Goal: Task Accomplishment & Management: Use online tool/utility

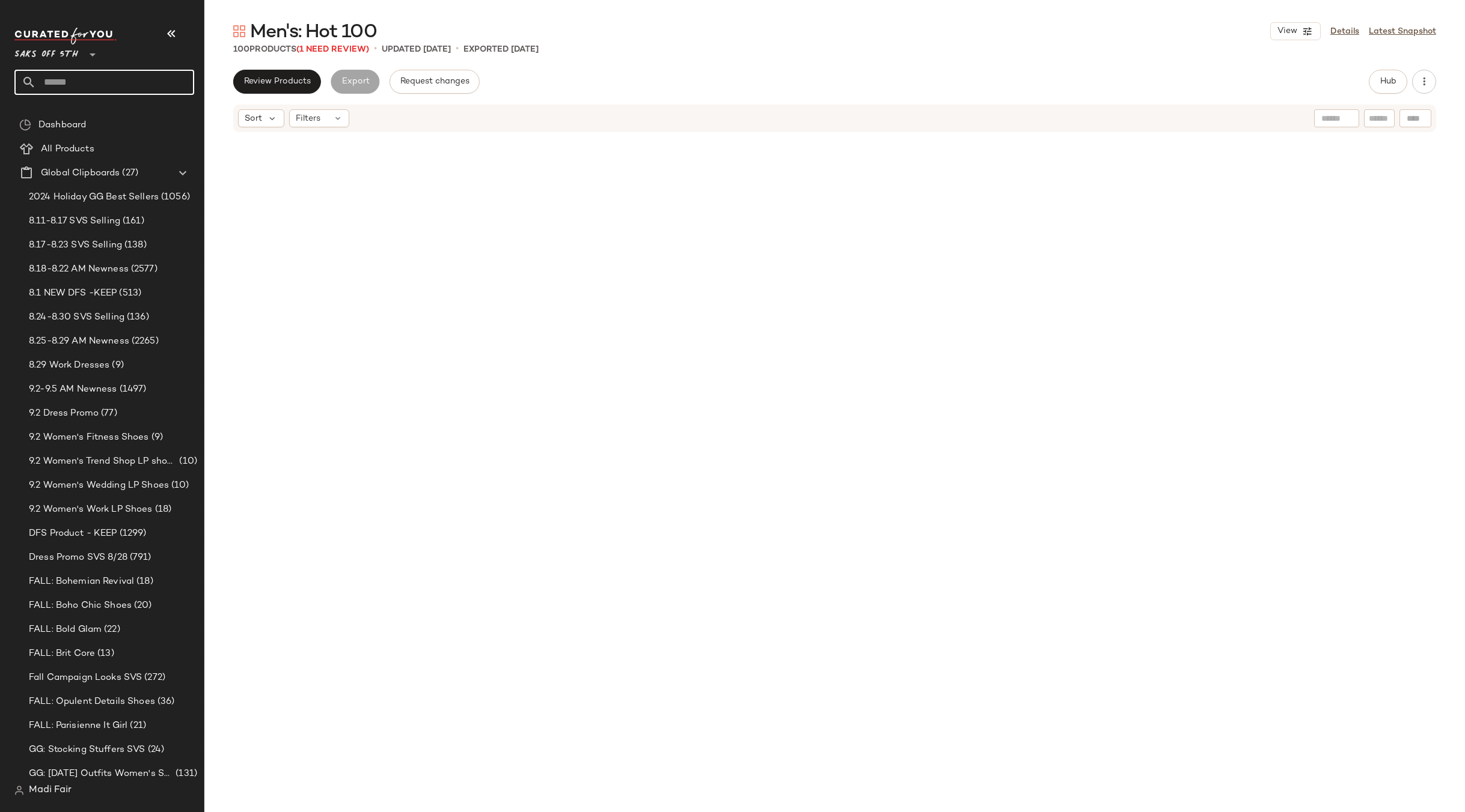
scroll to position [5086, 0]
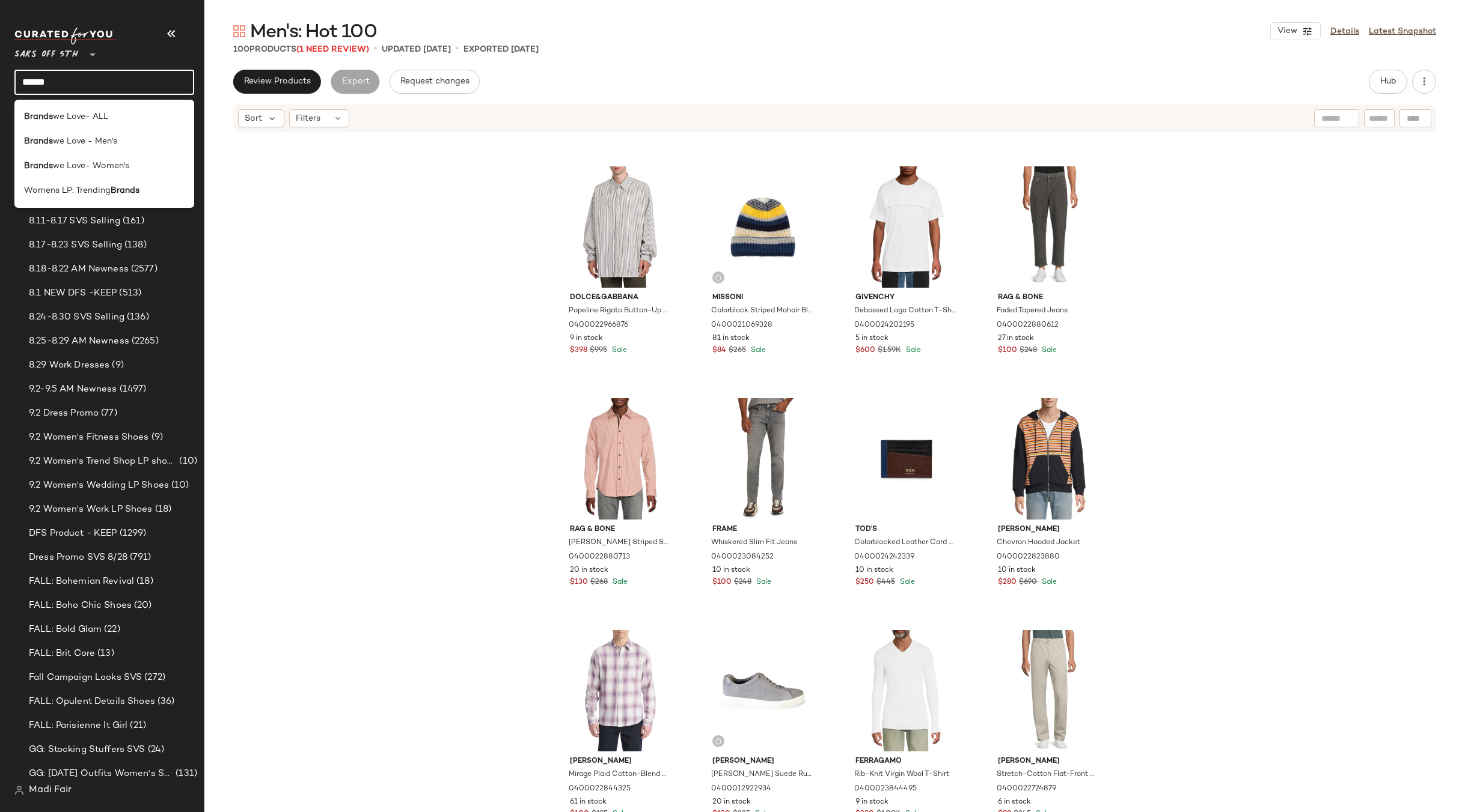
type input "******"
click at [102, 114] on span "we Love- ALL" at bounding box center [80, 117] width 55 height 13
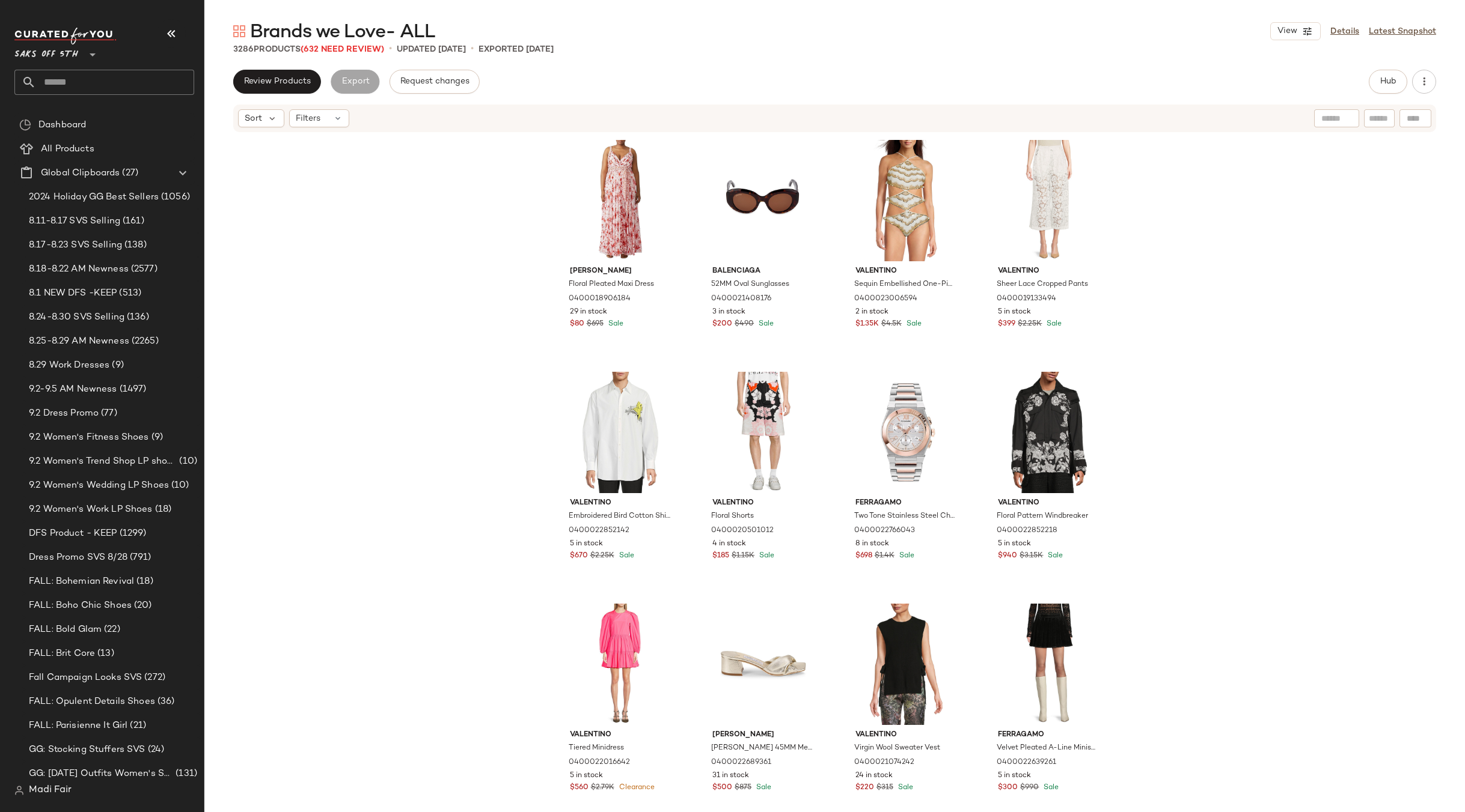
click at [84, 78] on input "text" at bounding box center [114, 82] width 158 height 25
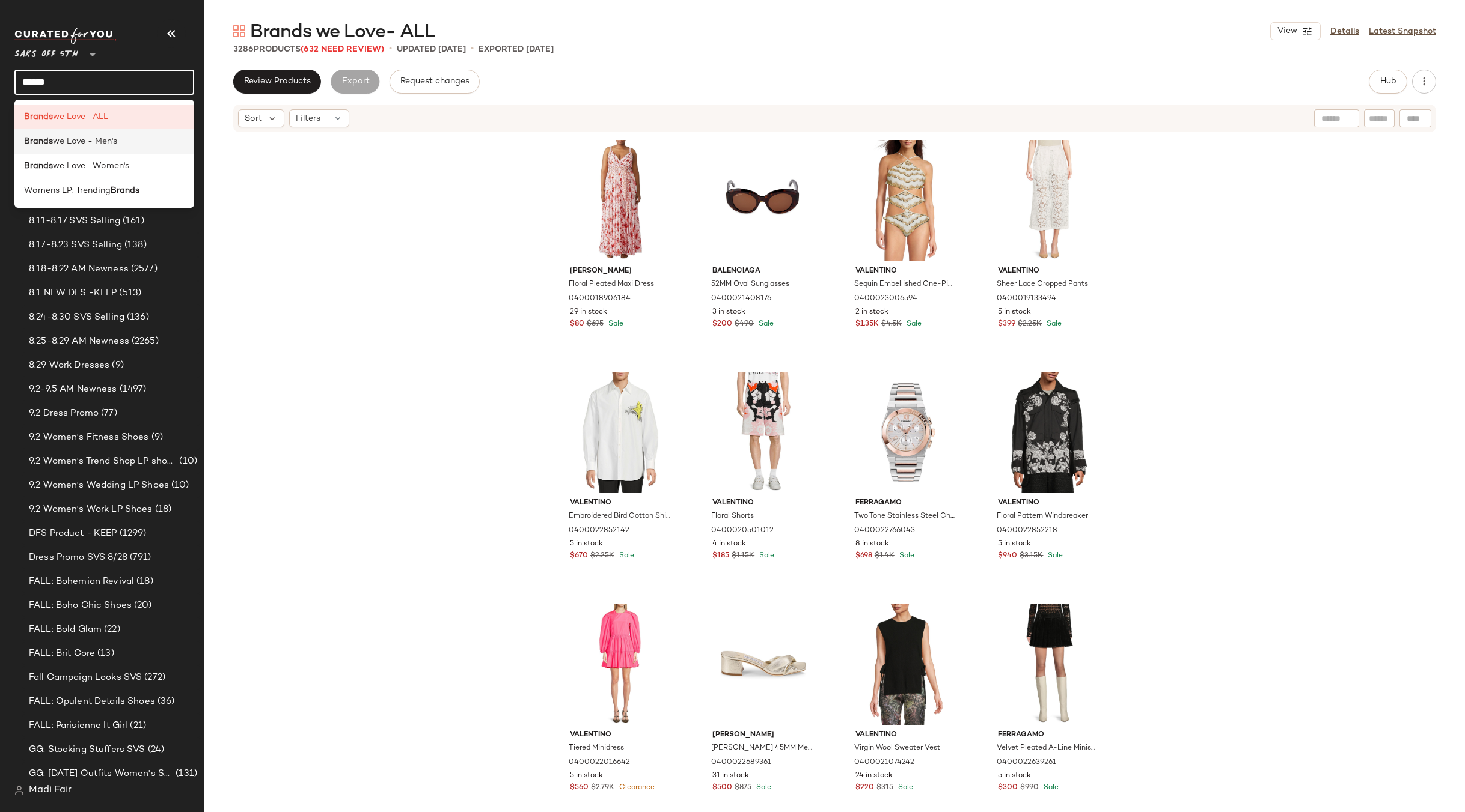
type input "******"
click at [60, 178] on div "Brands we Love - Men's" at bounding box center [104, 190] width 179 height 24
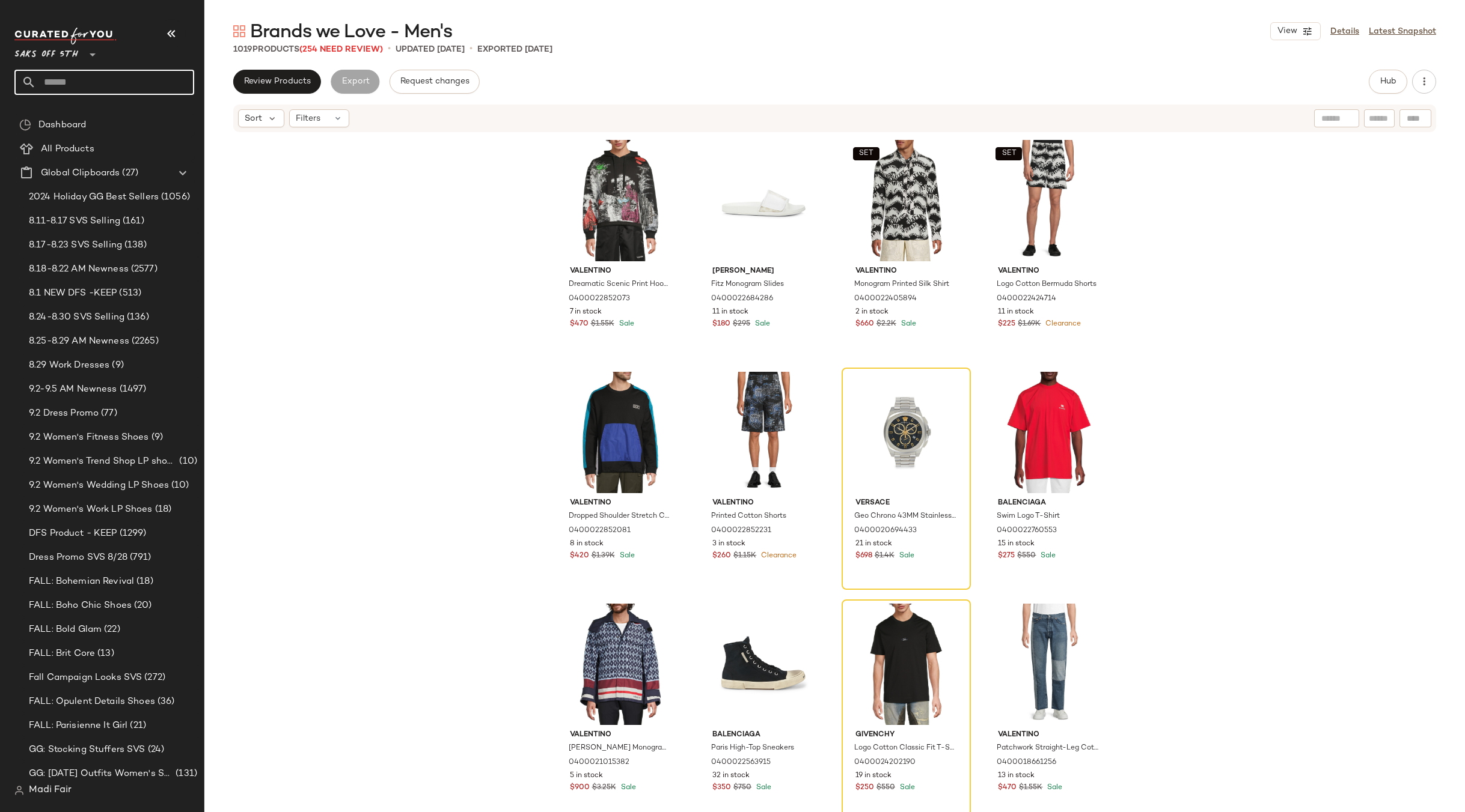
drag, startPoint x: 73, startPoint y: 80, endPoint x: 75, endPoint y: 74, distance: 6.3
click at [73, 80] on input "text" at bounding box center [114, 82] width 158 height 25
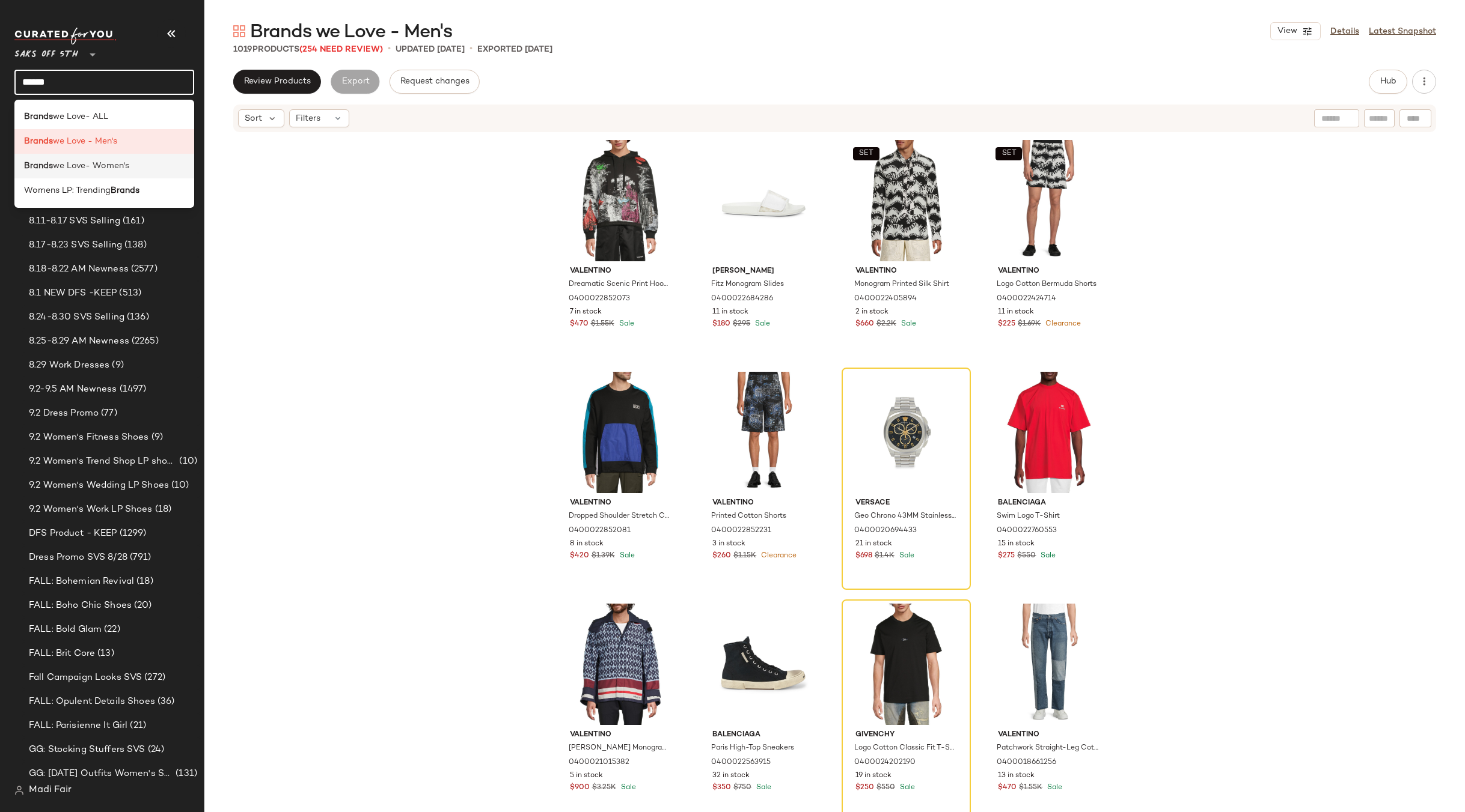
type input "******"
click at [95, 166] on span "we Love- Women's" at bounding box center [91, 166] width 77 height 13
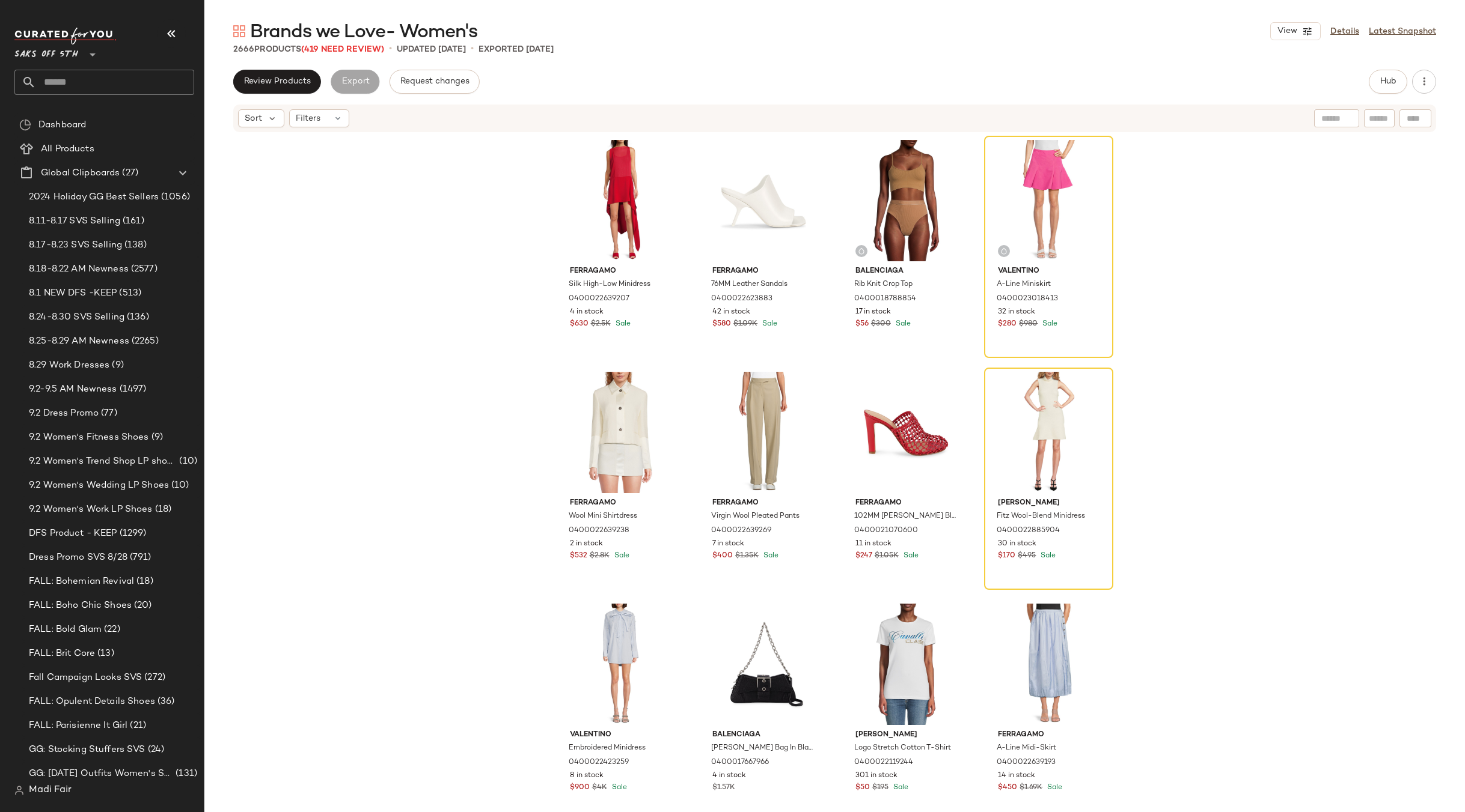
click at [87, 74] on input "text" at bounding box center [114, 82] width 158 height 25
type input "***"
click at [85, 107] on div "Flash Brand: Bot tega Veneta" at bounding box center [104, 116] width 179 height 24
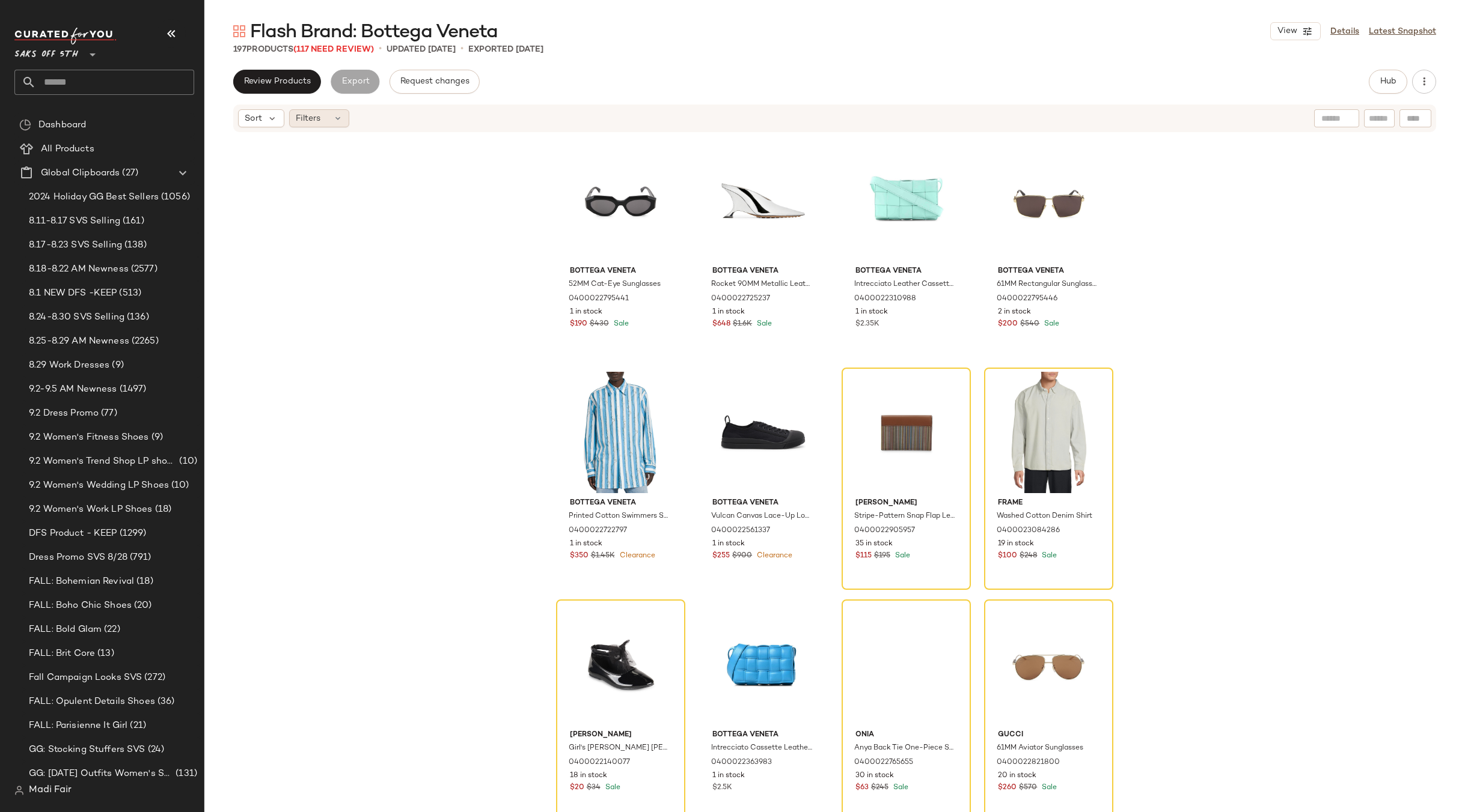
click at [336, 114] on icon at bounding box center [337, 118] width 10 height 10
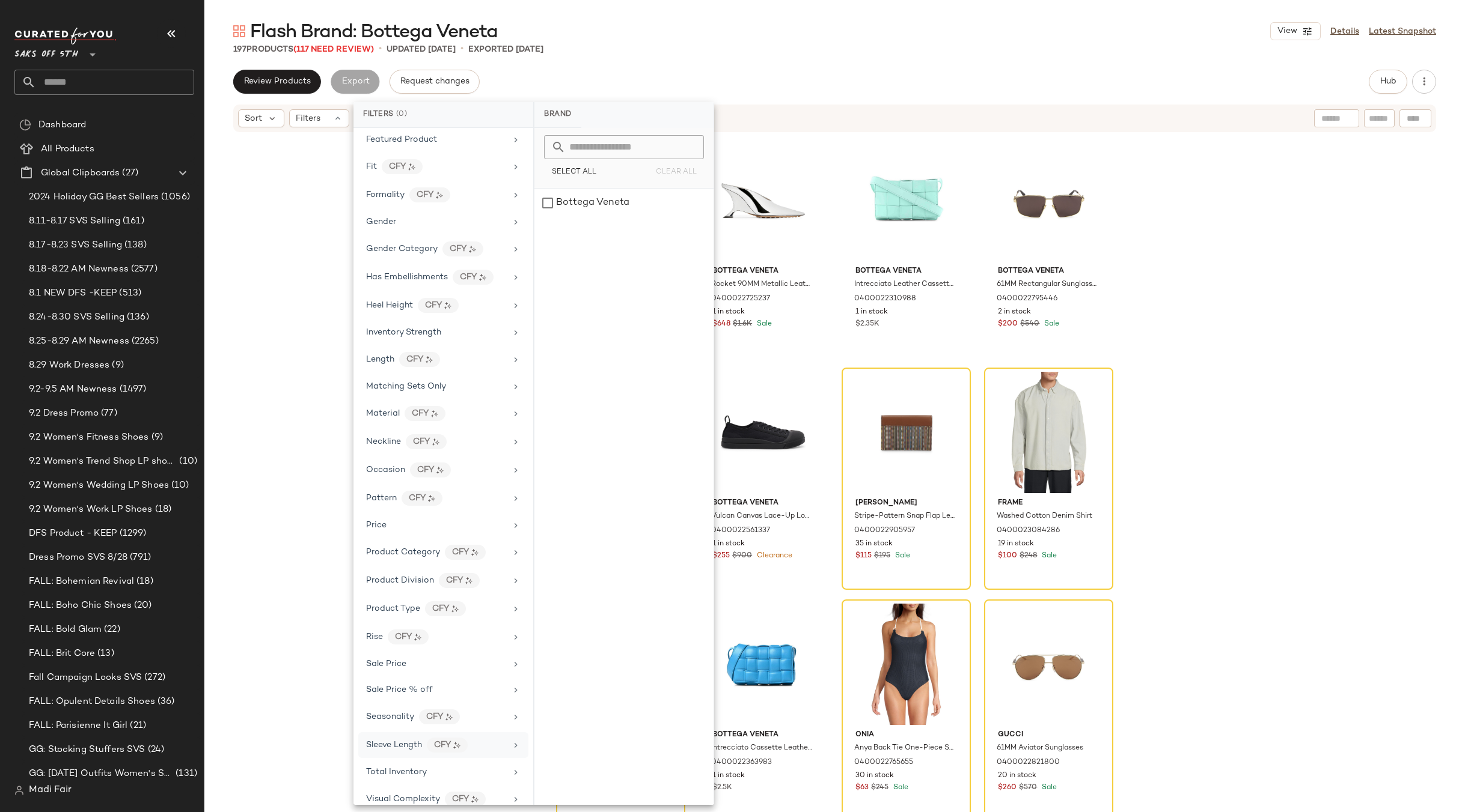
scroll to position [308, 0]
click at [435, 759] on div "Total Inventory" at bounding box center [435, 758] width 140 height 13
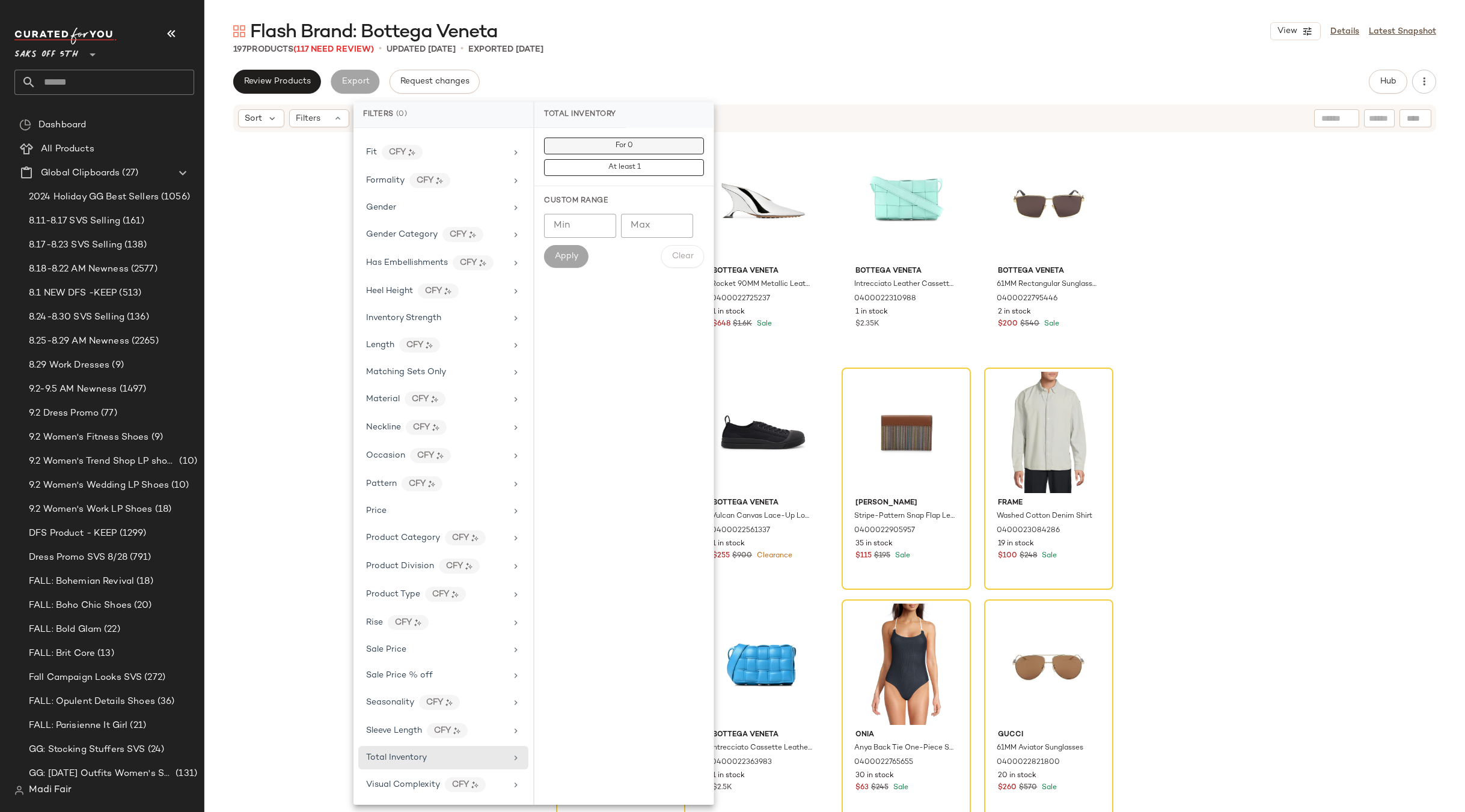
click at [598, 160] on button "For 0" at bounding box center [623, 168] width 160 height 17
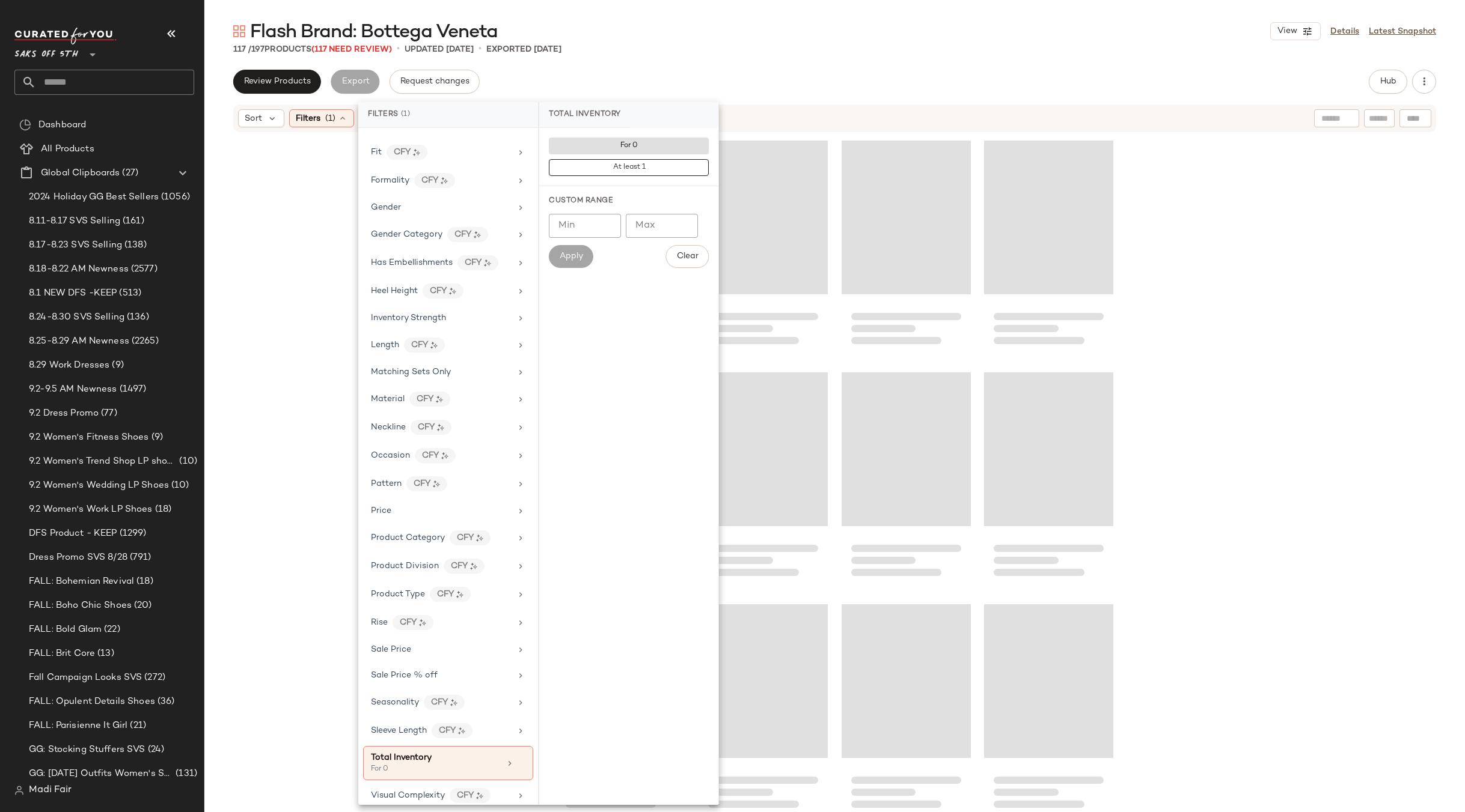
click at [268, 202] on div at bounding box center [835, 490] width 1260 height 715
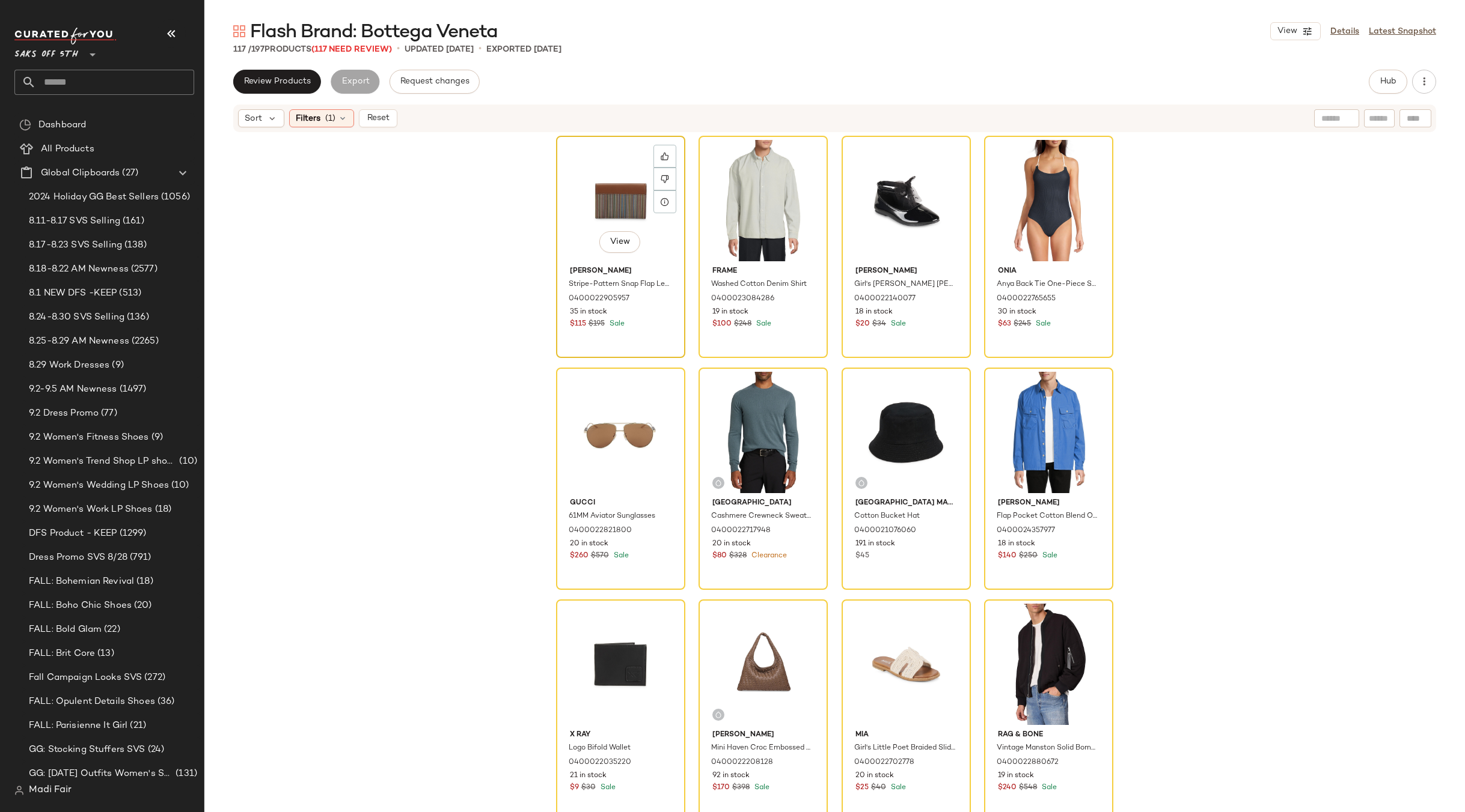
click at [587, 205] on div "View" at bounding box center [620, 200] width 121 height 122
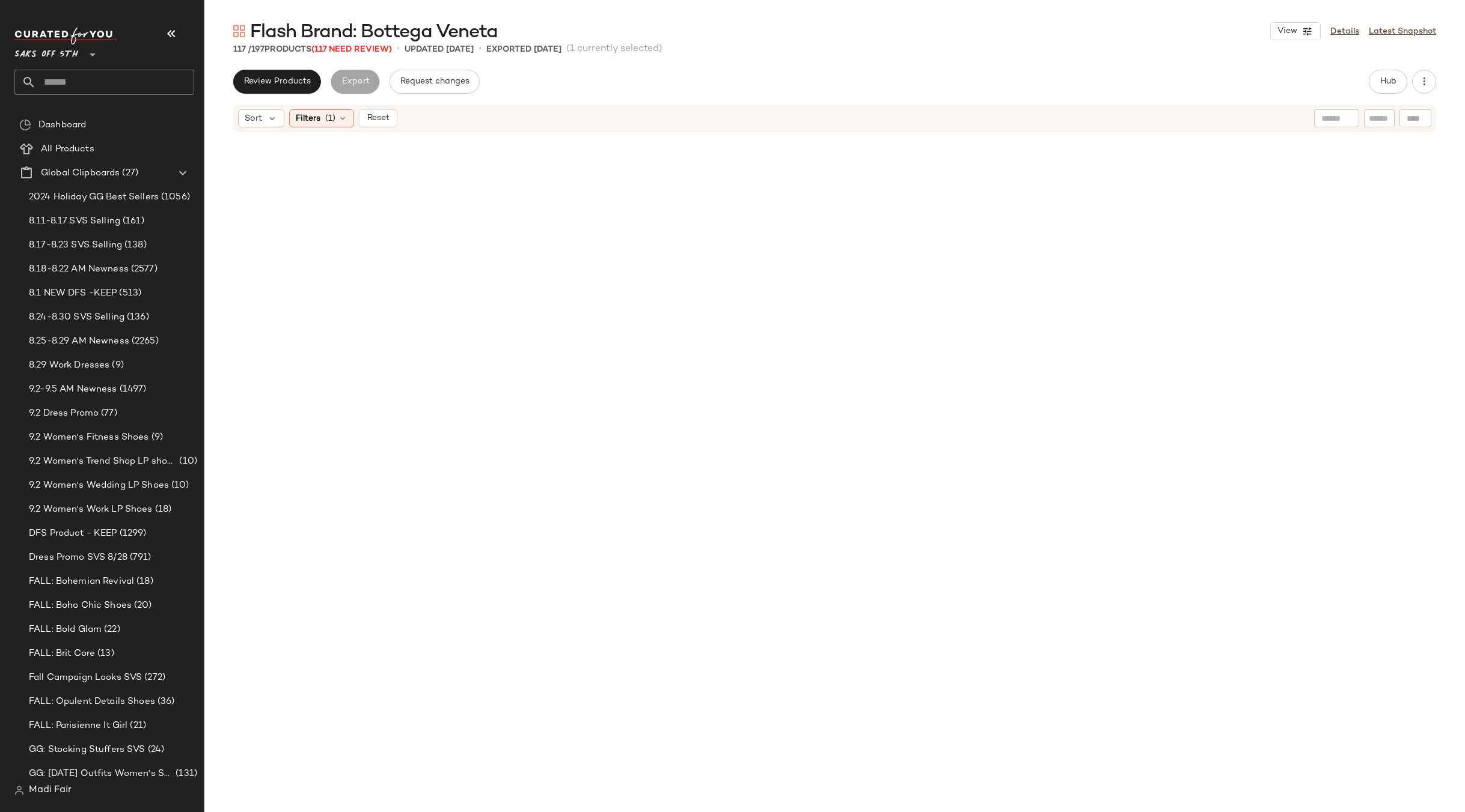
scroll to position [6246, 0]
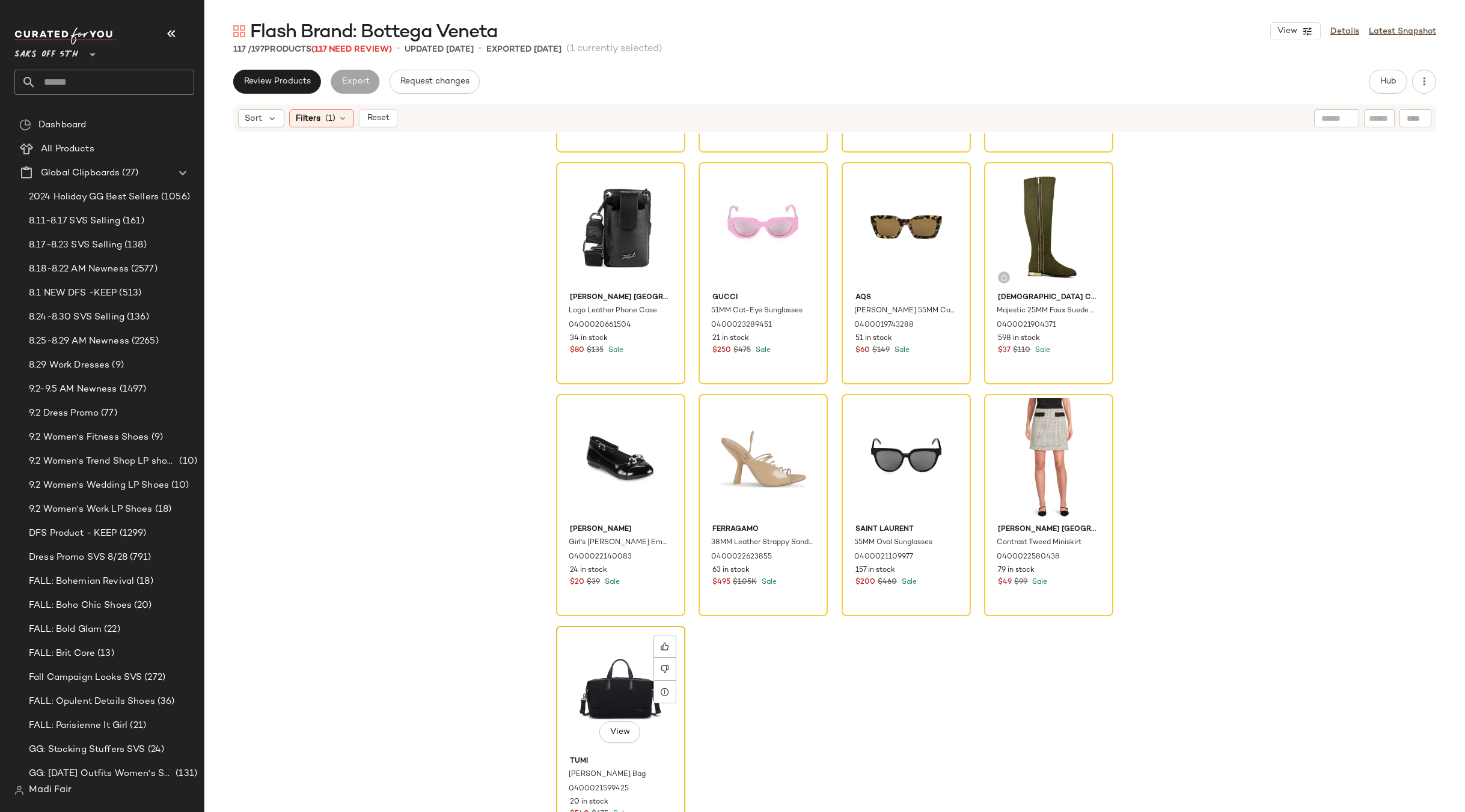
click at [605, 664] on div "View" at bounding box center [620, 690] width 121 height 122
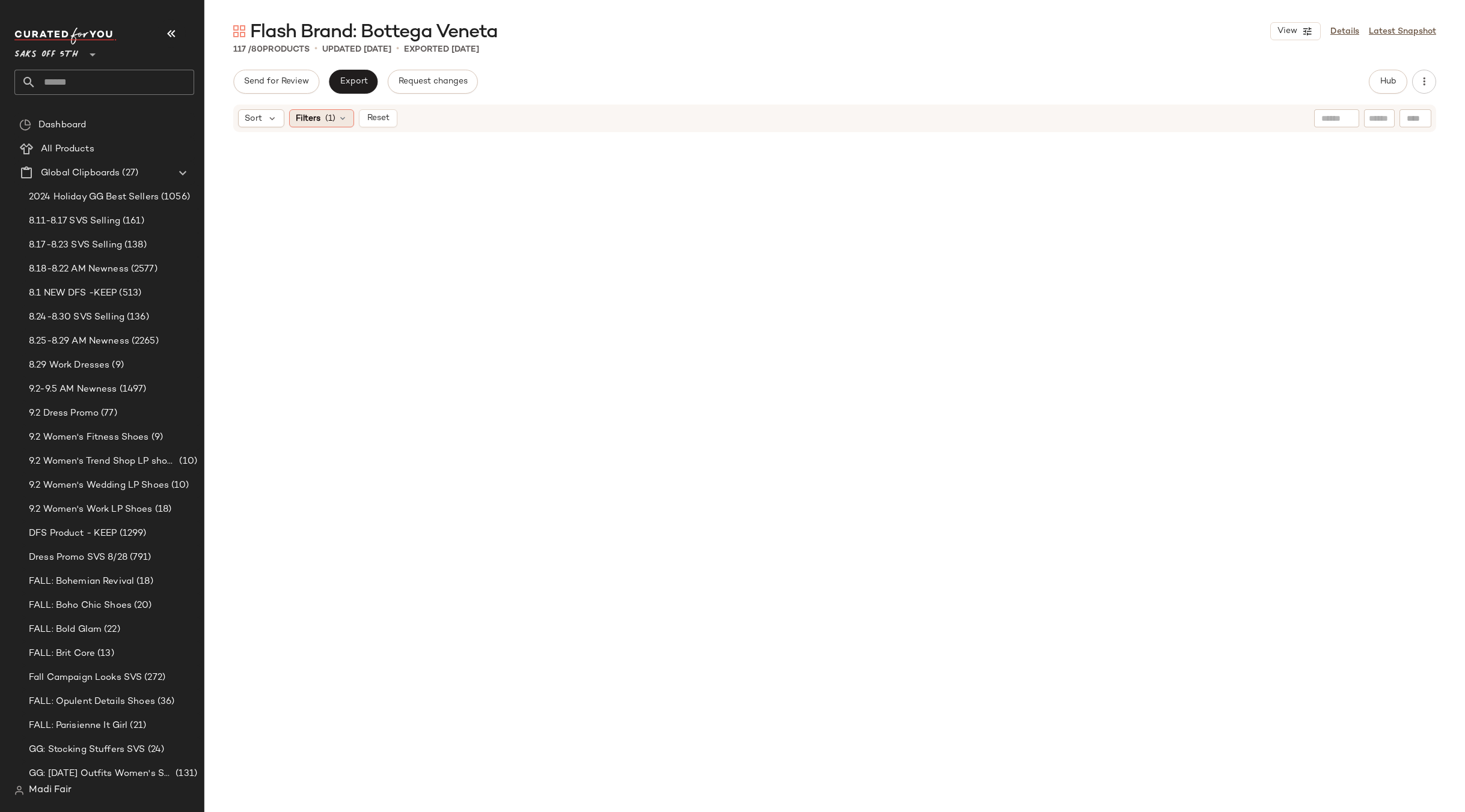
click at [343, 117] on icon at bounding box center [343, 118] width 10 height 10
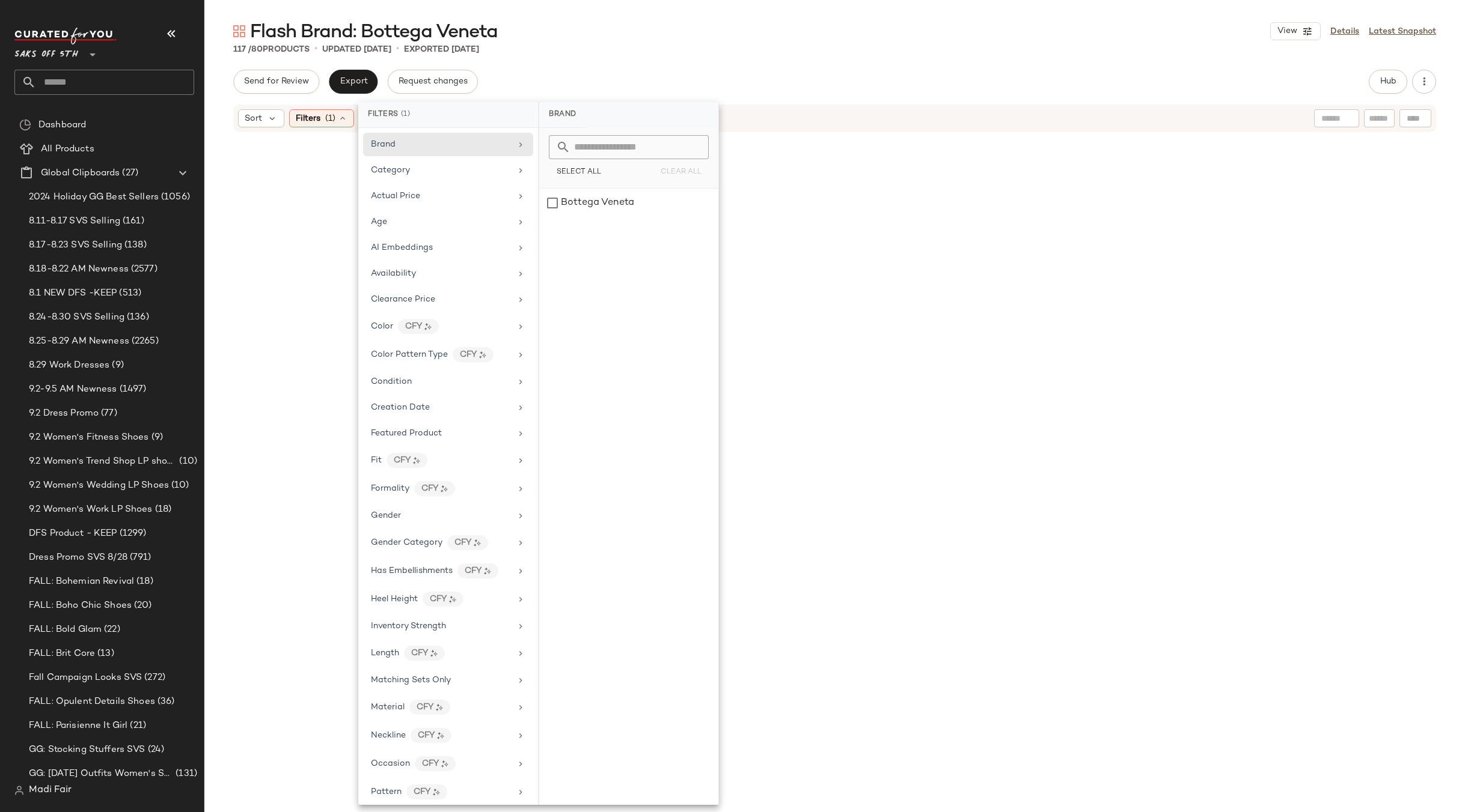
scroll to position [319, 0]
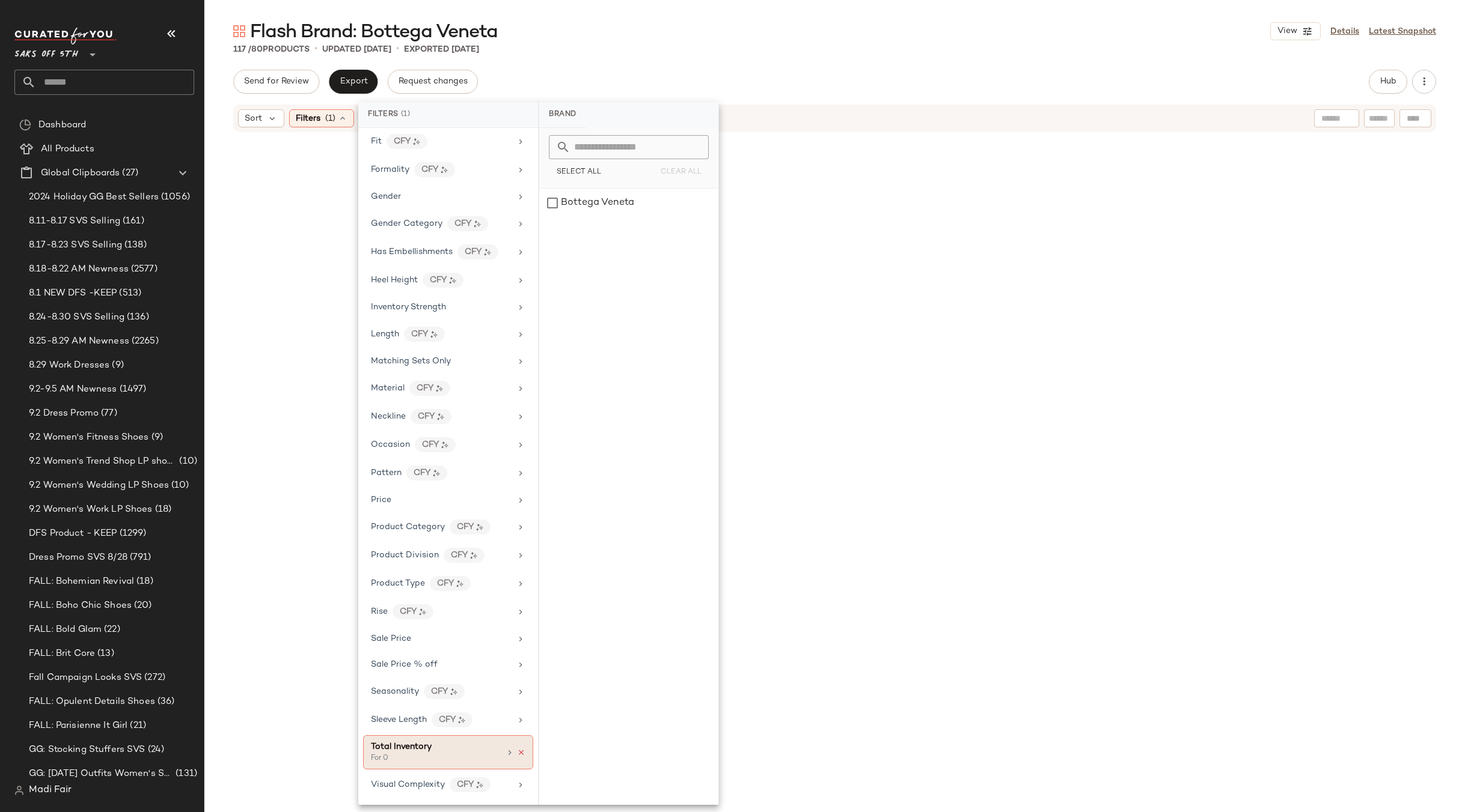
click at [517, 756] on icon at bounding box center [520, 753] width 8 height 8
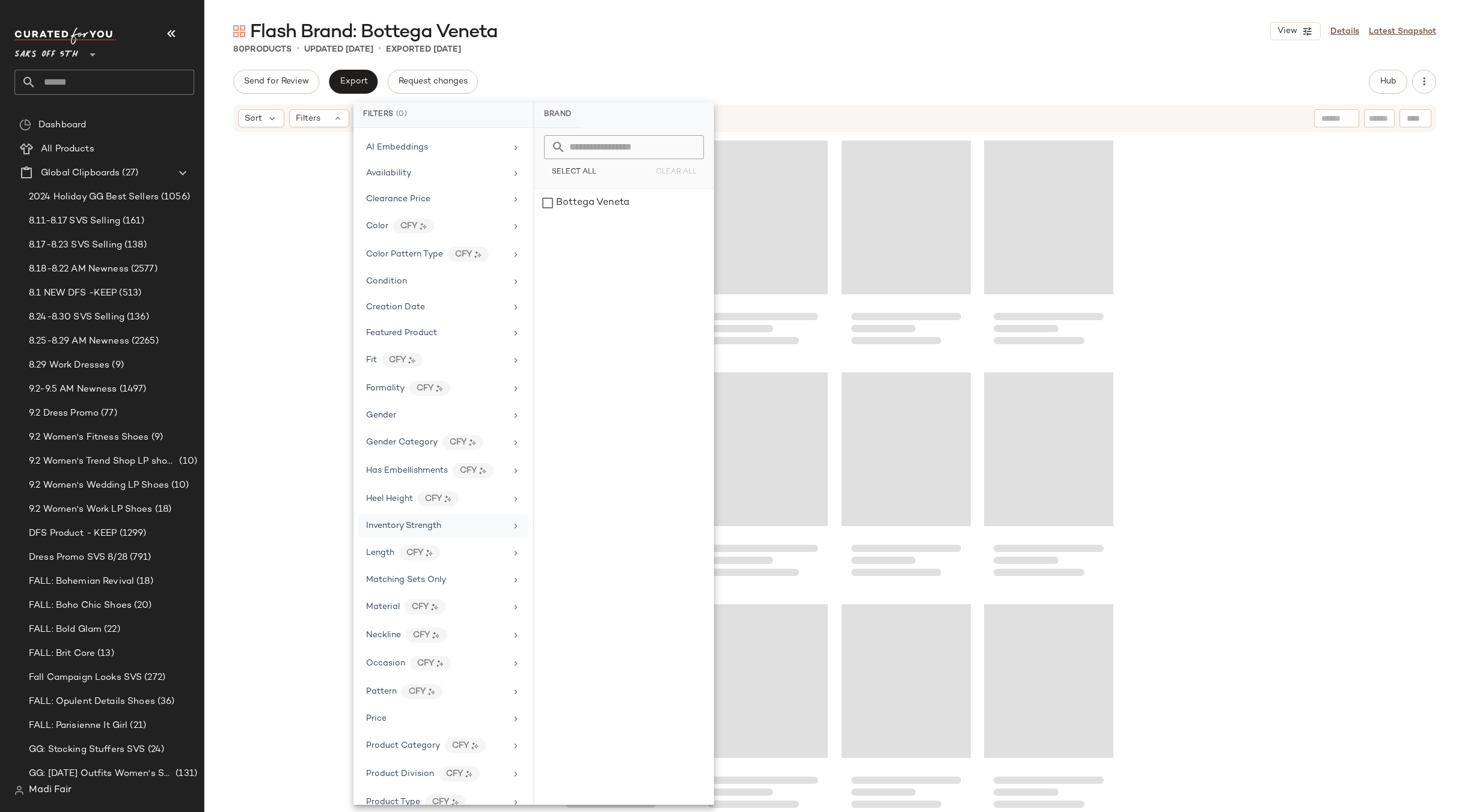
scroll to position [0, 0]
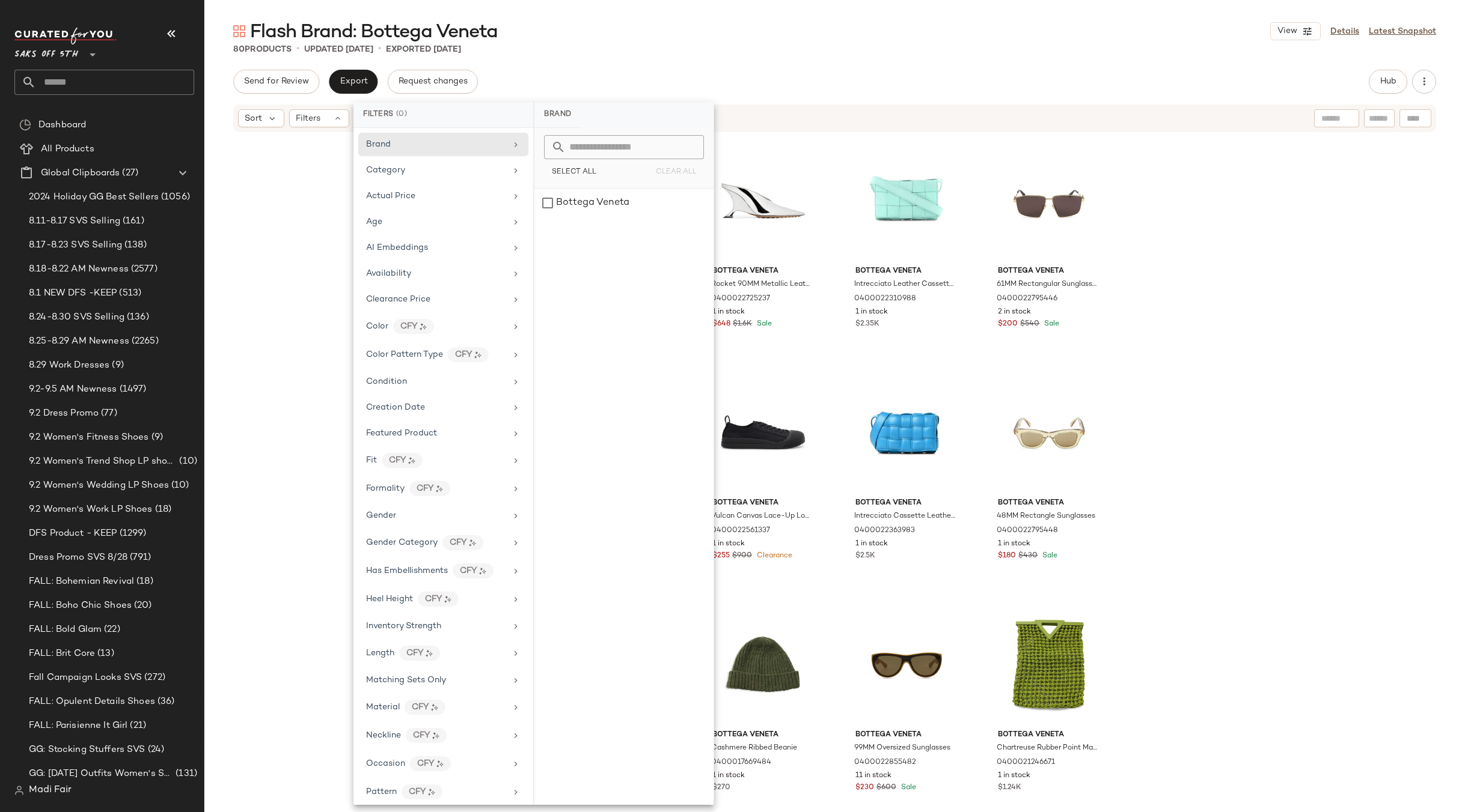
click at [324, 268] on div "Bottega Veneta 52MM Cat-Eye Sunglasses 0400022795441 1 in stock $190 $430 Sale …" at bounding box center [835, 490] width 1260 height 715
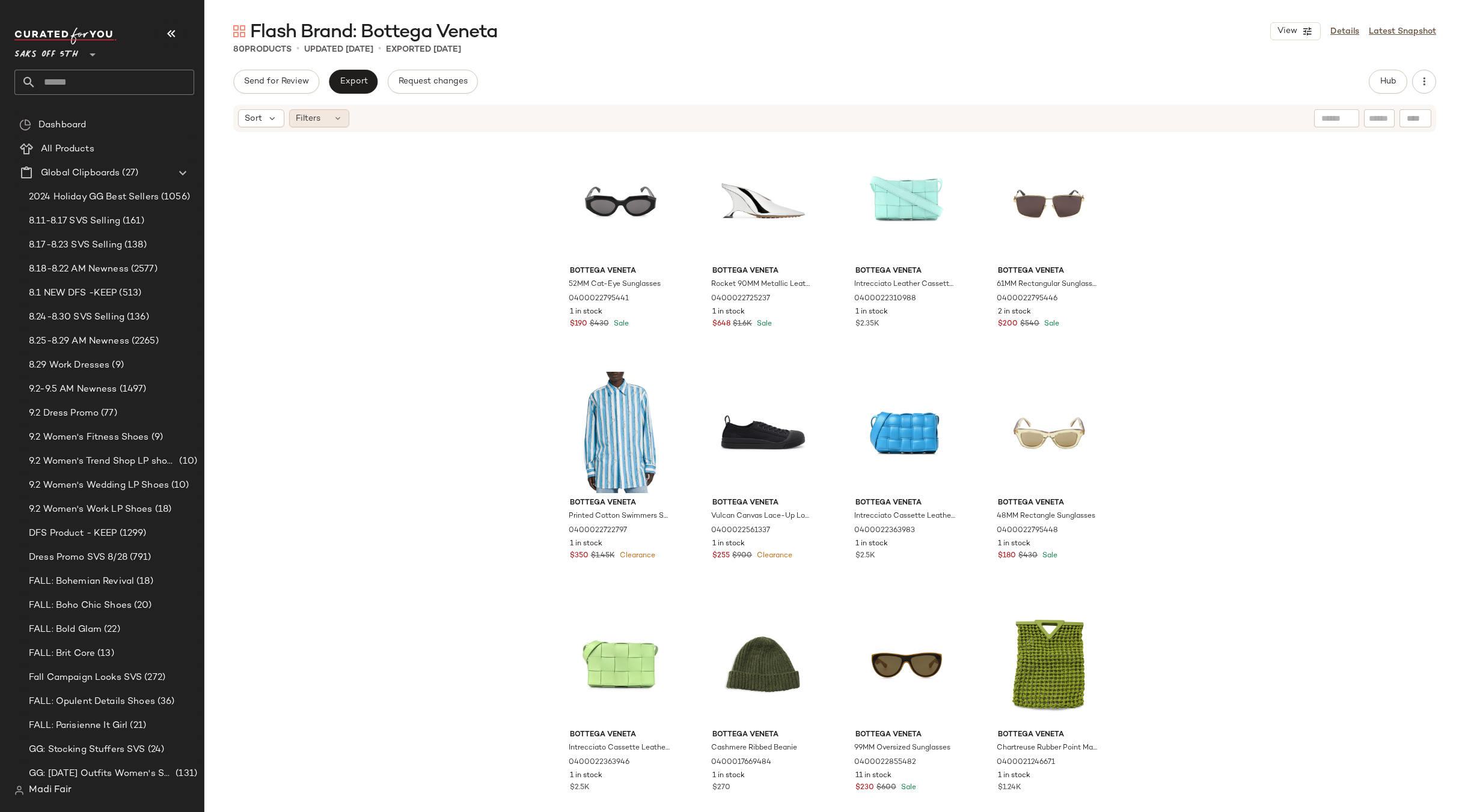
click at [326, 122] on div "Filters" at bounding box center [319, 118] width 60 height 18
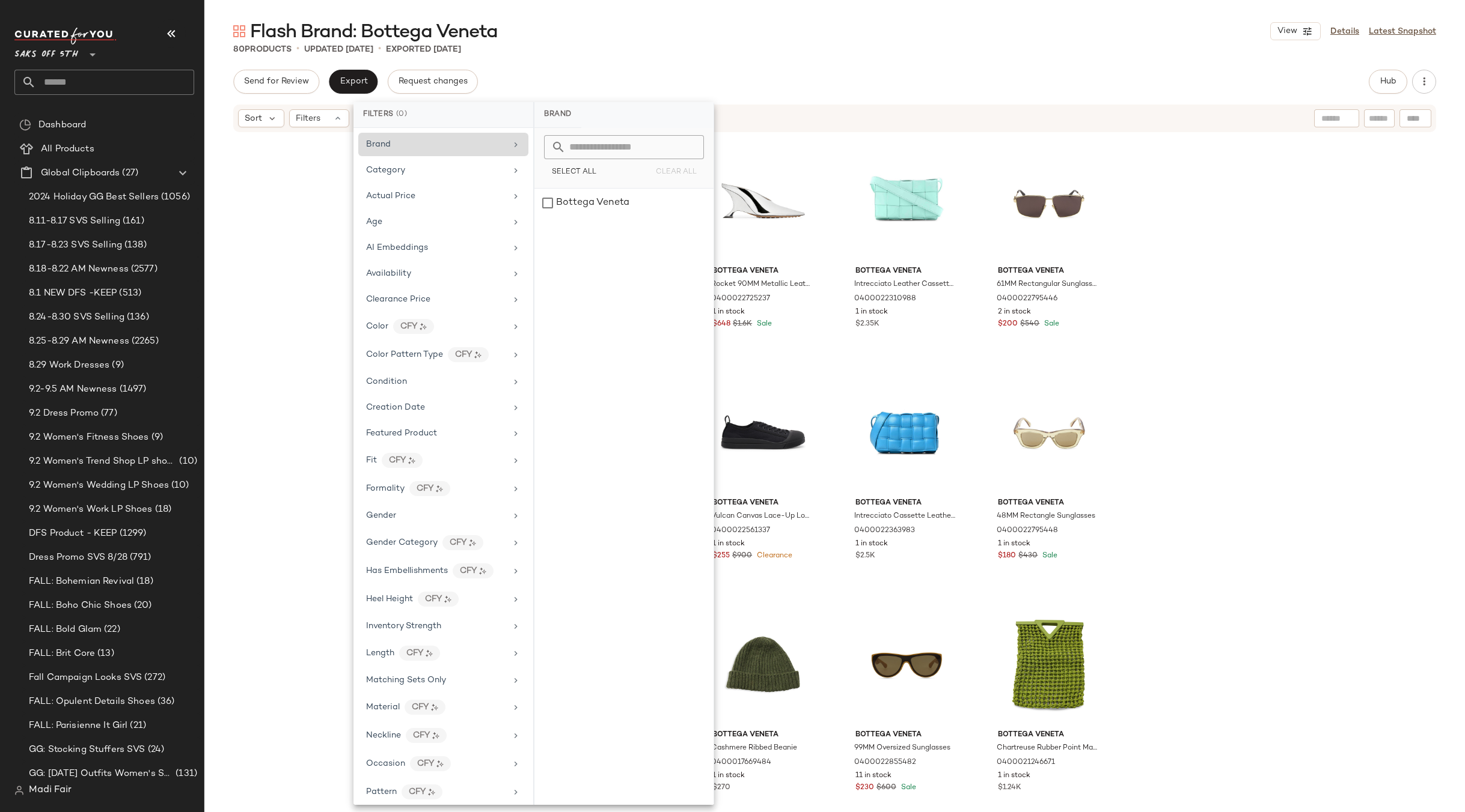
click at [439, 145] on div "Brand" at bounding box center [435, 144] width 140 height 13
click at [610, 201] on div "Bottega Veneta" at bounding box center [624, 203] width 179 height 29
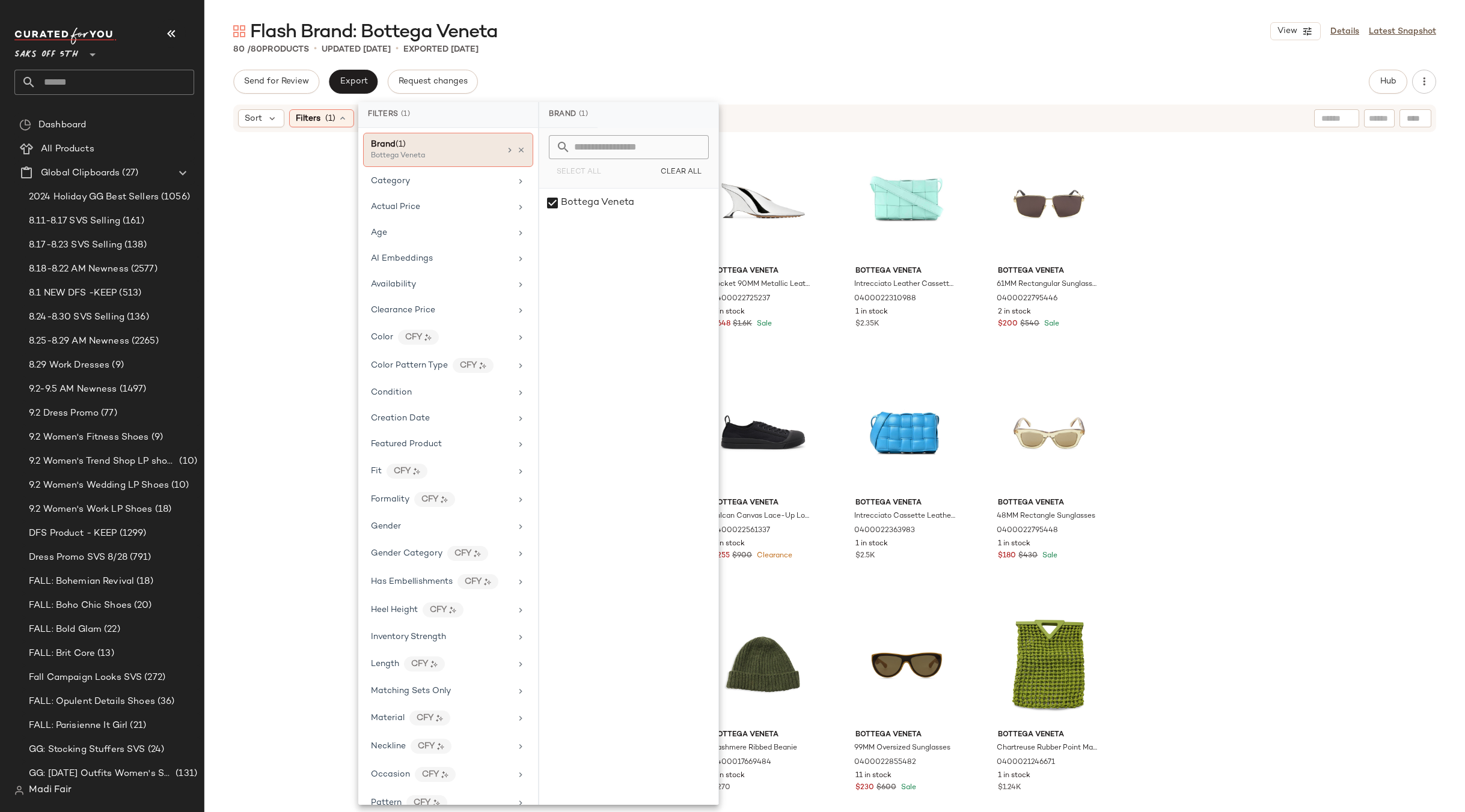
click at [520, 152] on div "Brand (1) Bottega Veneta" at bounding box center [448, 150] width 170 height 34
click at [517, 150] on icon at bounding box center [520, 150] width 8 height 8
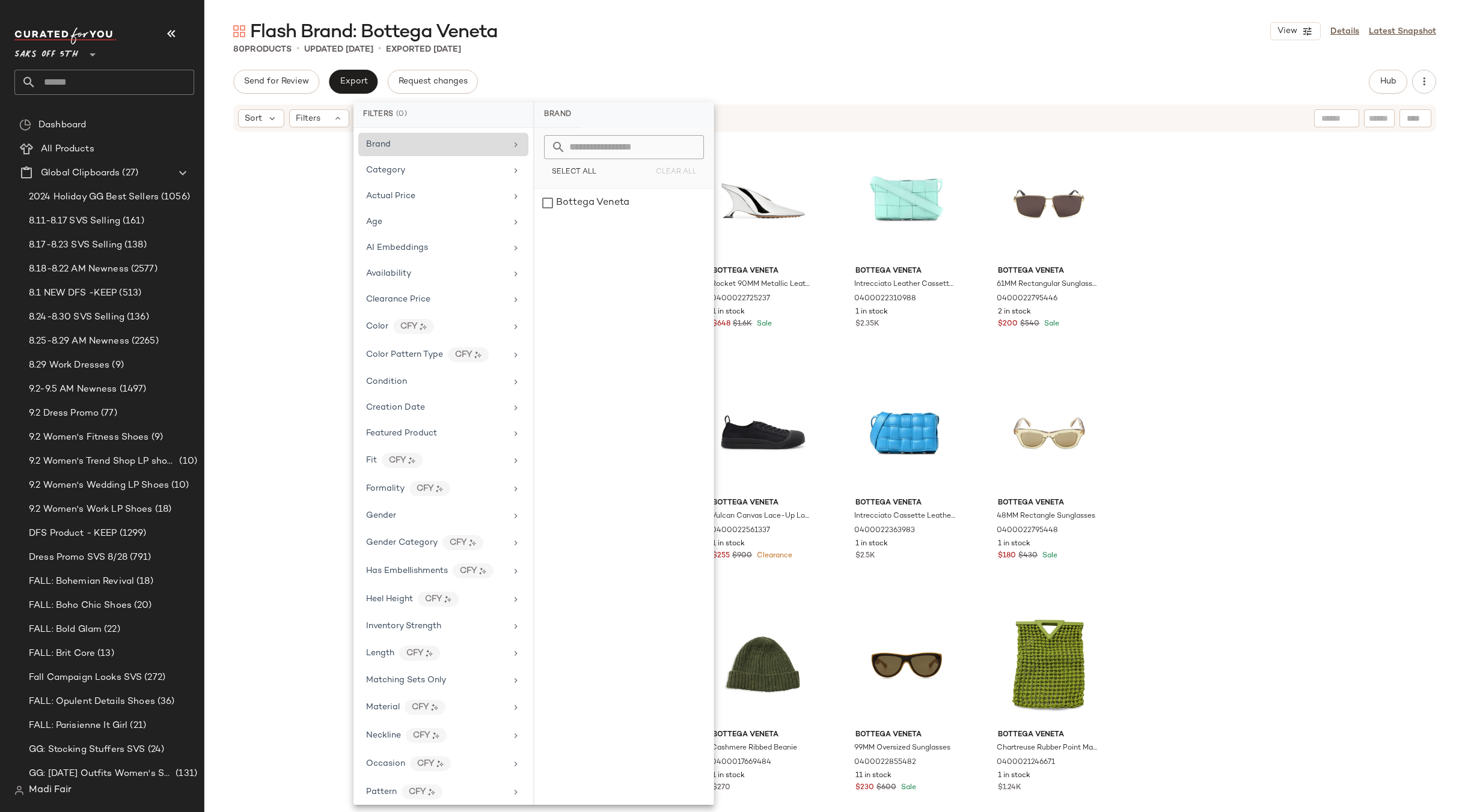
click at [585, 51] on div "80 Products • updated Sep 3rd • Exported Apr 28th" at bounding box center [835, 49] width 1260 height 12
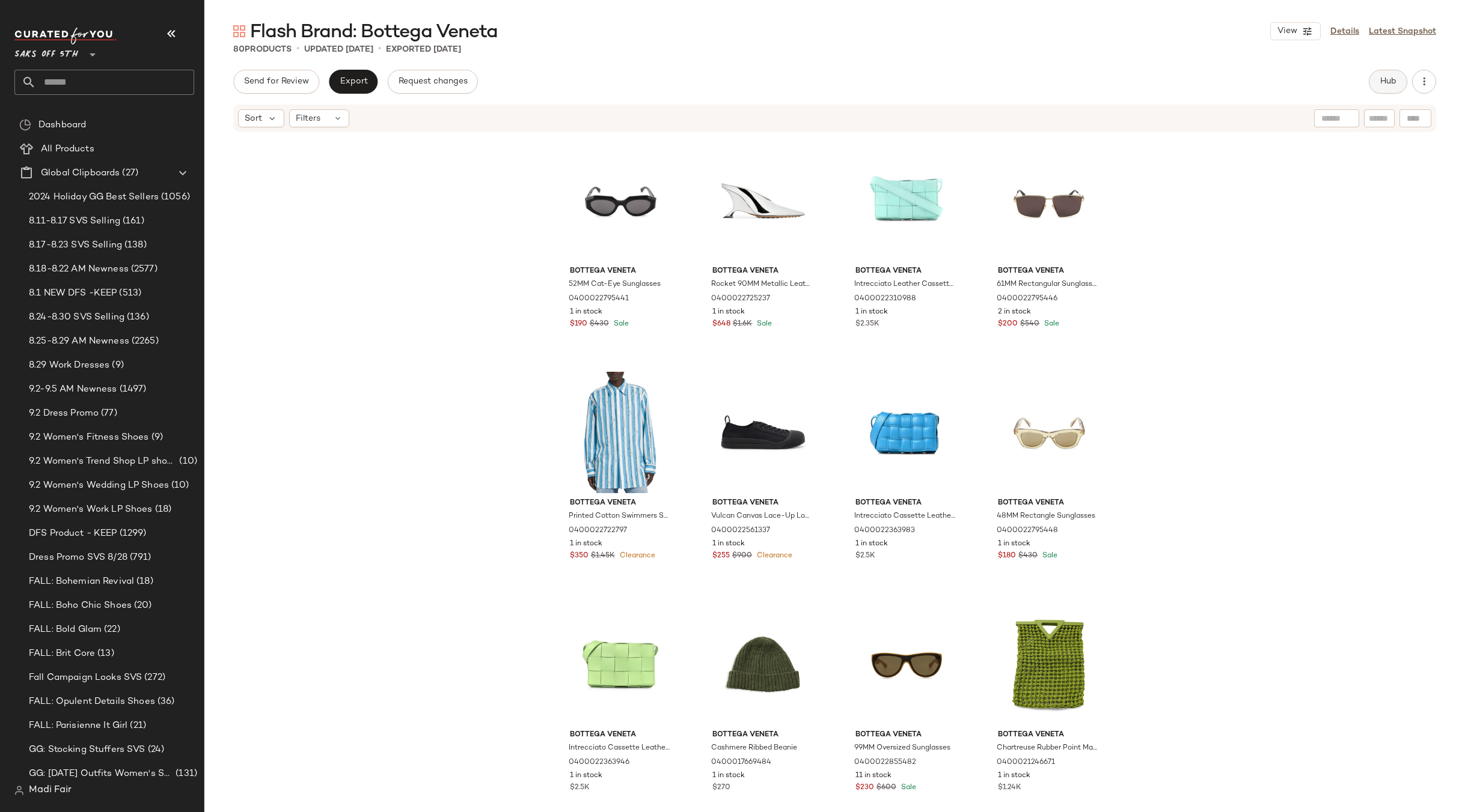
click at [1393, 89] on button "Hub" at bounding box center [1387, 81] width 39 height 24
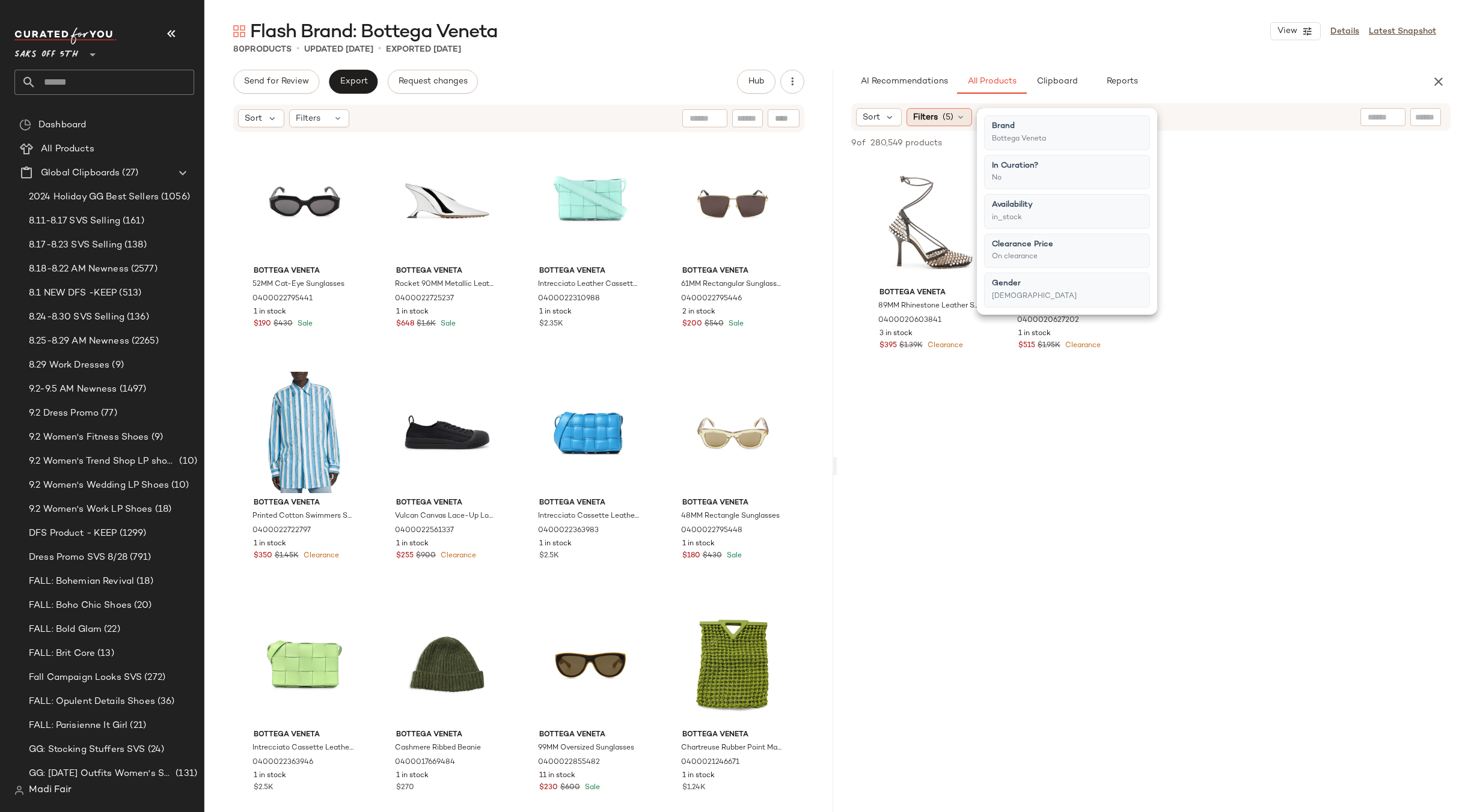
click at [968, 122] on div "Filters (5)" at bounding box center [939, 117] width 66 height 18
click at [1159, 66] on div "Flash Brand: Bottega Veneta View Details Latest Snapshot 80 Products • updated …" at bounding box center [835, 415] width 1260 height 793
click at [1030, 32] on div "Flash Brand: Bottega Veneta View Details Latest Snapshot" at bounding box center [835, 31] width 1260 height 24
click at [1152, 40] on div "Flash Brand: Bottega Veneta View Details Latest Snapshot" at bounding box center [835, 31] width 1260 height 24
click at [1003, 116] on span "Reset" at bounding box center [995, 117] width 23 height 10
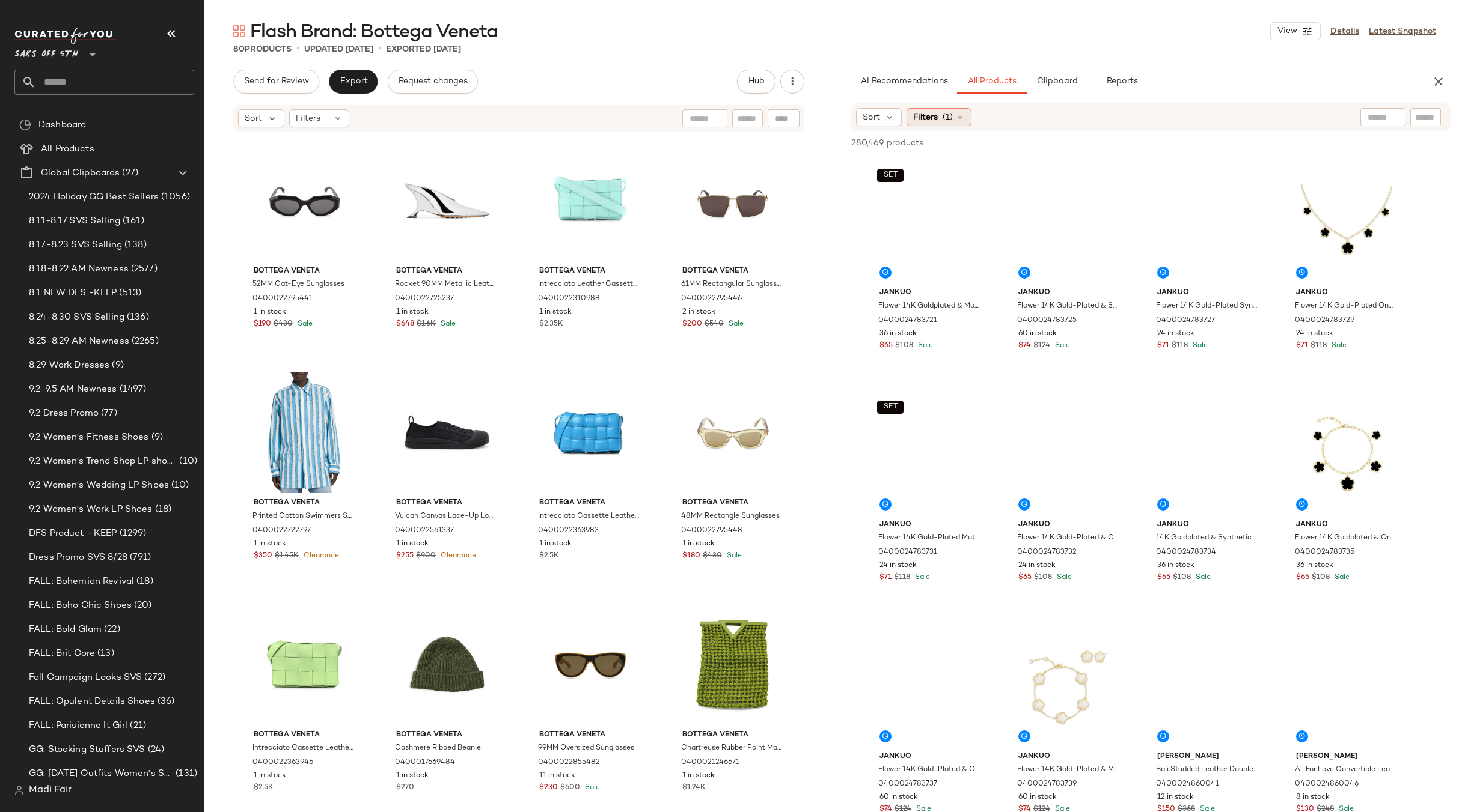
click at [961, 118] on icon at bounding box center [960, 117] width 10 height 10
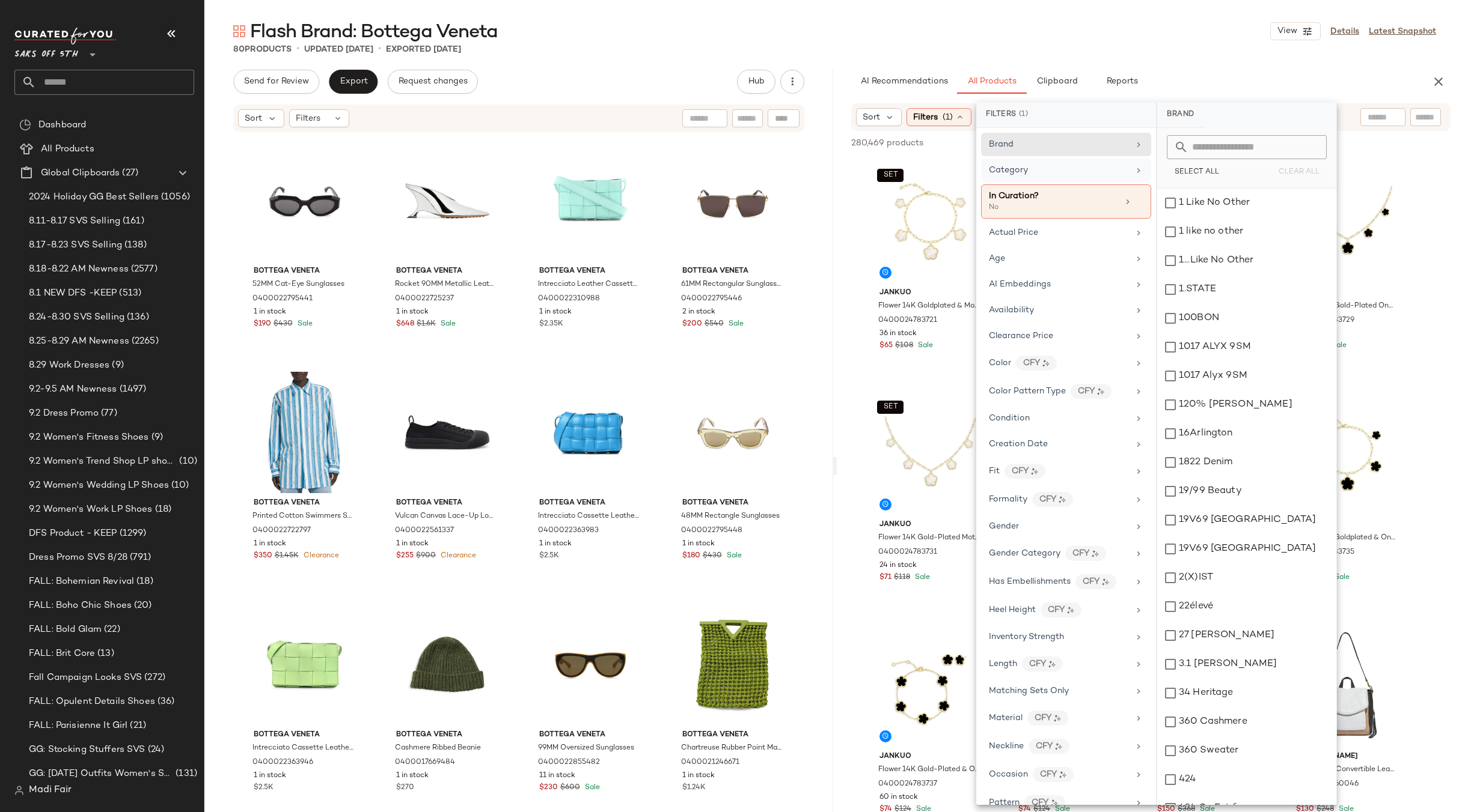
click at [1078, 174] on div "Category" at bounding box center [1058, 170] width 140 height 13
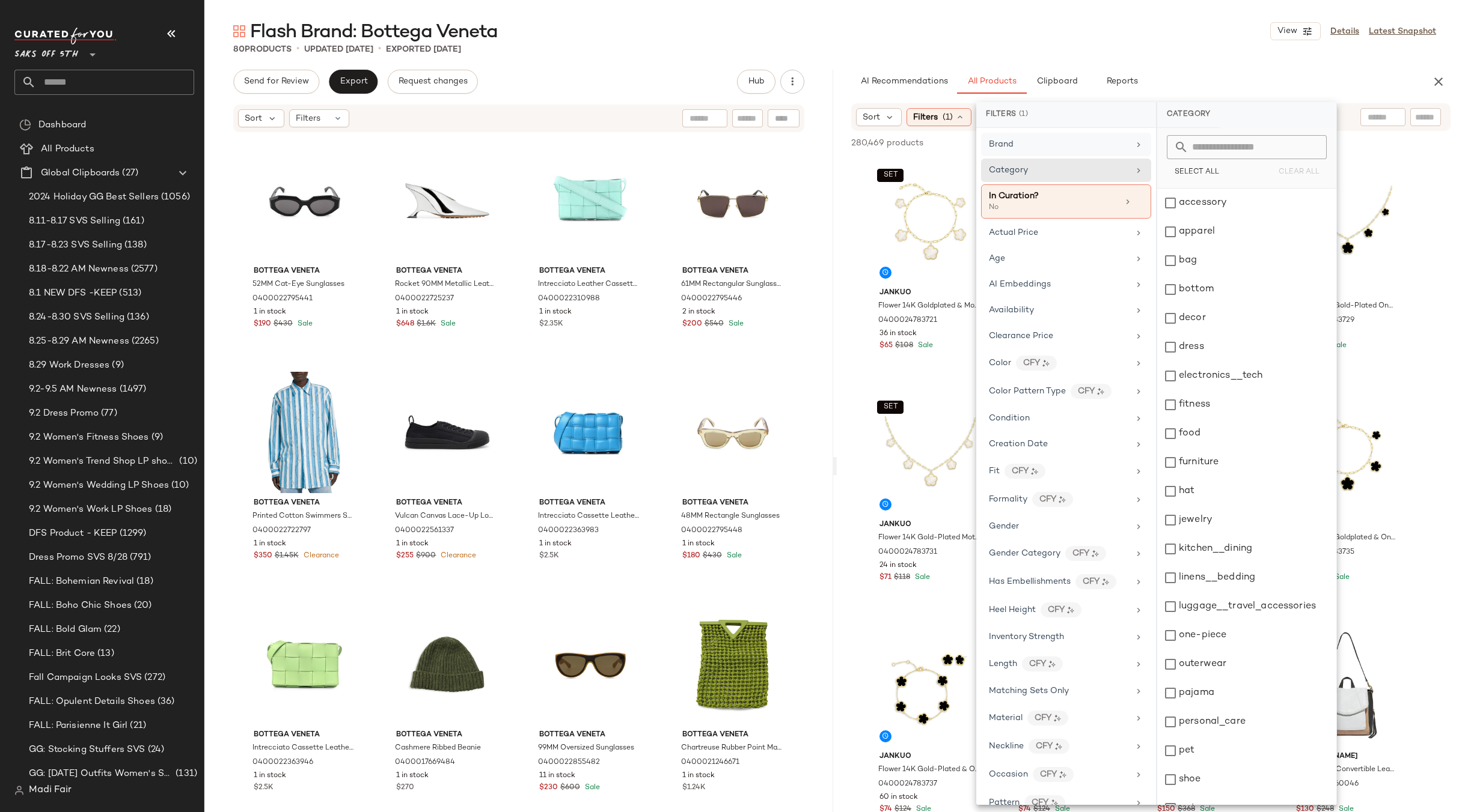
click at [1033, 149] on div "Brand" at bounding box center [1058, 144] width 140 height 13
click at [1196, 151] on input "text" at bounding box center [1253, 147] width 131 height 24
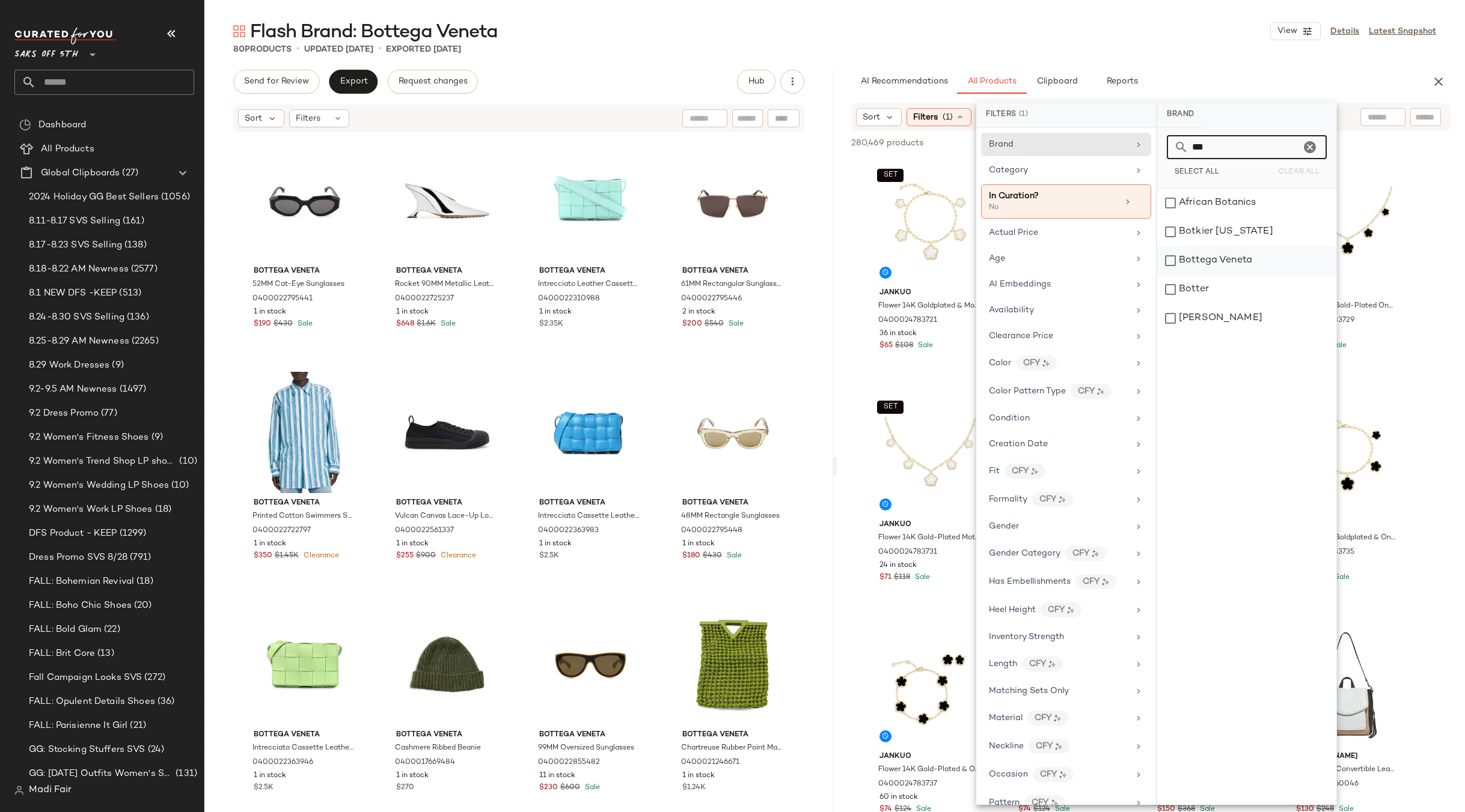
type input "***"
click at [1228, 275] on div "Bottega Veneta" at bounding box center [1247, 289] width 179 height 29
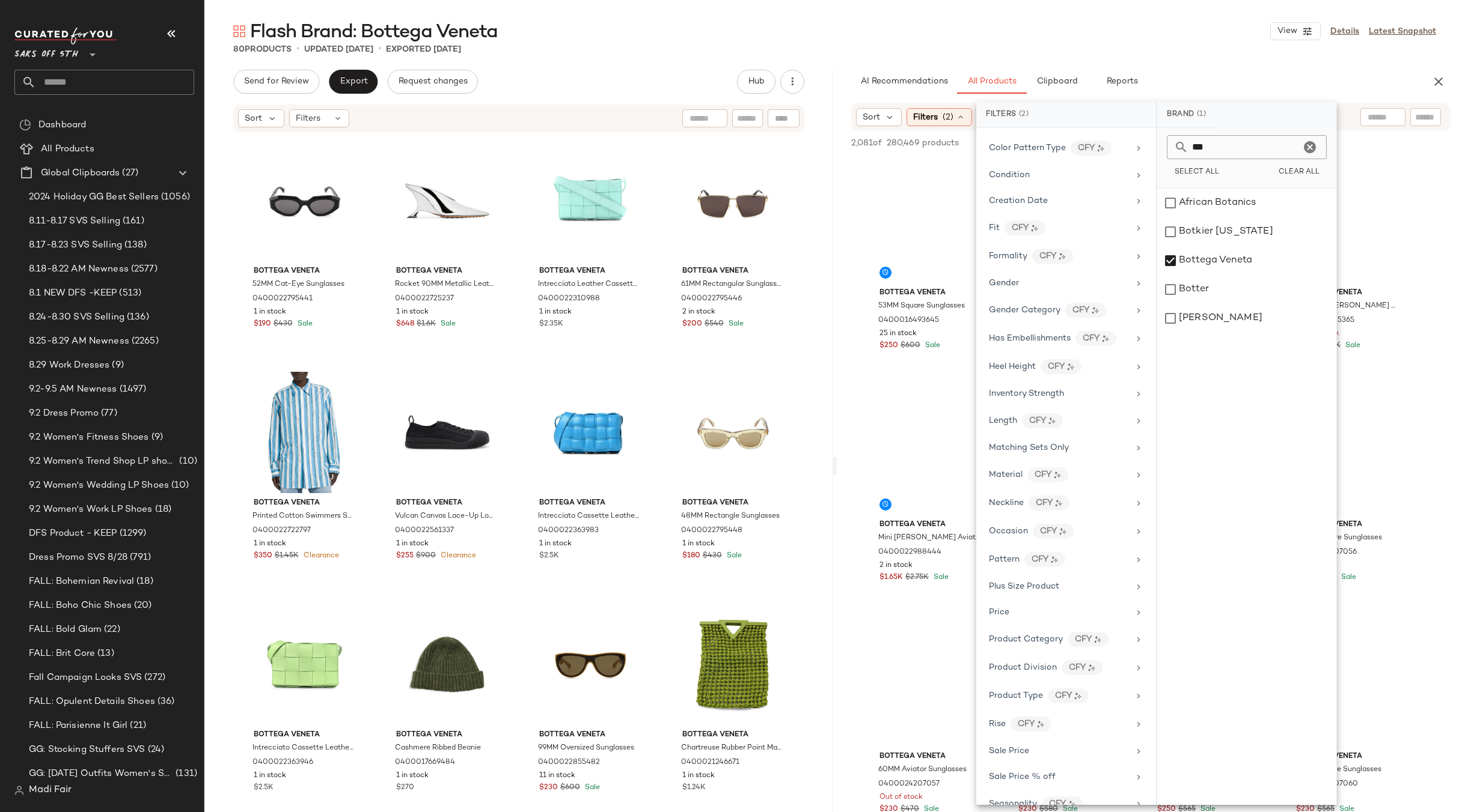
scroll to position [356, 0]
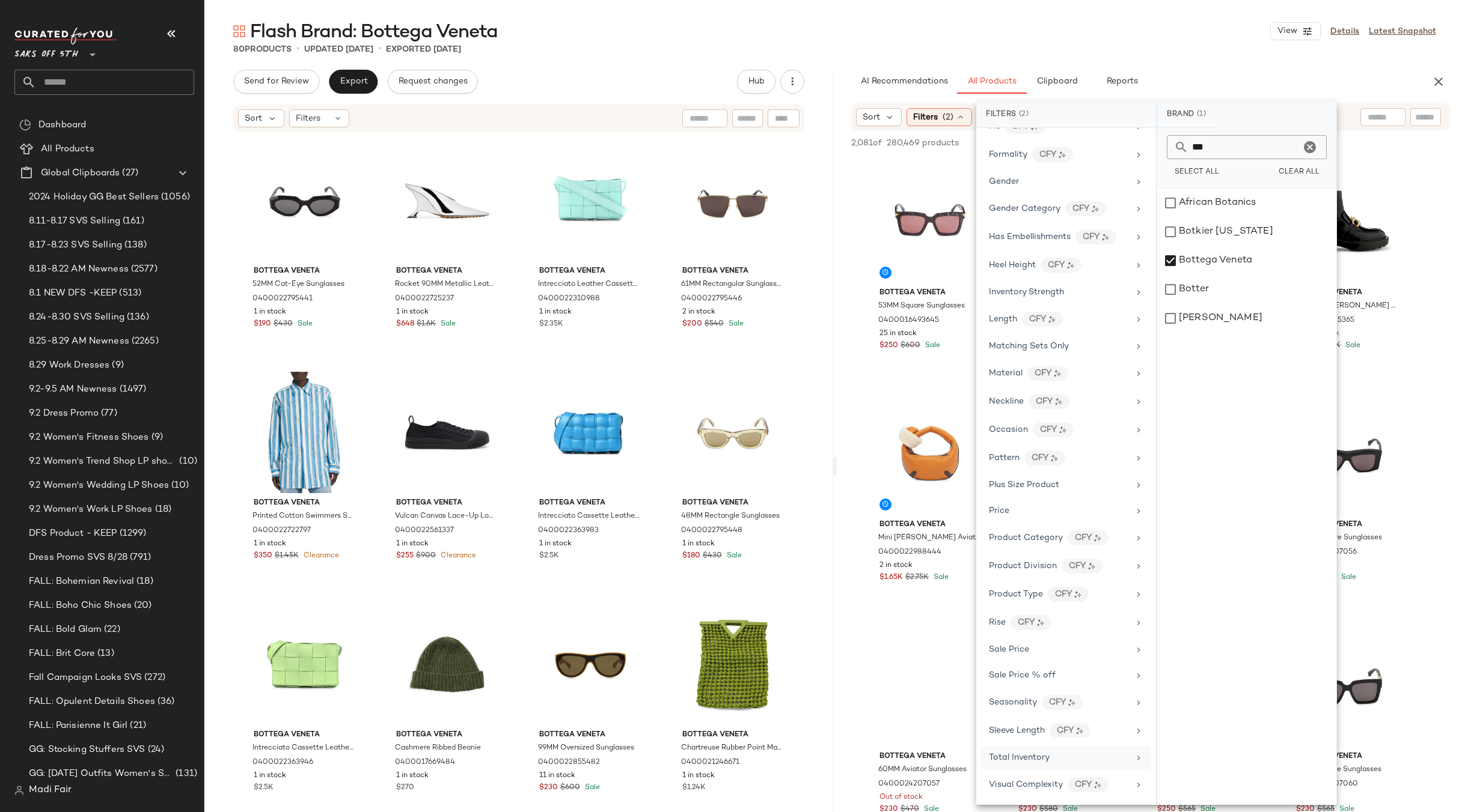
click at [1040, 762] on span "Total Inventory" at bounding box center [1019, 758] width 60 height 9
click at [1250, 169] on span "At least 1" at bounding box center [1246, 167] width 33 height 8
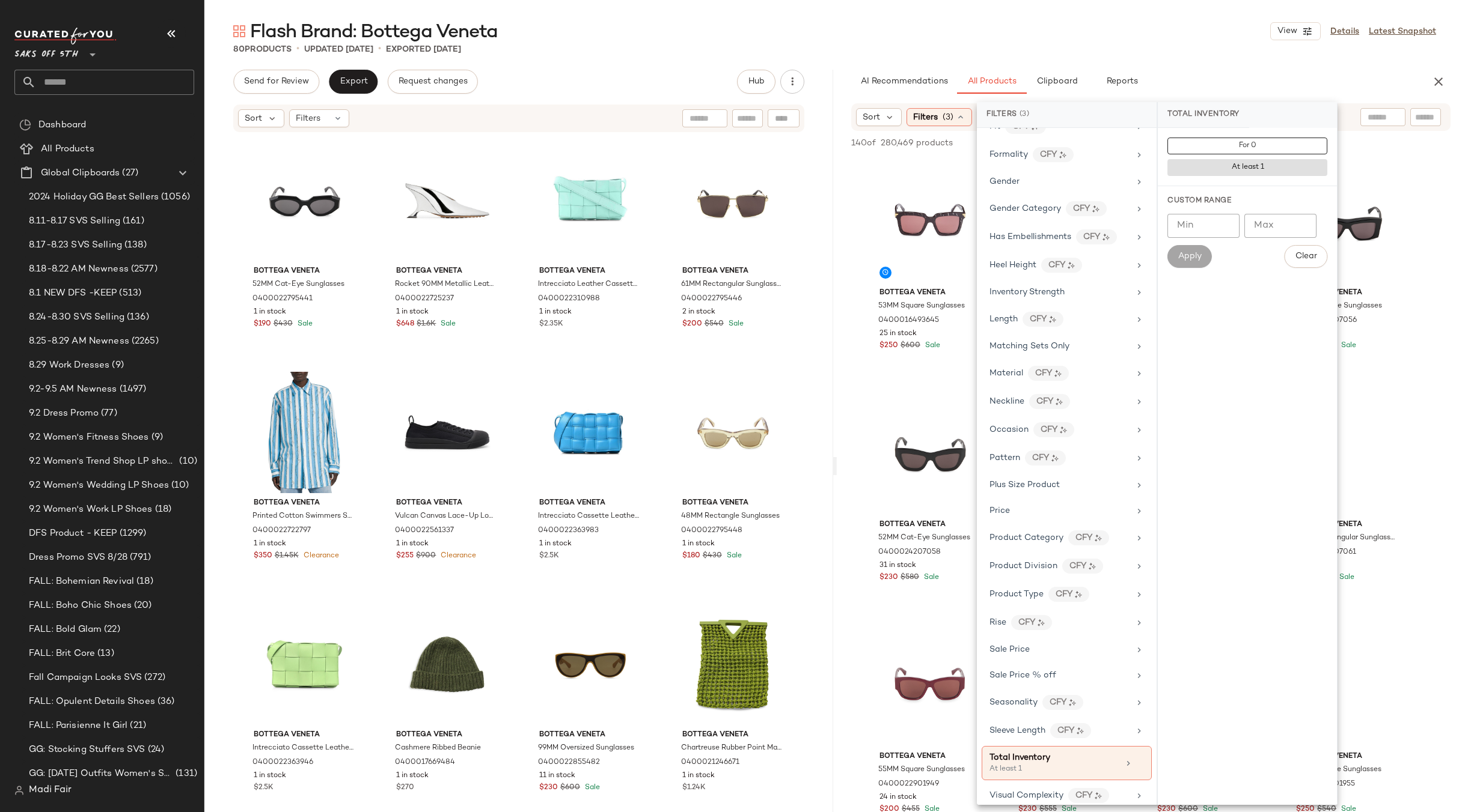
click at [1177, 59] on div "Flash Brand: Bottega Veneta View Details Latest Snapshot 80 Products • updated …" at bounding box center [835, 415] width 1260 height 793
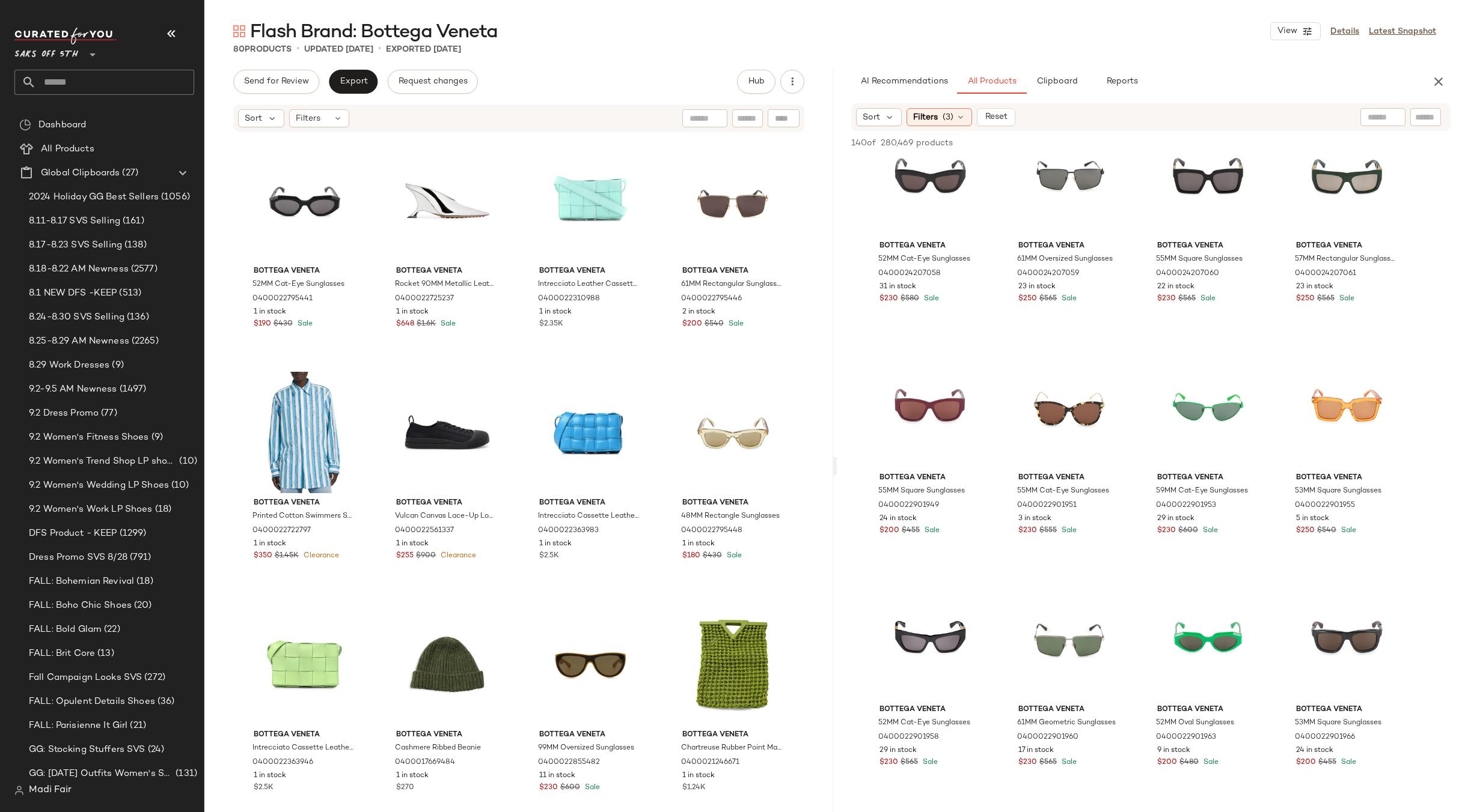
scroll to position [0, 0]
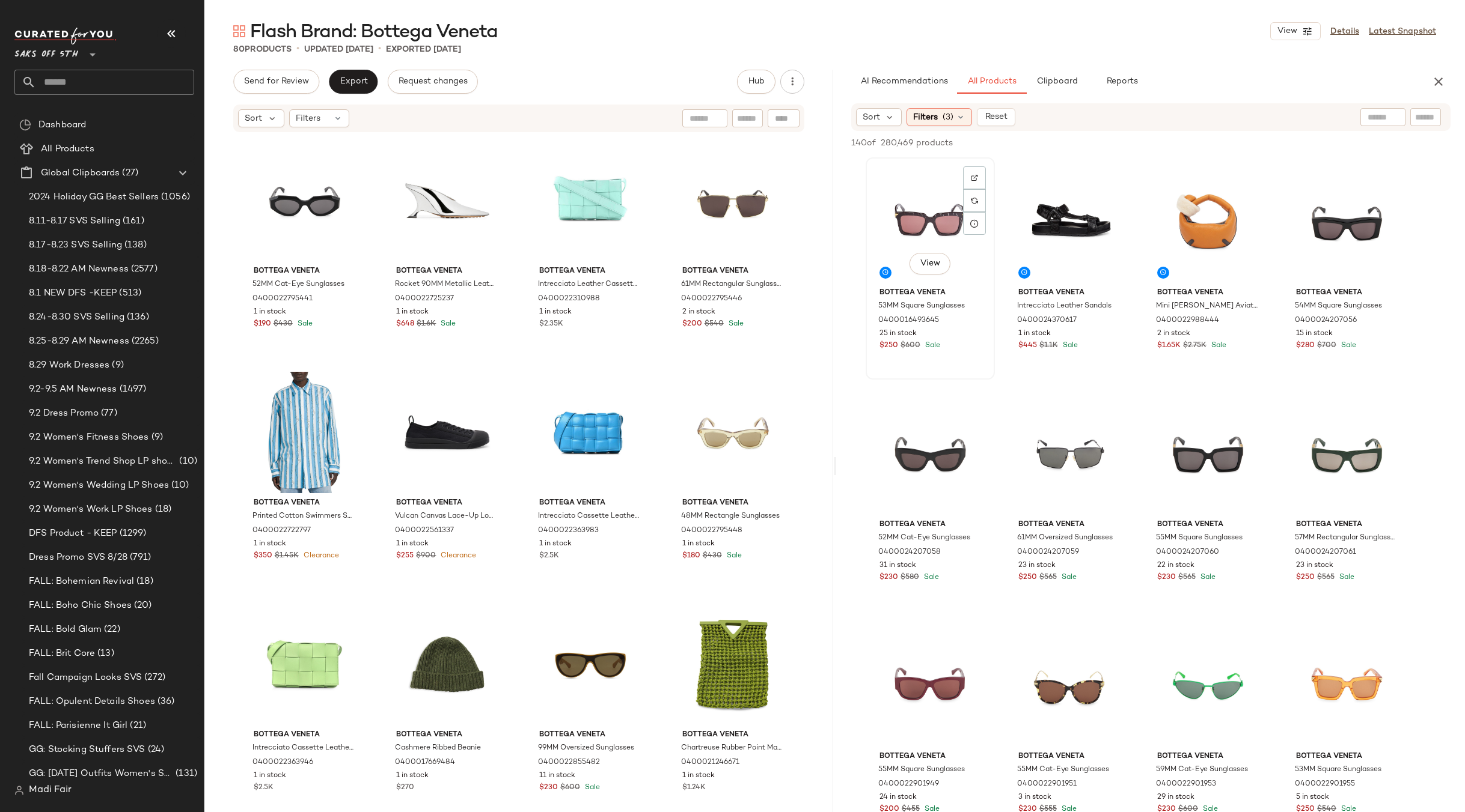
click at [911, 227] on div "View" at bounding box center [930, 222] width 121 height 122
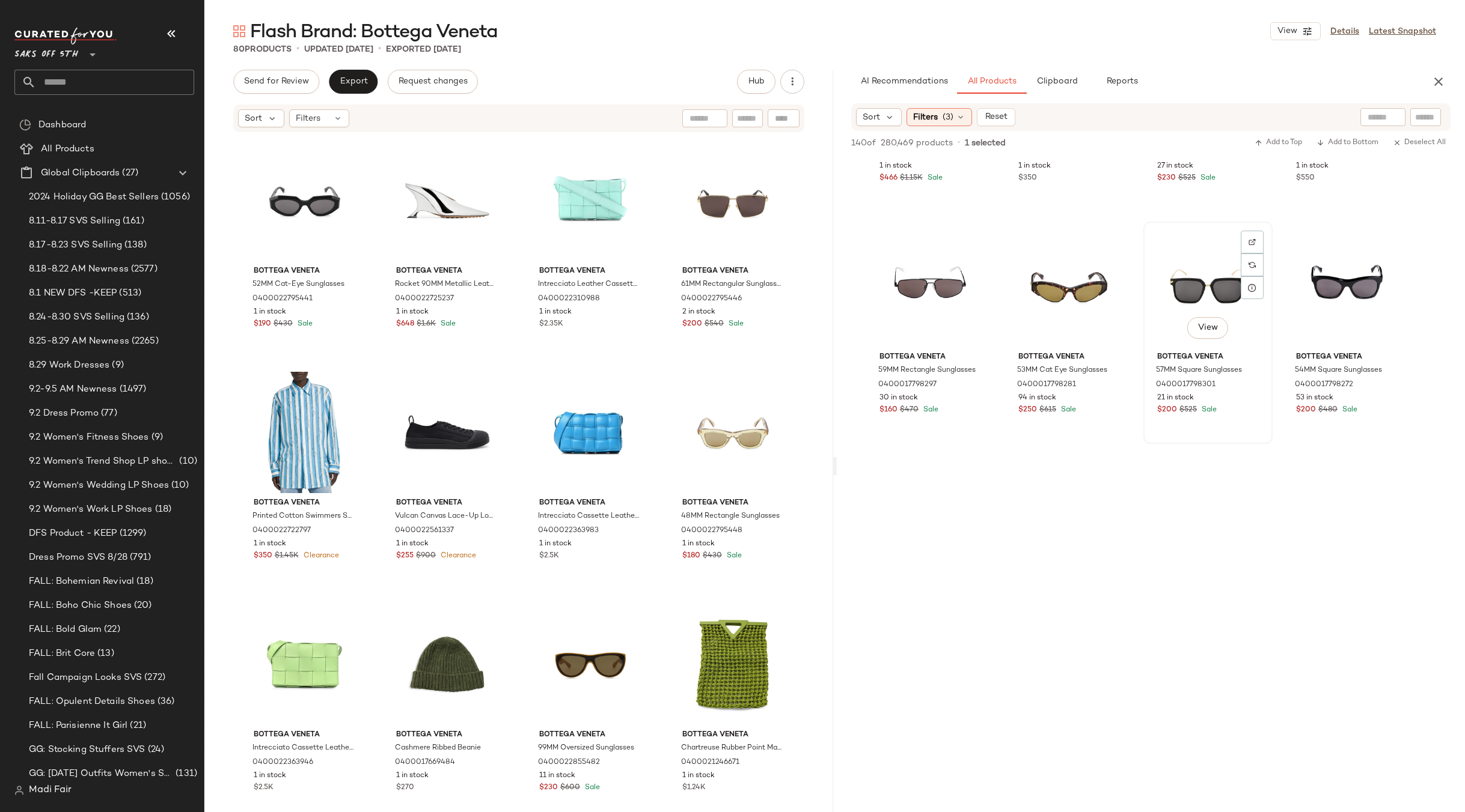
scroll to position [3003, 0]
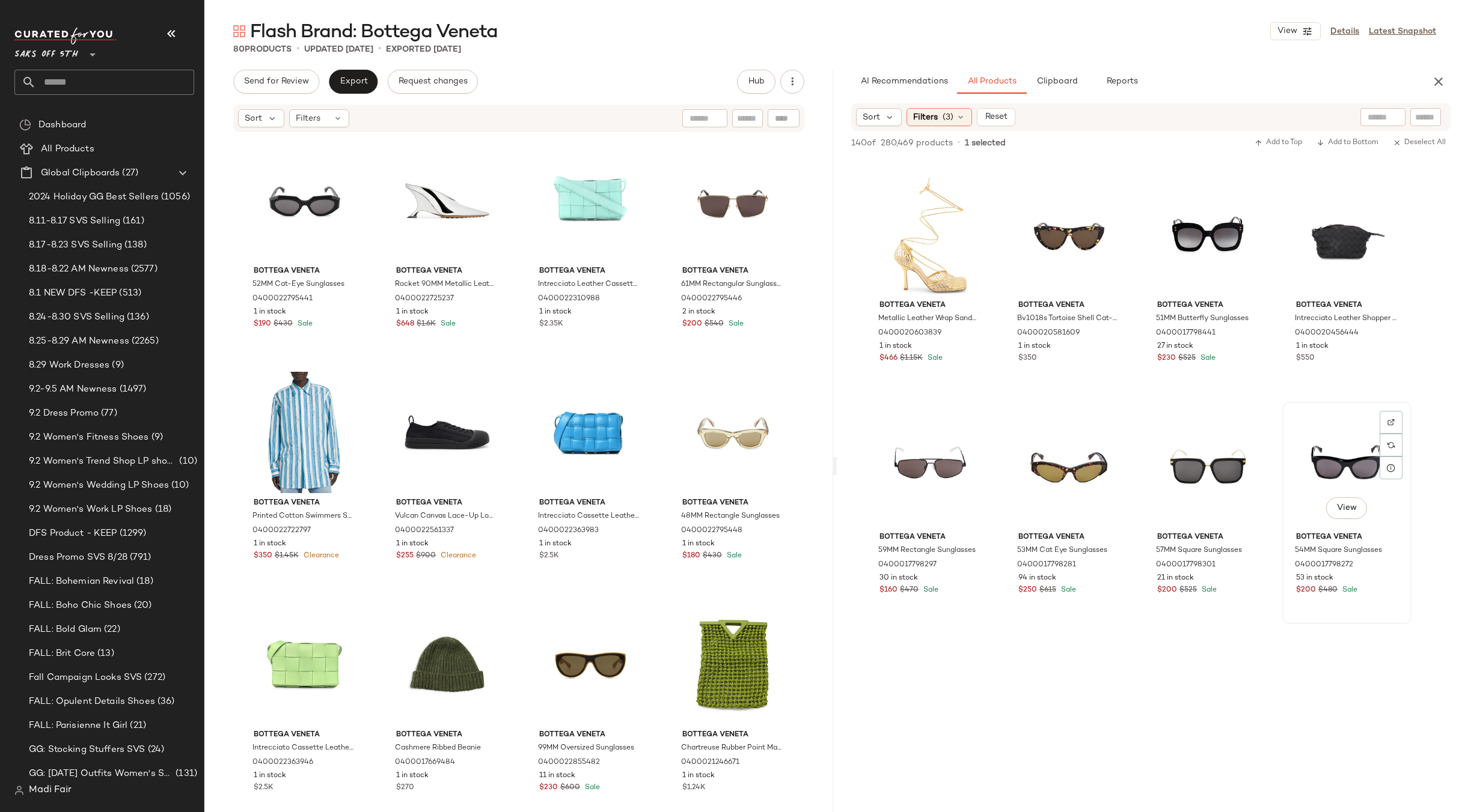
click at [1340, 459] on div "View" at bounding box center [1347, 467] width 121 height 122
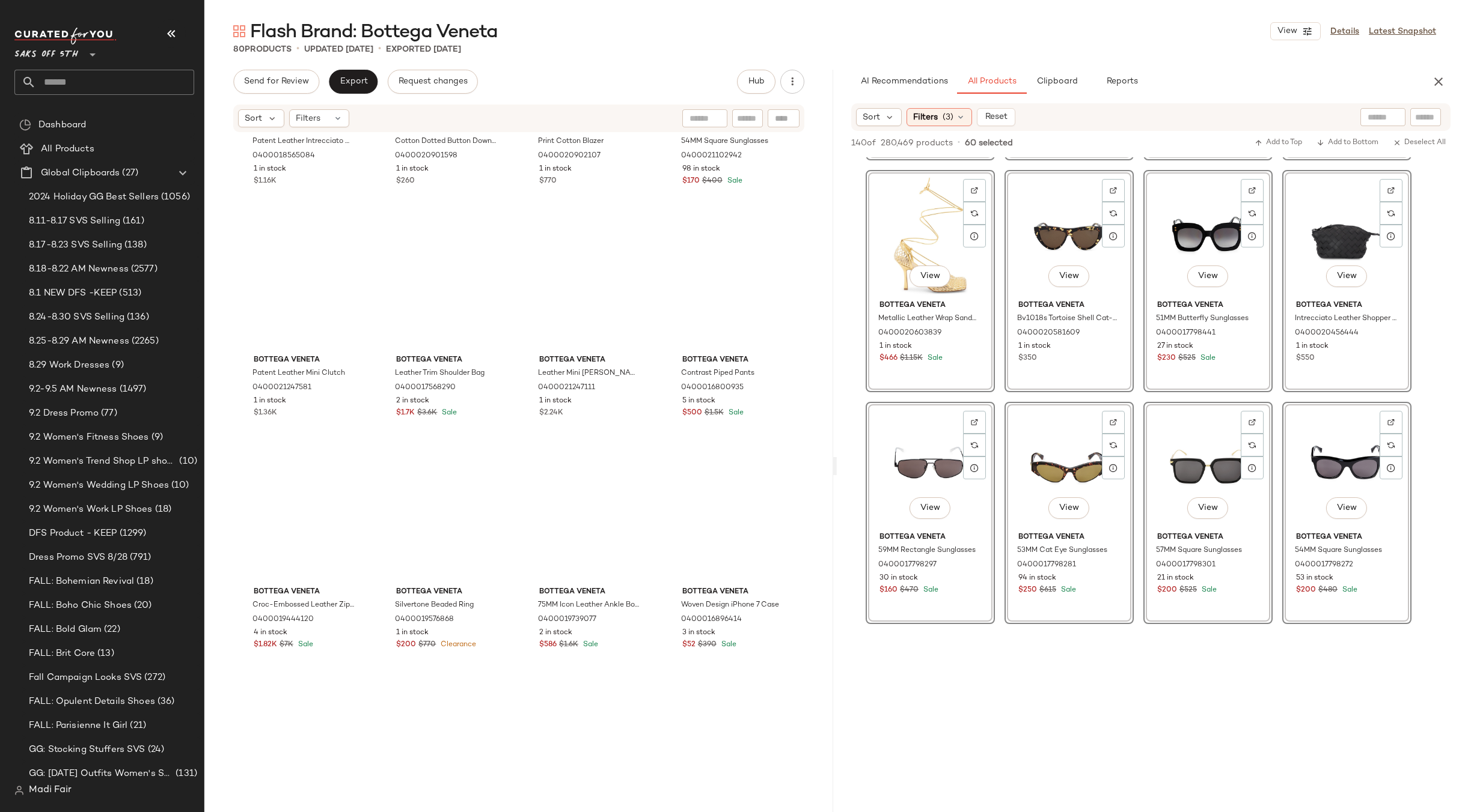
scroll to position [3927, 0]
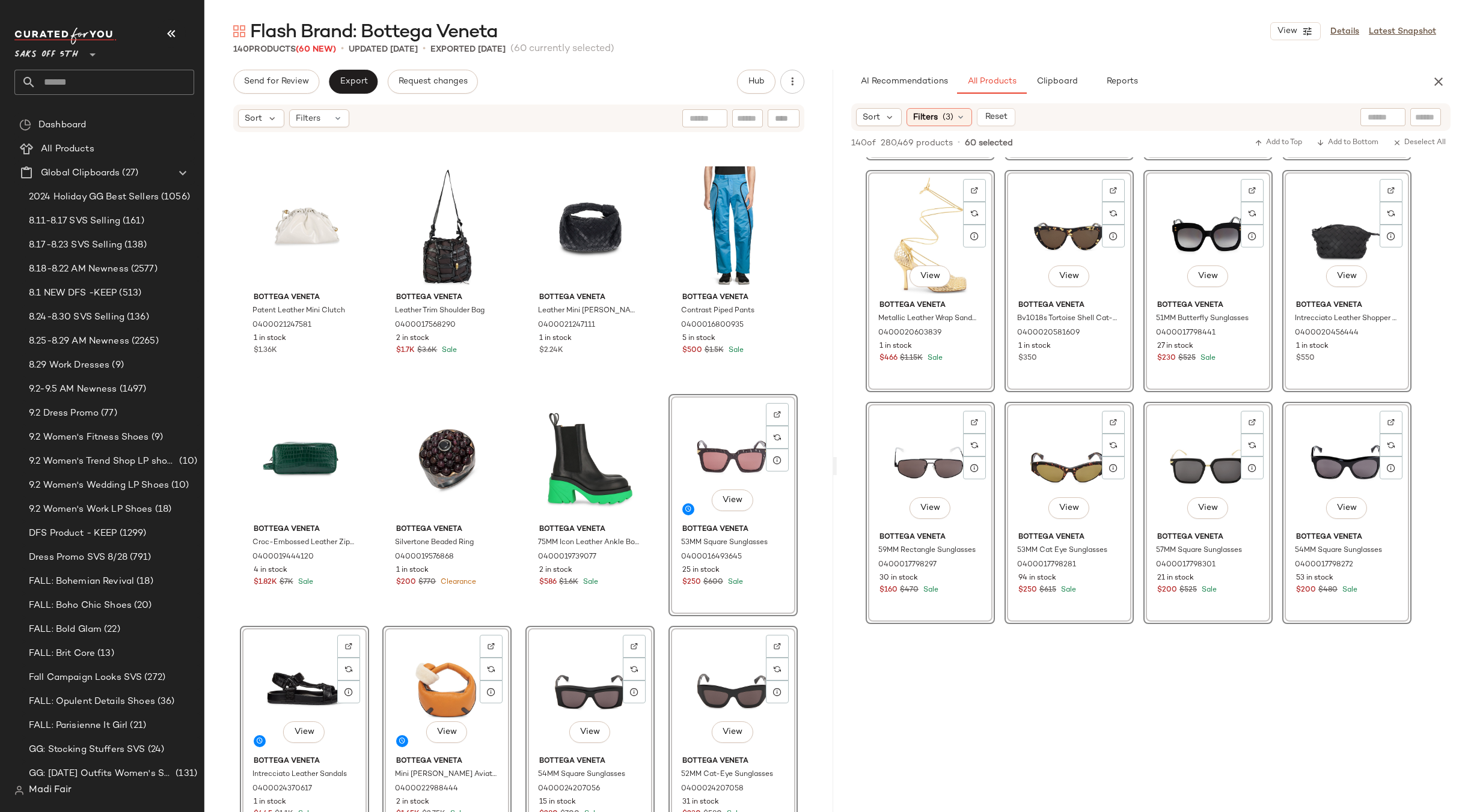
click at [654, 387] on div "Bottega Veneta Patent Leather Intrecciato Cassette Mini Crossbody Bag 040001856…" at bounding box center [518, 490] width 628 height 715
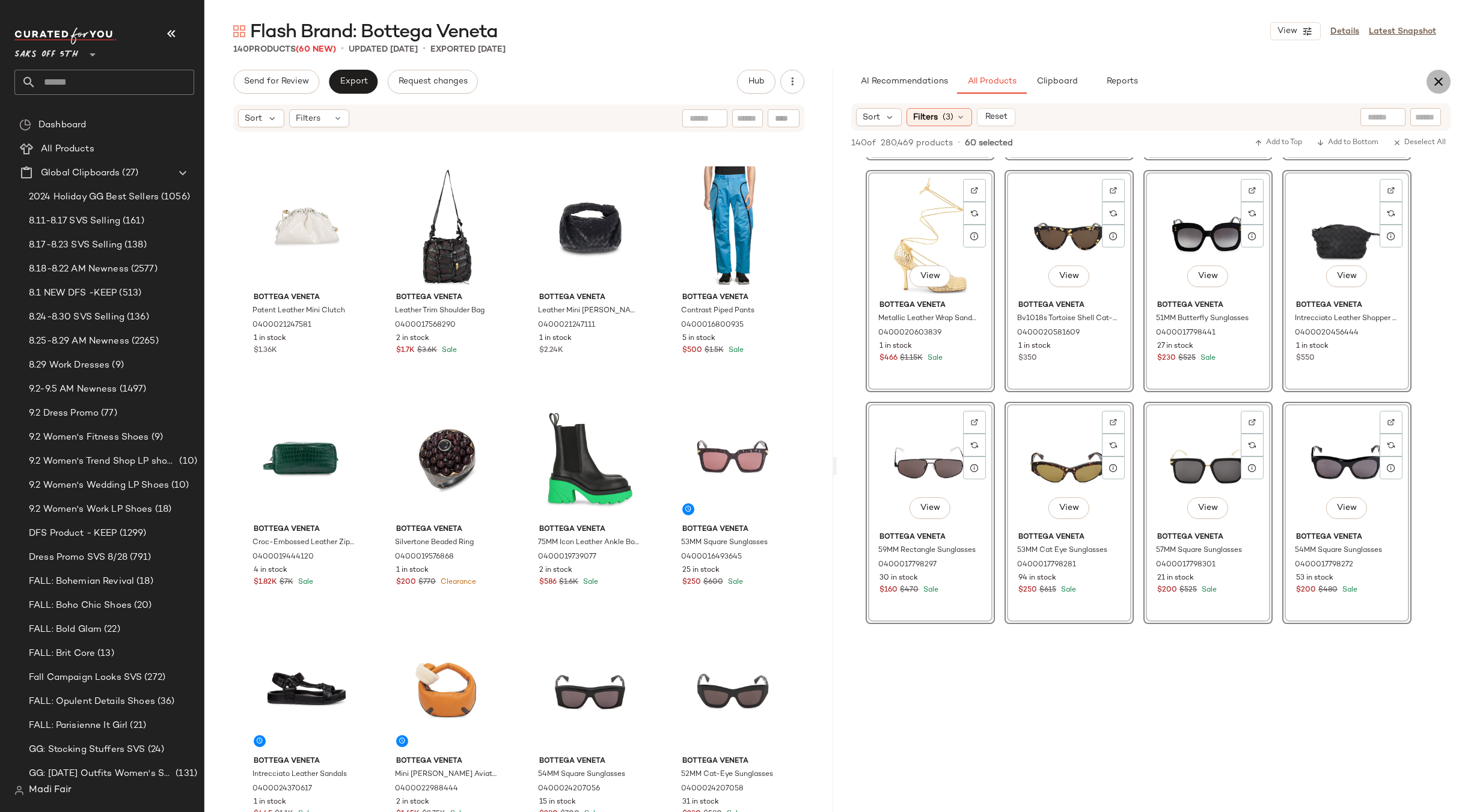
click at [1433, 82] on icon "button" at bounding box center [1439, 82] width 14 height 14
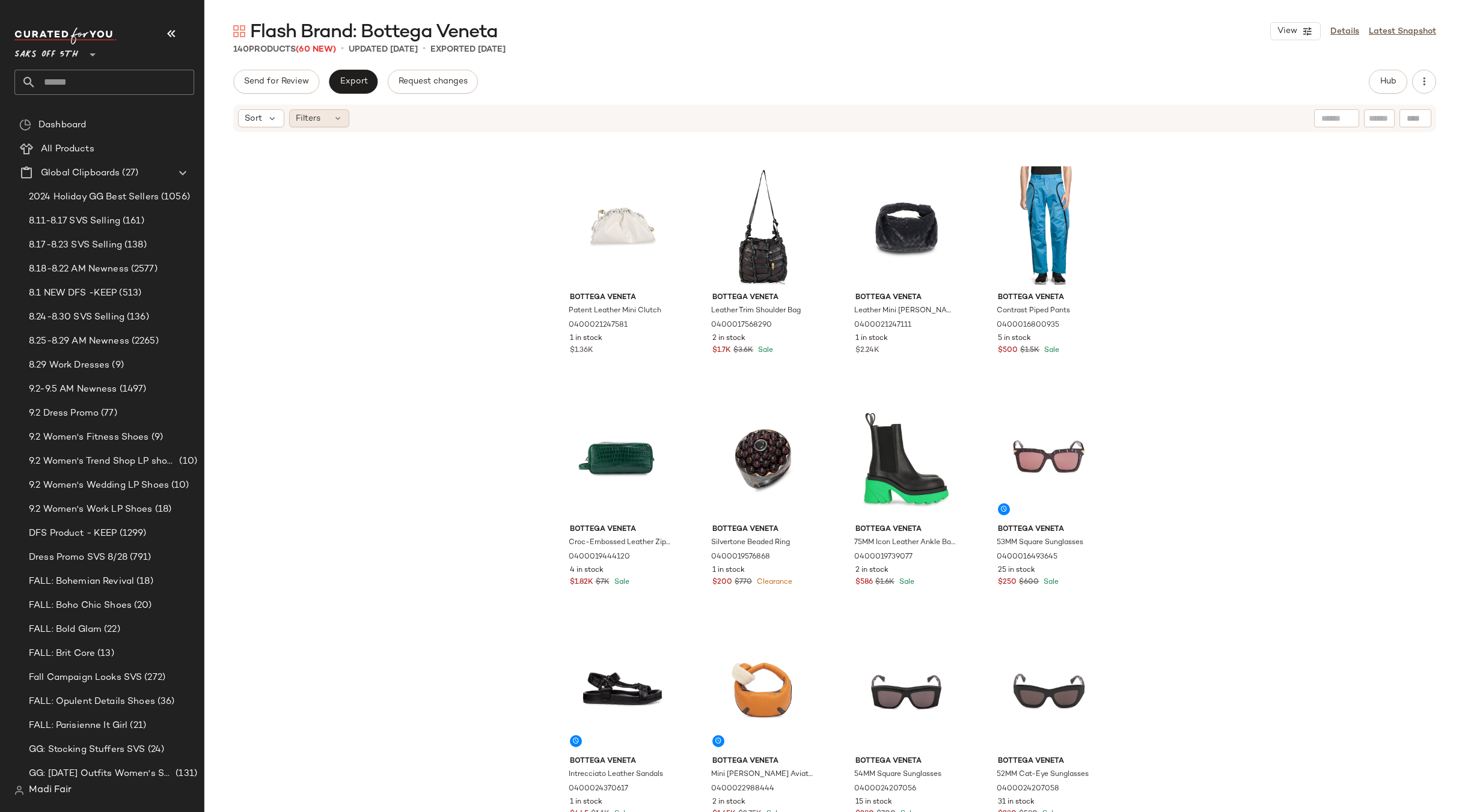
click at [331, 116] on div "Filters" at bounding box center [319, 118] width 60 height 18
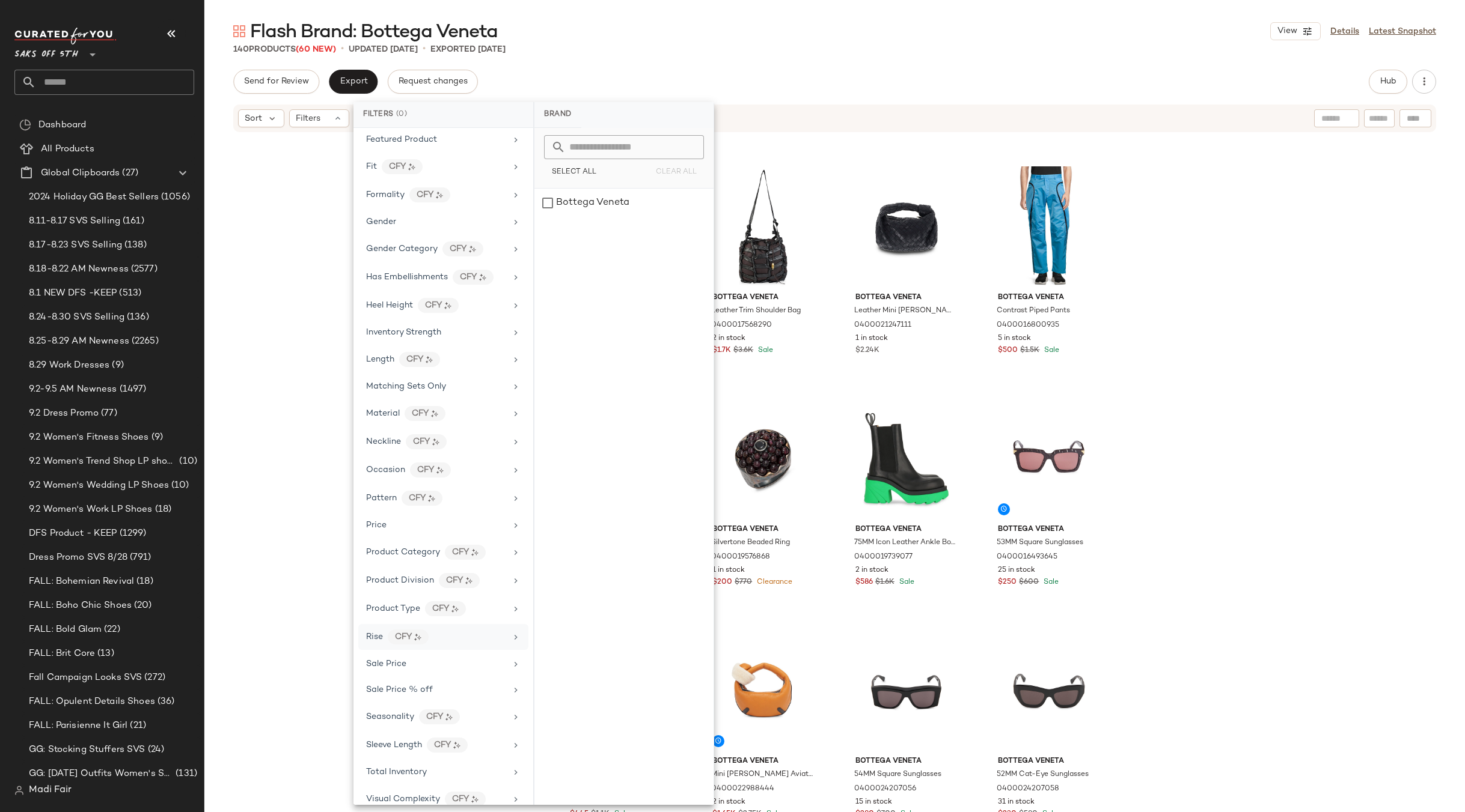
scroll to position [308, 0]
click at [439, 759] on div "Total Inventory" at bounding box center [435, 758] width 140 height 13
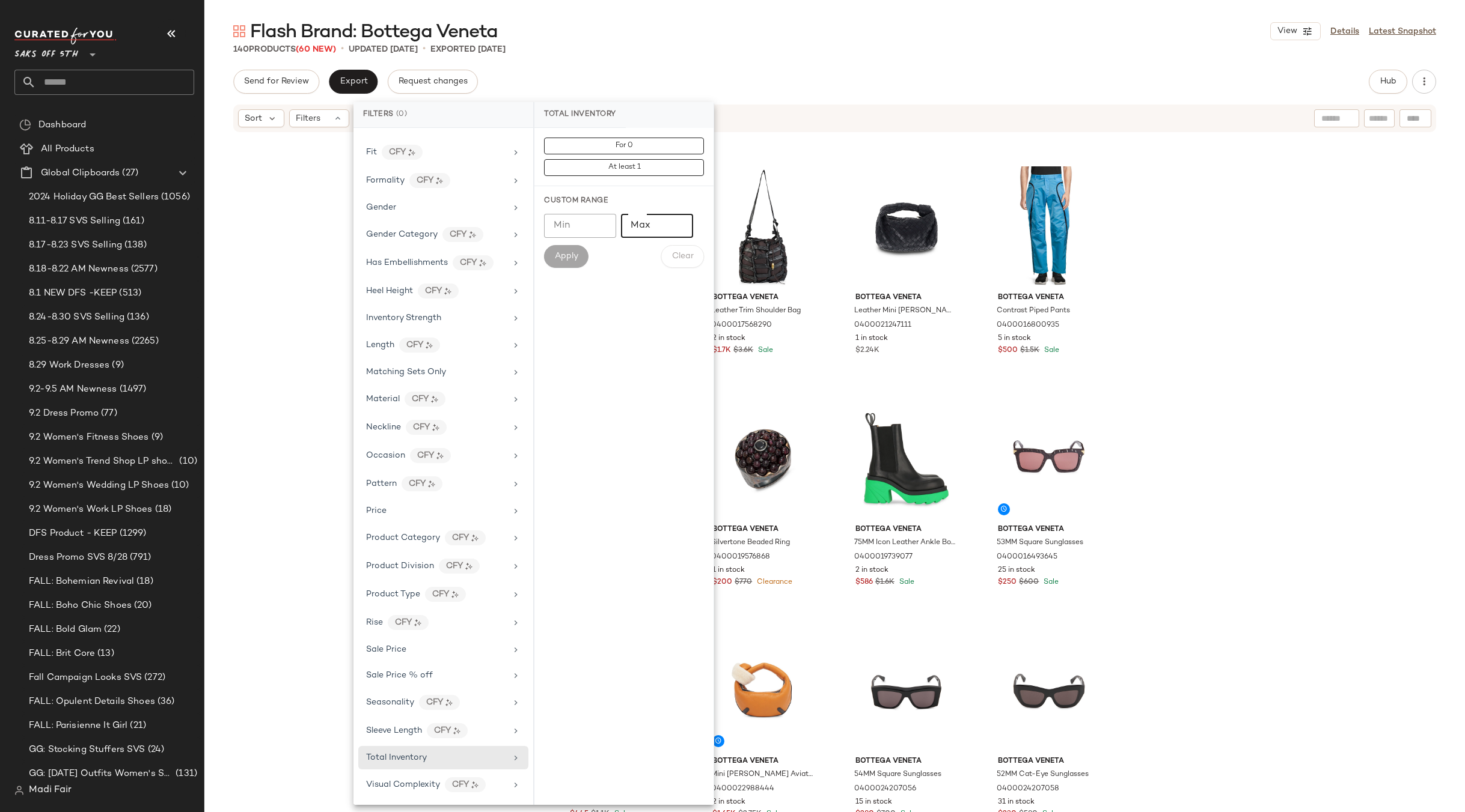
click at [636, 226] on input "Max" at bounding box center [657, 225] width 72 height 24
type input "*"
click at [565, 242] on div "Min Min Max * Max Apply Clear" at bounding box center [623, 241] width 160 height 54
click at [561, 259] on span "Apply" at bounding box center [566, 256] width 24 height 10
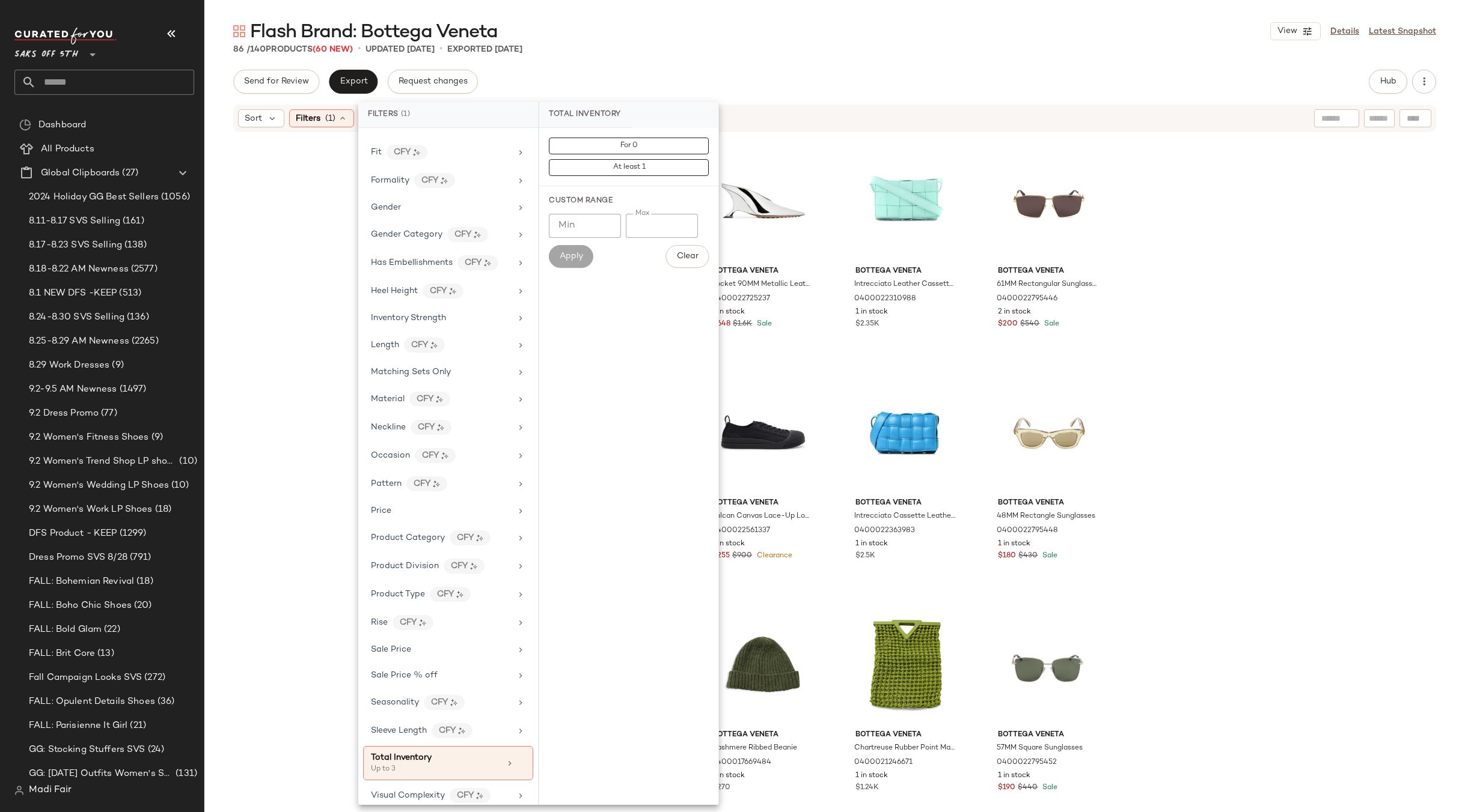
click at [616, 50] on div "86 / 140 Products (60 New) • updated Sep 3rd • Exported Apr 28th" at bounding box center [835, 49] width 1260 height 12
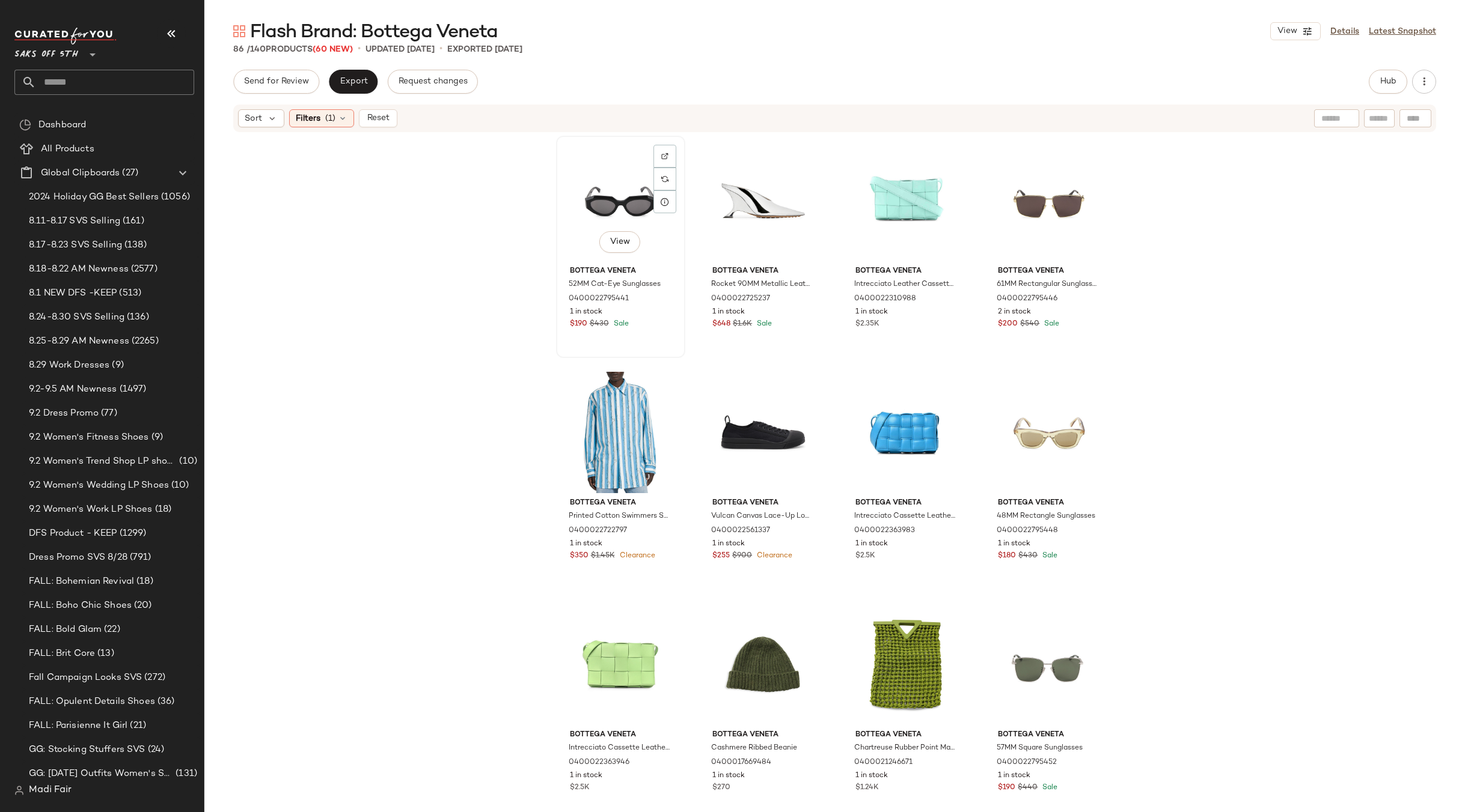
click at [605, 211] on div "View" at bounding box center [620, 200] width 121 height 122
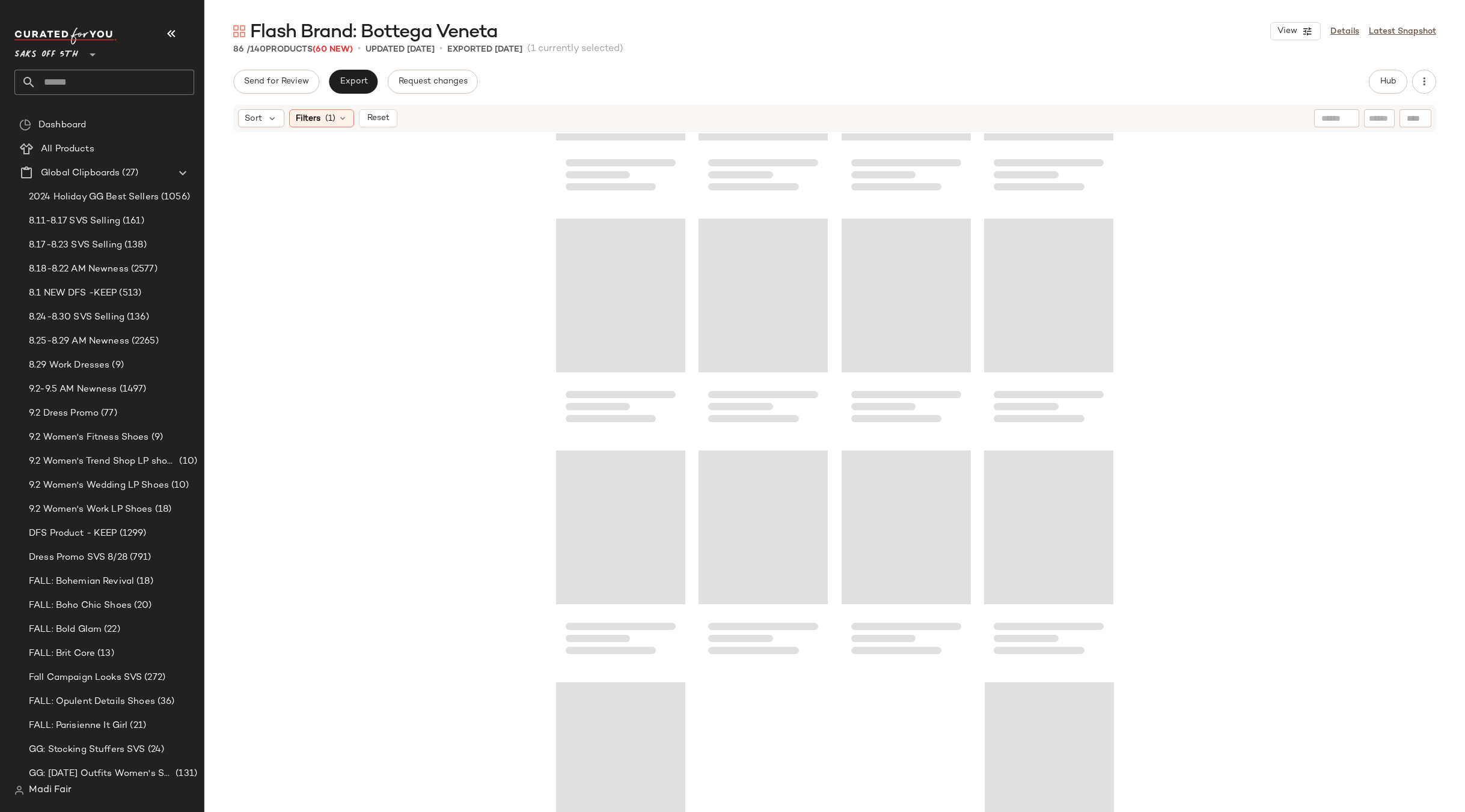
scroll to position [4390, 0]
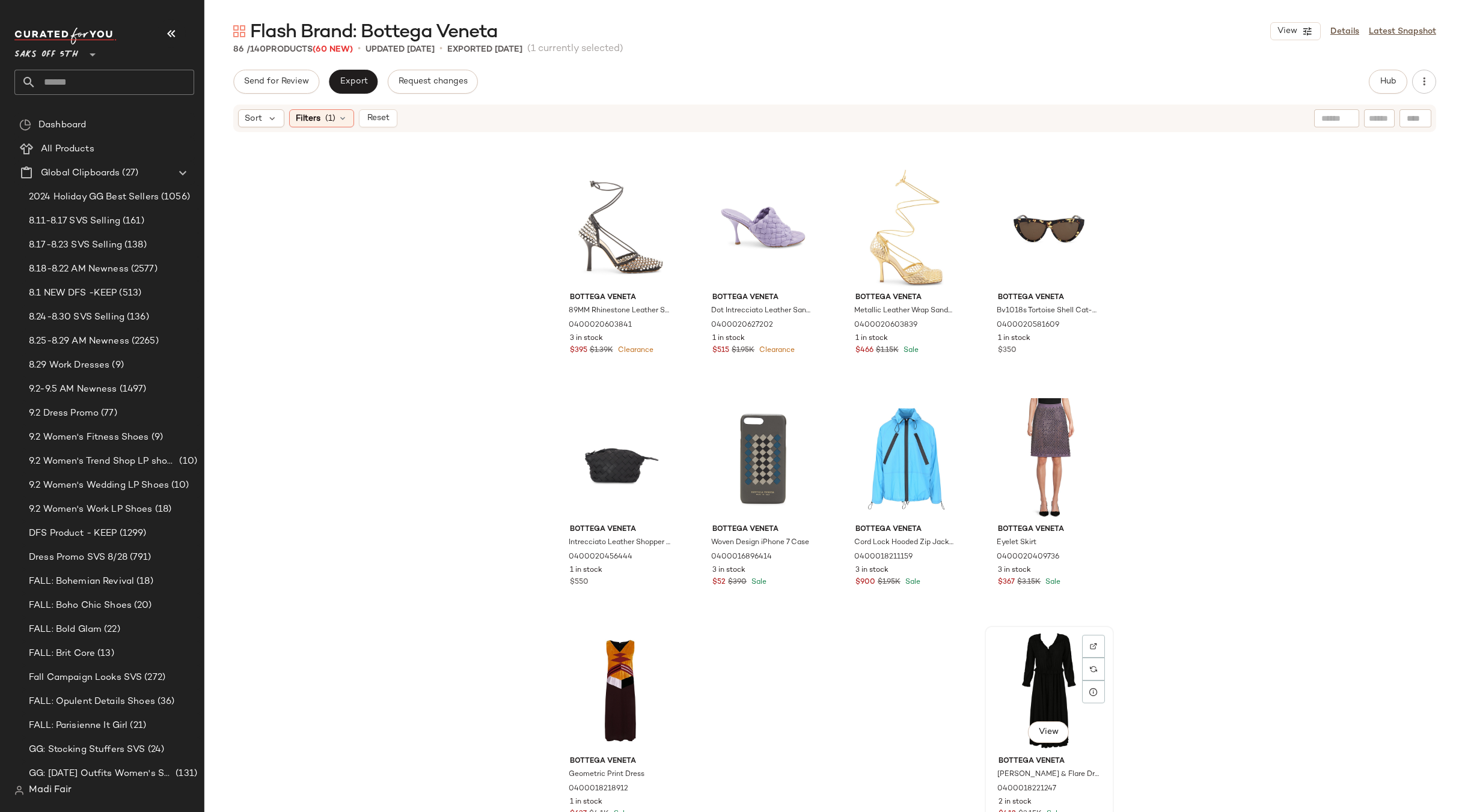
click at [1026, 684] on div "View" at bounding box center [1049, 690] width 121 height 122
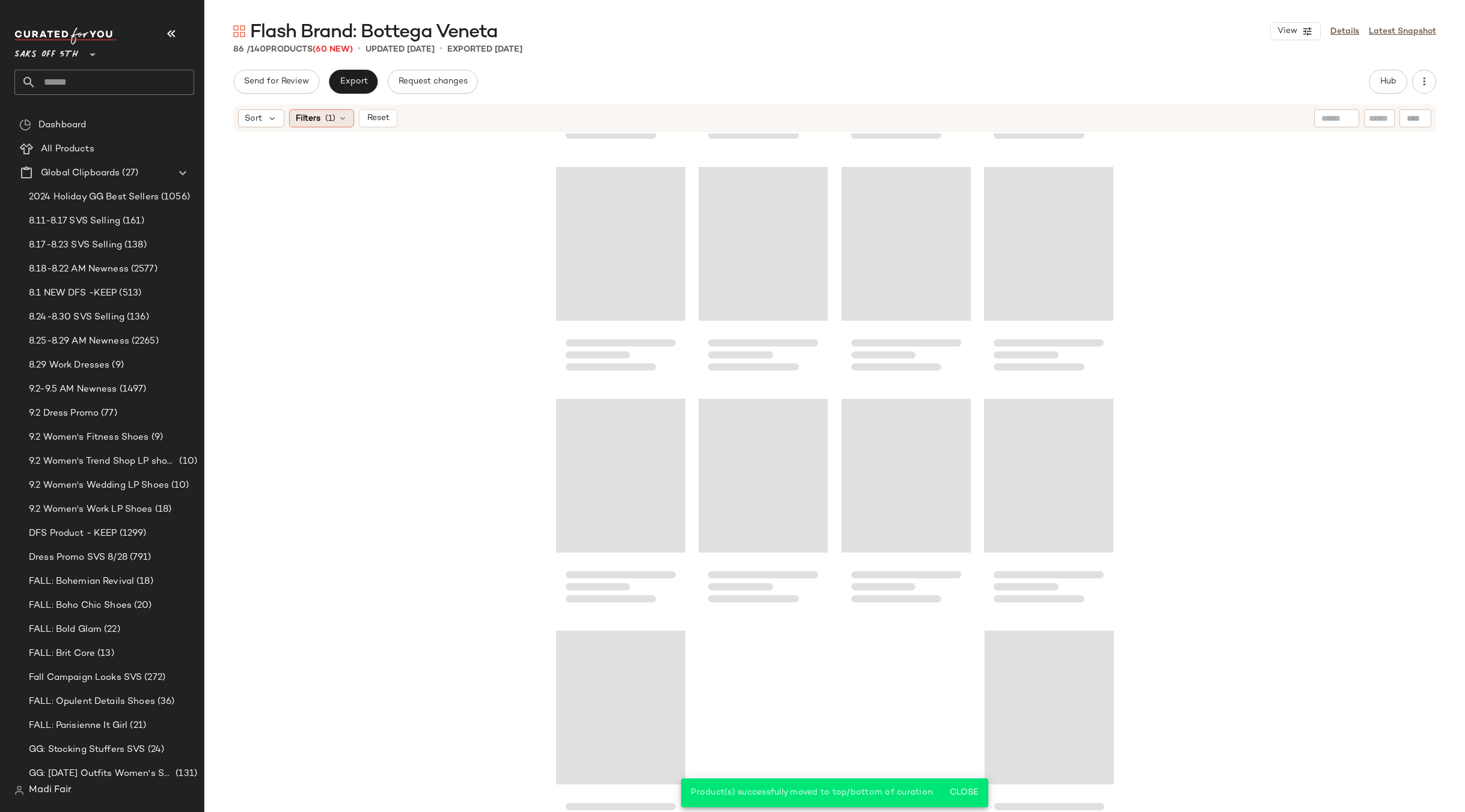
click at [318, 116] on span "Filters" at bounding box center [307, 119] width 24 height 13
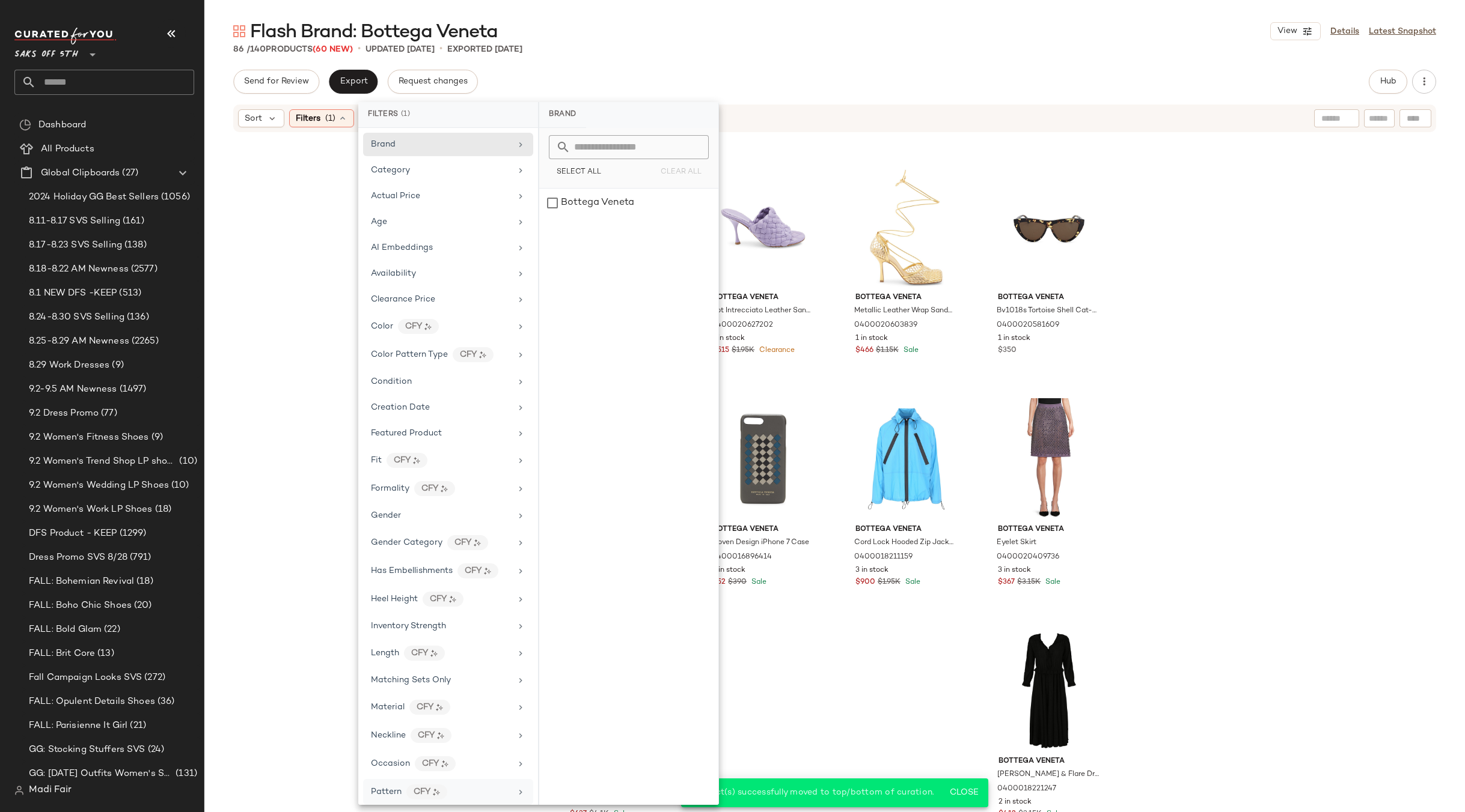
scroll to position [319, 0]
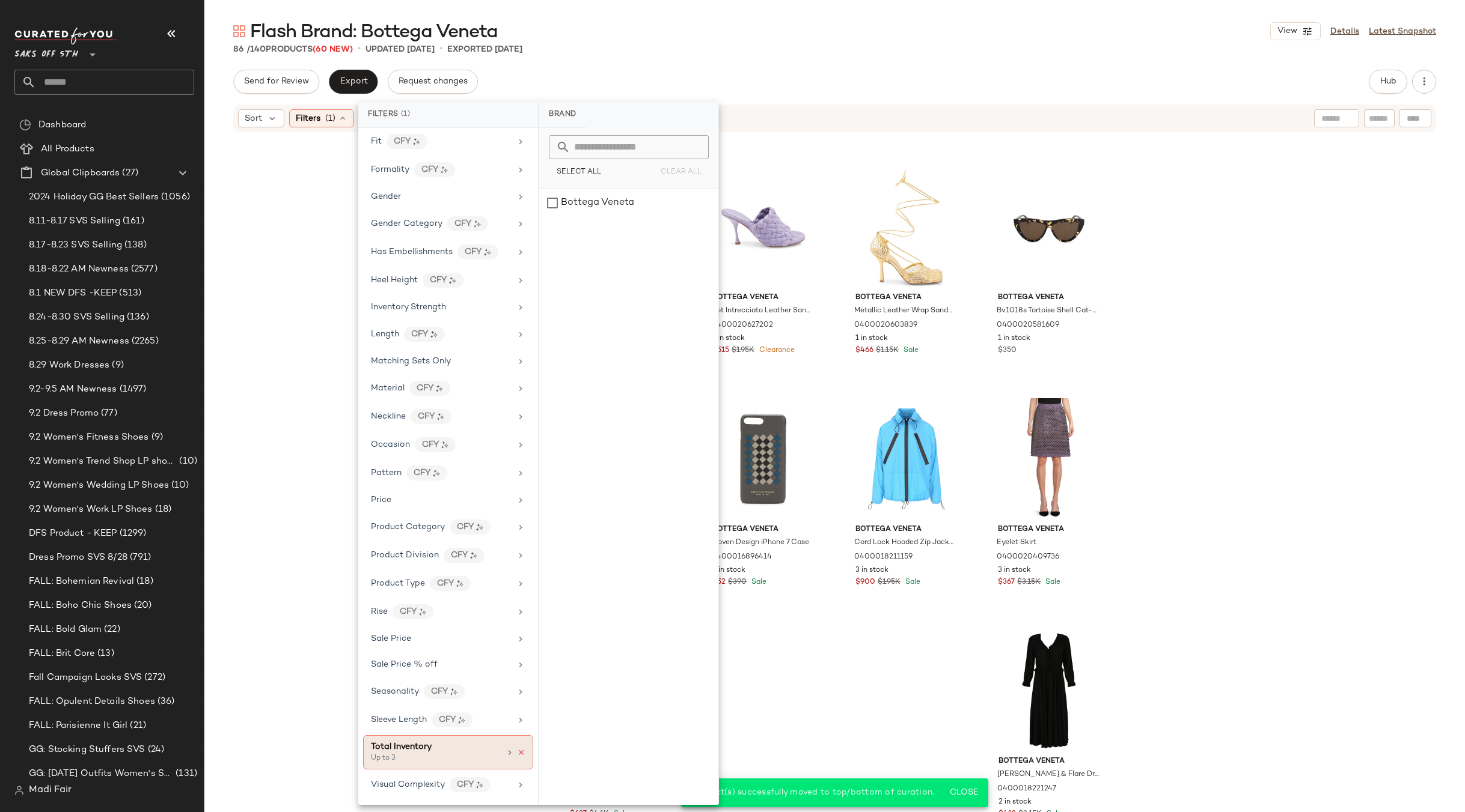
click at [517, 753] on icon at bounding box center [520, 753] width 8 height 8
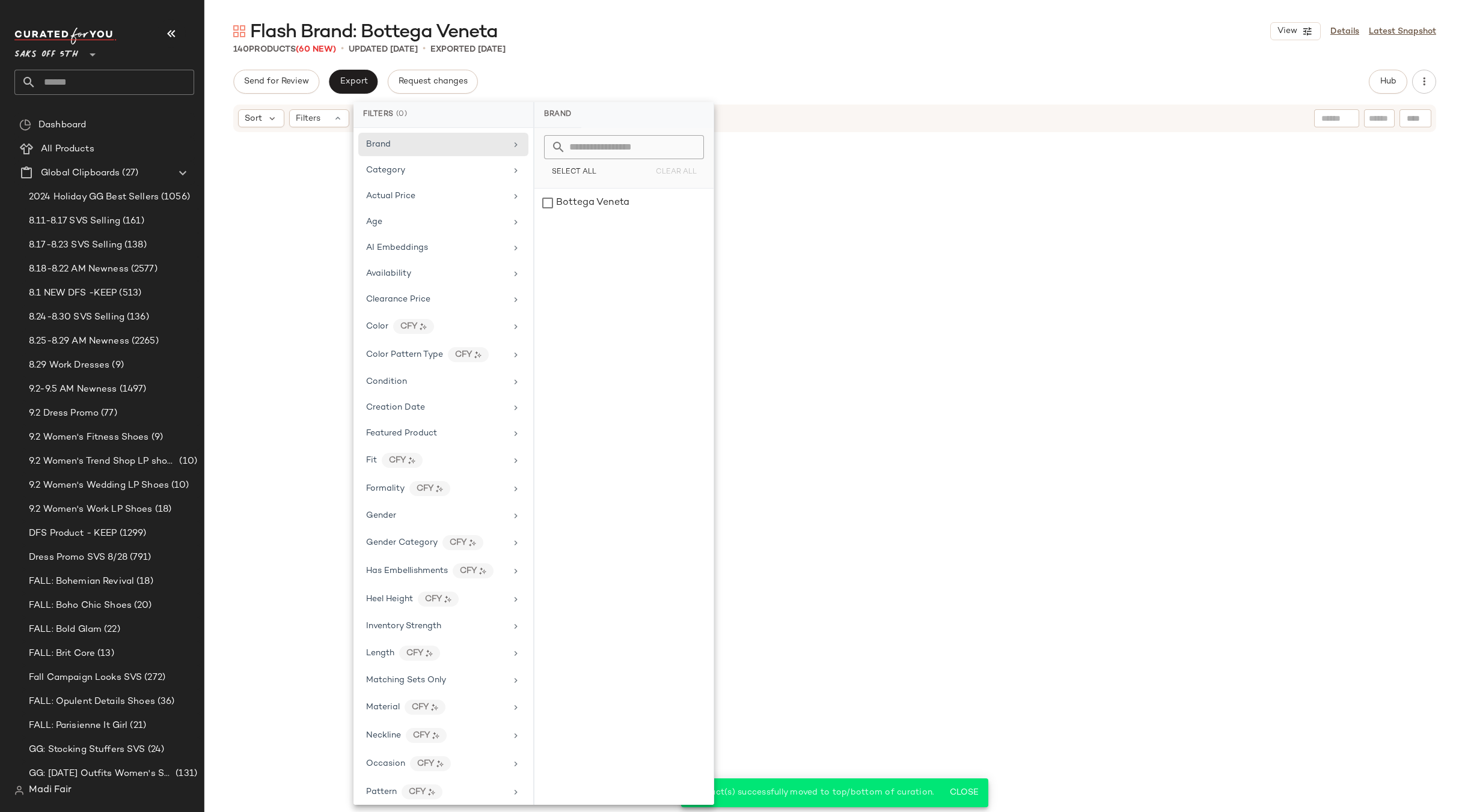
scroll to position [7405, 0]
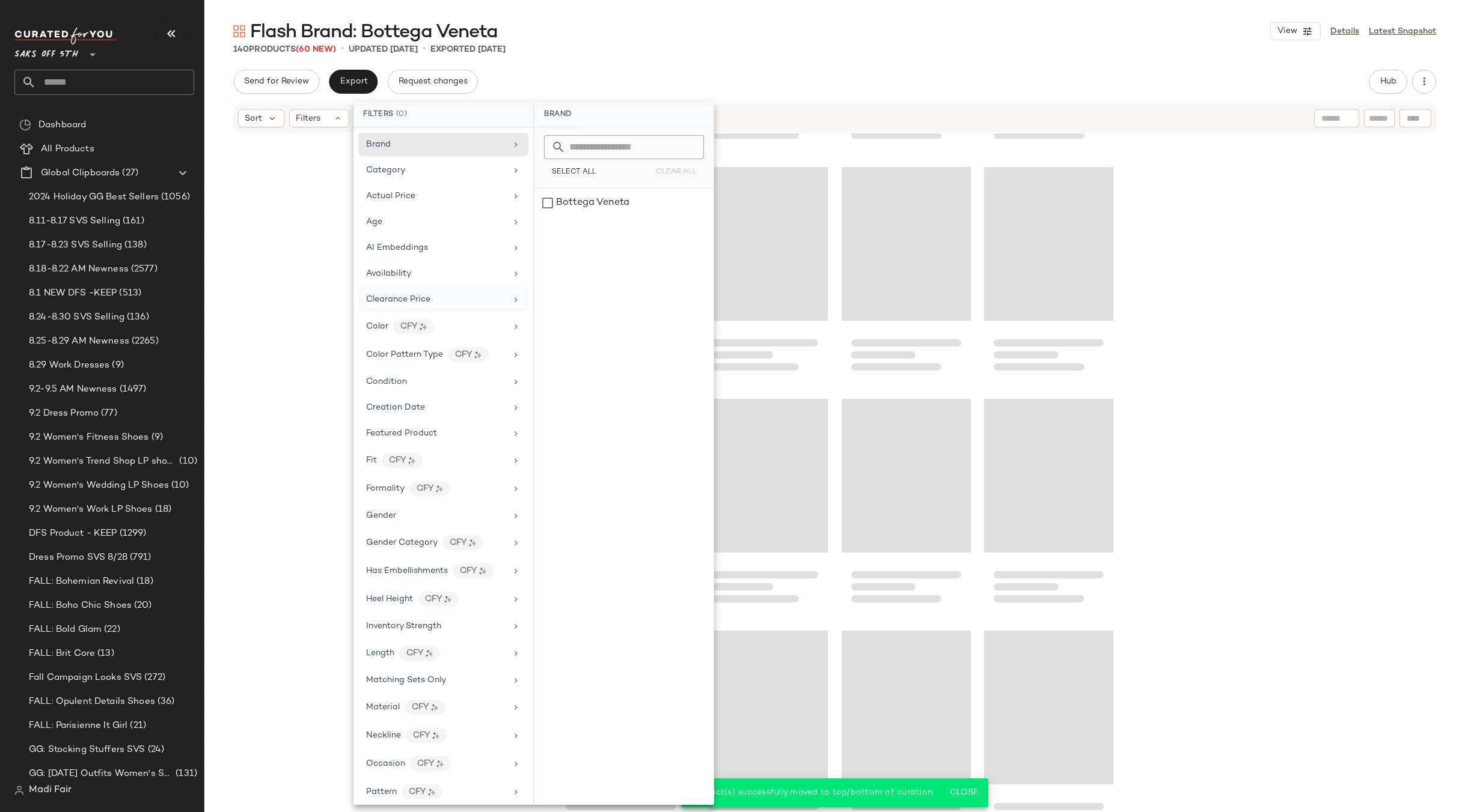
click at [443, 299] on div "Clearance Price" at bounding box center [435, 299] width 140 height 13
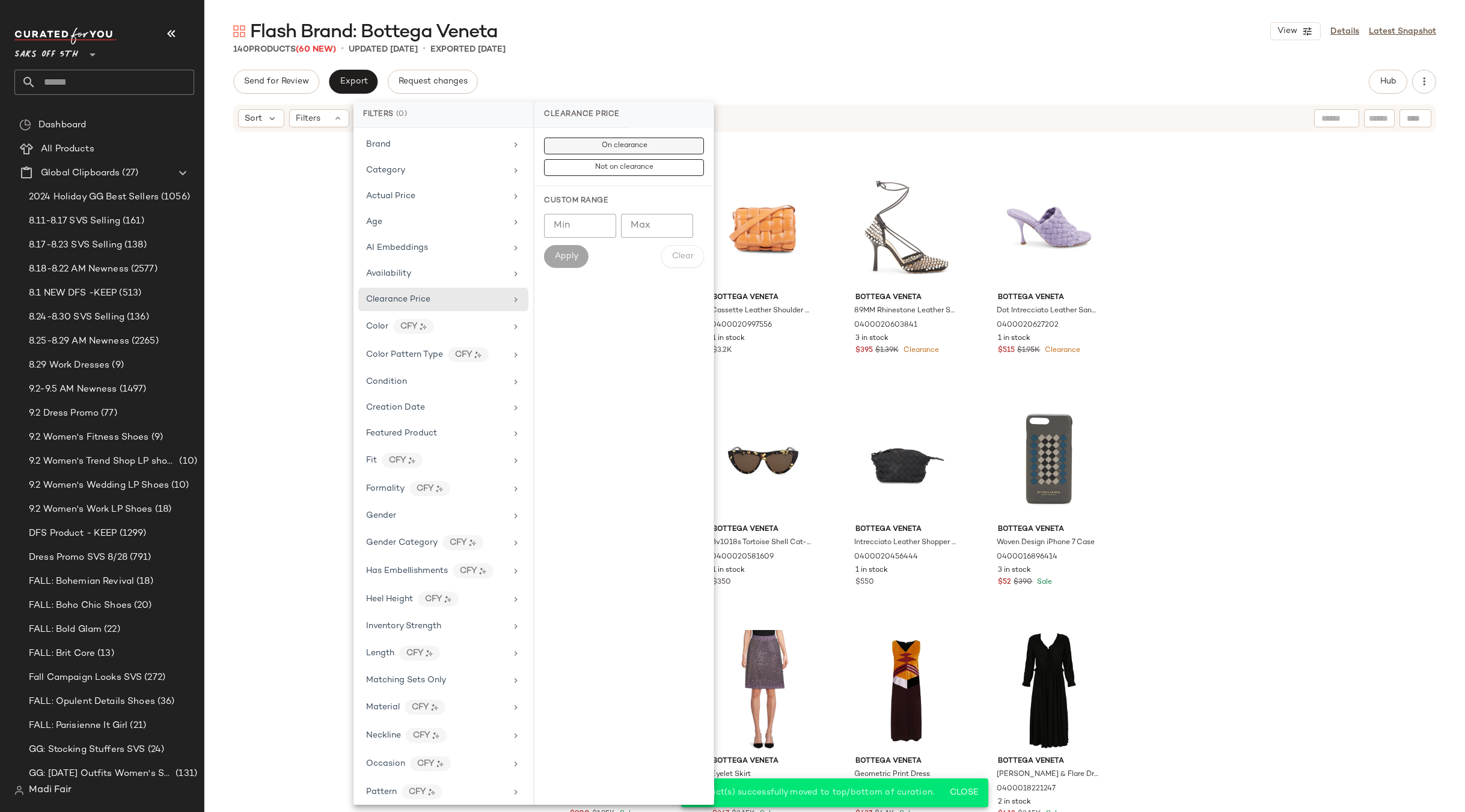
click at [627, 148] on span "On clearance" at bounding box center [623, 145] width 46 height 8
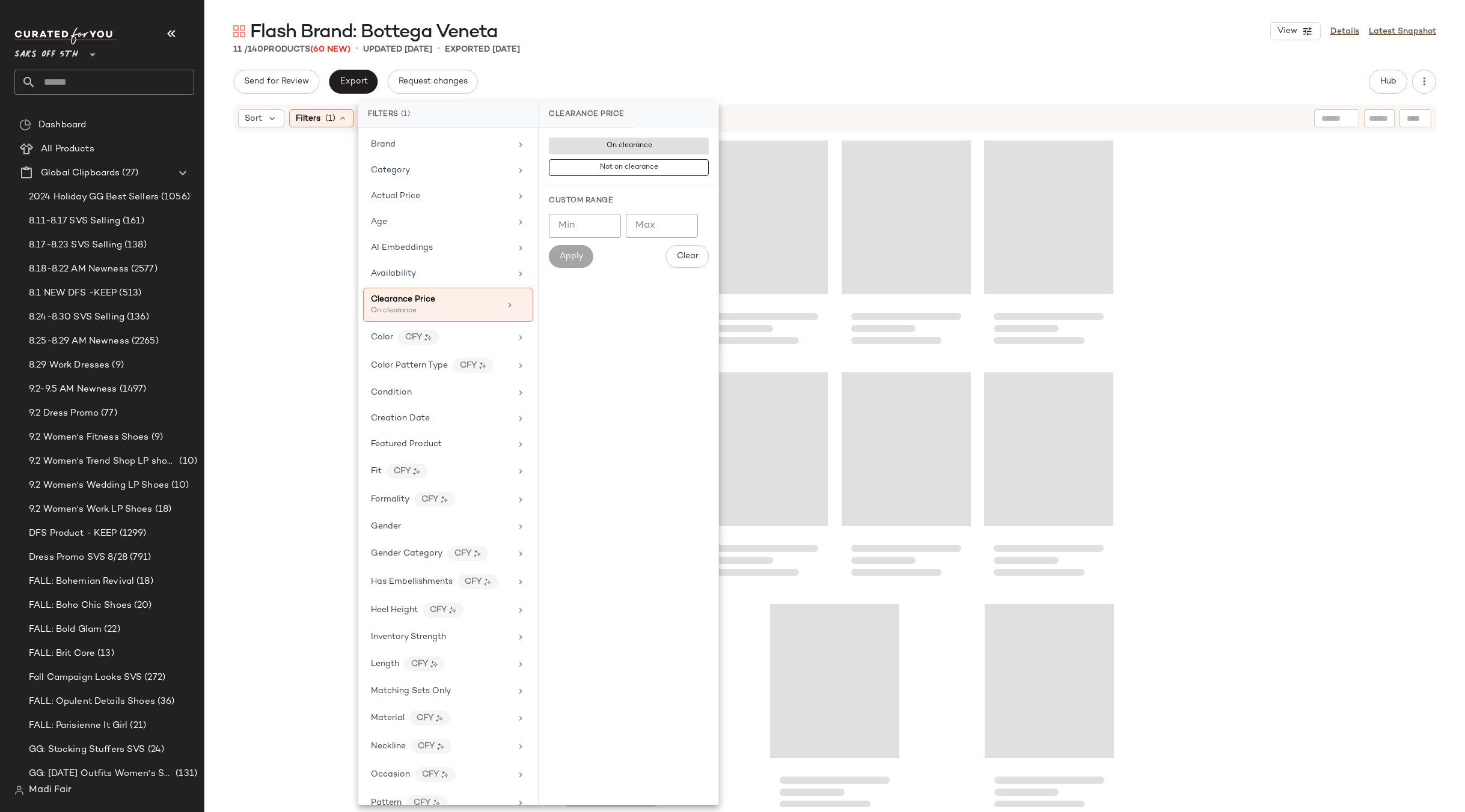
click at [673, 17] on main "Flash Brand: Bottega Veneta View Details Latest Snapshot 11 / 140 Products (60 …" at bounding box center [732, 406] width 1465 height 812
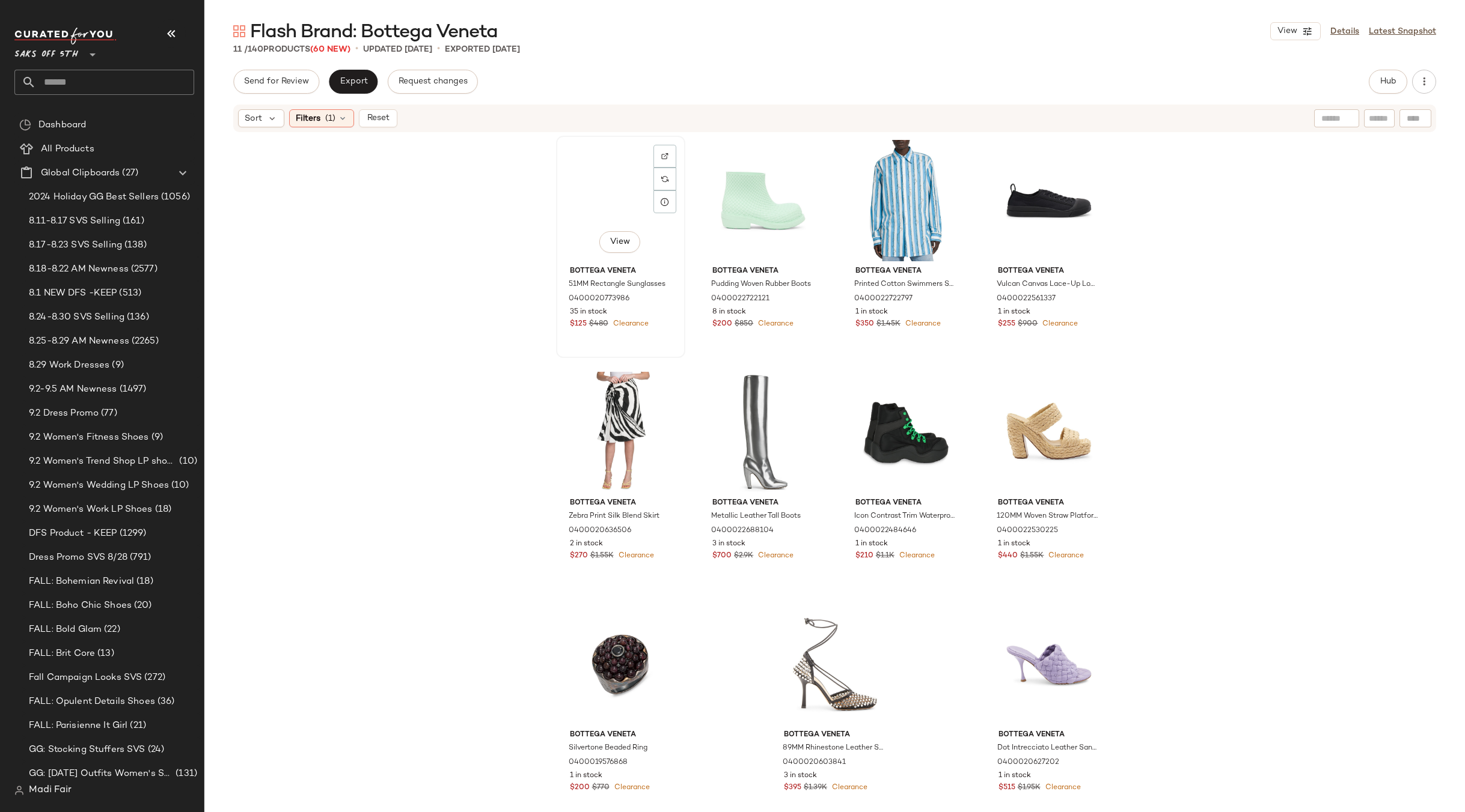
click at [624, 204] on div "View" at bounding box center [620, 200] width 121 height 122
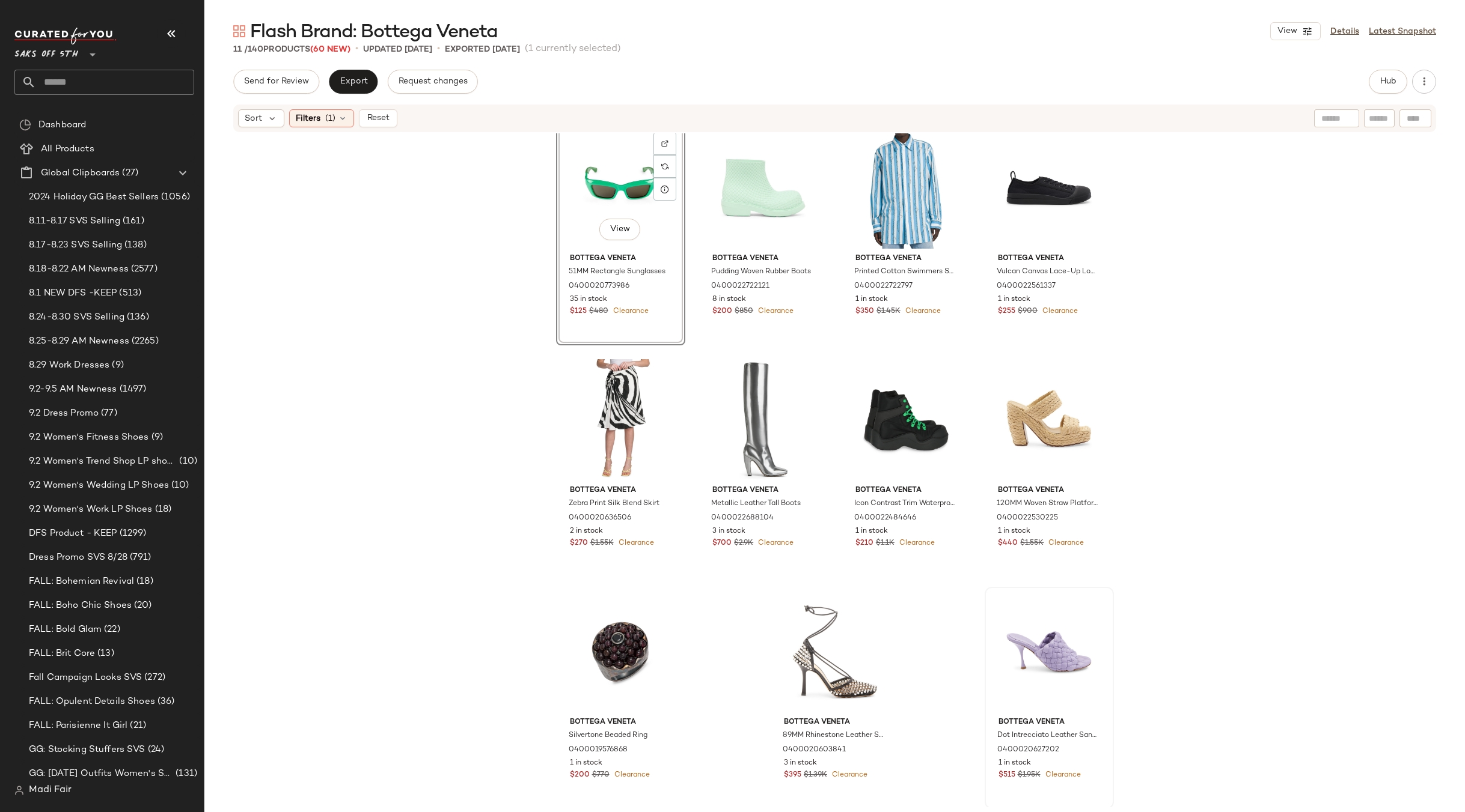
scroll to position [14, 0]
click at [1035, 650] on div "View" at bounding box center [1049, 650] width 121 height 122
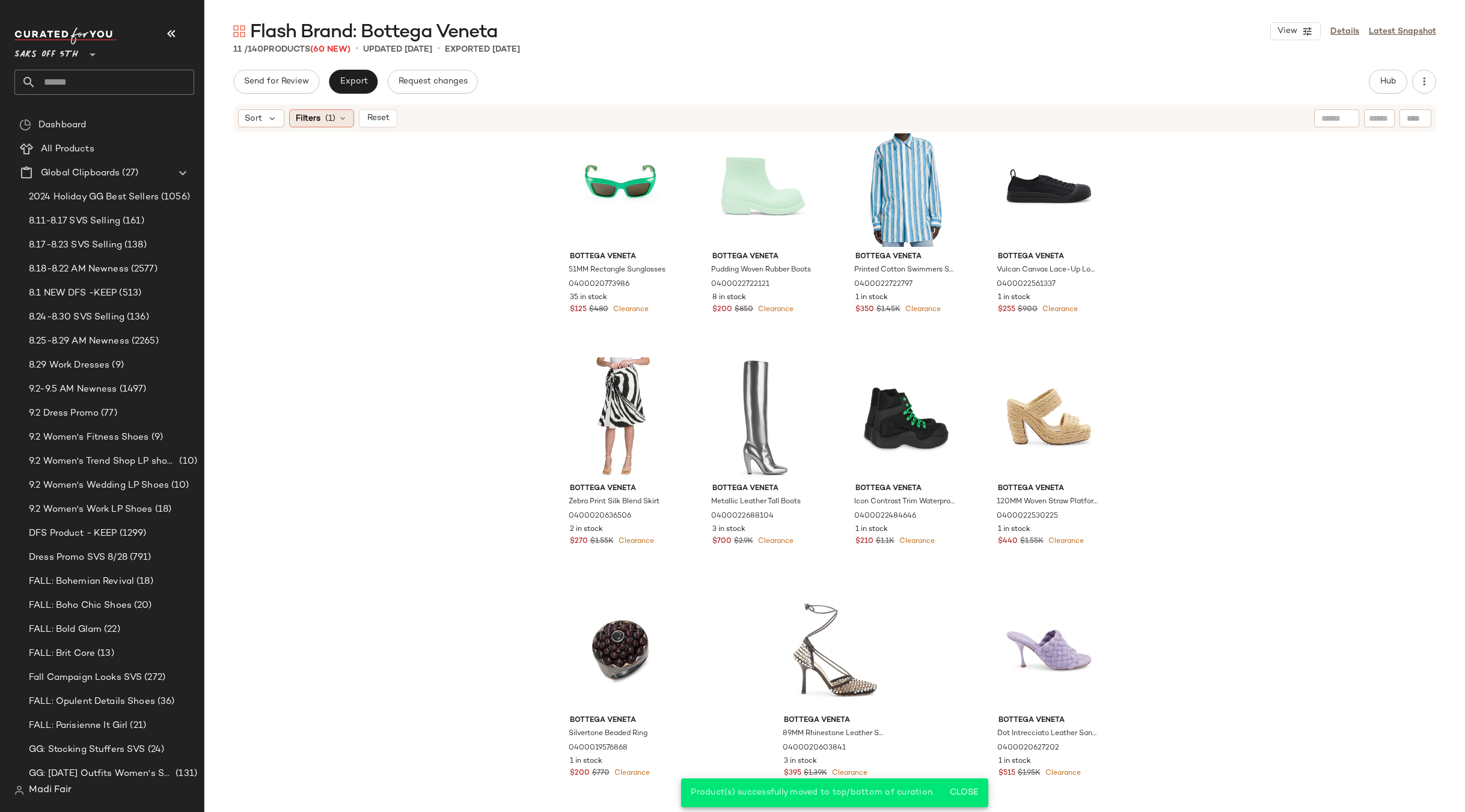
click at [324, 114] on div "Filters (1)" at bounding box center [322, 118] width 65 height 18
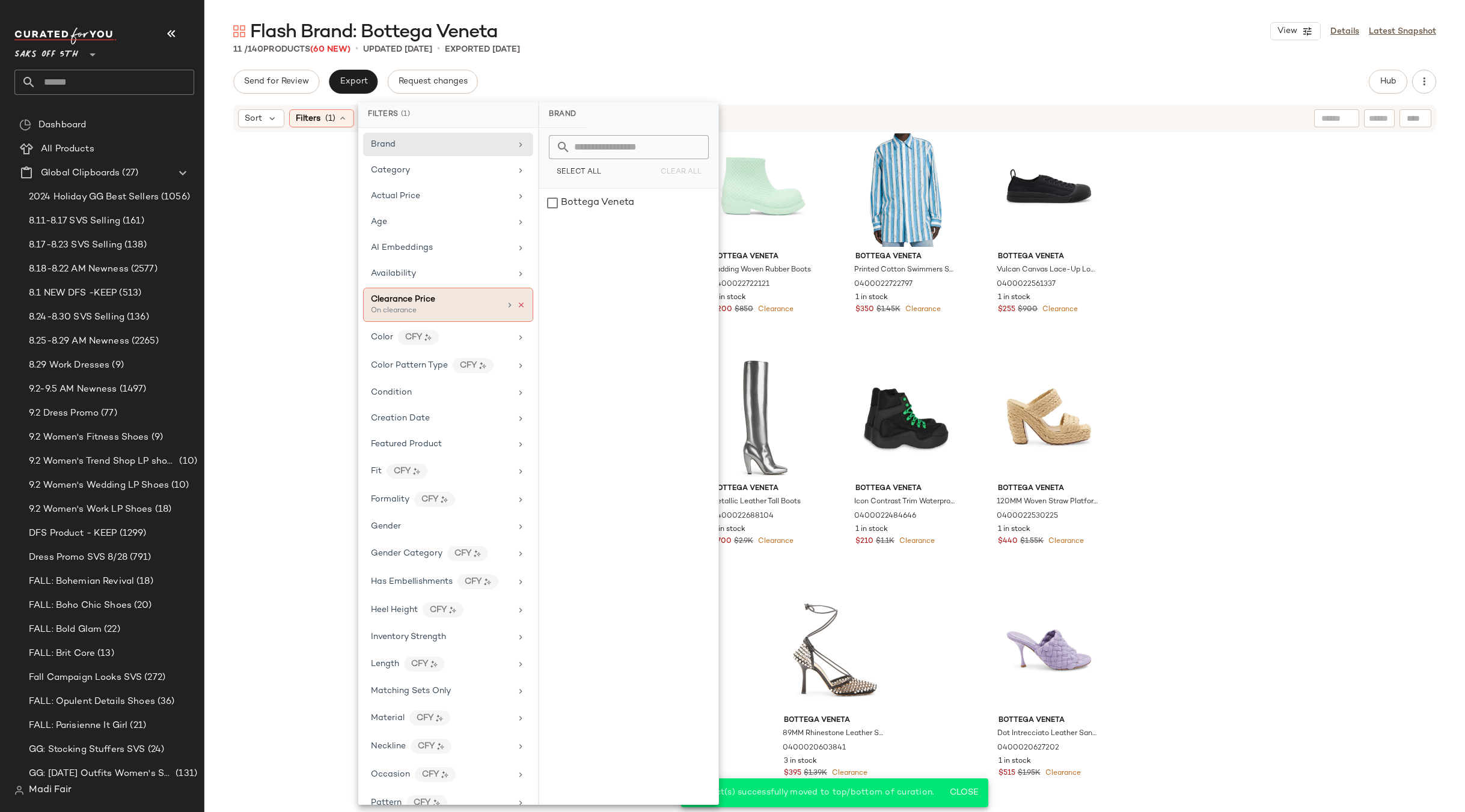
click at [517, 306] on icon at bounding box center [520, 305] width 8 height 8
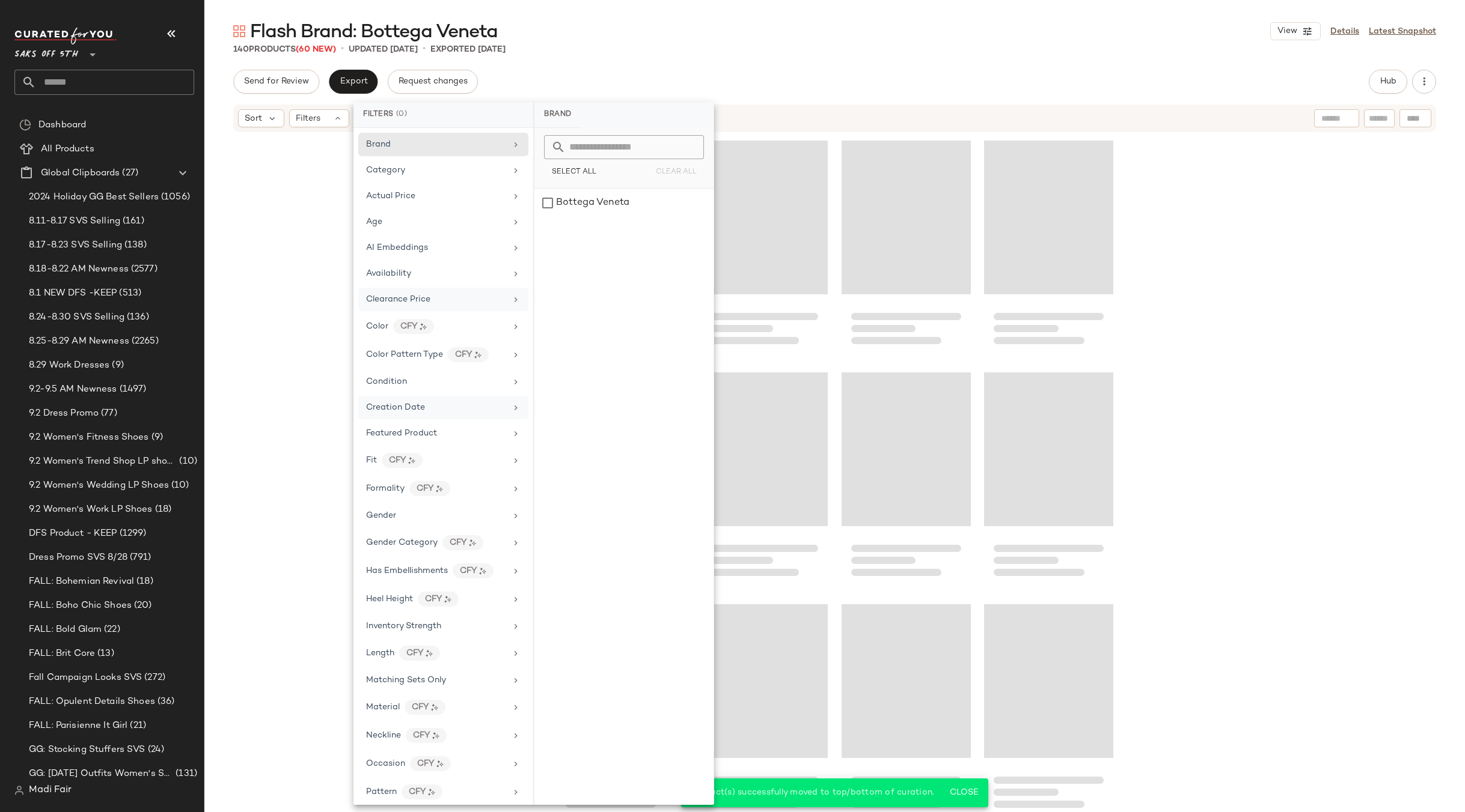
scroll to position [7405, 0]
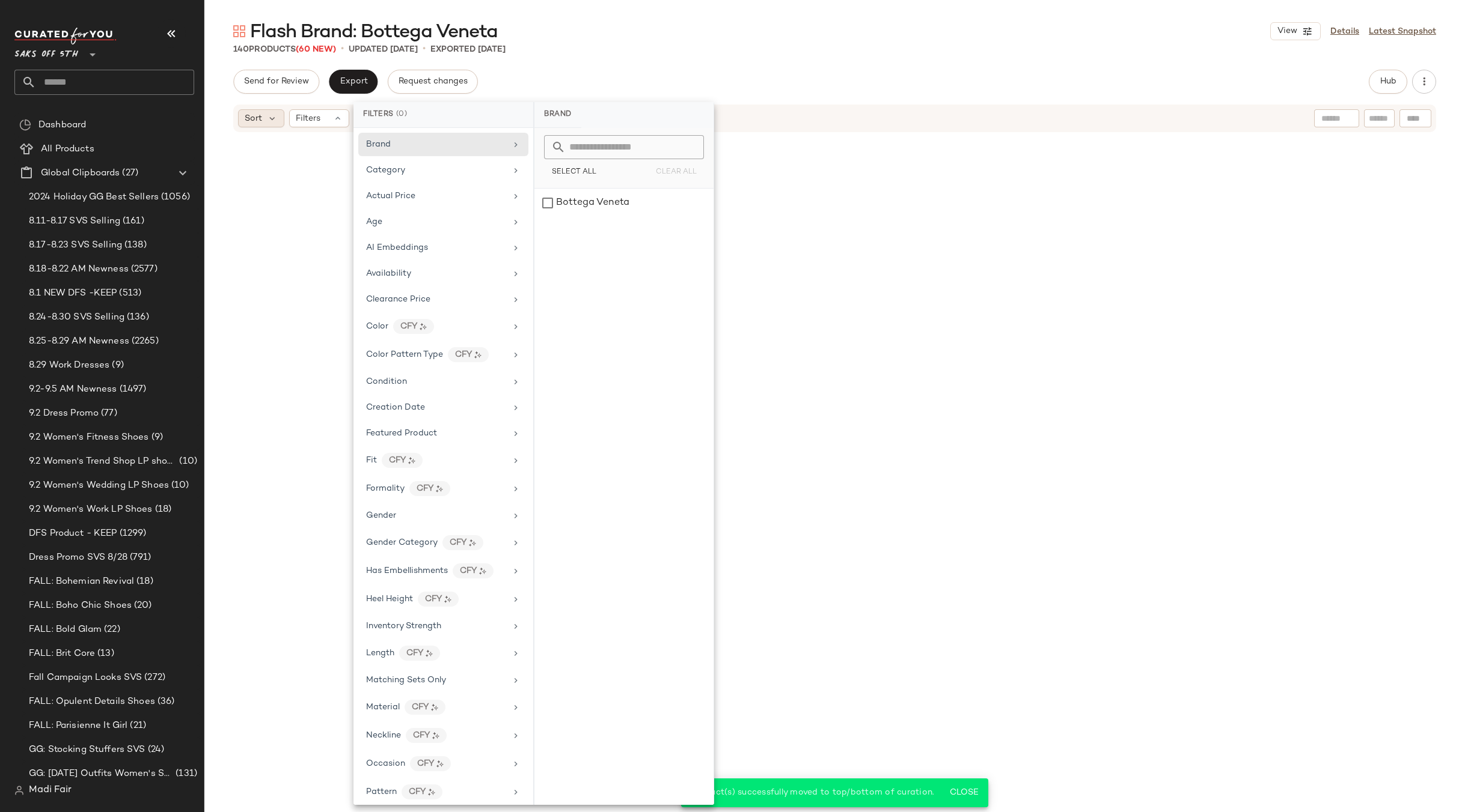
scroll to position [7405, 0]
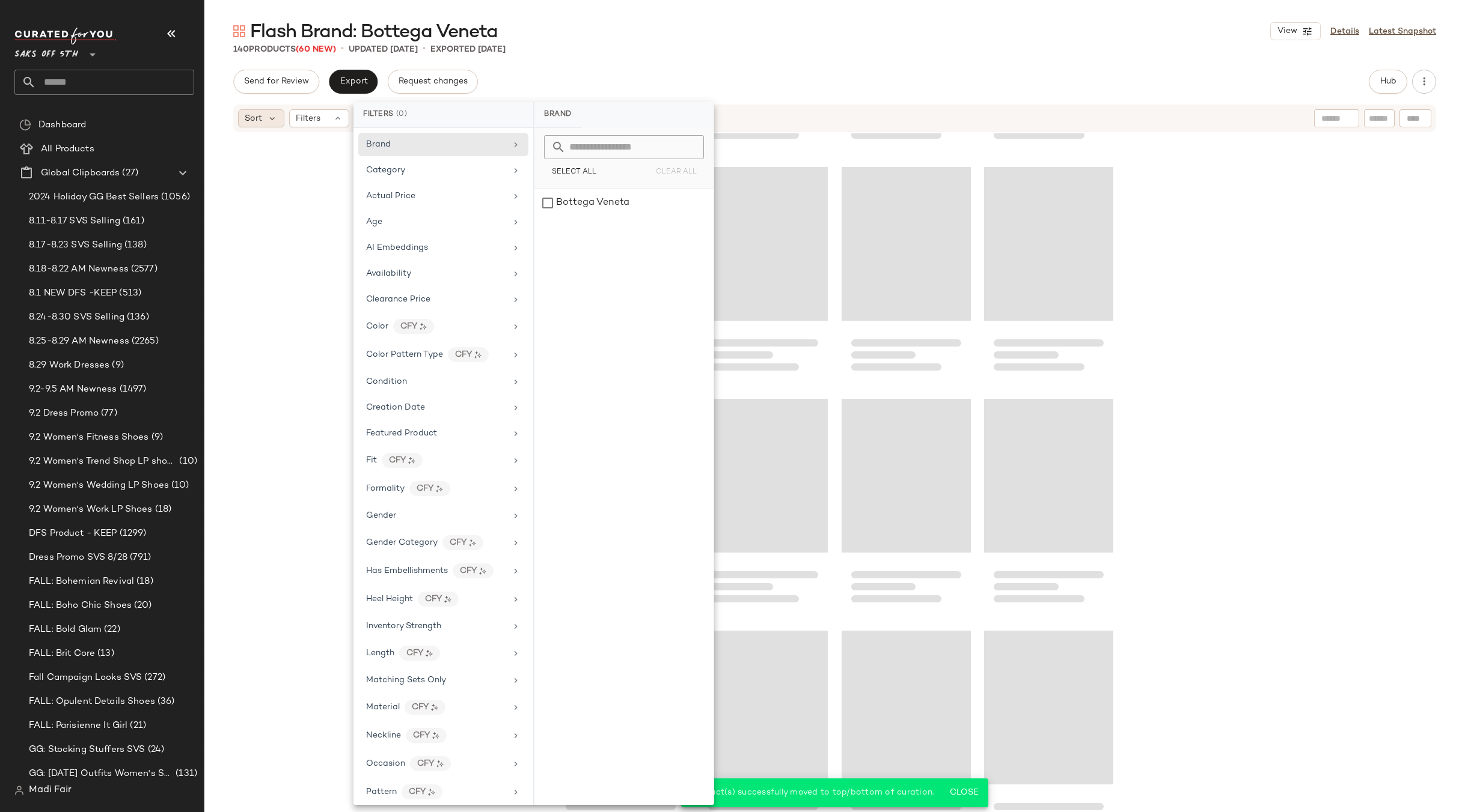
click at [258, 115] on span "Sort" at bounding box center [252, 119] width 17 height 13
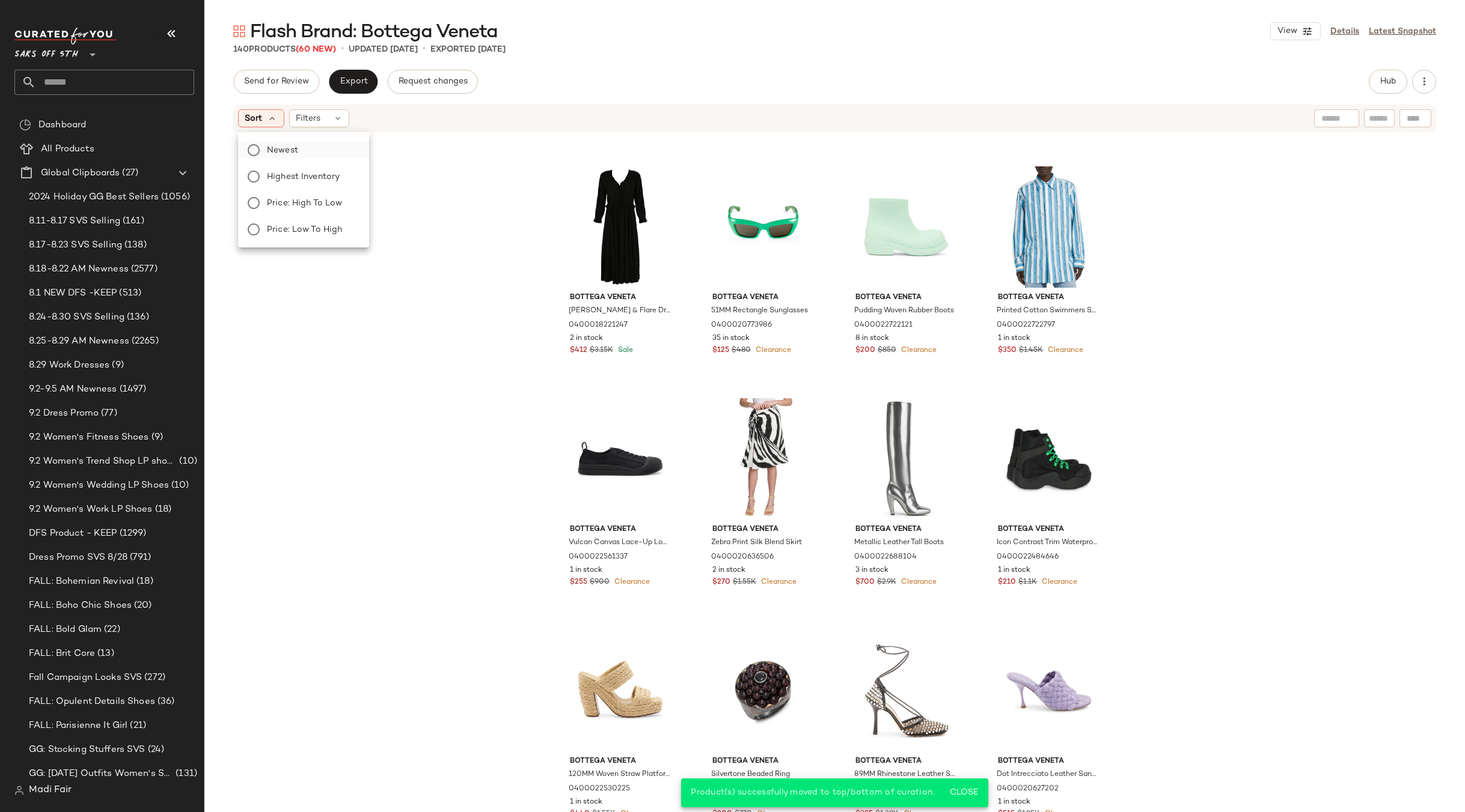
click at [274, 151] on span "Newest" at bounding box center [282, 151] width 32 height 13
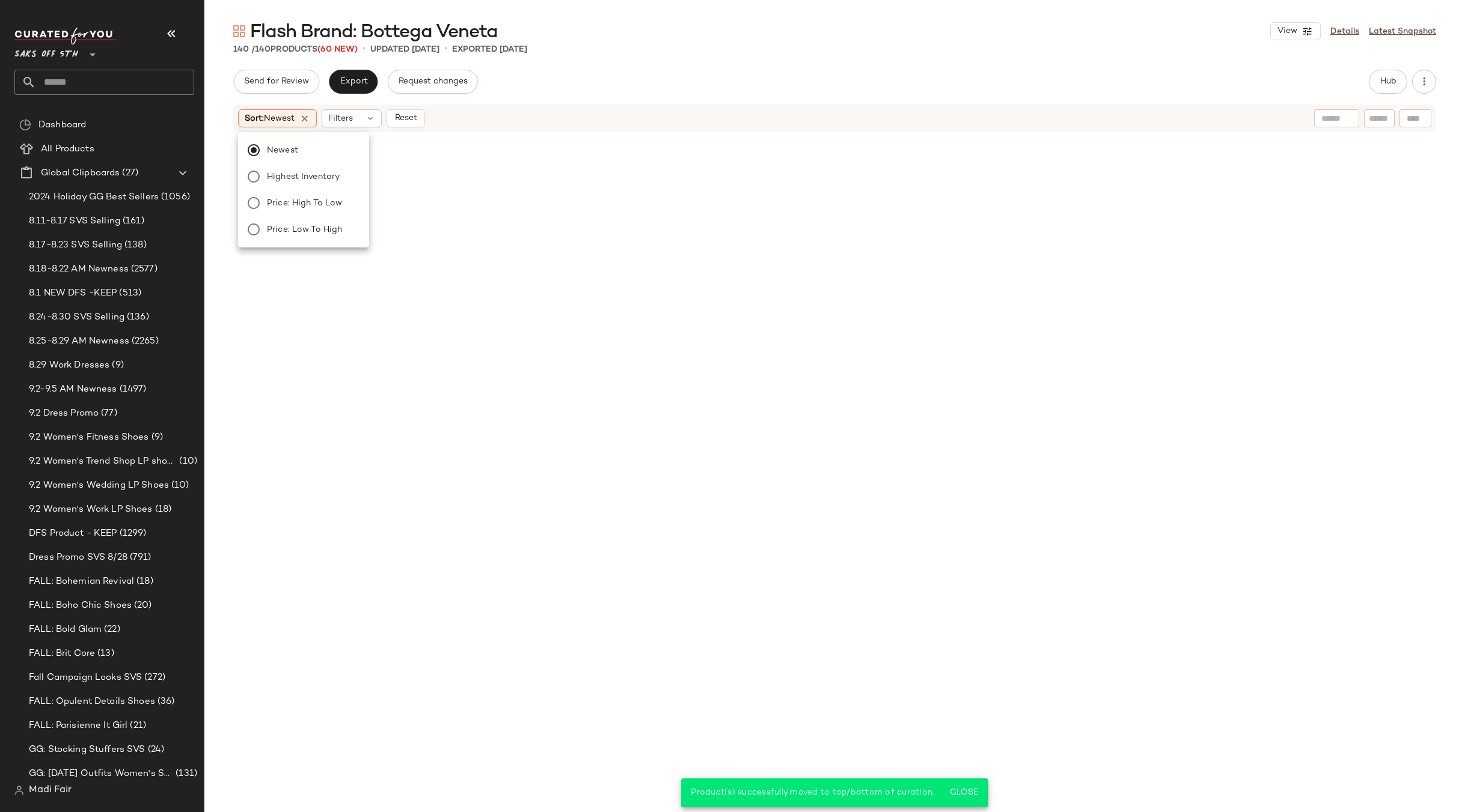
scroll to position [5798, 0]
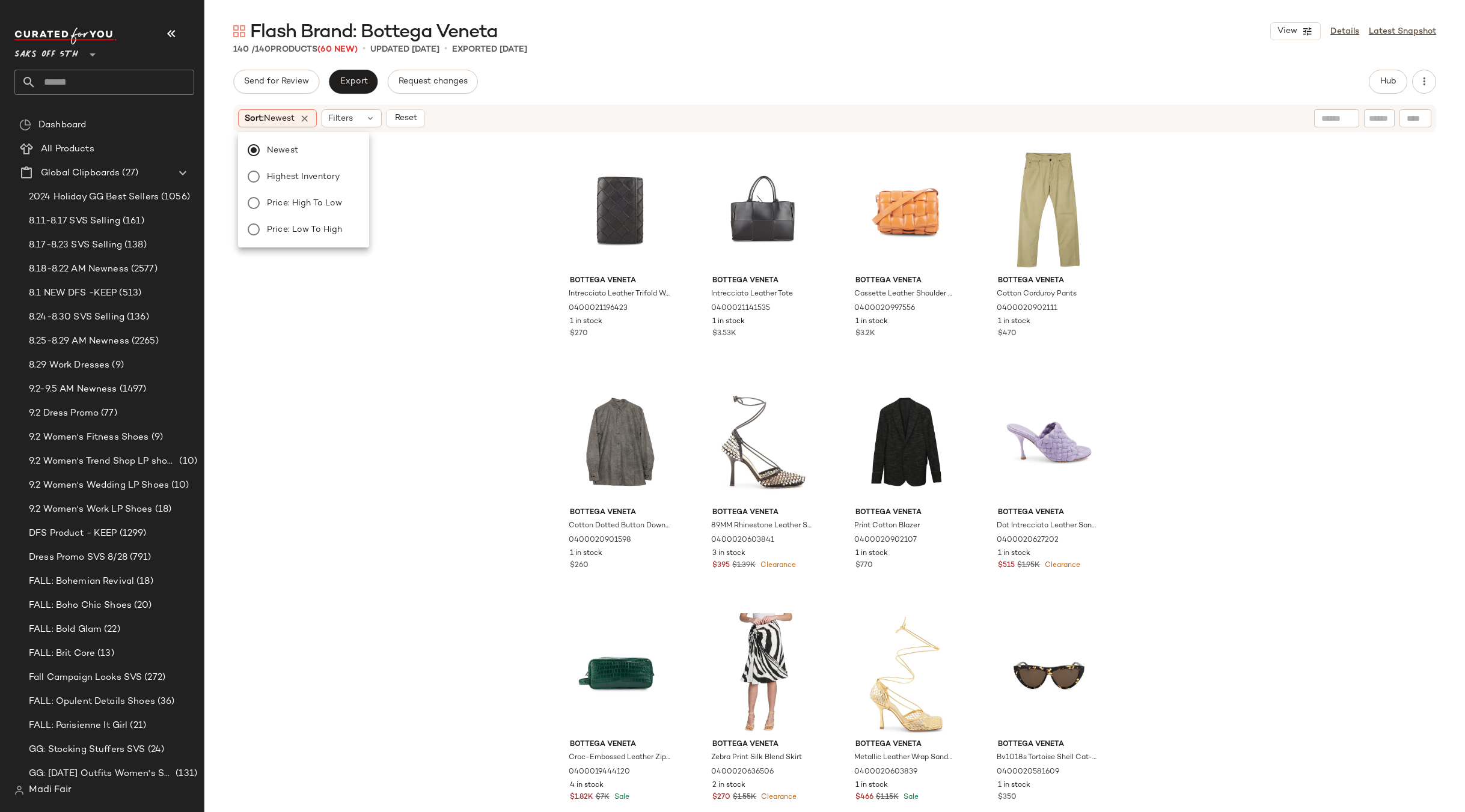
click at [610, 66] on div "Flash Brand: Bottega Veneta View Details Latest Snapshot 140 / 140 Products (60…" at bounding box center [835, 415] width 1260 height 793
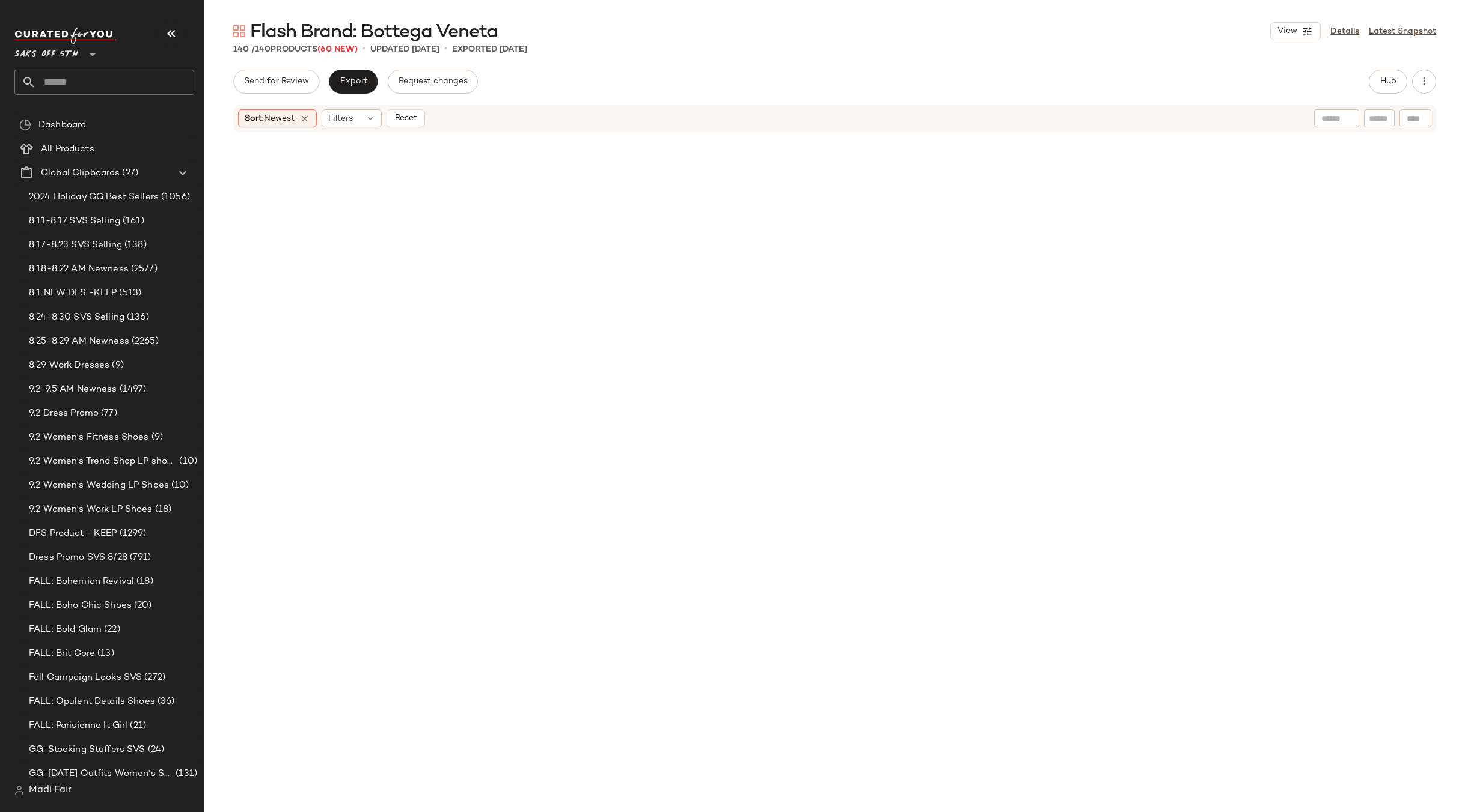
scroll to position [0, 0]
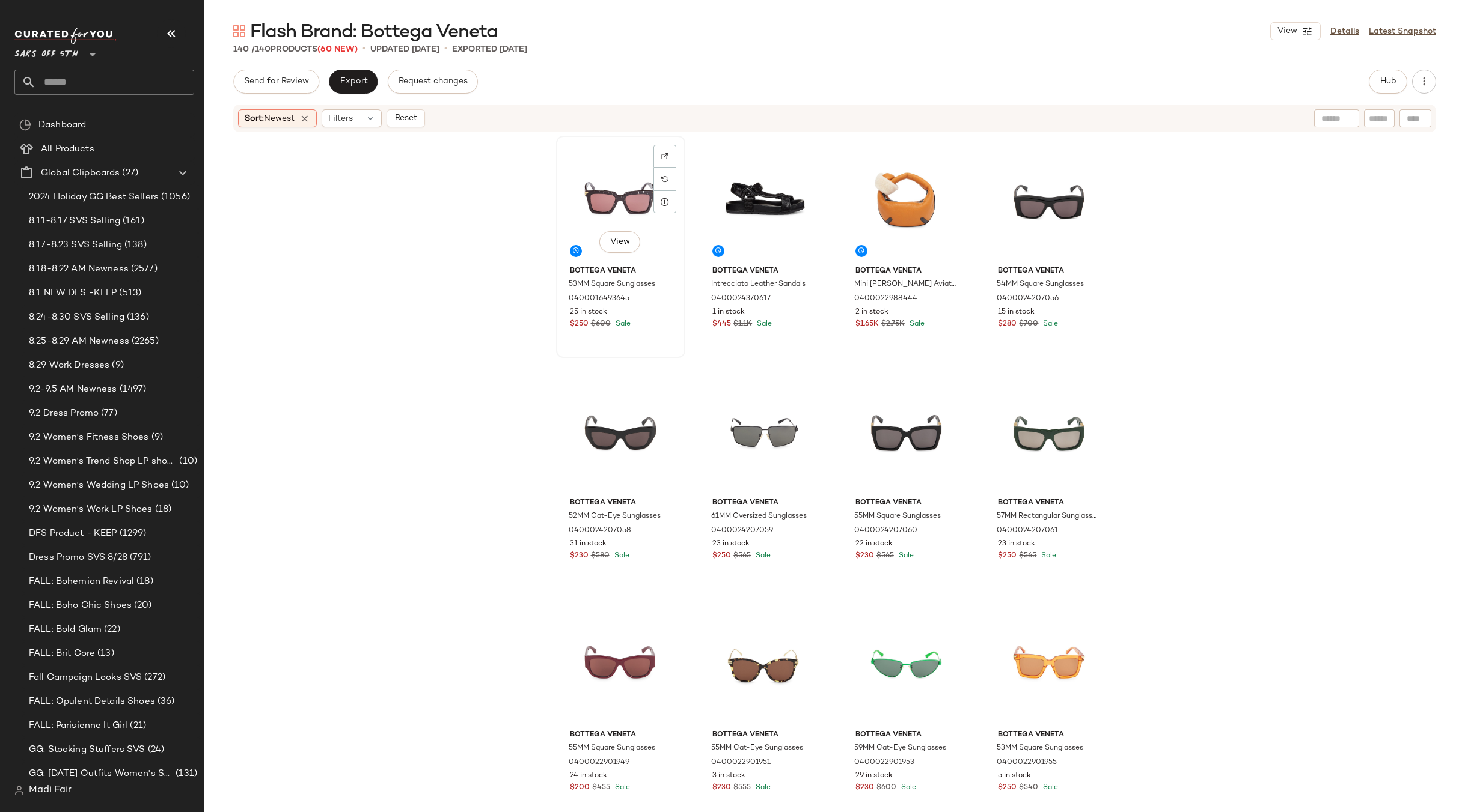
click at [616, 213] on div "View" at bounding box center [620, 200] width 121 height 122
click at [308, 116] on icon at bounding box center [305, 118] width 11 height 11
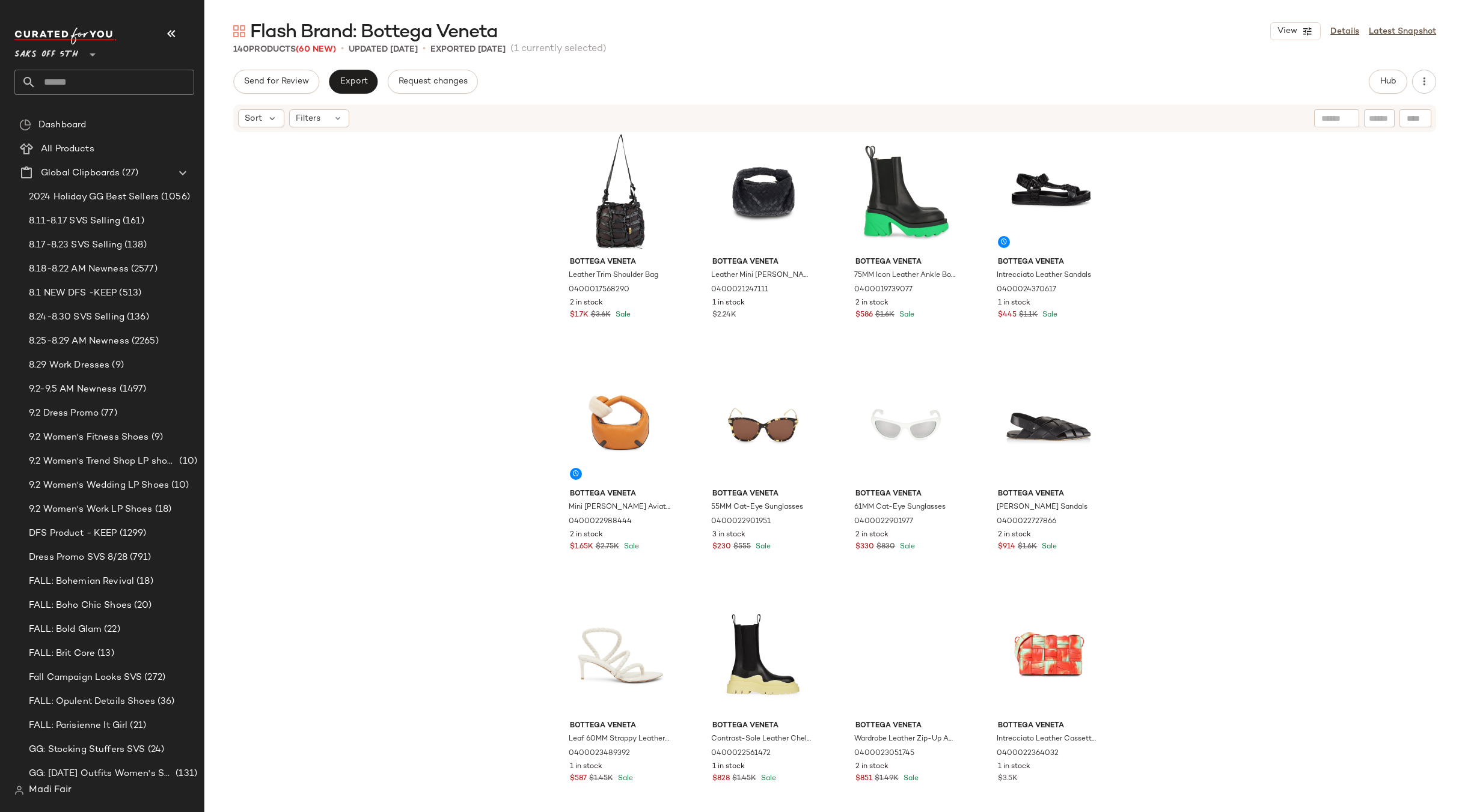
scroll to position [5362, 0]
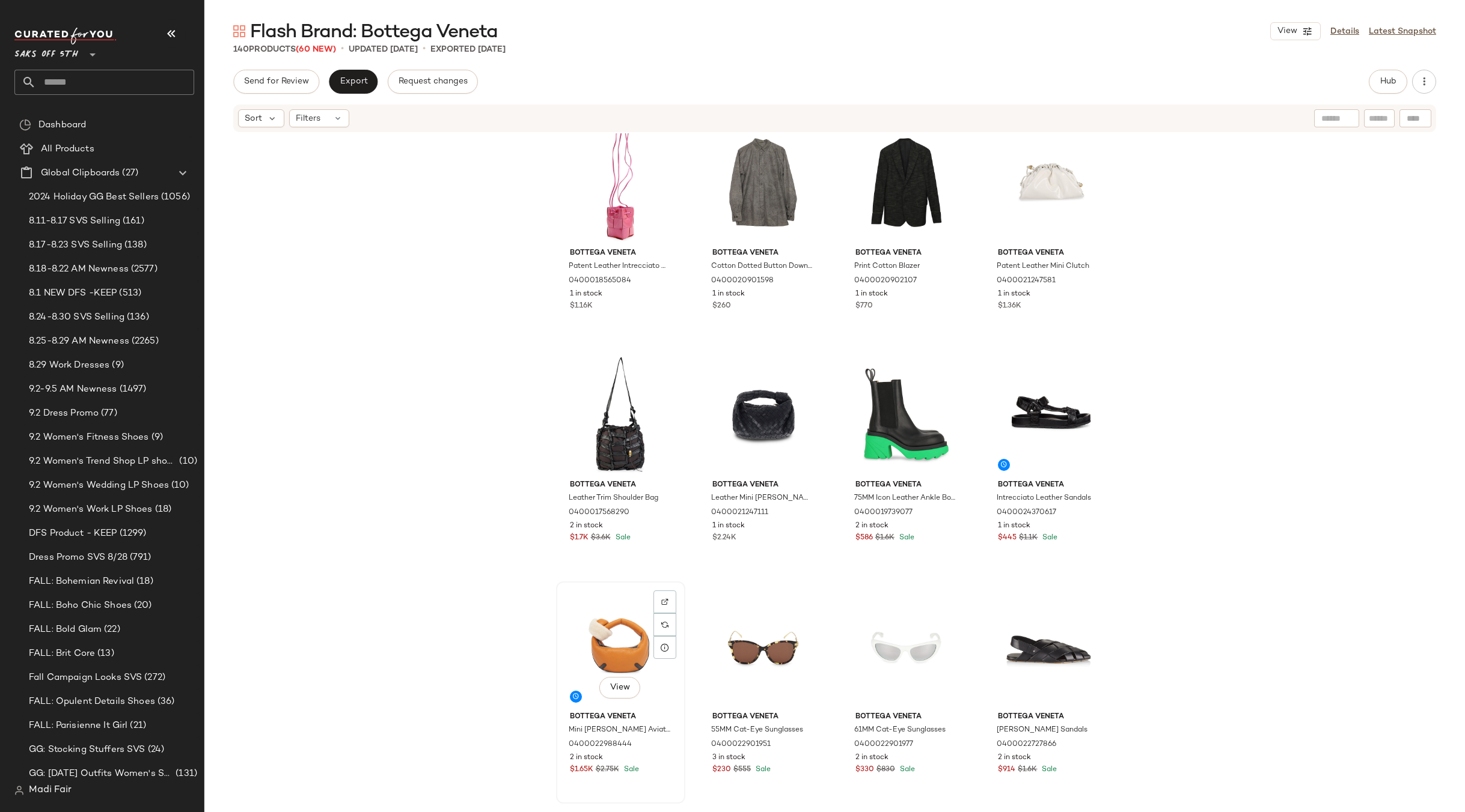
click at [605, 646] on div "View" at bounding box center [620, 646] width 121 height 122
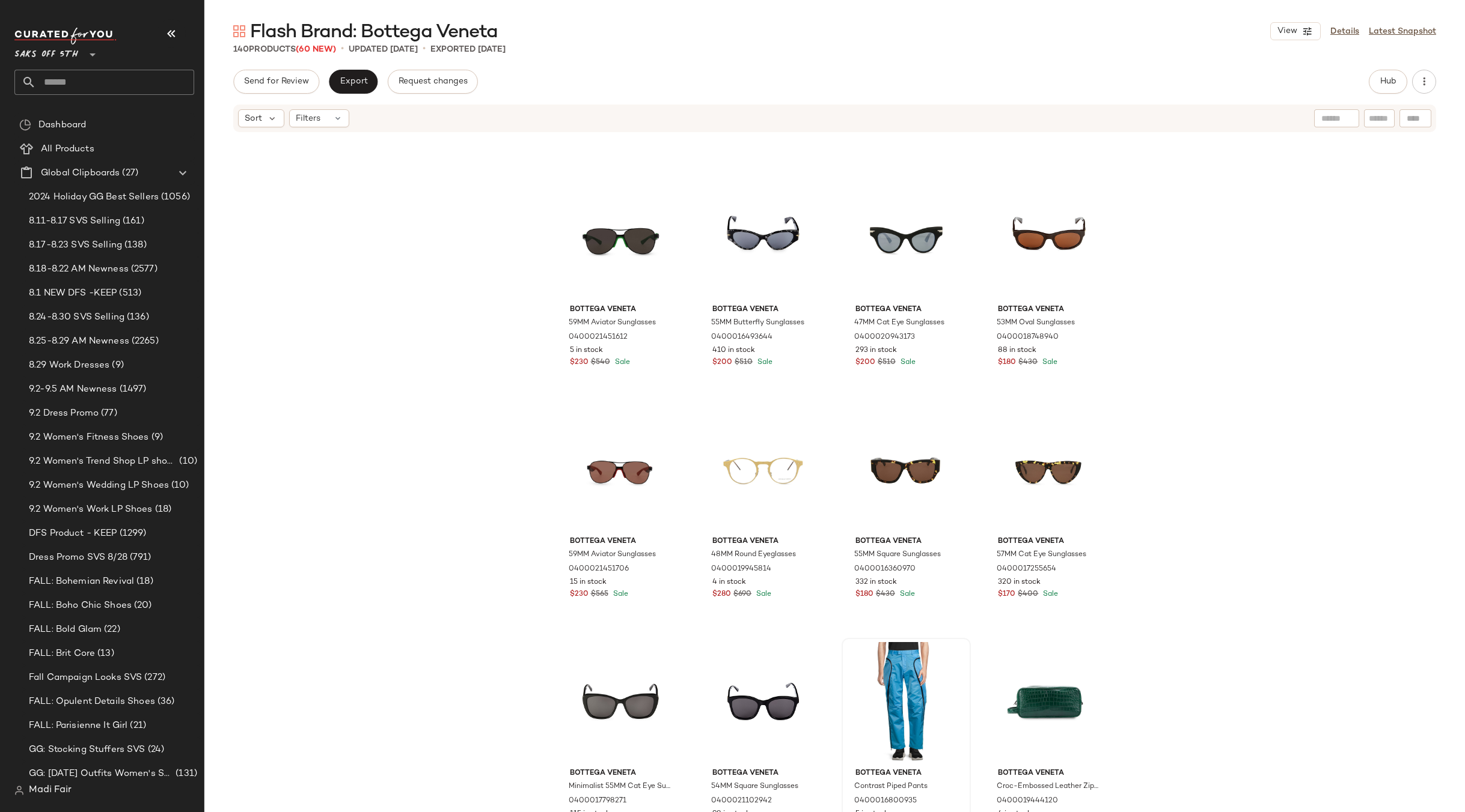
scroll to position [555, 0]
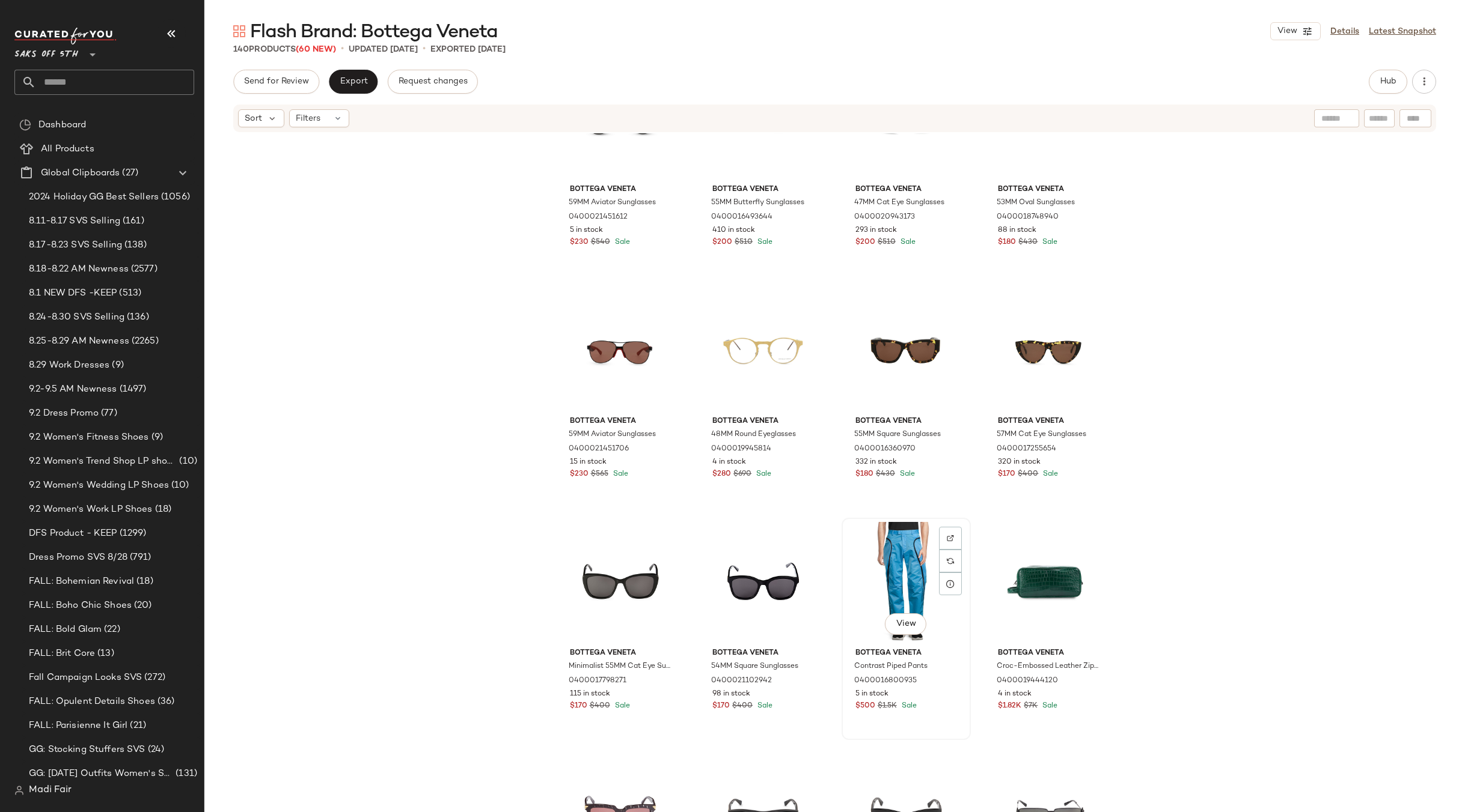
click at [877, 578] on div "View" at bounding box center [906, 582] width 121 height 122
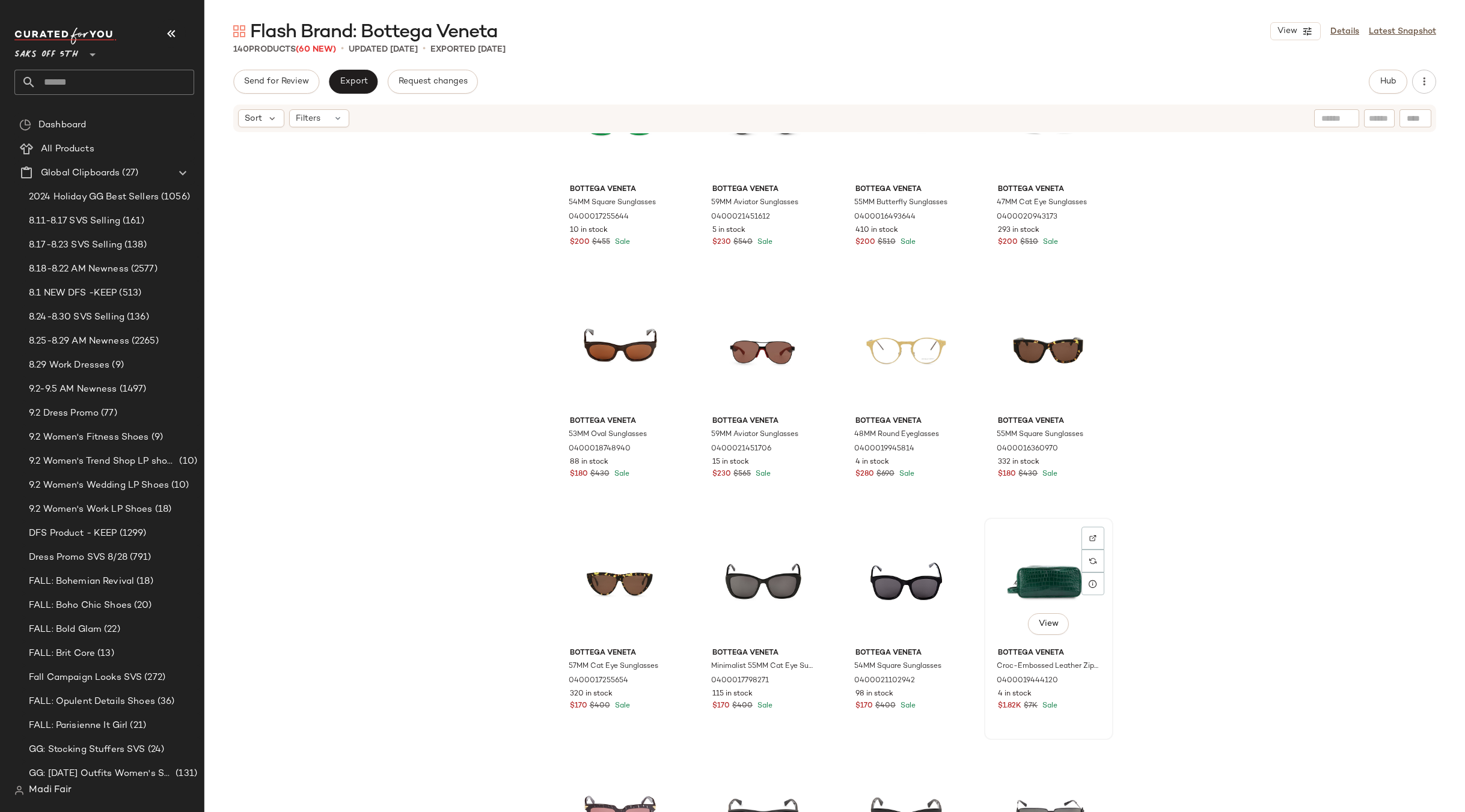
click at [1038, 570] on div "View" at bounding box center [1048, 582] width 121 height 122
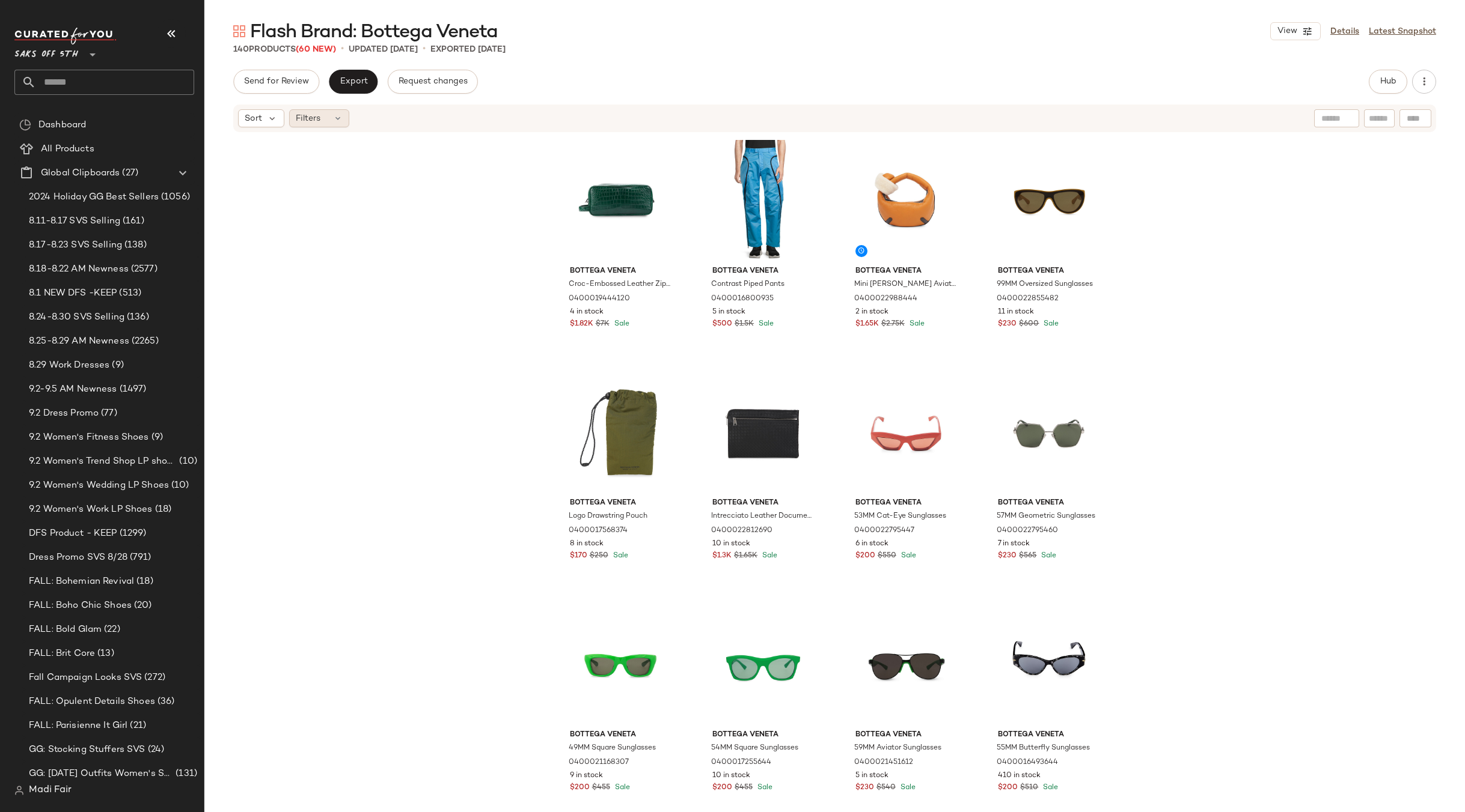
click at [343, 120] on div "Filters" at bounding box center [319, 118] width 60 height 18
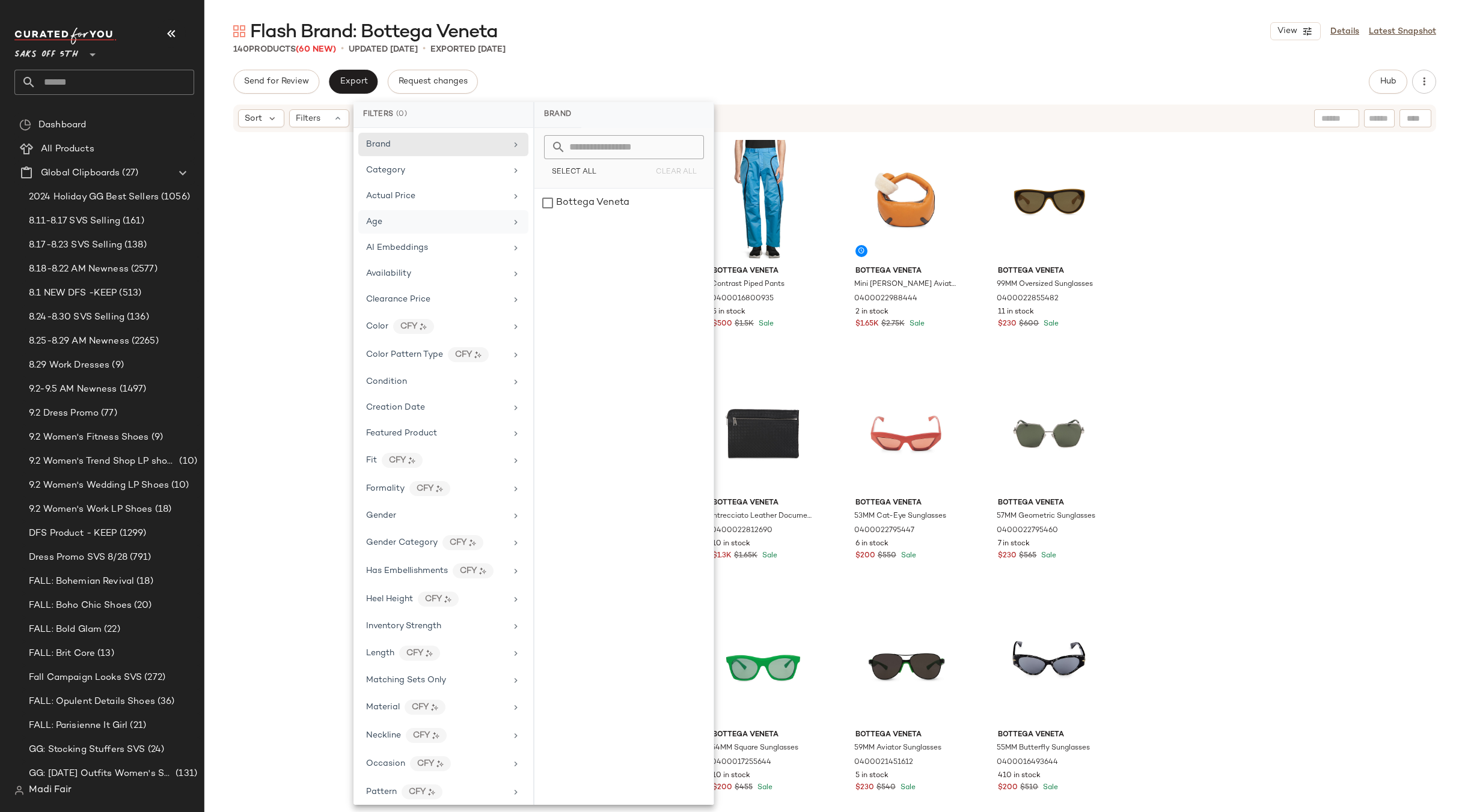
click at [414, 224] on div "Age" at bounding box center [435, 222] width 140 height 13
click at [399, 521] on div "Gender" at bounding box center [435, 515] width 140 height 13
click at [576, 217] on div "[DEMOGRAPHIC_DATA]" at bounding box center [624, 232] width 179 height 29
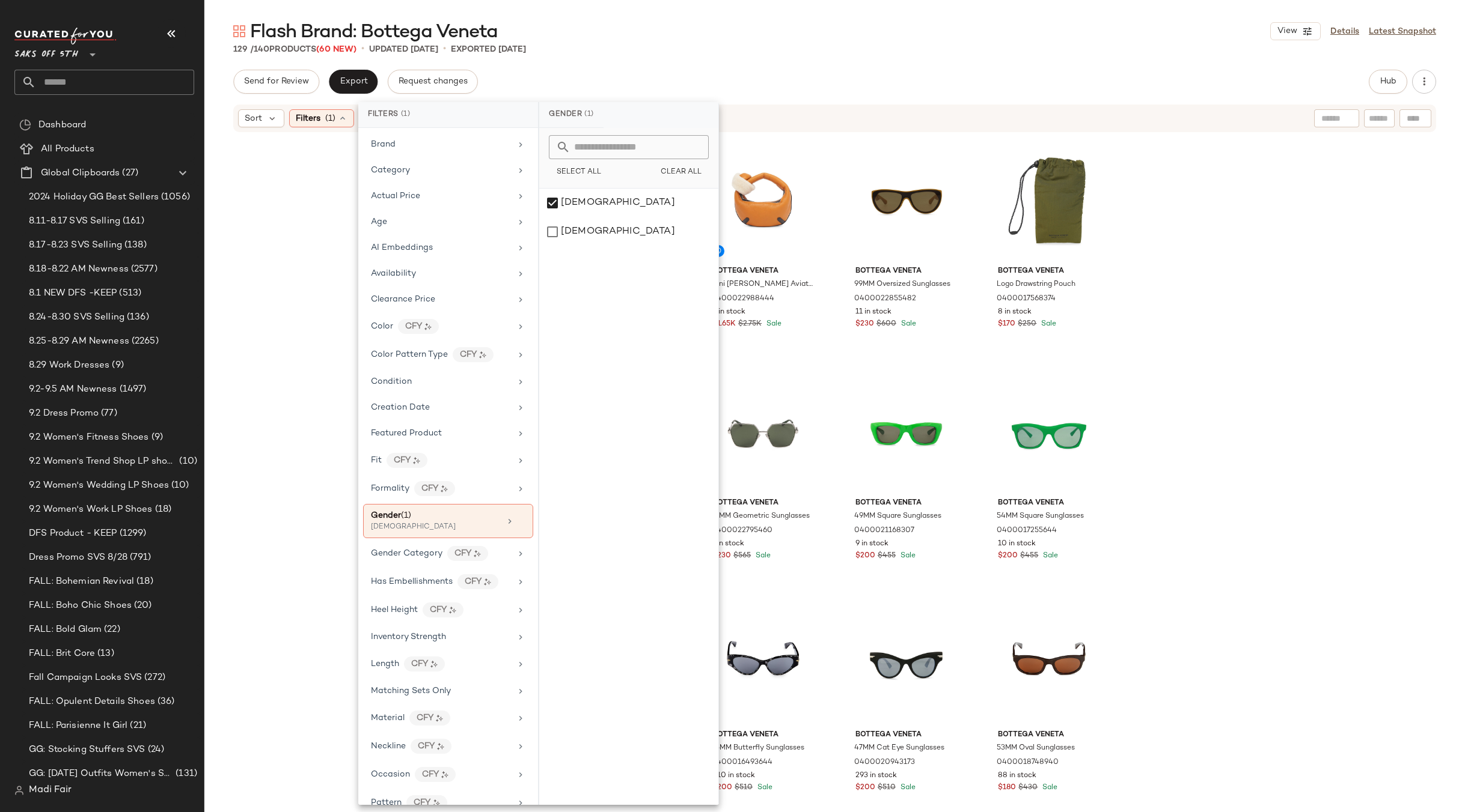
click at [639, 59] on div "Flash Brand: Bottega Veneta View Details Latest Snapshot 129 / 140 Products (60…" at bounding box center [835, 415] width 1260 height 793
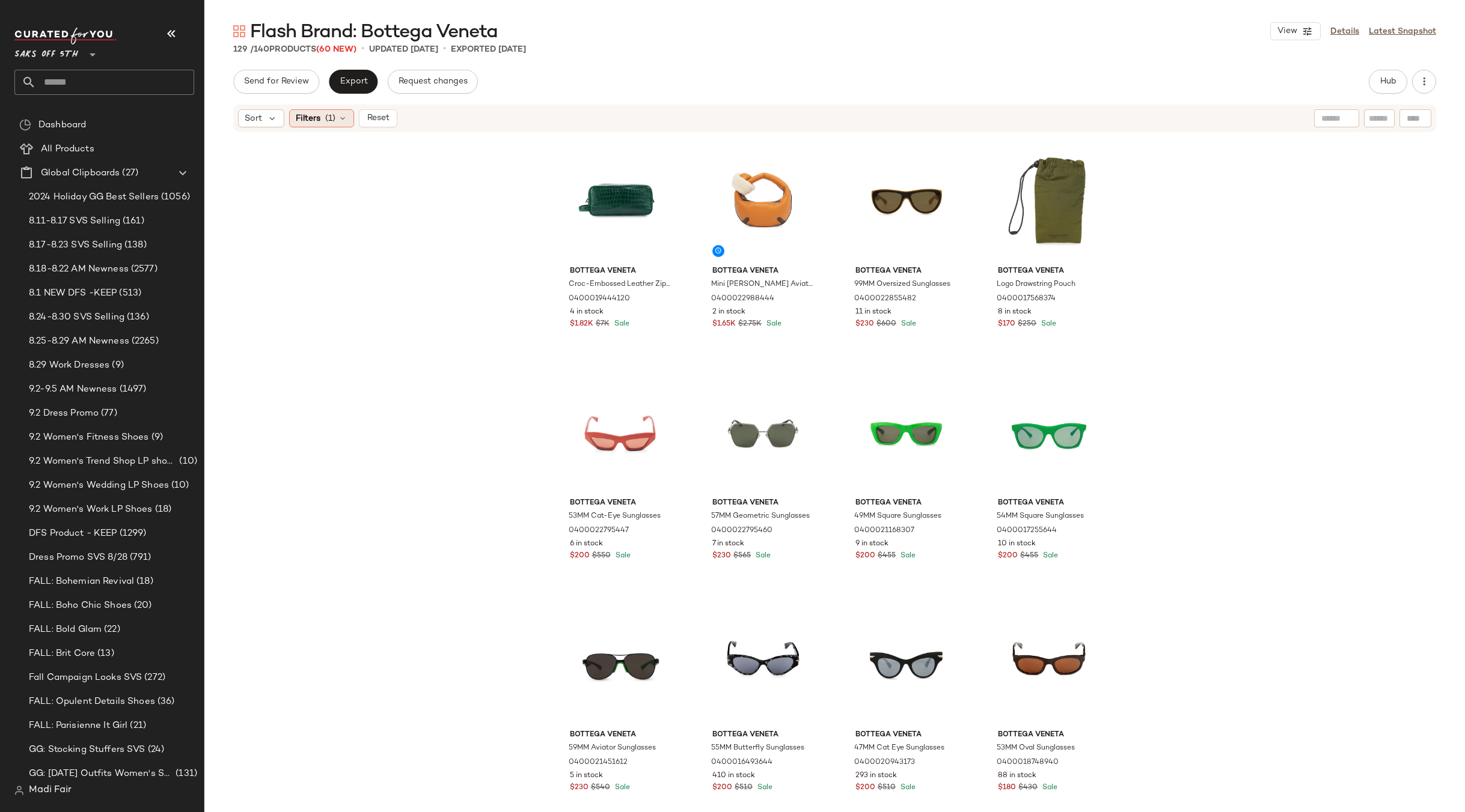
click at [347, 120] on div "Filters (1)" at bounding box center [322, 118] width 65 height 18
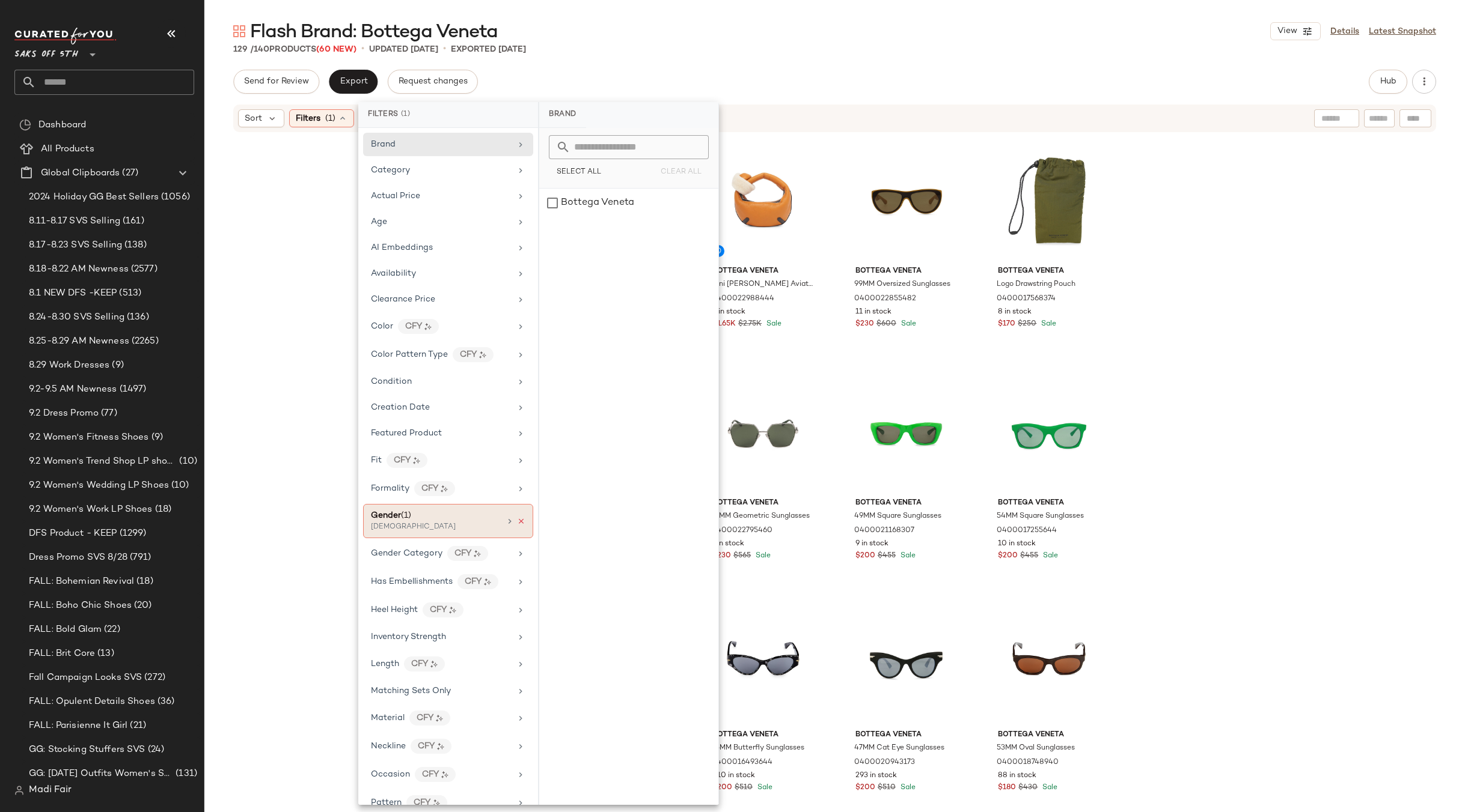
click at [519, 520] on icon at bounding box center [520, 521] width 8 height 8
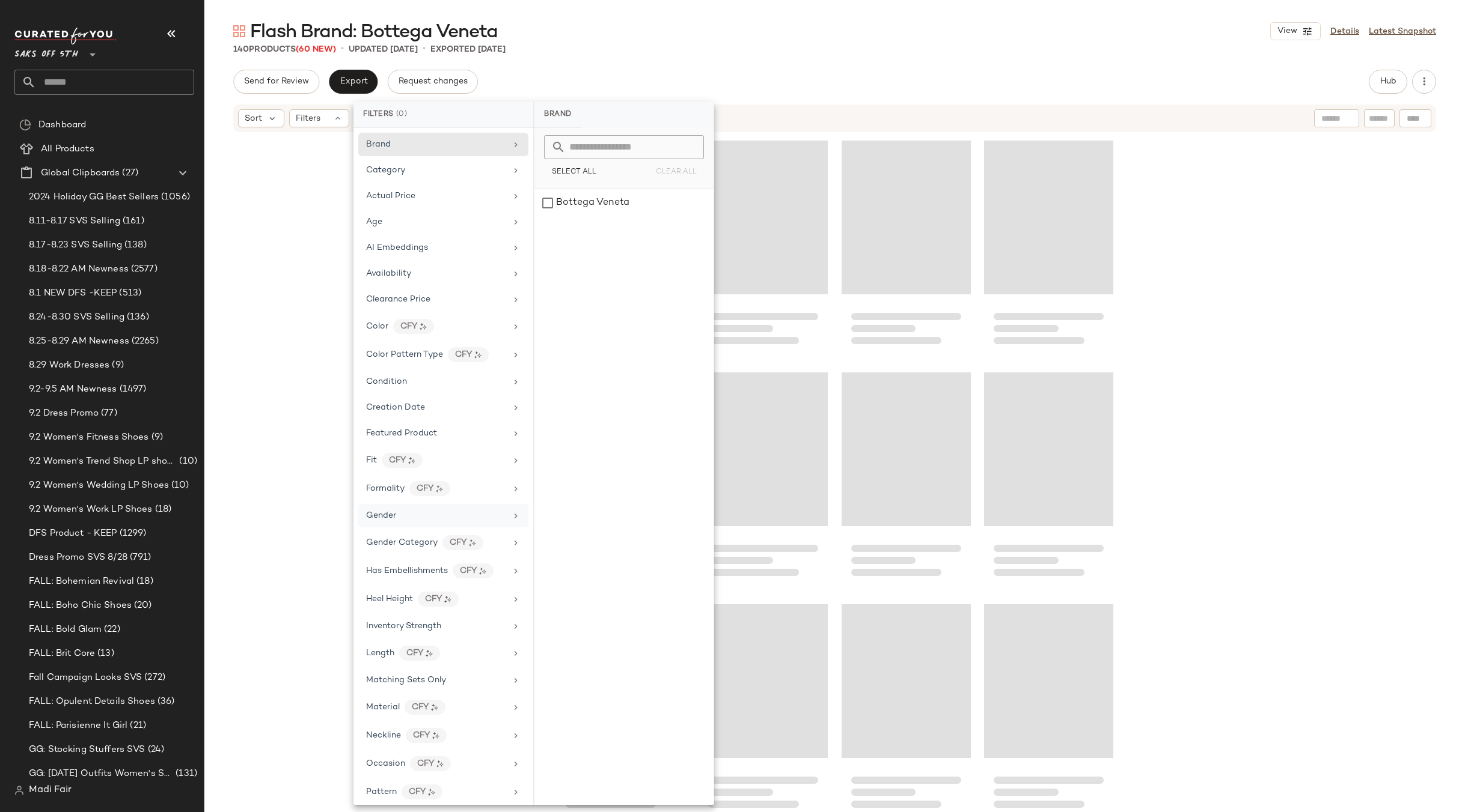
click at [488, 516] on div "Gender" at bounding box center [435, 515] width 140 height 13
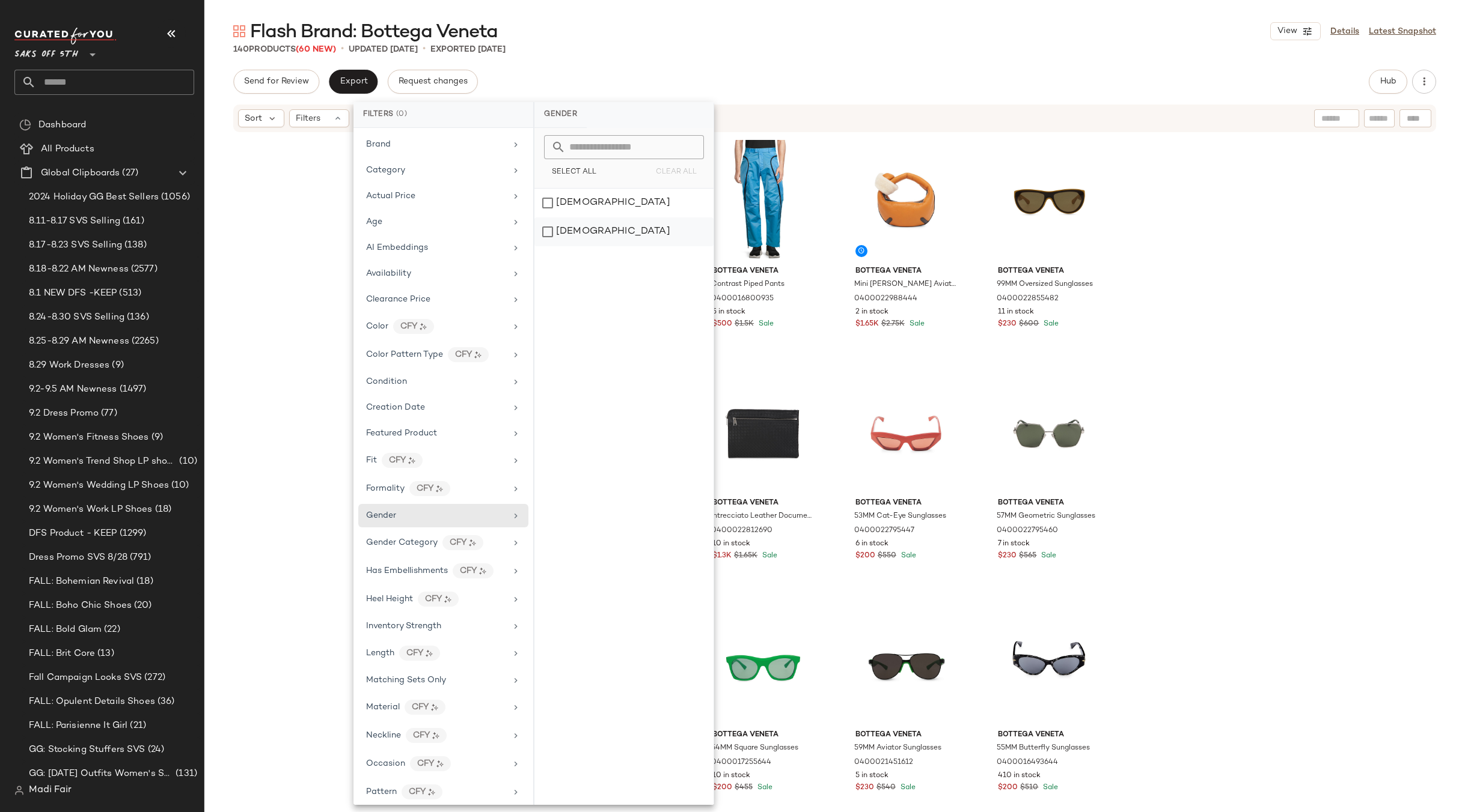
click at [591, 233] on div "[DEMOGRAPHIC_DATA]" at bounding box center [624, 232] width 179 height 29
click at [1134, 48] on div "140 Products (60 New) • updated [DATE] • Exported [DATE]" at bounding box center [835, 49] width 1260 height 12
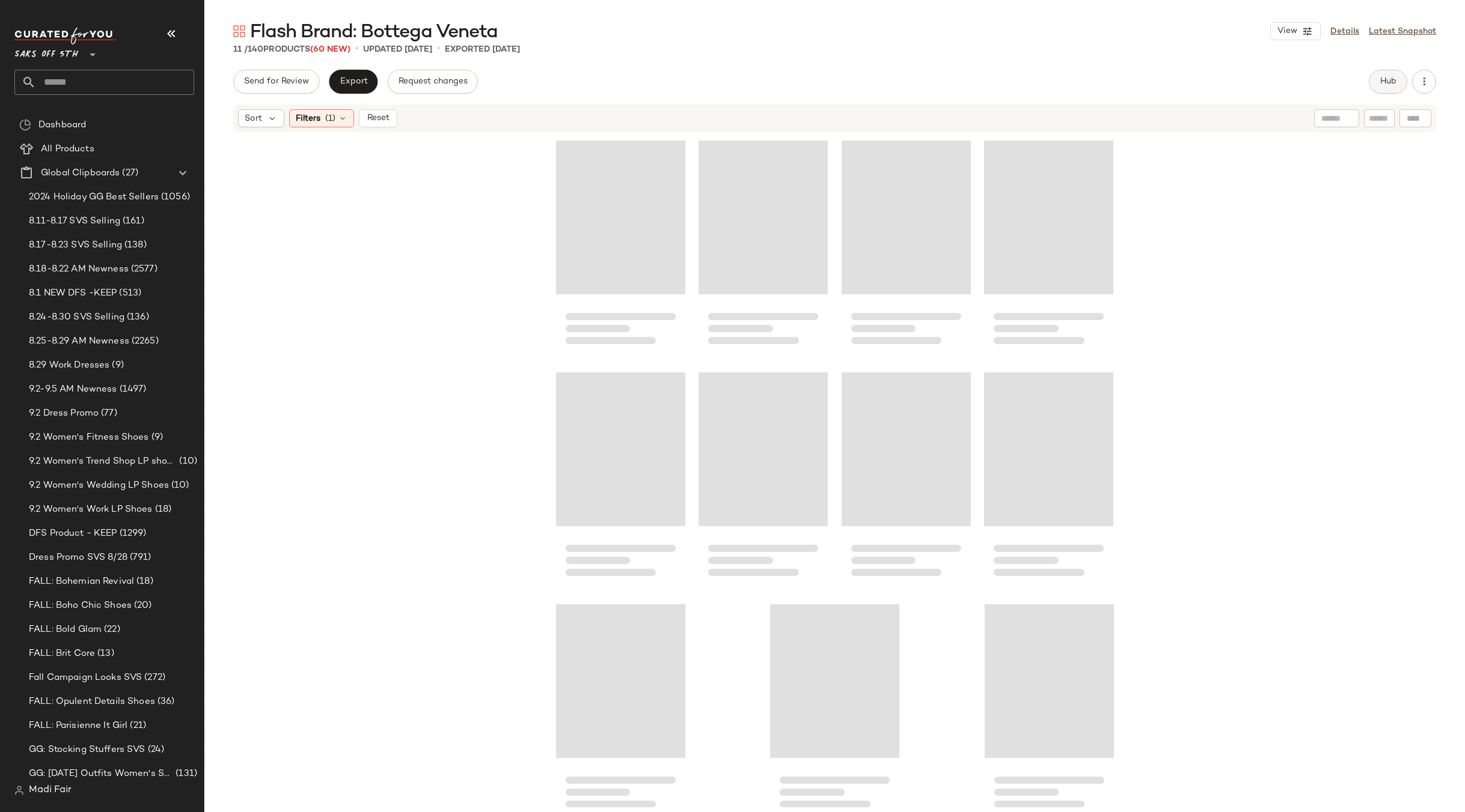
click at [1385, 87] on span "Hub" at bounding box center [1387, 81] width 17 height 10
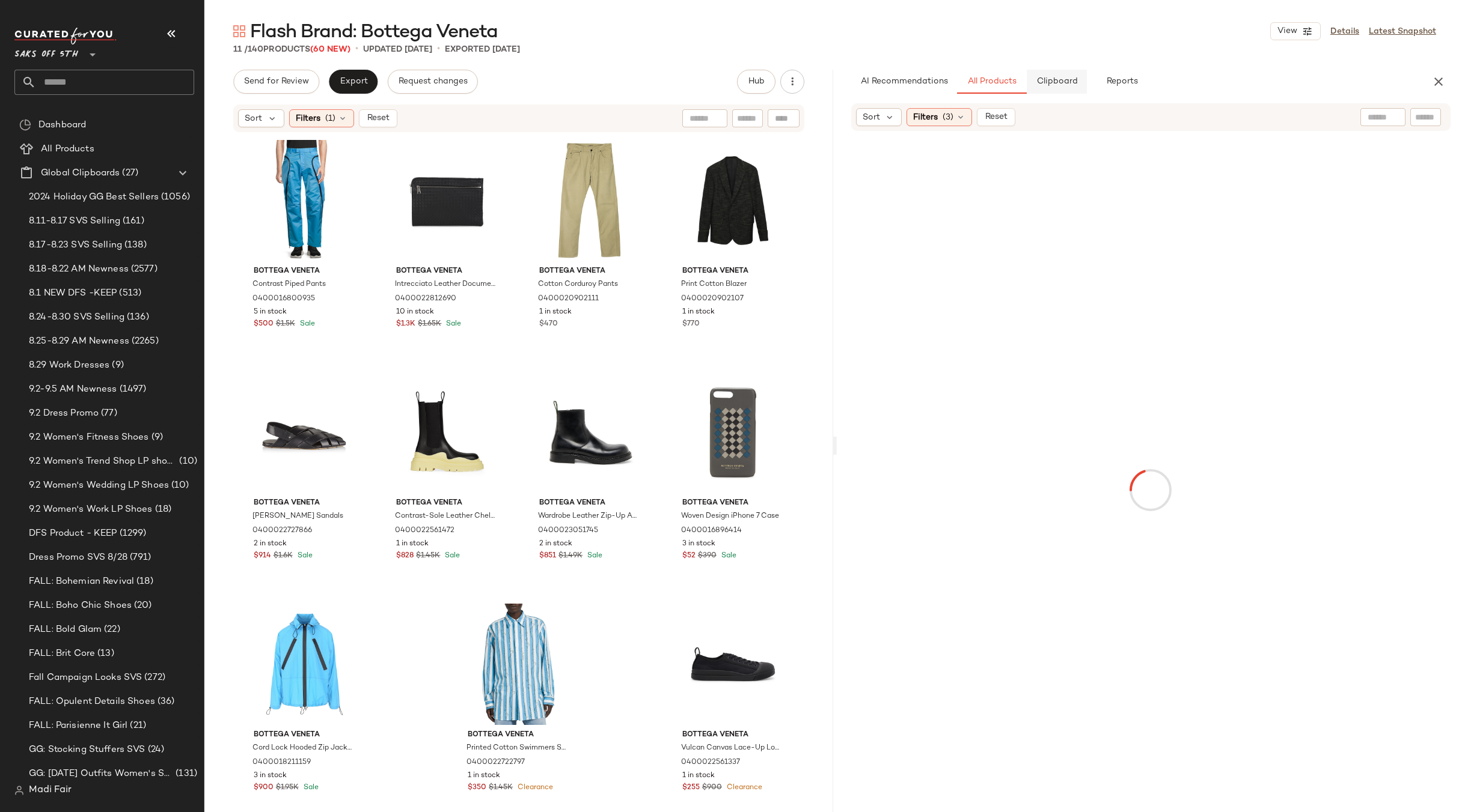
click at [1076, 77] on span "Clipboard" at bounding box center [1057, 81] width 41 height 10
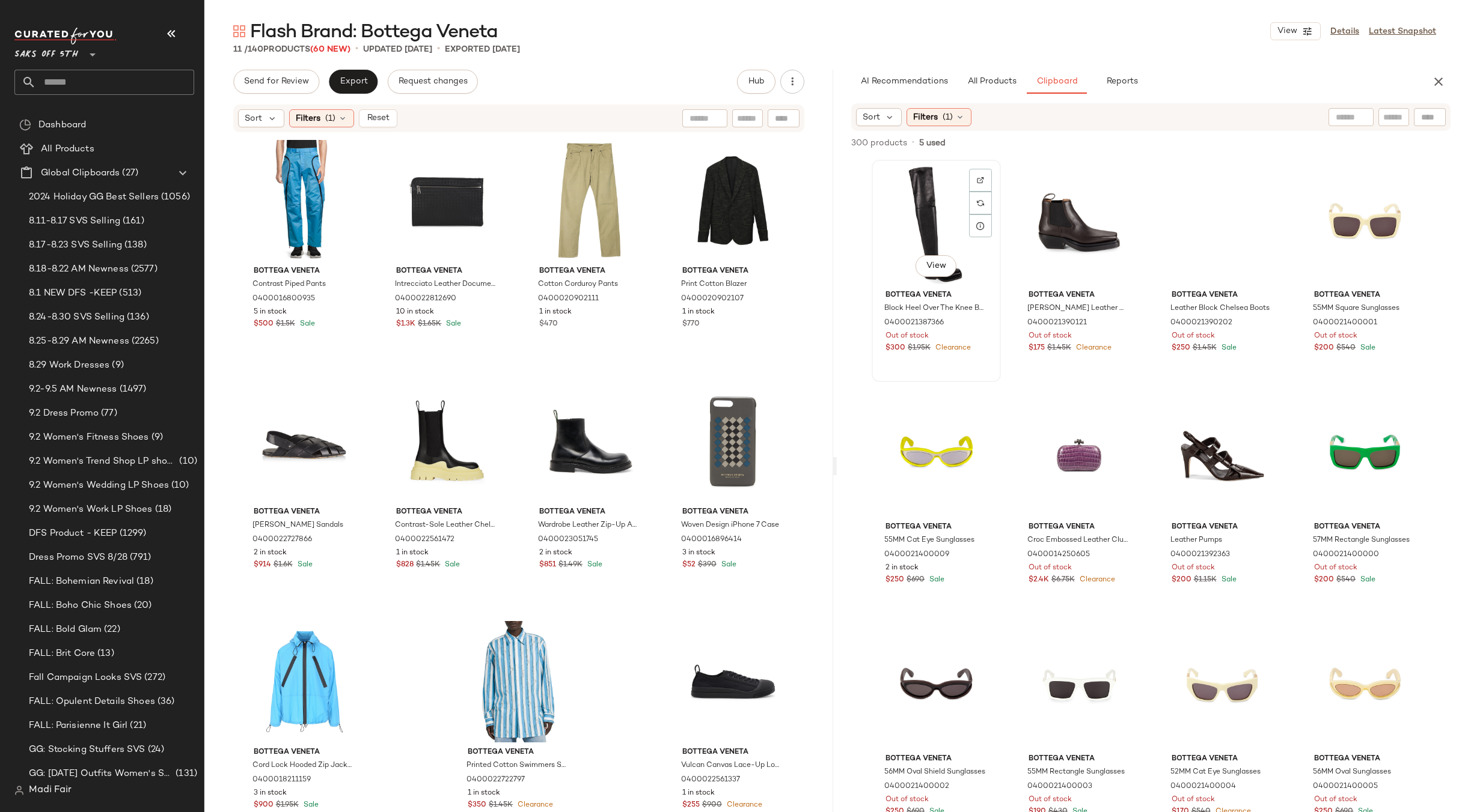
click at [921, 205] on div "View" at bounding box center [936, 224] width 121 height 122
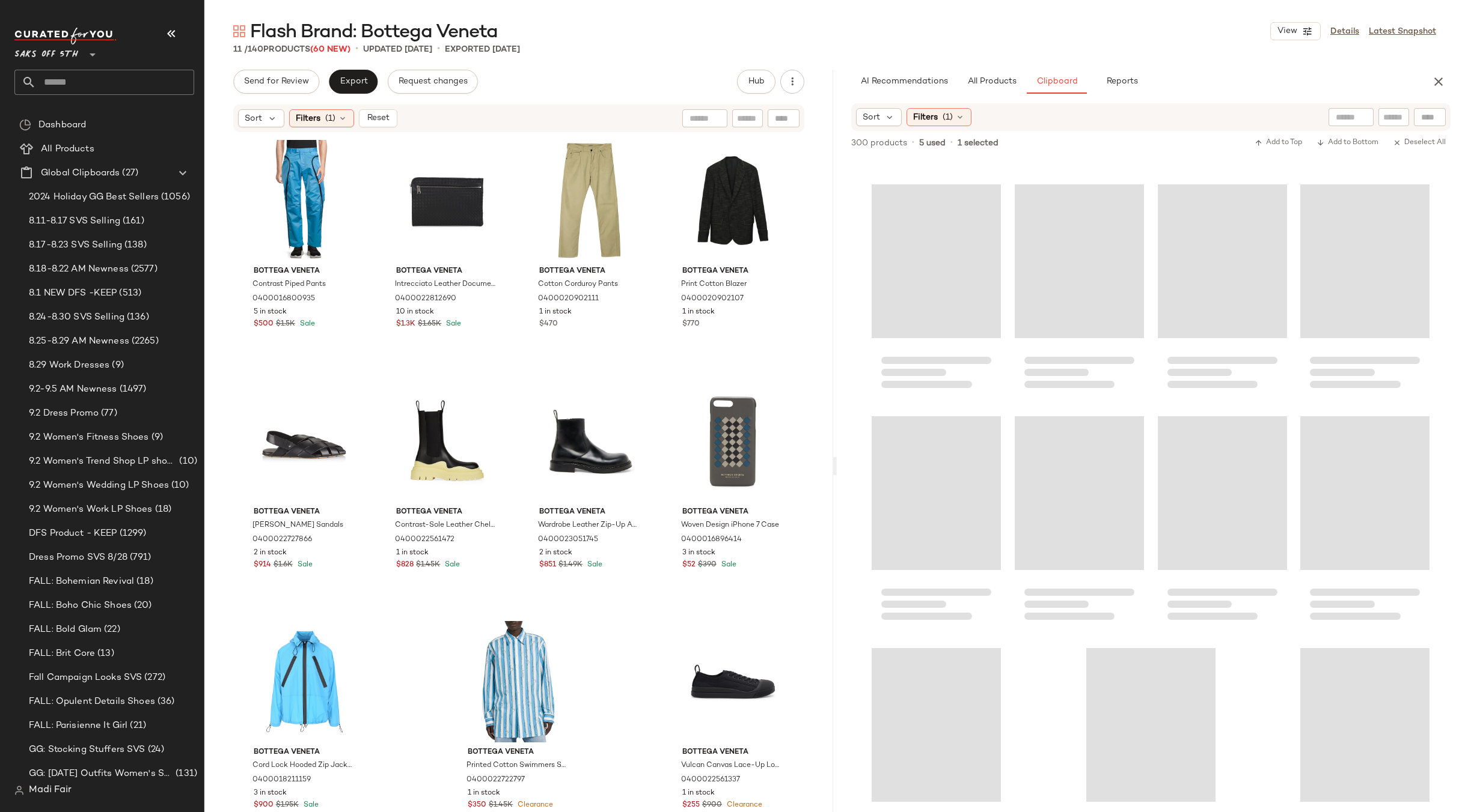
scroll to position [16462, 0]
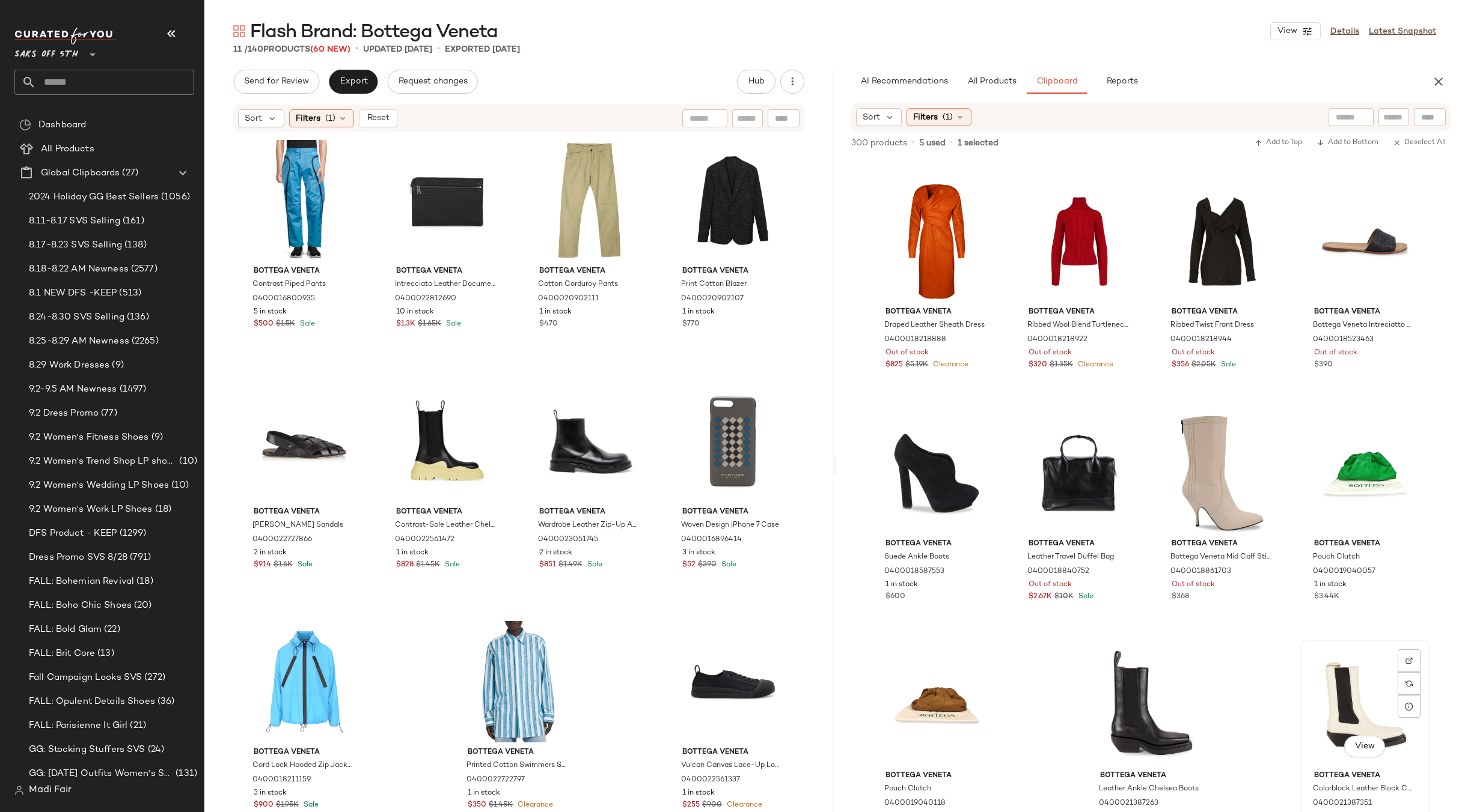
click at [1336, 670] on div "View" at bounding box center [1365, 705] width 121 height 122
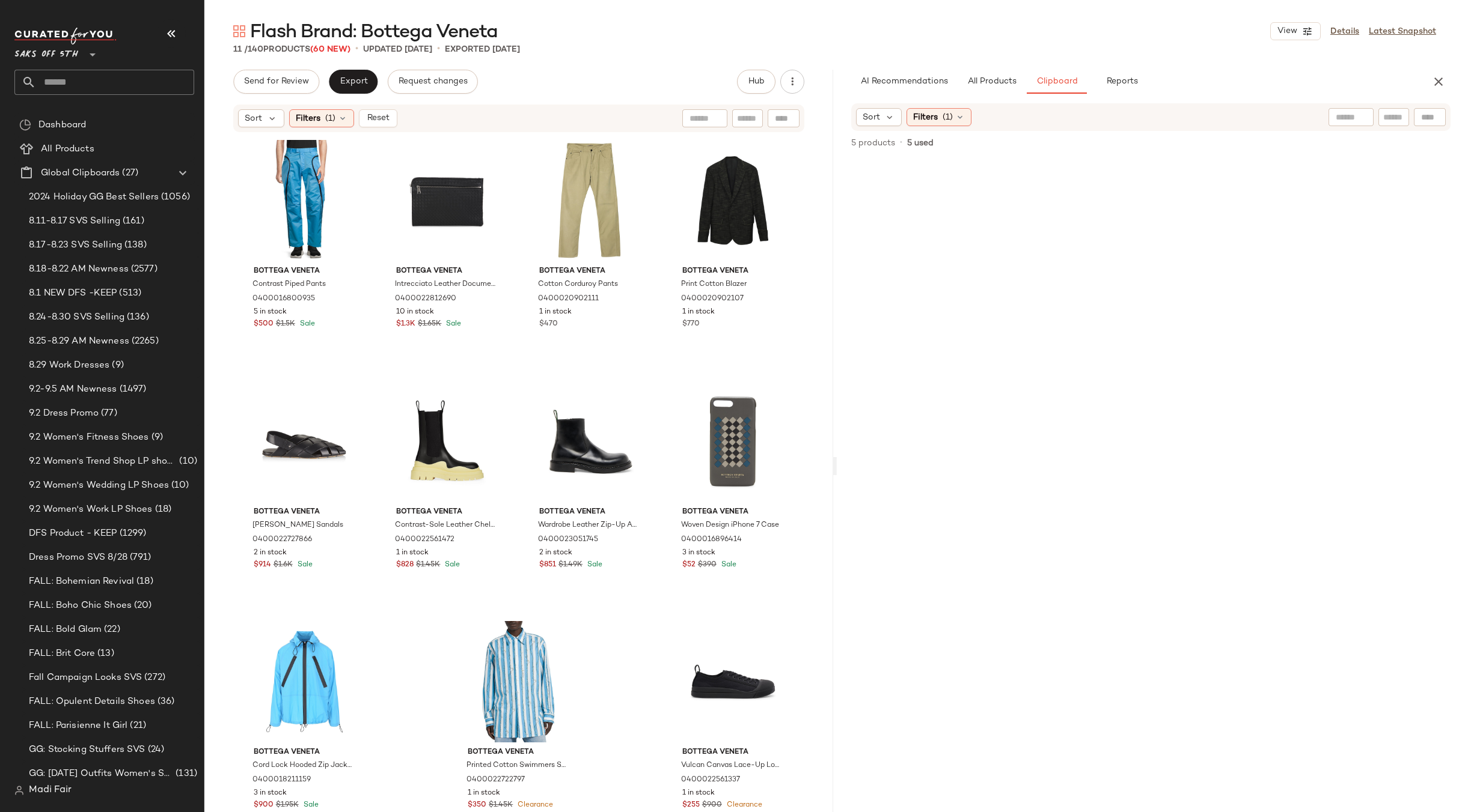
scroll to position [0, 0]
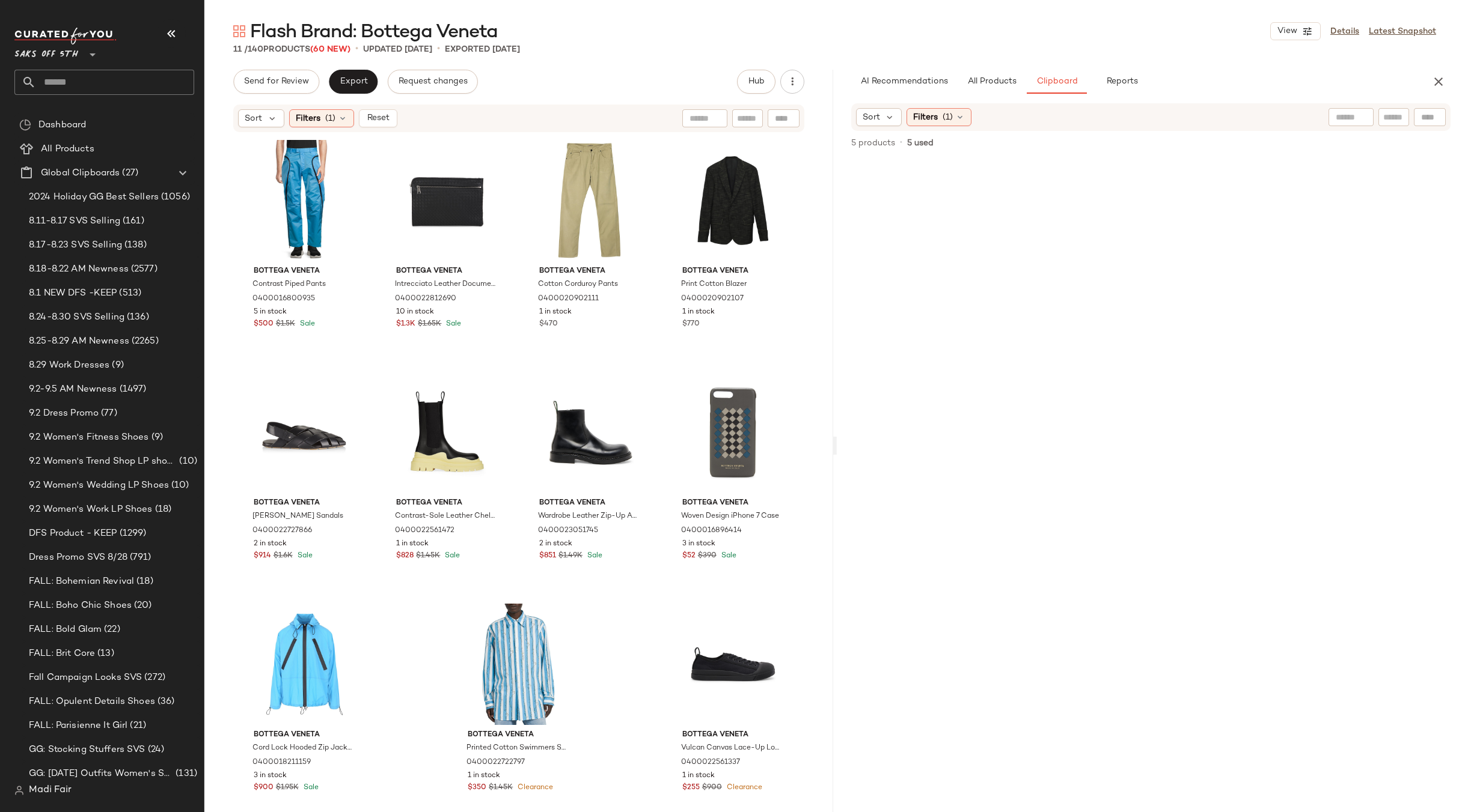
click at [1081, 240] on div at bounding box center [1150, 490] width 558 height 662
click at [957, 122] on icon at bounding box center [960, 117] width 10 height 10
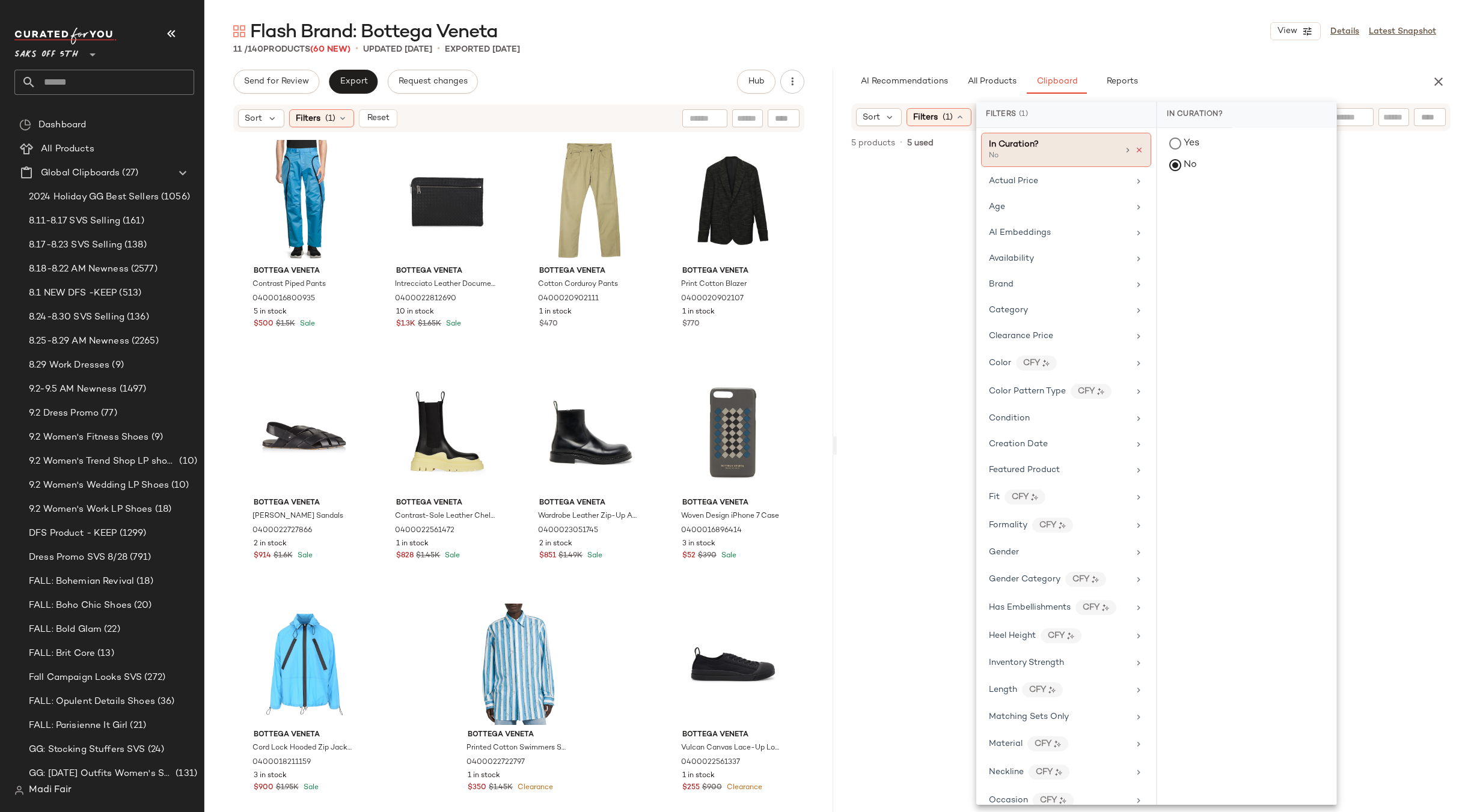
click at [1138, 148] on icon at bounding box center [1139, 150] width 8 height 8
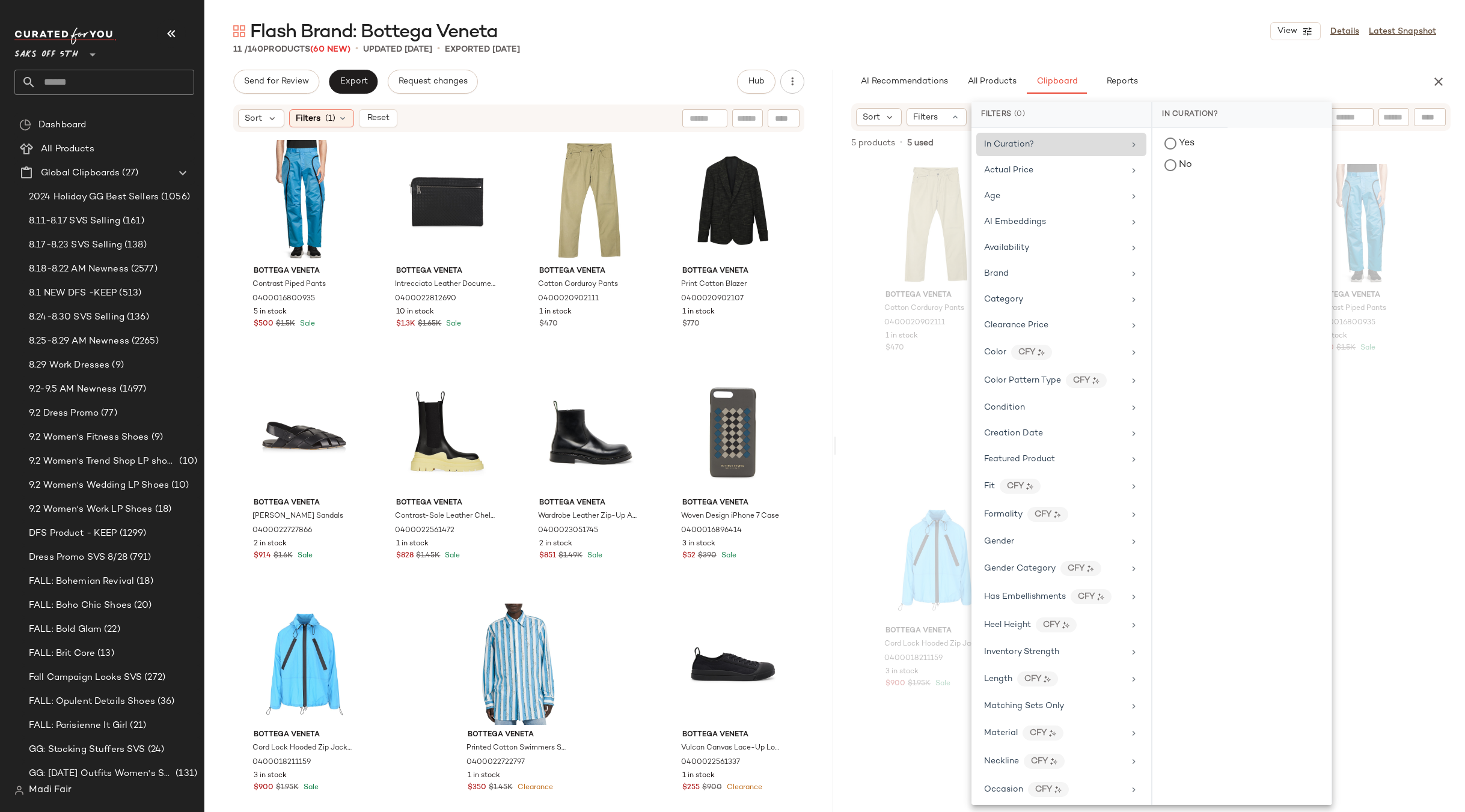
click at [1085, 40] on div "Flash Brand: Bottega Veneta View Details Latest Snapshot" at bounding box center [835, 31] width 1260 height 24
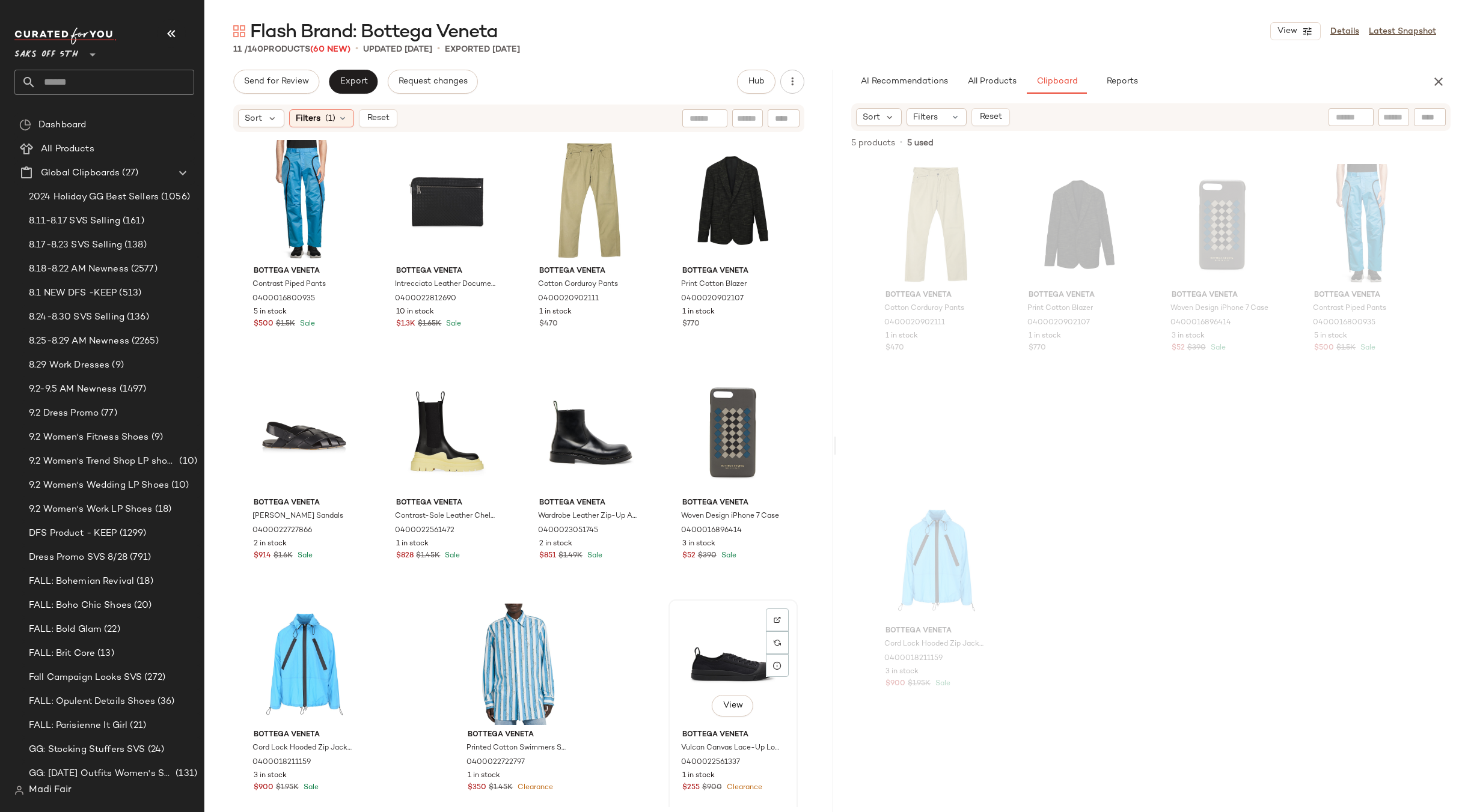
click at [721, 661] on div "View" at bounding box center [733, 664] width 121 height 122
click at [302, 187] on div "View" at bounding box center [305, 200] width 121 height 122
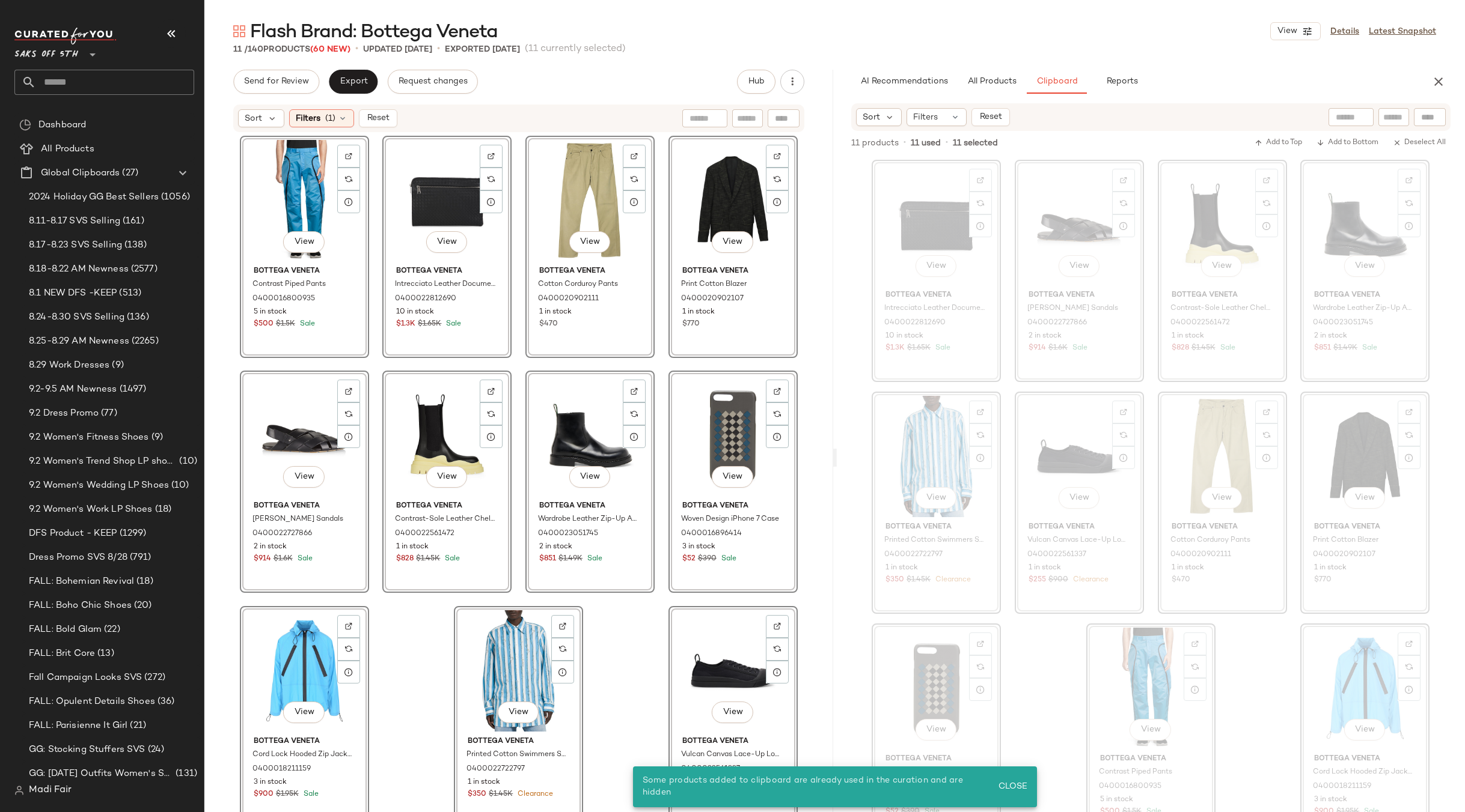
click at [810, 345] on div "View Bottega Veneta Contrast Piped Pants 0400016800935 5 in stock $500 $1.5K Sa…" at bounding box center [518, 482] width 628 height 698
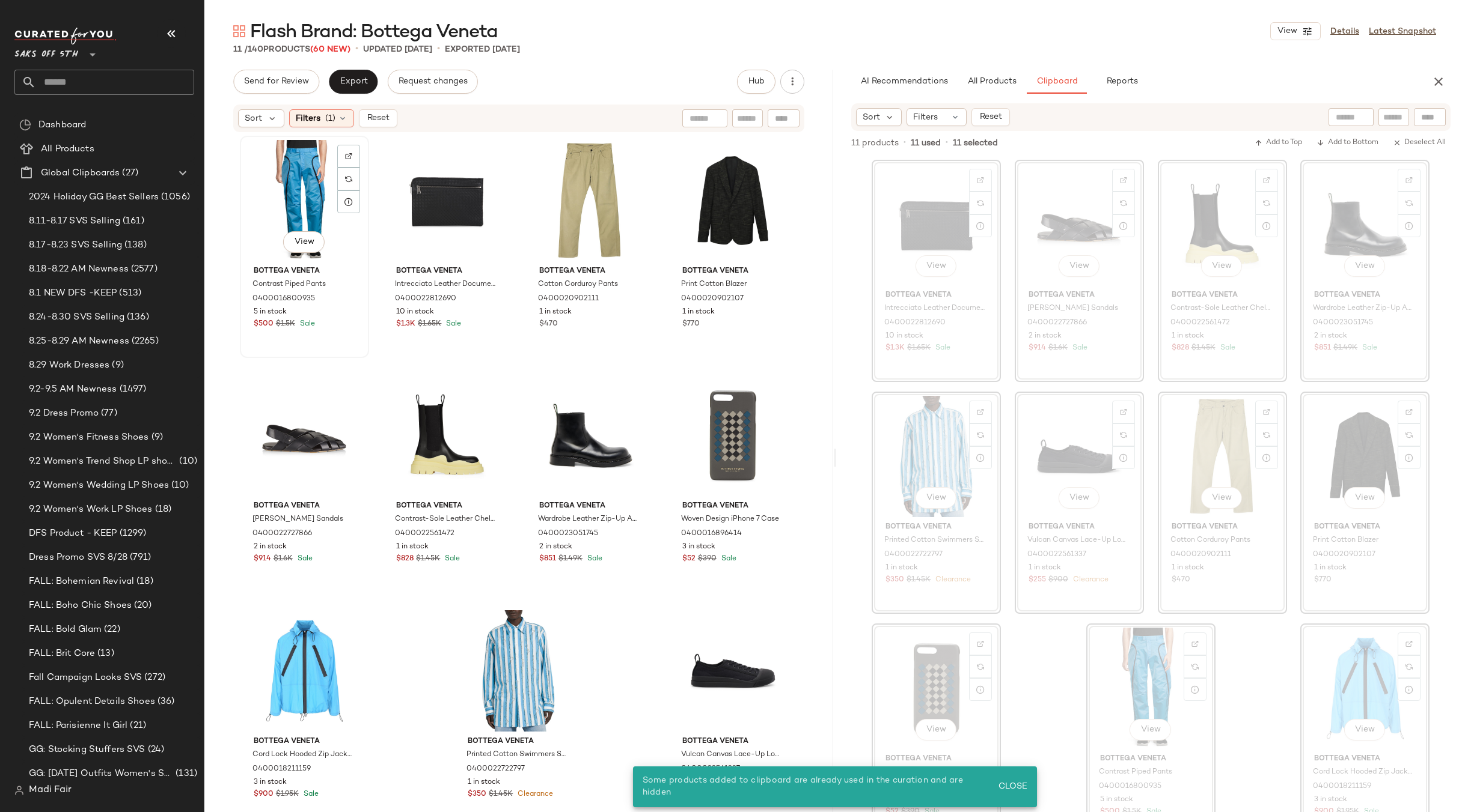
click at [307, 216] on div "View" at bounding box center [305, 200] width 121 height 122
click at [686, 686] on div "View" at bounding box center [733, 671] width 121 height 122
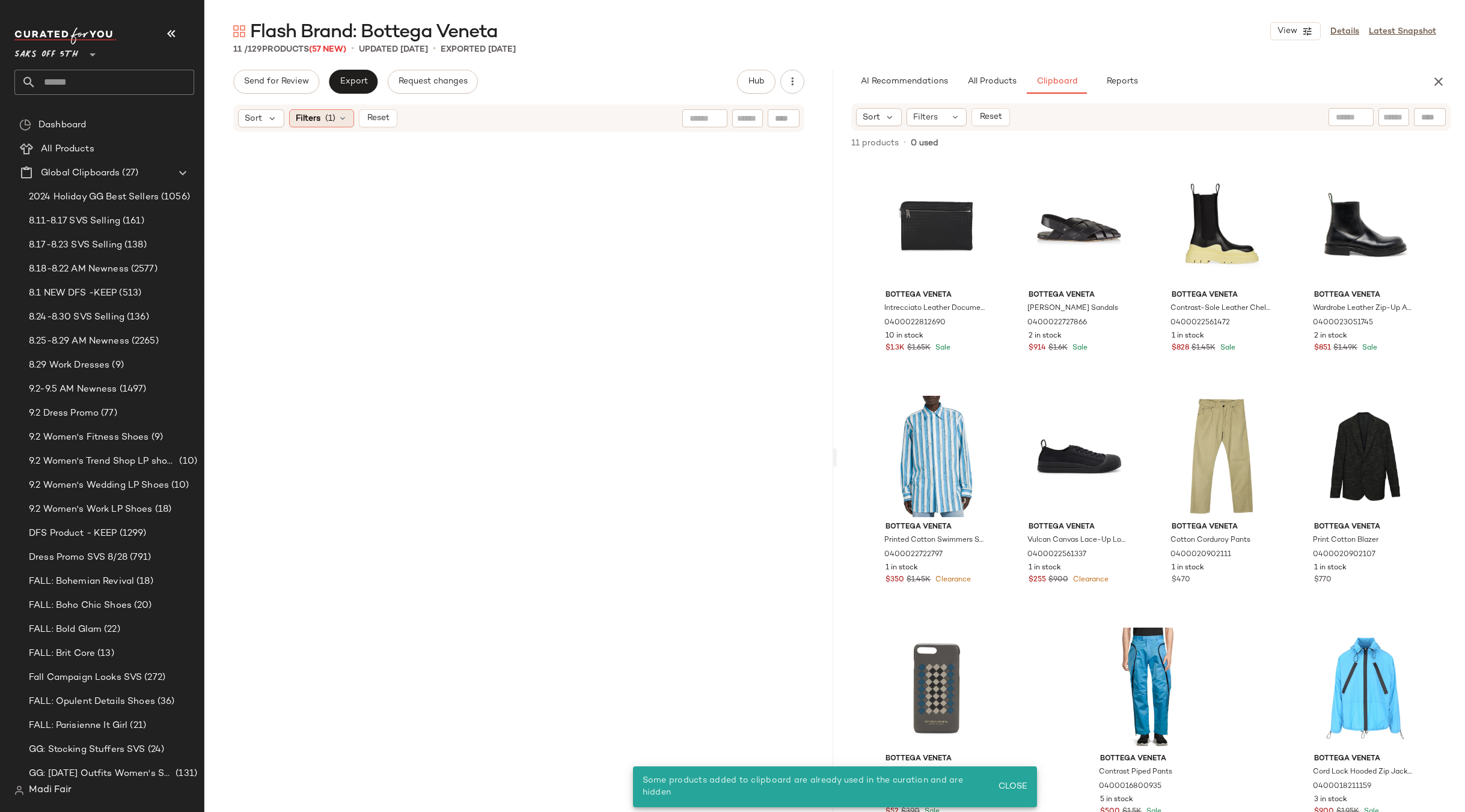
click at [333, 117] on span "(1)" at bounding box center [330, 119] width 10 height 13
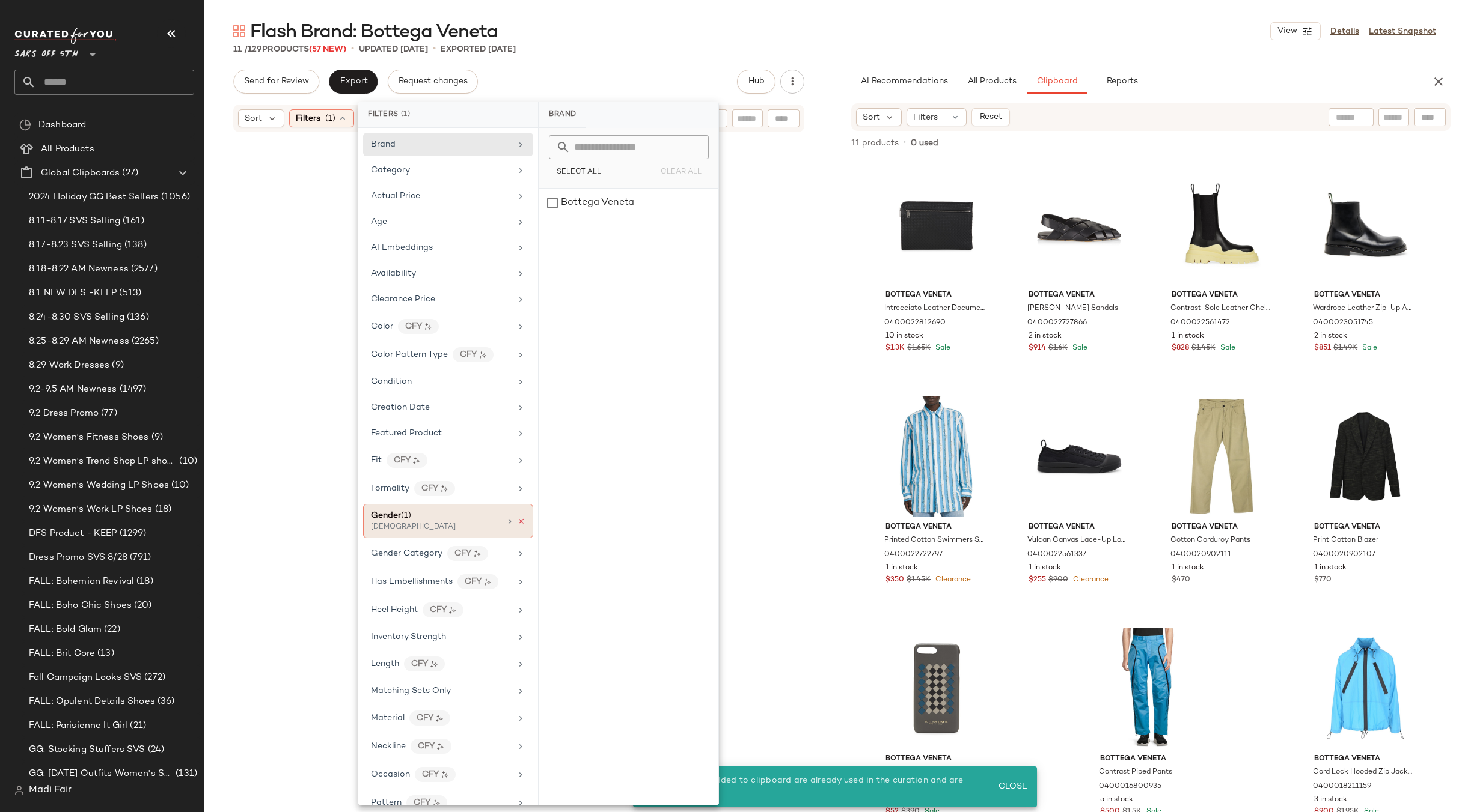
click at [517, 522] on icon at bounding box center [520, 521] width 8 height 8
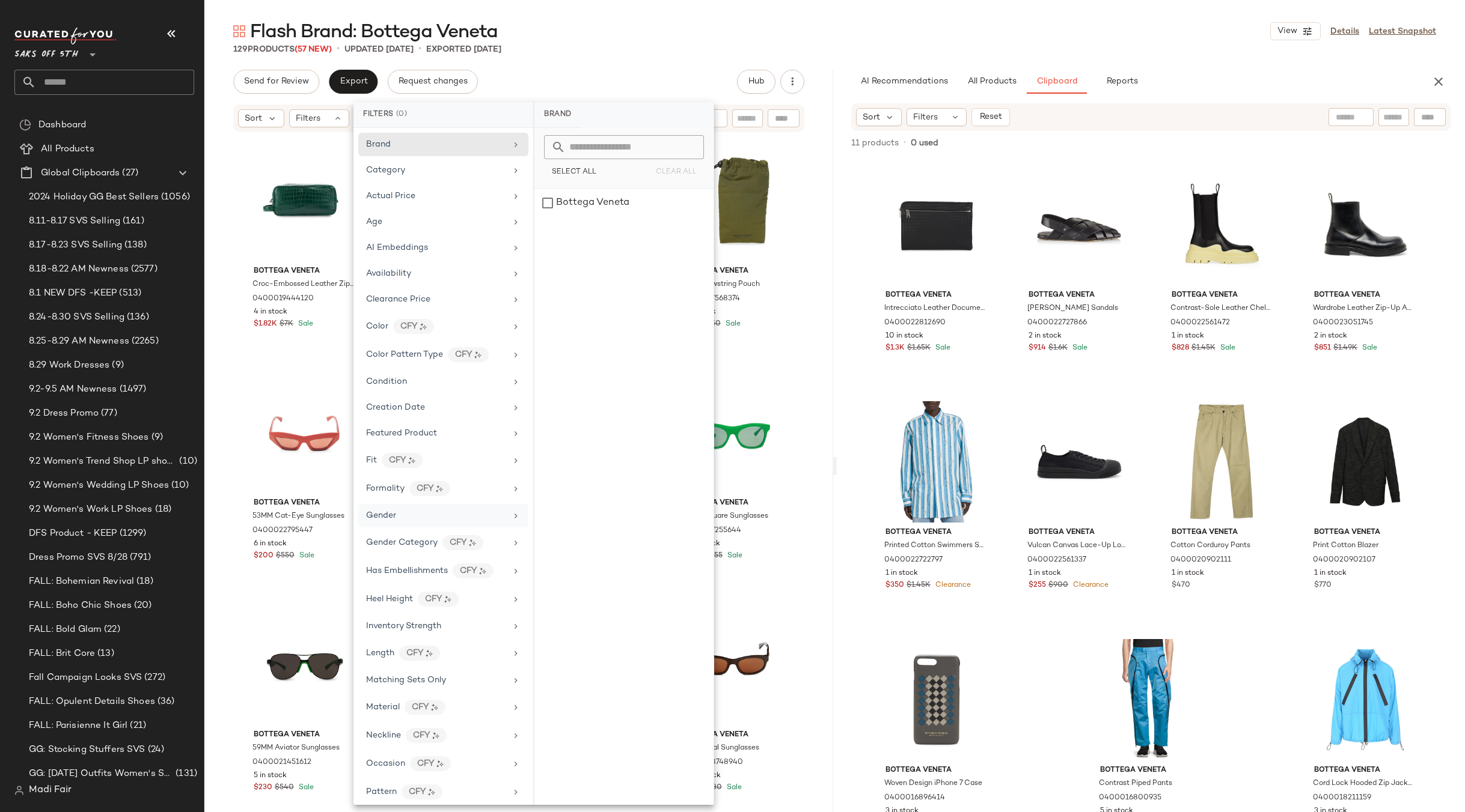
click at [636, 40] on div "Flash Brand: Bottega Veneta View Details Latest Snapshot" at bounding box center [835, 31] width 1260 height 24
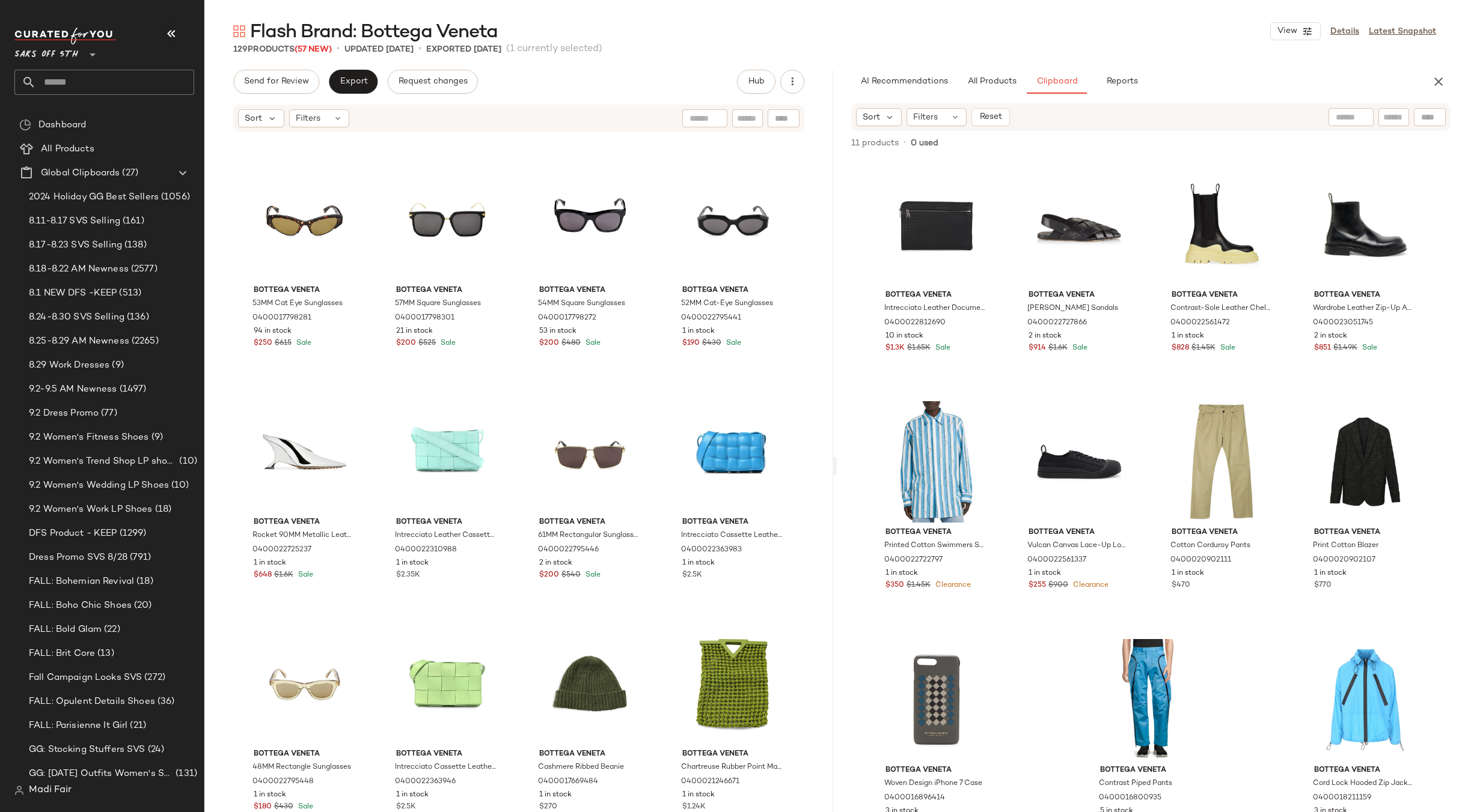
scroll to position [3015, 0]
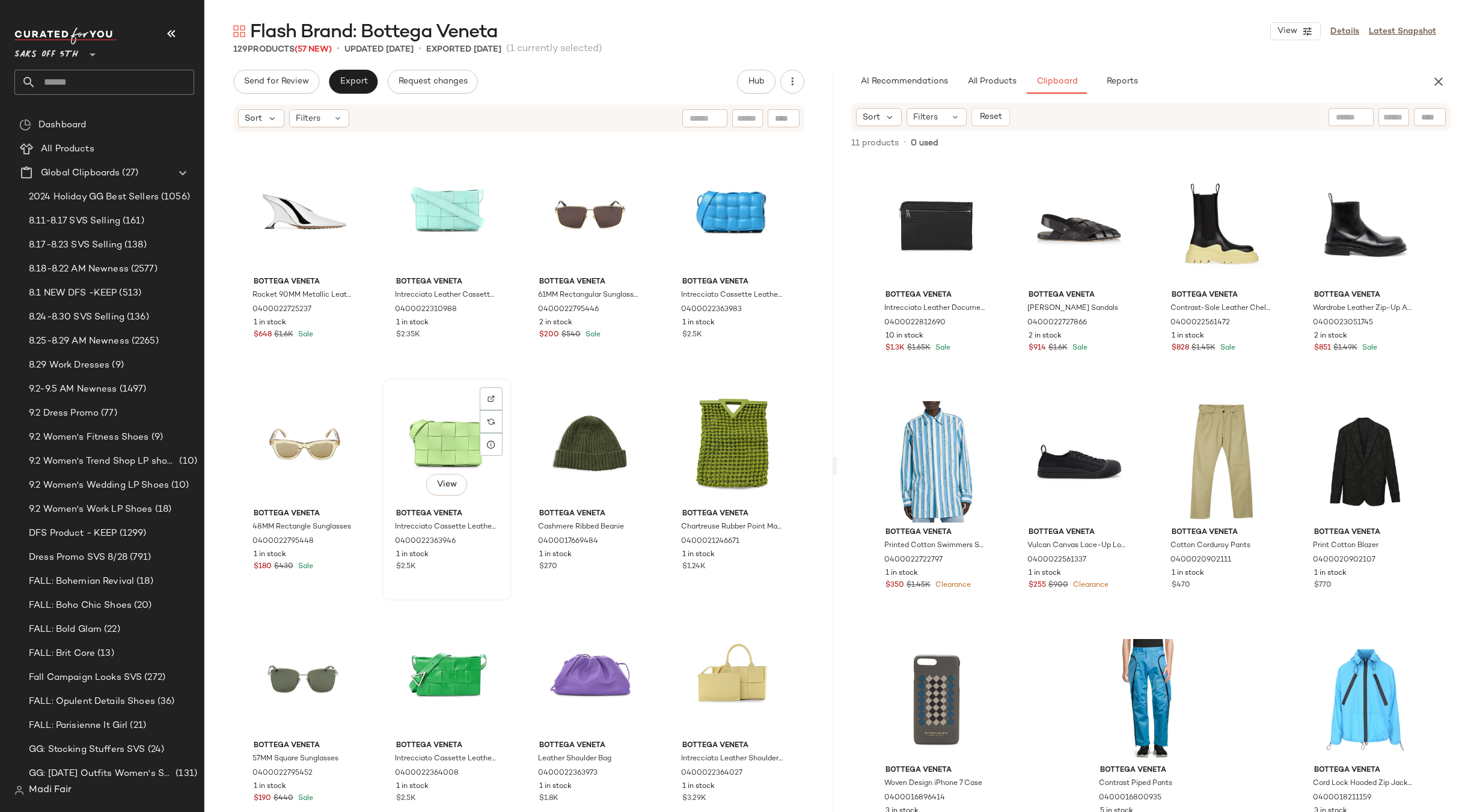
click at [440, 441] on div "View" at bounding box center [447, 443] width 121 height 122
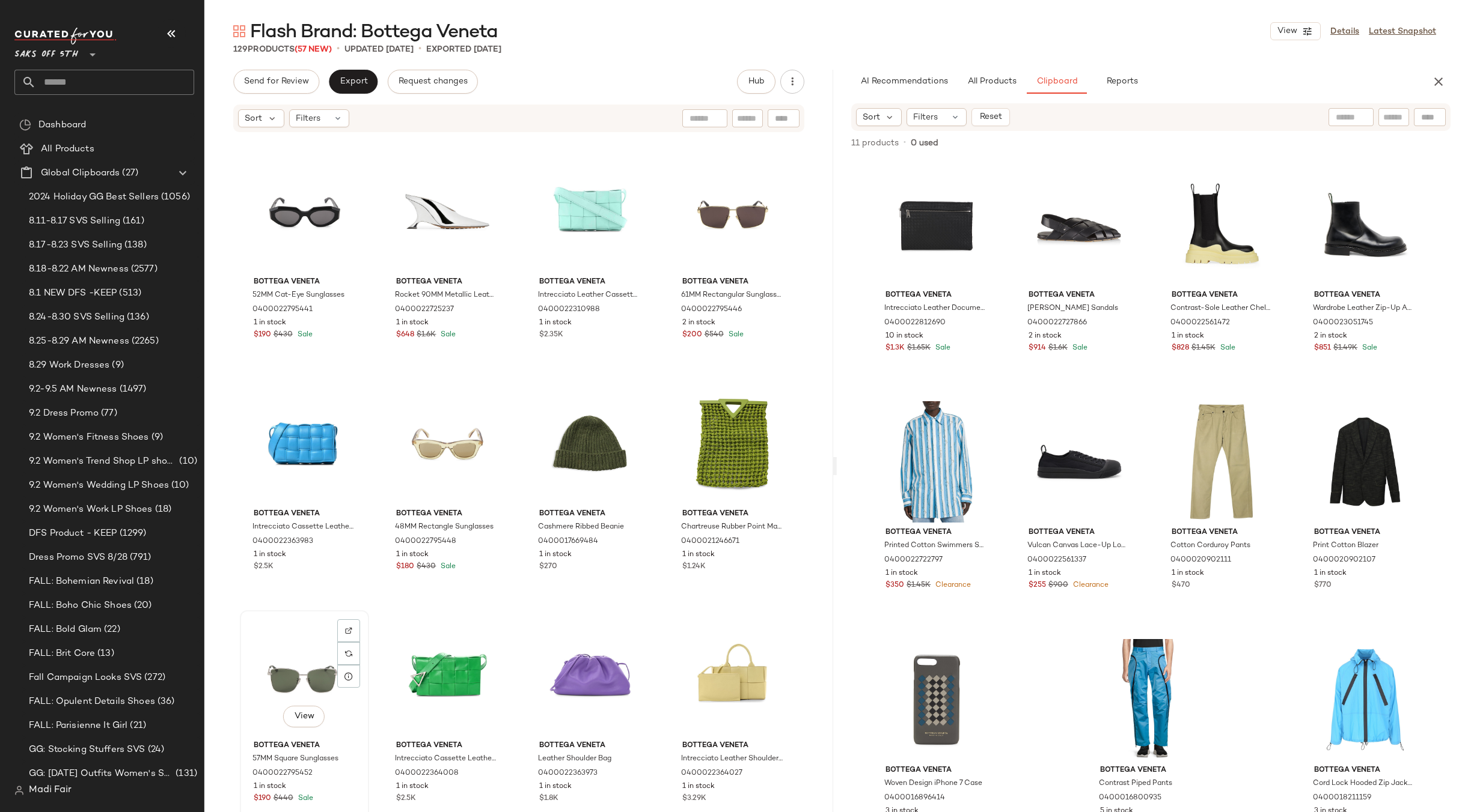
click at [298, 671] on div "View" at bounding box center [305, 675] width 121 height 122
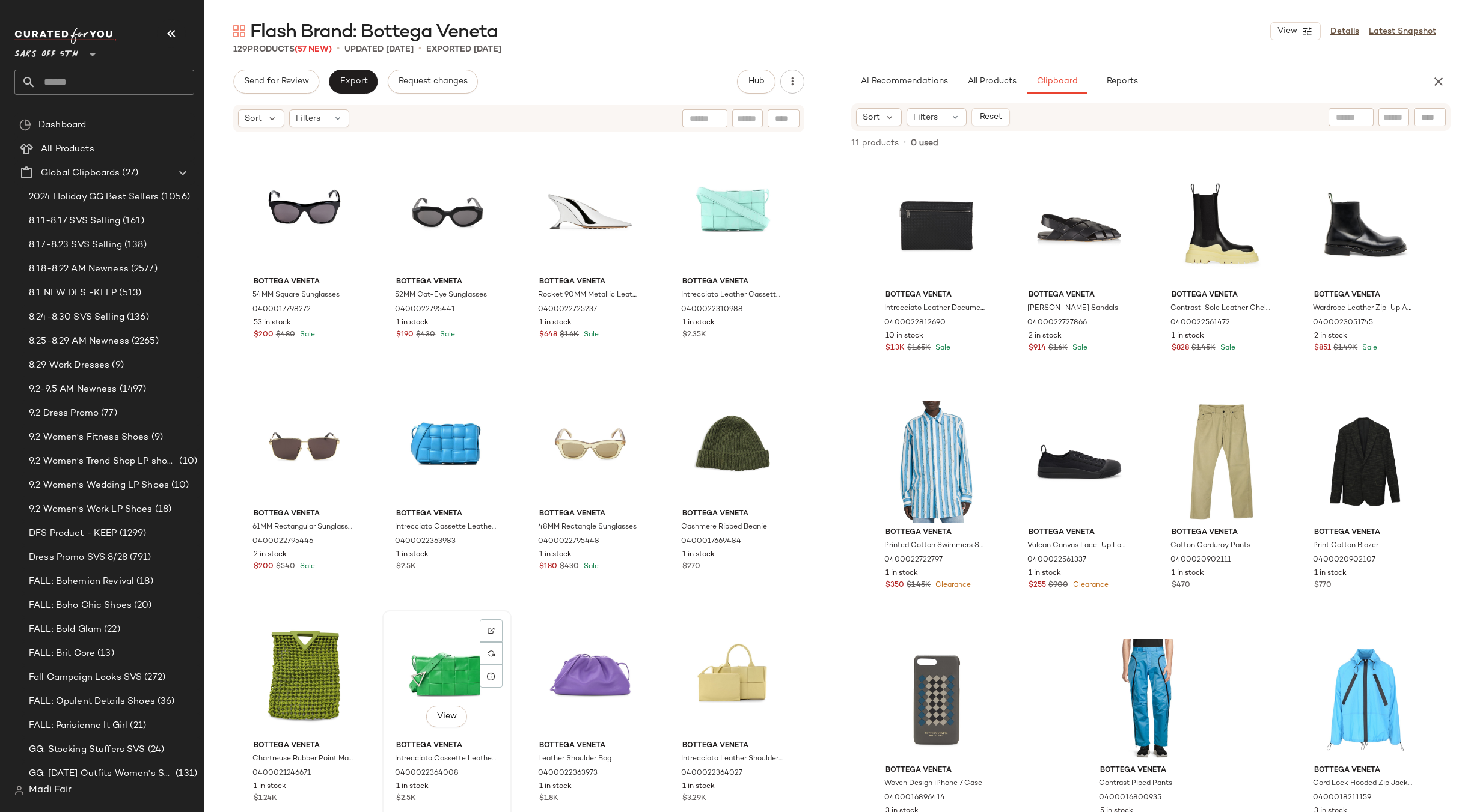
click at [419, 670] on div "View" at bounding box center [447, 675] width 121 height 122
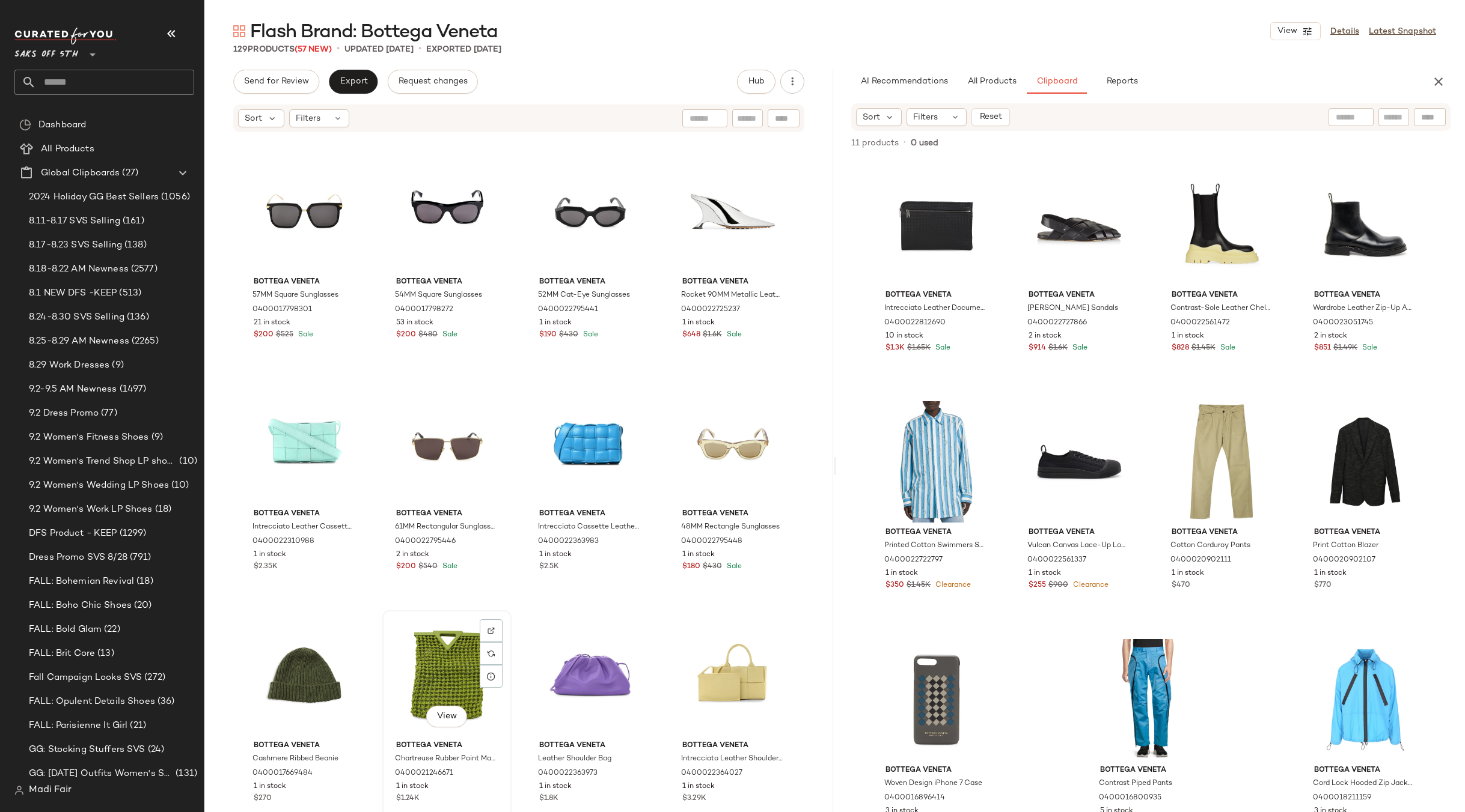
click at [425, 658] on div "View" at bounding box center [447, 675] width 121 height 122
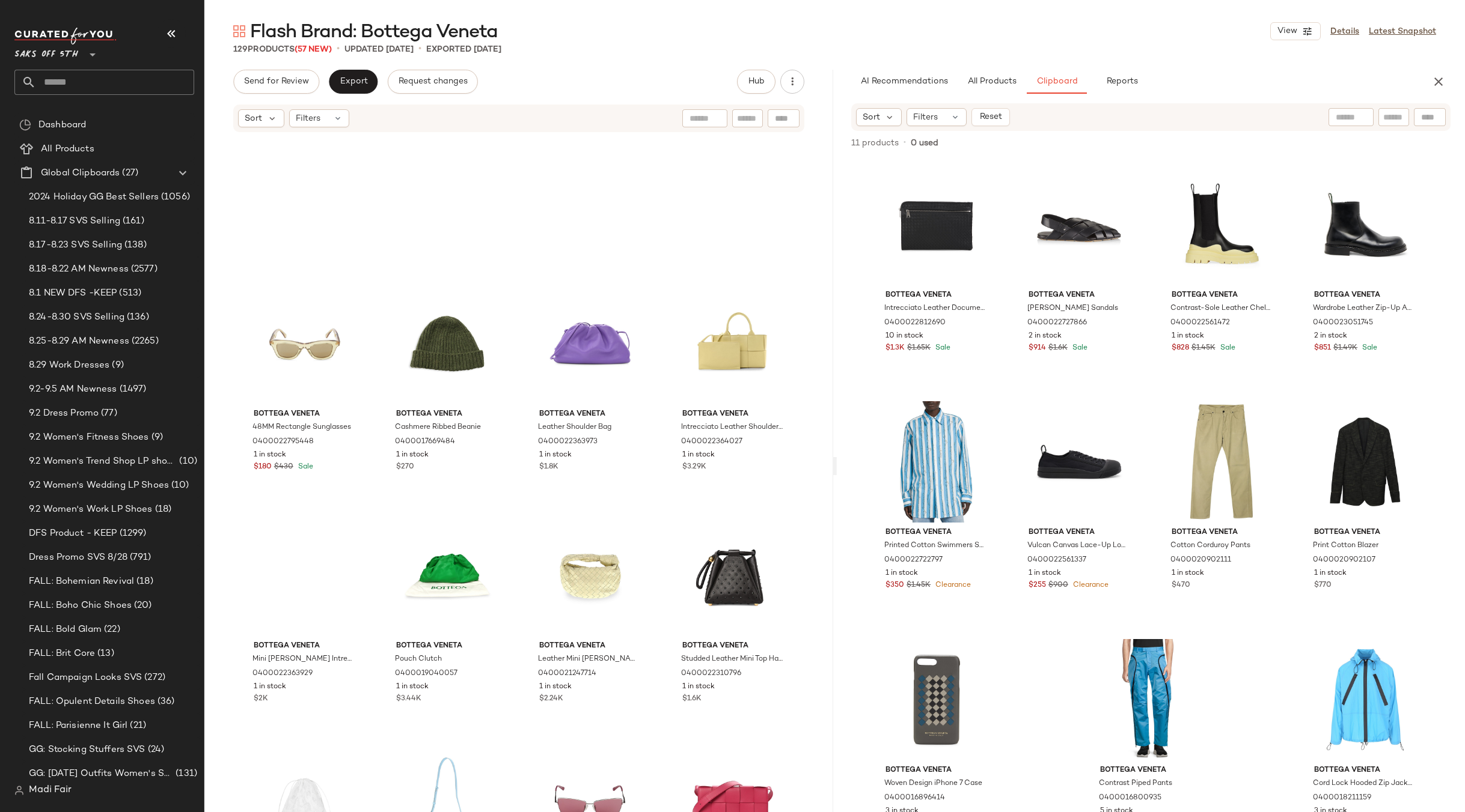
scroll to position [3546, 0]
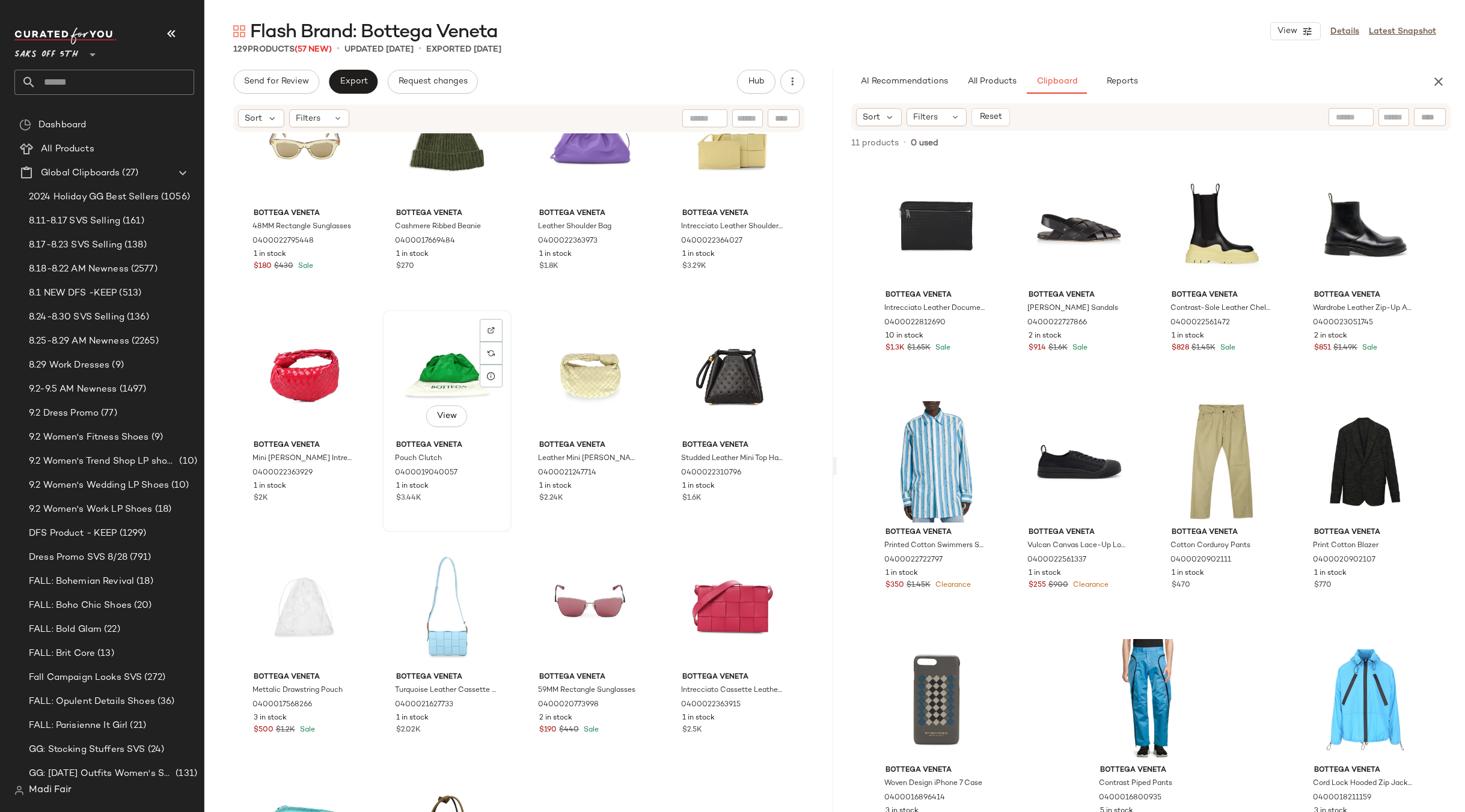
click at [448, 373] on div "View" at bounding box center [447, 375] width 121 height 122
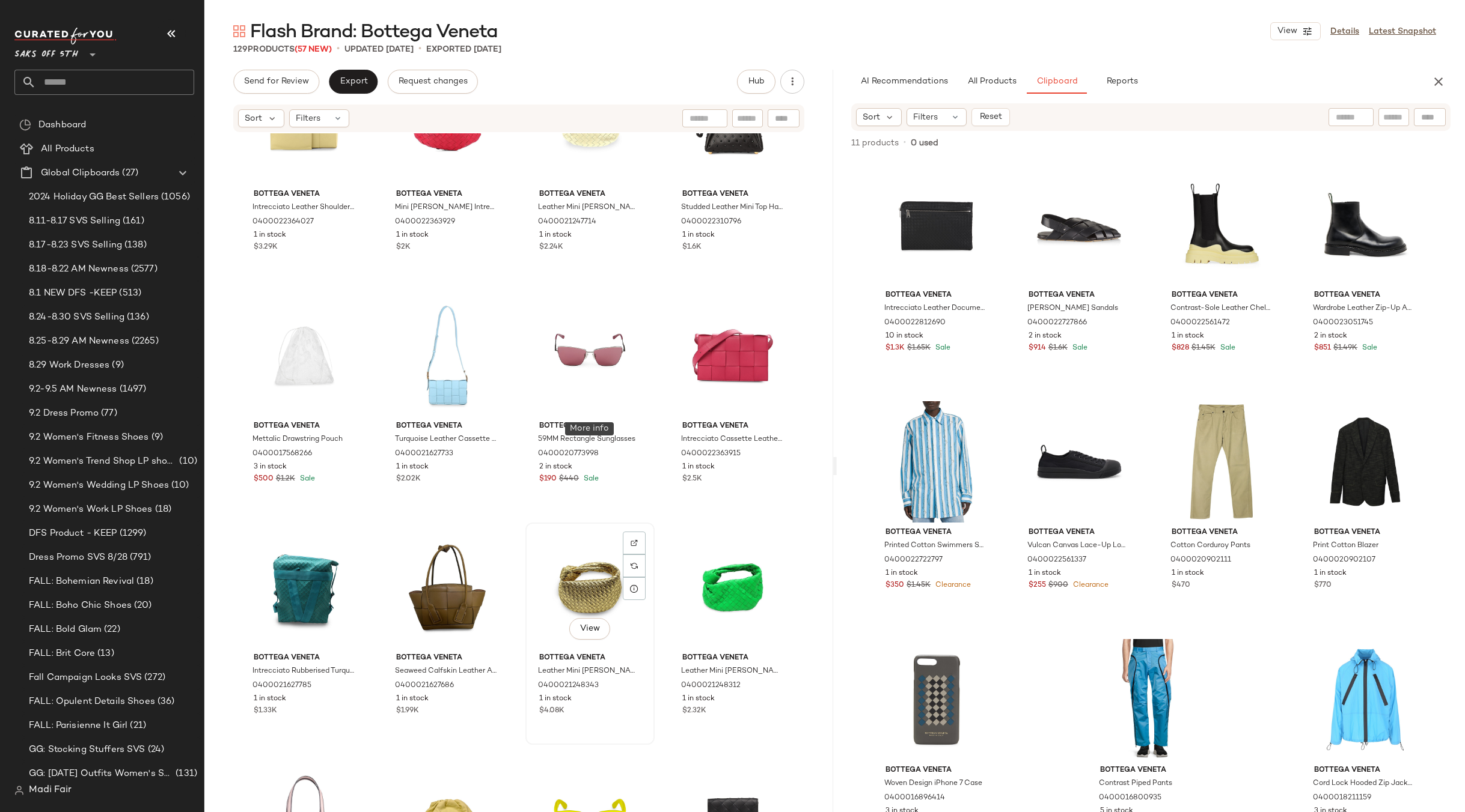
scroll to position [3967, 0]
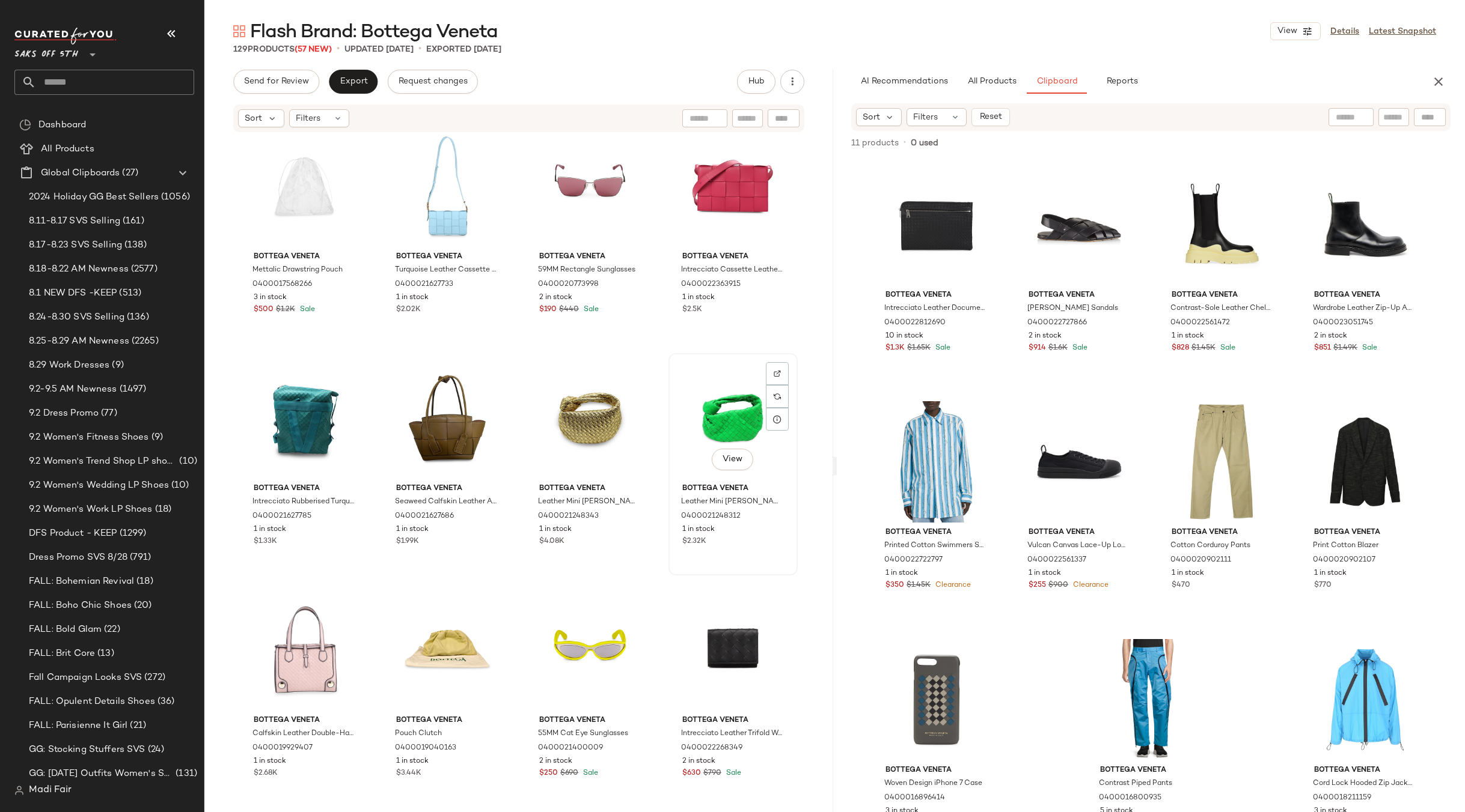
click at [694, 424] on div "View" at bounding box center [733, 418] width 121 height 122
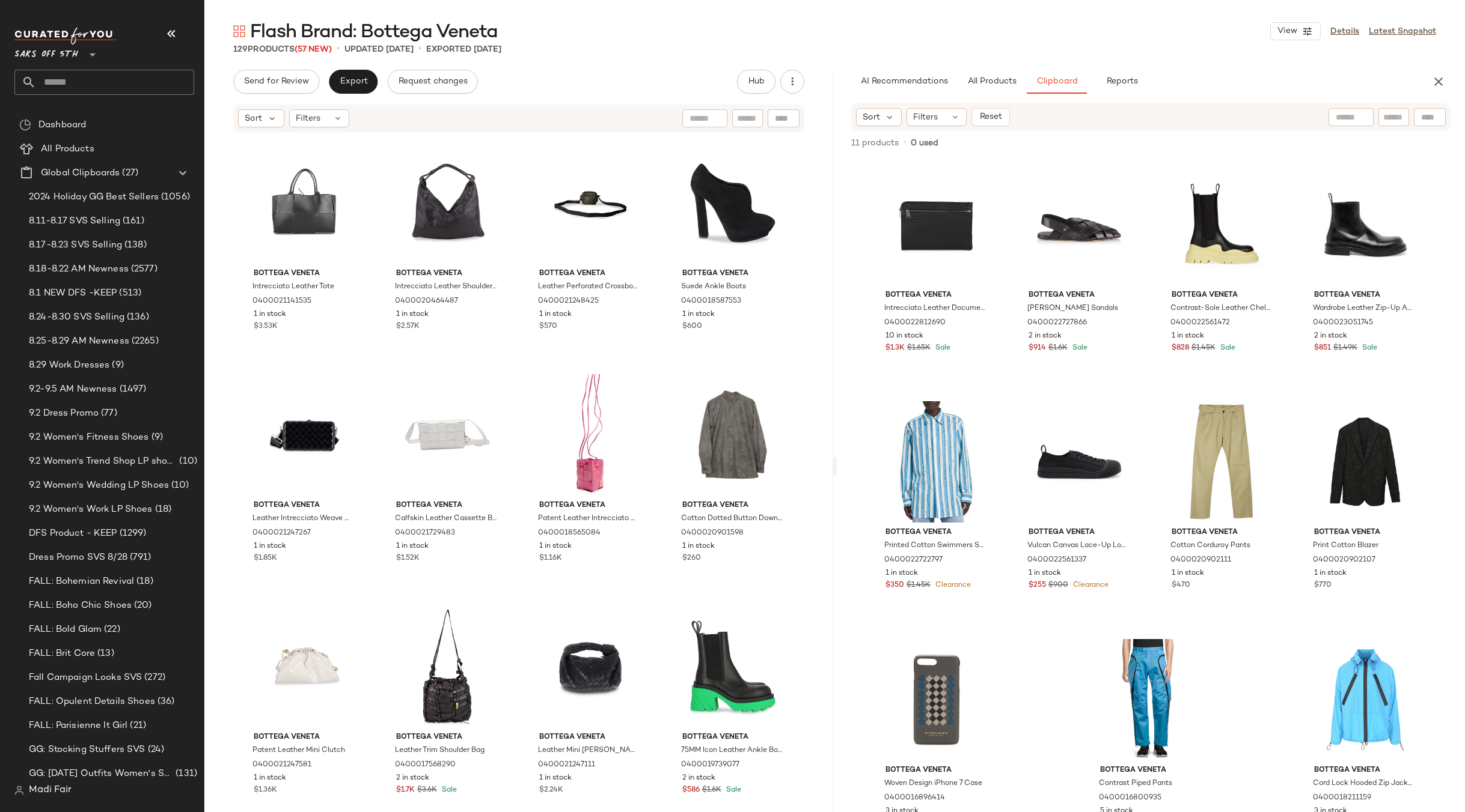
scroll to position [5109, 0]
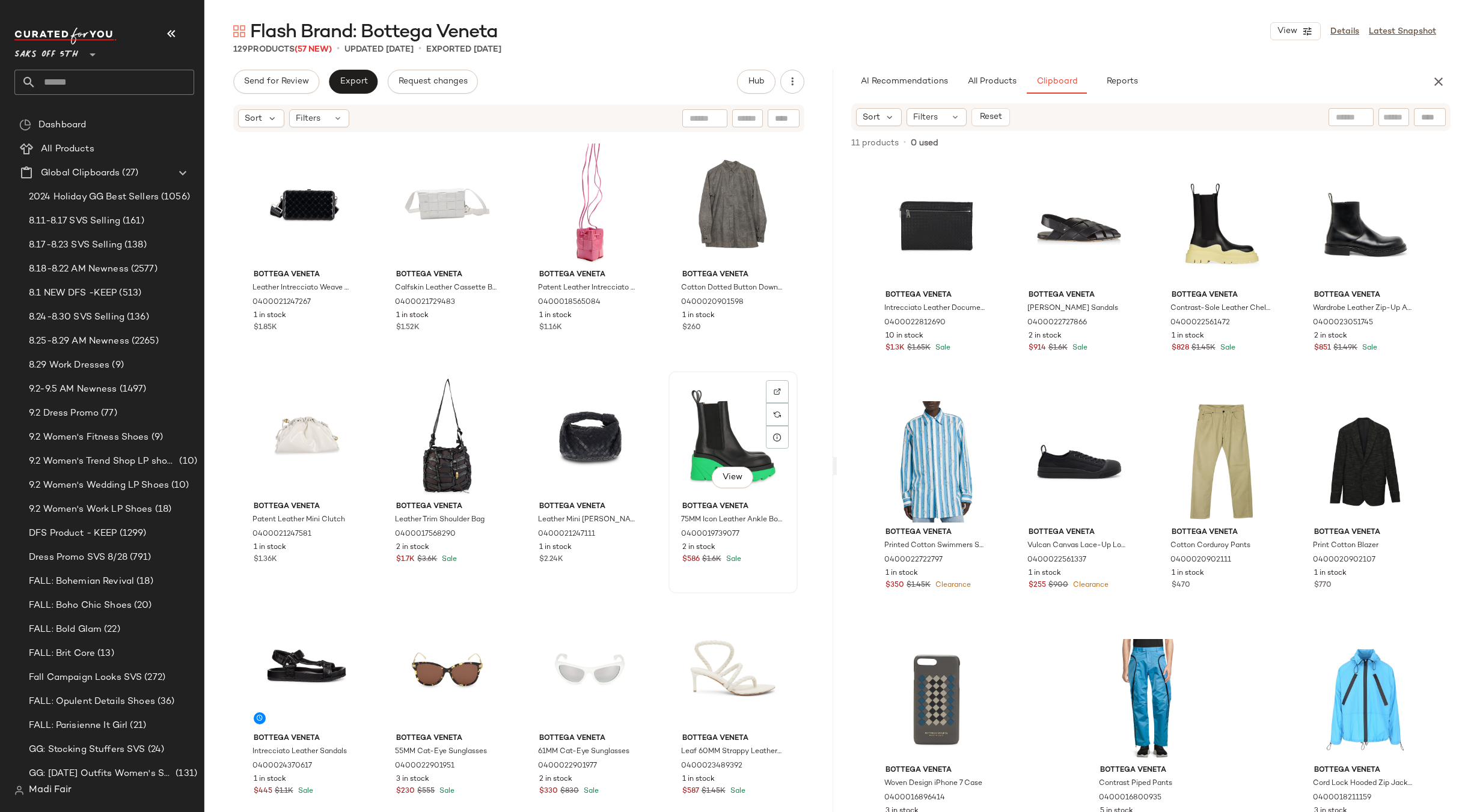
click at [710, 442] on div "View" at bounding box center [733, 436] width 121 height 122
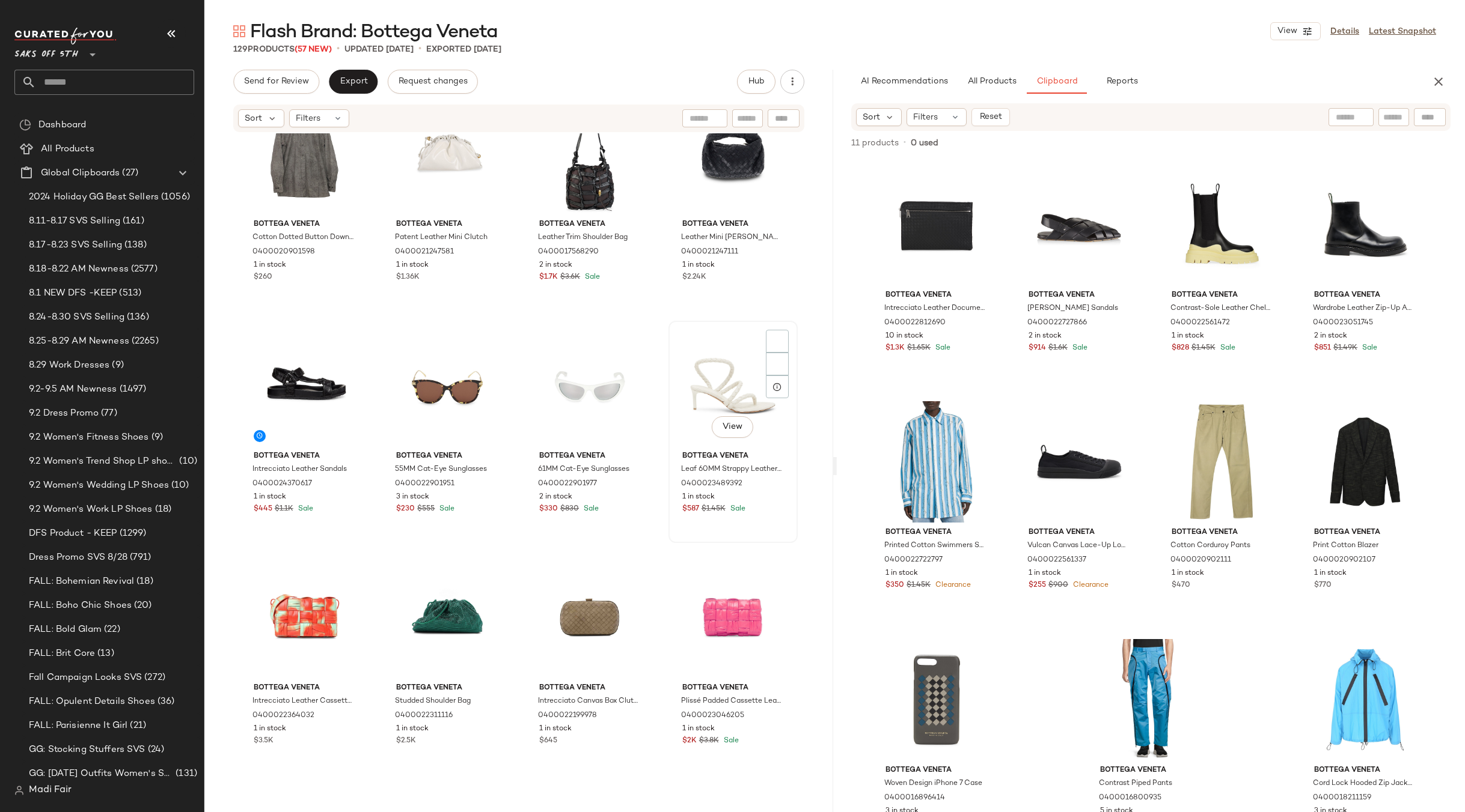
scroll to position [5530, 0]
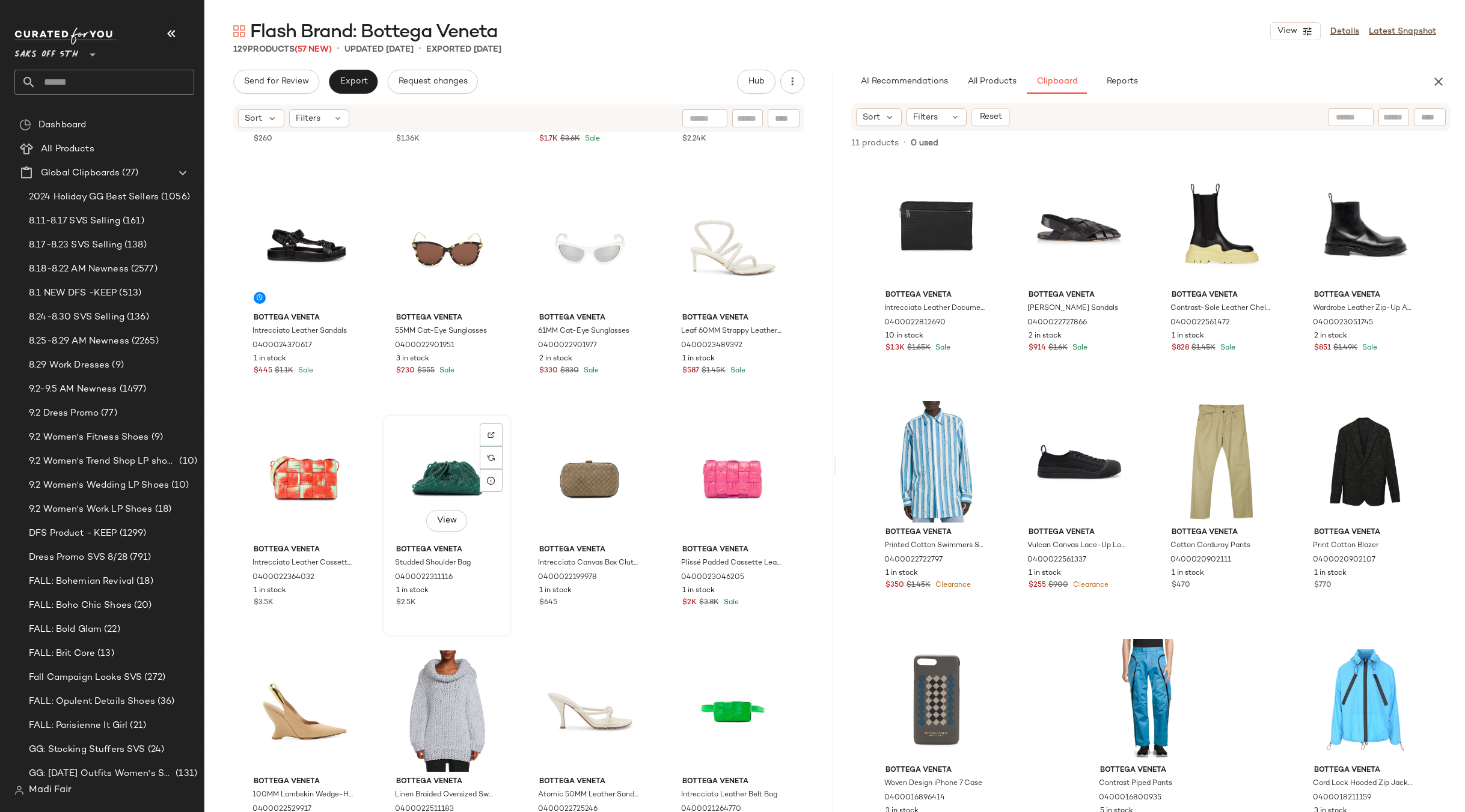
click at [453, 459] on div "View" at bounding box center [447, 479] width 121 height 122
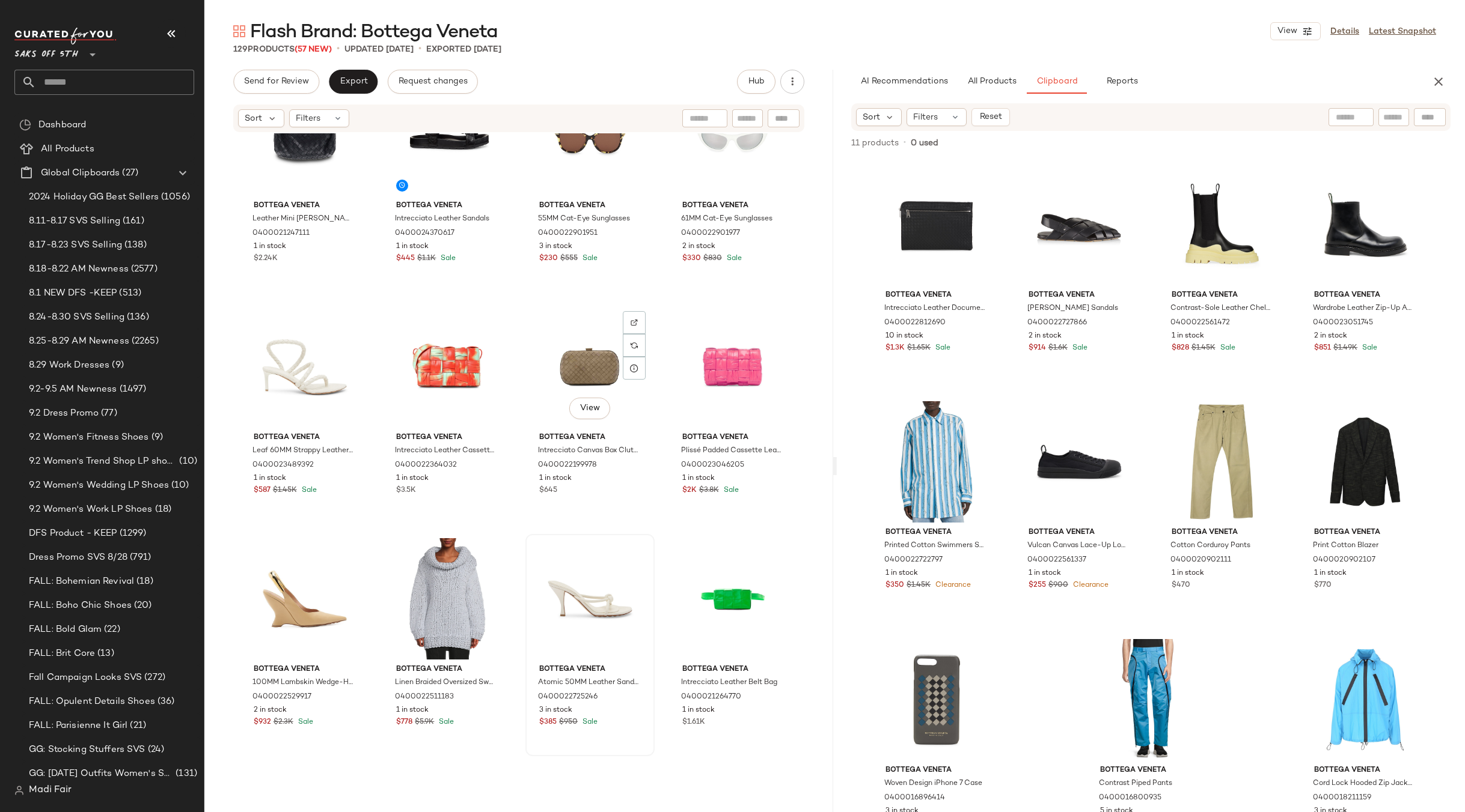
scroll to position [5770, 0]
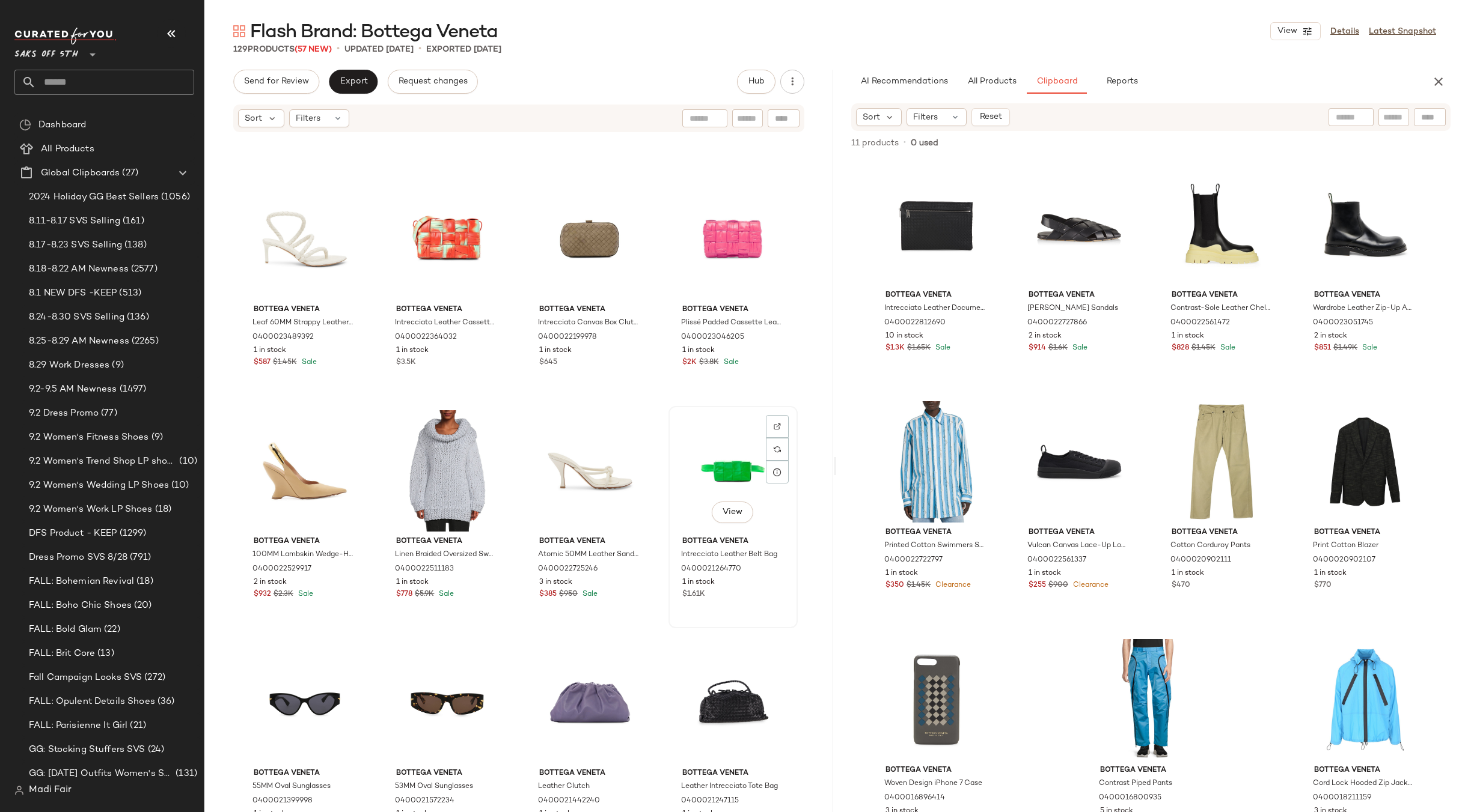
click at [692, 466] on div "View" at bounding box center [733, 470] width 121 height 122
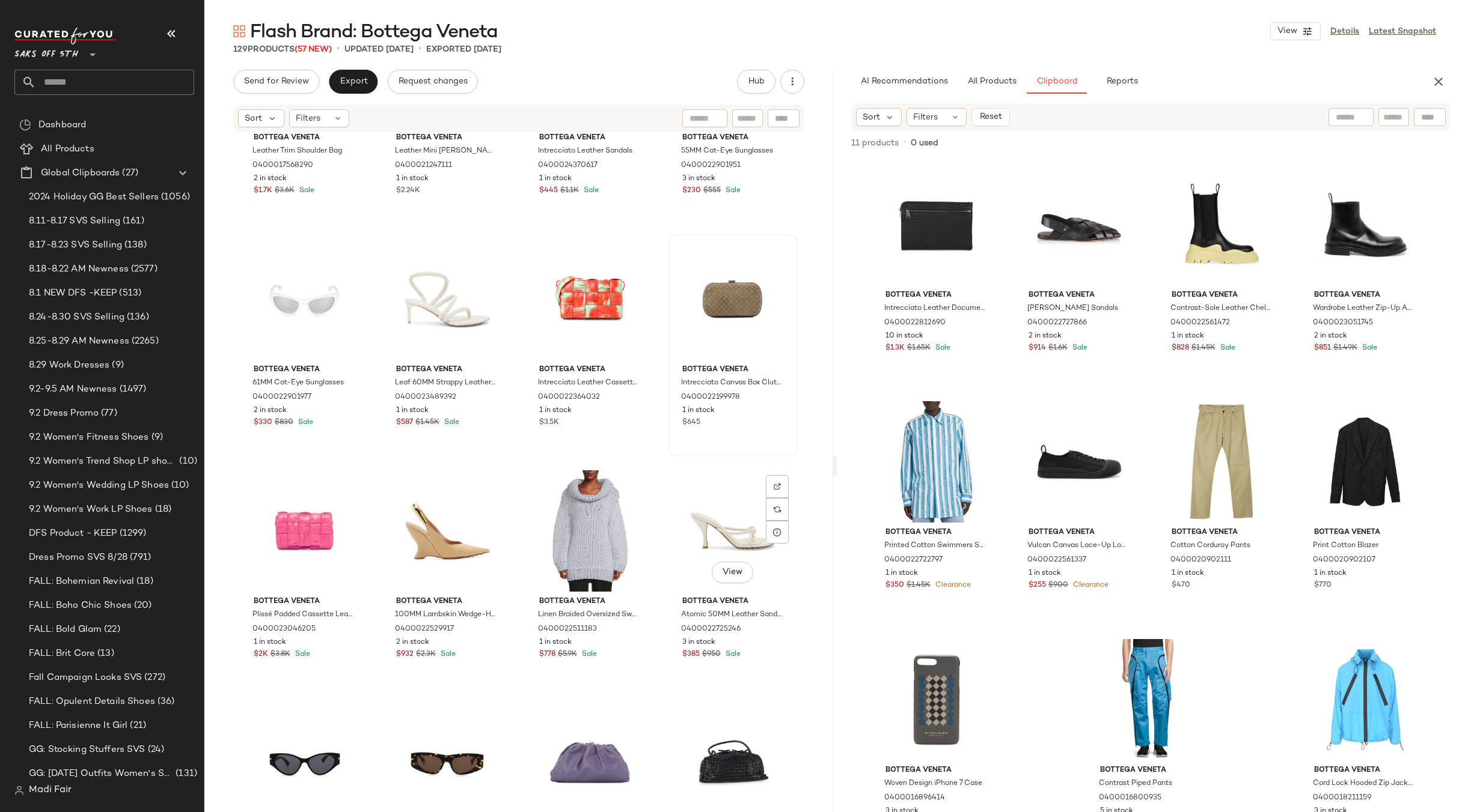
scroll to position [5229, 0]
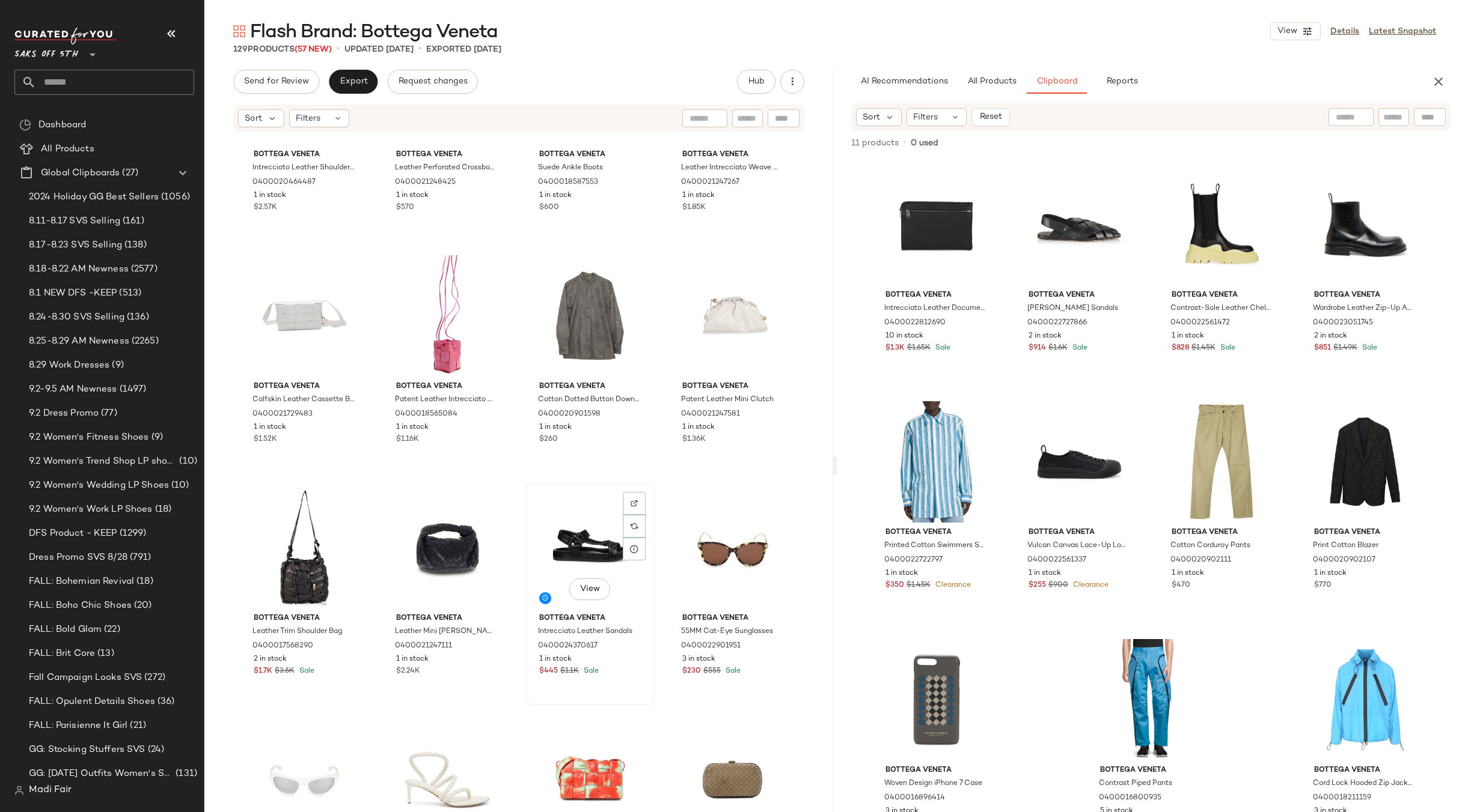
click at [591, 536] on div "View" at bounding box center [590, 548] width 121 height 122
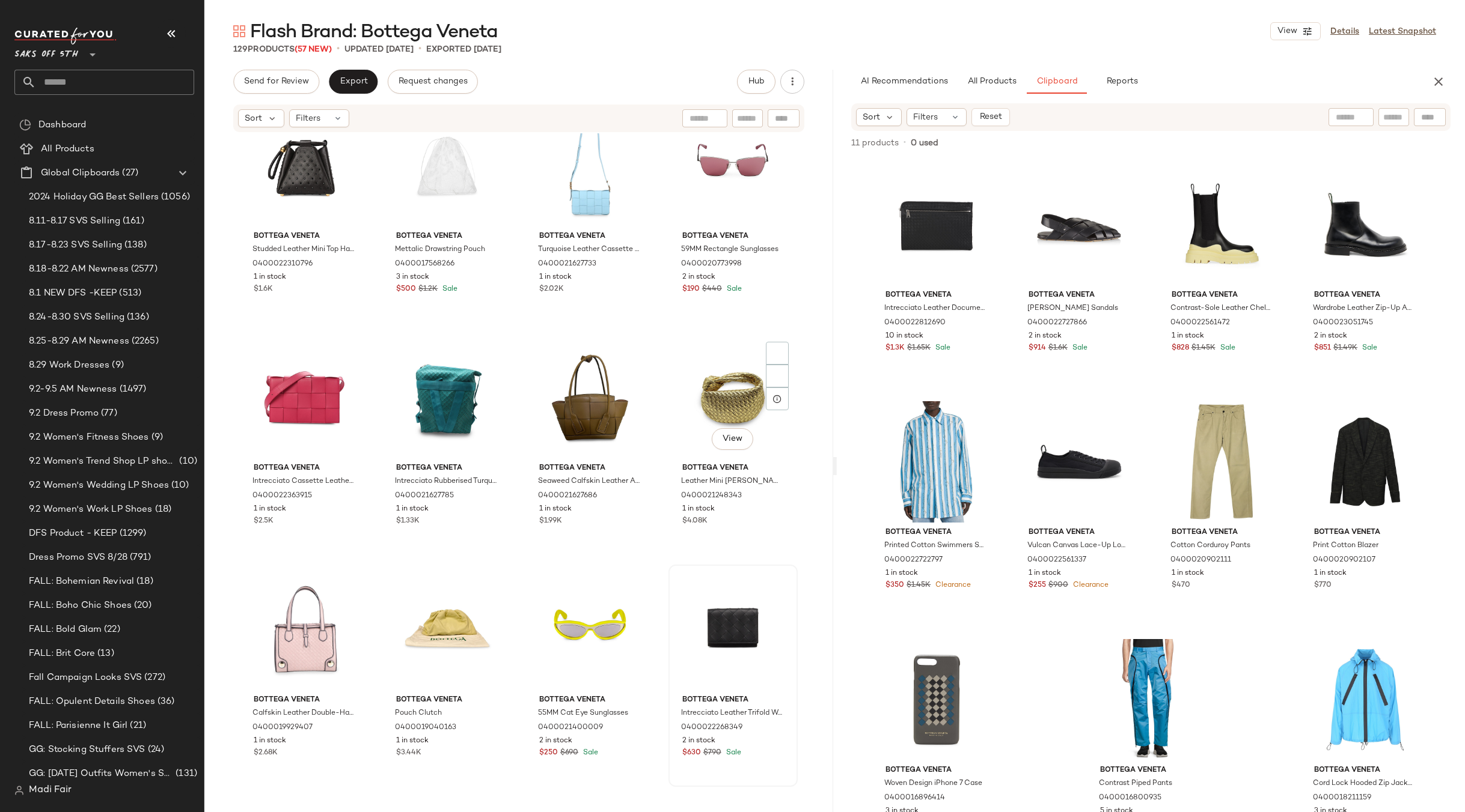
scroll to position [4208, 0]
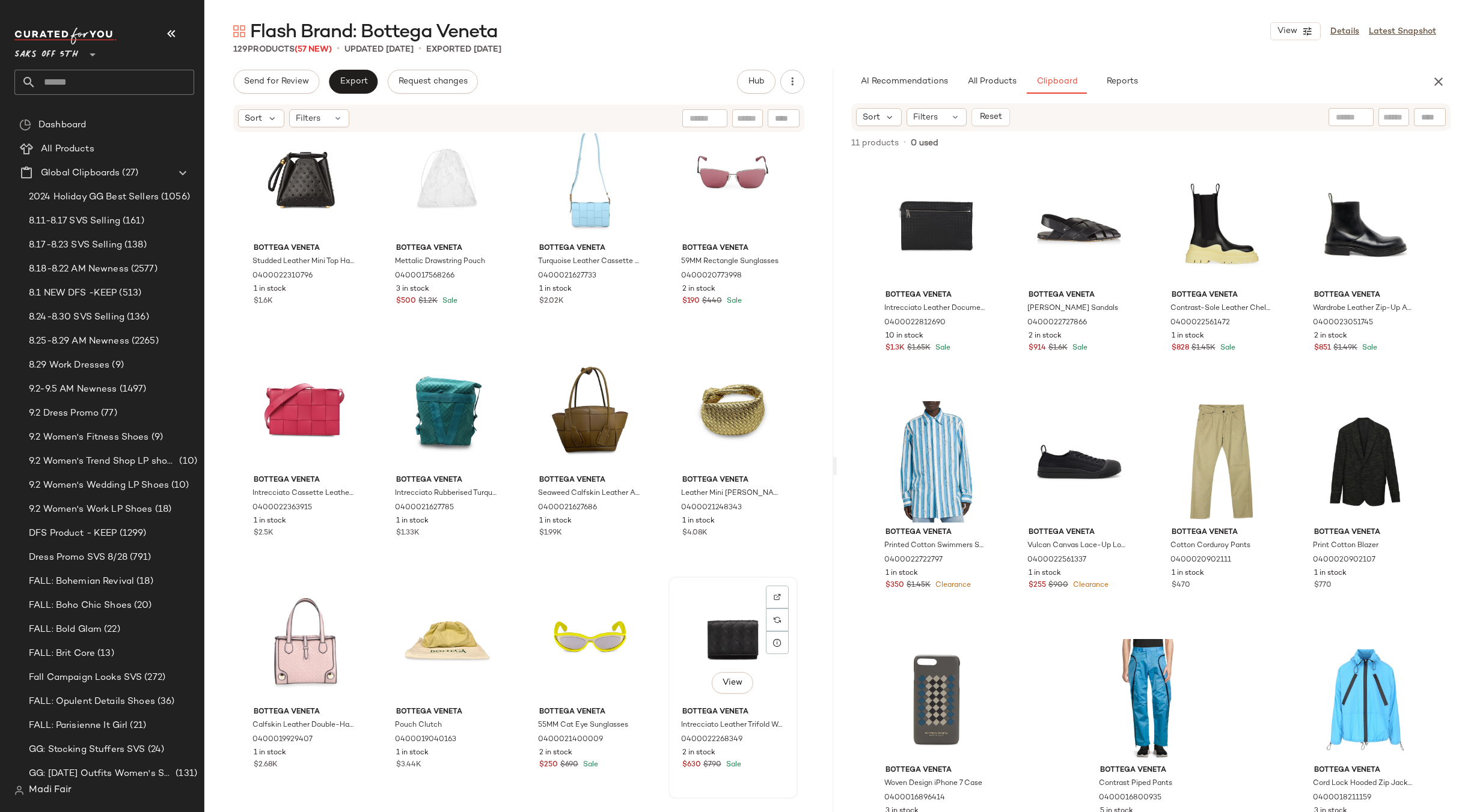
click at [706, 611] on div "View" at bounding box center [733, 642] width 121 height 122
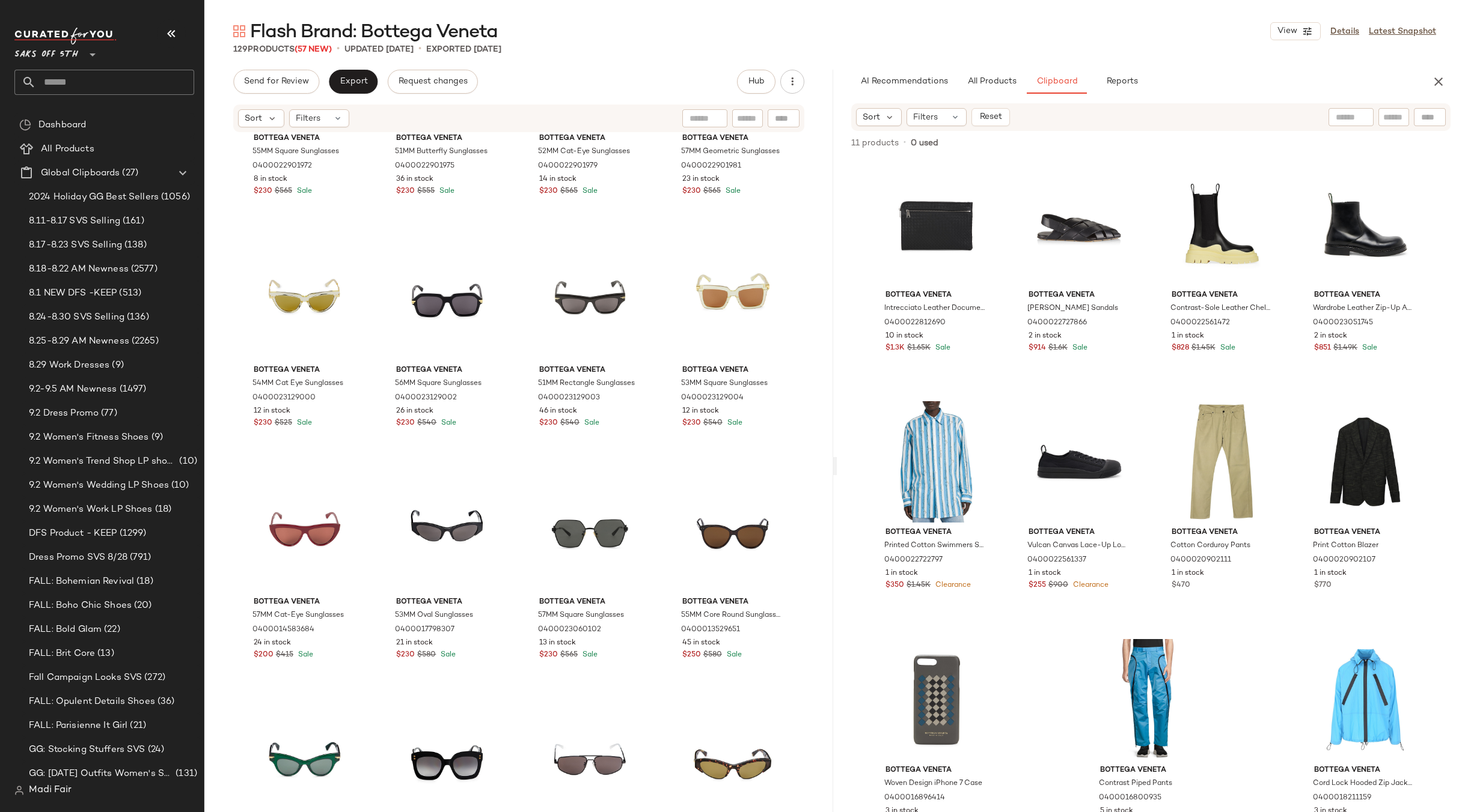
scroll to position [2585, 0]
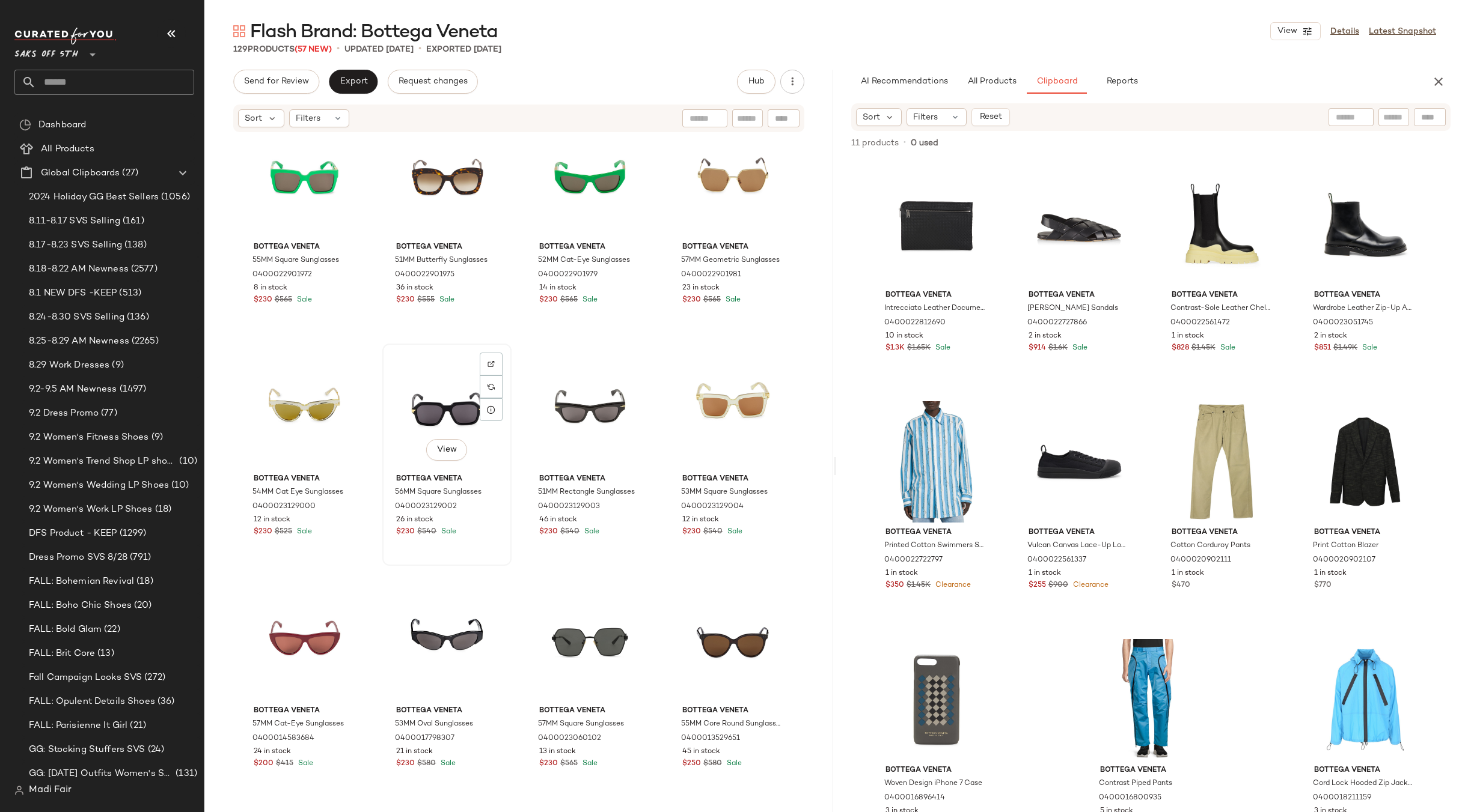
click at [444, 421] on div "View" at bounding box center [447, 408] width 121 height 122
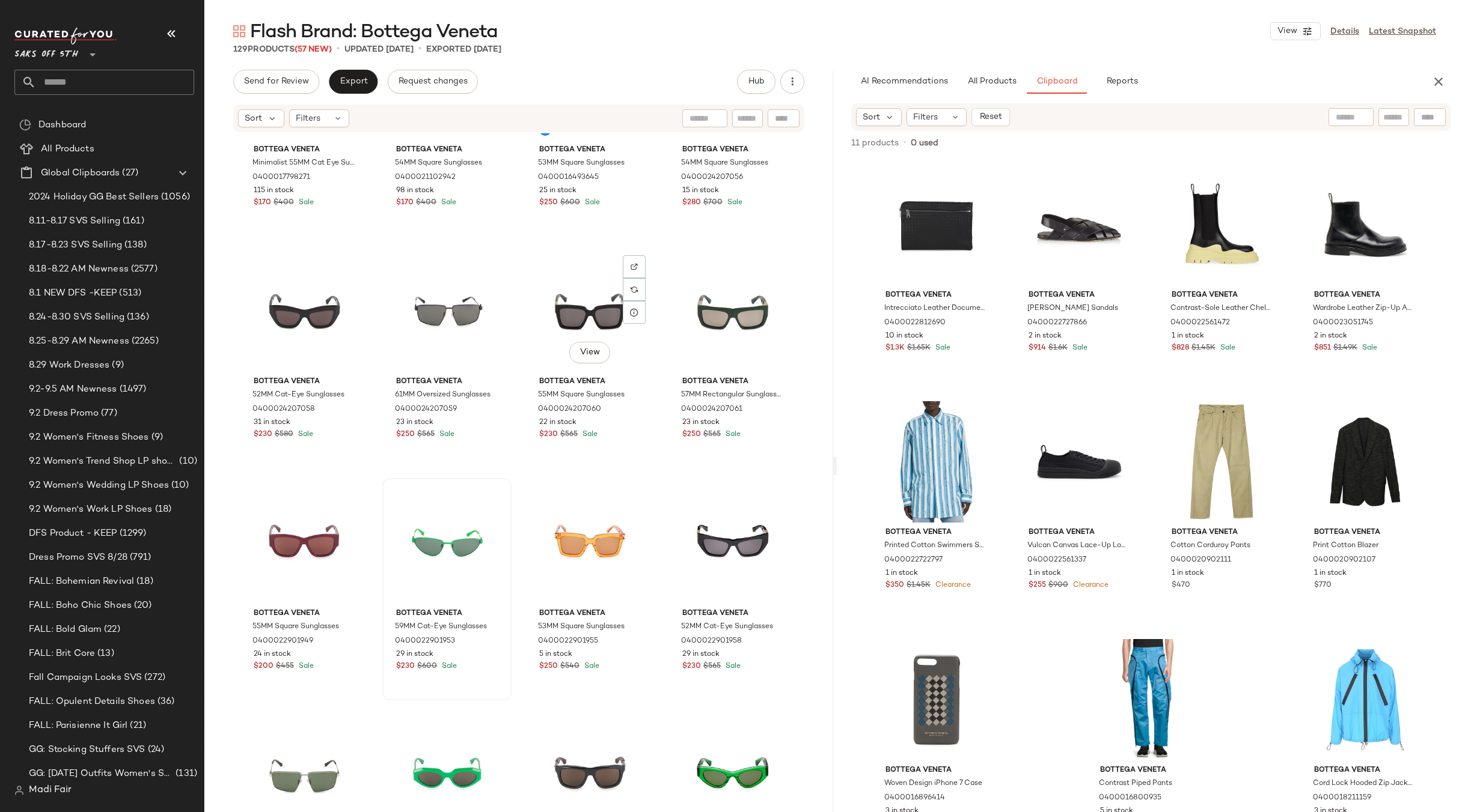
scroll to position [1744, 0]
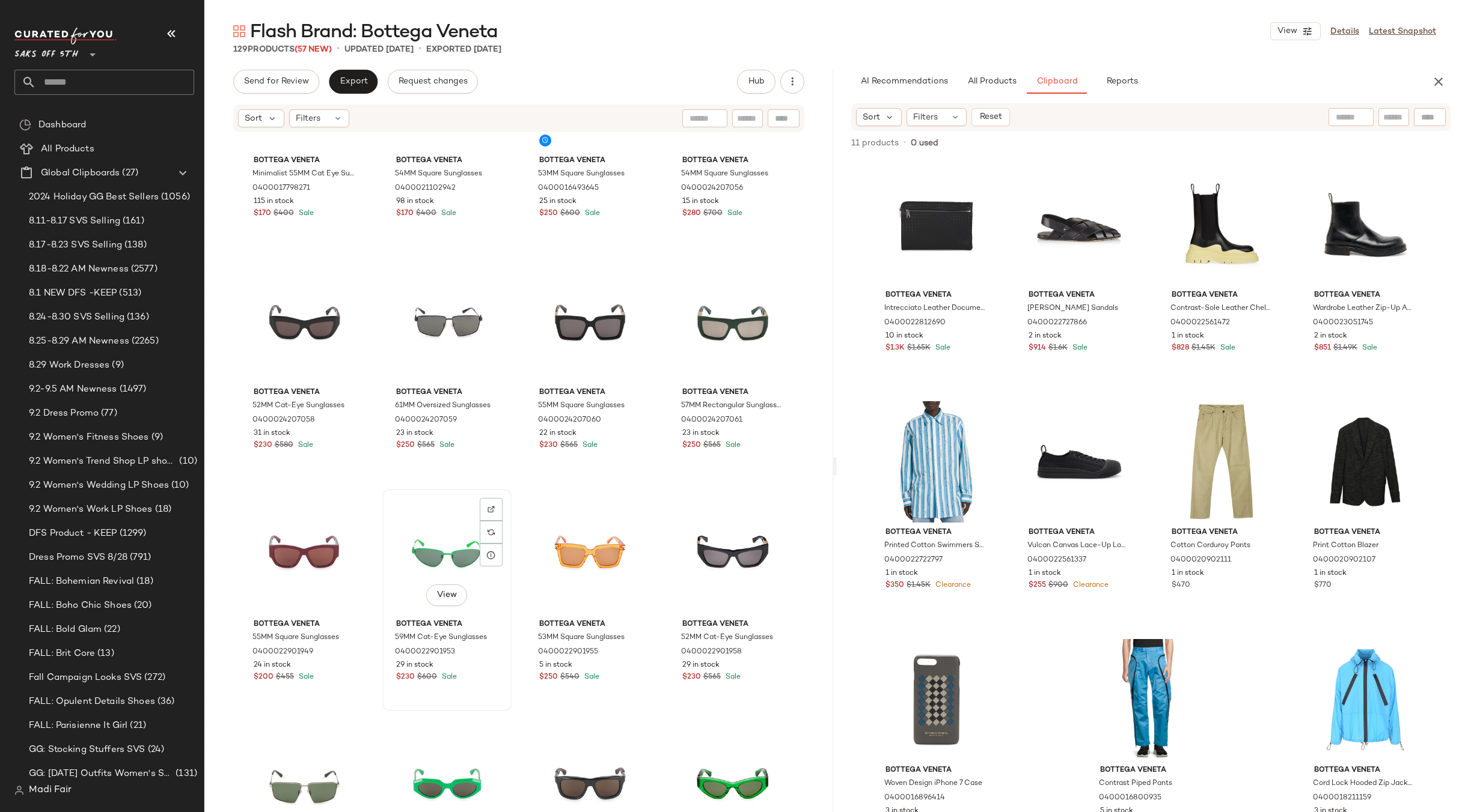
click at [437, 529] on div "View" at bounding box center [447, 553] width 121 height 122
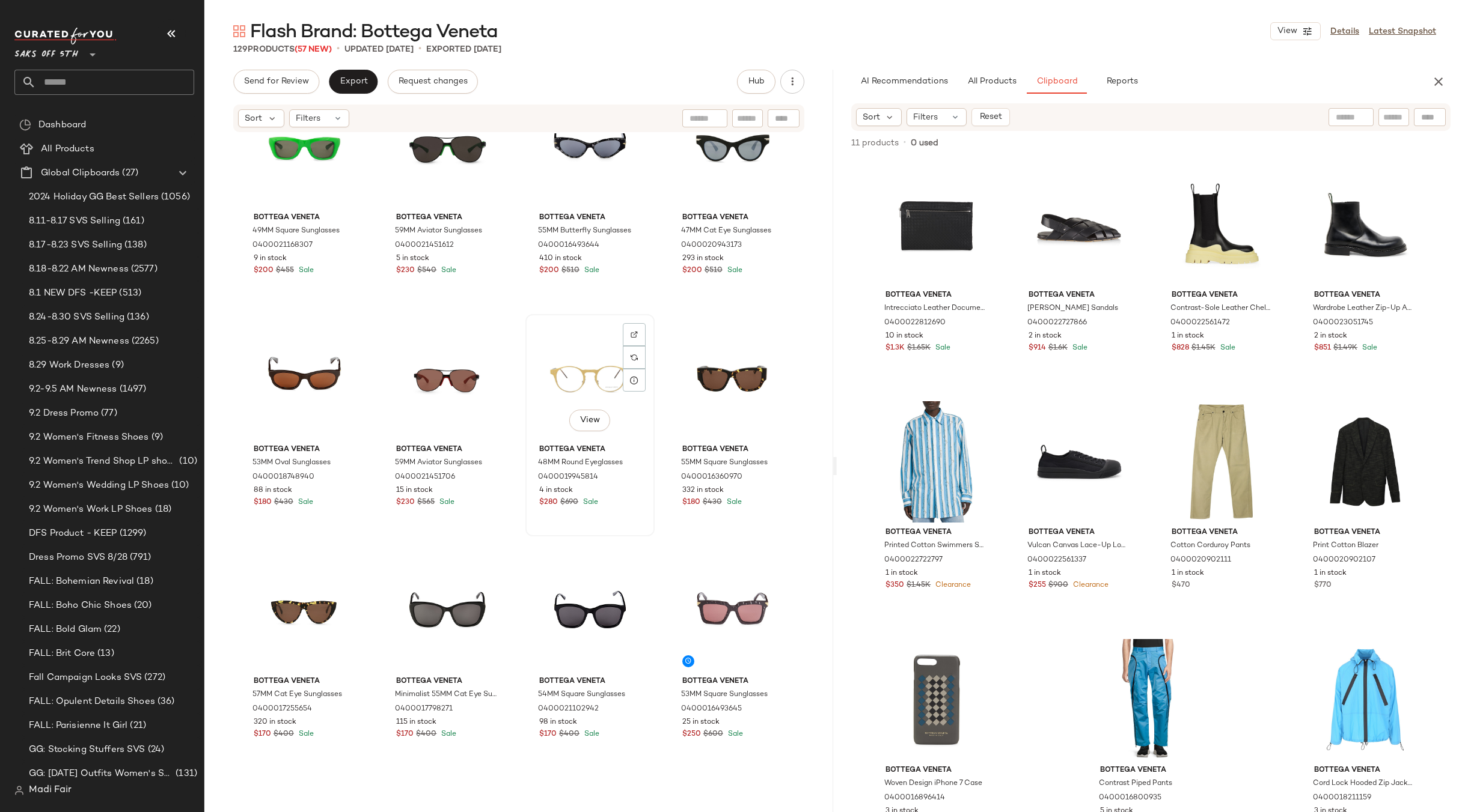
scroll to position [1391, 0]
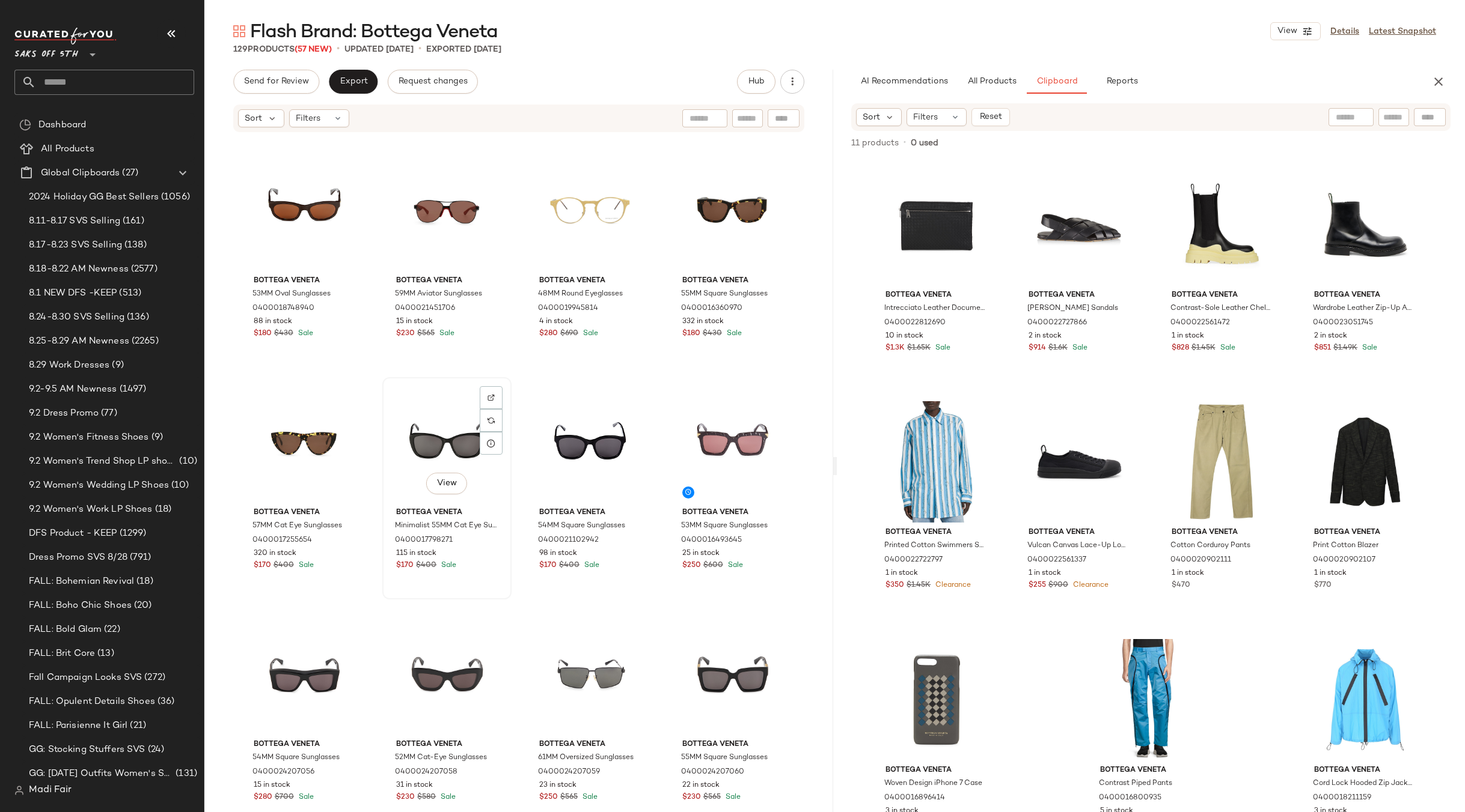
click at [427, 444] on div "View" at bounding box center [447, 442] width 121 height 122
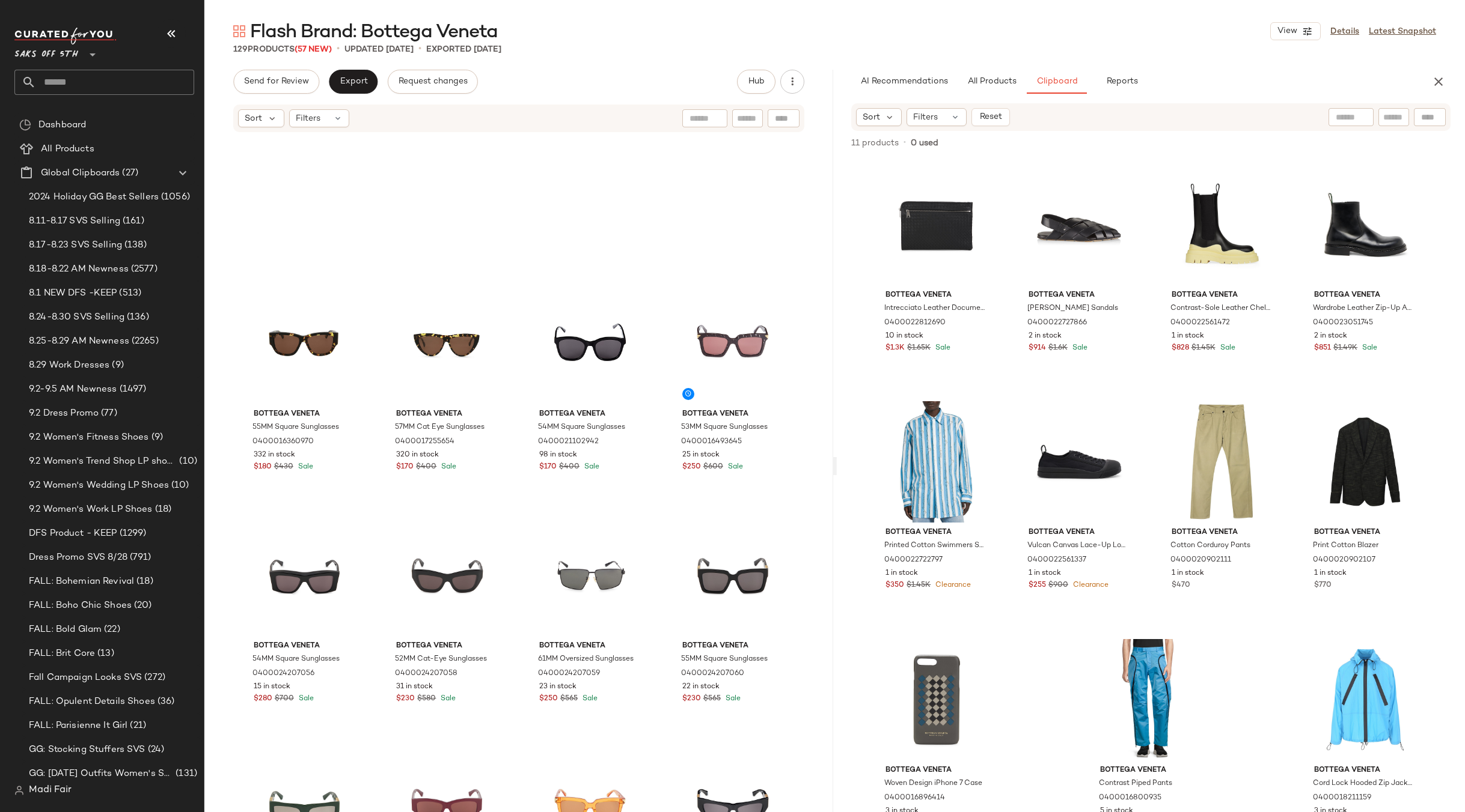
scroll to position [1752, 0]
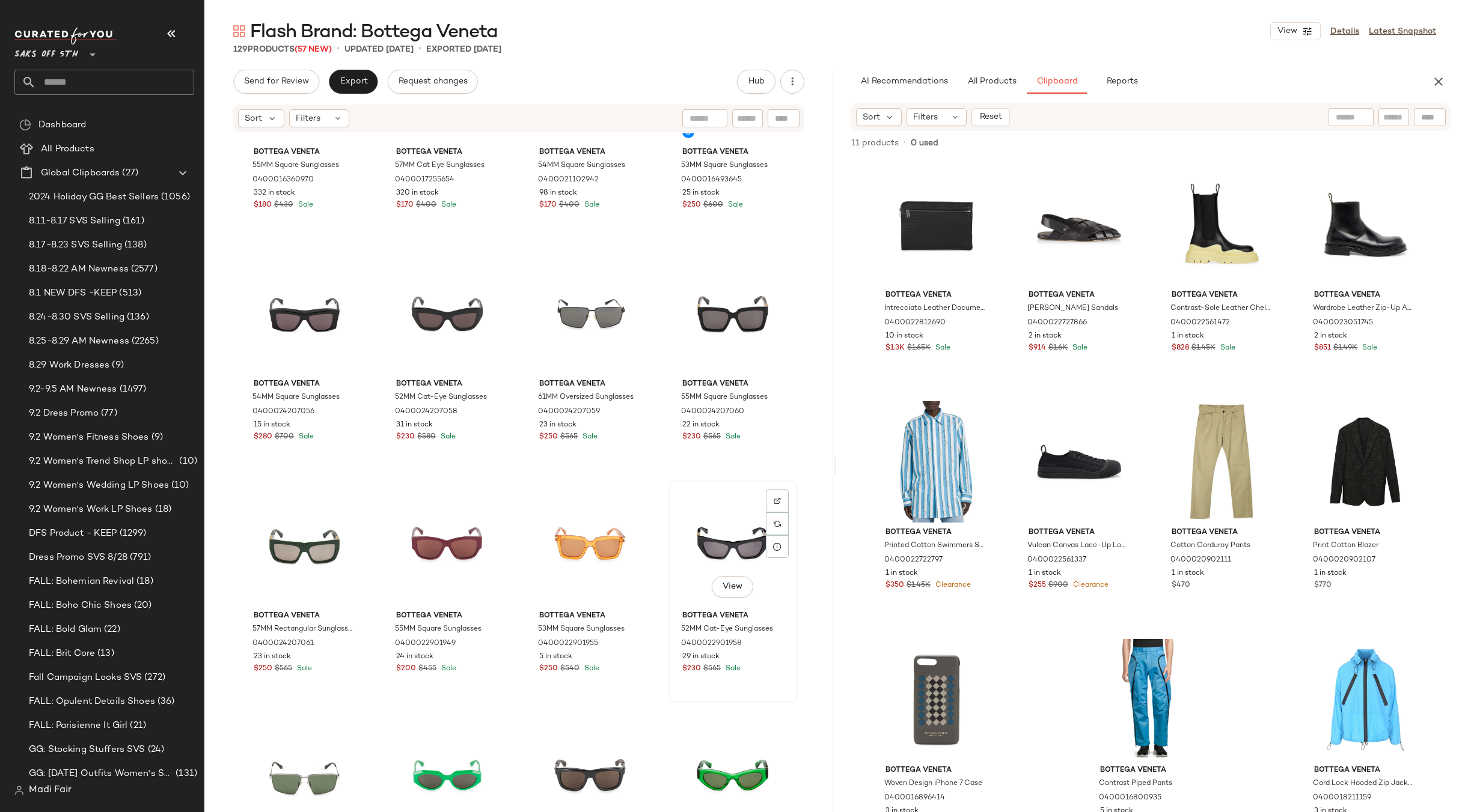
click at [701, 534] on div "View" at bounding box center [733, 545] width 121 height 122
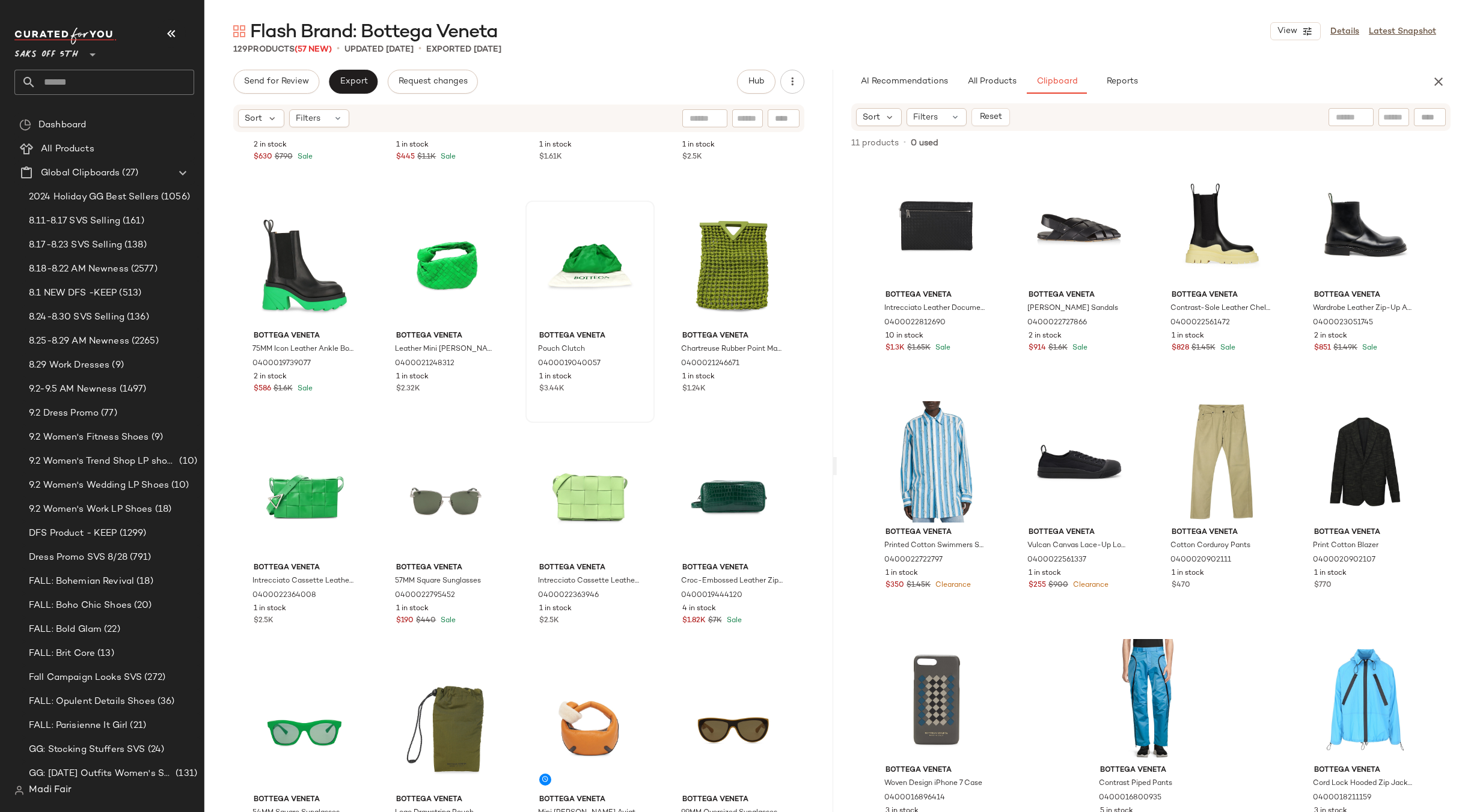
scroll to position [490, 0]
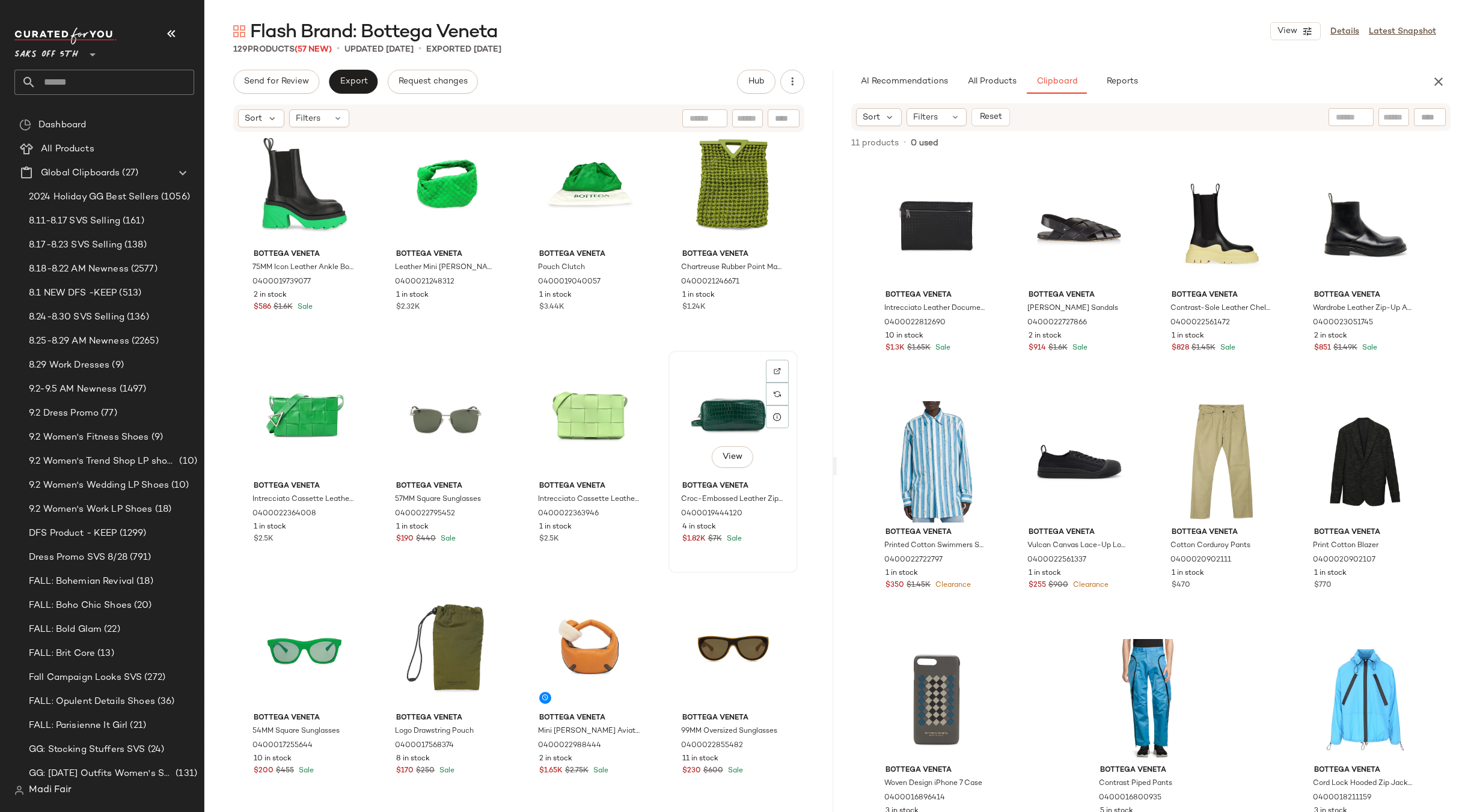
click at [690, 412] on div "View" at bounding box center [733, 415] width 121 height 122
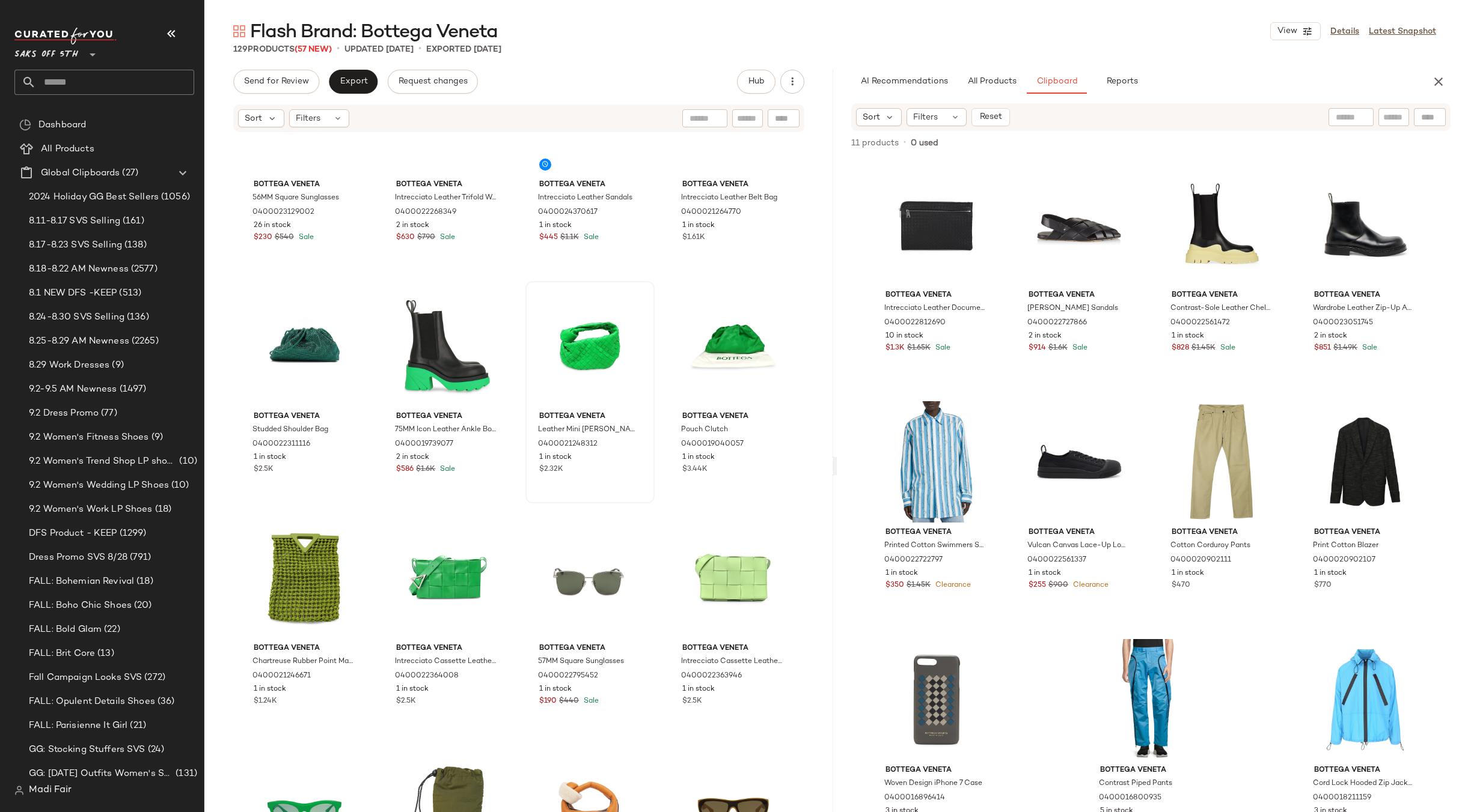
scroll to position [120, 0]
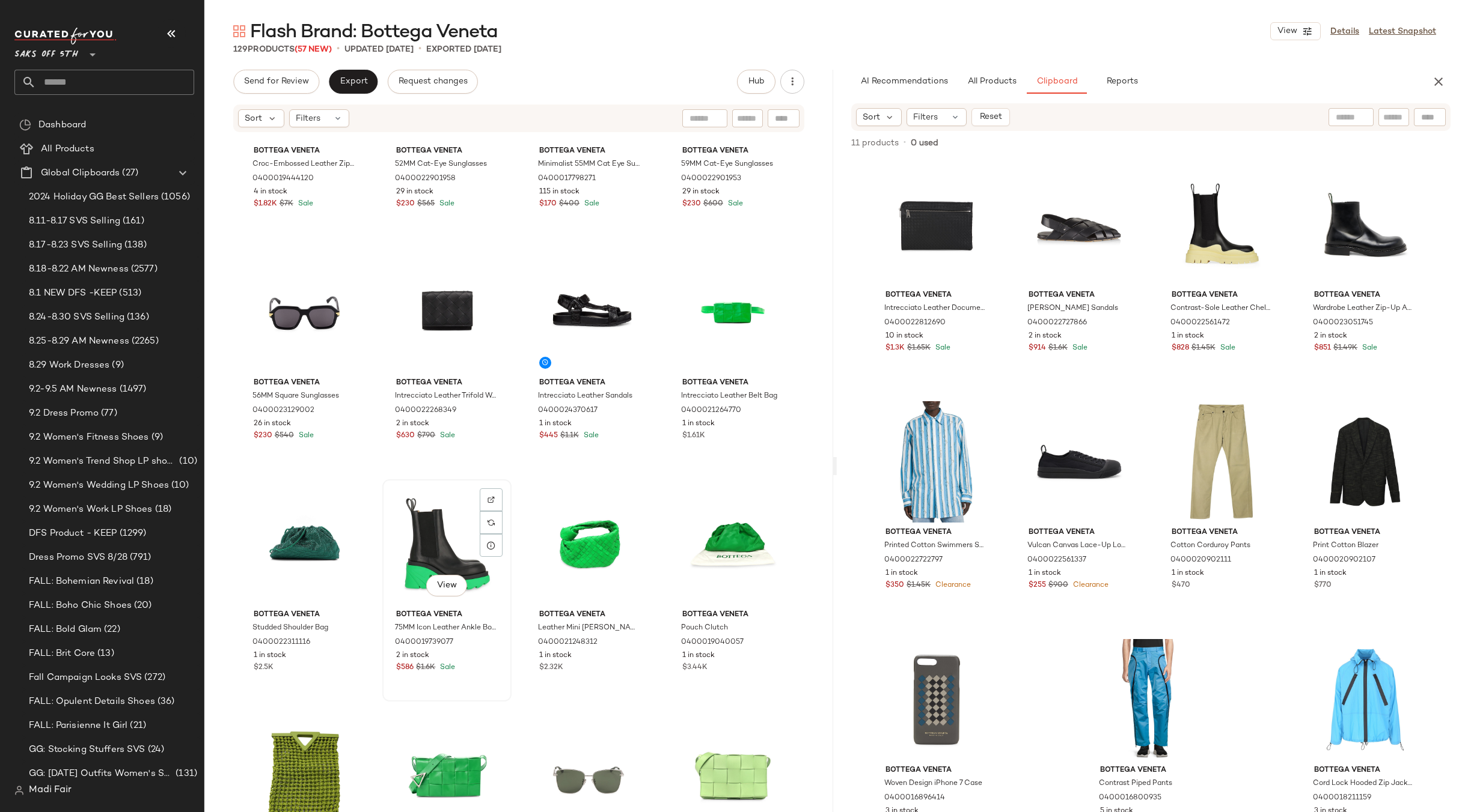
click at [423, 532] on div "View" at bounding box center [447, 544] width 121 height 122
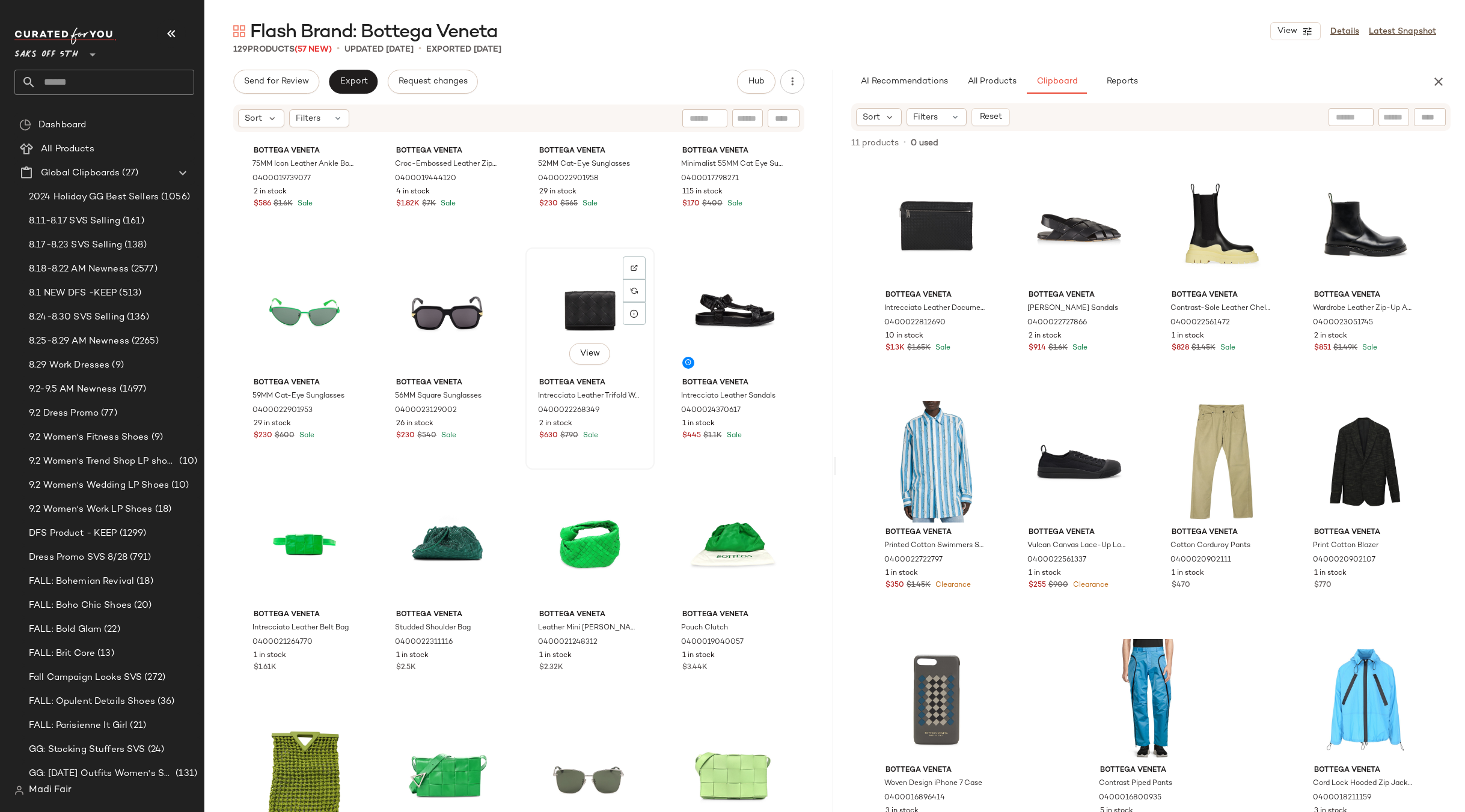
click at [572, 312] on div "View" at bounding box center [590, 312] width 121 height 122
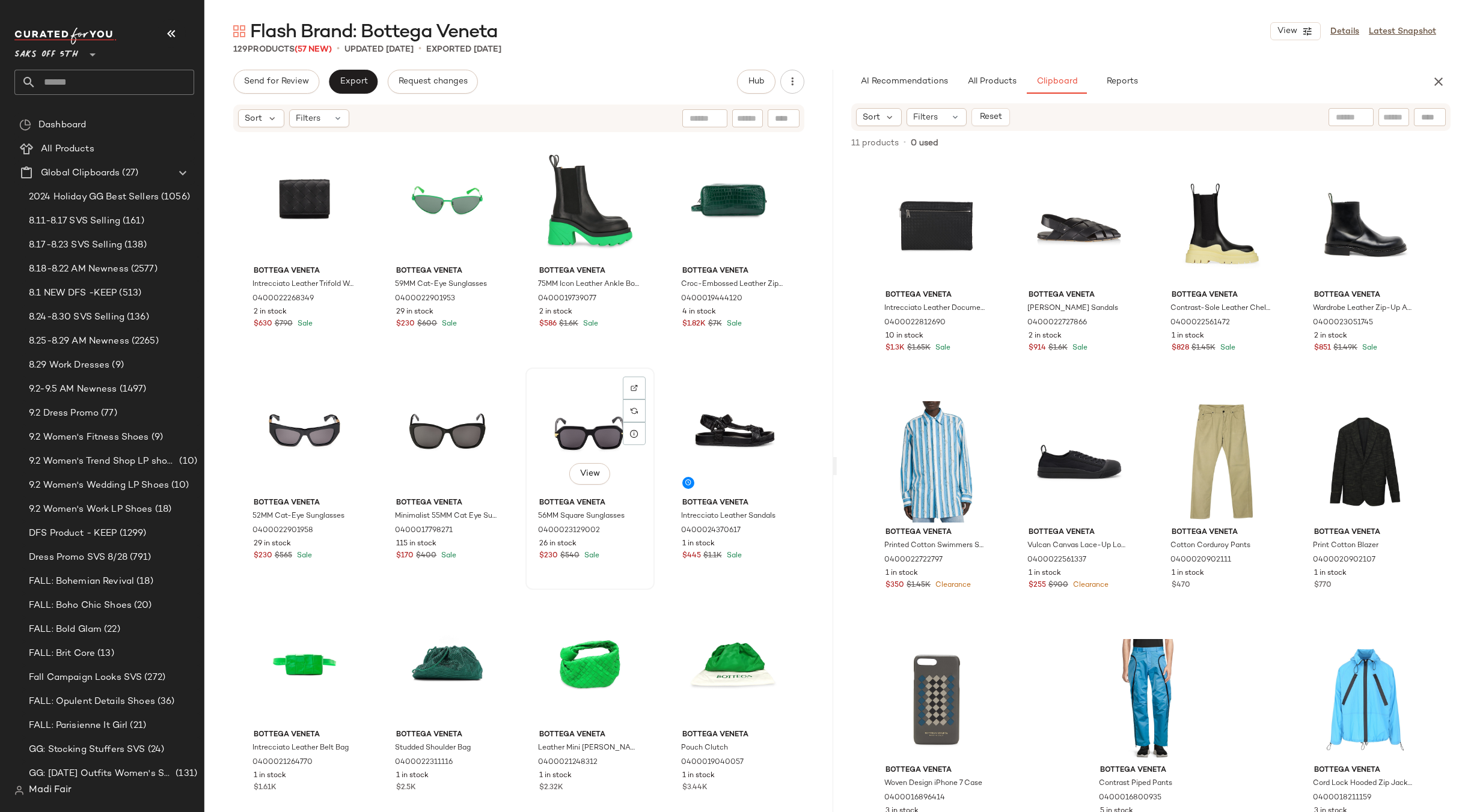
click at [646, 369] on div "View Bottega Veneta 56MM Square Sunglasses 0400023129002 26 in stock $230 $540 …" at bounding box center [590, 479] width 129 height 223
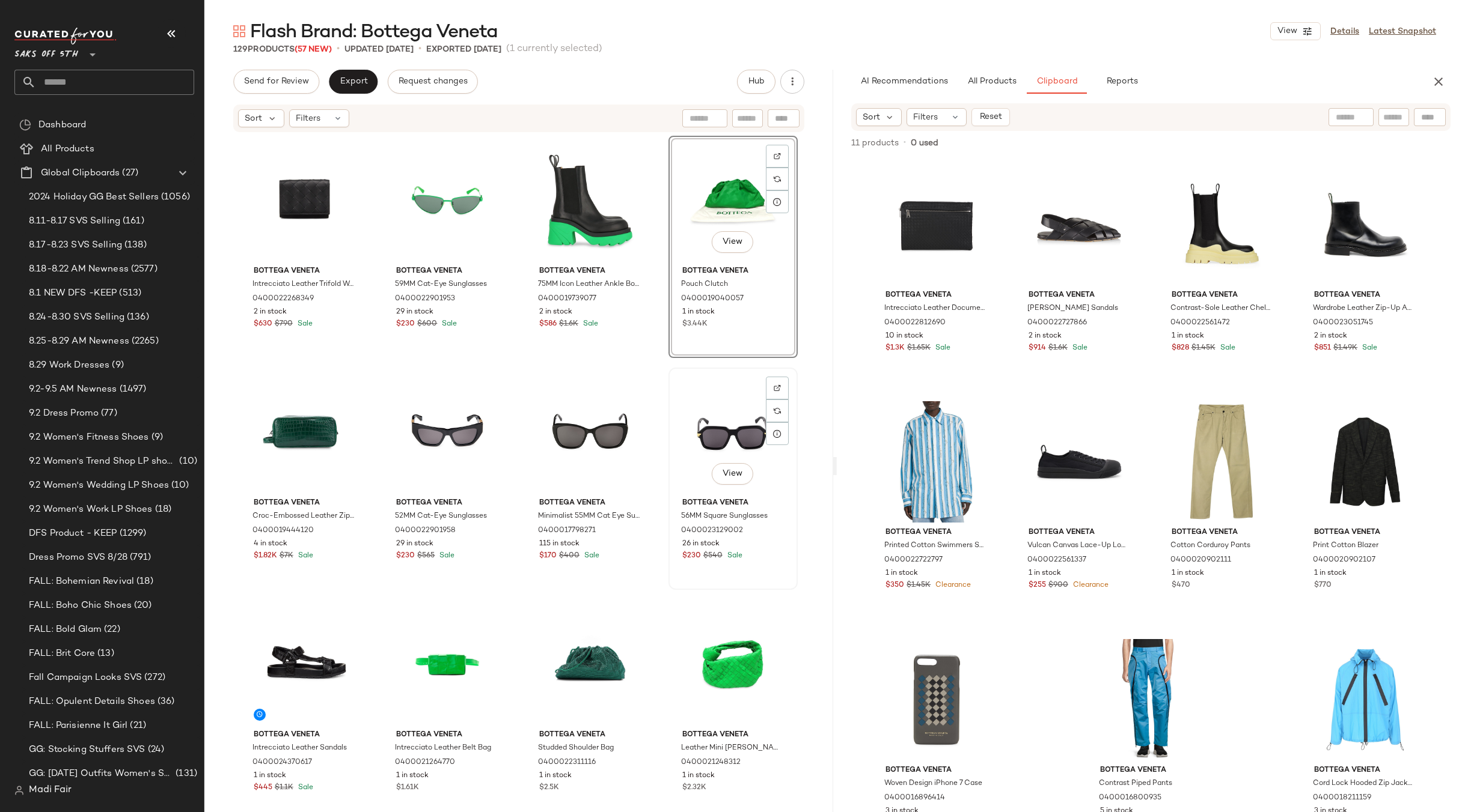
click at [673, 387] on div "View" at bounding box center [733, 433] width 121 height 122
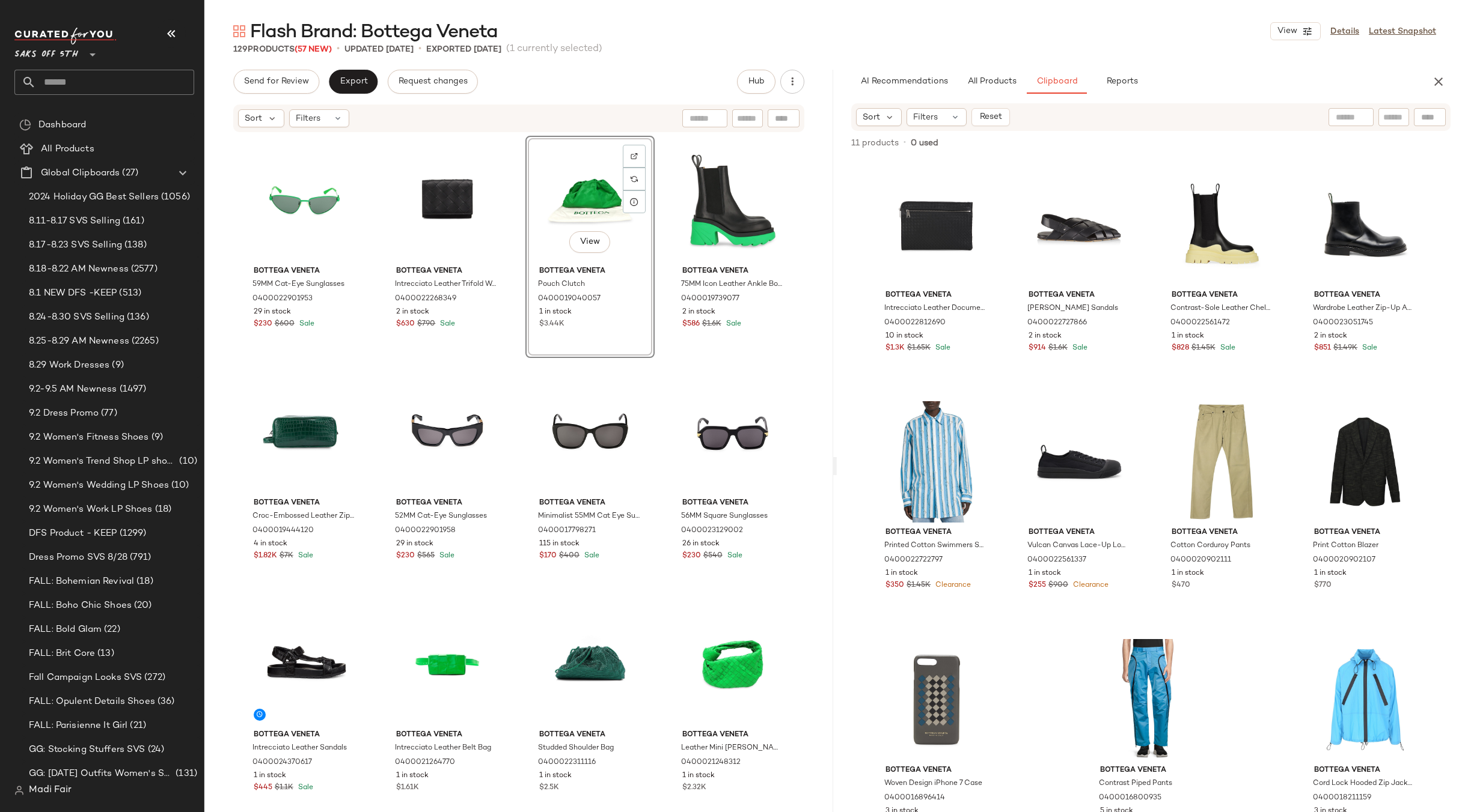
click at [660, 377] on div "Bottega Veneta 59MM Cat-Eye Sunglasses 0400022901953 29 in stock $230 $600 Sale…" at bounding box center [518, 492] width 558 height 713
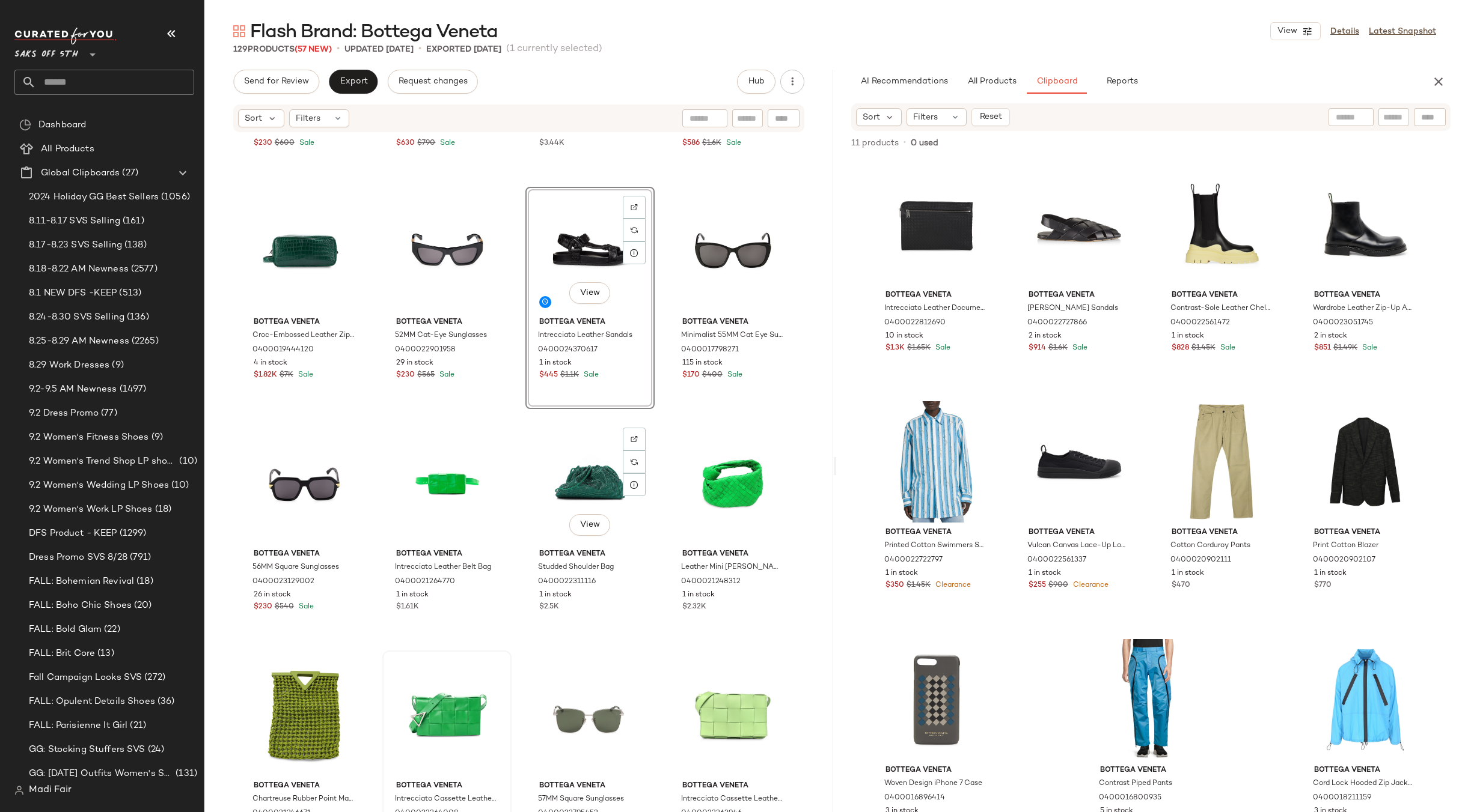
scroll to position [180, 0]
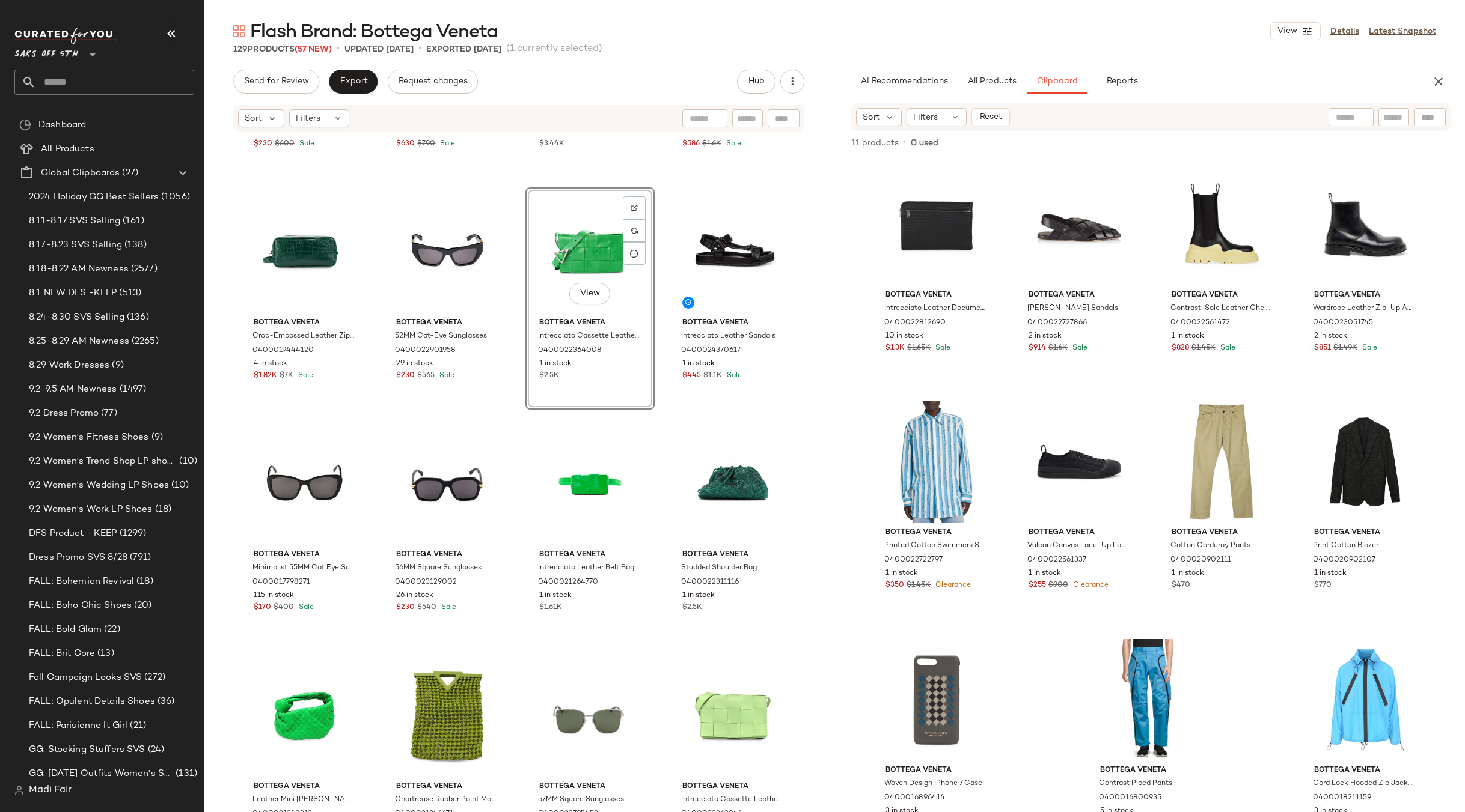
click at [653, 419] on div "Bottega Veneta 59MM Cat-Eye Sunglasses 0400022901953 29 in stock $230 $600 Sale…" at bounding box center [518, 312] width 558 height 713
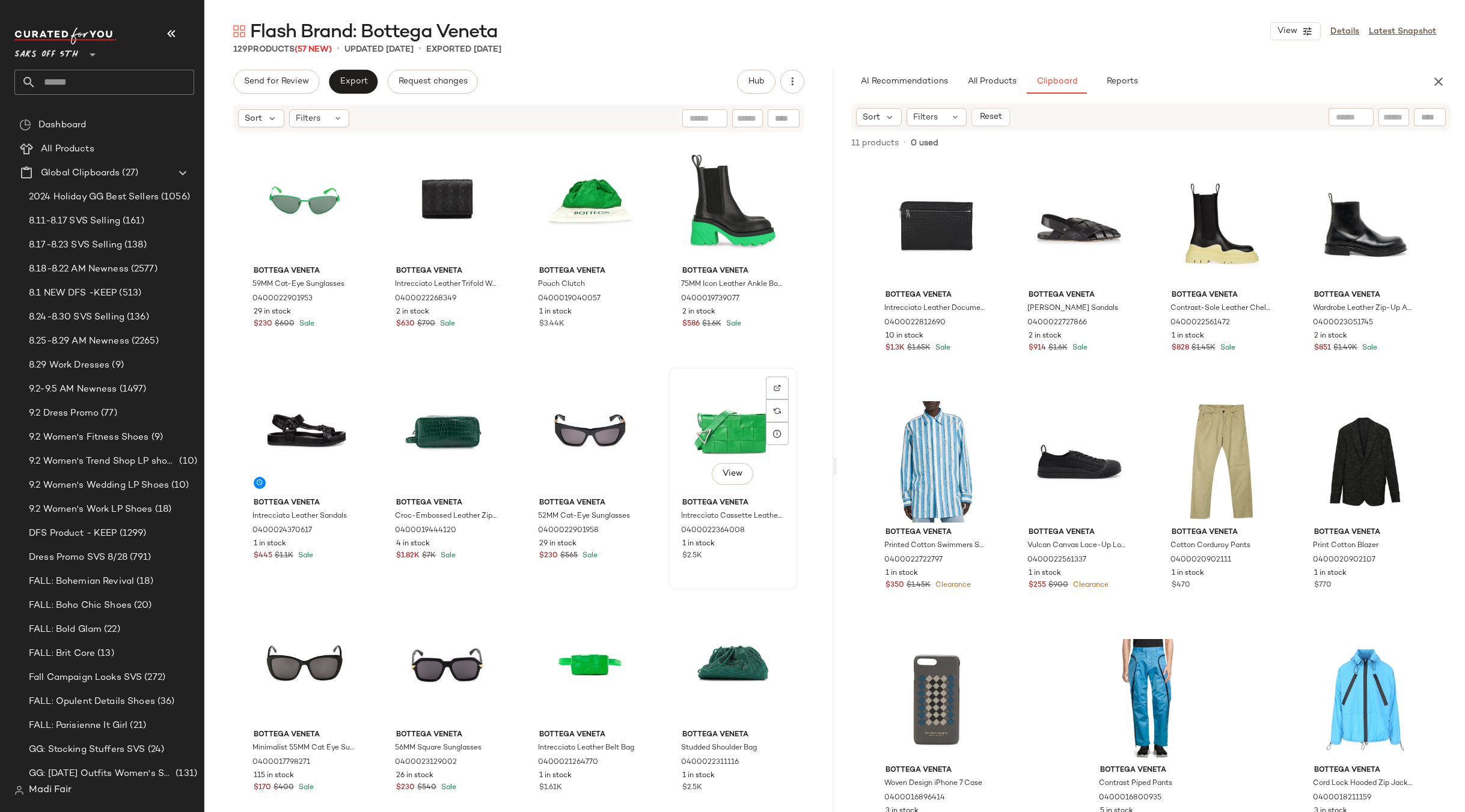
click at [673, 376] on div "View" at bounding box center [733, 433] width 121 height 122
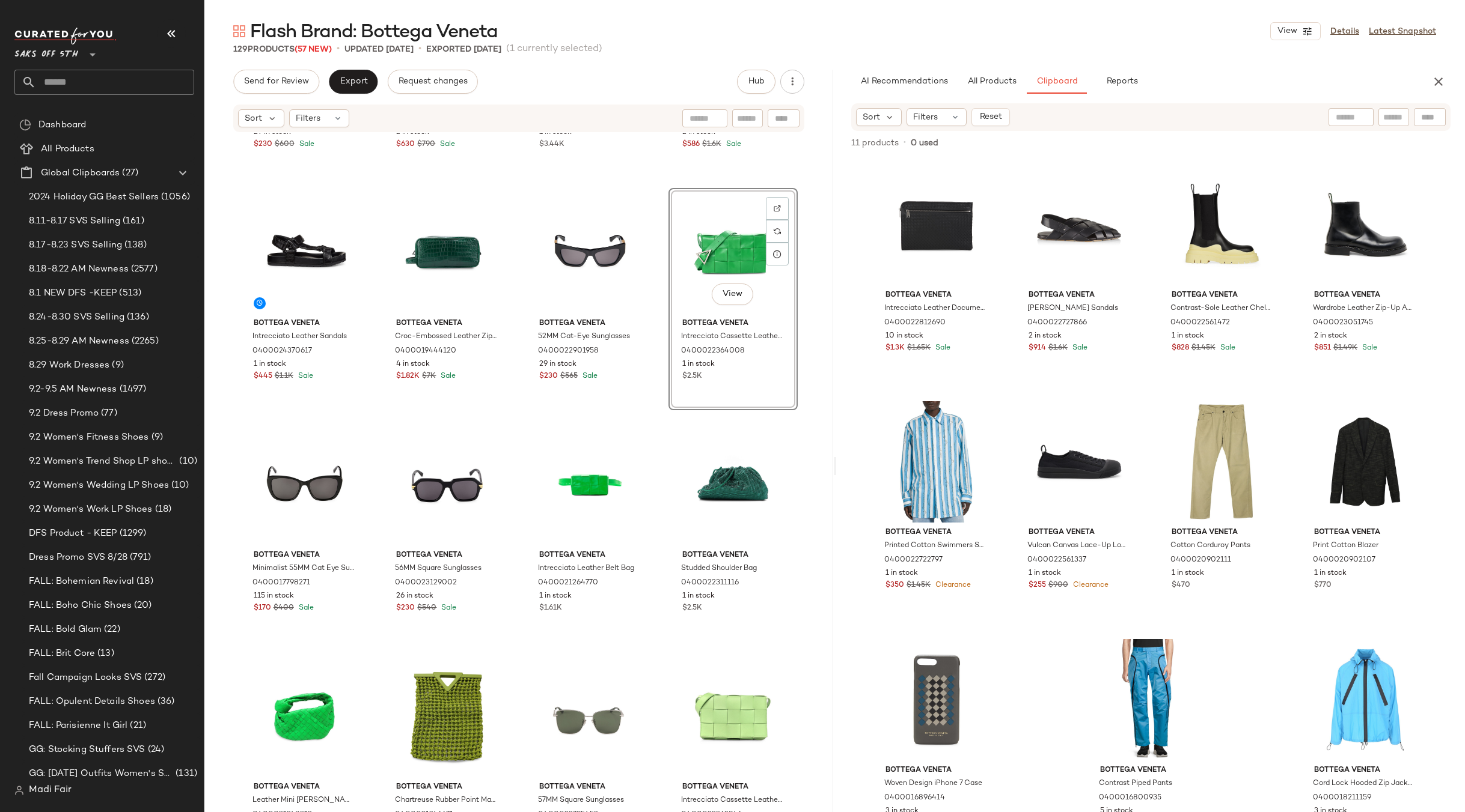
scroll to position [180, 0]
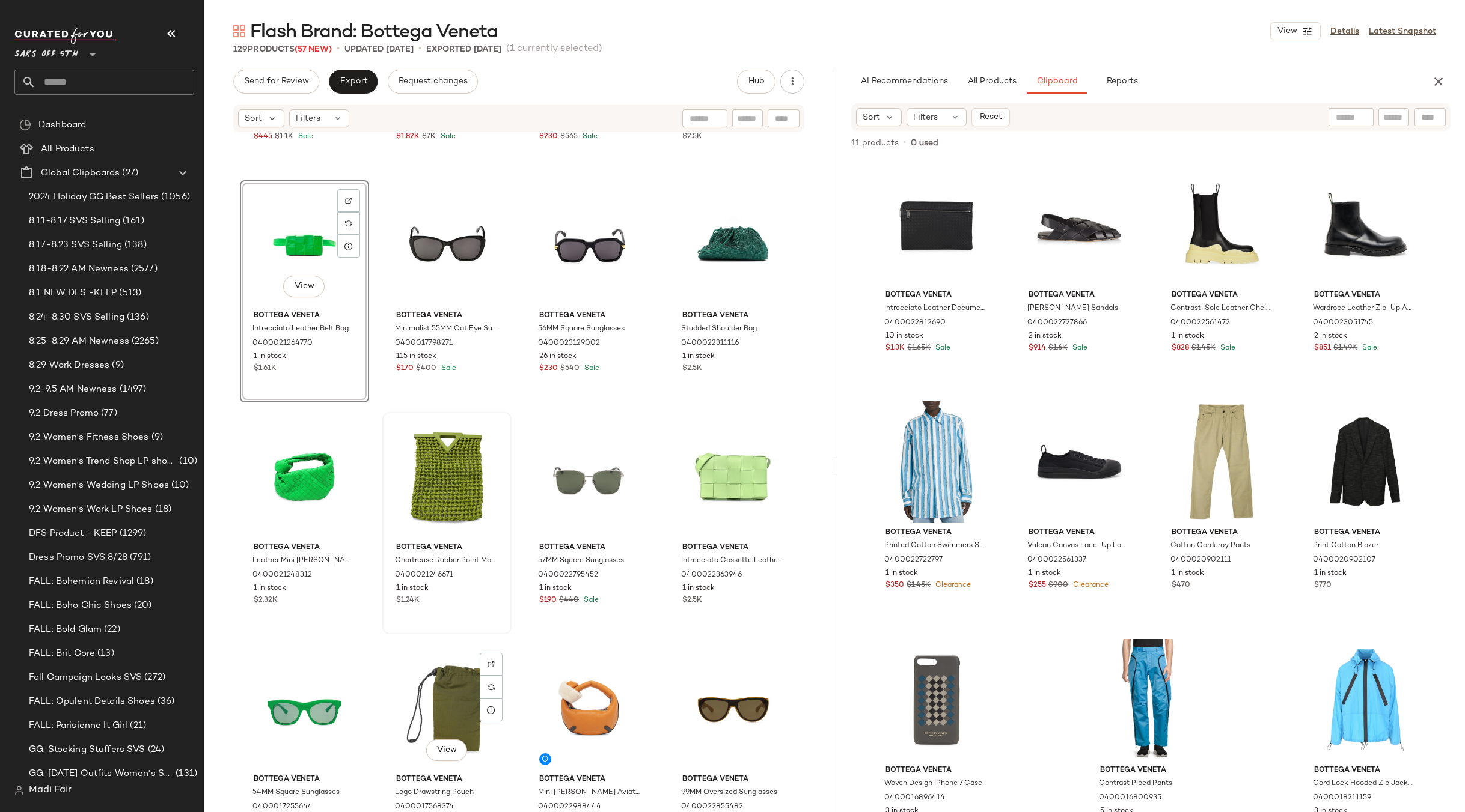
scroll to position [430, 0]
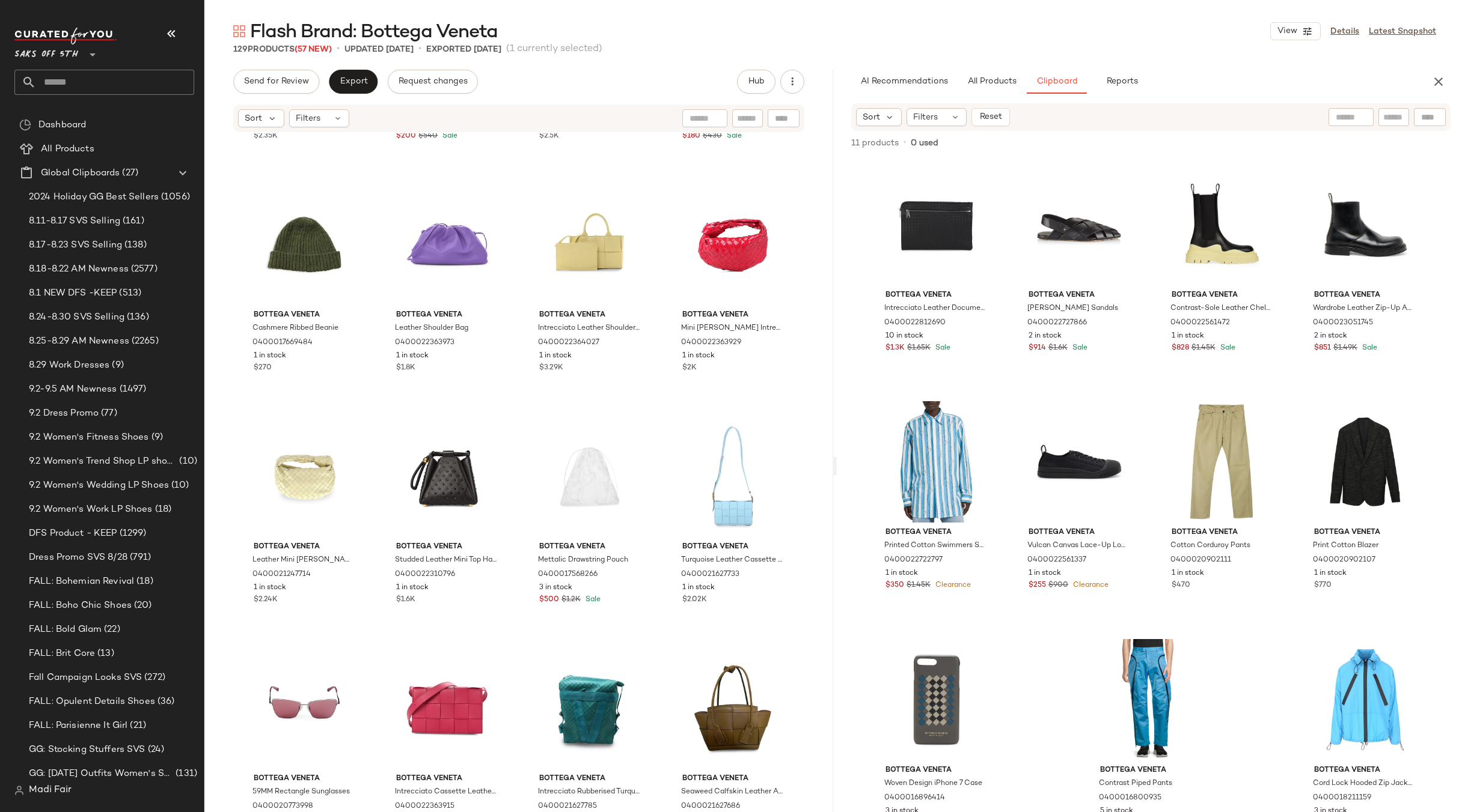
scroll to position [3916, 0]
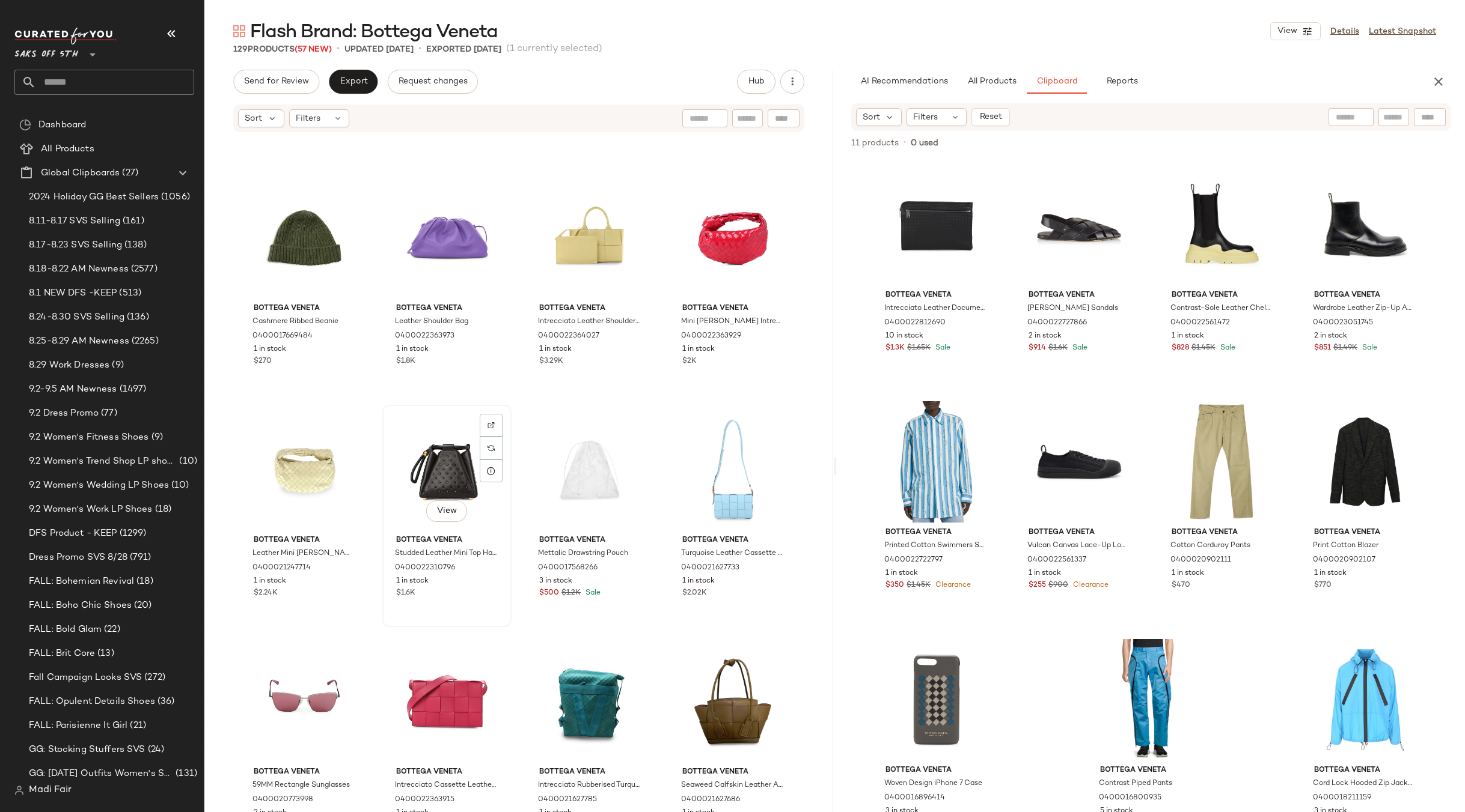
click at [444, 468] on div "View" at bounding box center [447, 470] width 121 height 122
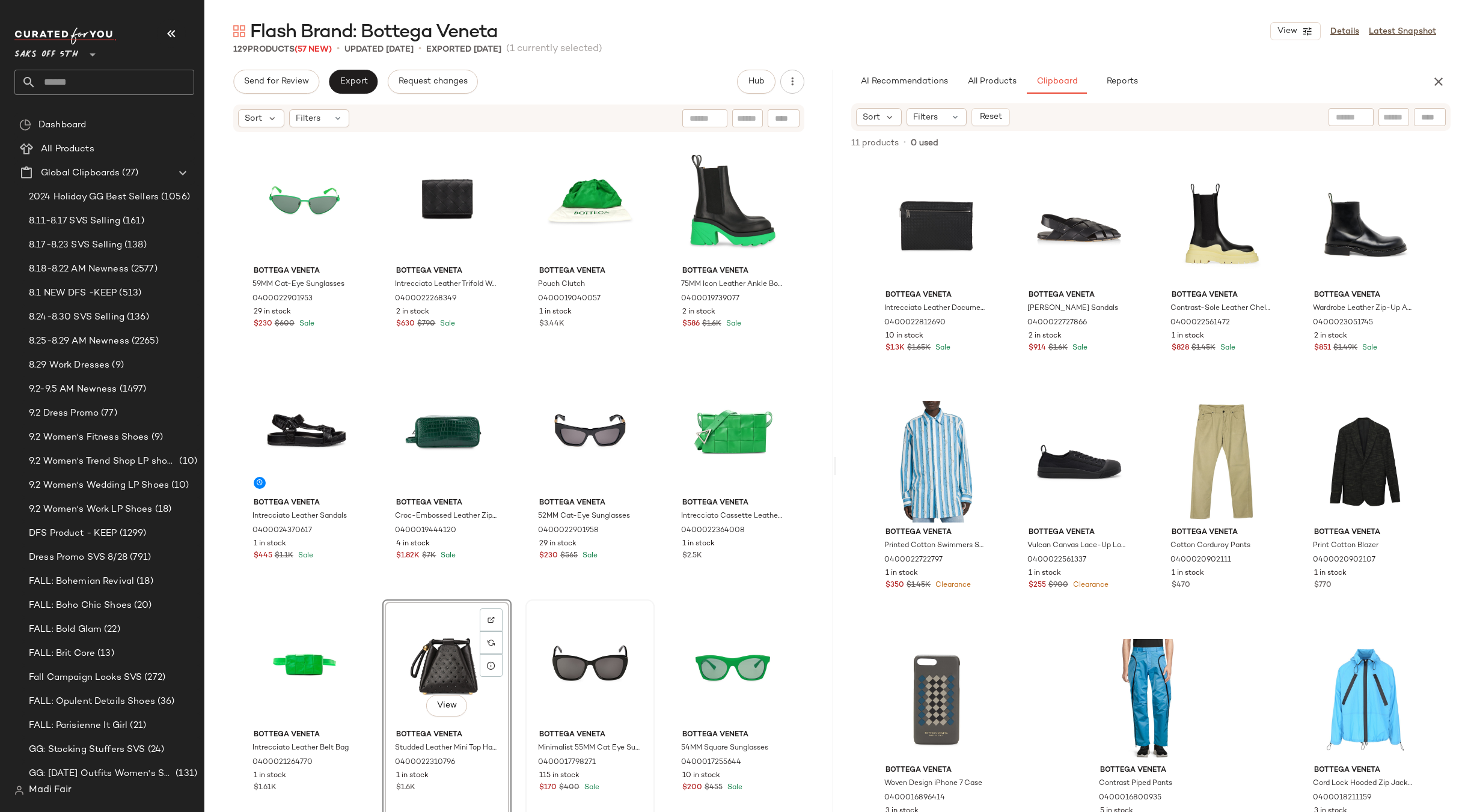
click at [654, 601] on div "Bottega Veneta 59MM Cat-Eye Sunglasses 0400022901953 29 in stock $230 $600 Sale…" at bounding box center [518, 492] width 558 height 713
click at [592, 14] on main "Flash Brand: Bottega Veneta View Details Latest Snapshot 129 Products (57 New) …" at bounding box center [732, 406] width 1465 height 812
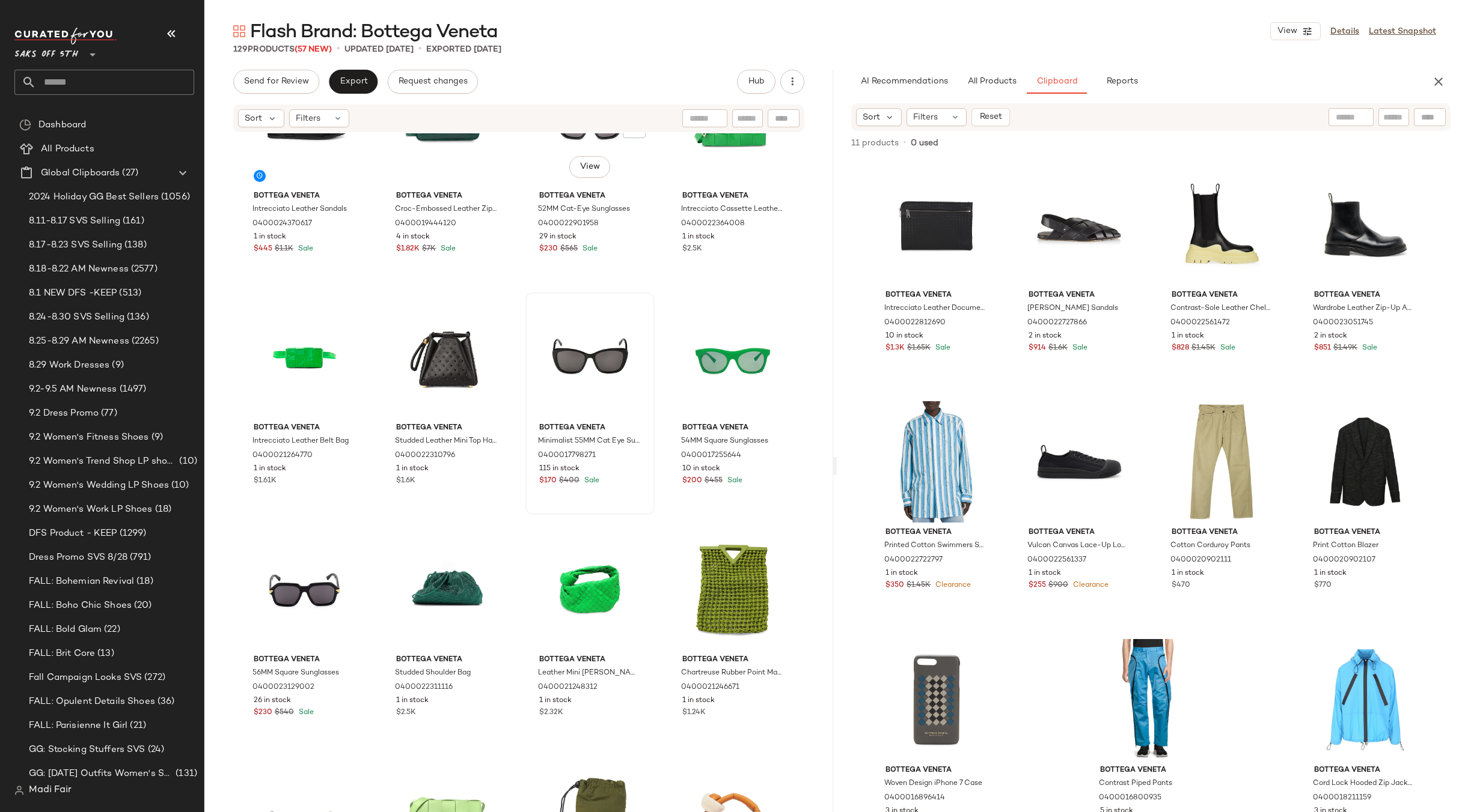
scroll to position [310, 0]
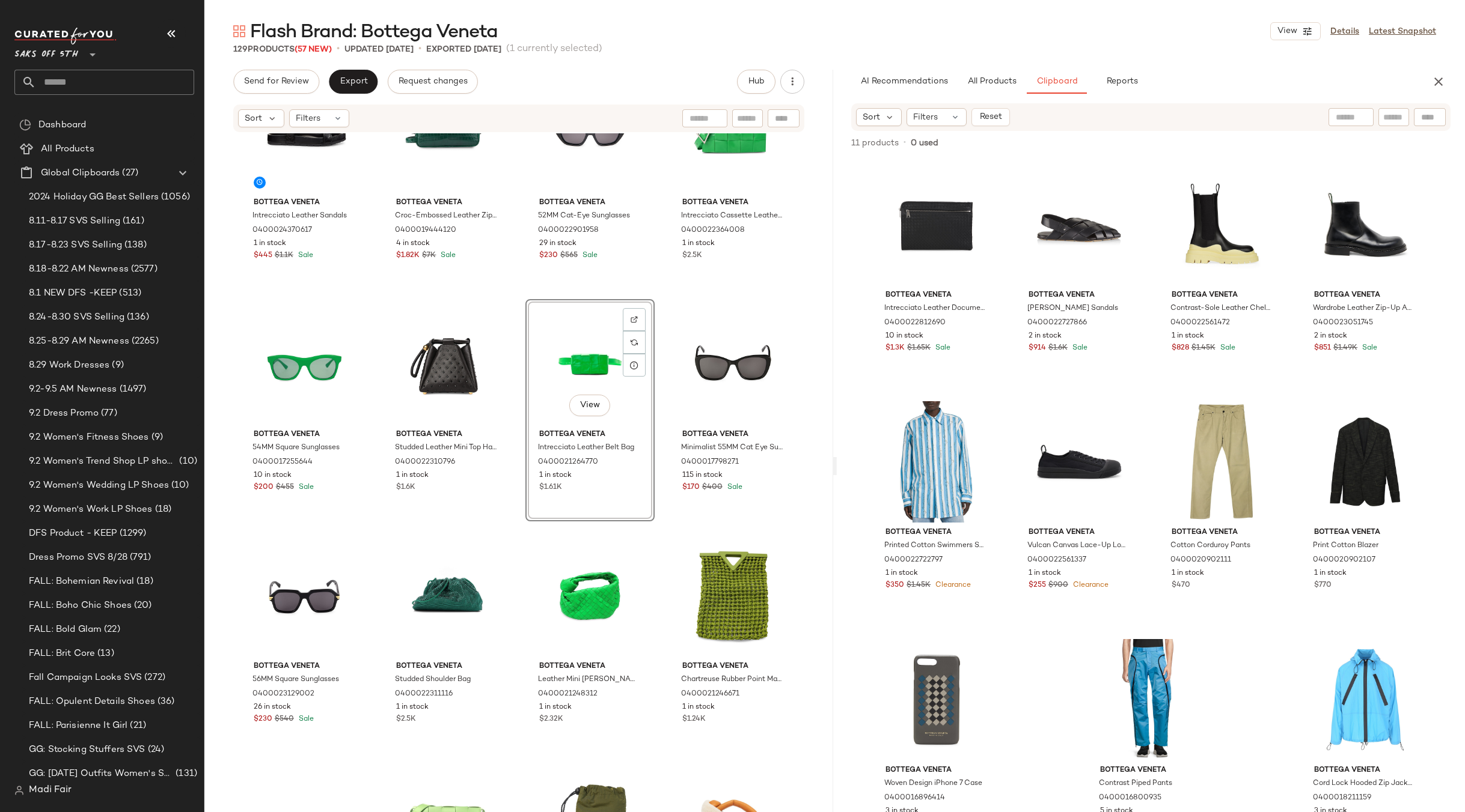
click at [649, 293] on div "Bottega Veneta Intrecciato Leather Sandals 0400024370617 1 in stock $445 $1.1K …" at bounding box center [518, 182] width 558 height 713
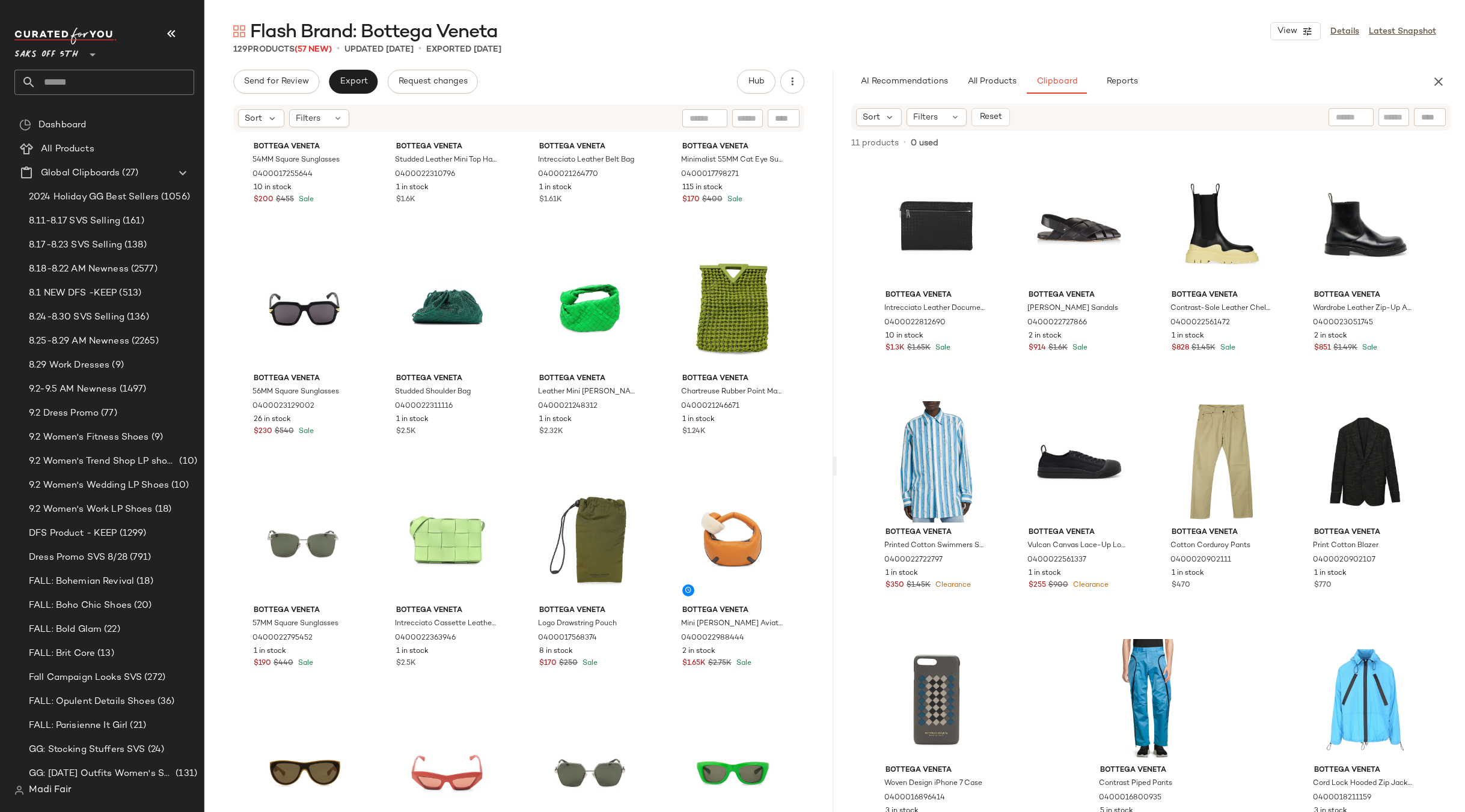
scroll to position [610, 0]
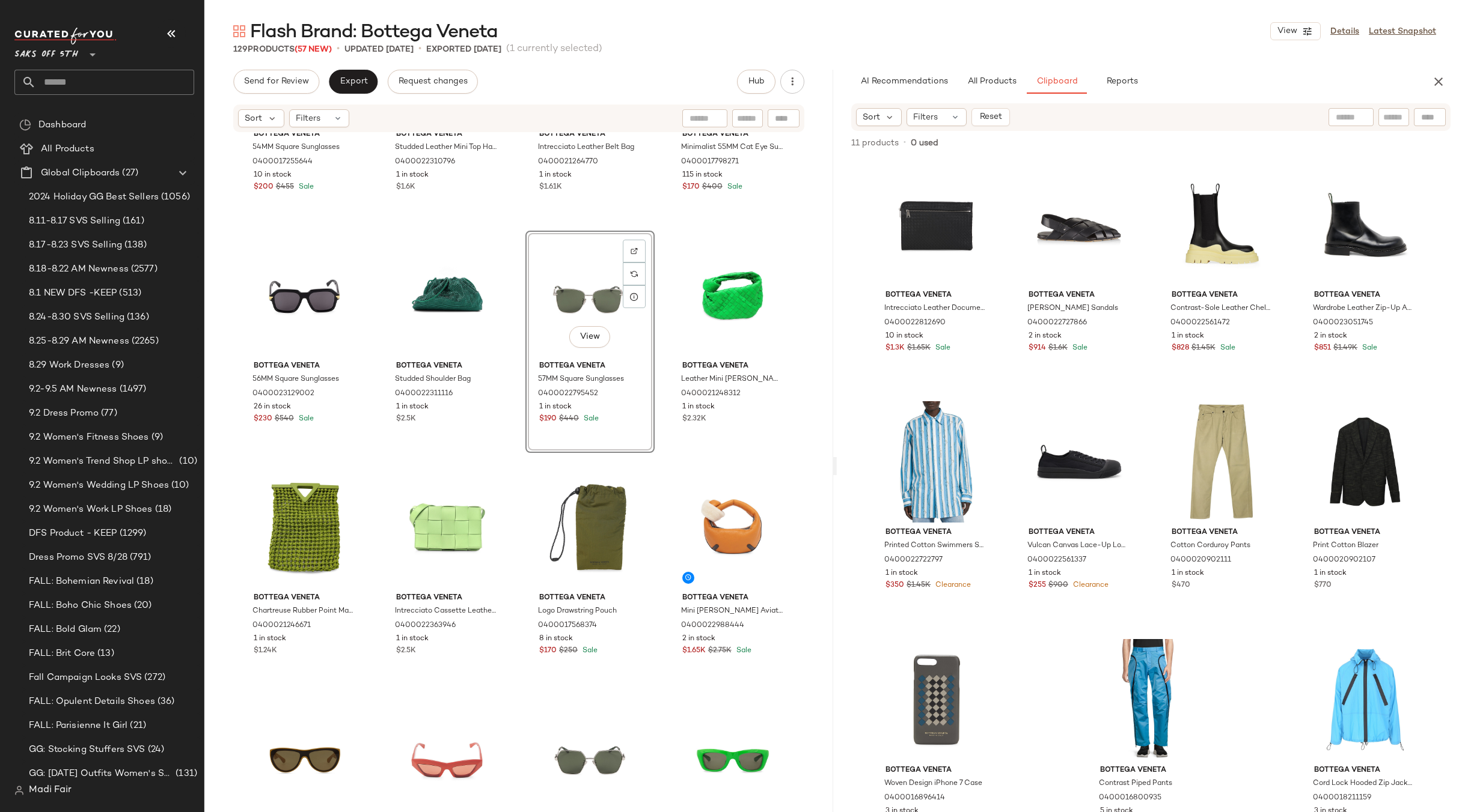
click at [649, 459] on div "Bottega Veneta 54MM Square Sunglasses 0400017255644 10 in stock $200 $455 Sale …" at bounding box center [518, 490] width 628 height 715
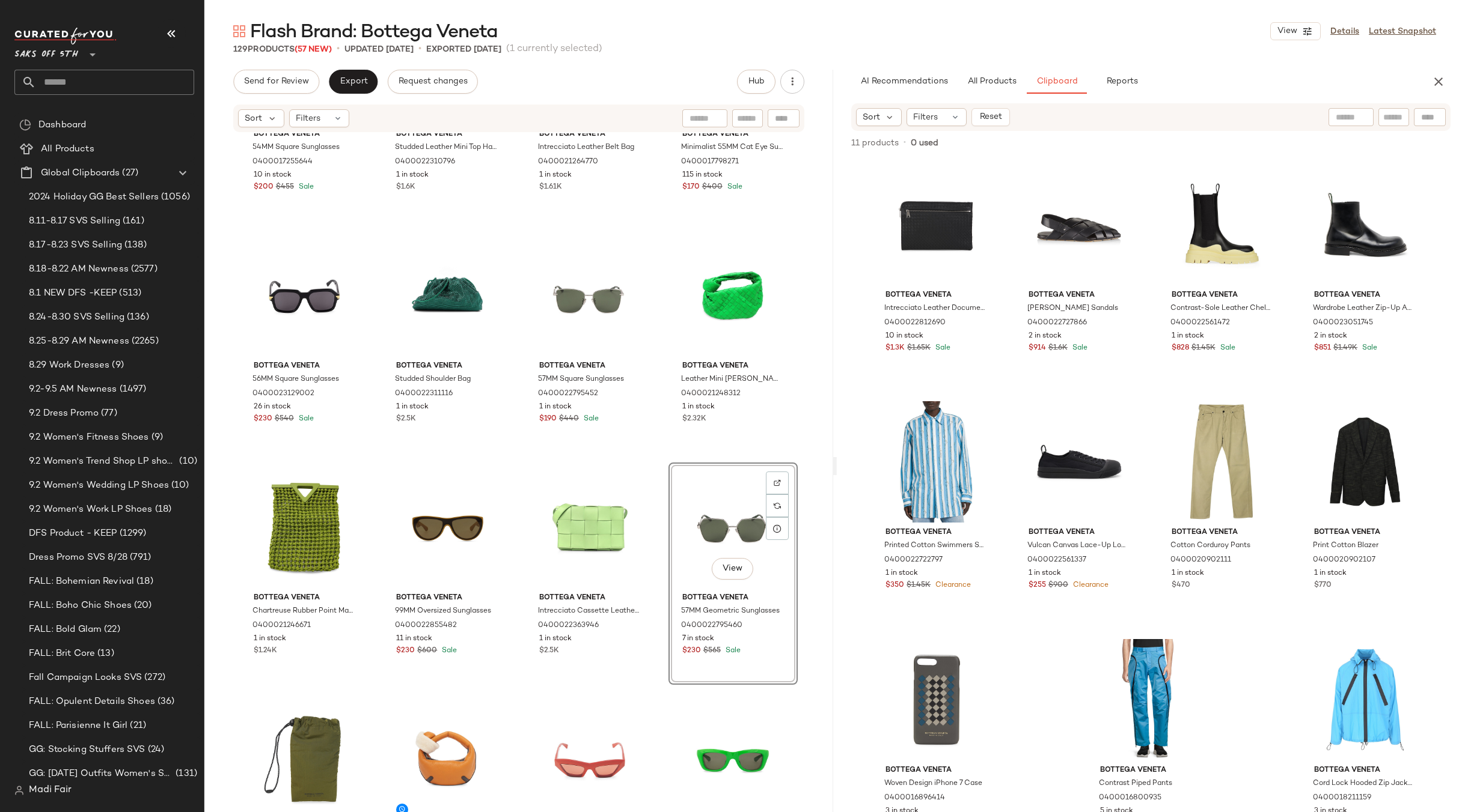
click at [661, 451] on div "Bottega Veneta 54MM Square Sunglasses 0400017255644 10 in stock $200 $455 Sale …" at bounding box center [518, 490] width 628 height 715
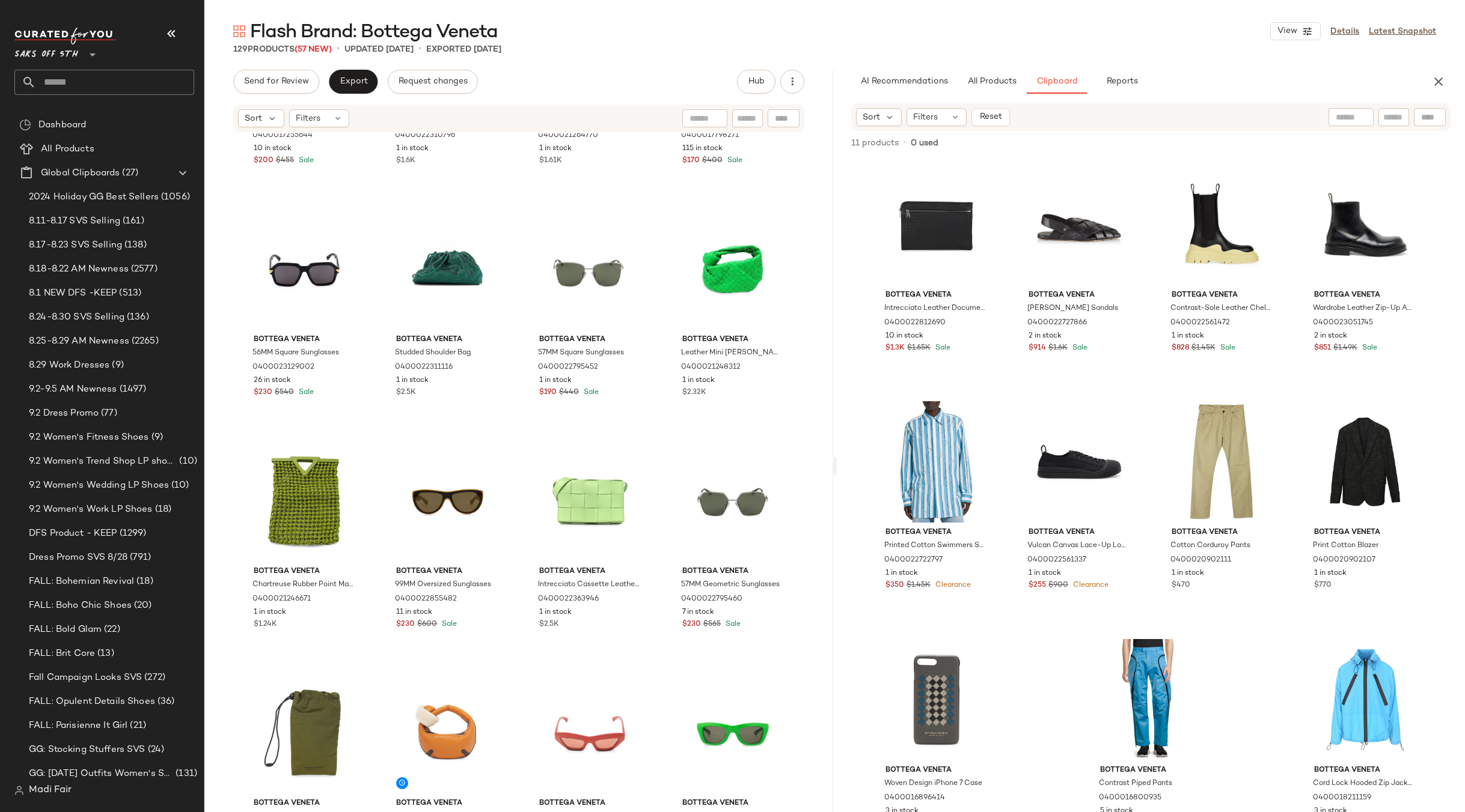
scroll to position [911, 0]
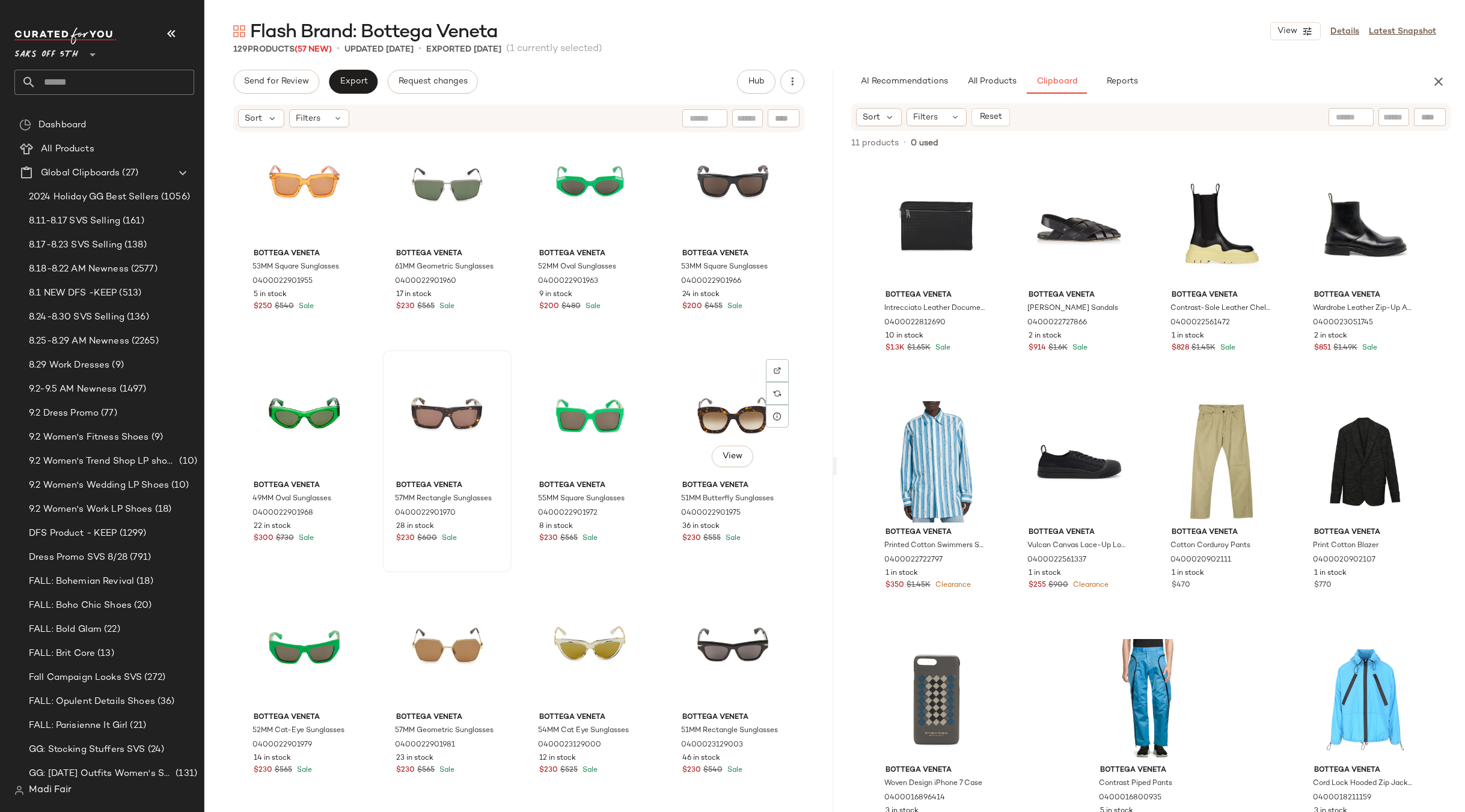
scroll to position [2367, 0]
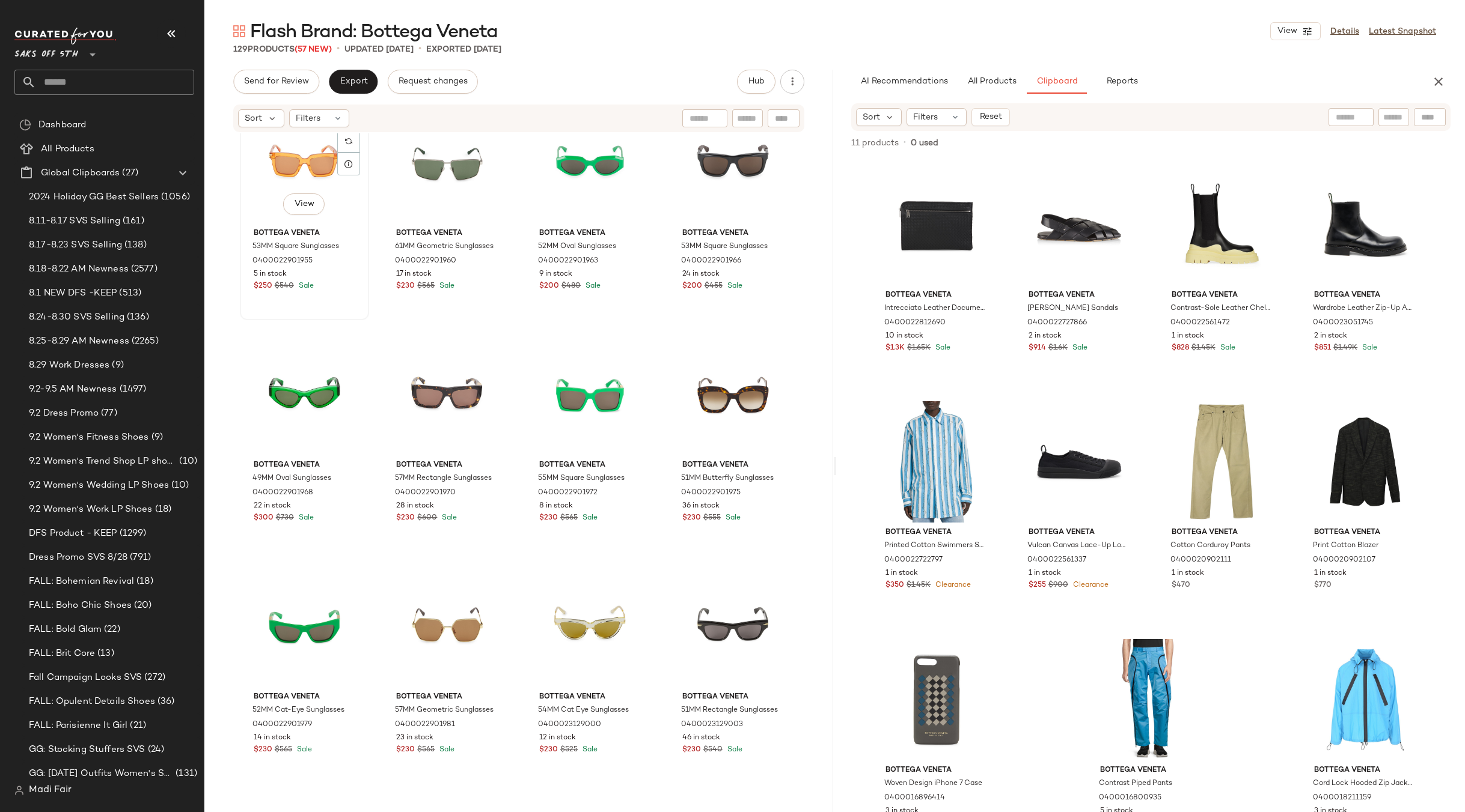
click at [282, 178] on div "View" at bounding box center [305, 162] width 121 height 122
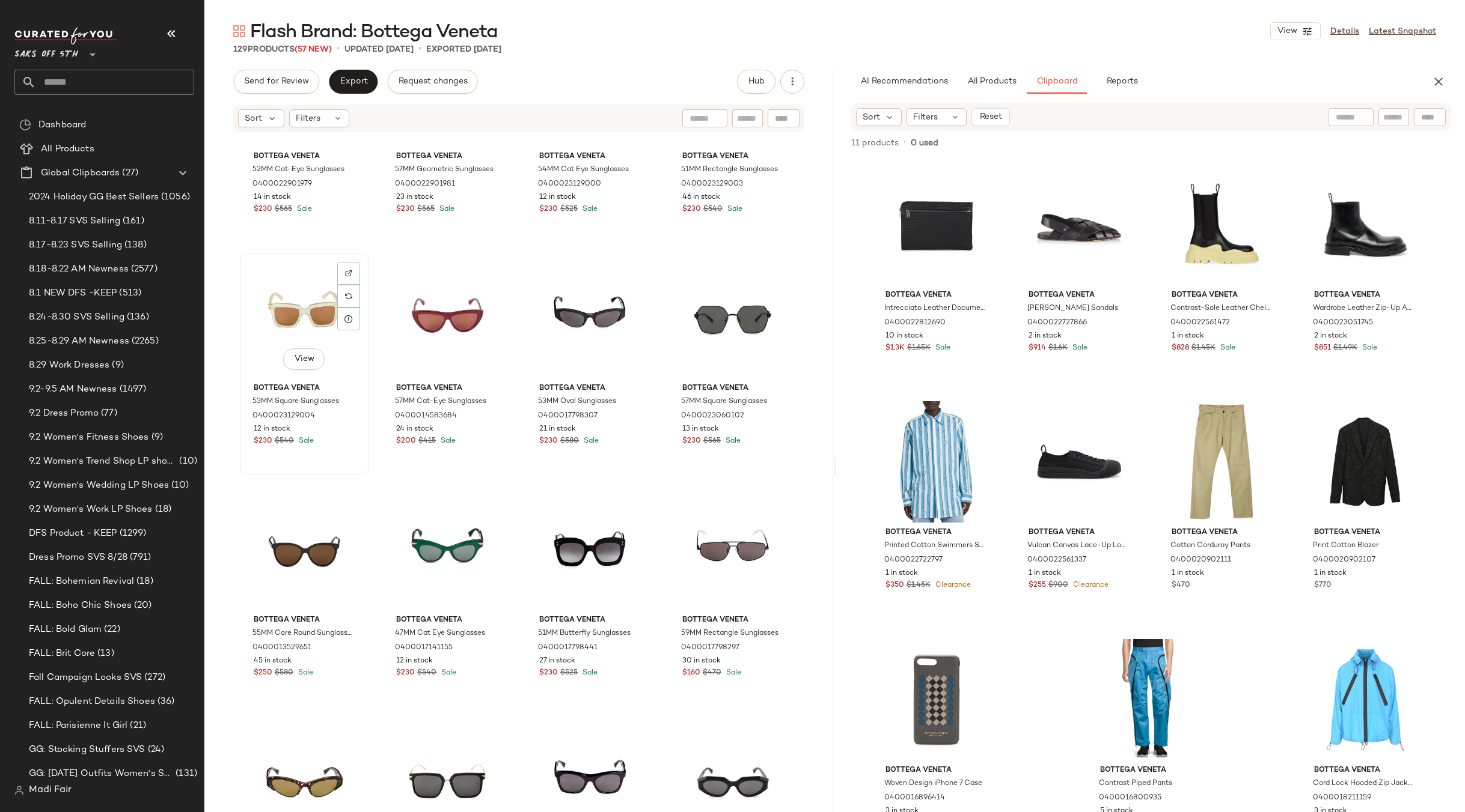
click at [303, 315] on div "View" at bounding box center [305, 317] width 121 height 122
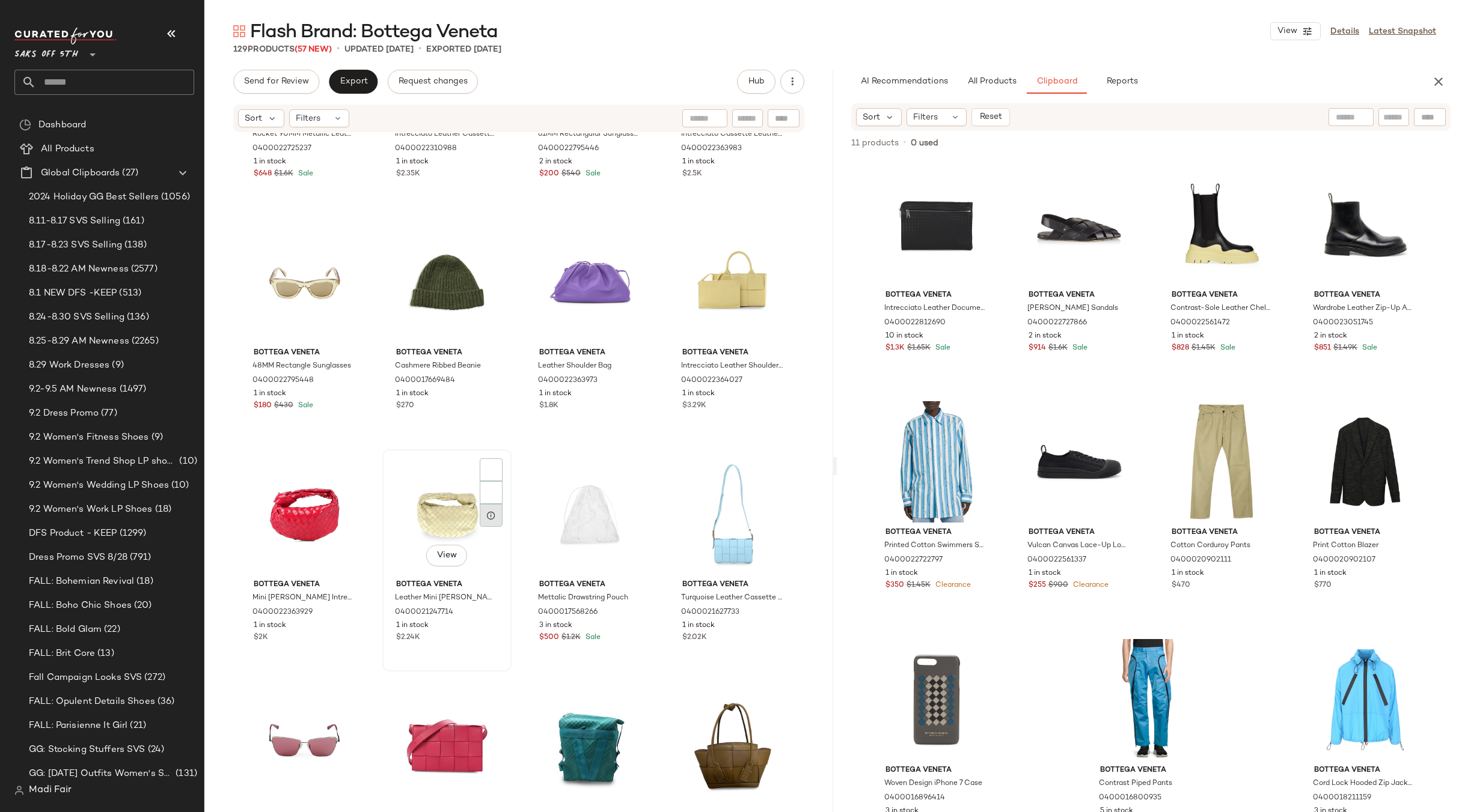
scroll to position [3929, 0]
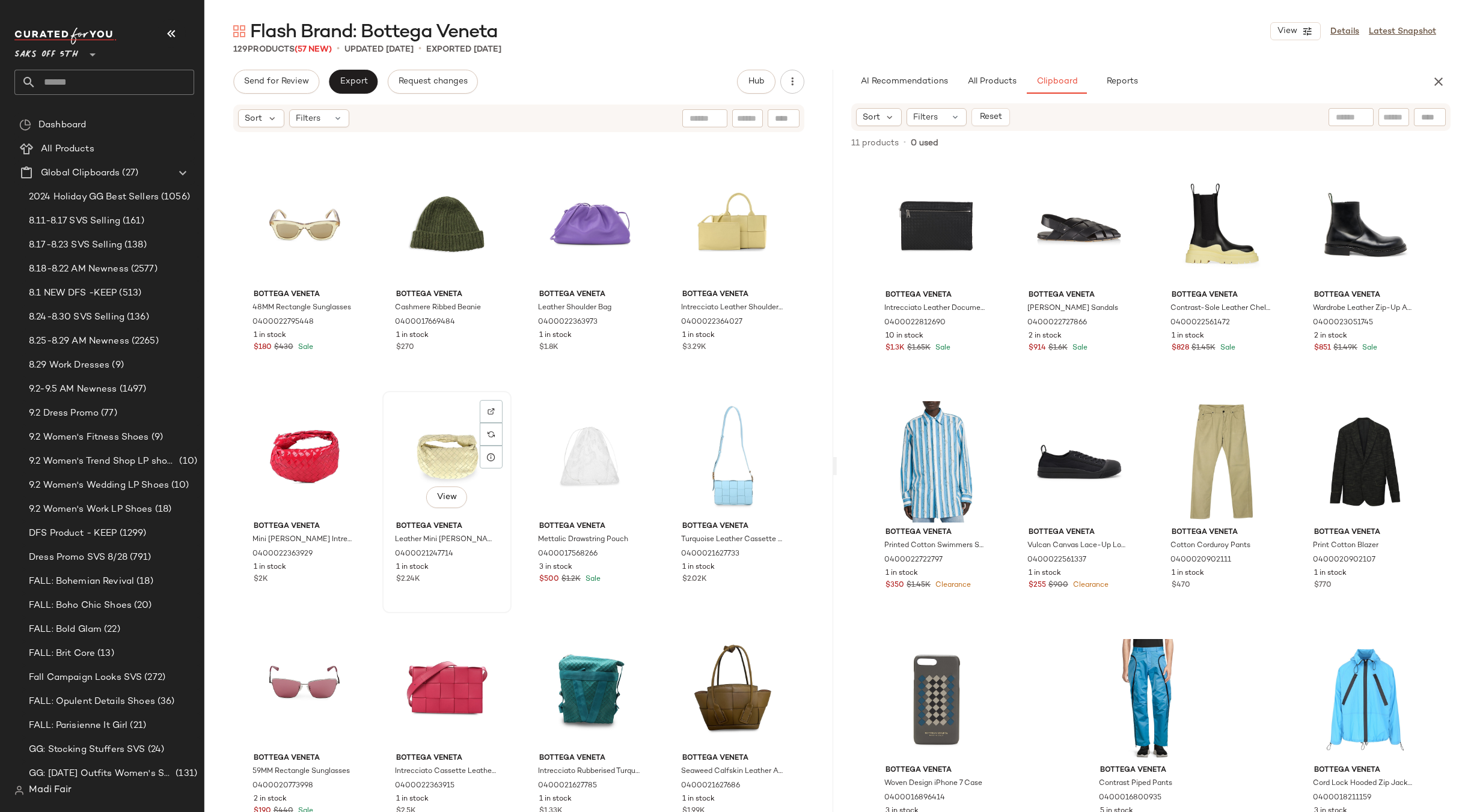
click at [440, 441] on div "View" at bounding box center [447, 456] width 121 height 122
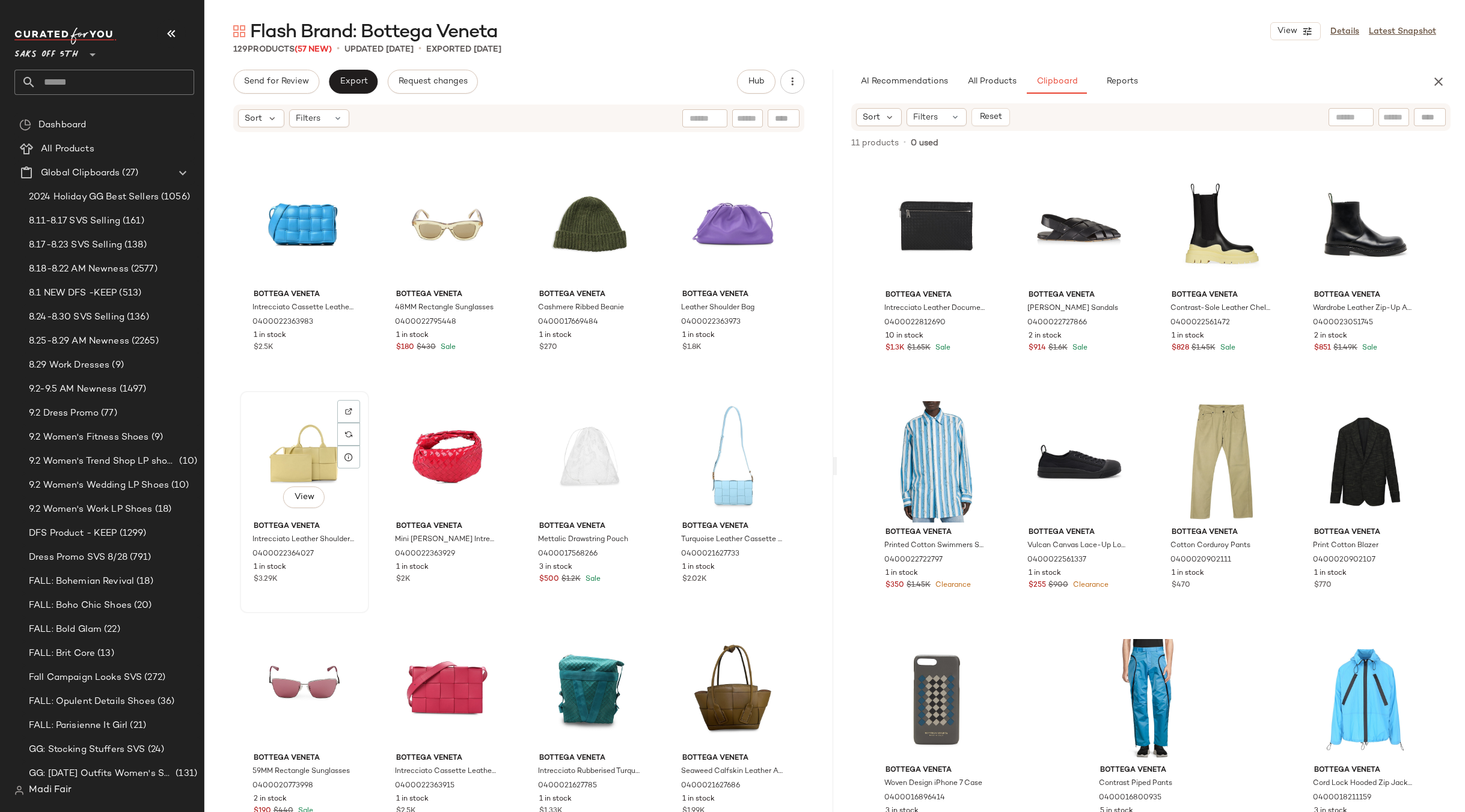
click at [261, 435] on div "View" at bounding box center [305, 456] width 121 height 122
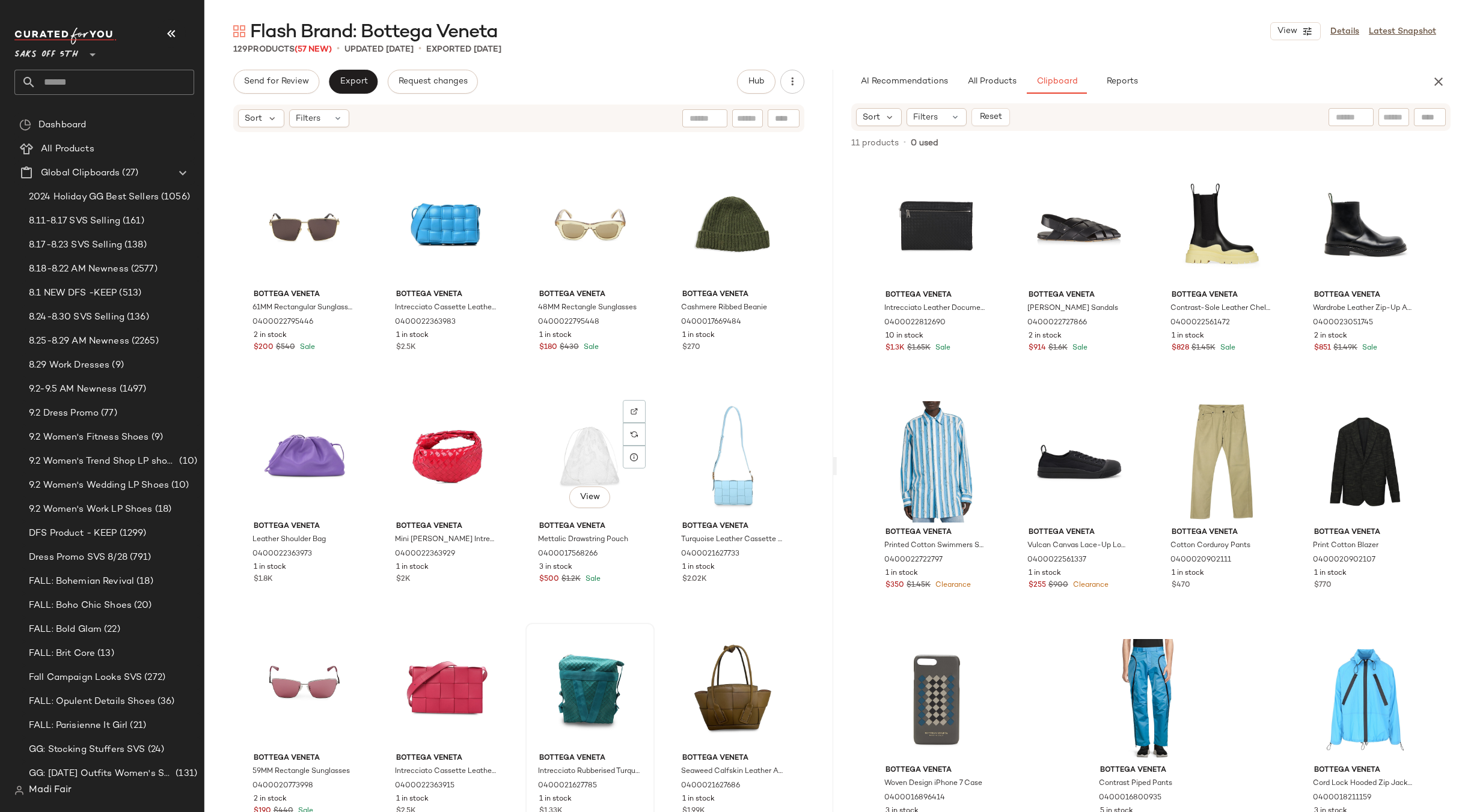
scroll to position [4350, 0]
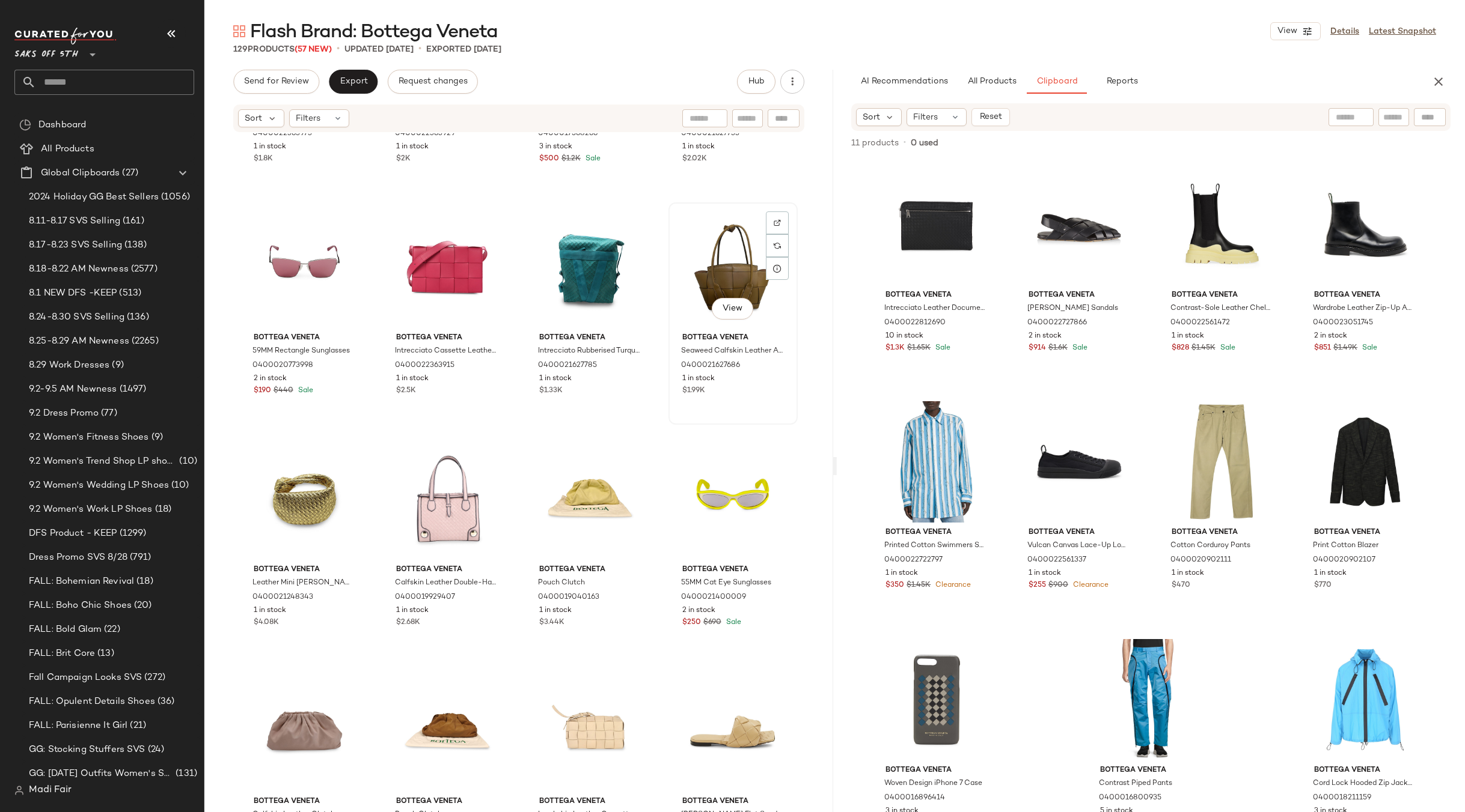
click at [710, 271] on div "View" at bounding box center [733, 267] width 121 height 122
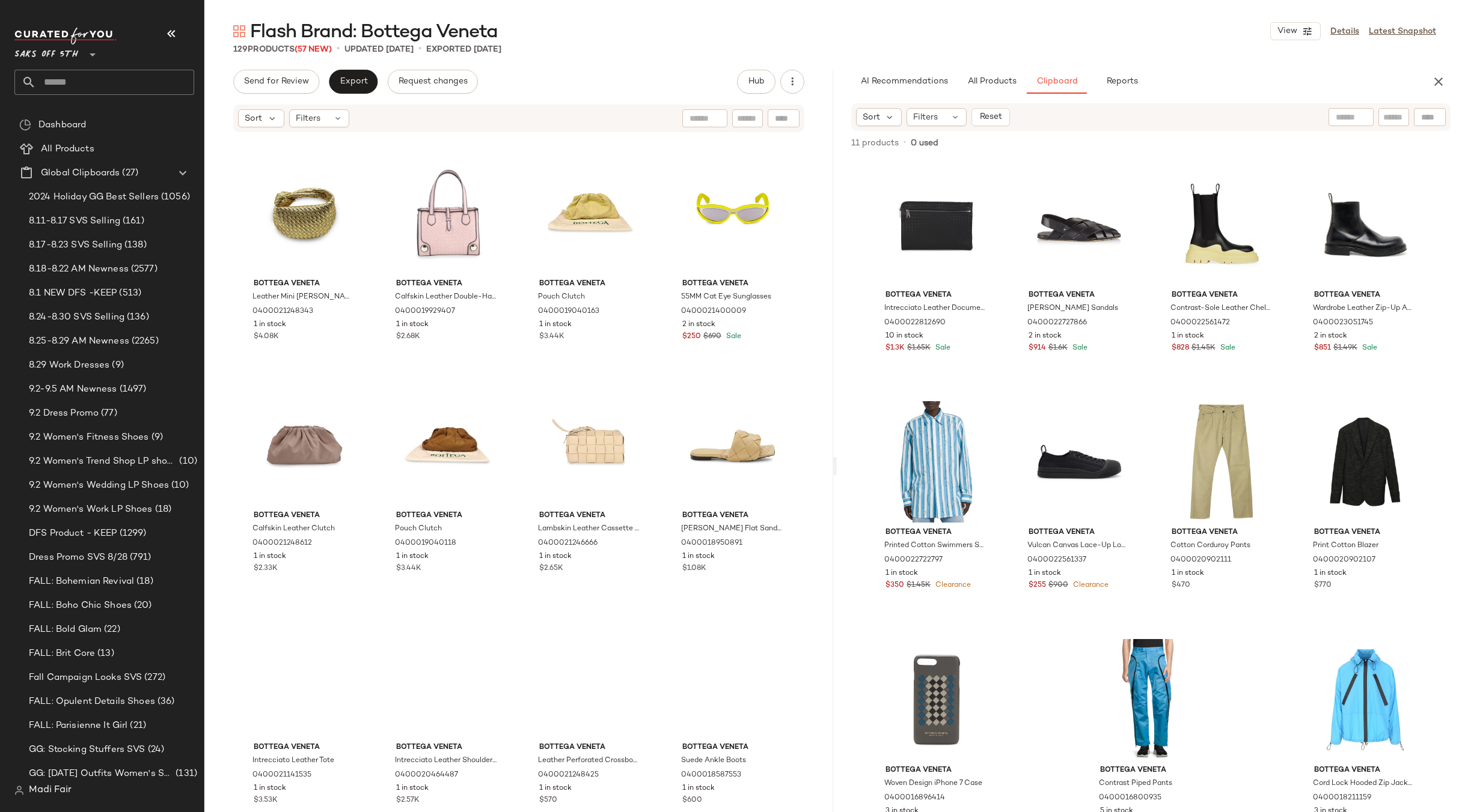
scroll to position [4650, 0]
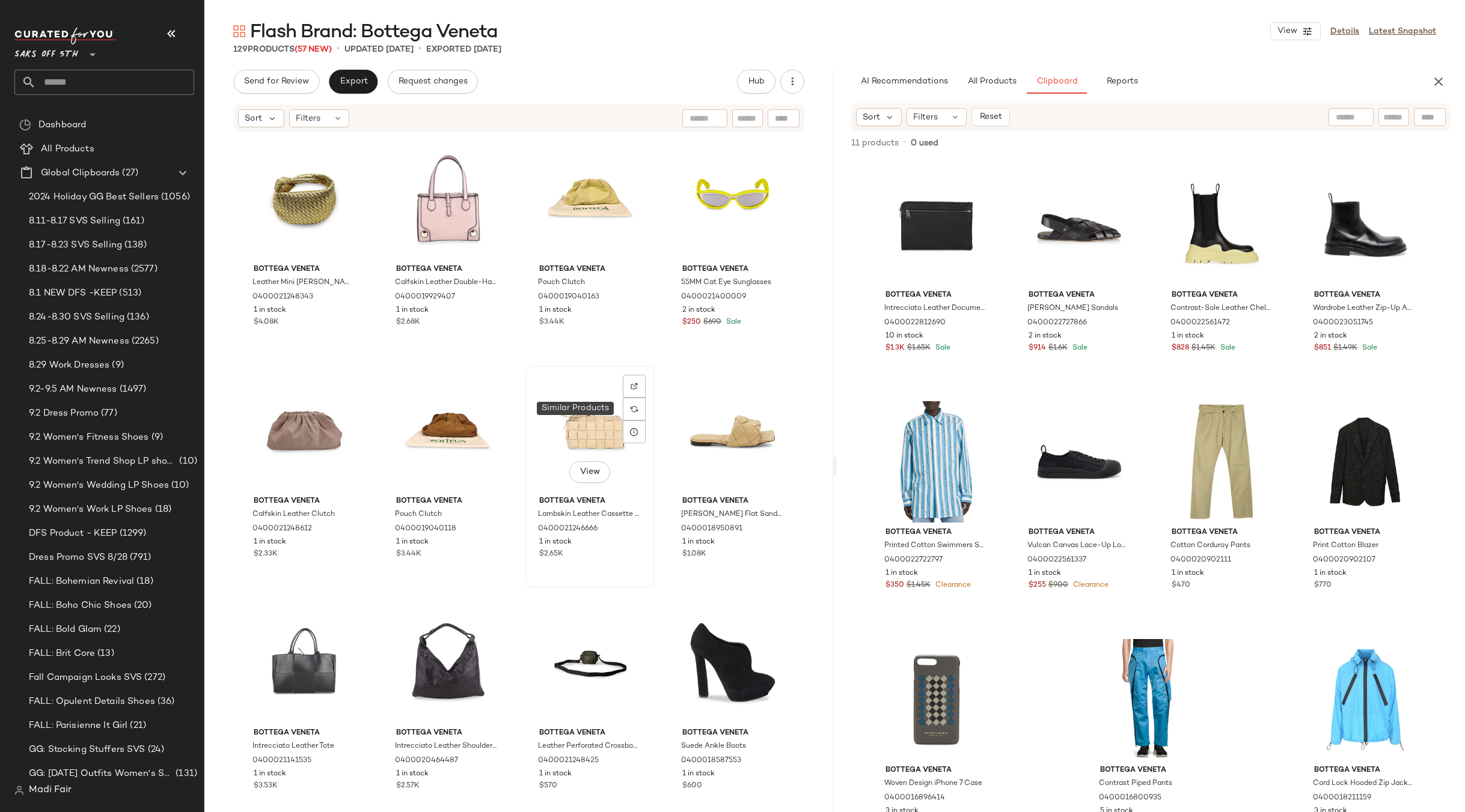
click at [586, 431] on div "View" at bounding box center [590, 431] width 121 height 122
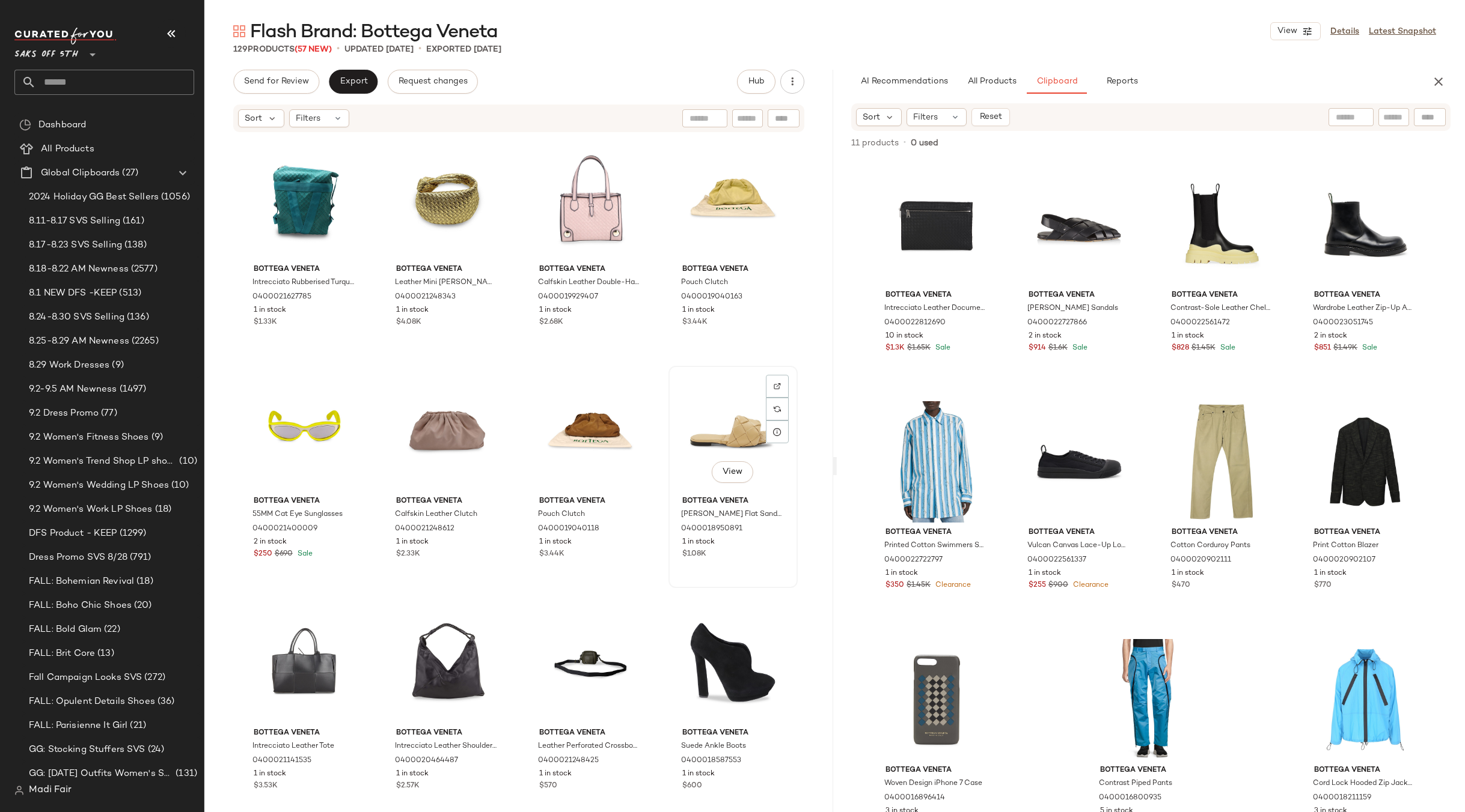
click at [707, 419] on div "View" at bounding box center [733, 431] width 121 height 122
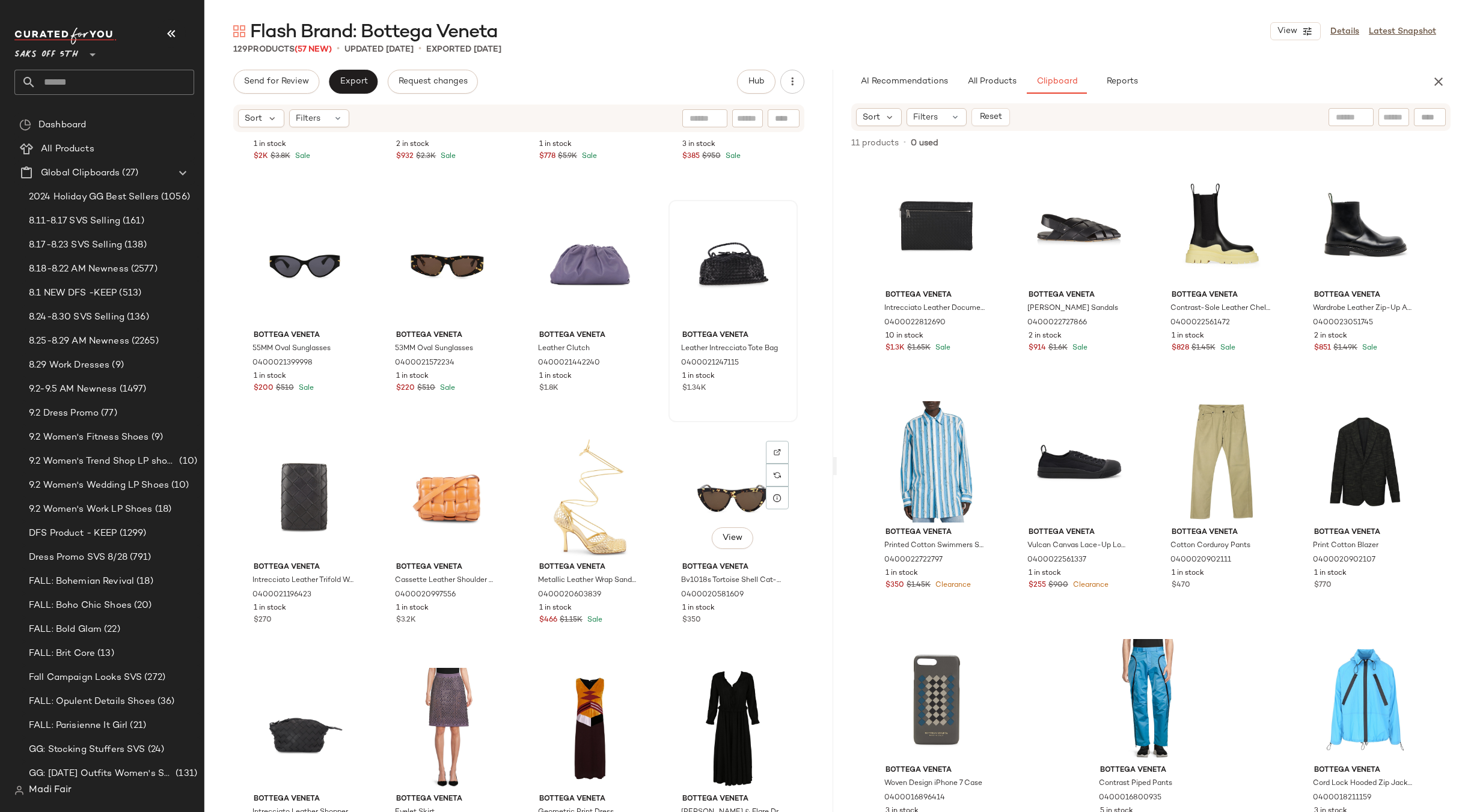
scroll to position [6213, 0]
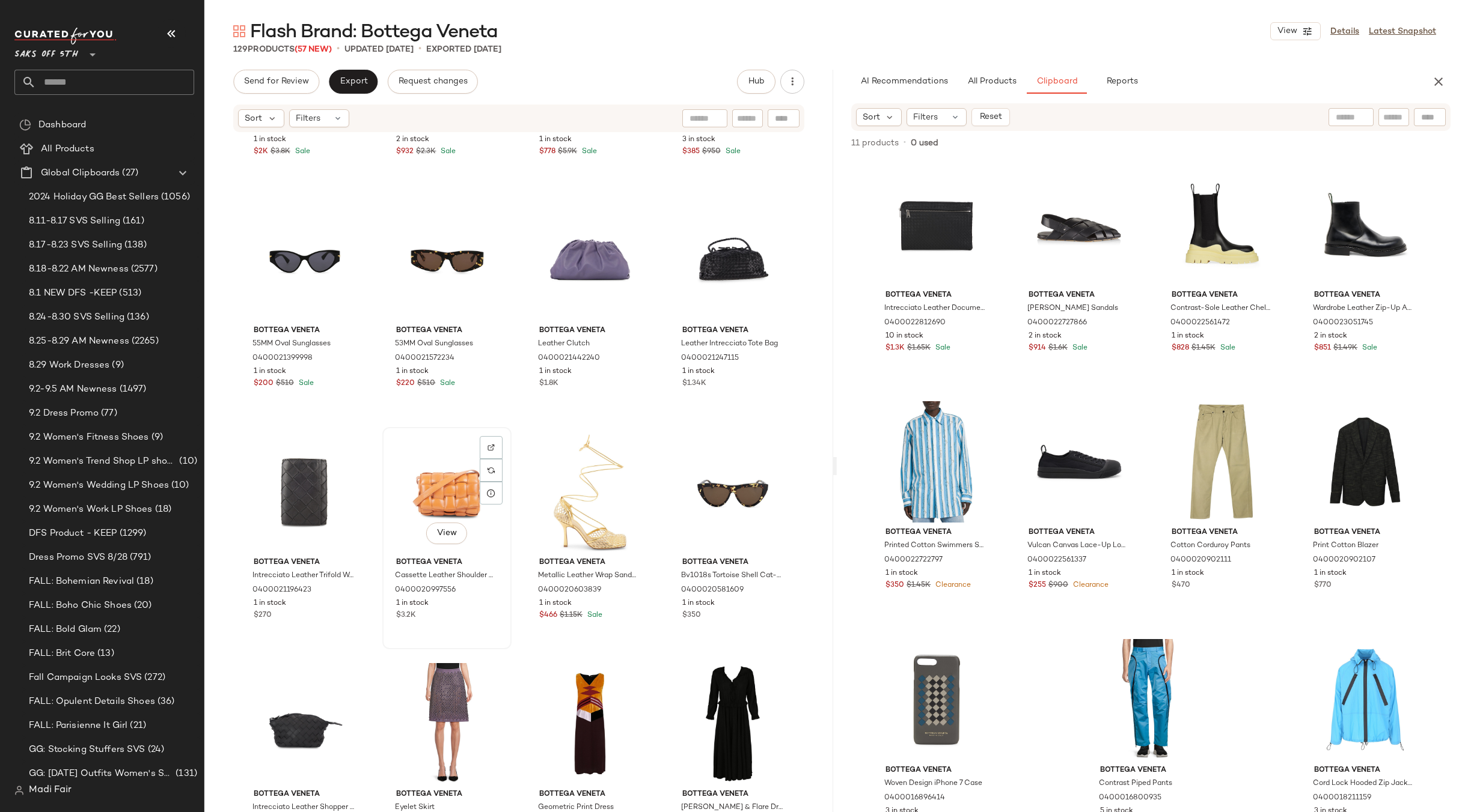
click at [412, 496] on div "View" at bounding box center [447, 492] width 121 height 122
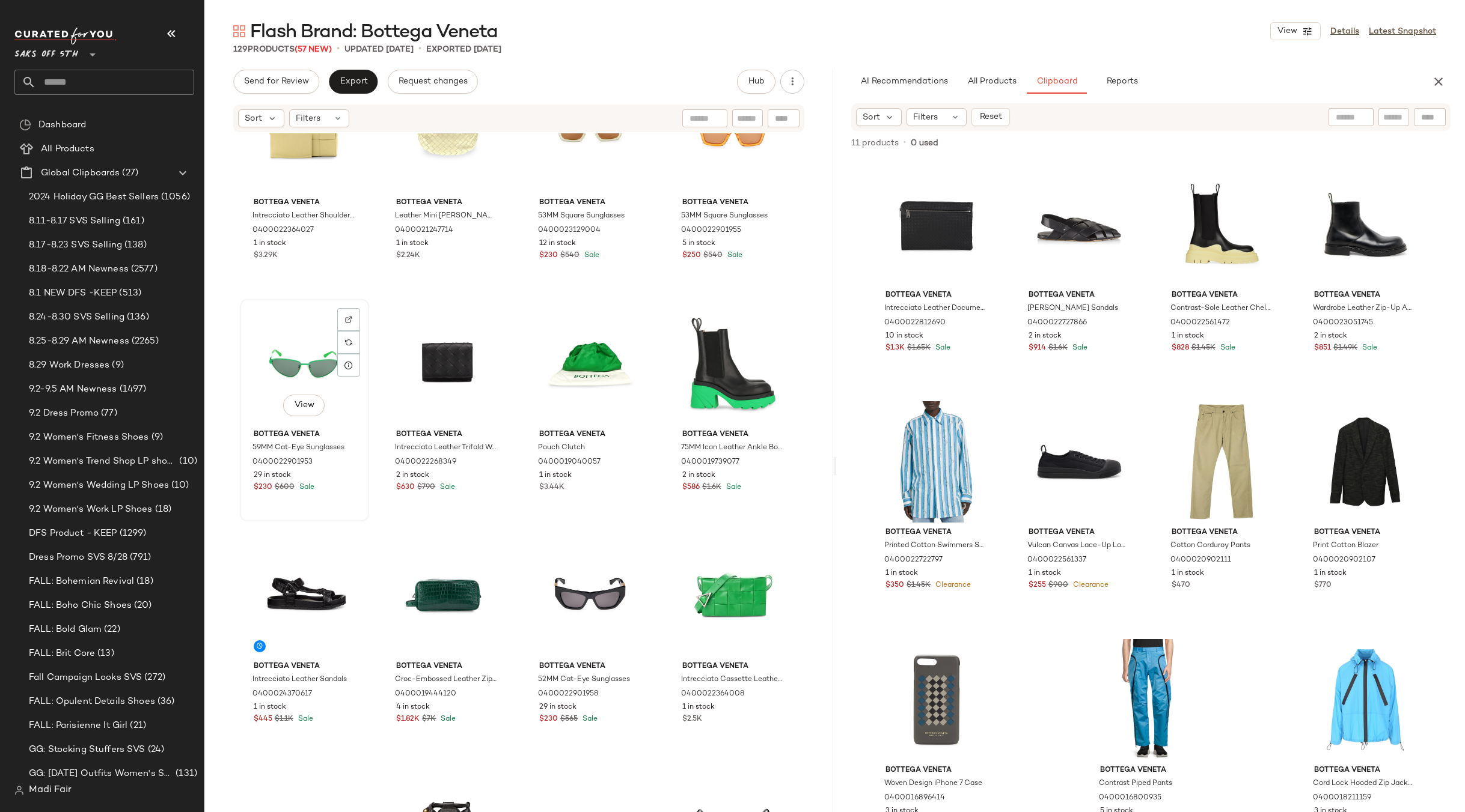
click at [304, 348] on div "View" at bounding box center [305, 364] width 121 height 122
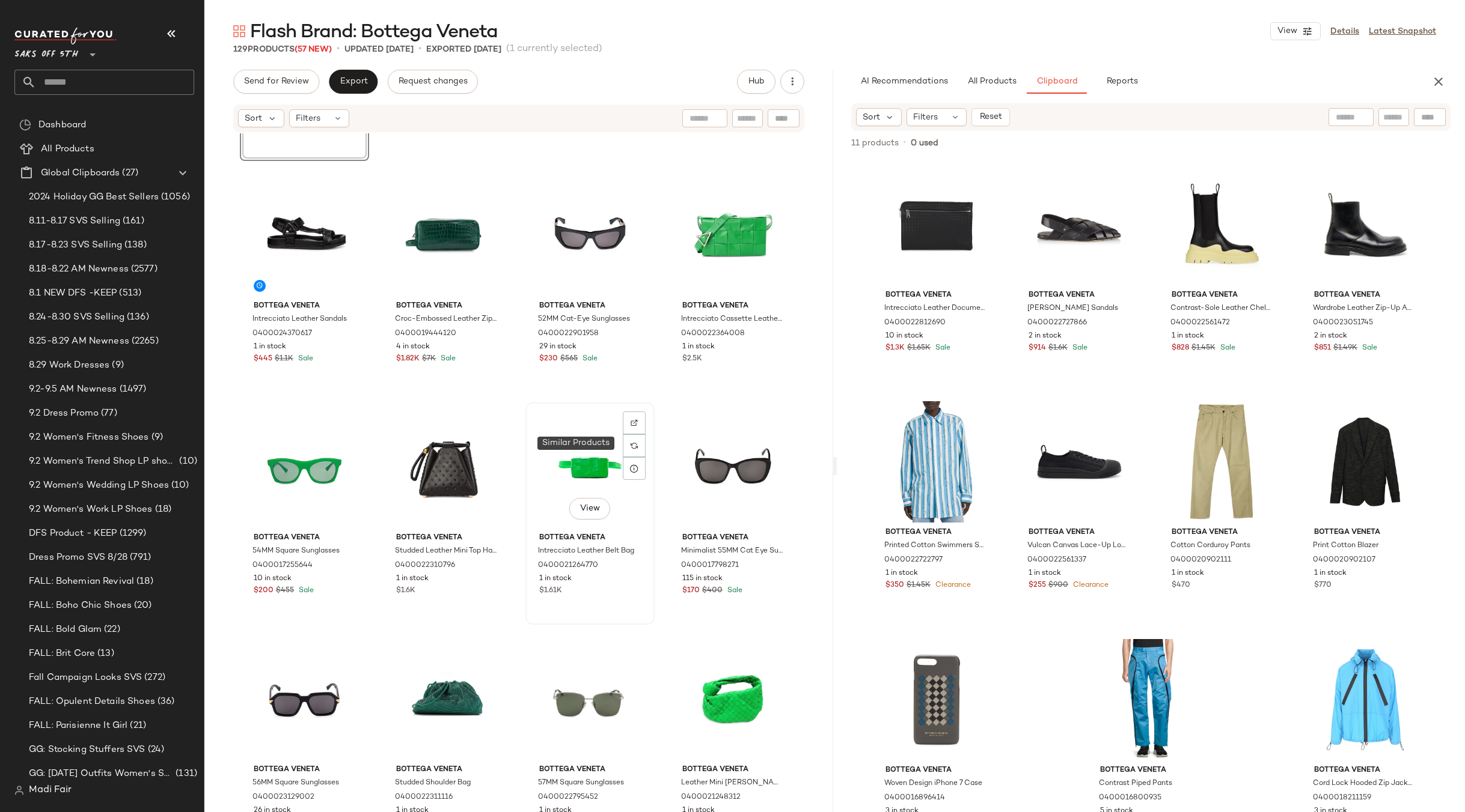
scroll to position [1031, 0]
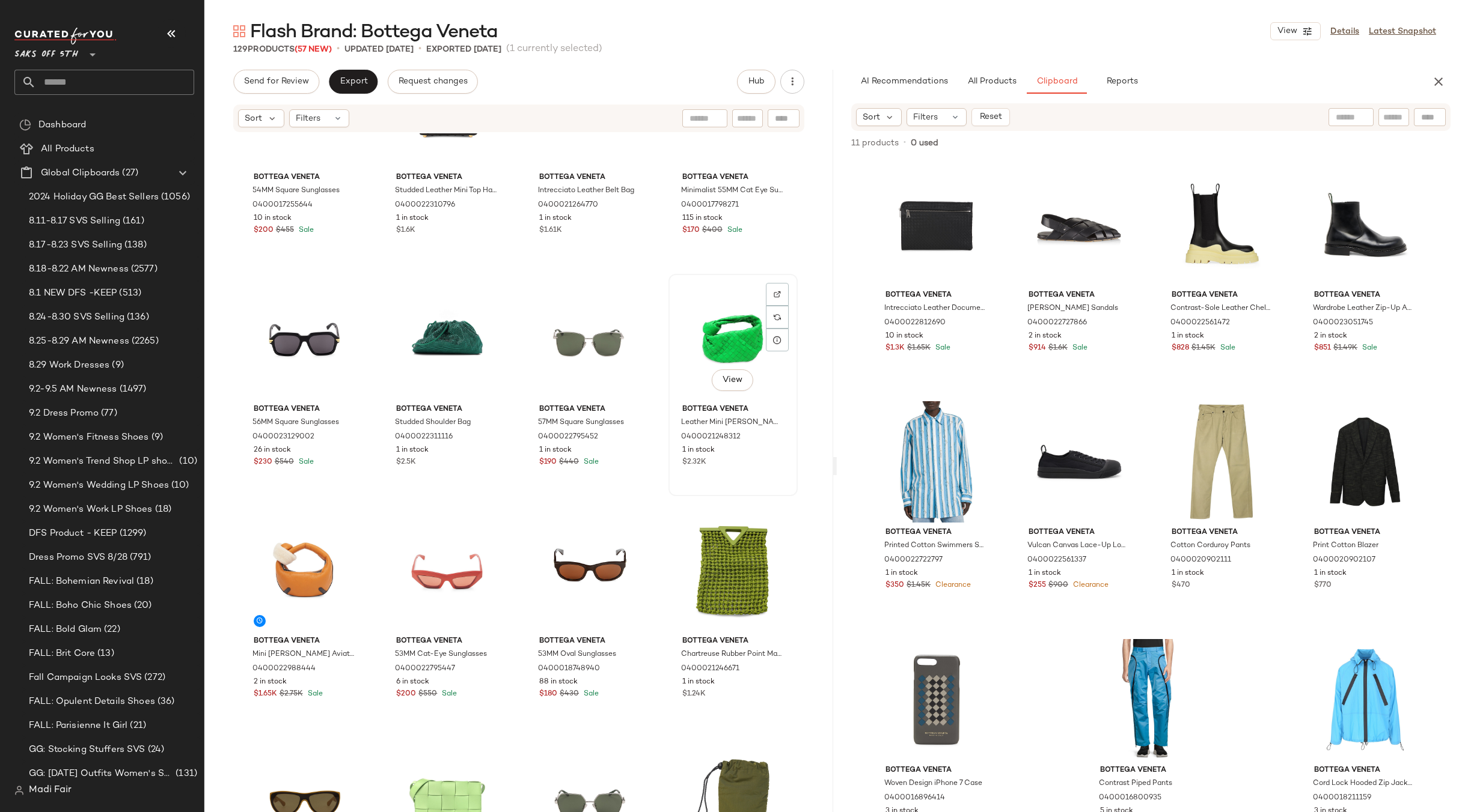
click at [730, 331] on div "View" at bounding box center [733, 339] width 121 height 122
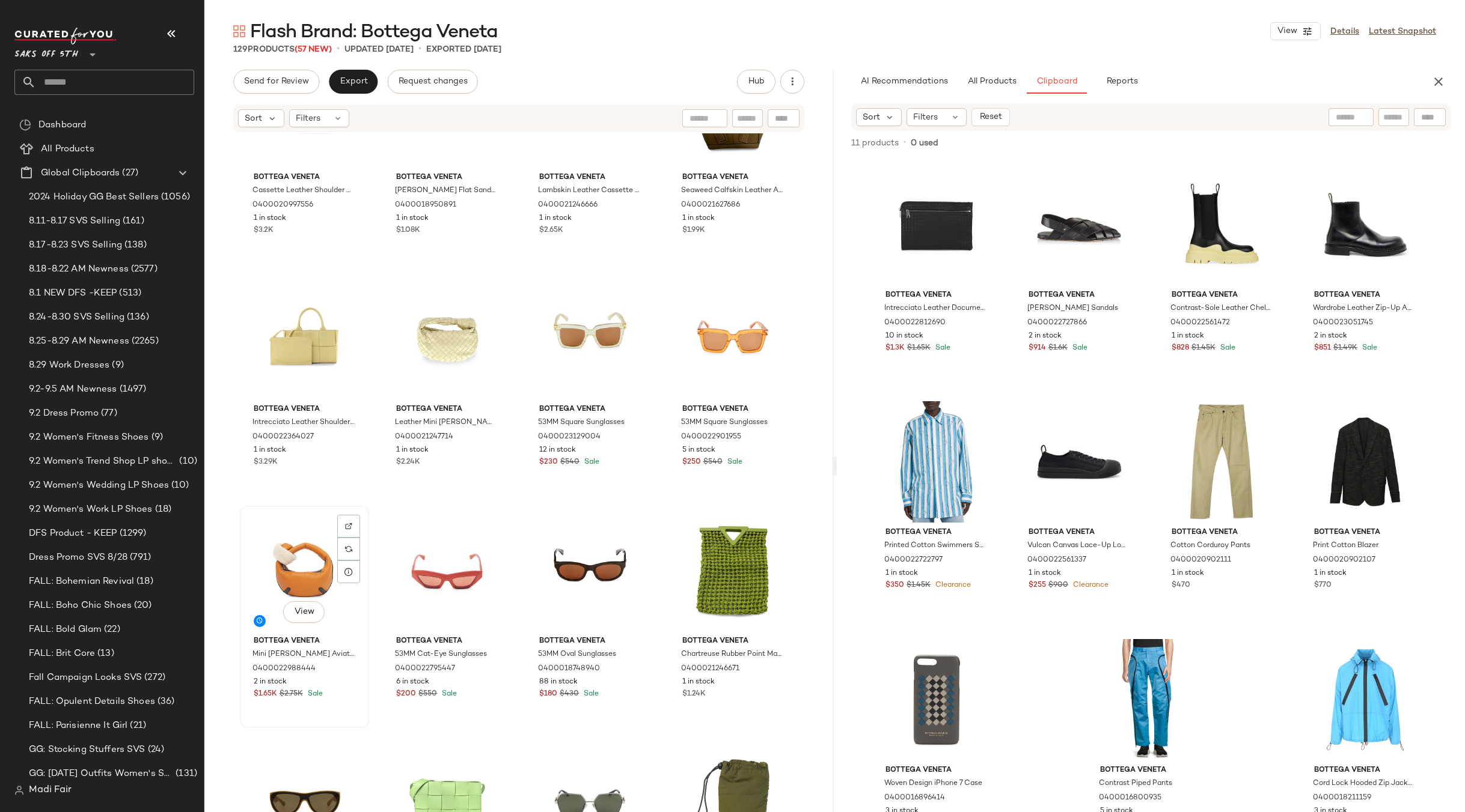
click at [278, 544] on div "View" at bounding box center [305, 570] width 121 height 122
click at [575, 565] on div "View" at bounding box center [590, 570] width 121 height 122
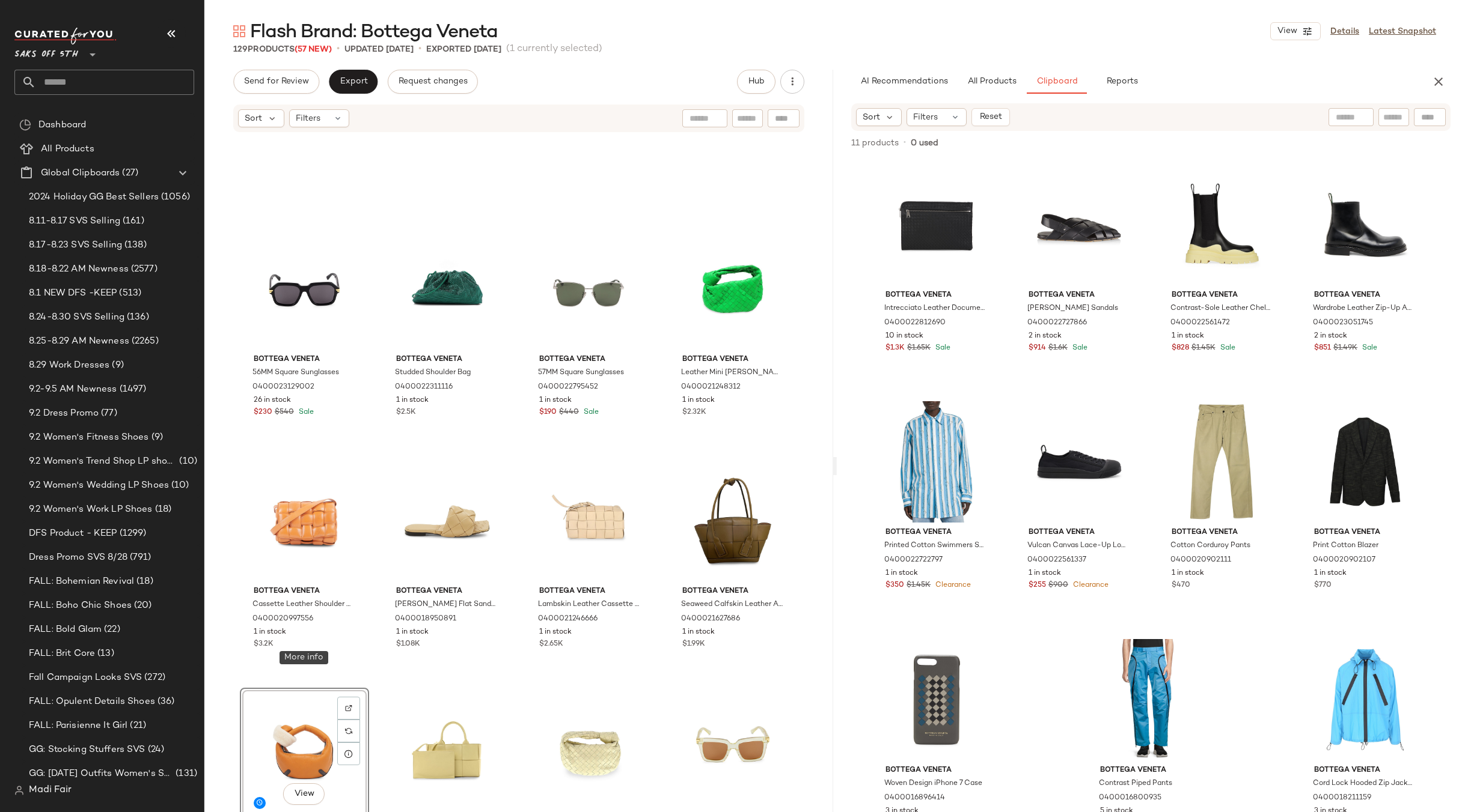
scroll to position [731, 0]
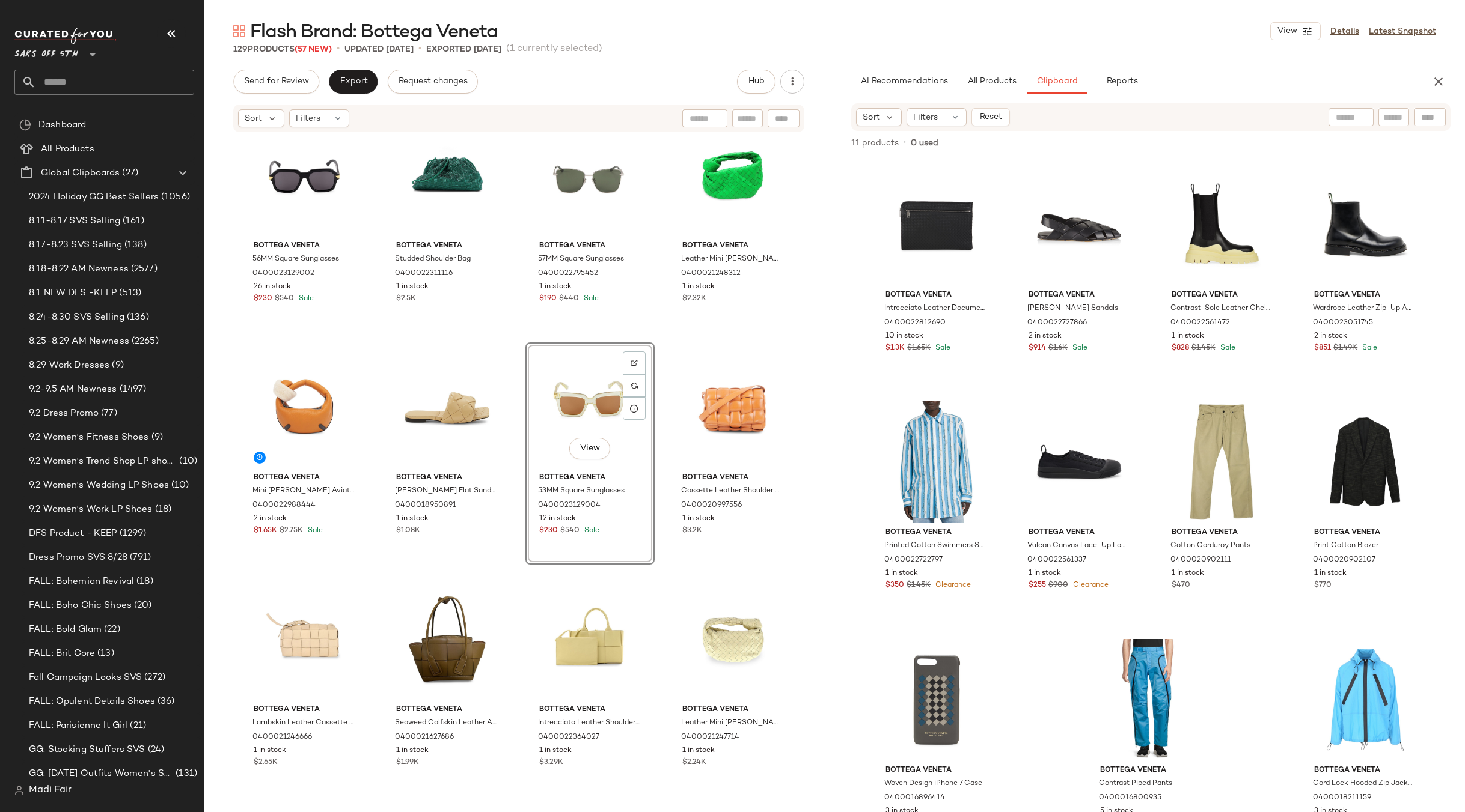
click at [668, 574] on div "Bottega Veneta Leather Mini [PERSON_NAME] Shoulder Bag 0400021247714 1 in stock…" at bounding box center [732, 685] width 129 height 223
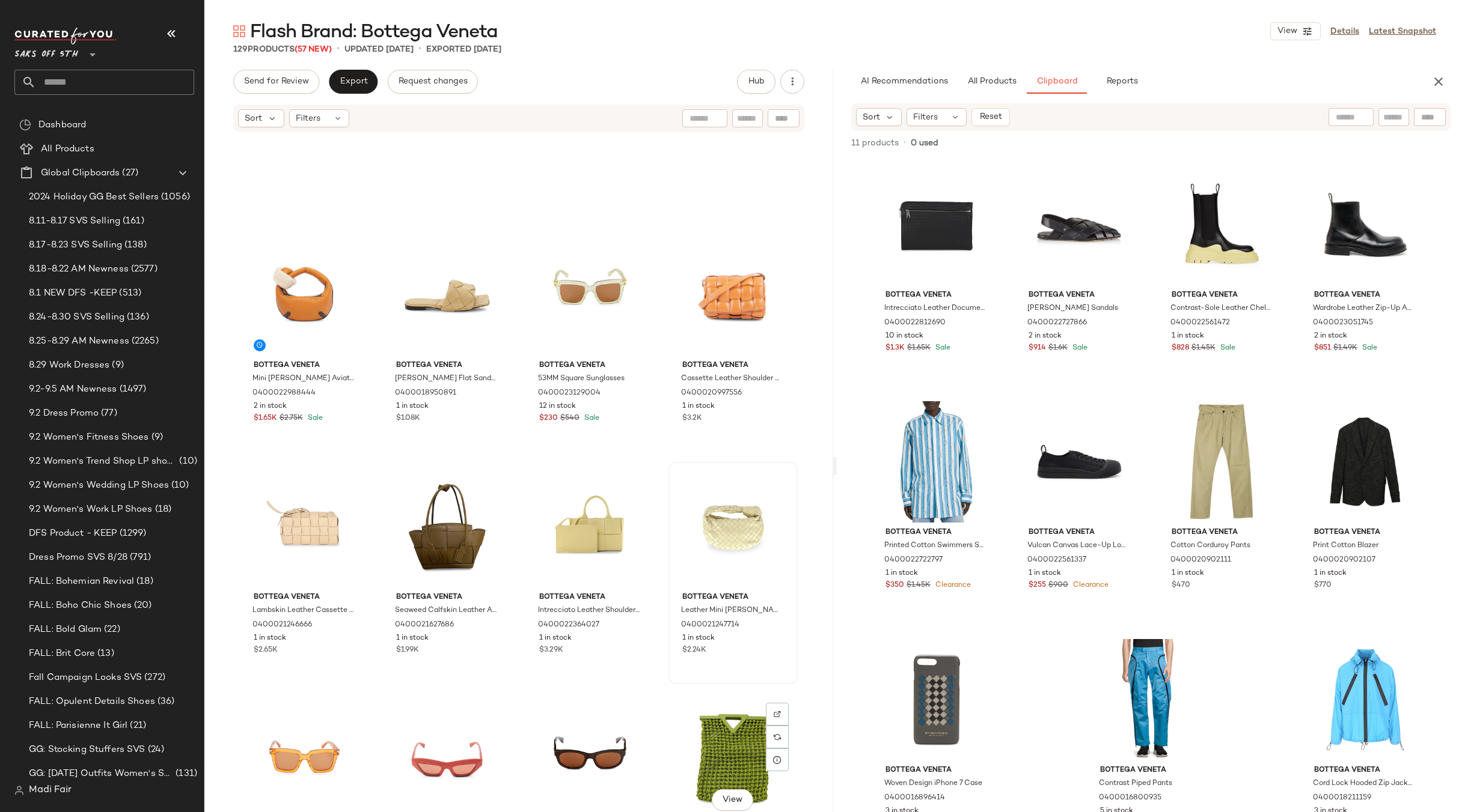
scroll to position [972, 0]
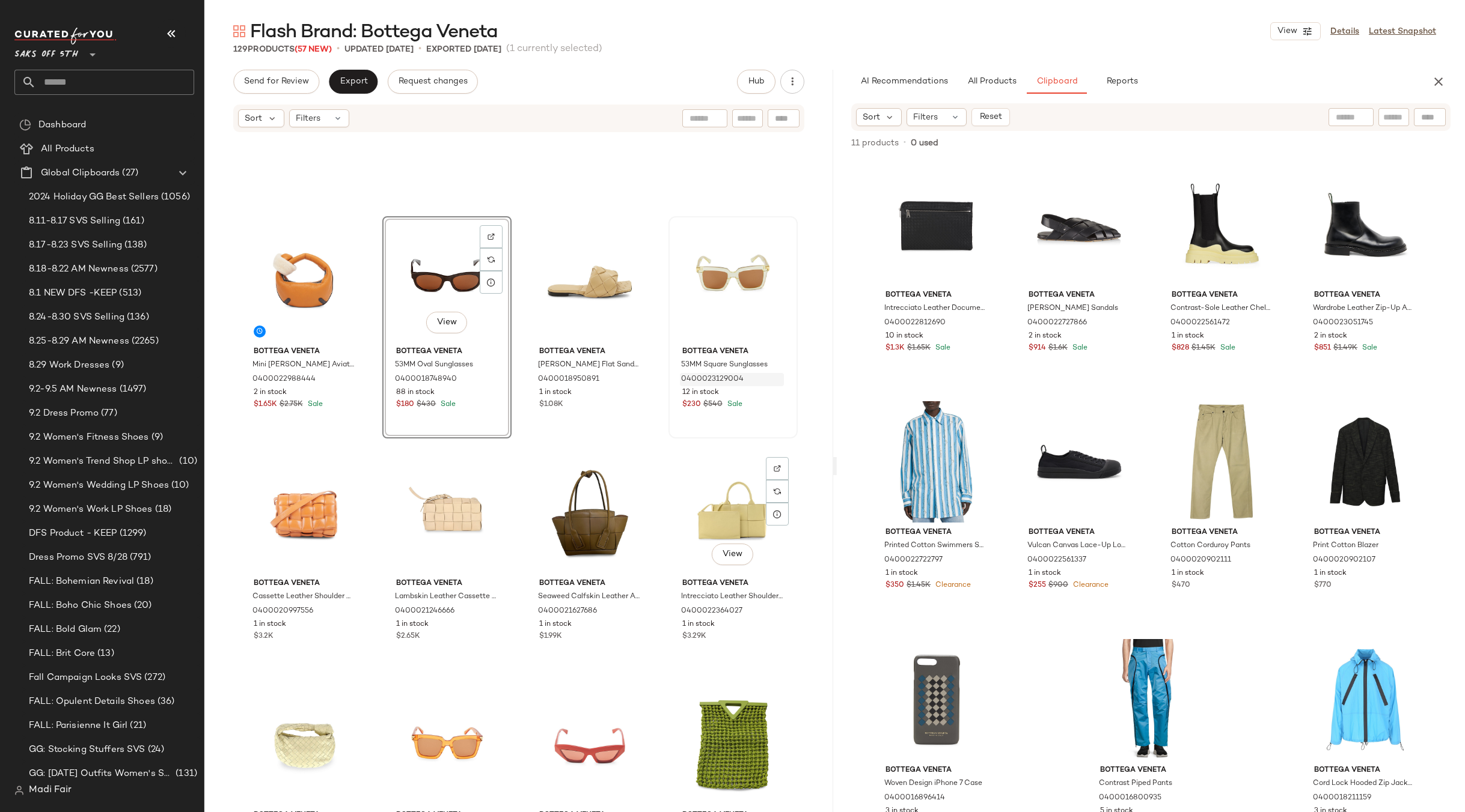
scroll to position [610, 0]
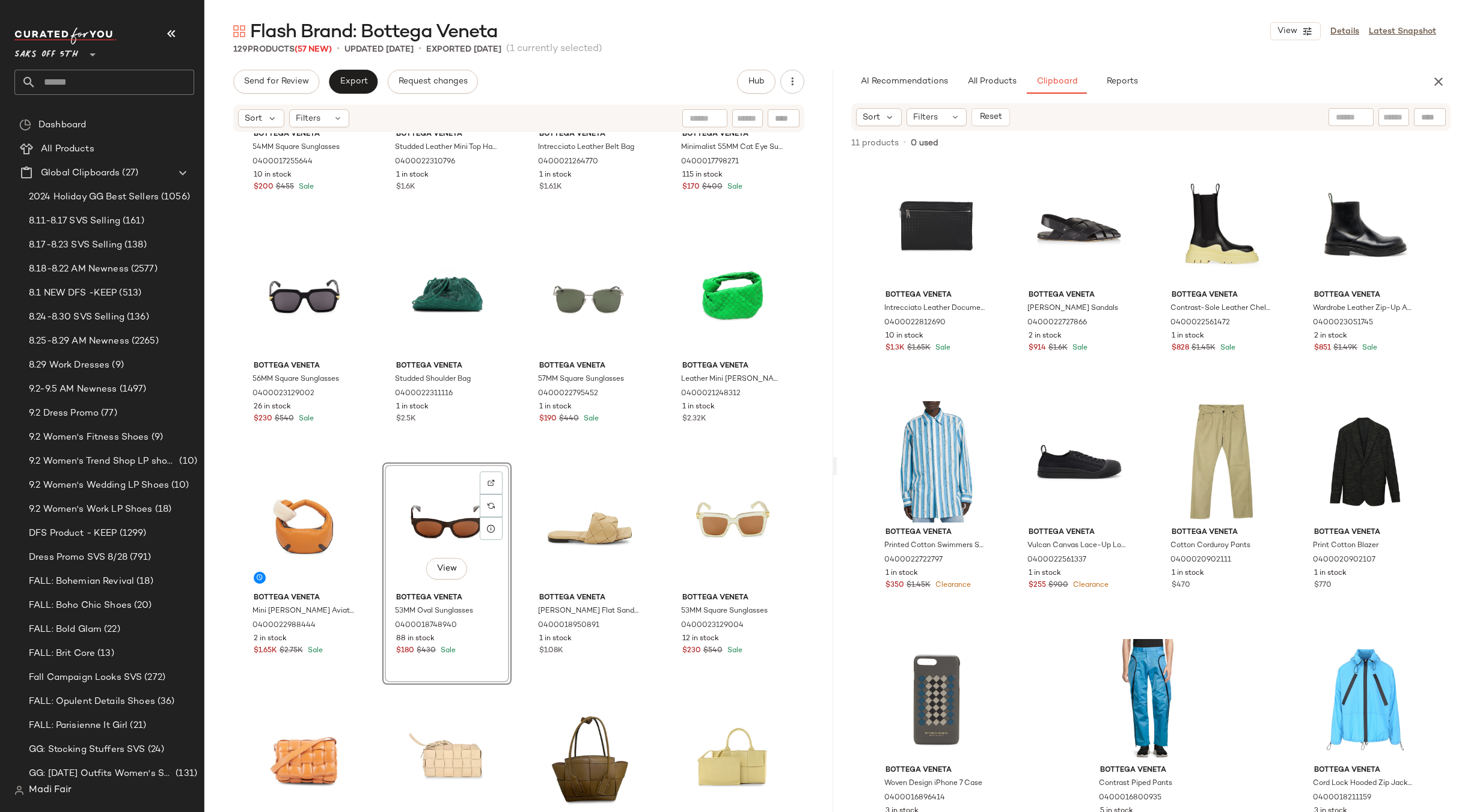
click at [660, 461] on div "Bottega Veneta 54MM Square Sunglasses 0400017255644 10 in stock $200 $455 Sale …" at bounding box center [518, 490] width 628 height 715
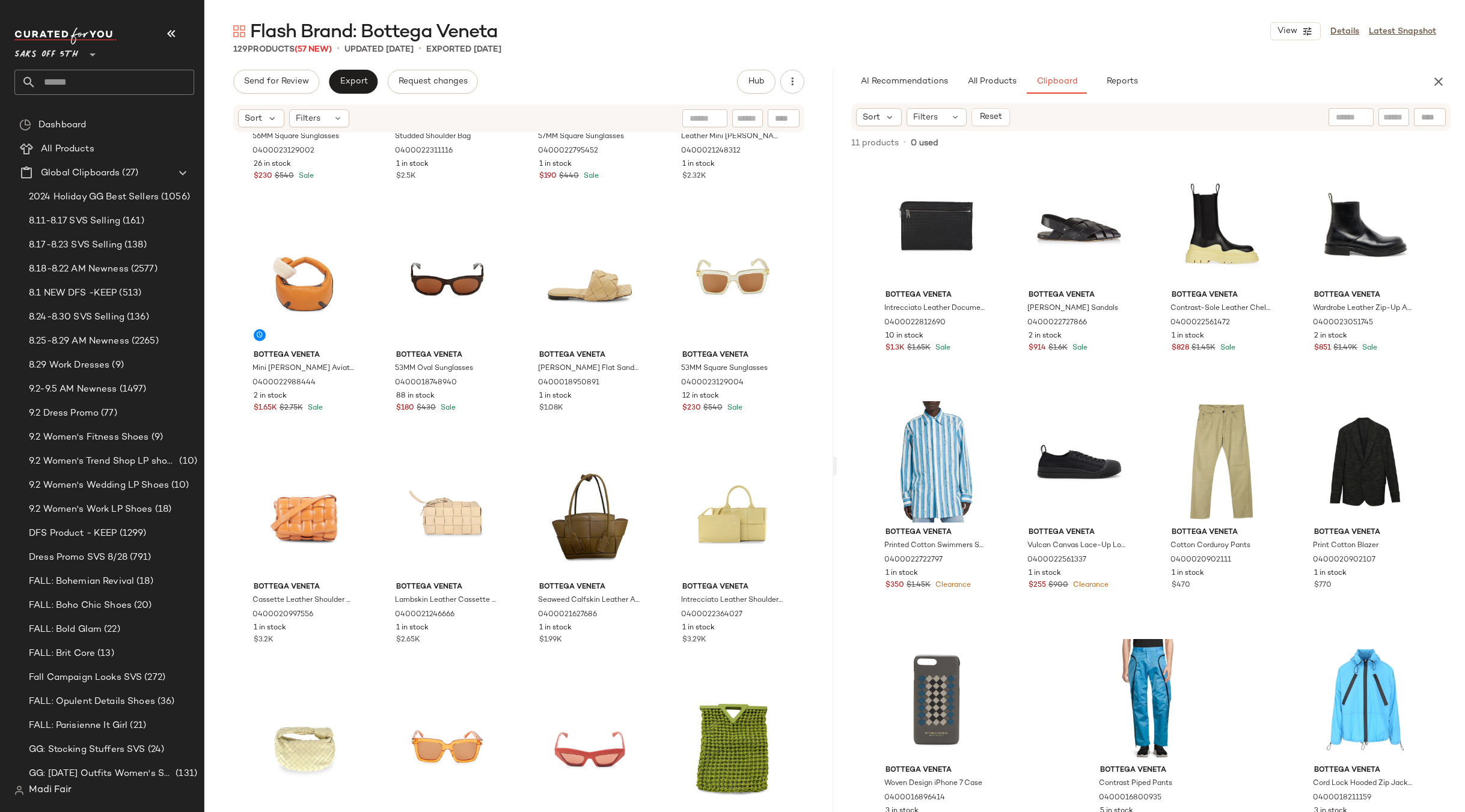
scroll to position [972, 0]
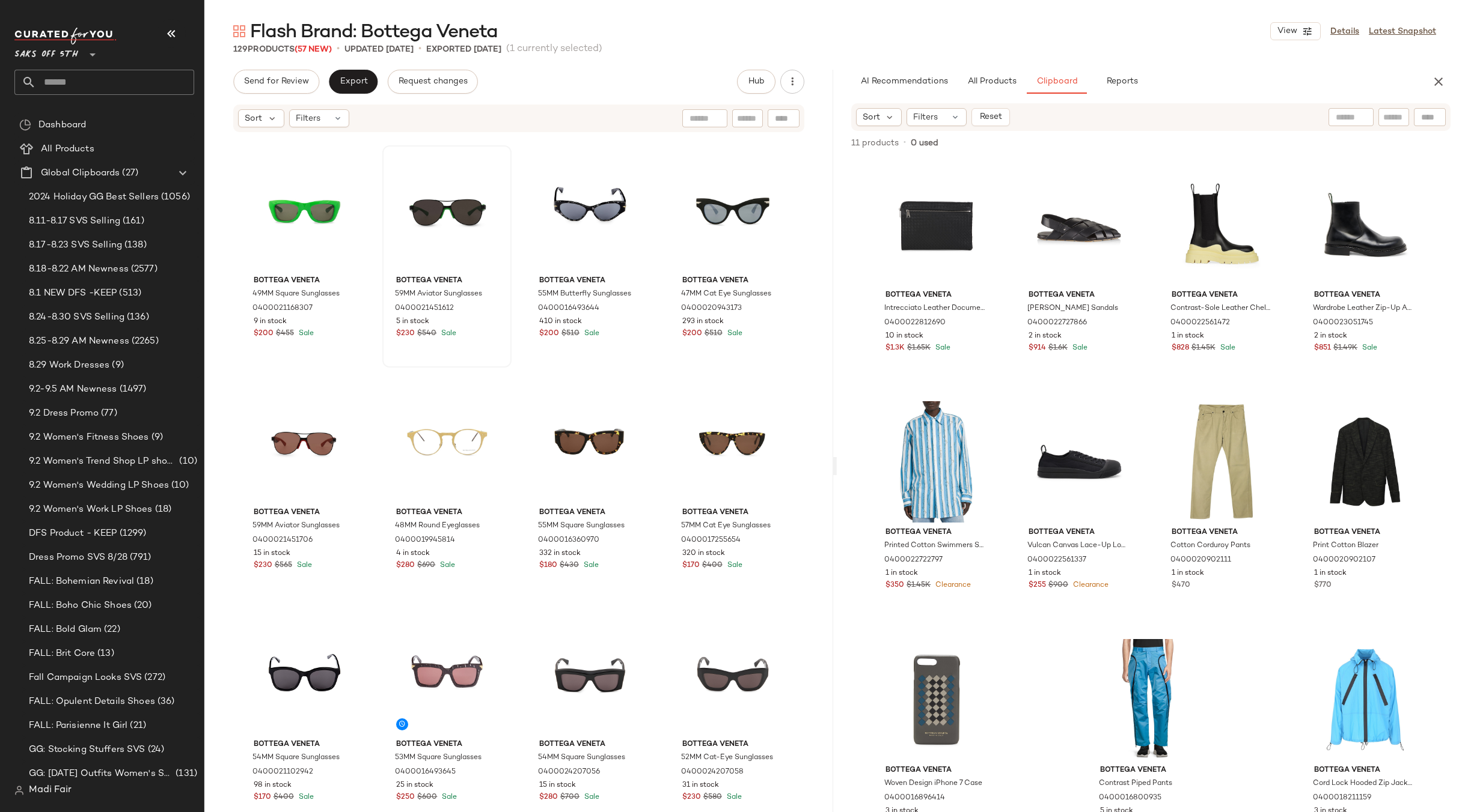
scroll to position [1752, 0]
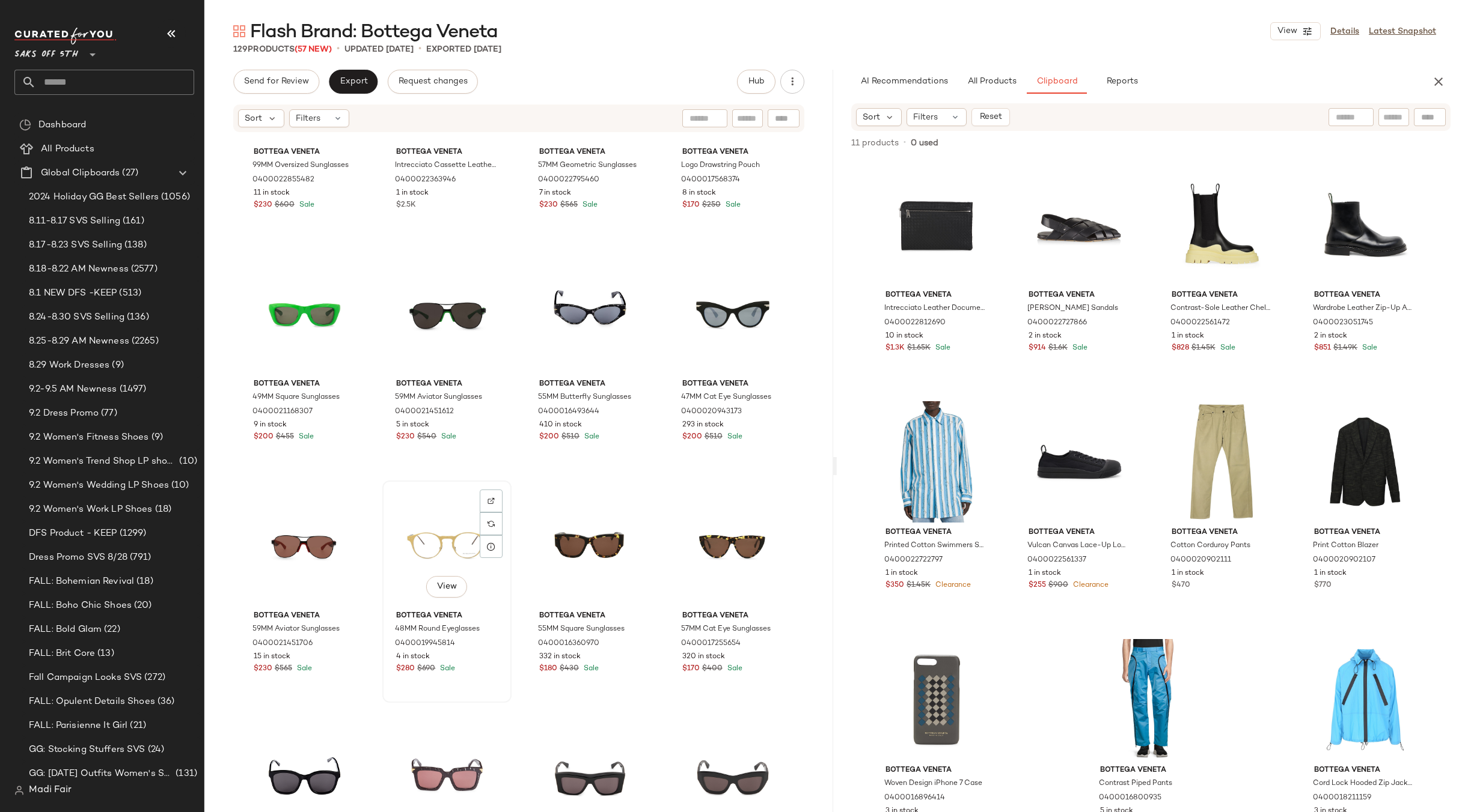
click at [446, 542] on div "View" at bounding box center [447, 545] width 121 height 122
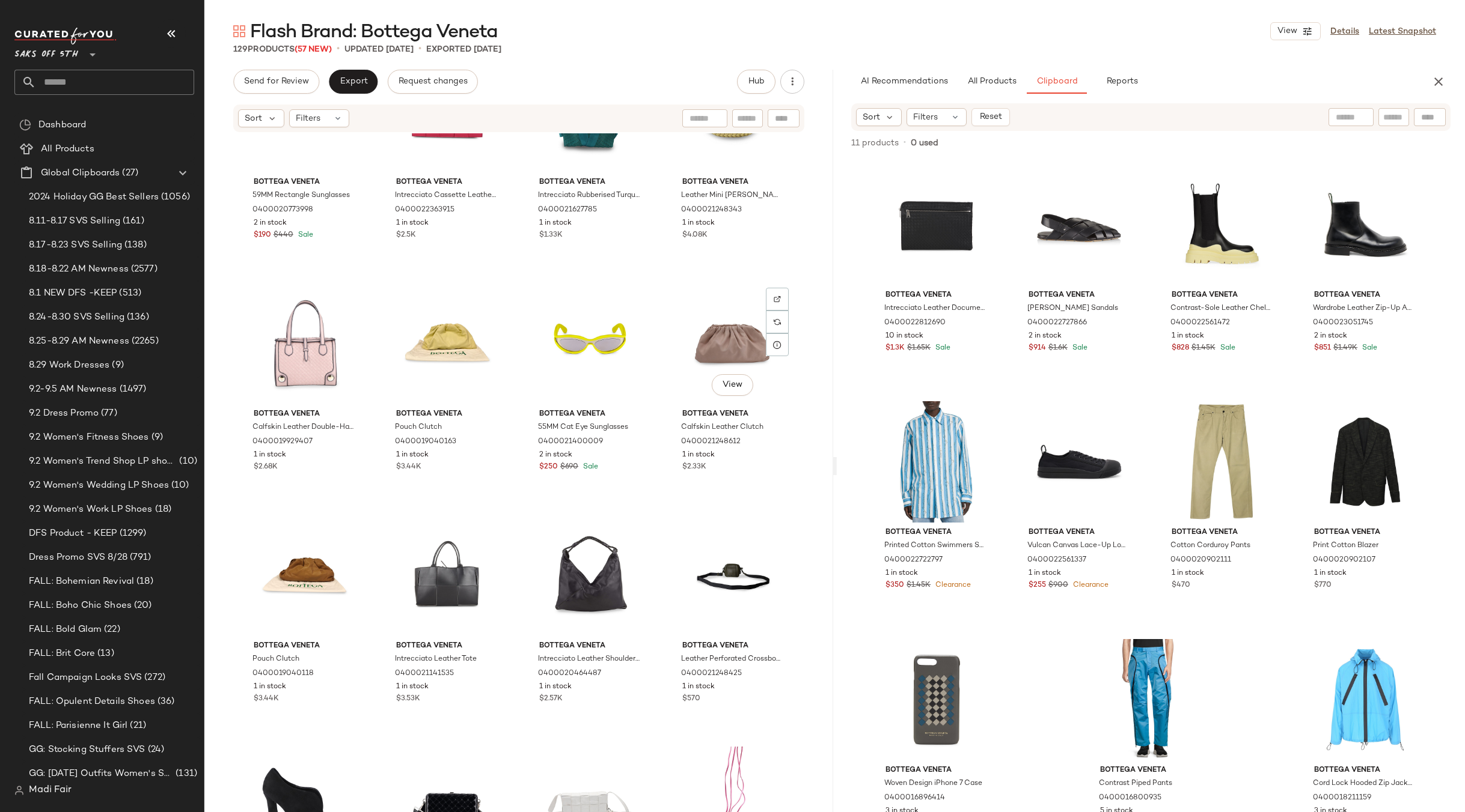
scroll to position [4757, 0]
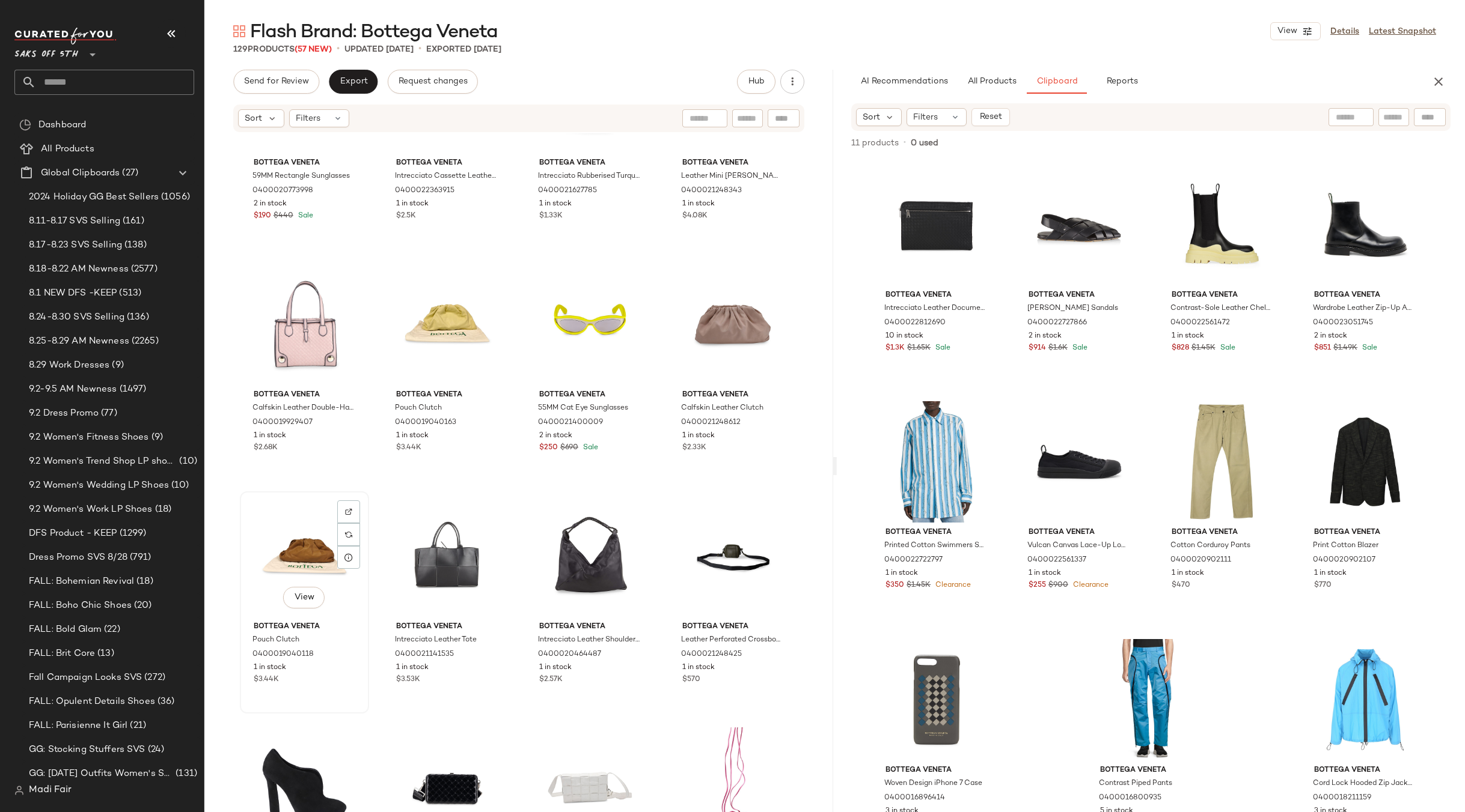
click at [308, 538] on div "View" at bounding box center [305, 556] width 121 height 122
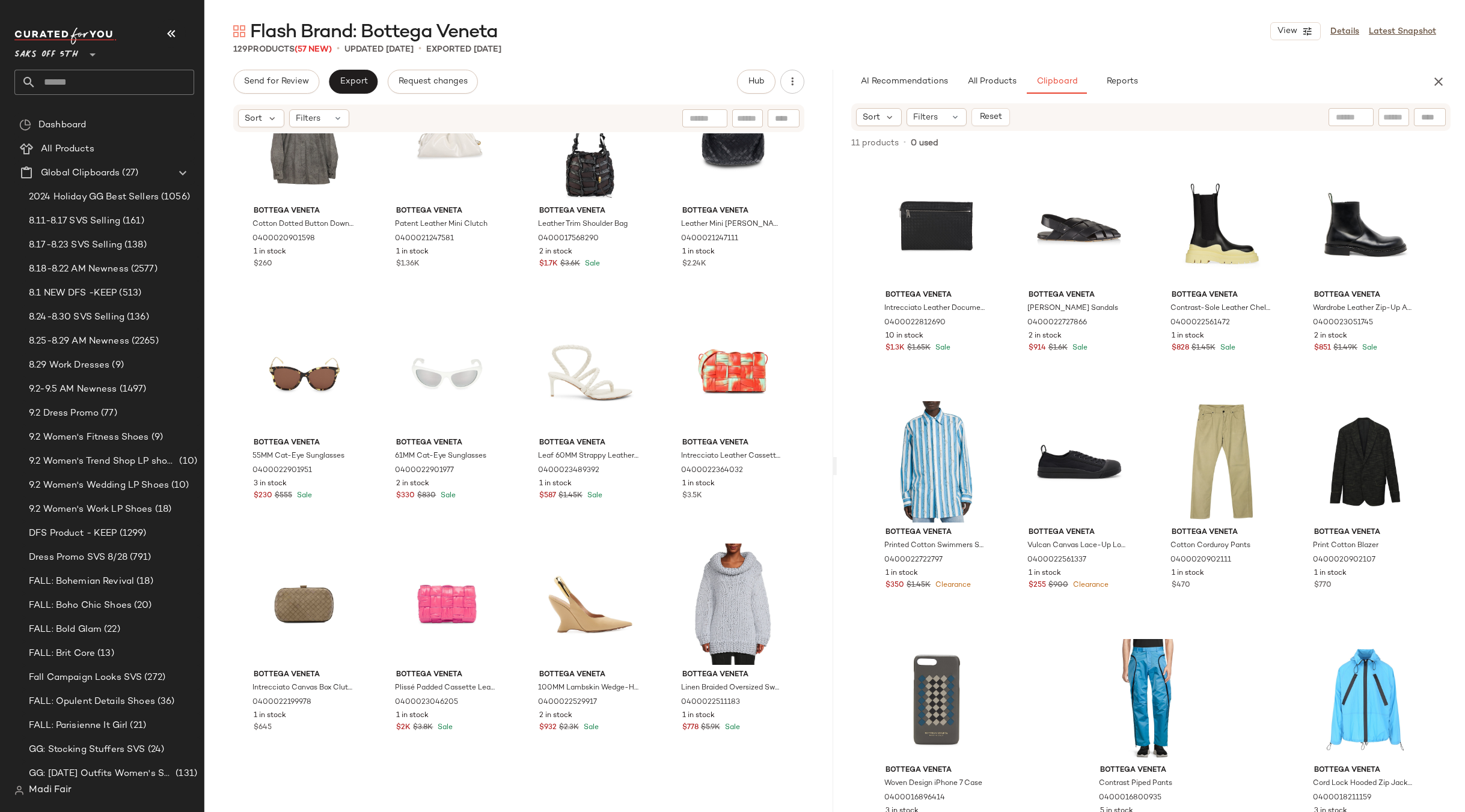
scroll to position [5658, 0]
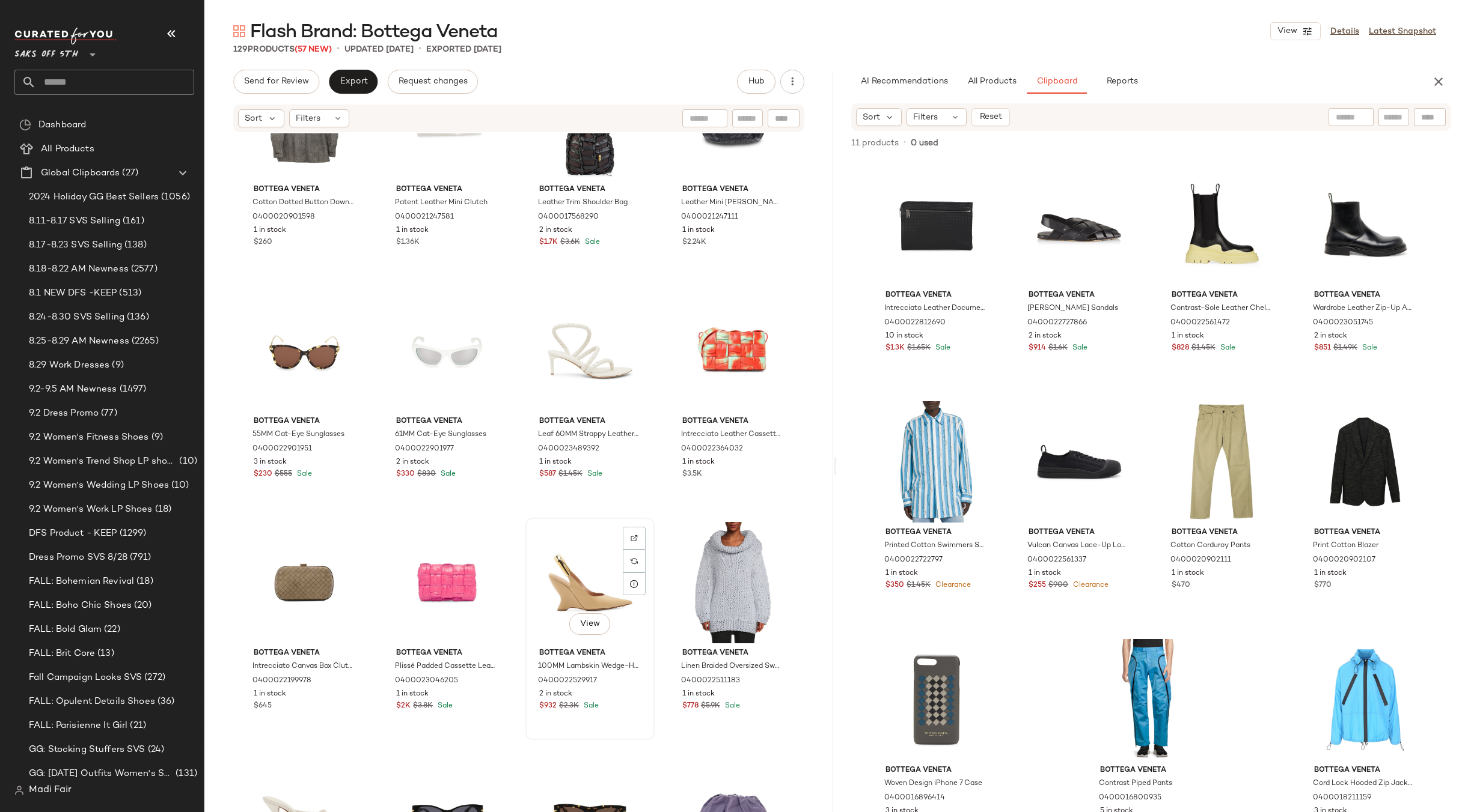
click at [591, 561] on div "View" at bounding box center [590, 582] width 121 height 122
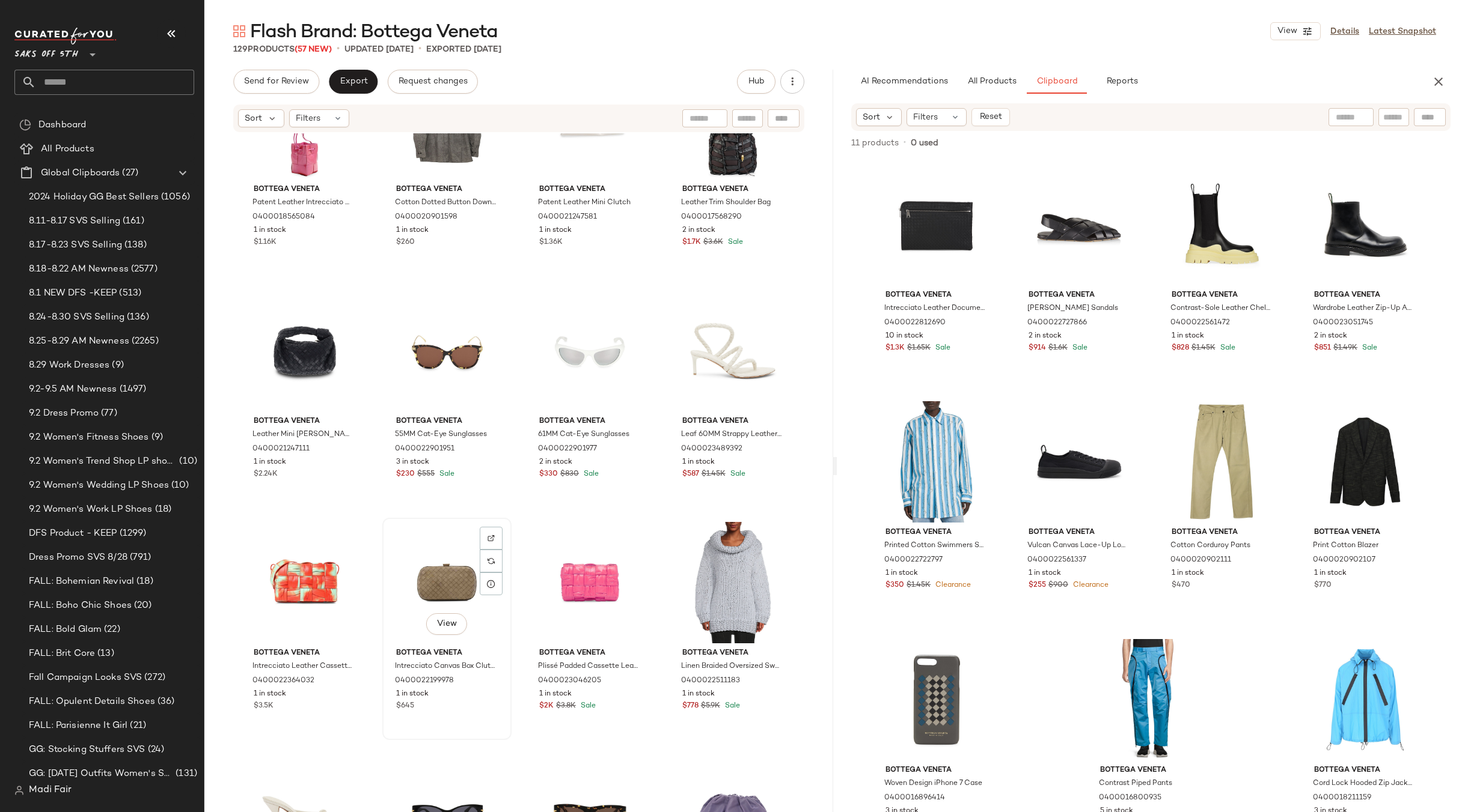
click at [420, 567] on div "View" at bounding box center [447, 582] width 121 height 122
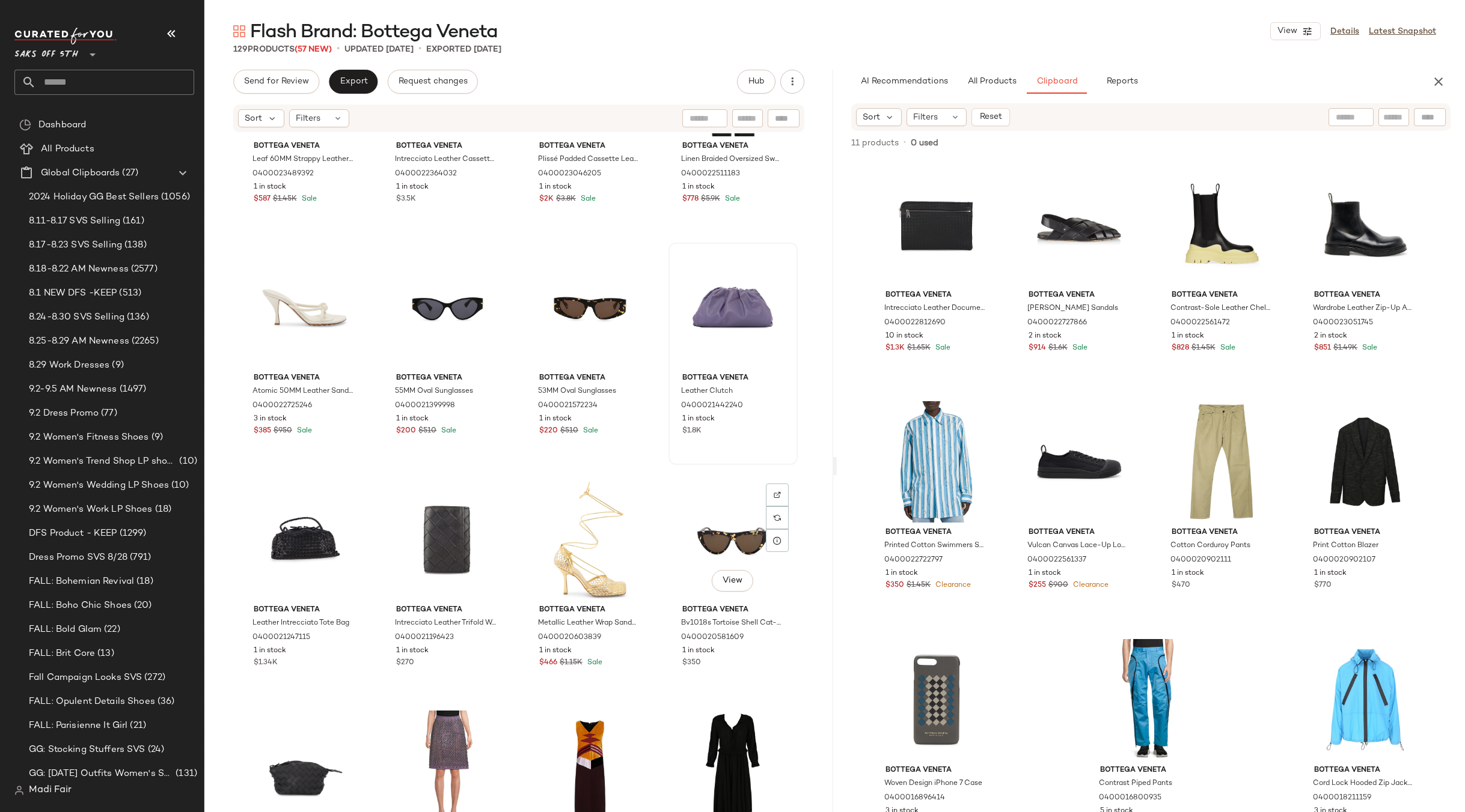
scroll to position [6199, 0]
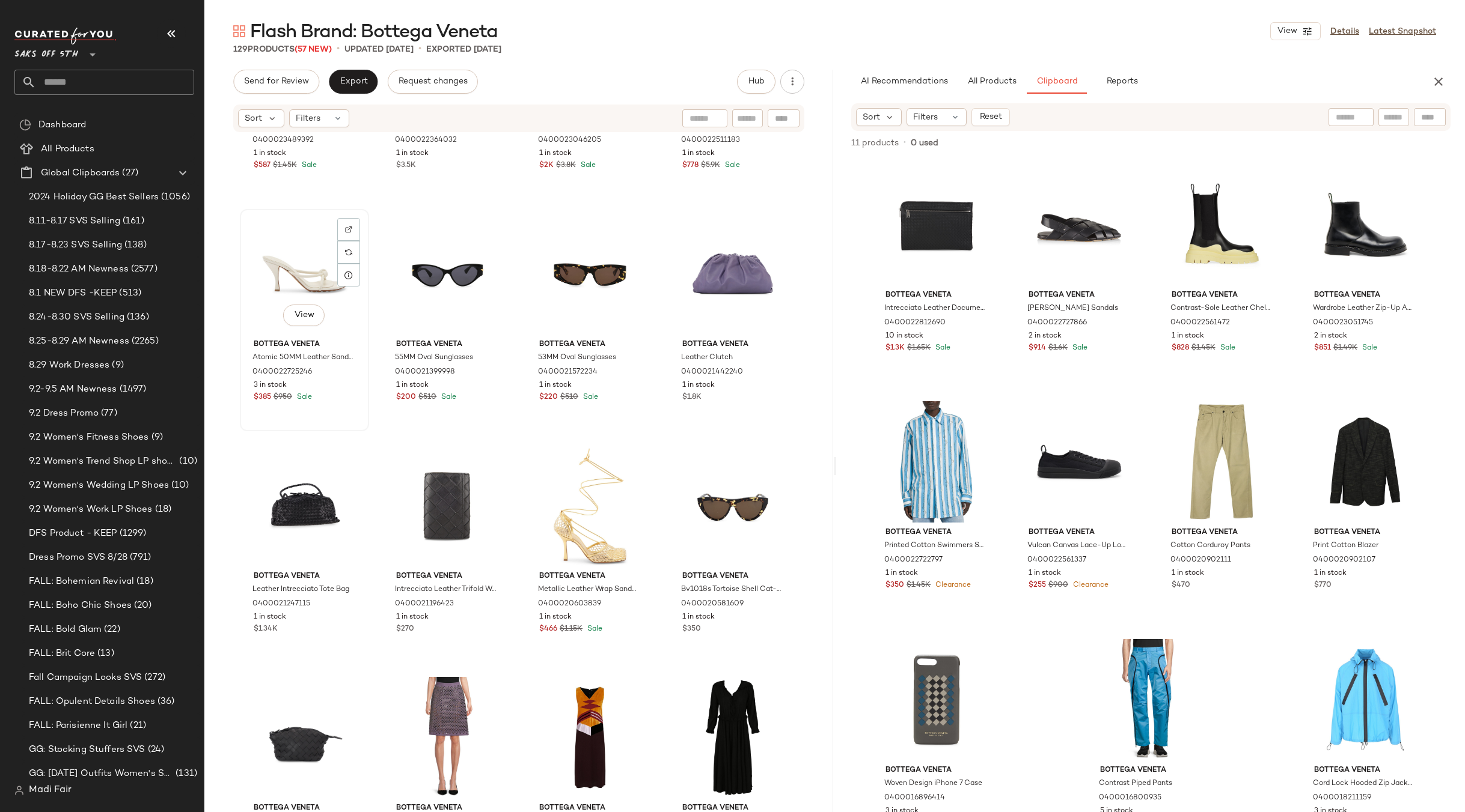
click at [291, 268] on div "View" at bounding box center [305, 274] width 121 height 122
click at [595, 500] on div "View" at bounding box center [590, 506] width 121 height 122
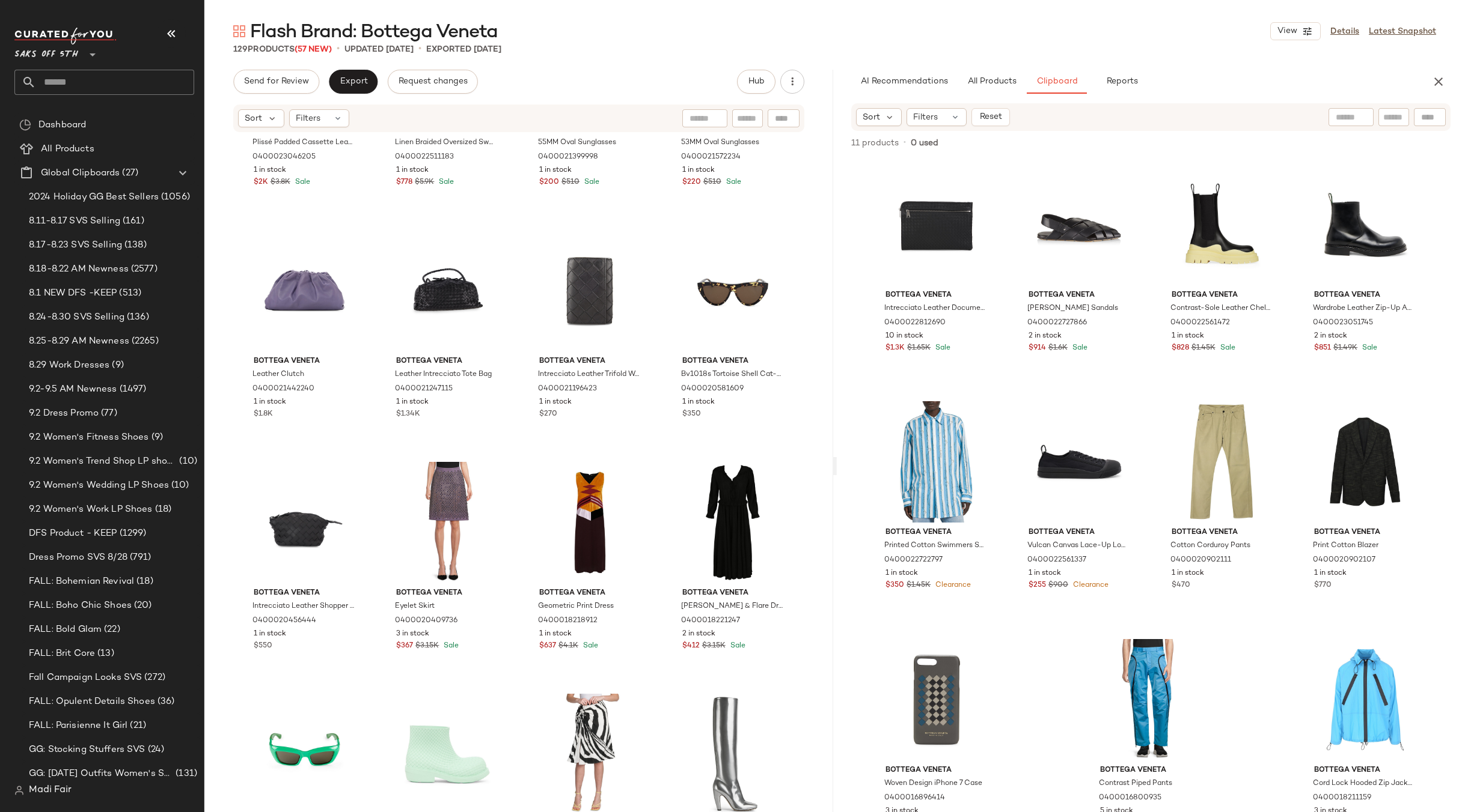
scroll to position [6434, 0]
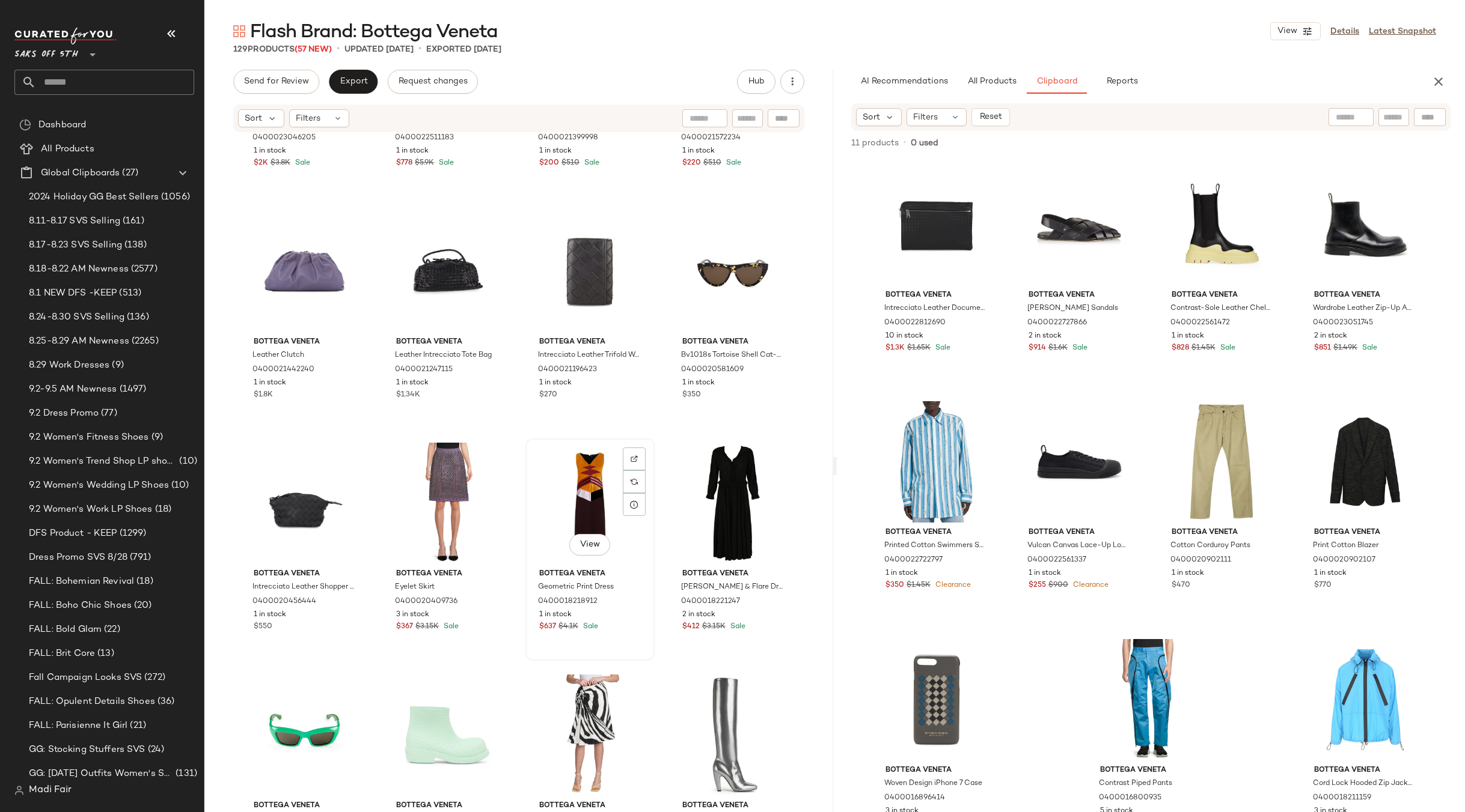
click at [587, 488] on div "View" at bounding box center [590, 503] width 121 height 122
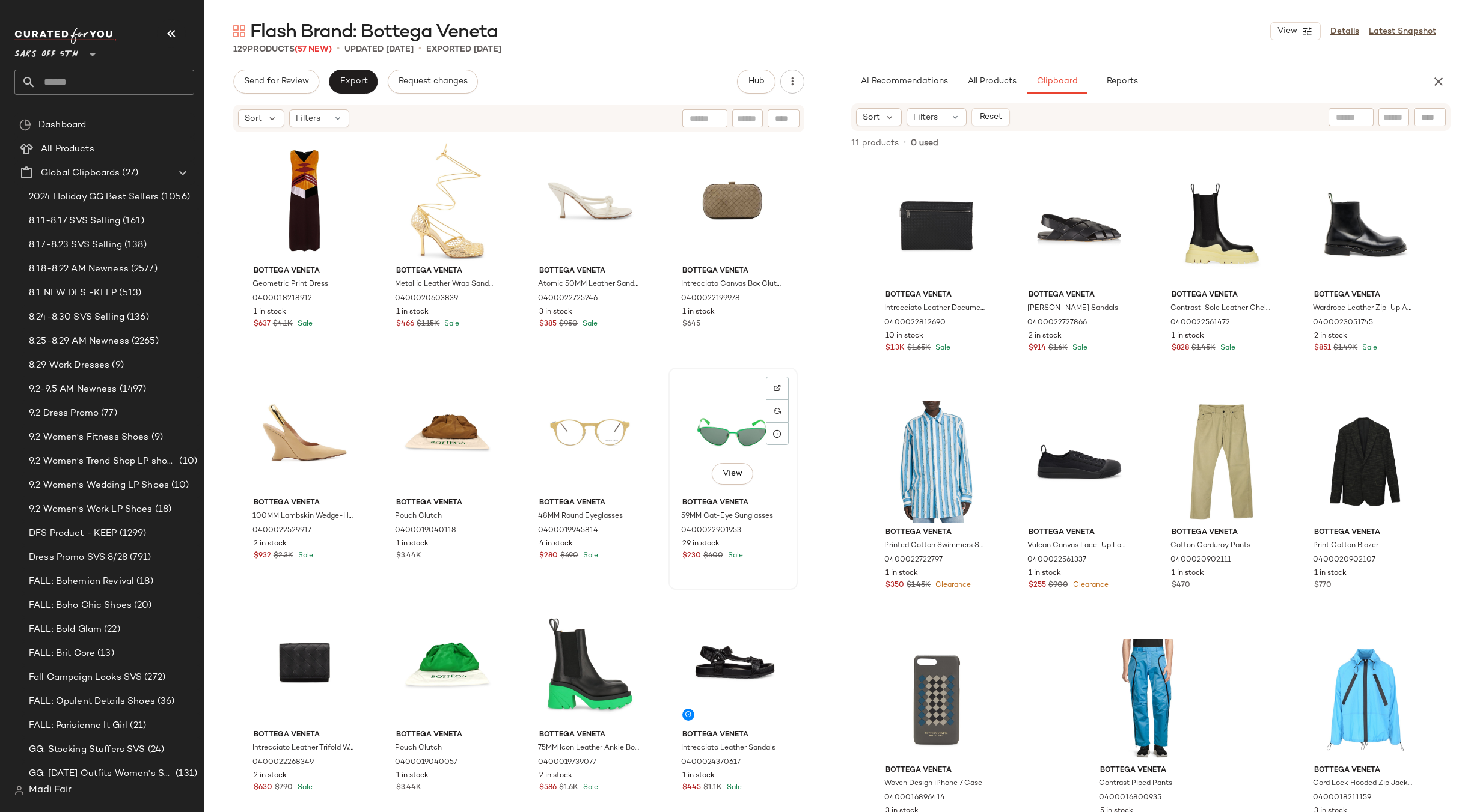
click at [717, 419] on div "View" at bounding box center [733, 433] width 121 height 122
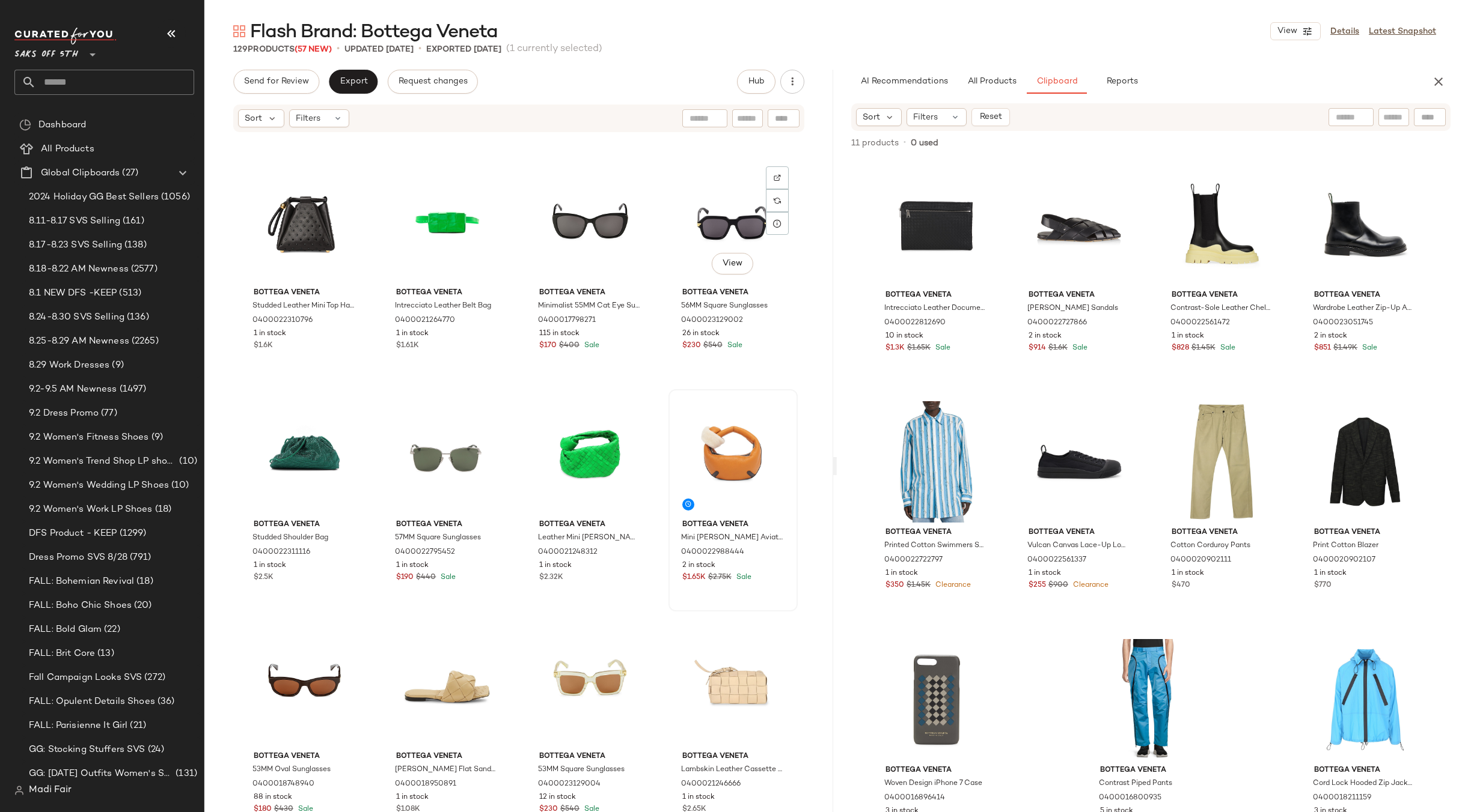
scroll to position [1091, 0]
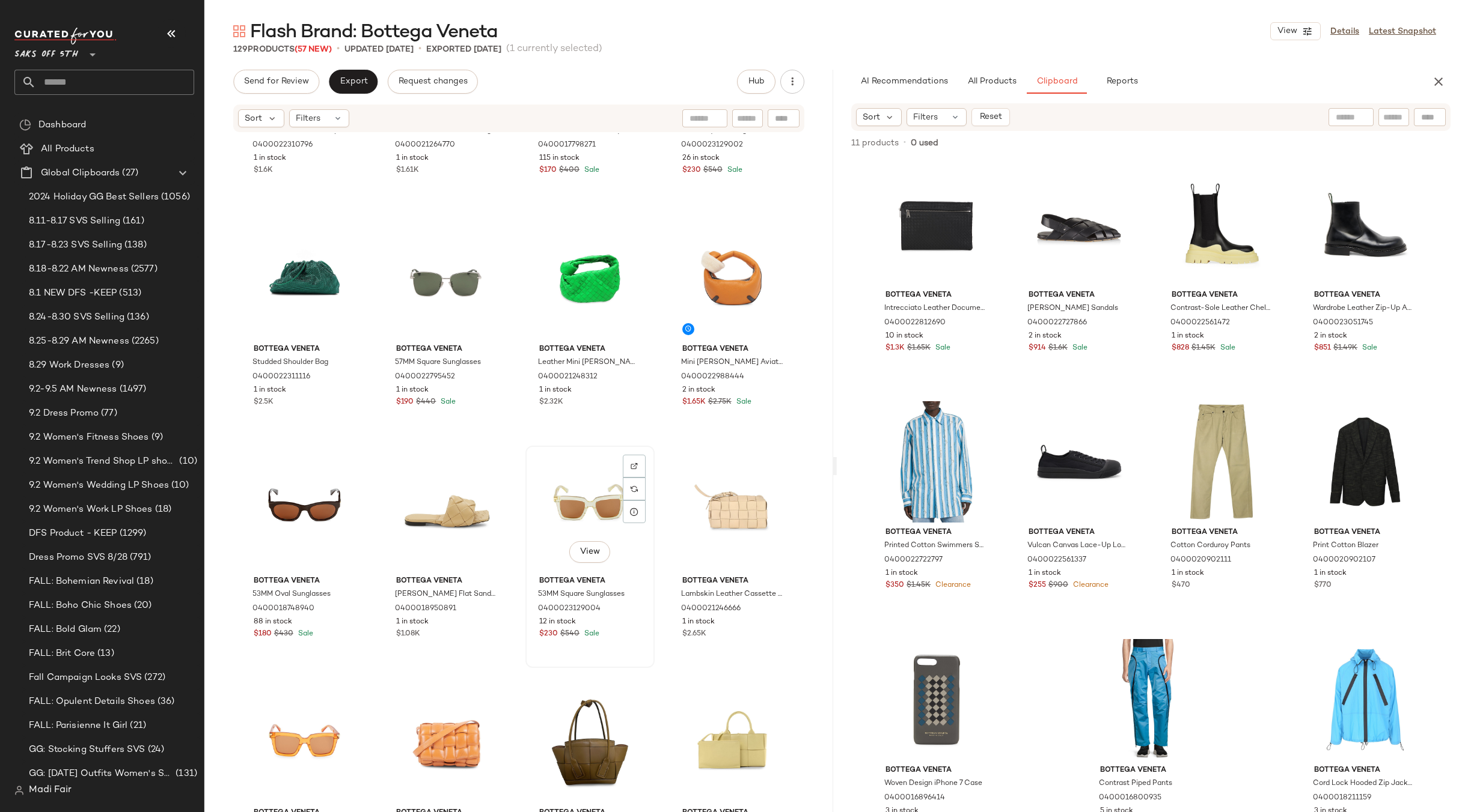
click at [545, 505] on div "View" at bounding box center [590, 510] width 121 height 122
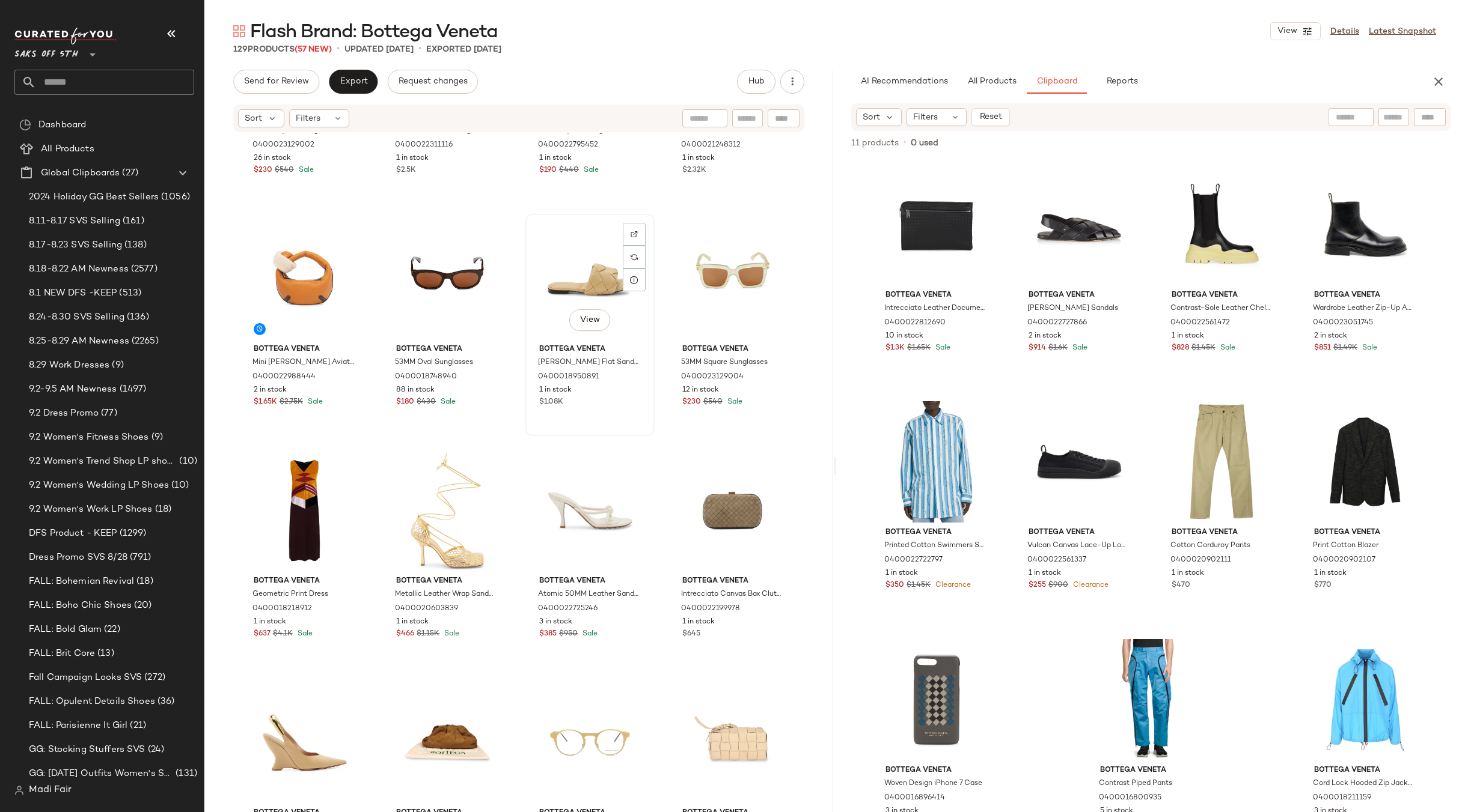
click at [646, 432] on div "View Bottega Veneta Lido Lambskin Flat Sandals 0400018950891 1 in stock $1.08K" at bounding box center [590, 325] width 127 height 220
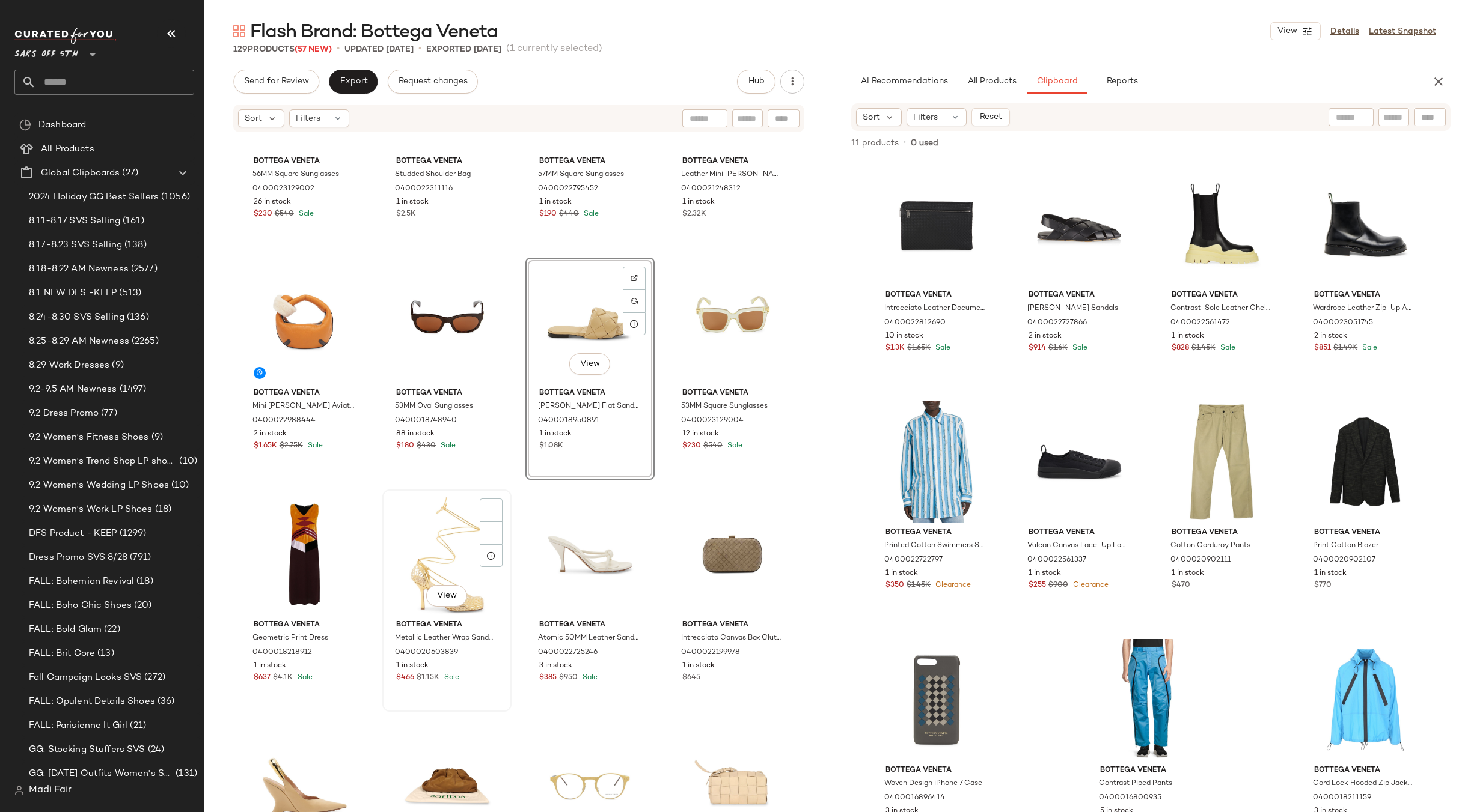
scroll to position [919, 0]
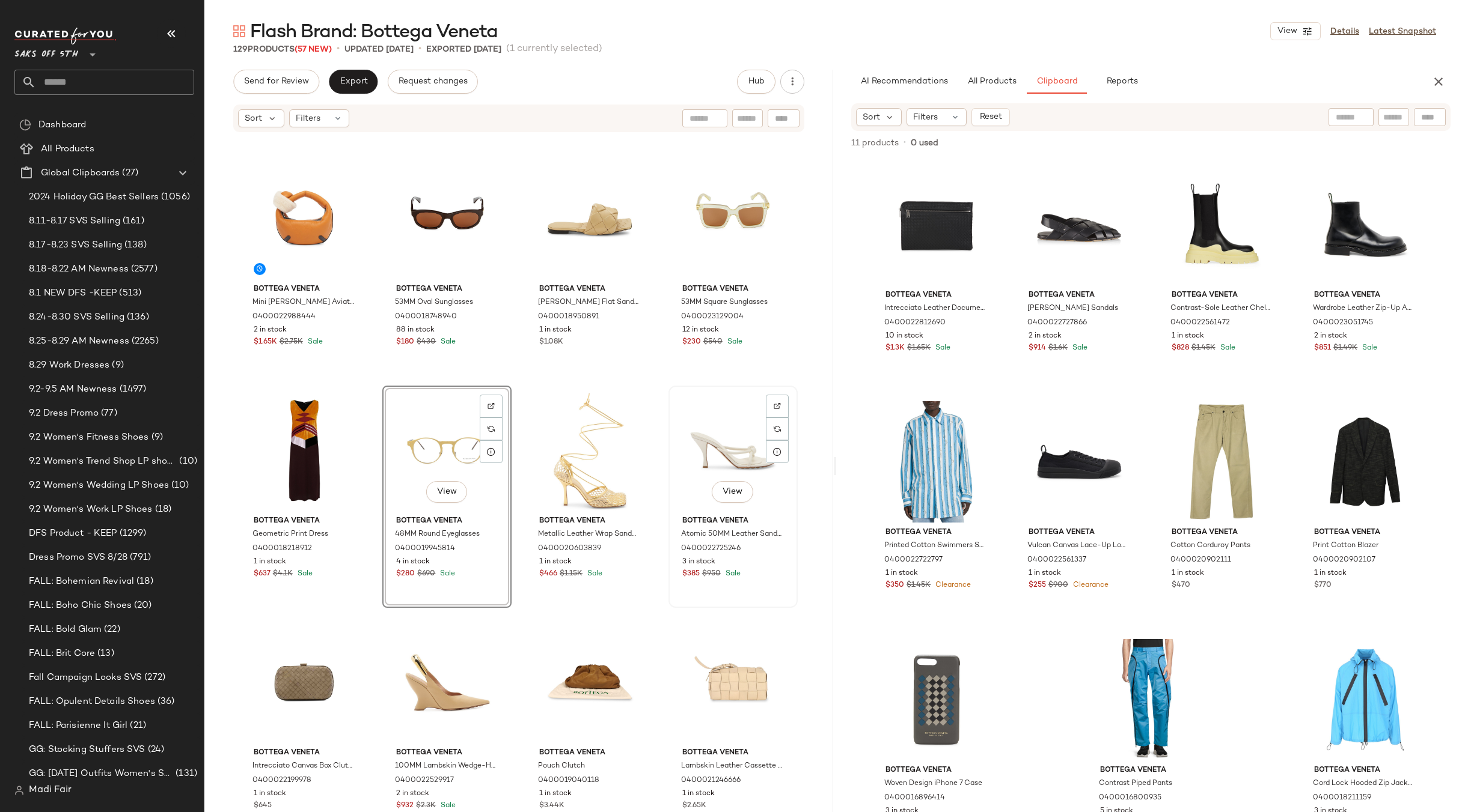
scroll to position [1099, 0]
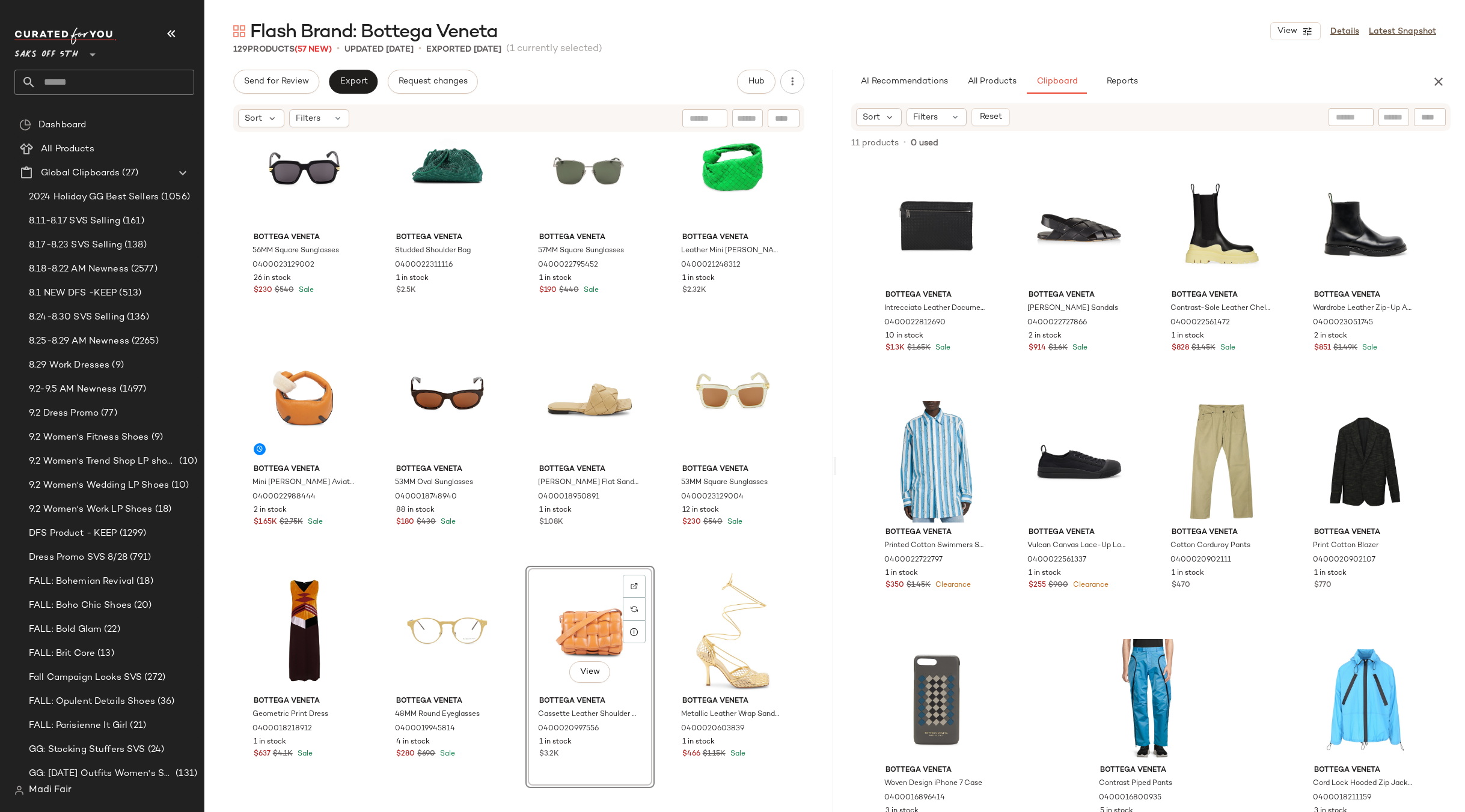
click at [657, 560] on div "Bottega Veneta 56MM Square Sunglasses 0400023129002 26 in stock $230 $540 Sale …" at bounding box center [518, 490] width 628 height 715
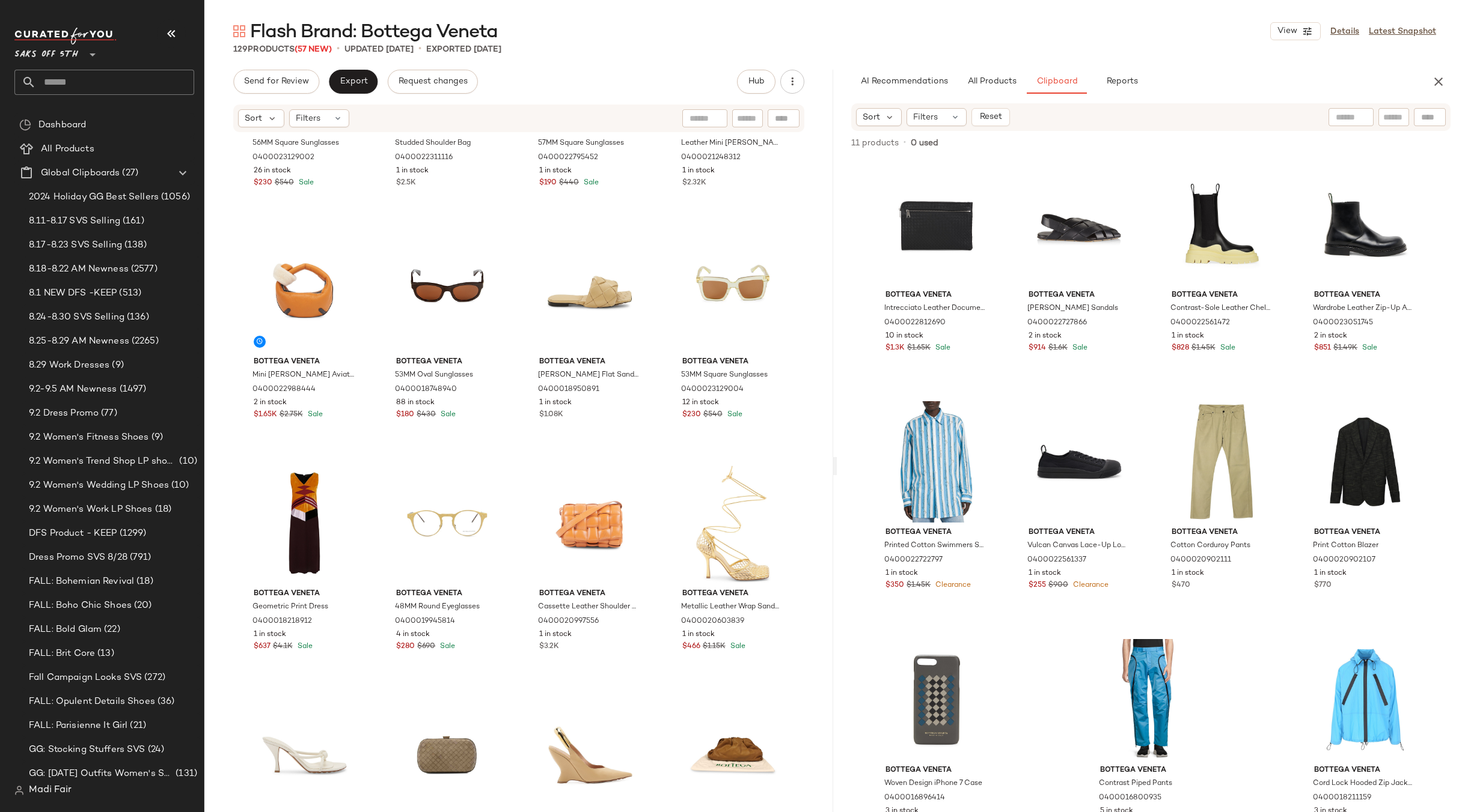
scroll to position [1040, 0]
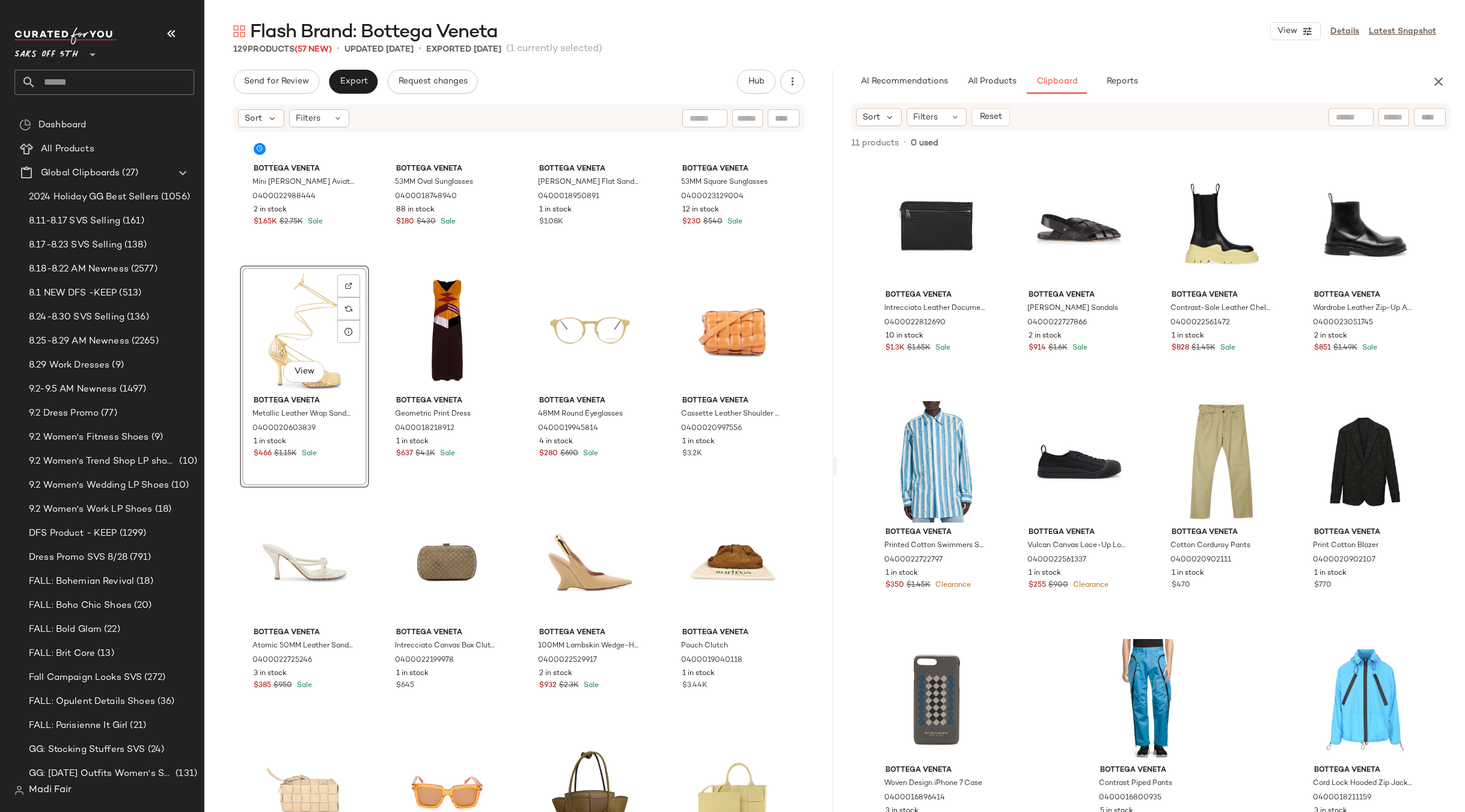
click at [659, 269] on div "Bottega Veneta Mini [PERSON_NAME] Aviator Leather & Shearling Bag 0400022988444…" at bounding box center [518, 490] width 628 height 715
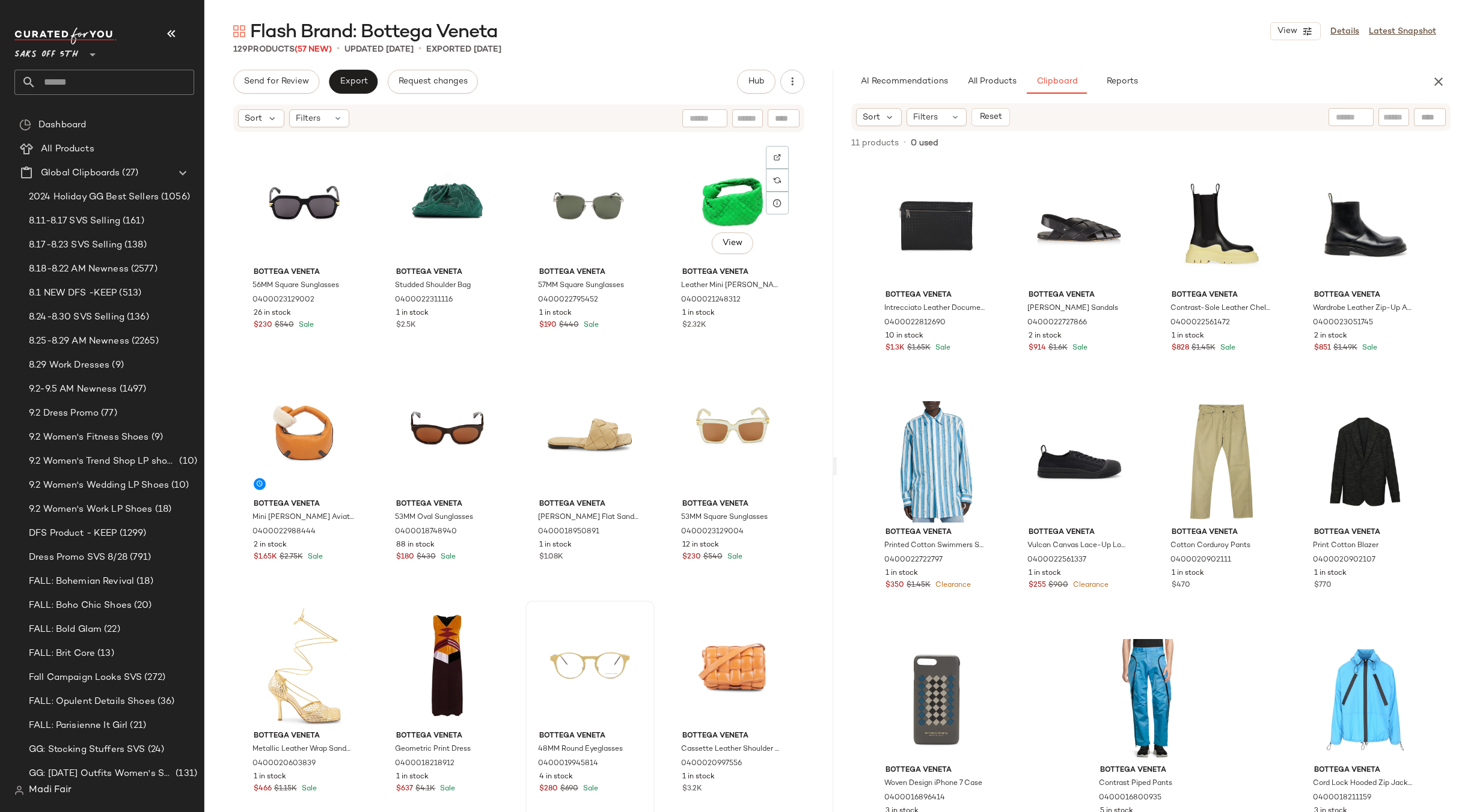
scroll to position [859, 0]
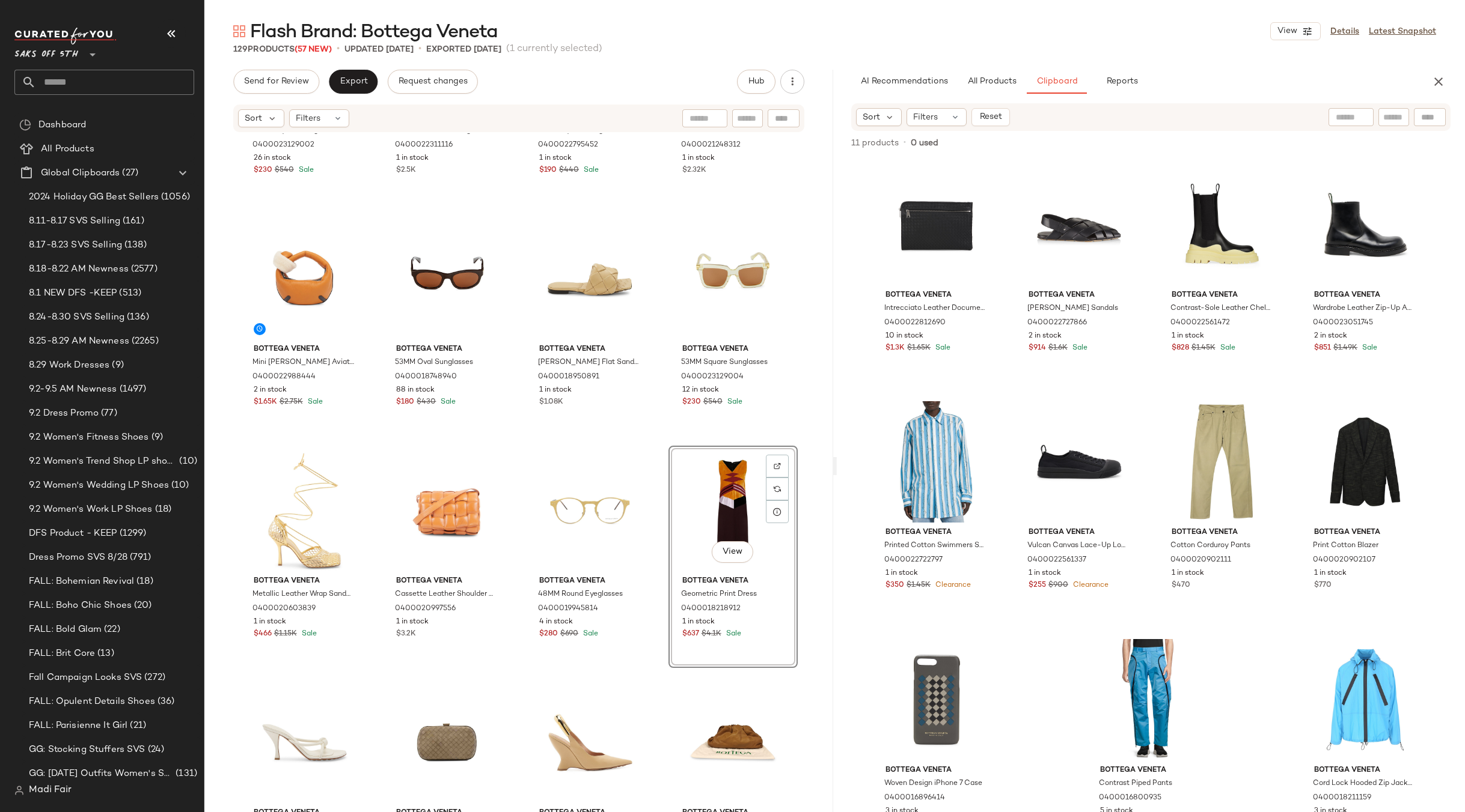
click at [655, 442] on div "Bottega Veneta 56MM Square Sunglasses 0400023129002 26 in stock $230 $540 Sale …" at bounding box center [518, 490] width 628 height 715
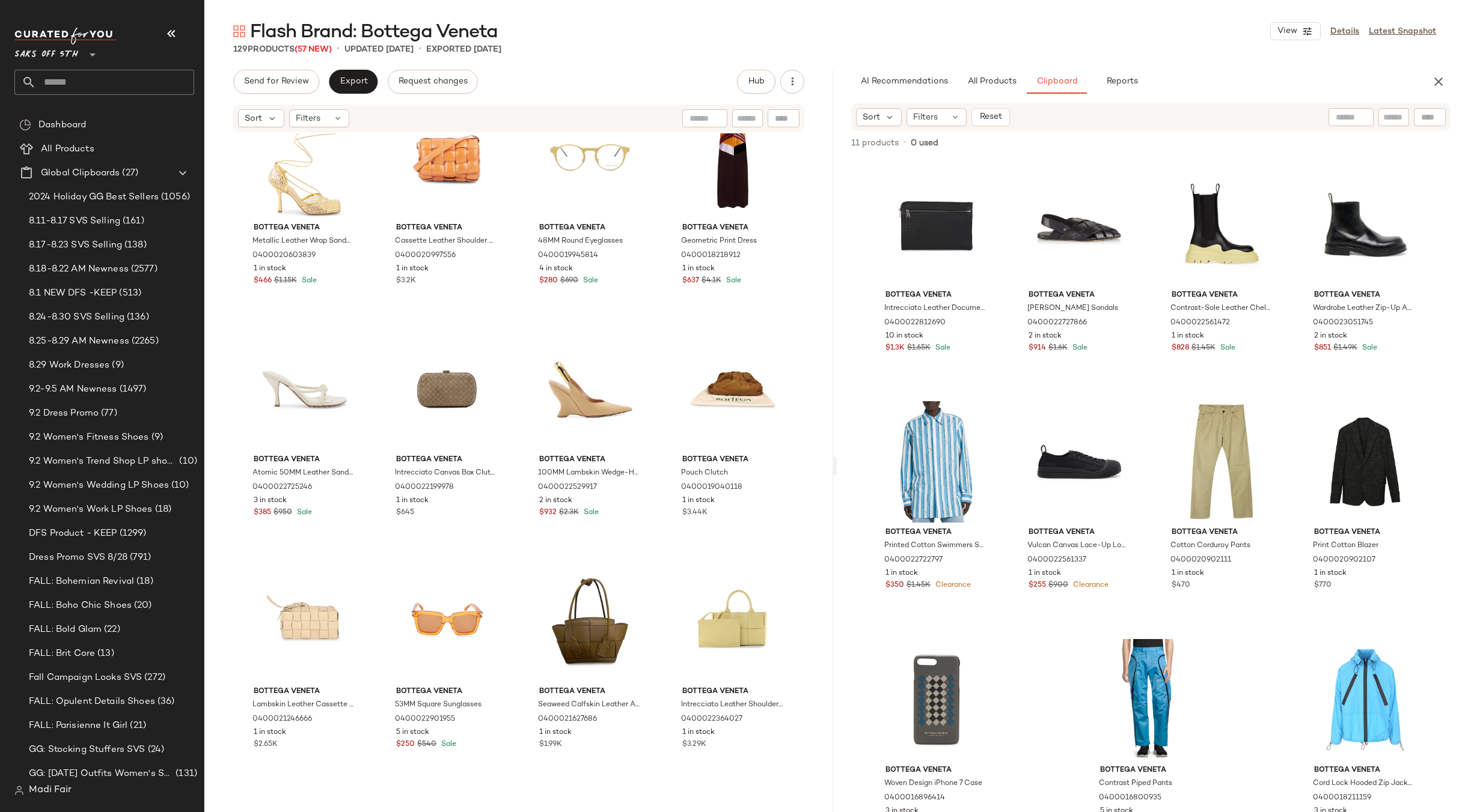
scroll to position [1220, 0]
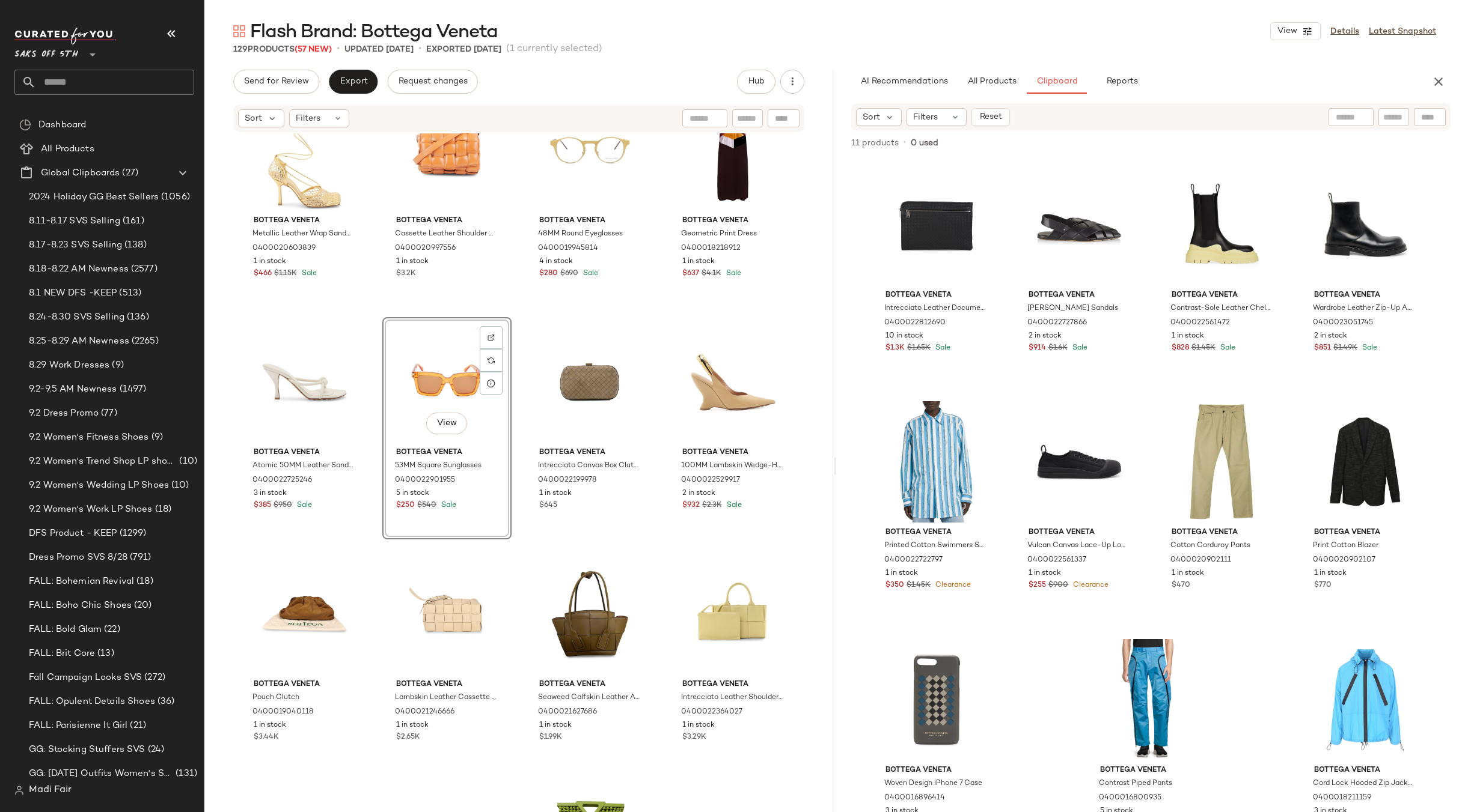
click at [655, 554] on div "Bottega Veneta Mini [PERSON_NAME] Aviator Leather & Shearling Bag 0400022988444…" at bounding box center [518, 490] width 628 height 715
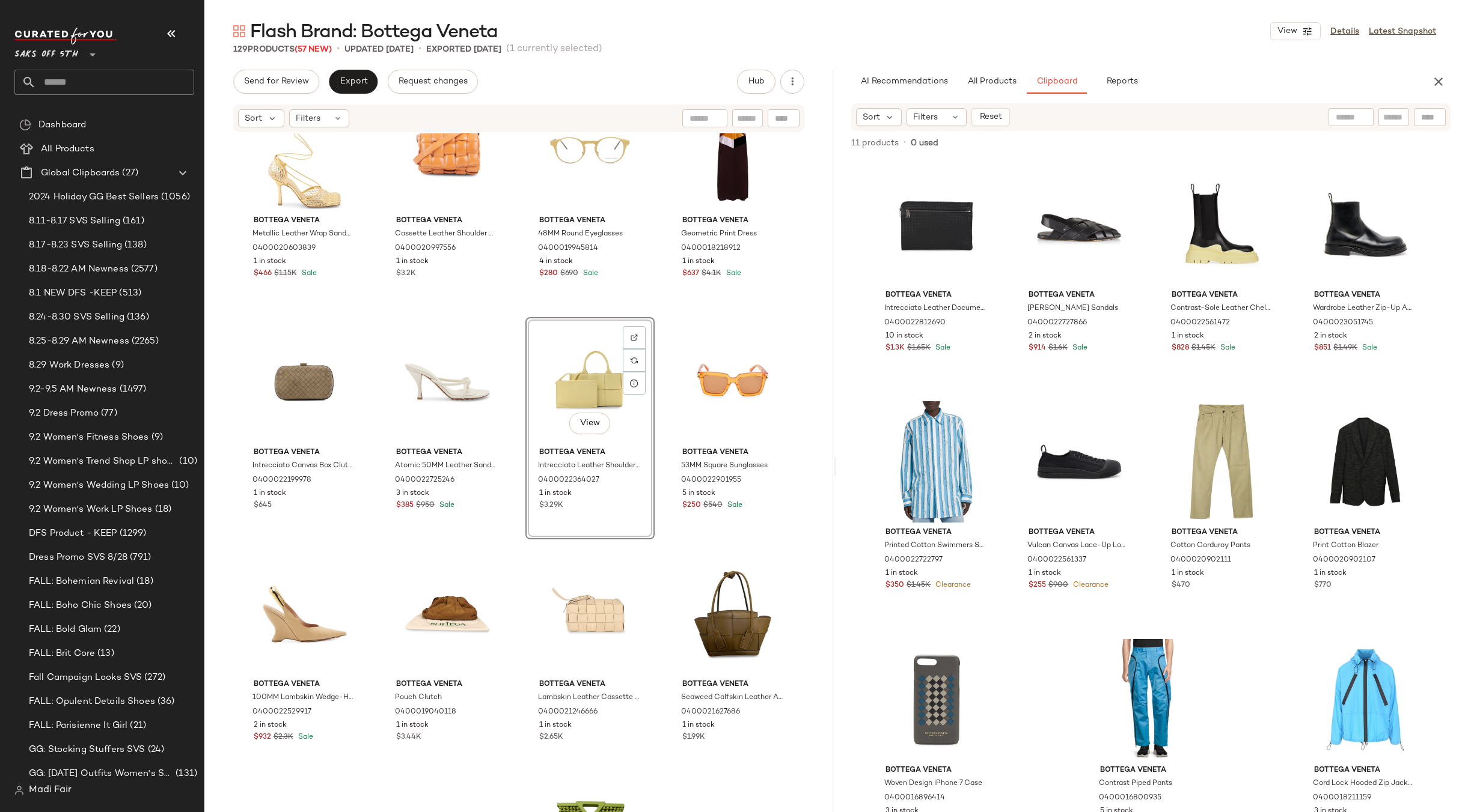
click at [655, 311] on div "Bottega Veneta Mini [PERSON_NAME] Aviator Leather & Shearling Bag 0400022988444…" at bounding box center [518, 490] width 628 height 715
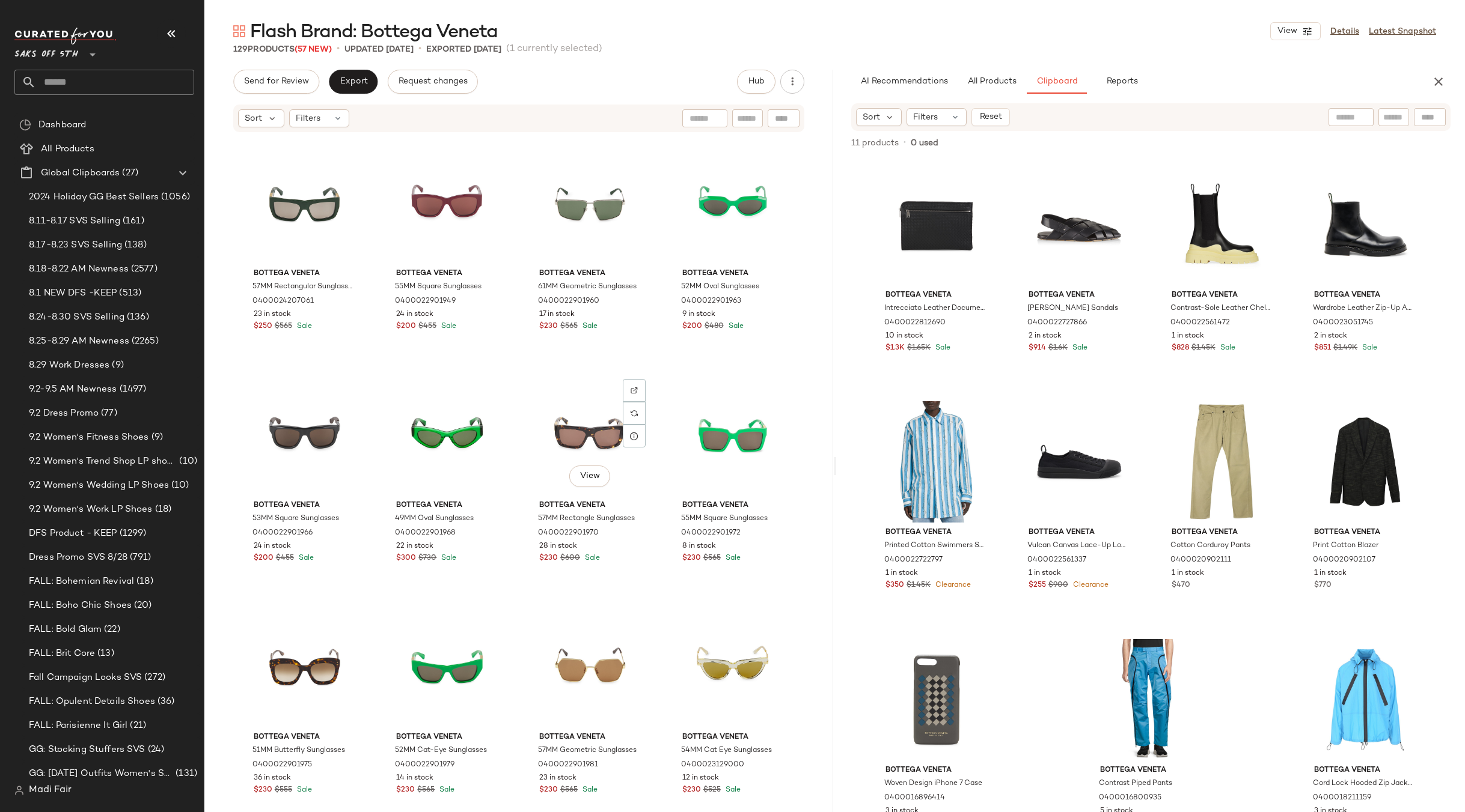
scroll to position [3444, 0]
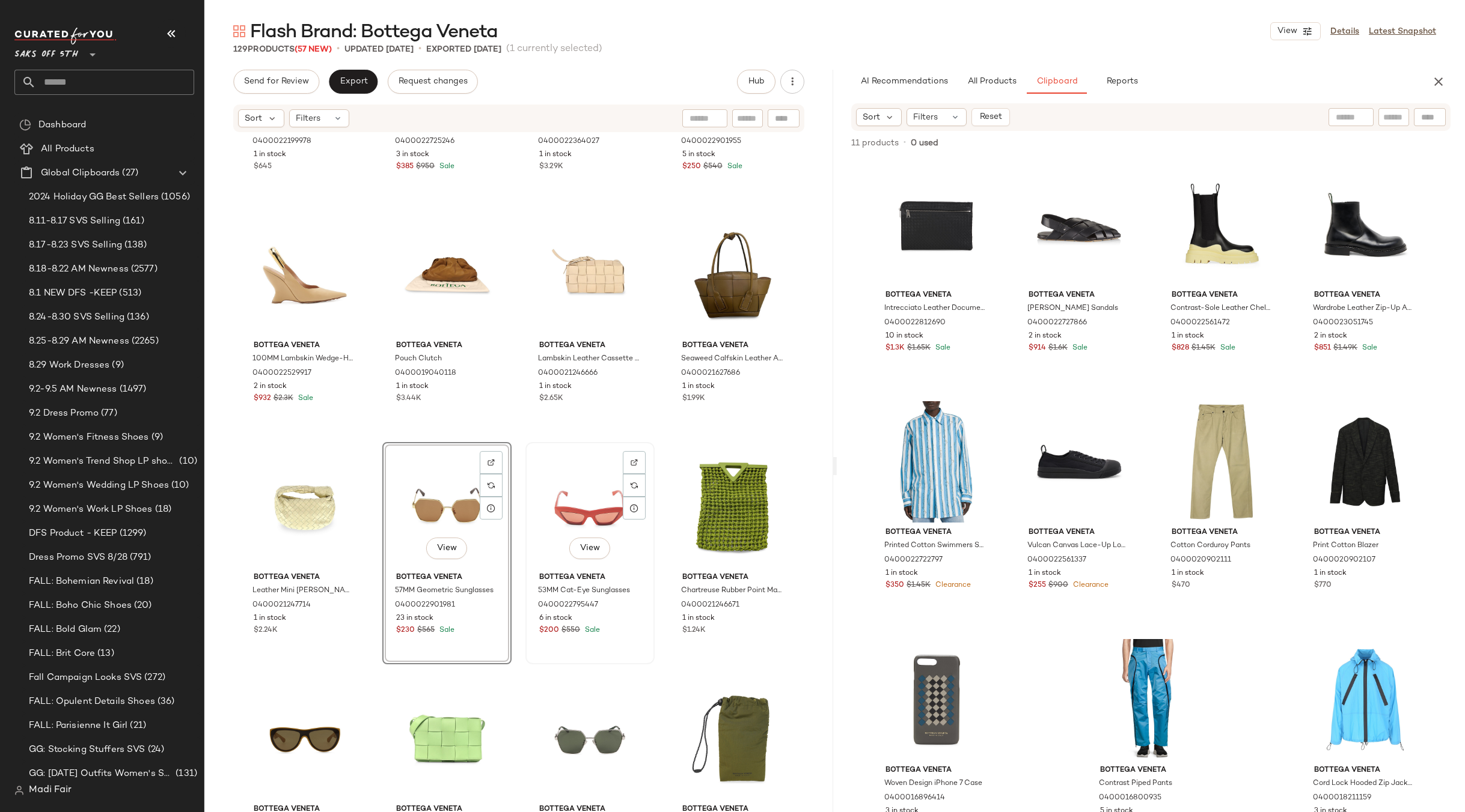
scroll to position [1379, 0]
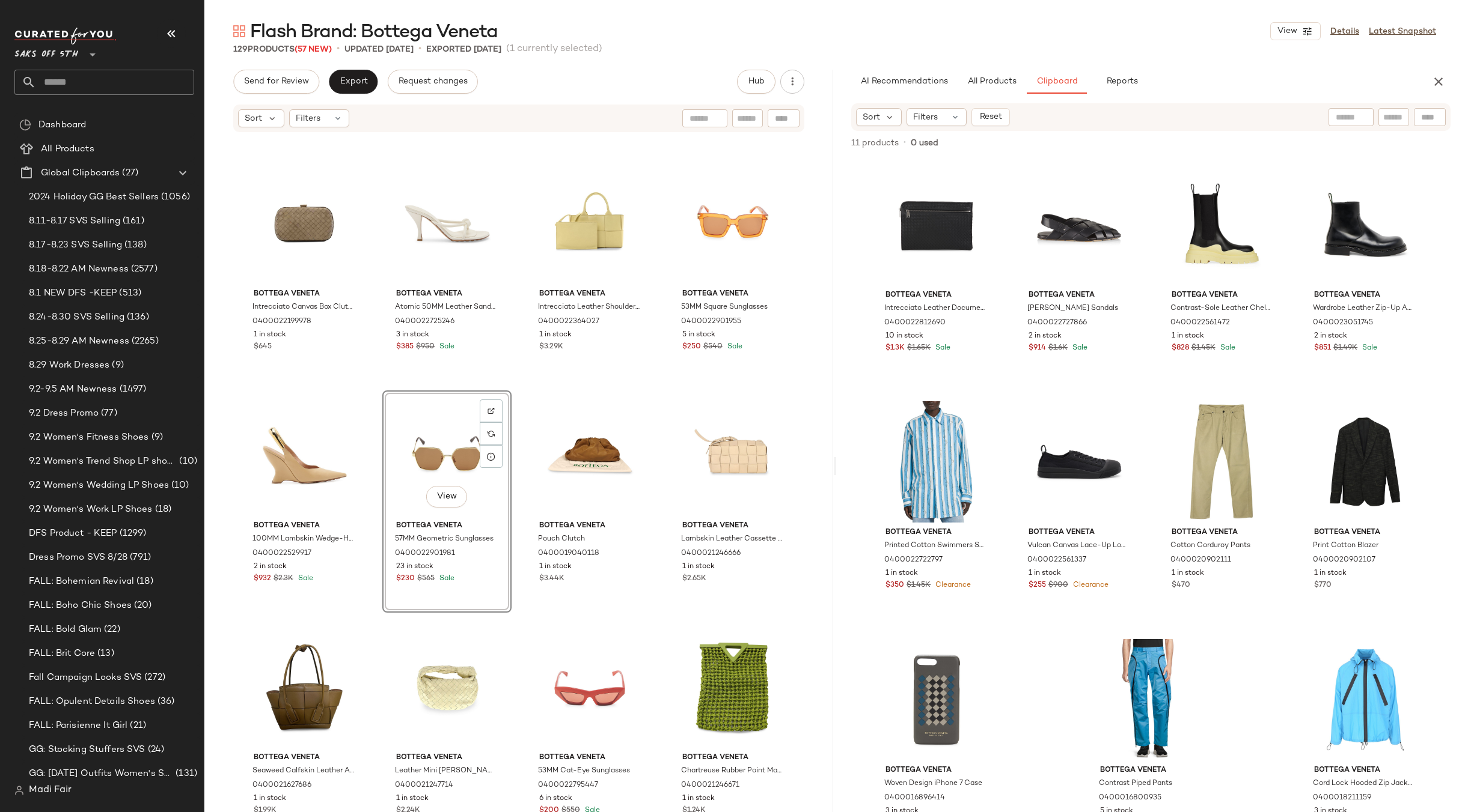
click at [519, 617] on div "Bottega Veneta Intrecciato Canvas Box Clutch 0400022199978 1 in stock $645 Bott…" at bounding box center [518, 490] width 628 height 715
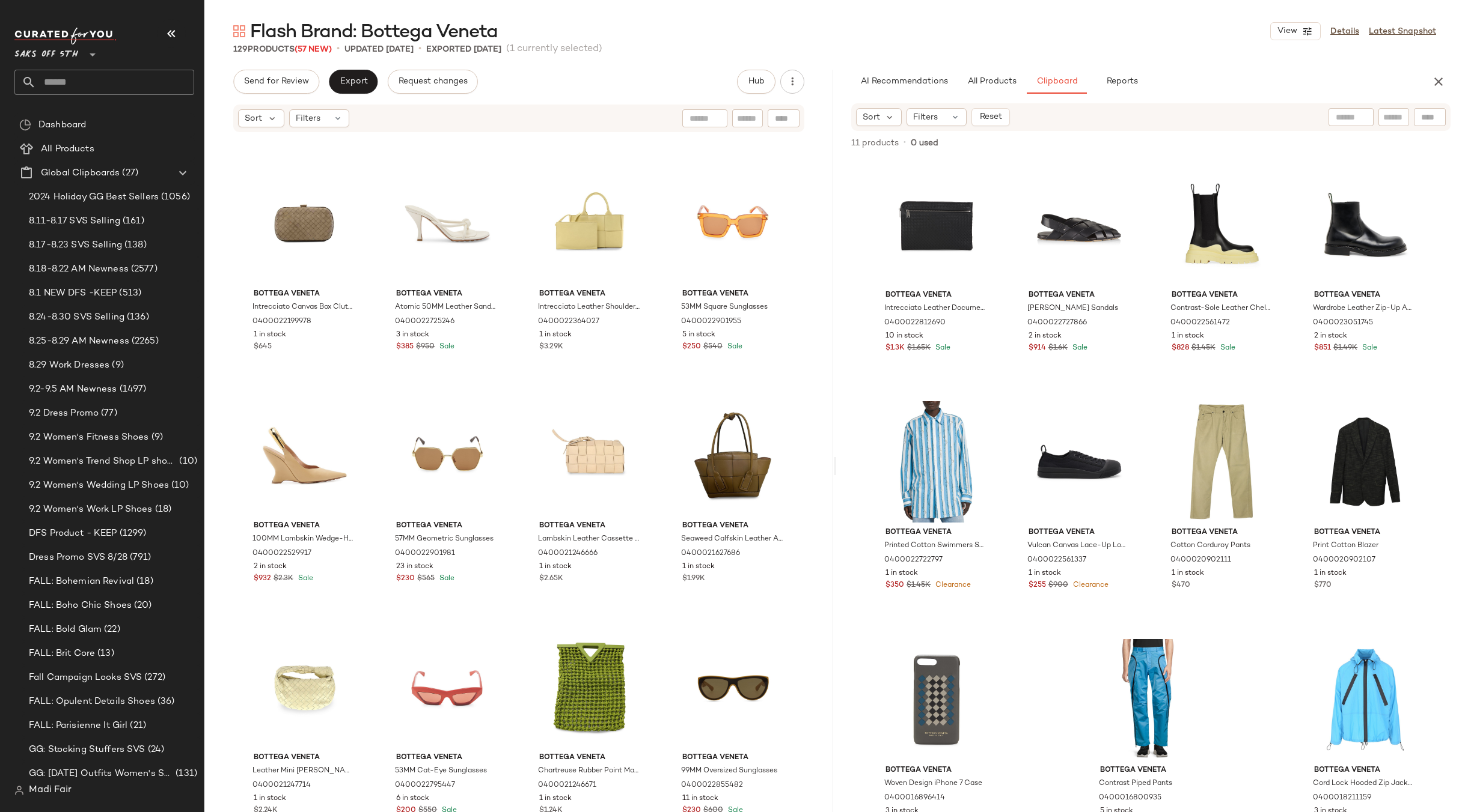
click at [661, 388] on div "Bottega Veneta Intrecciato Canvas Box Clutch 0400022199978 1 in stock $645 Bott…" at bounding box center [518, 490] width 628 height 715
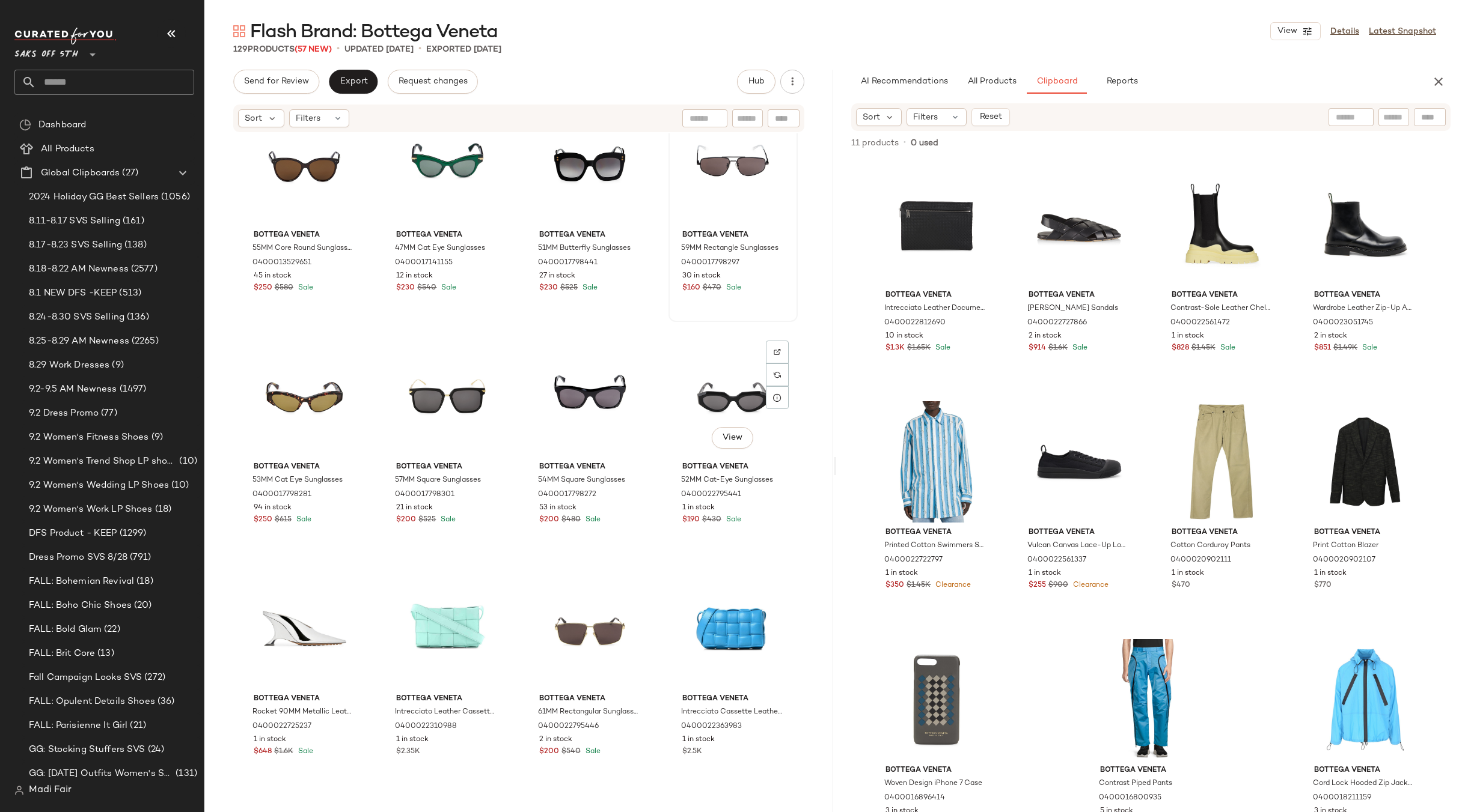
scroll to position [4156, 0]
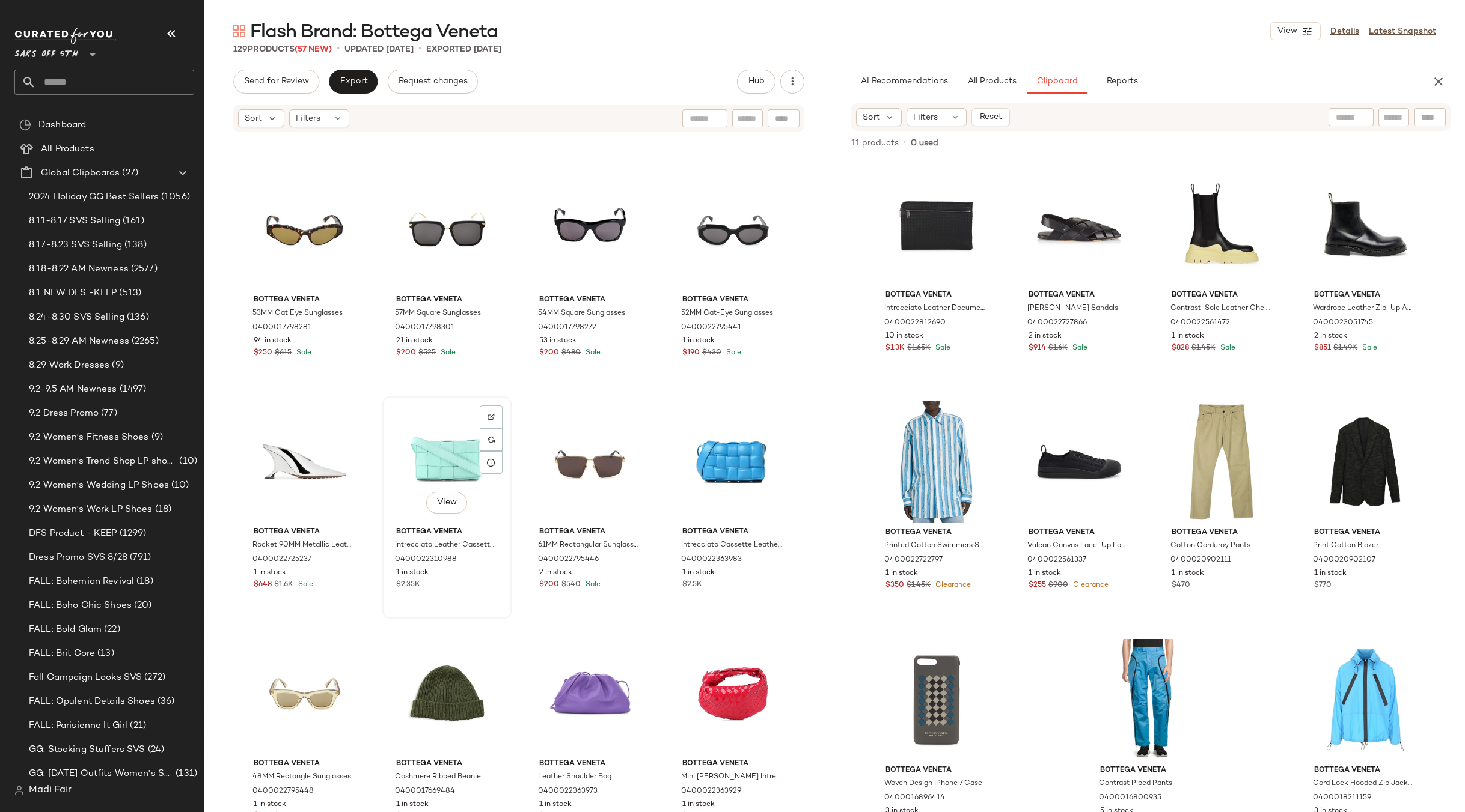
click at [446, 461] on div "View" at bounding box center [447, 461] width 121 height 122
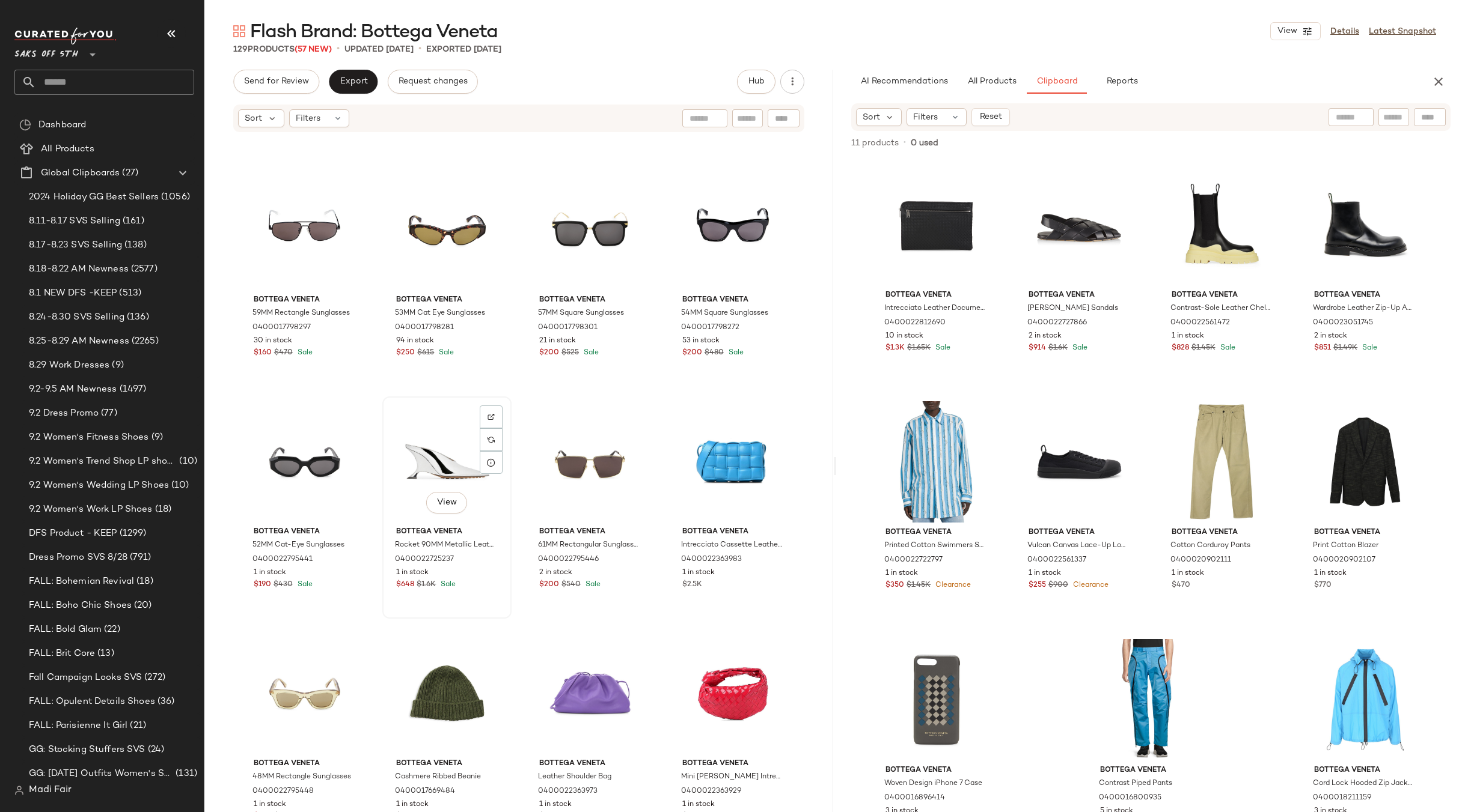
click at [406, 461] on div "View" at bounding box center [447, 461] width 121 height 122
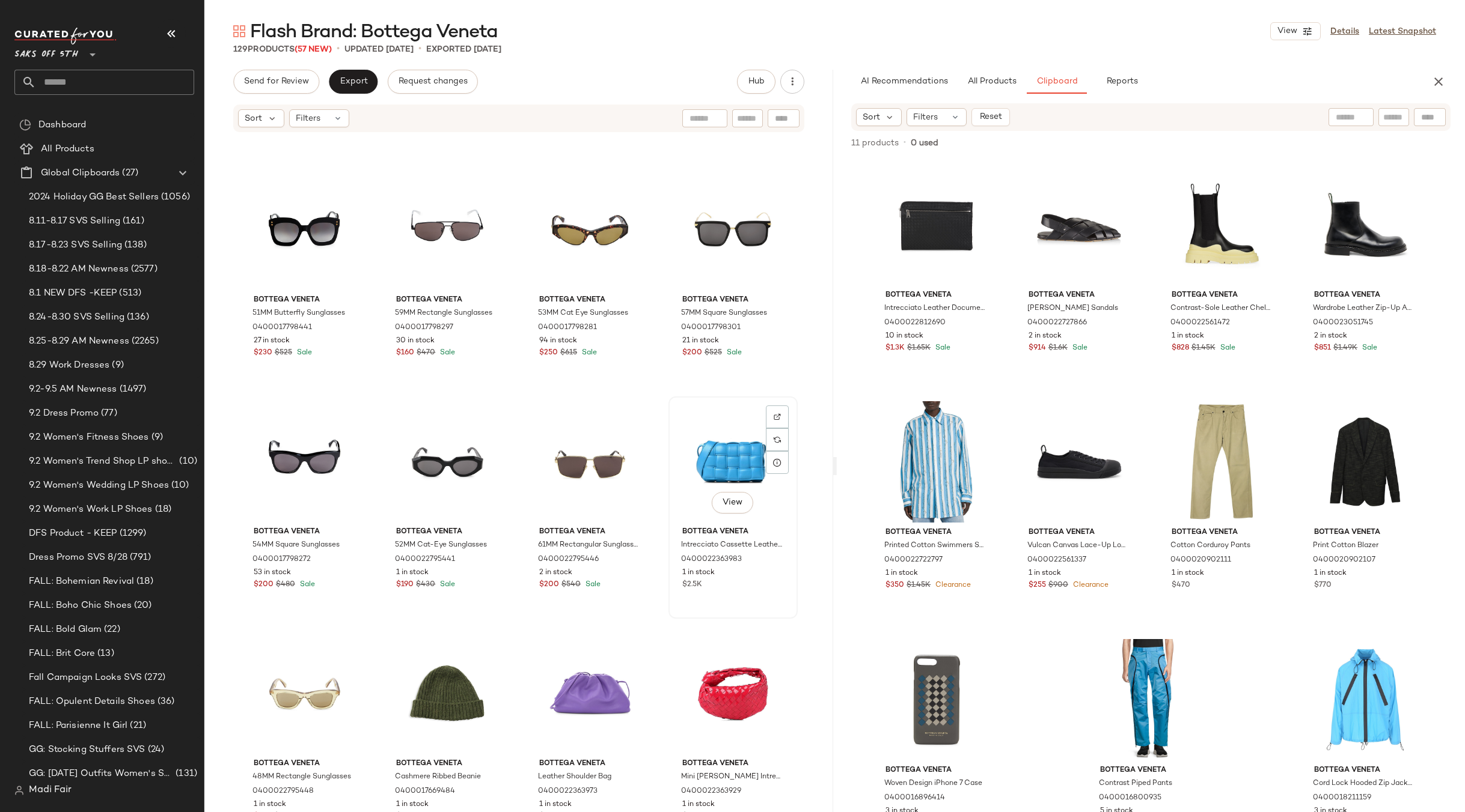
click at [706, 462] on div "View" at bounding box center [733, 461] width 121 height 122
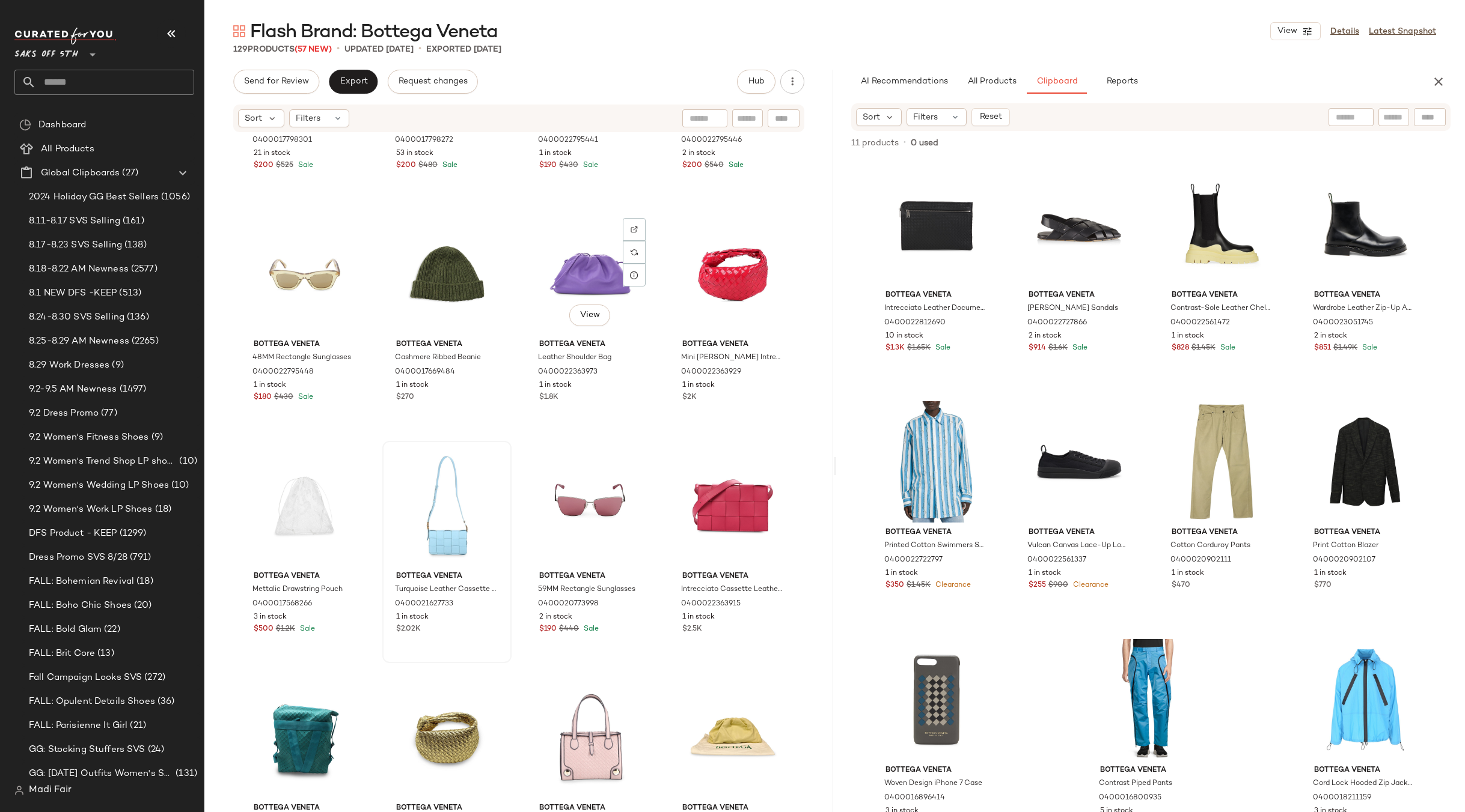
scroll to position [4576, 0]
click at [453, 477] on div "View" at bounding box center [447, 505] width 121 height 122
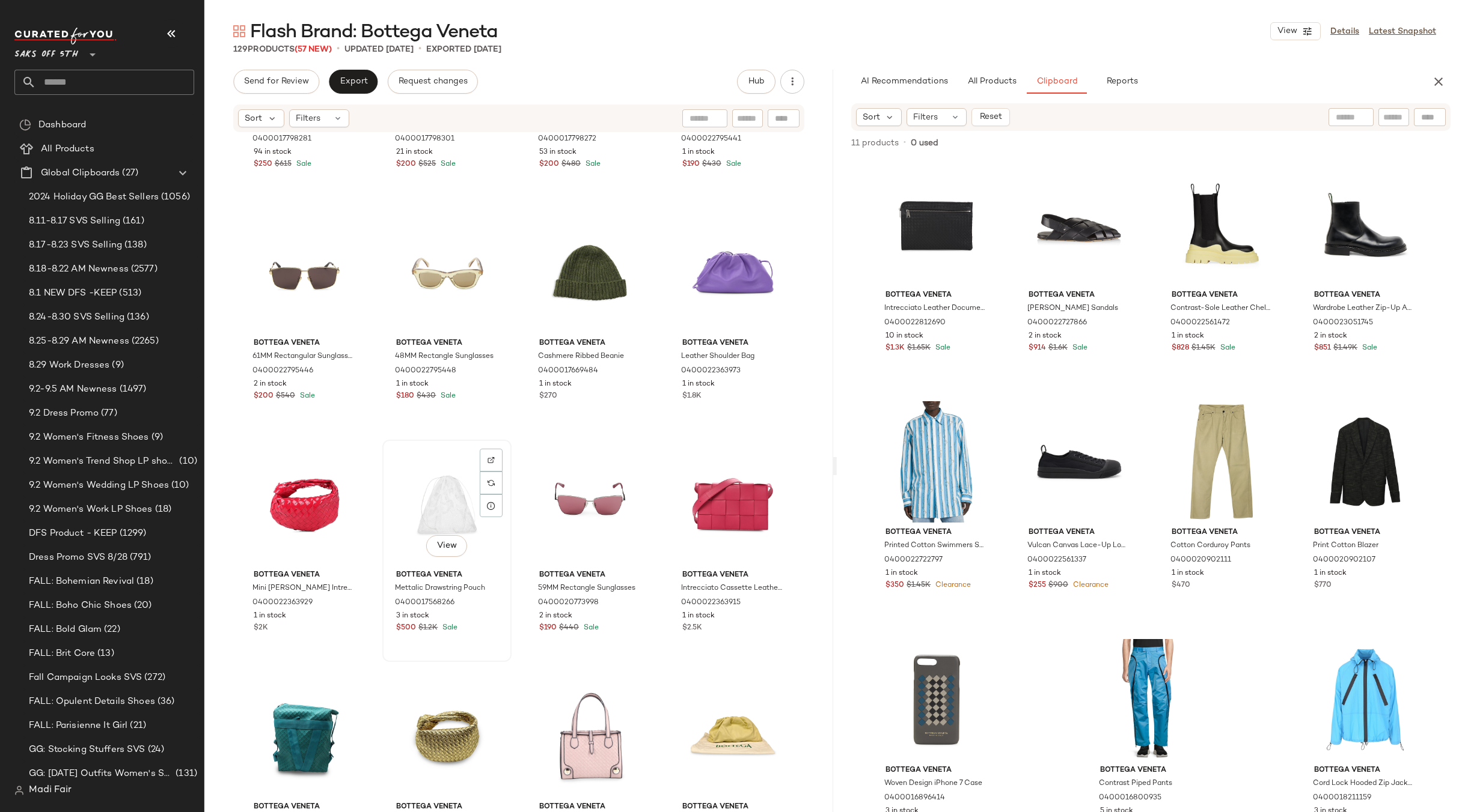
click at [415, 493] on div "View" at bounding box center [447, 505] width 121 height 122
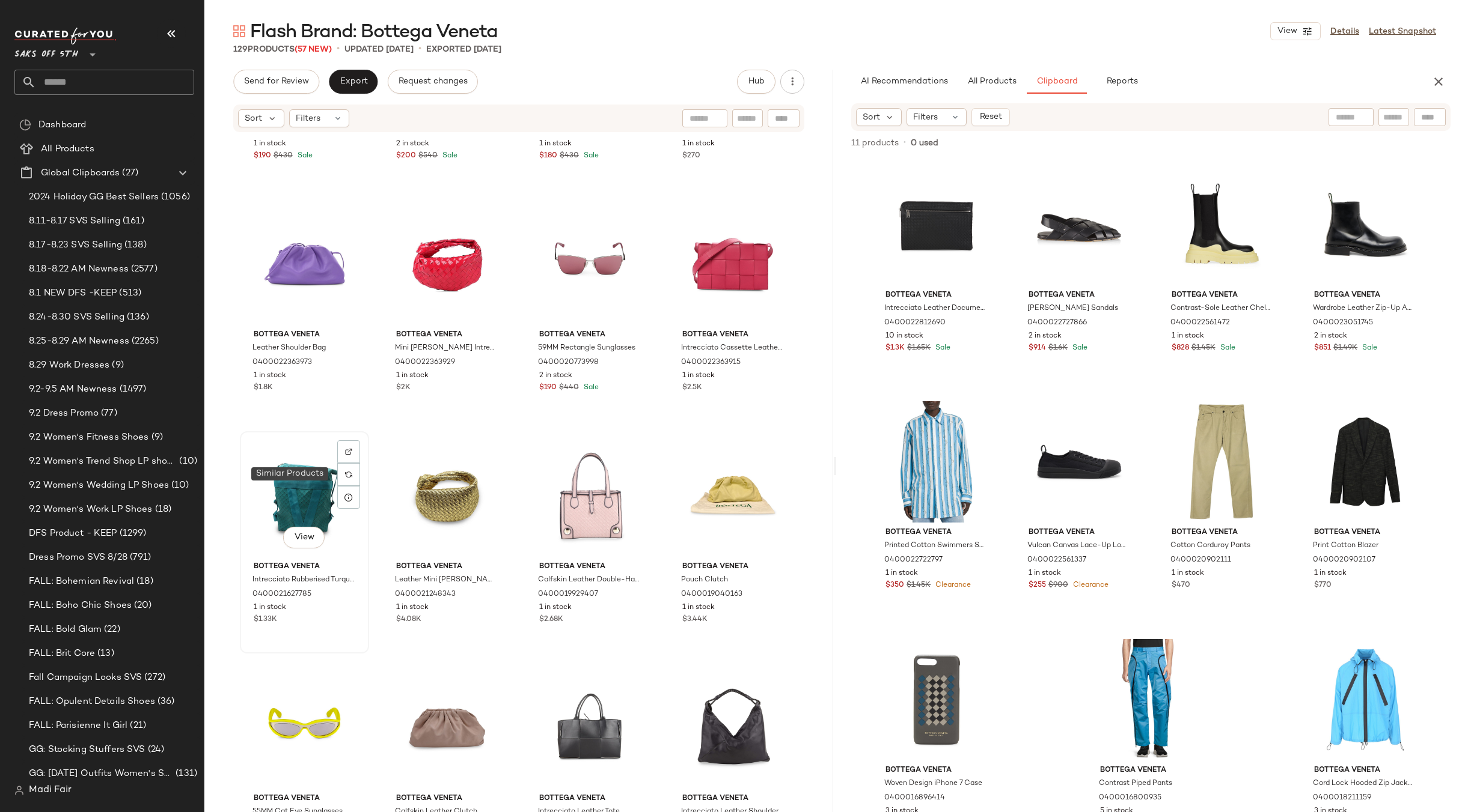
click at [315, 479] on div "View" at bounding box center [305, 496] width 121 height 122
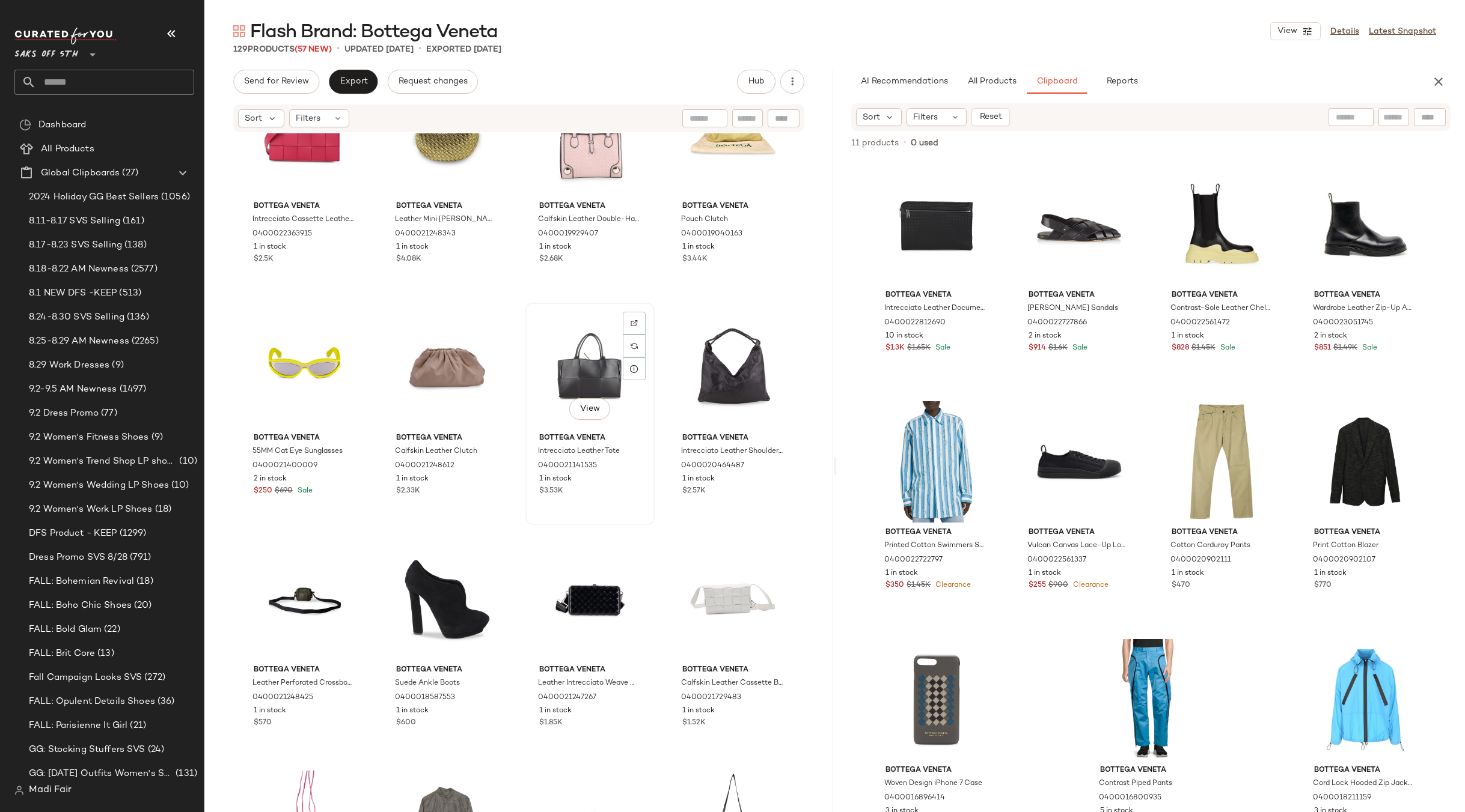
scroll to position [5297, 0]
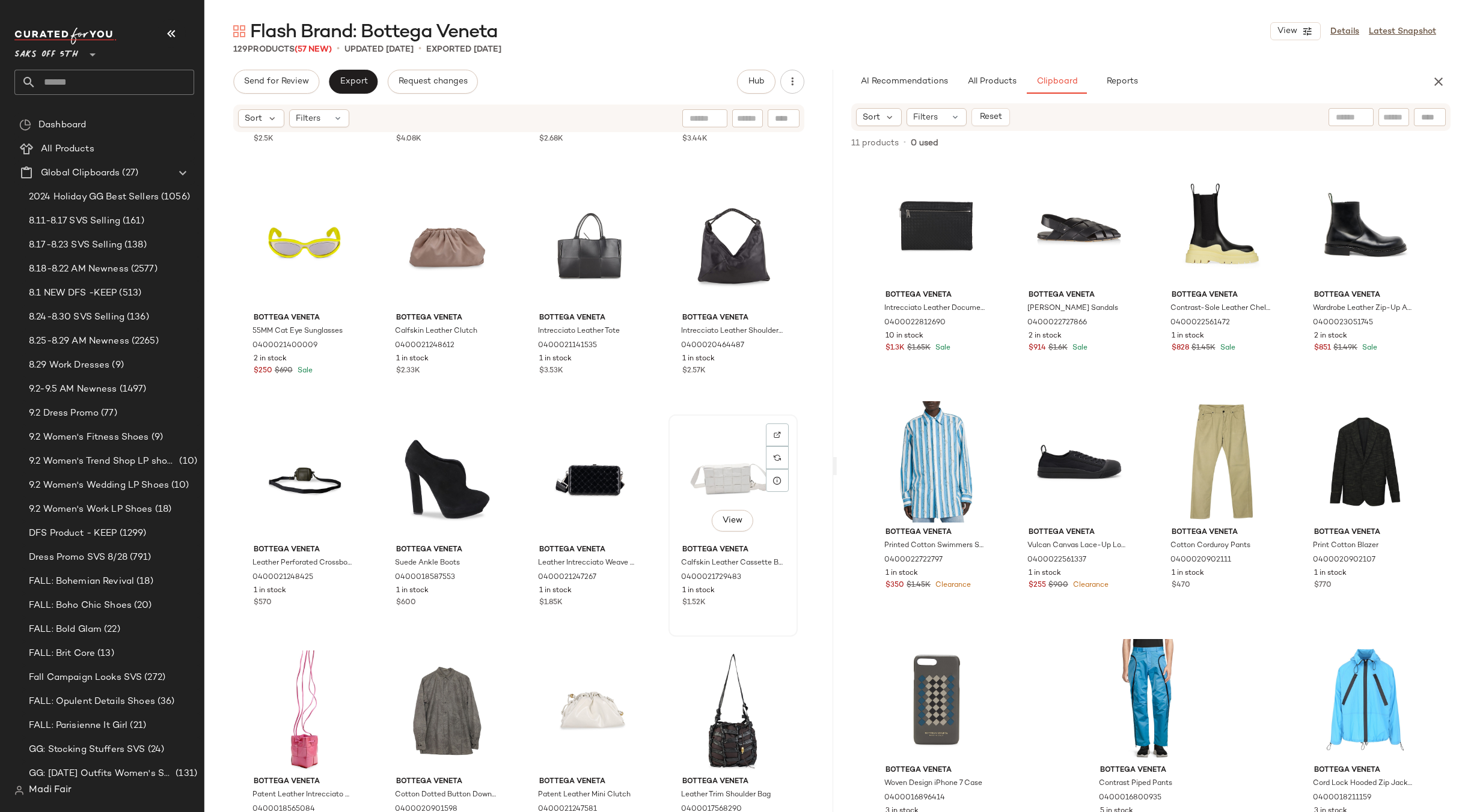
click at [720, 474] on div "View" at bounding box center [733, 479] width 121 height 122
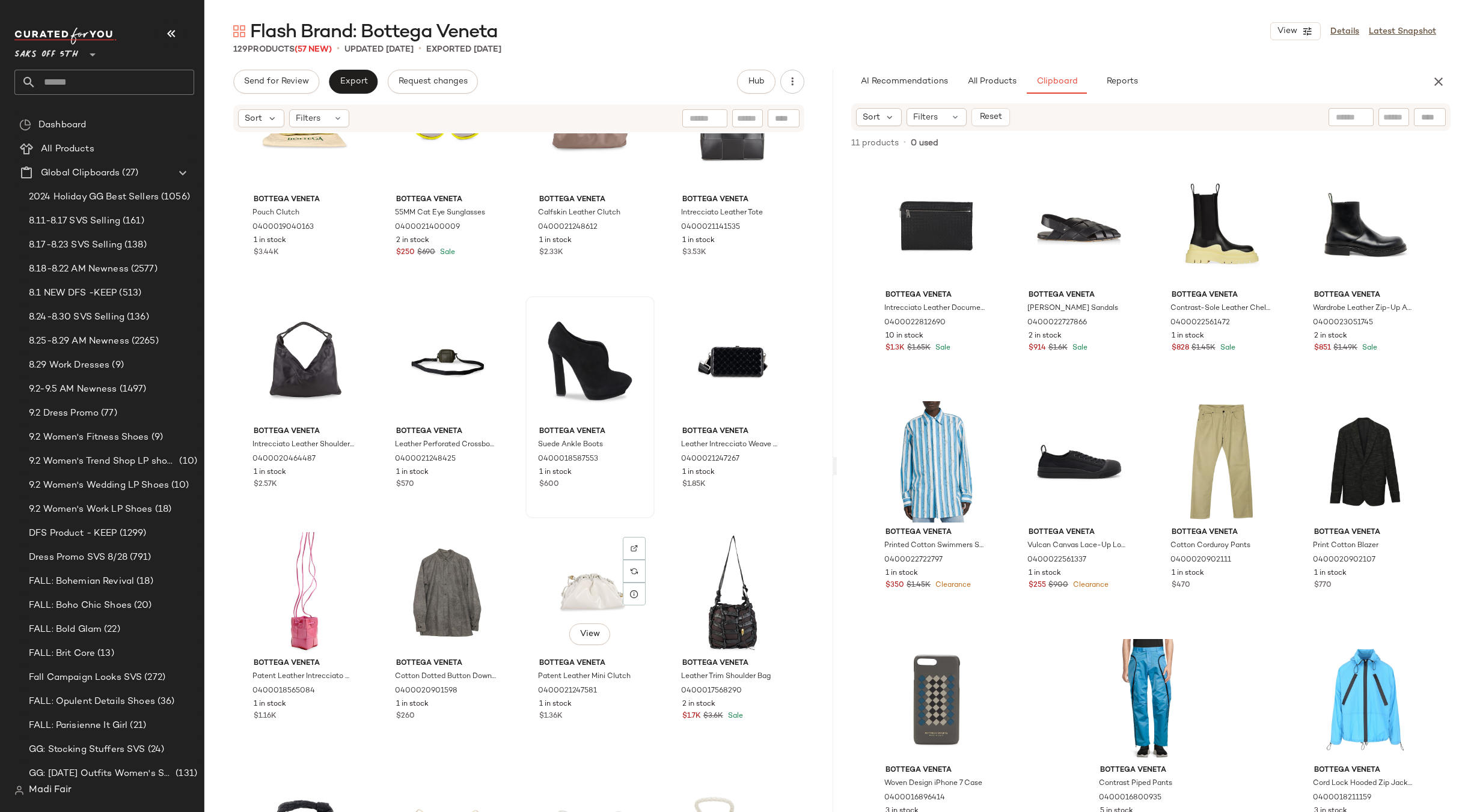
scroll to position [5598, 0]
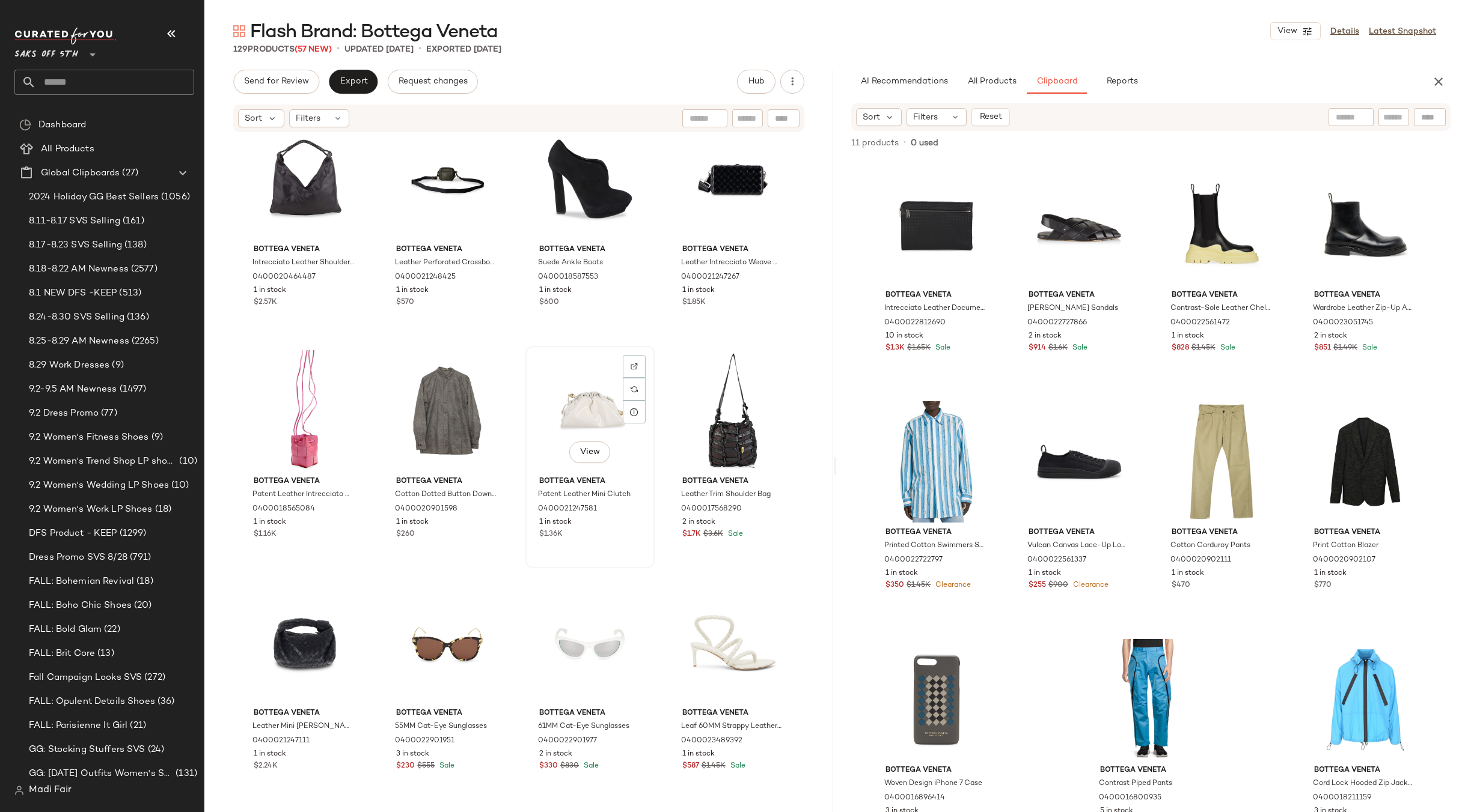
click at [576, 420] on div "View" at bounding box center [590, 411] width 121 height 122
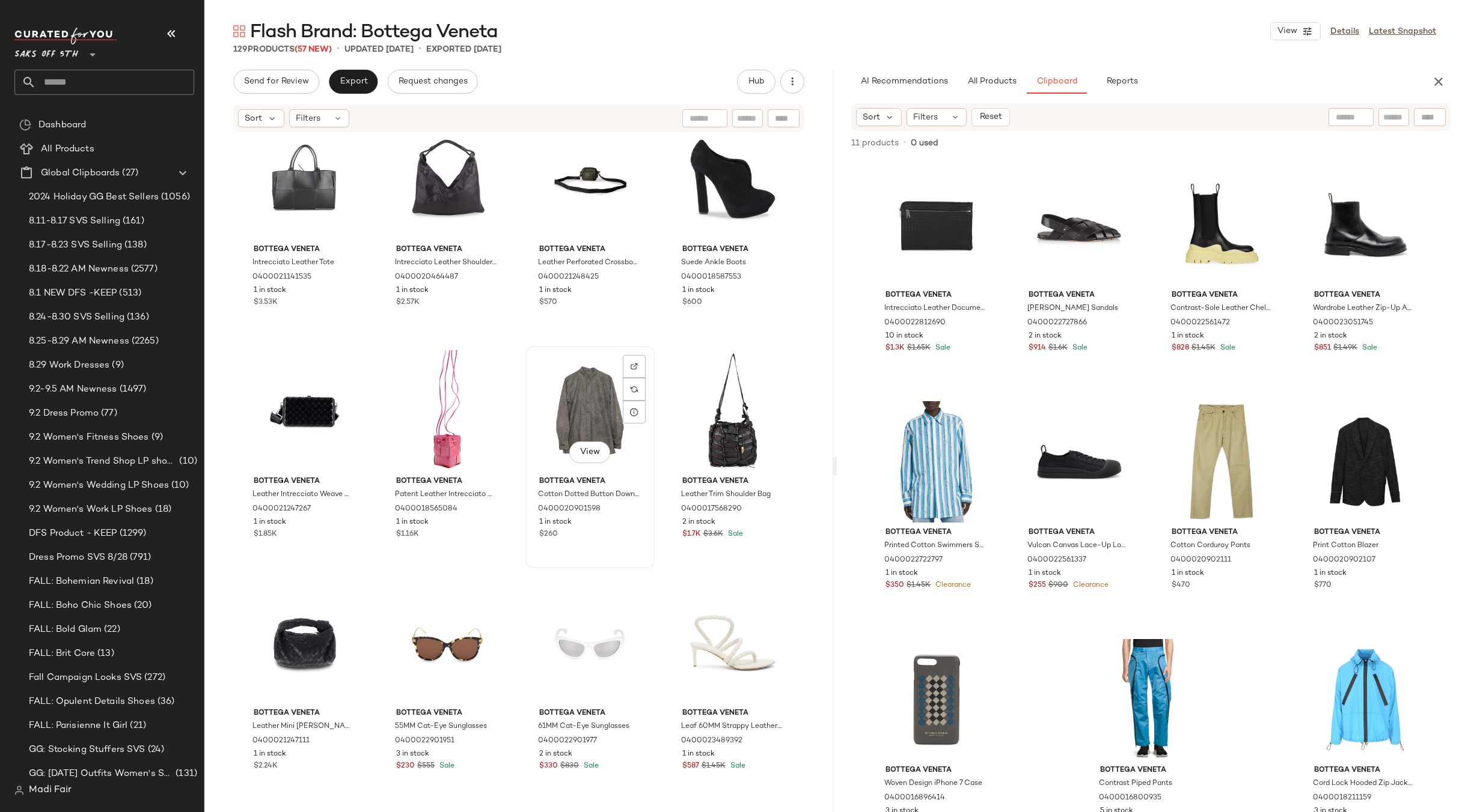
scroll to position [5838, 0]
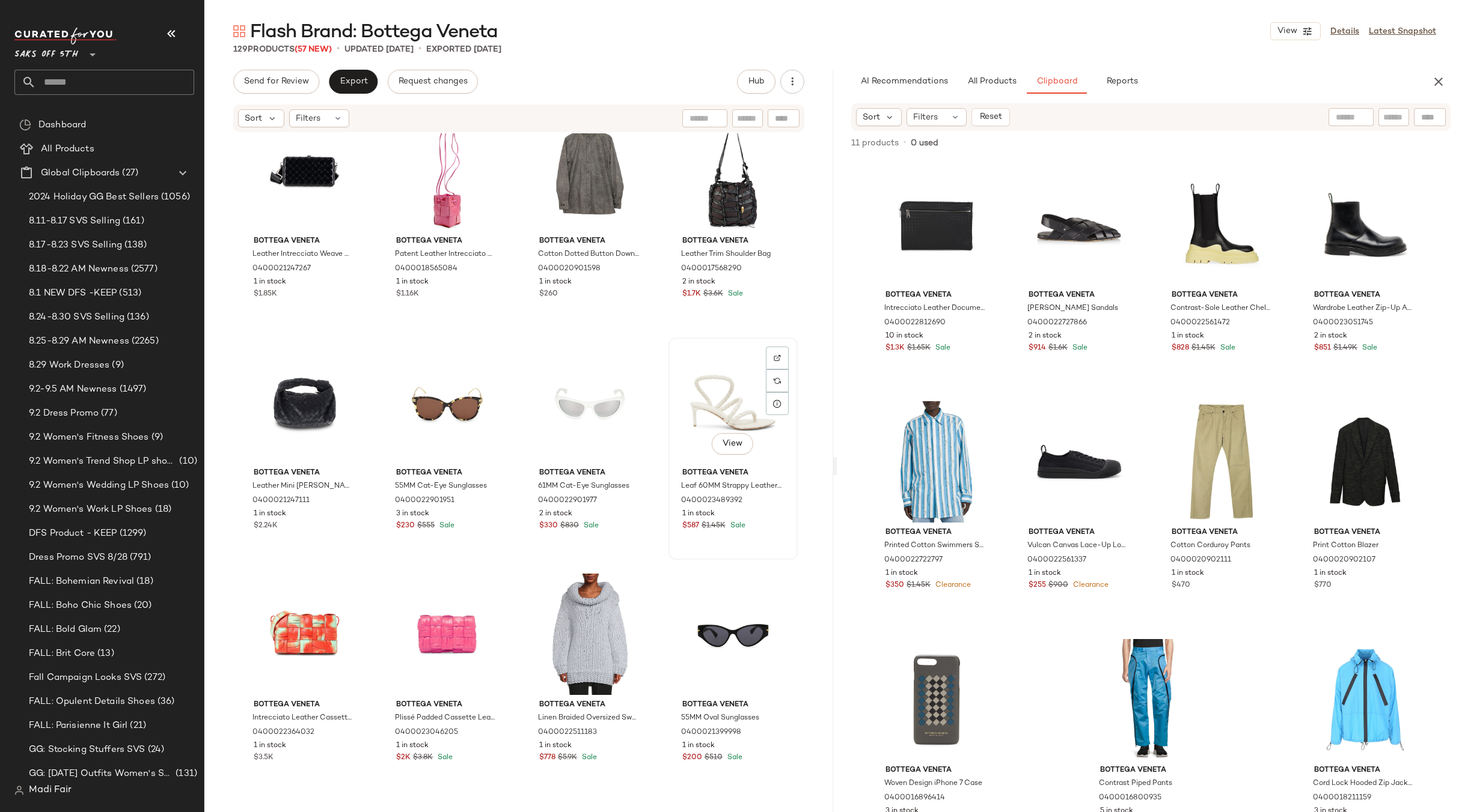
click at [730, 401] on div "View" at bounding box center [733, 402] width 121 height 122
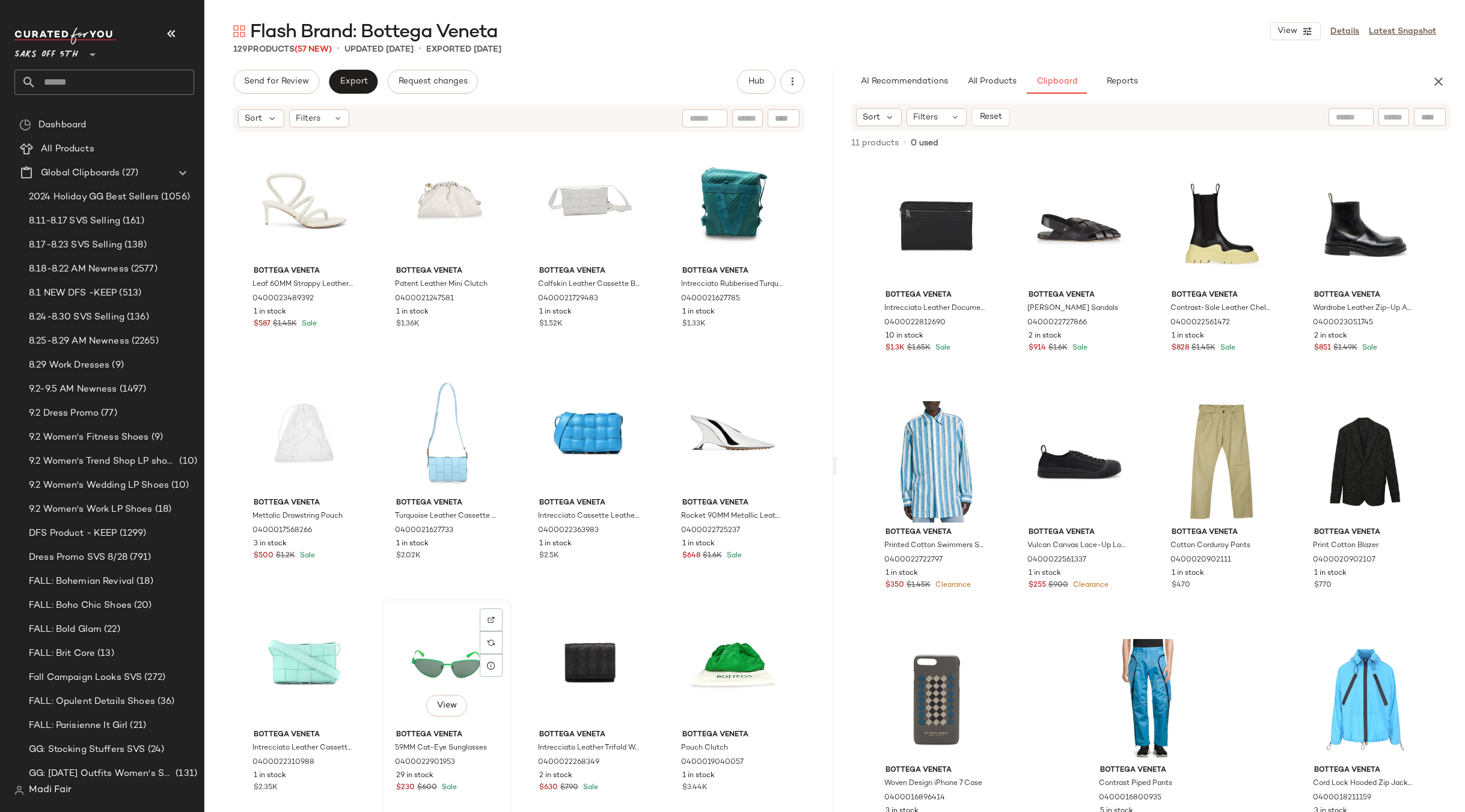
click at [441, 652] on div "View" at bounding box center [447, 664] width 121 height 122
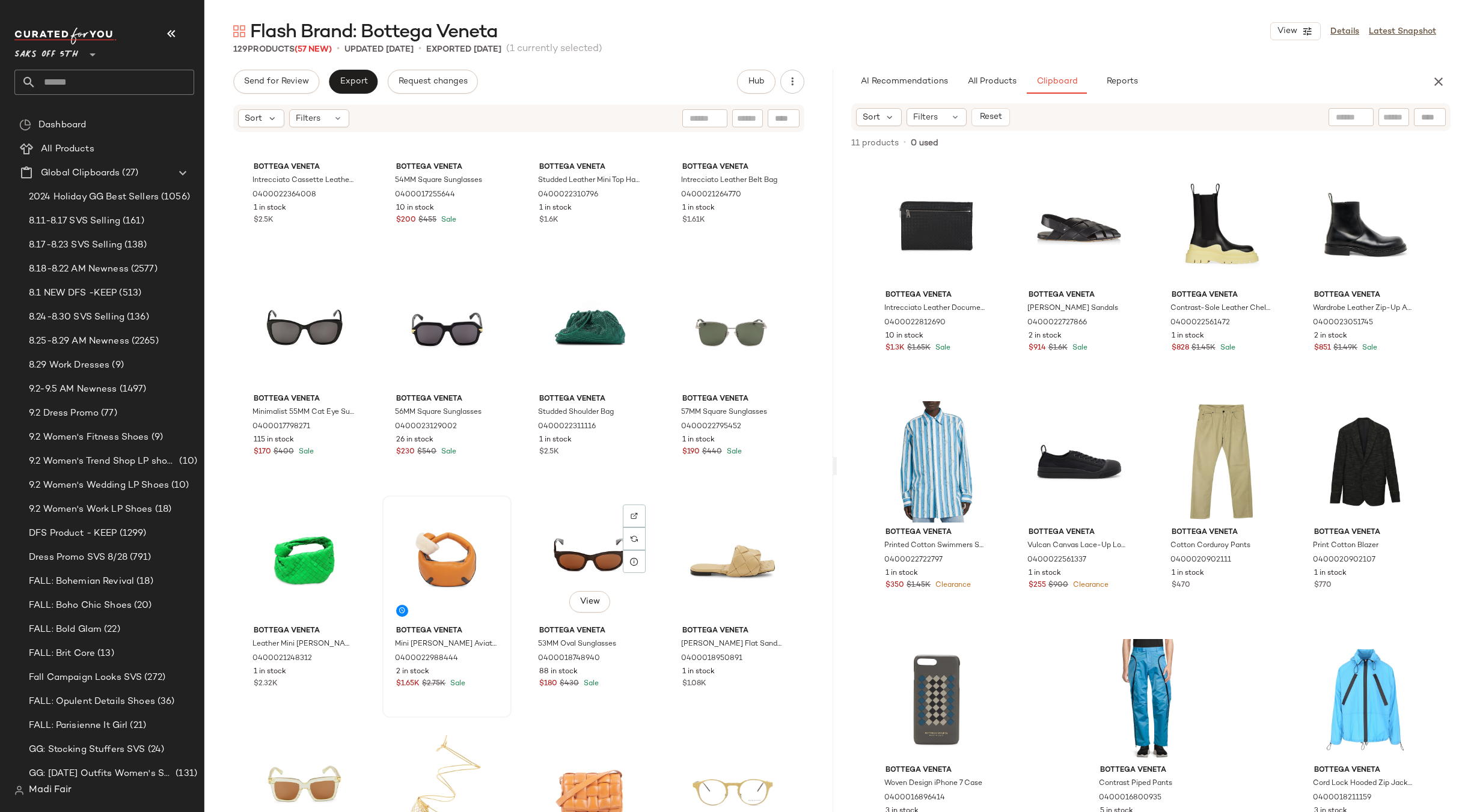
scroll to position [1091, 0]
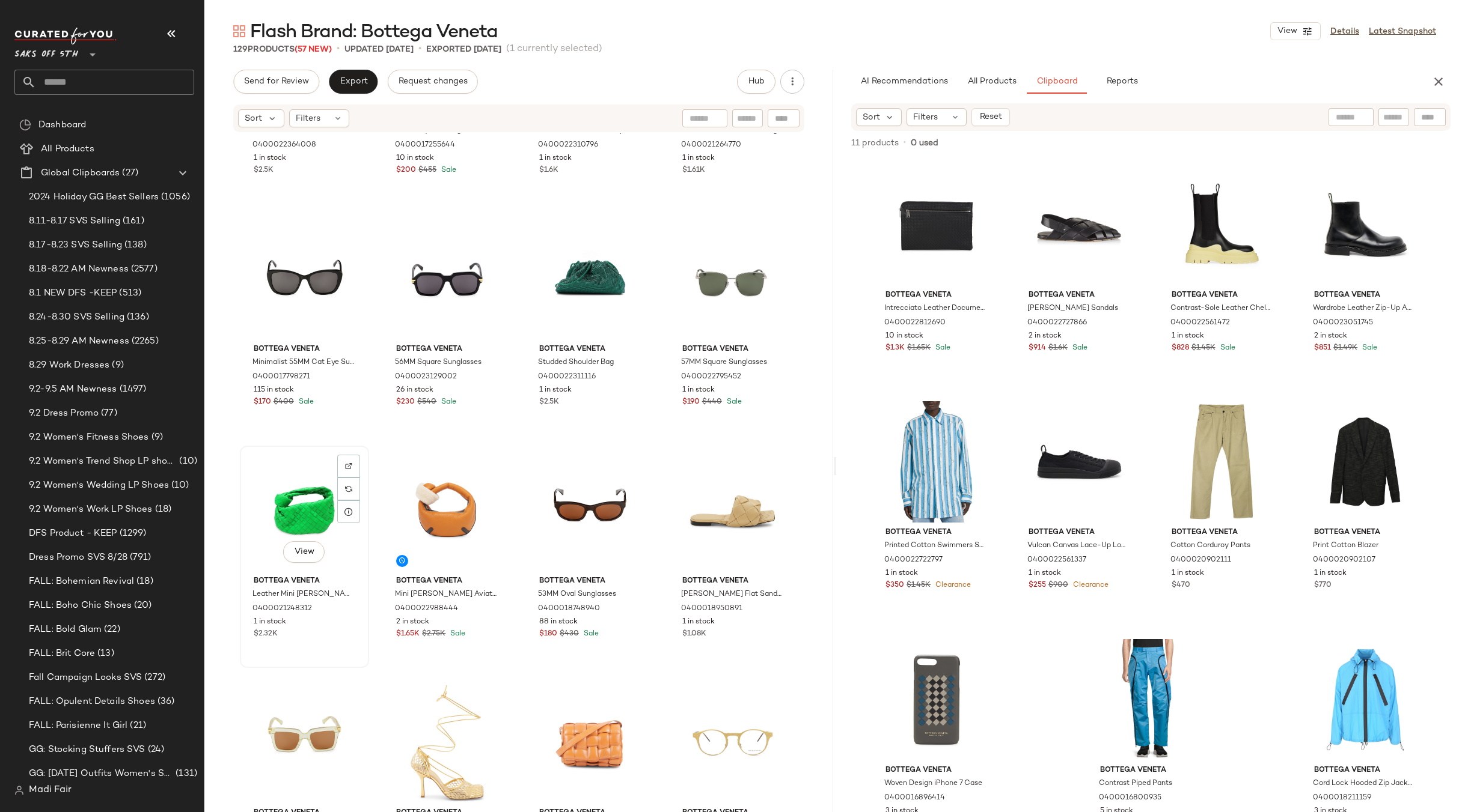
click at [288, 489] on div "View" at bounding box center [305, 510] width 121 height 122
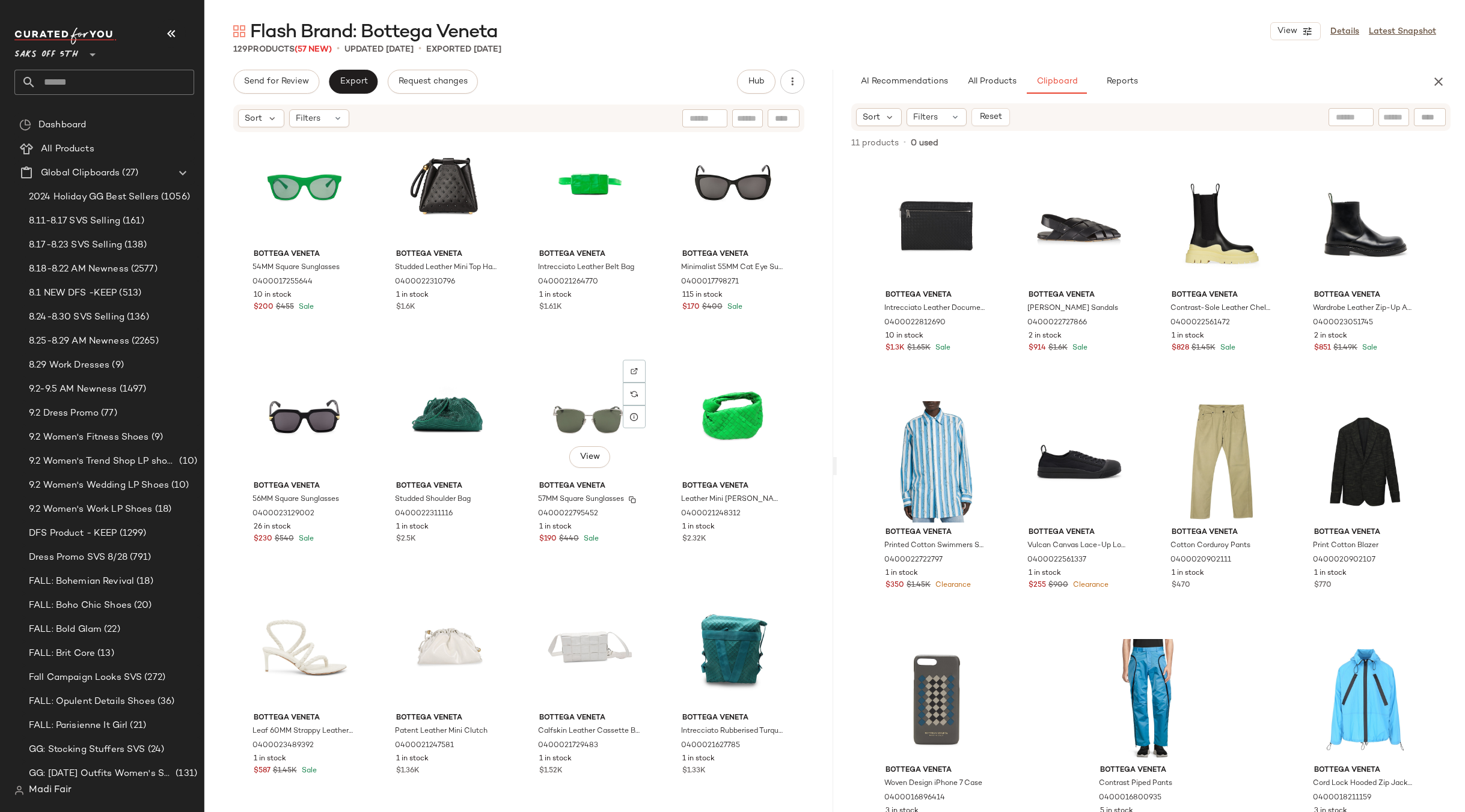
scroll to position [731, 0]
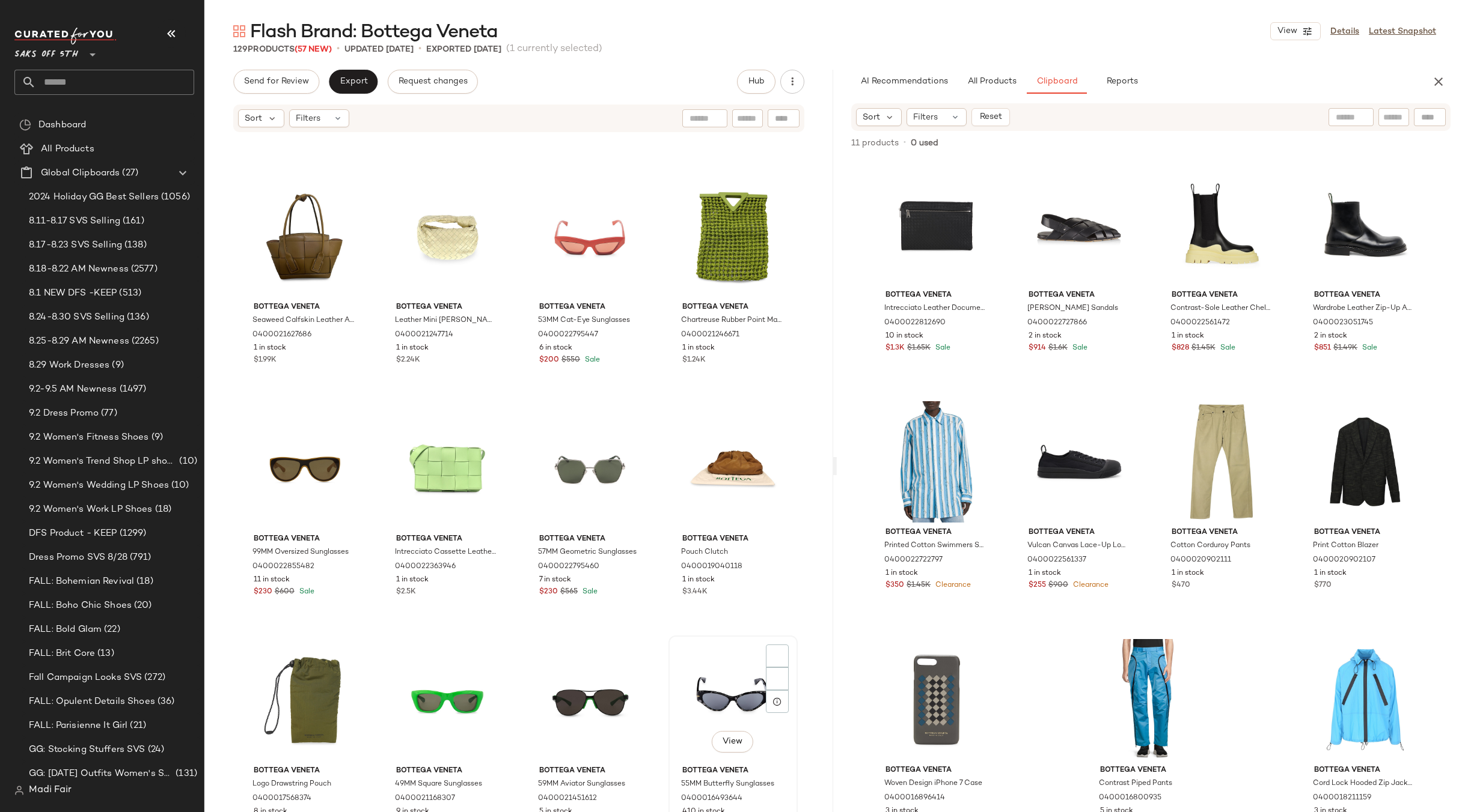
scroll to position [2594, 0]
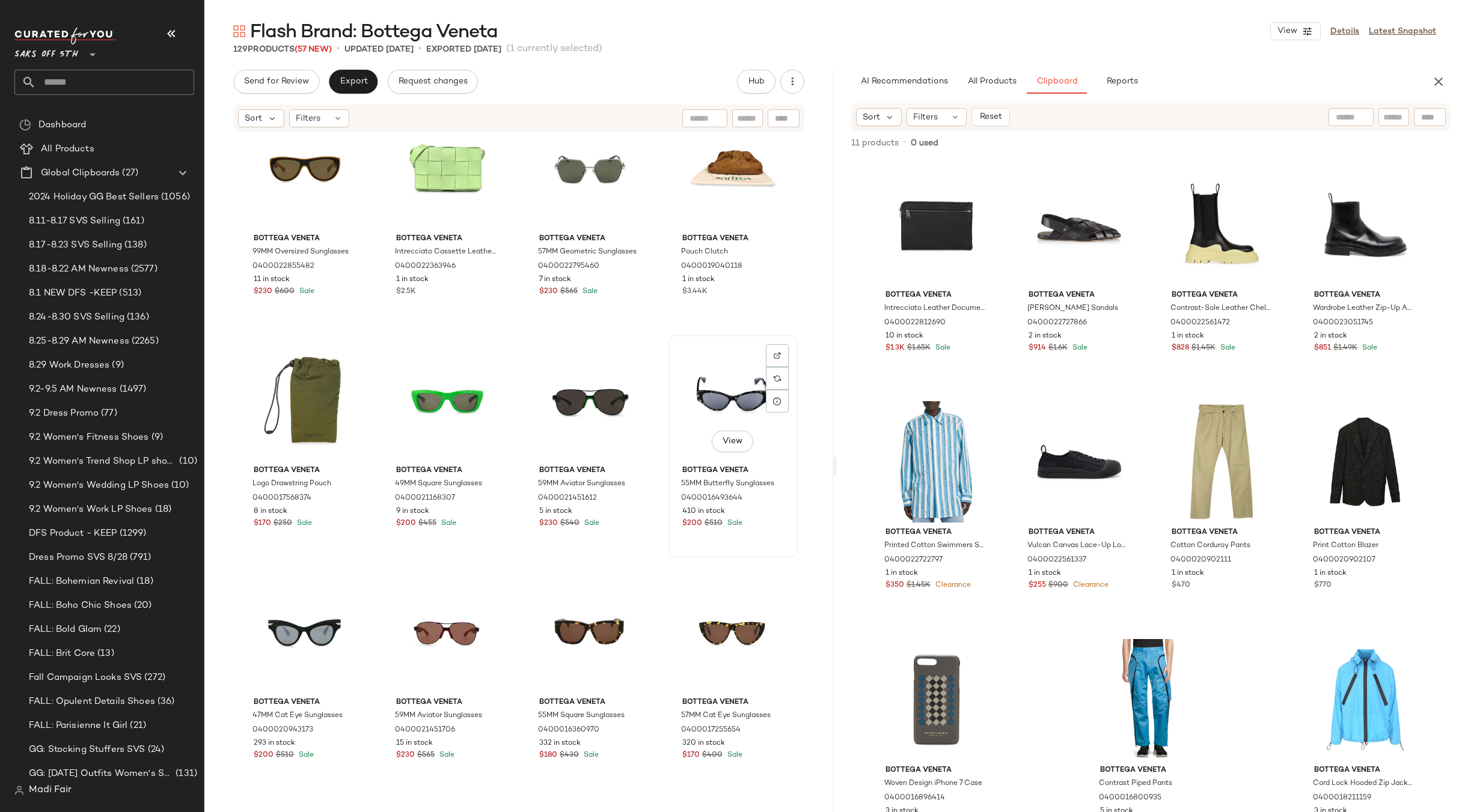
click at [732, 408] on div "View" at bounding box center [733, 400] width 121 height 122
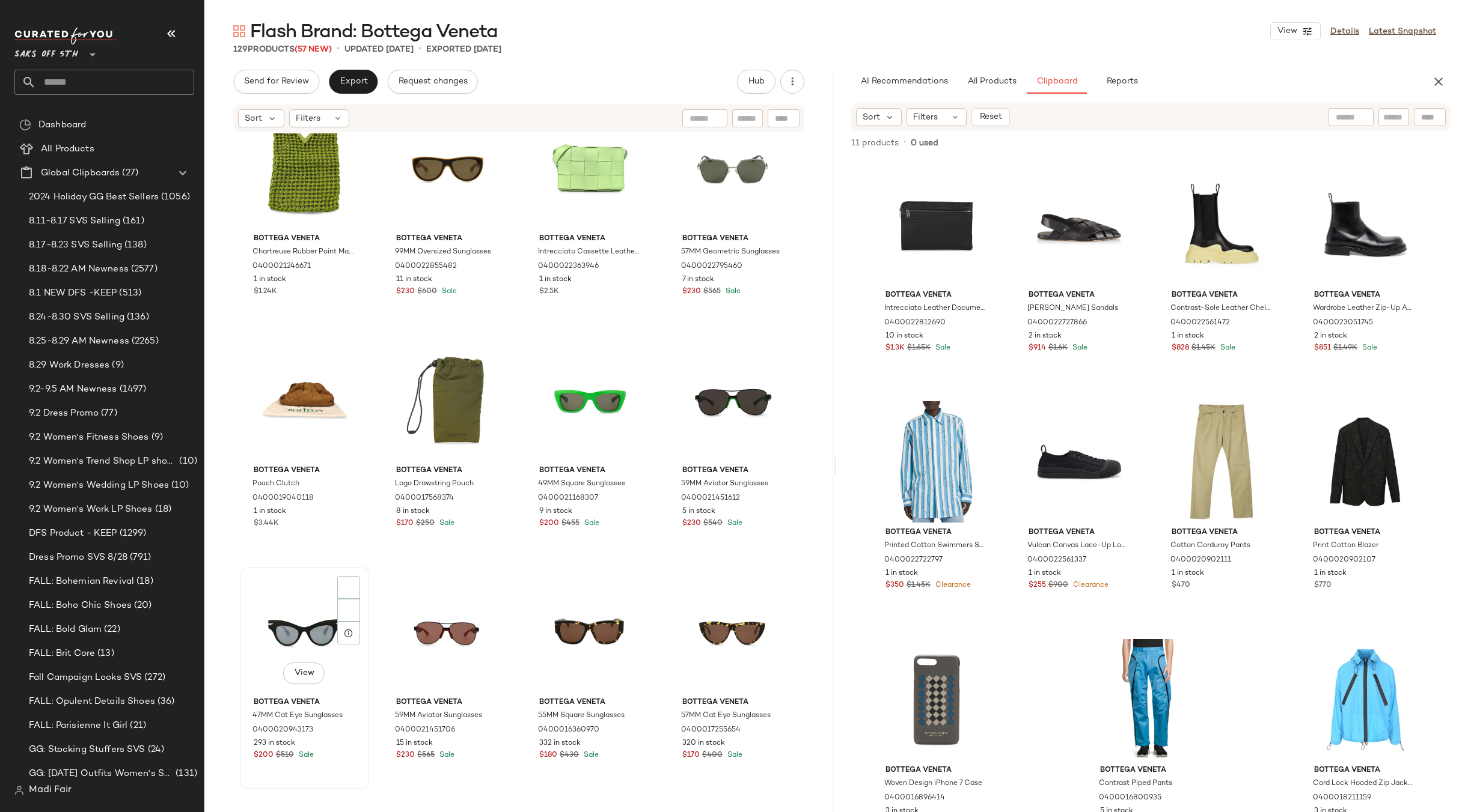
click at [302, 631] on div "View" at bounding box center [305, 632] width 121 height 122
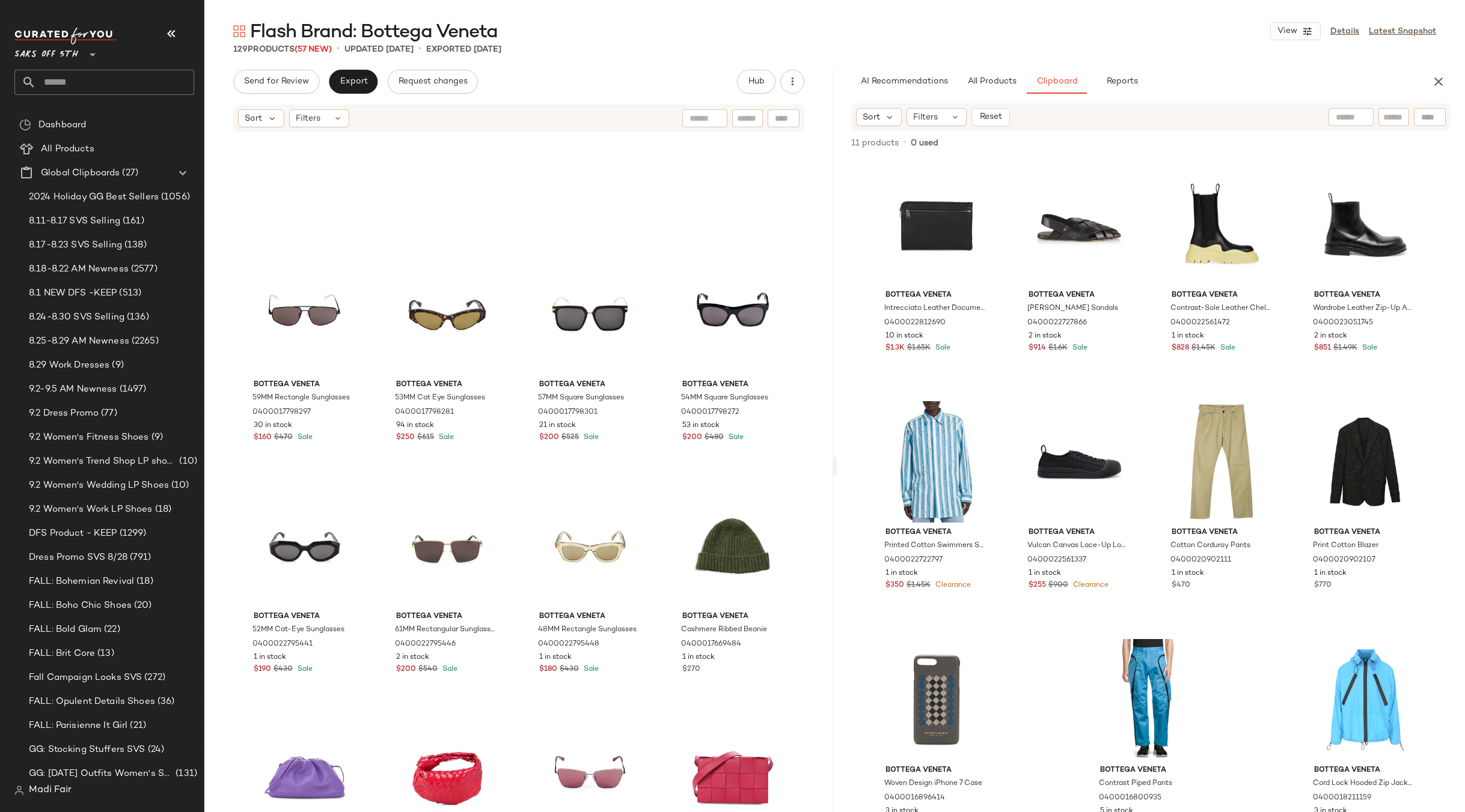
scroll to position [4697, 0]
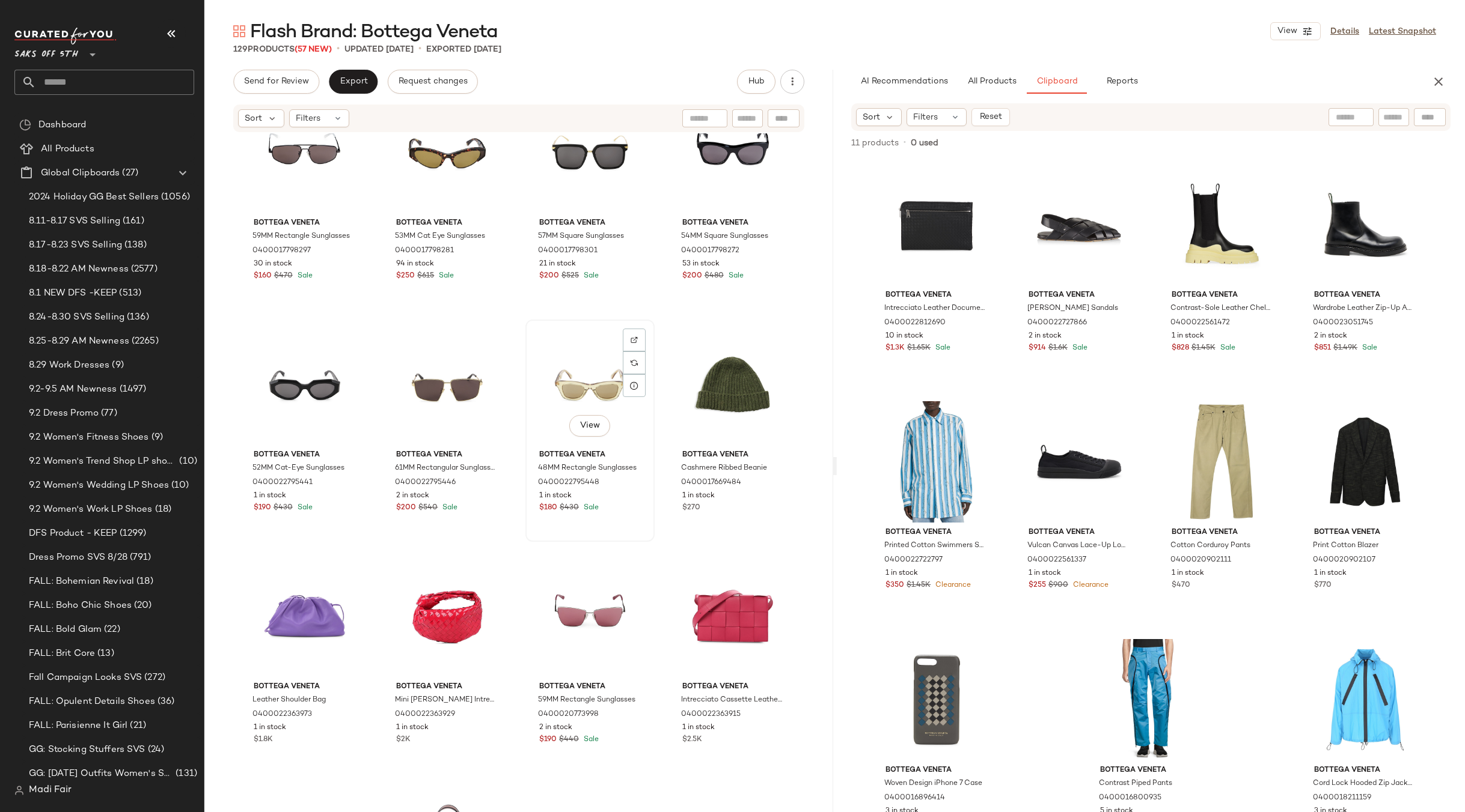
click at [586, 390] on div "View" at bounding box center [590, 384] width 121 height 122
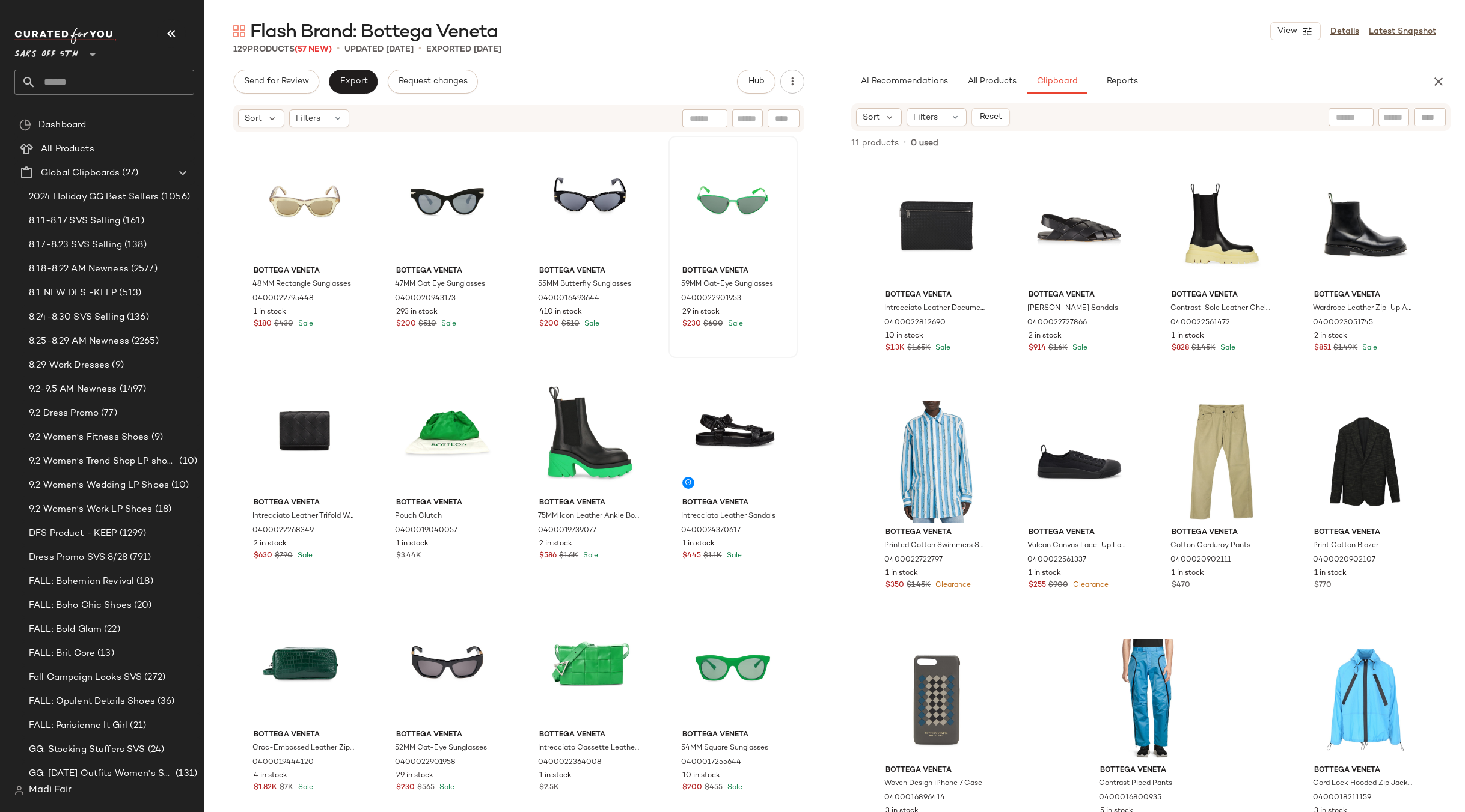
click at [677, 205] on div at bounding box center [733, 200] width 121 height 122
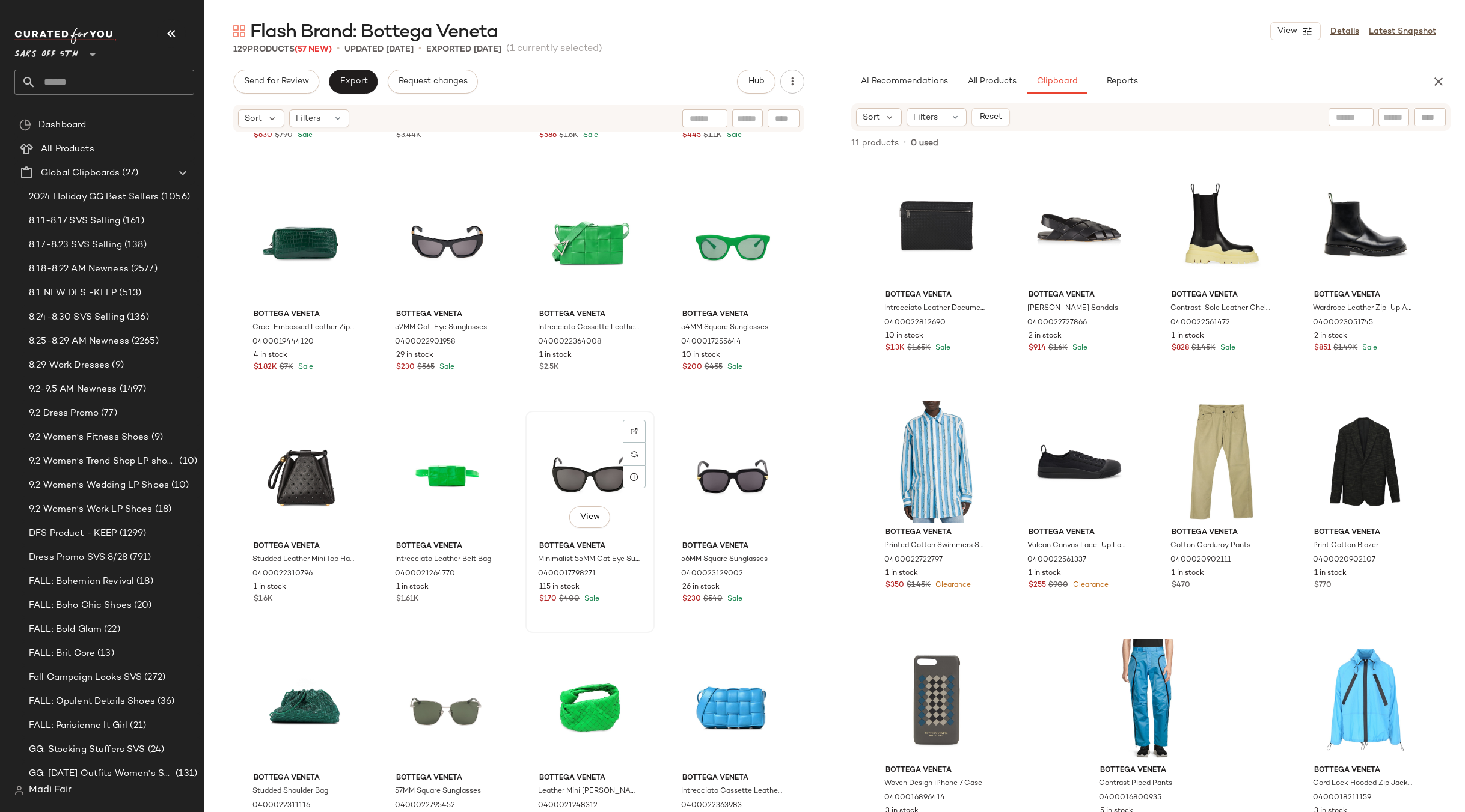
scroll to position [671, 0]
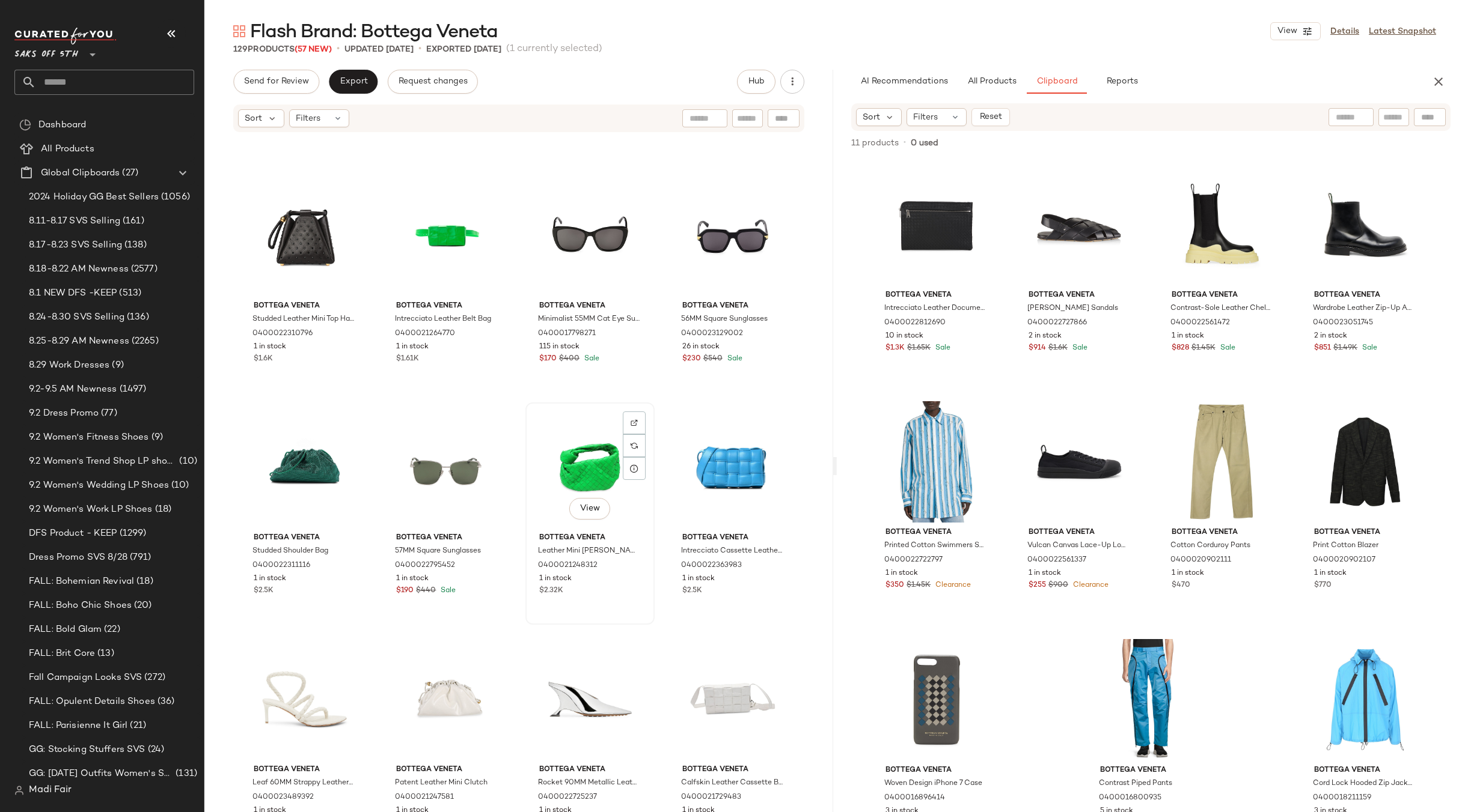
click at [581, 453] on div "View" at bounding box center [590, 467] width 121 height 122
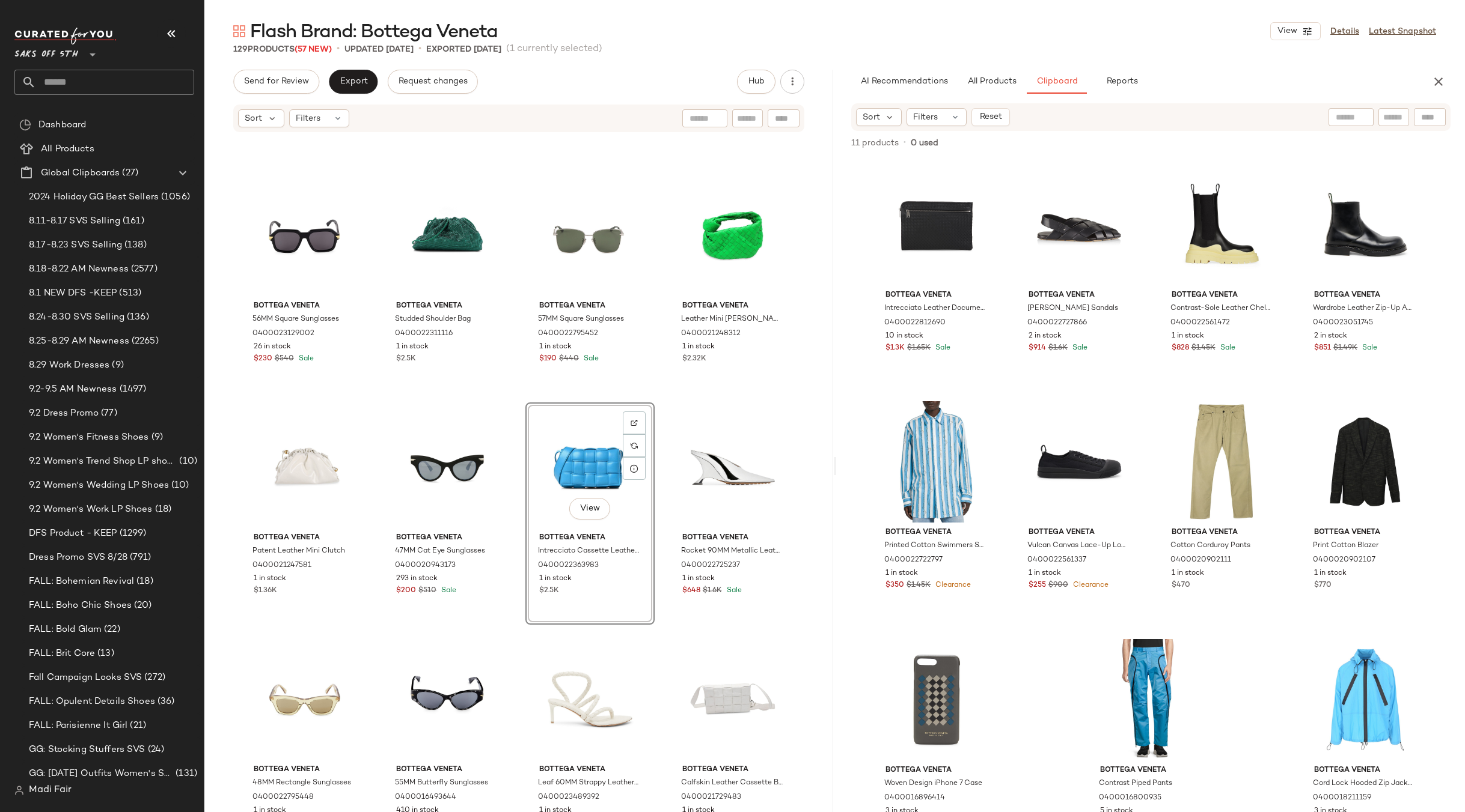
click at [661, 388] on div "Bottega Veneta 54MM Square Sunglasses 0400017255644 10 in stock $200 $455 Sale …" at bounding box center [518, 490] width 628 height 715
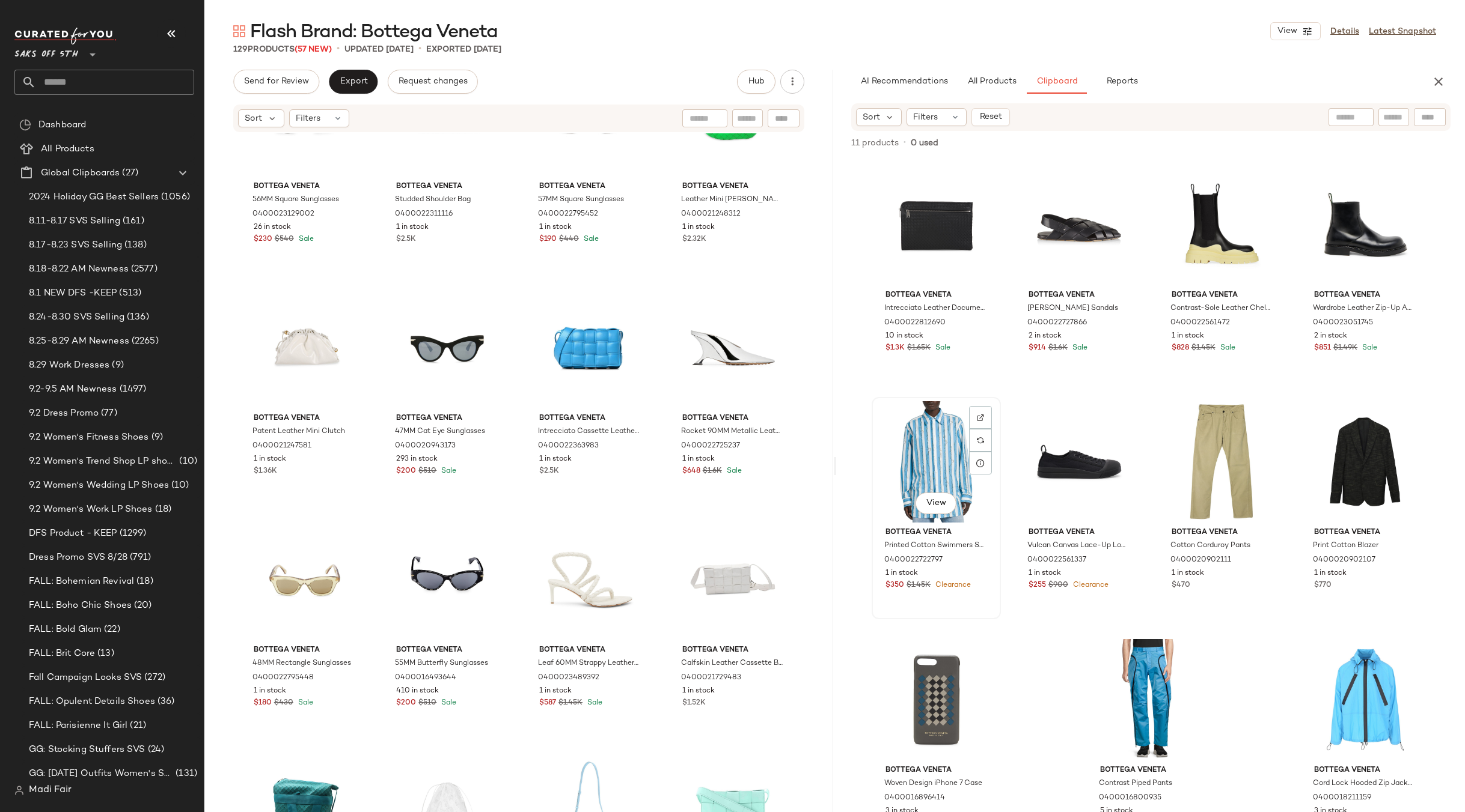
scroll to position [790, 0]
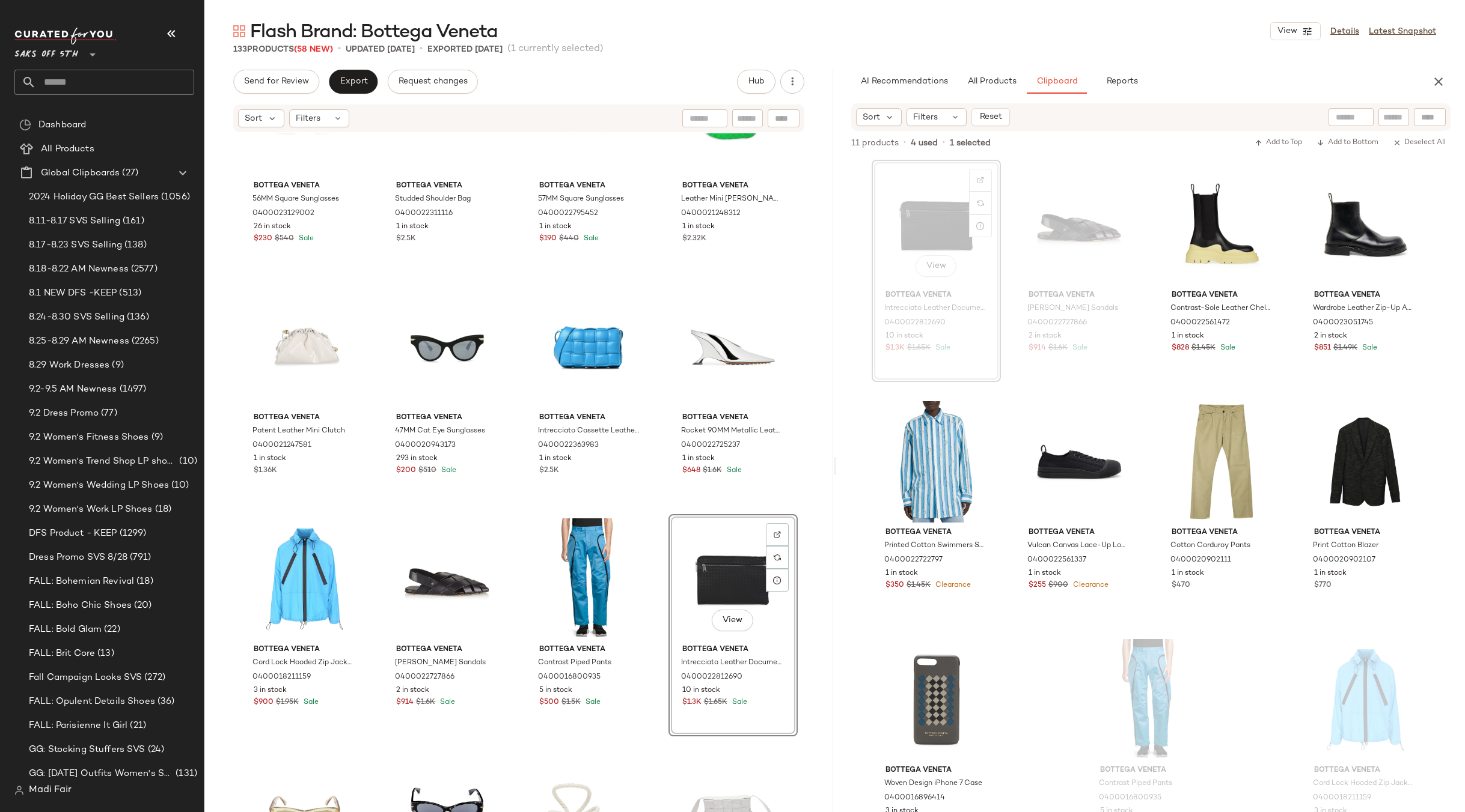
click at [646, 505] on div "Bottega Veneta 56MM Square Sunglasses 0400023129002 26 in stock $230 $540 Sale …" at bounding box center [518, 490] width 628 height 715
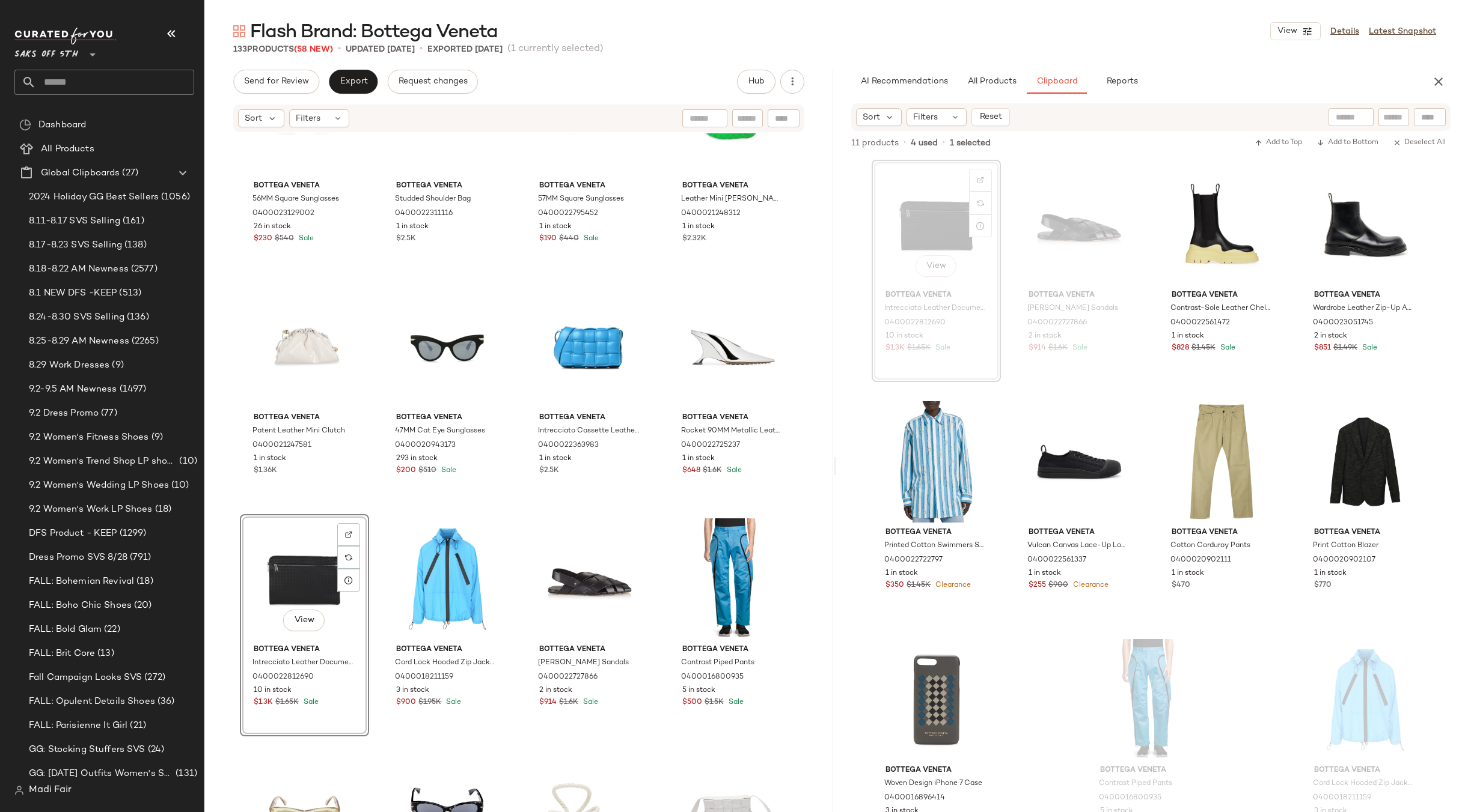
click at [659, 505] on div "Bottega Veneta 56MM Square Sunglasses 0400023129002 26 in stock $230 $540 Sale …" at bounding box center [518, 490] width 628 height 715
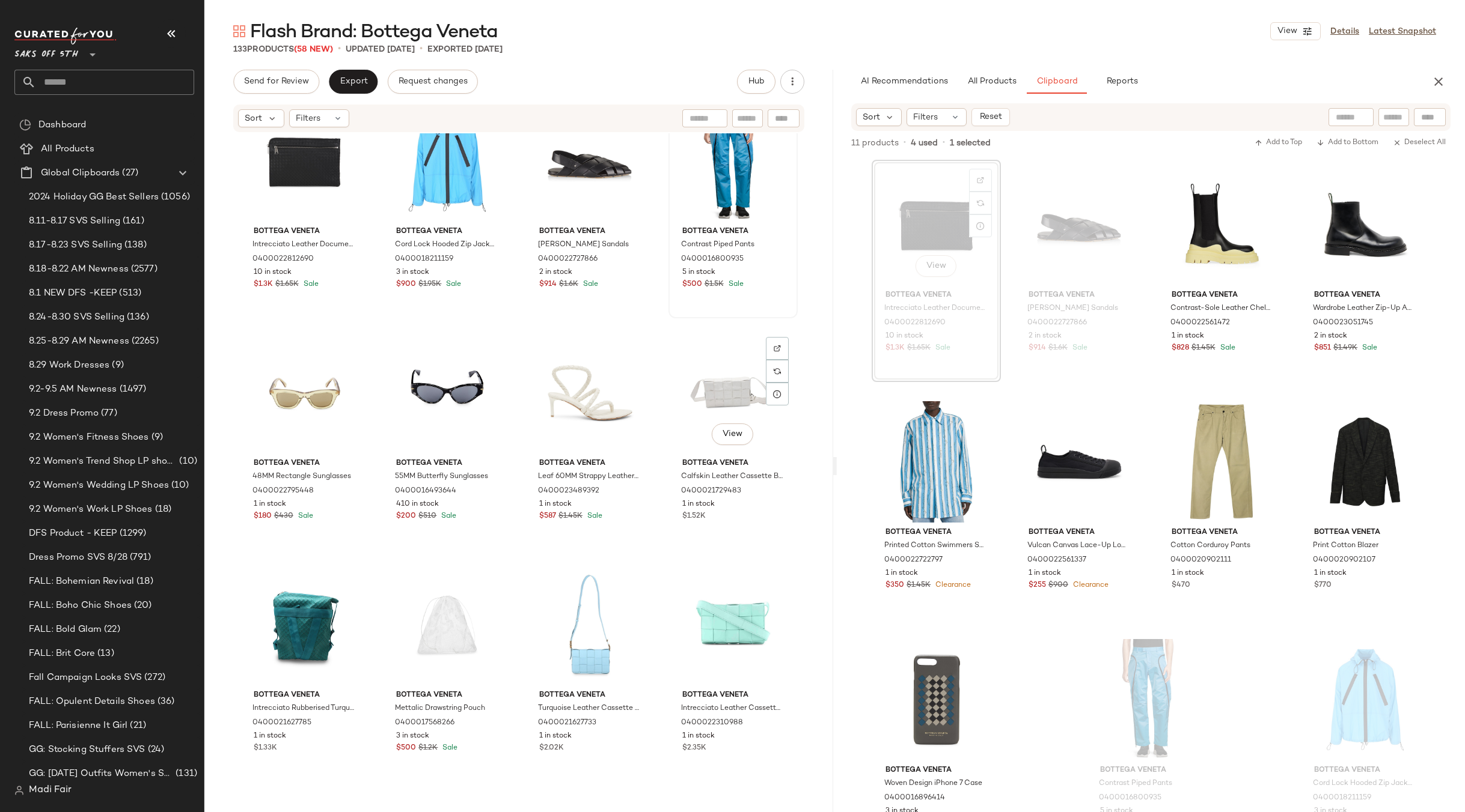
scroll to position [1211, 0]
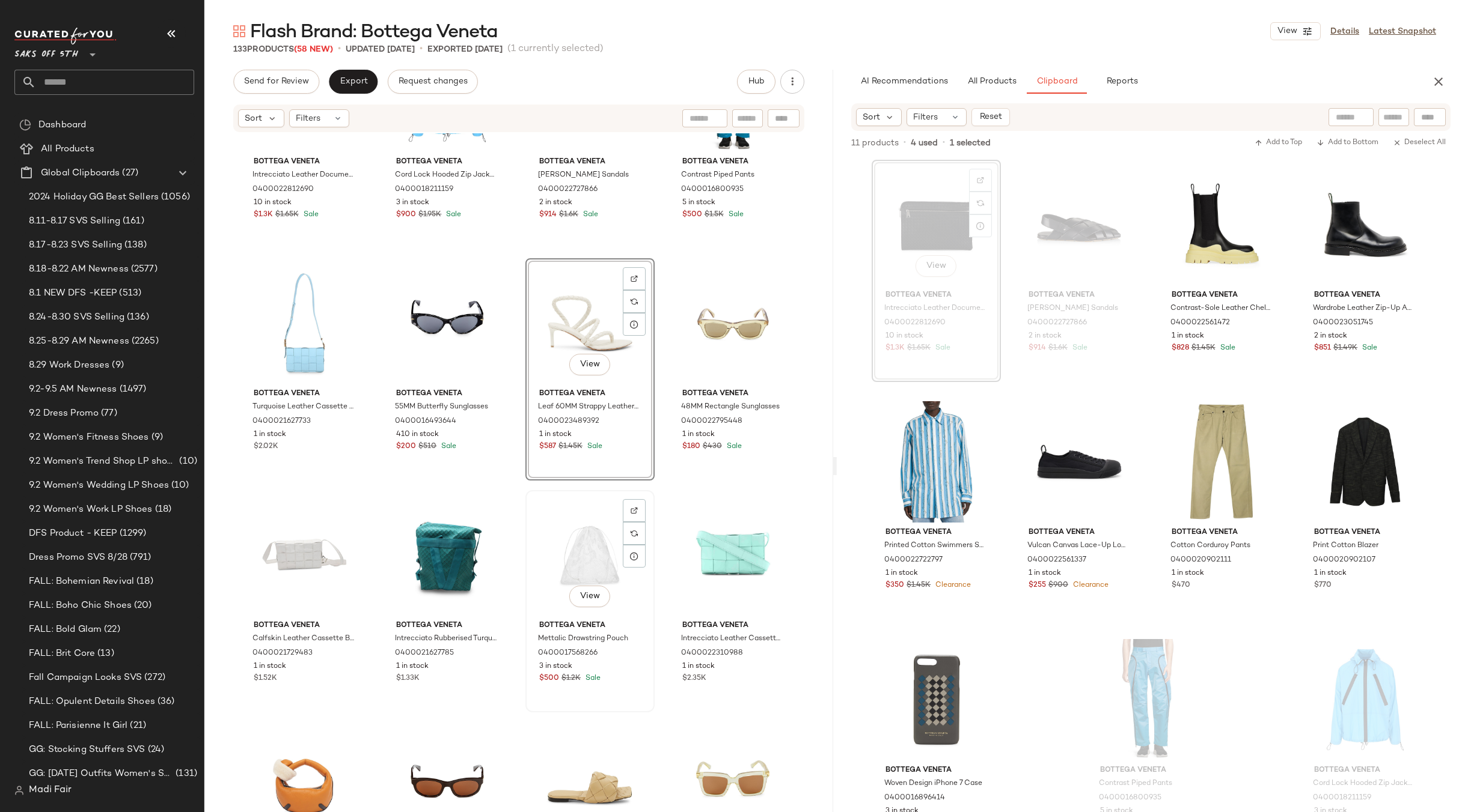
scroll to position [1272, 0]
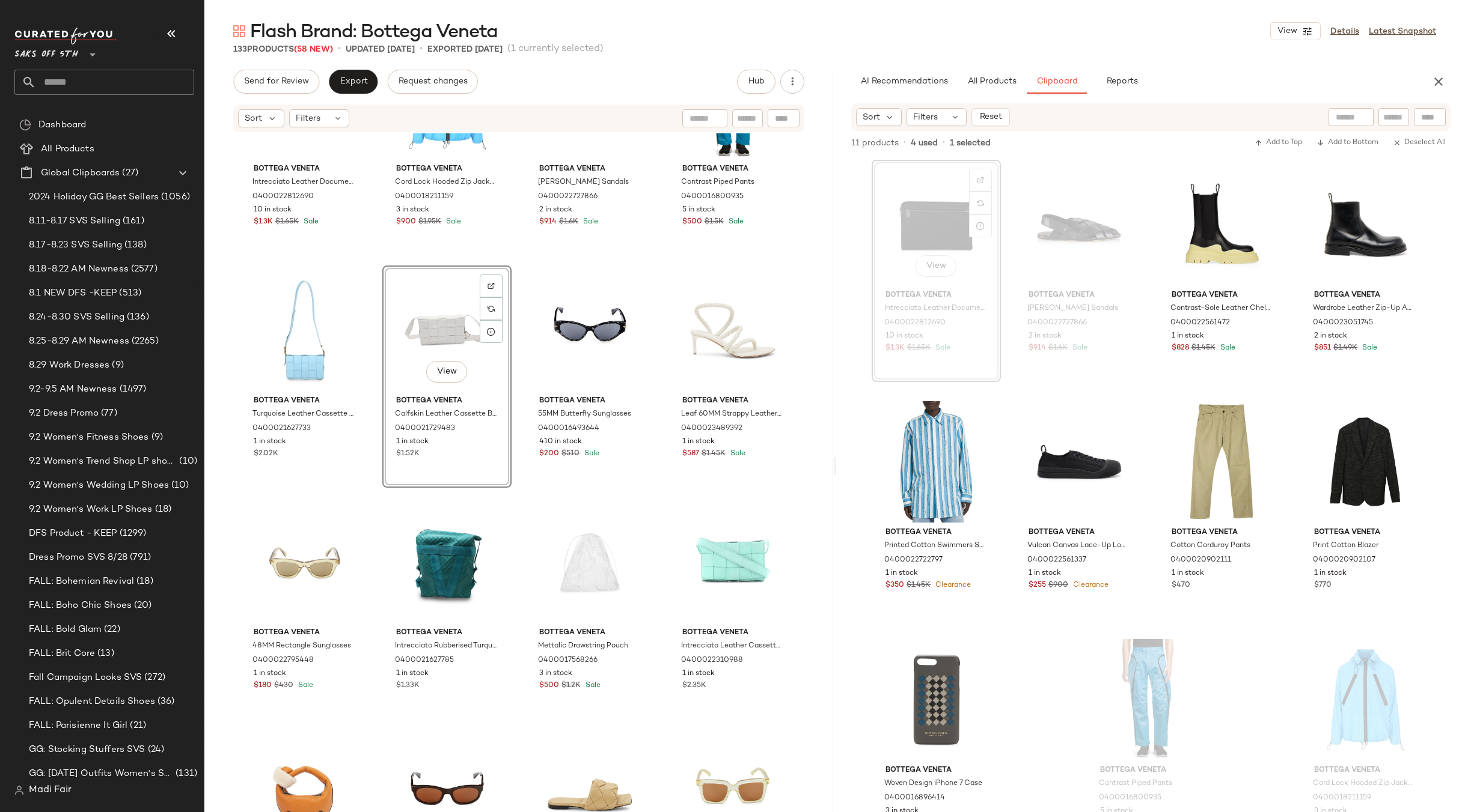
click at [655, 267] on div "Bottega Veneta Intrecciato Leather Document Holder 0400022812690 10 in stock $1…" at bounding box center [518, 490] width 628 height 715
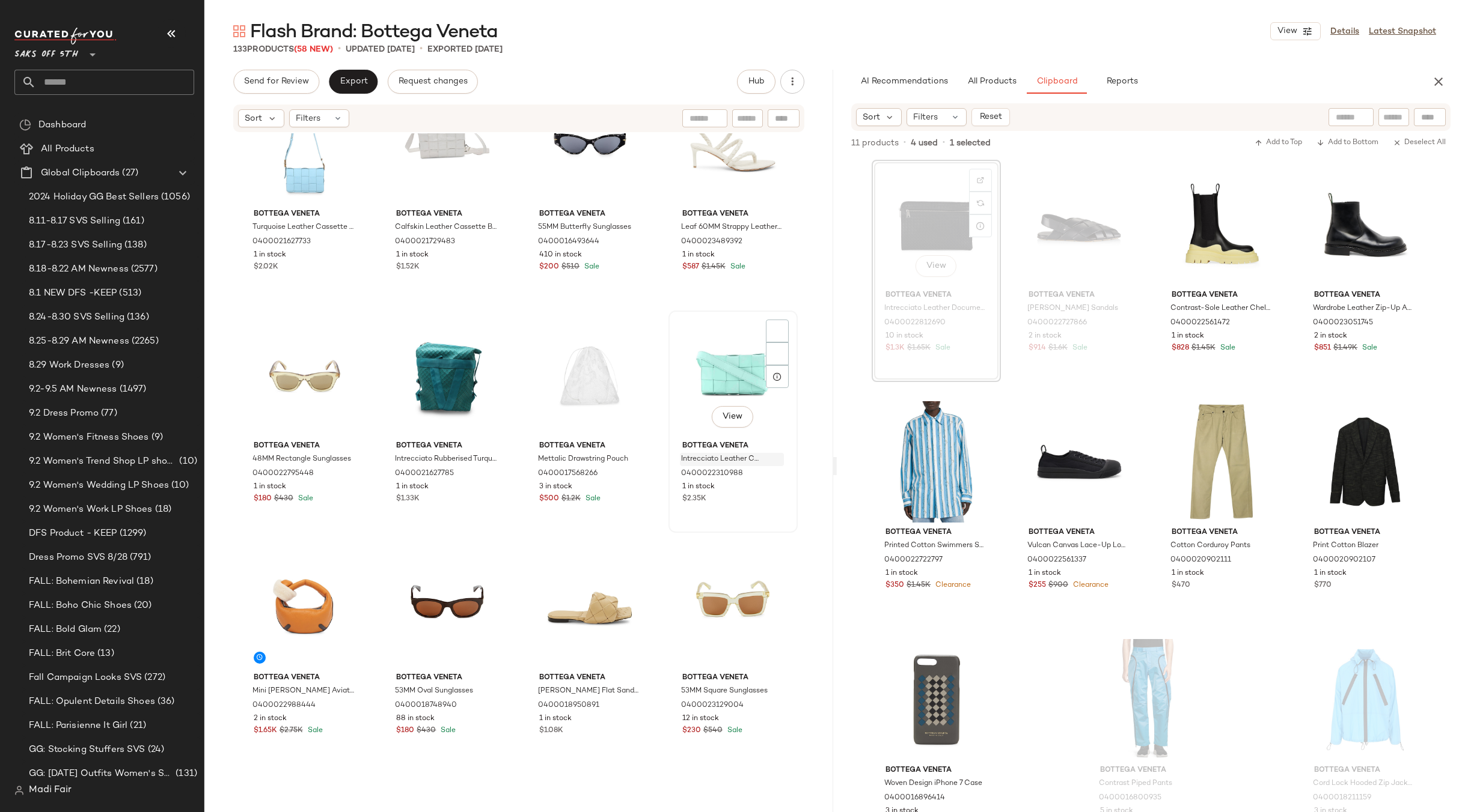
scroll to position [1512, 0]
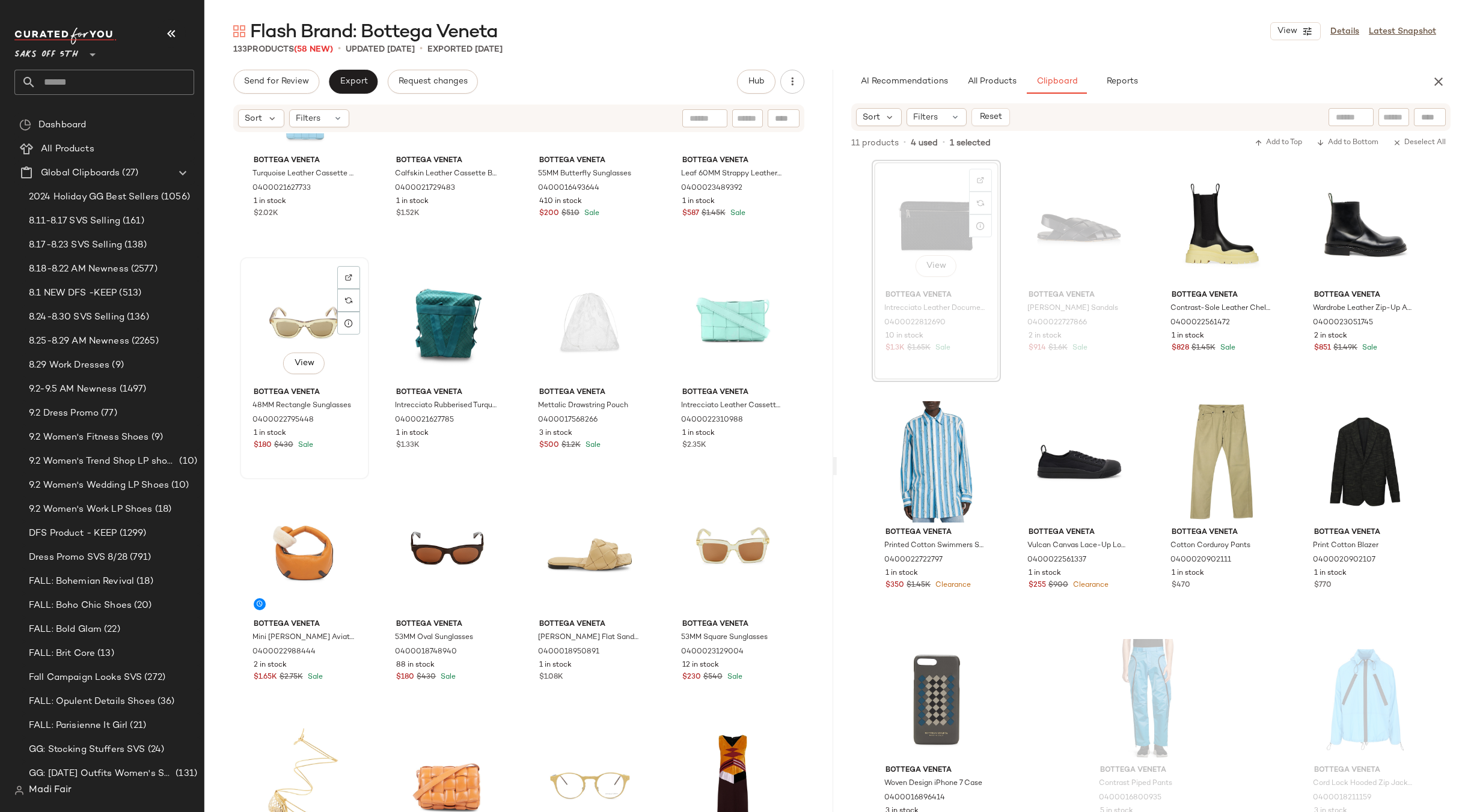
click at [307, 336] on div "View" at bounding box center [305, 322] width 121 height 122
click at [703, 325] on div "View" at bounding box center [733, 322] width 121 height 122
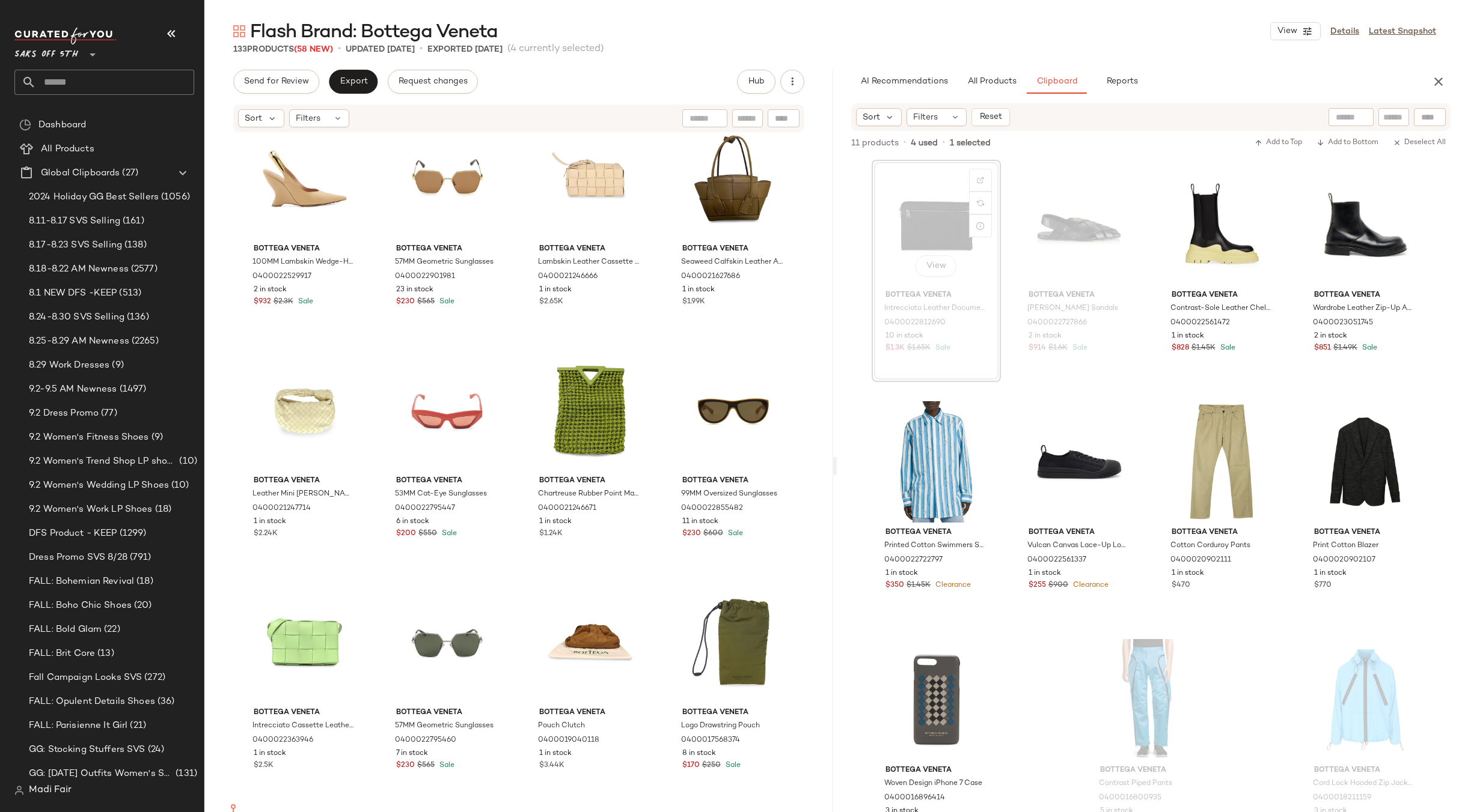
scroll to position [2623, 0]
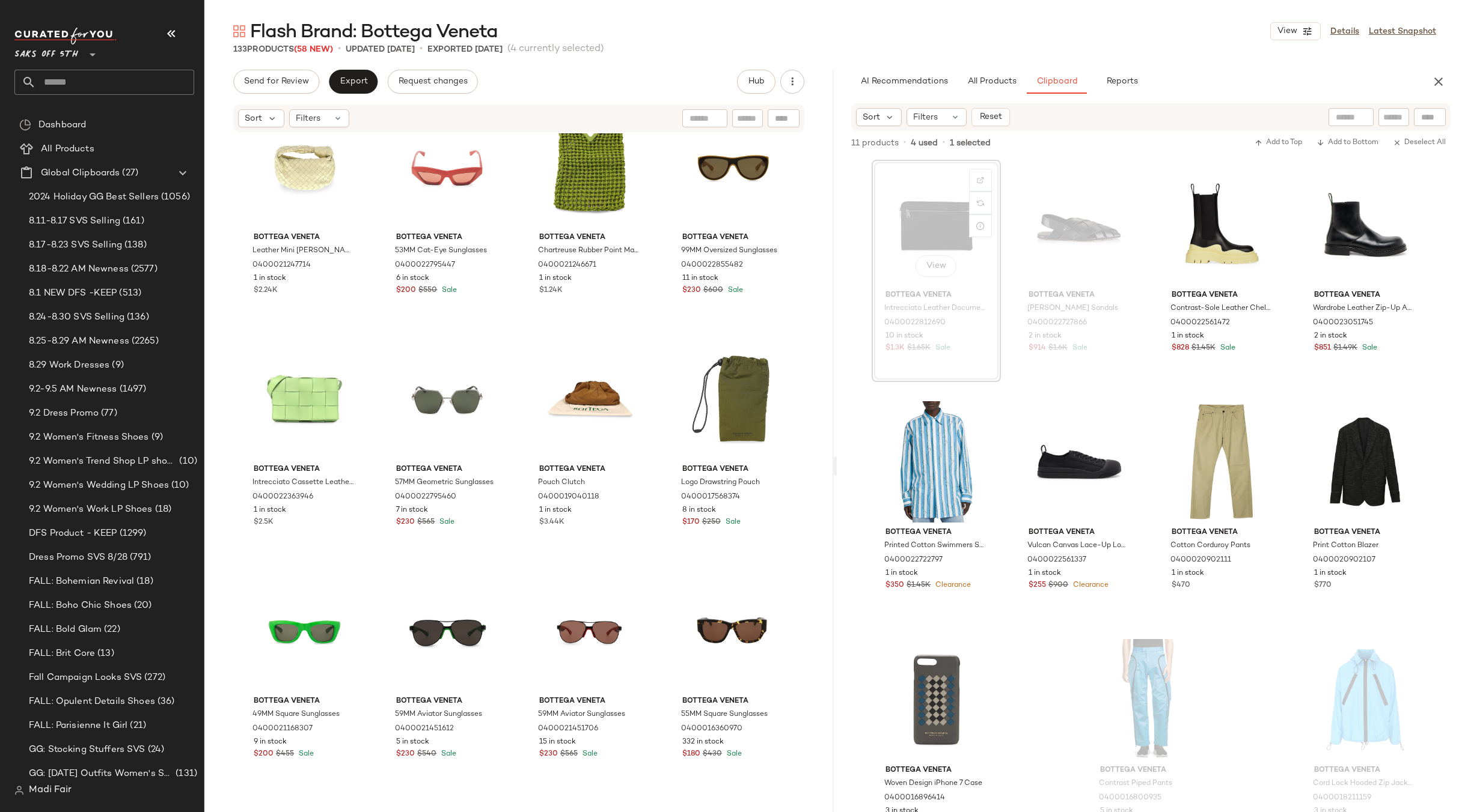
scroll to position [2983, 0]
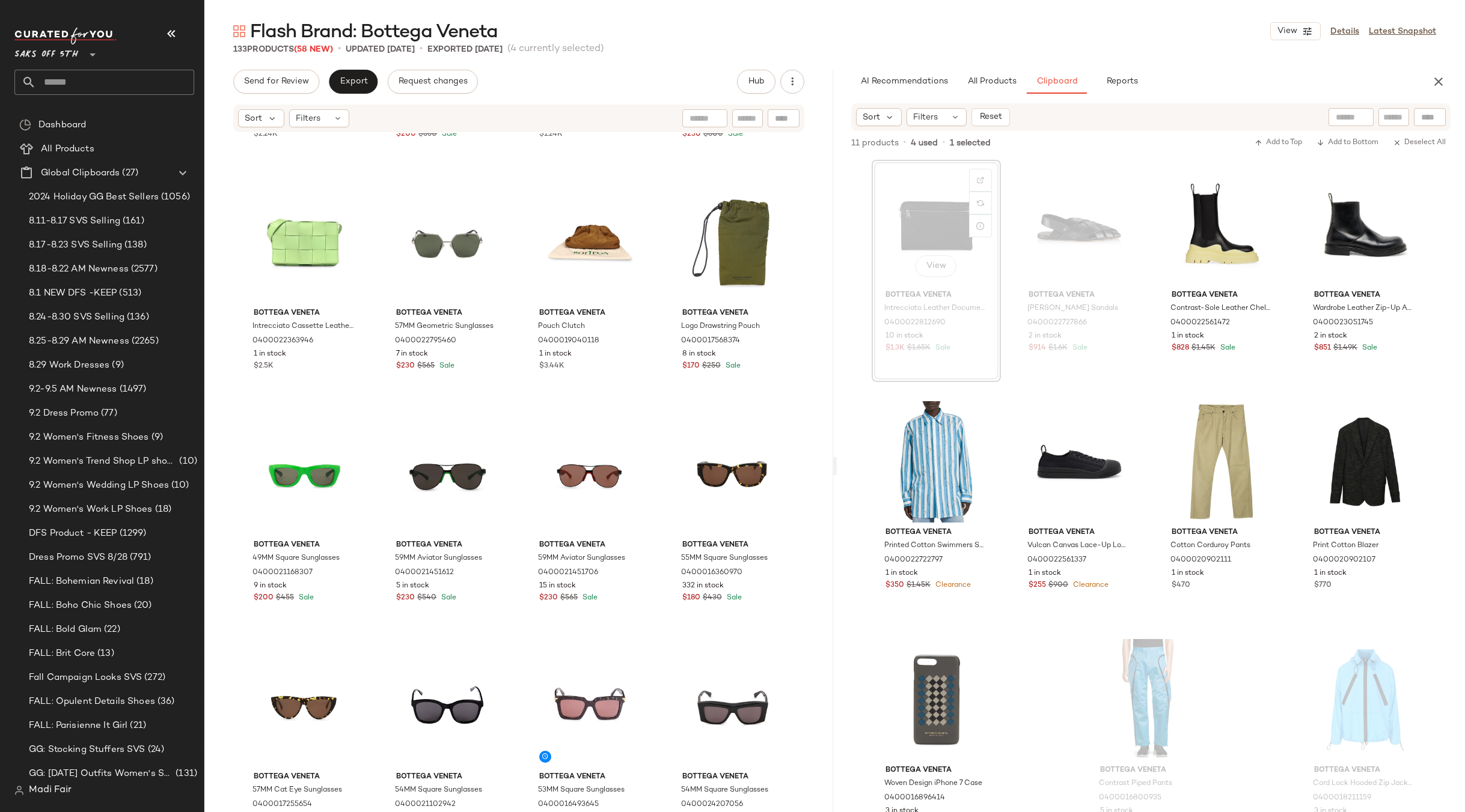
click at [664, 409] on div "Bottega Veneta Leather Mini [PERSON_NAME] Shoulder Bag 0400021247714 1 in stock…" at bounding box center [518, 490] width 628 height 715
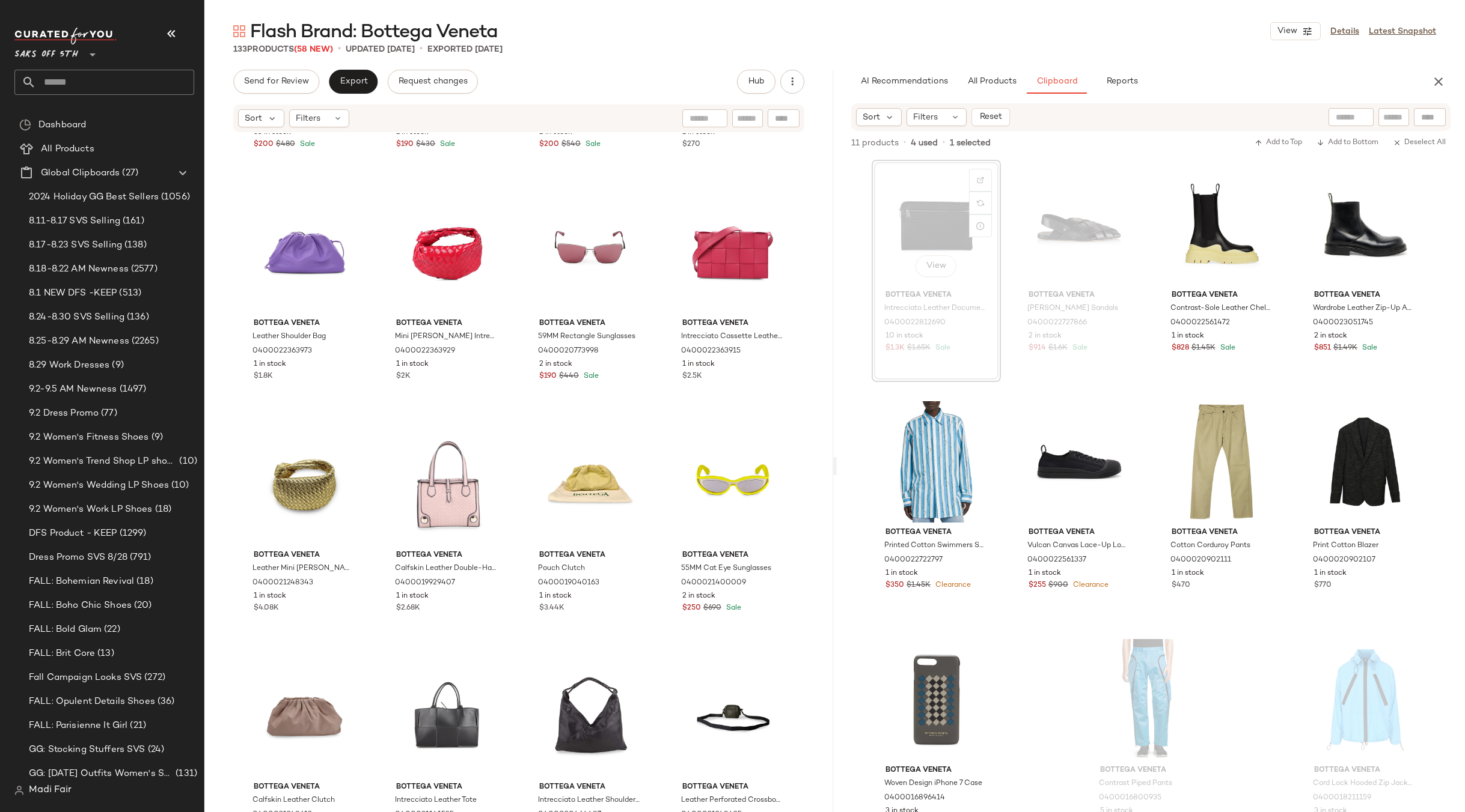
scroll to position [5297, 0]
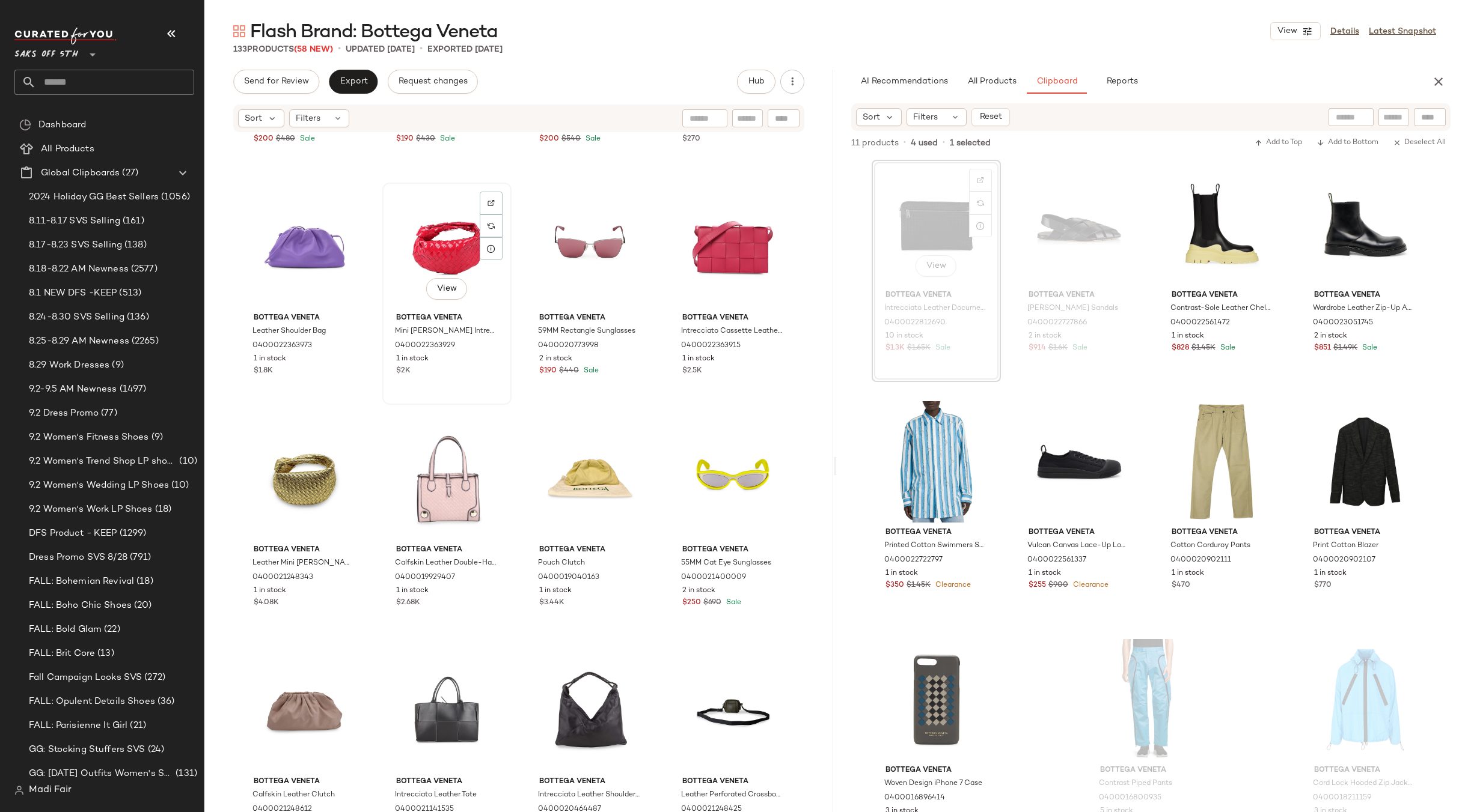
click at [436, 251] on div "View" at bounding box center [447, 247] width 121 height 122
click at [571, 254] on div "View" at bounding box center [590, 247] width 121 height 122
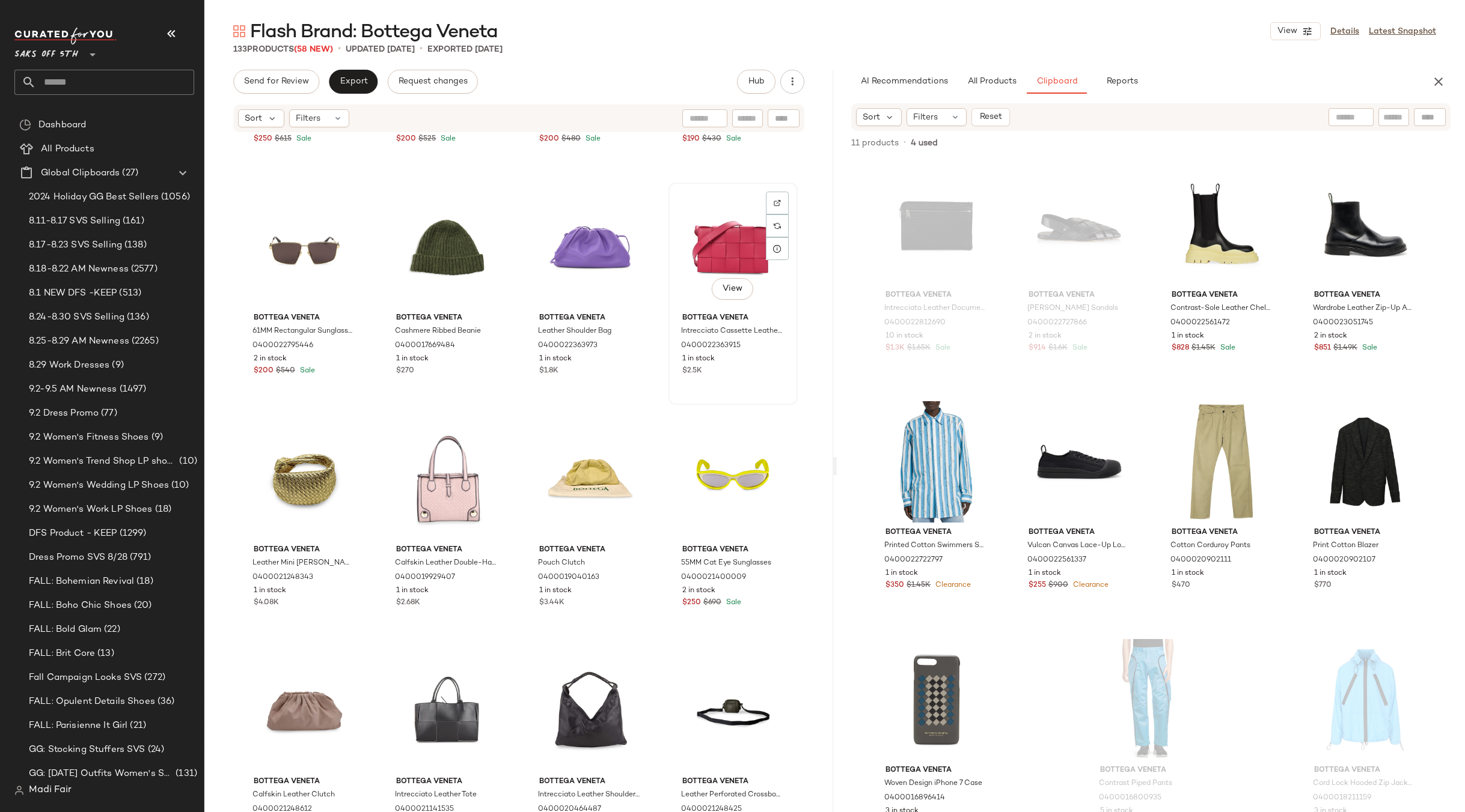
click at [704, 248] on div "View" at bounding box center [733, 247] width 121 height 122
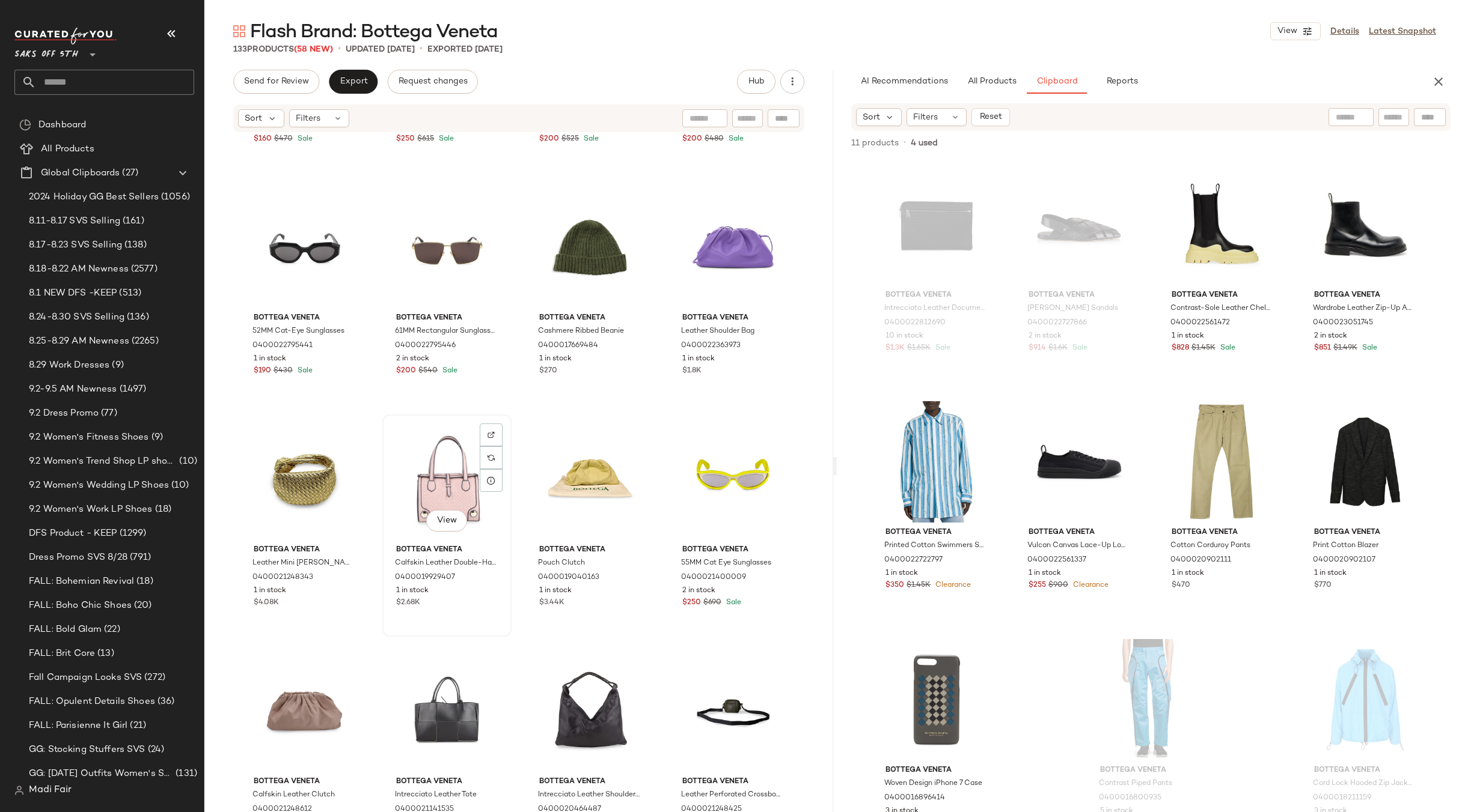
click at [440, 464] on div "View" at bounding box center [447, 479] width 121 height 122
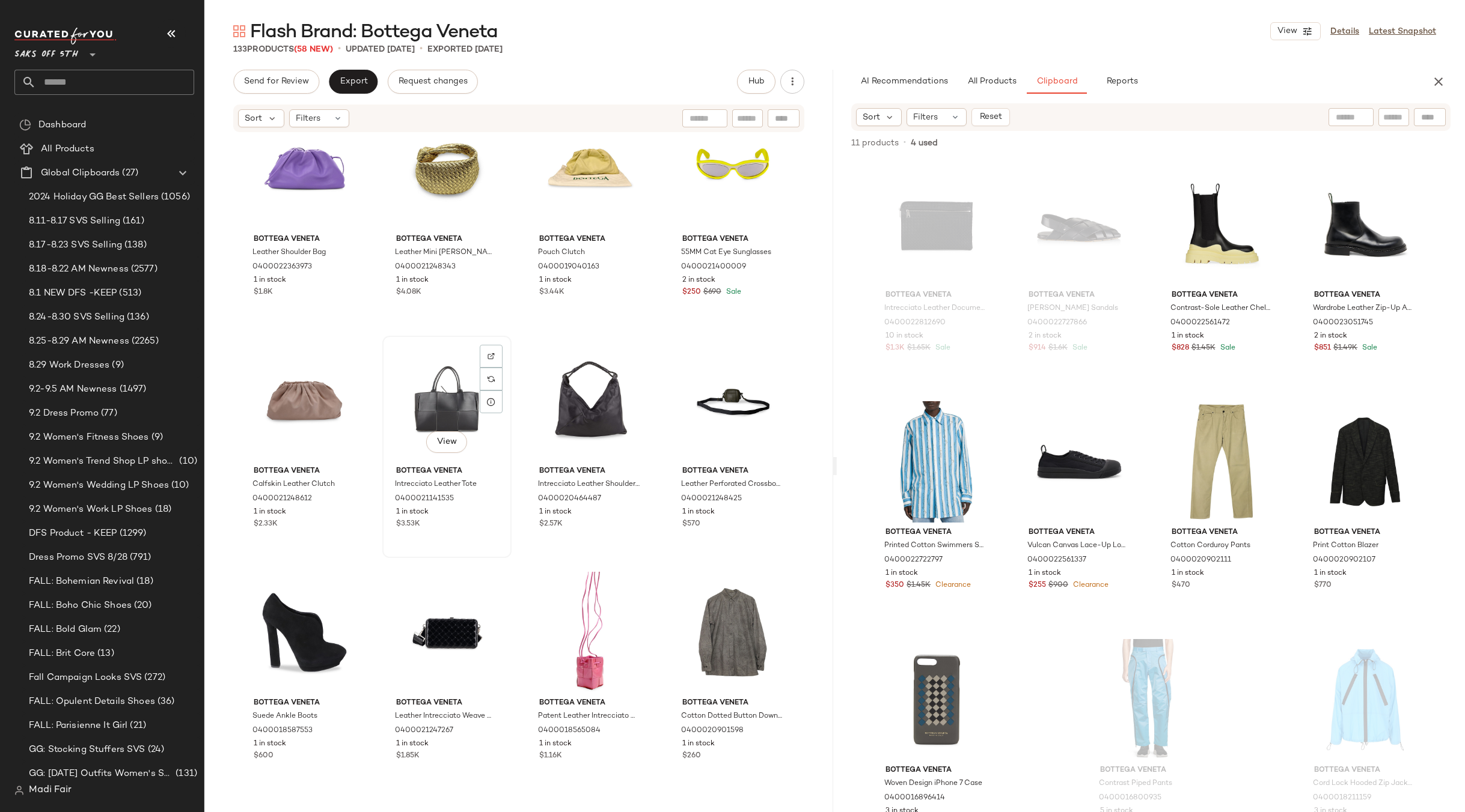
scroll to position [5710, 0]
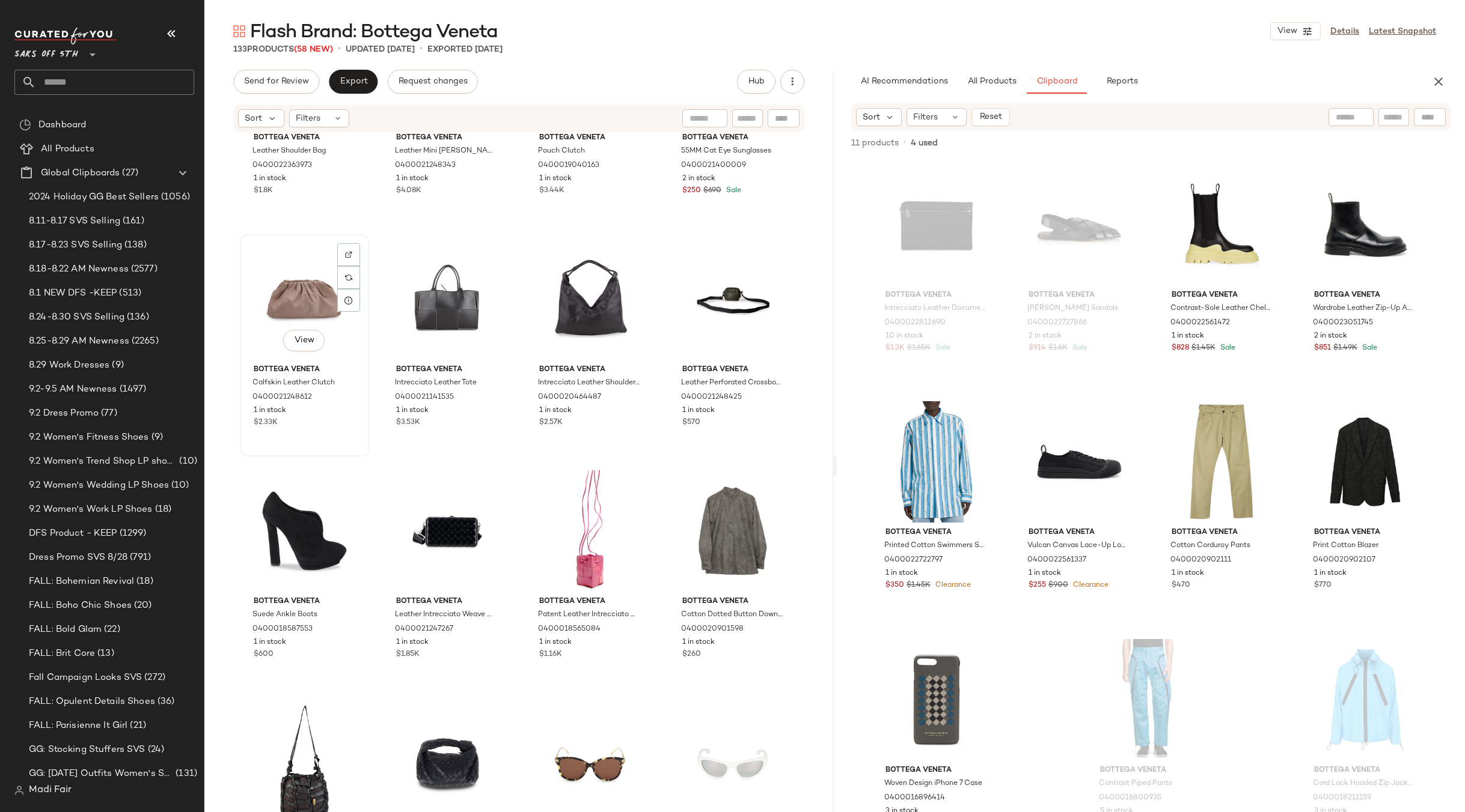
click at [311, 320] on div "View" at bounding box center [305, 299] width 121 height 122
click at [574, 499] on div "View" at bounding box center [590, 531] width 121 height 122
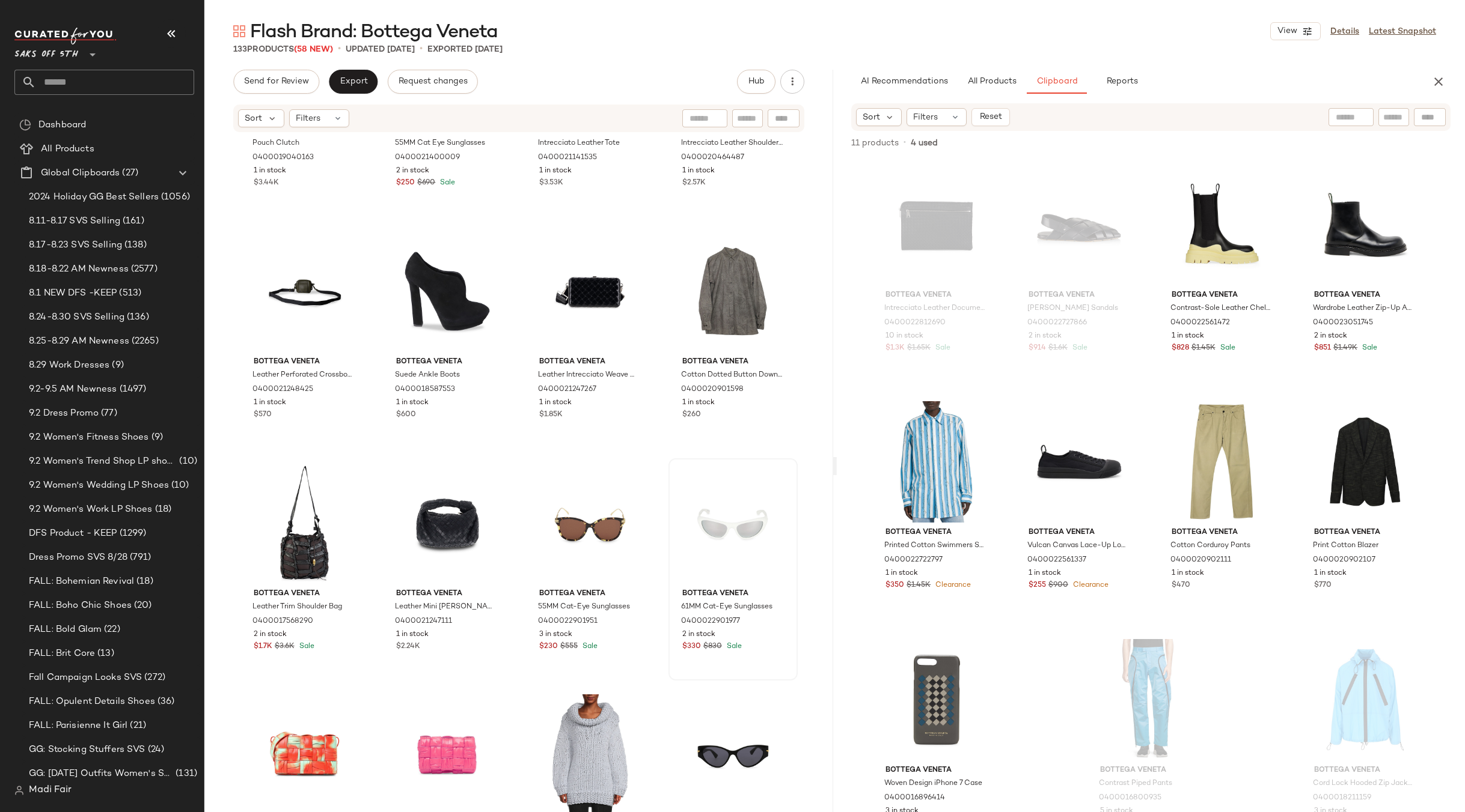
scroll to position [5950, 0]
click at [720, 503] on div "View" at bounding box center [733, 523] width 121 height 122
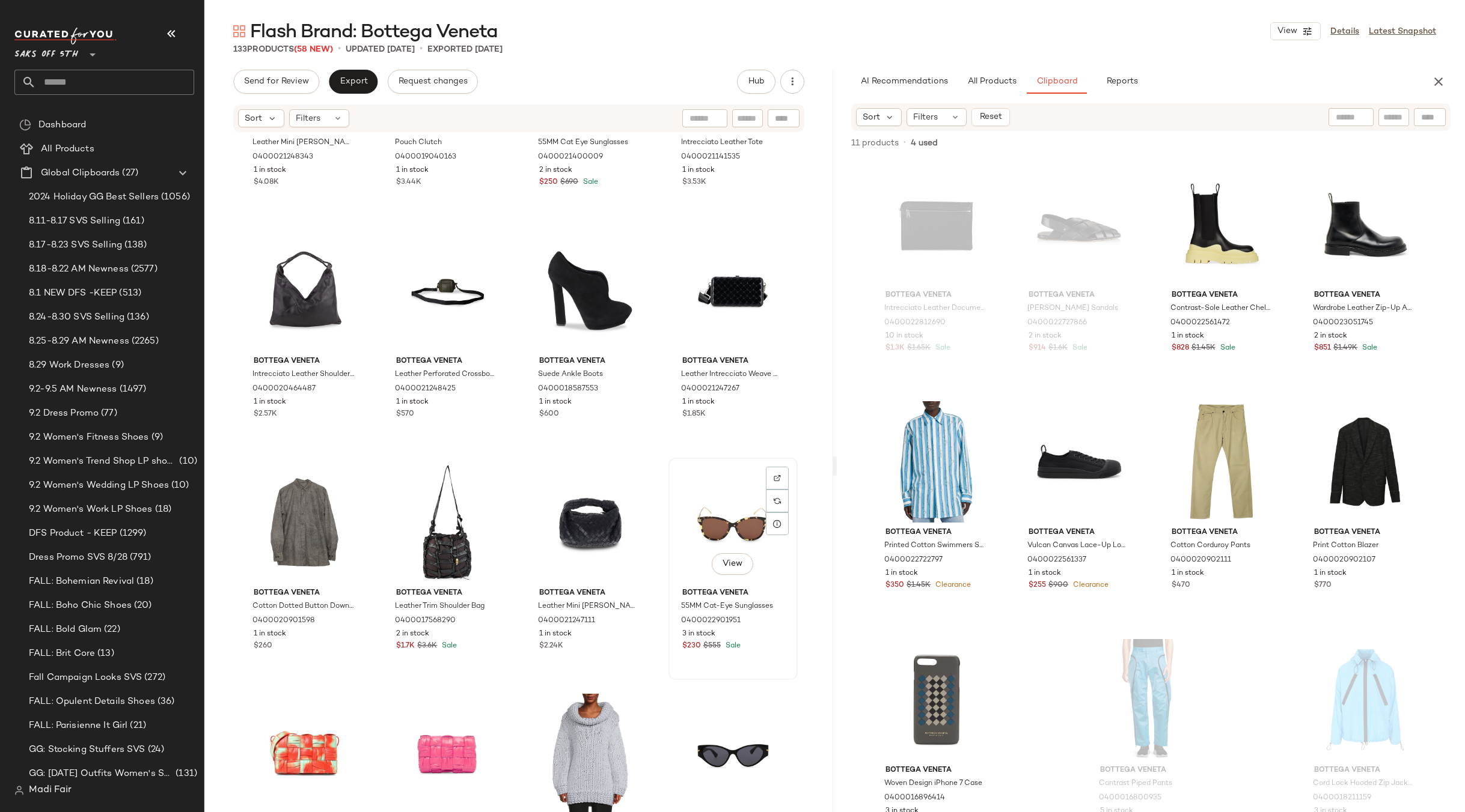
scroll to position [6190, 0]
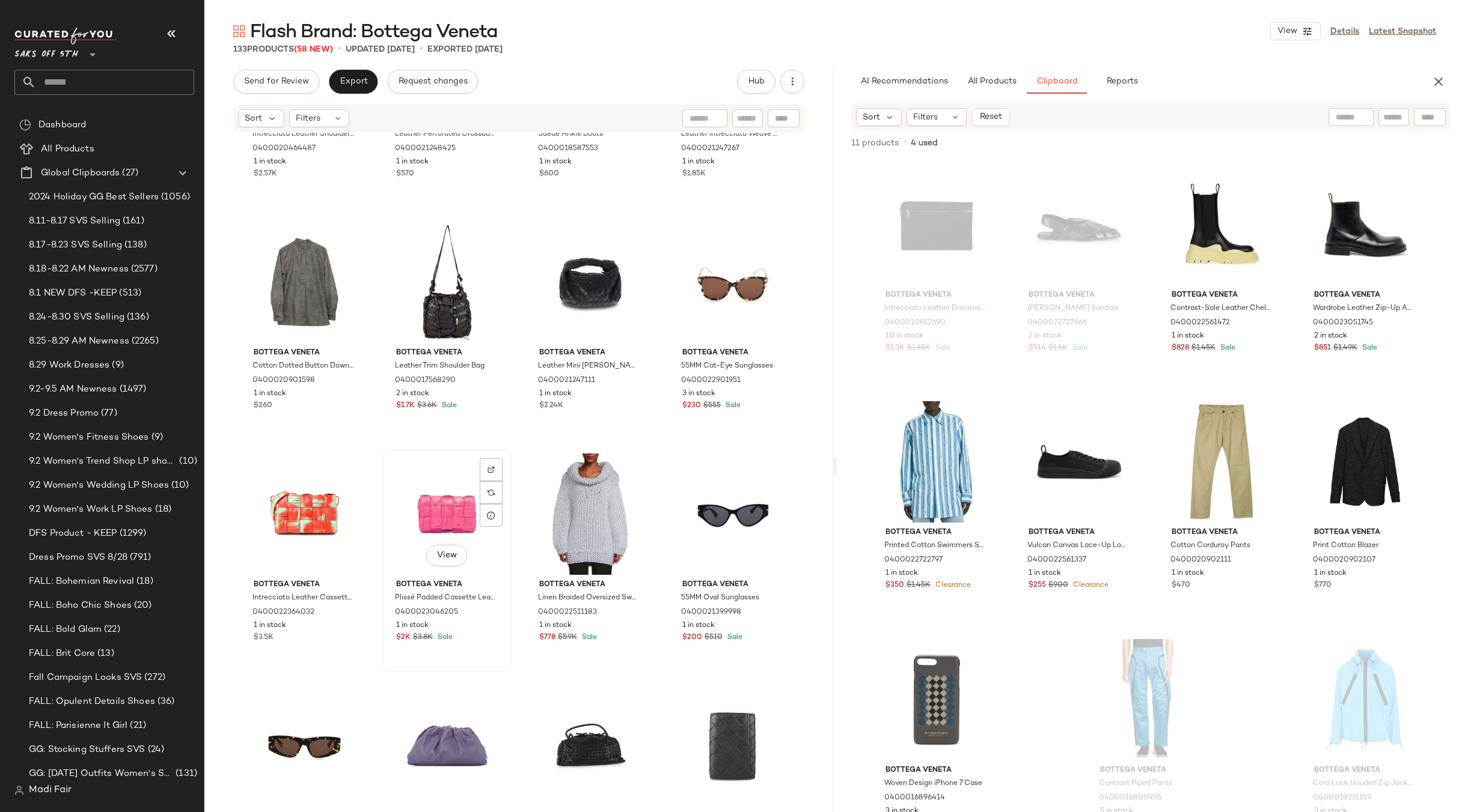
click at [430, 521] on div "View" at bounding box center [447, 514] width 121 height 122
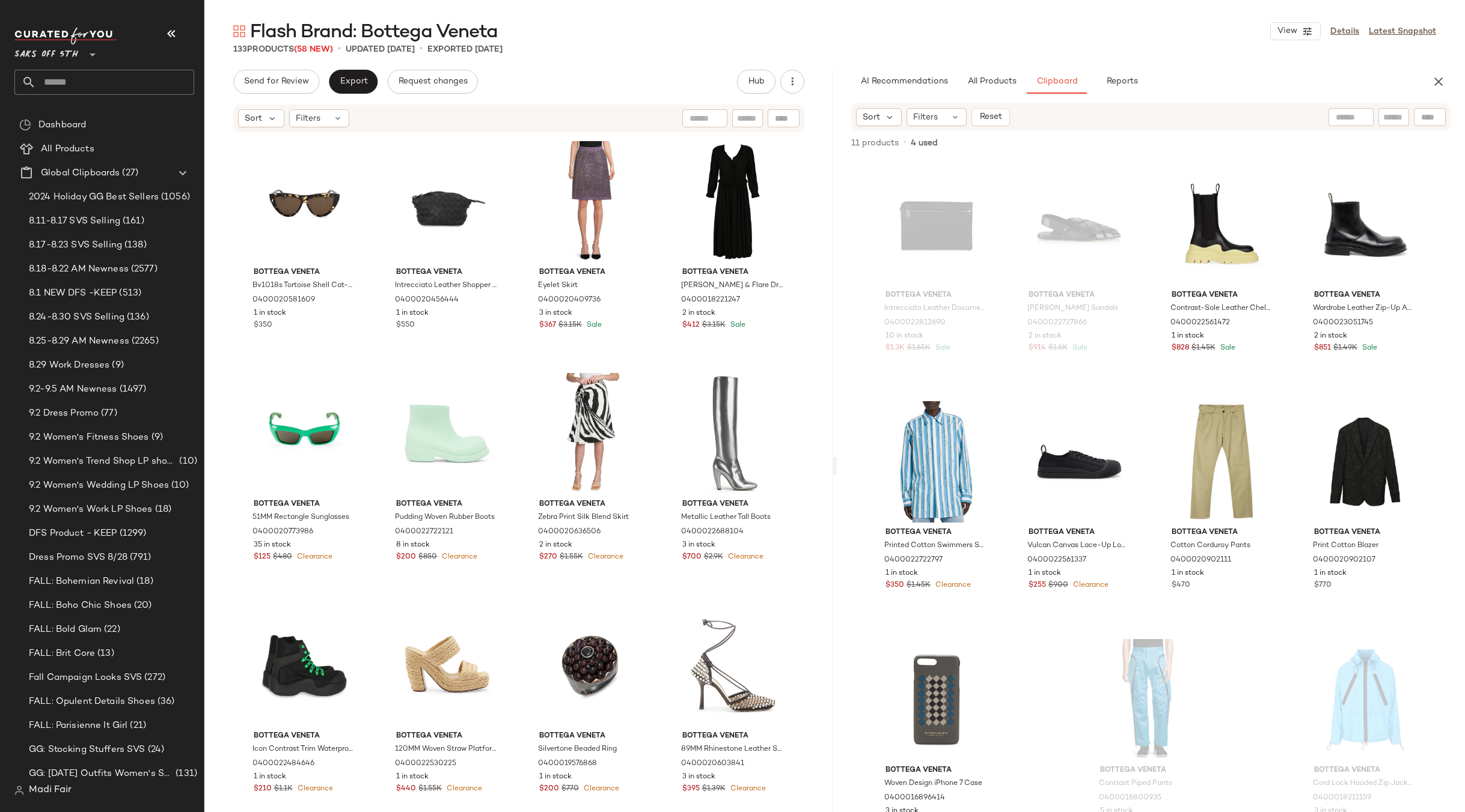
scroll to position [7032, 0]
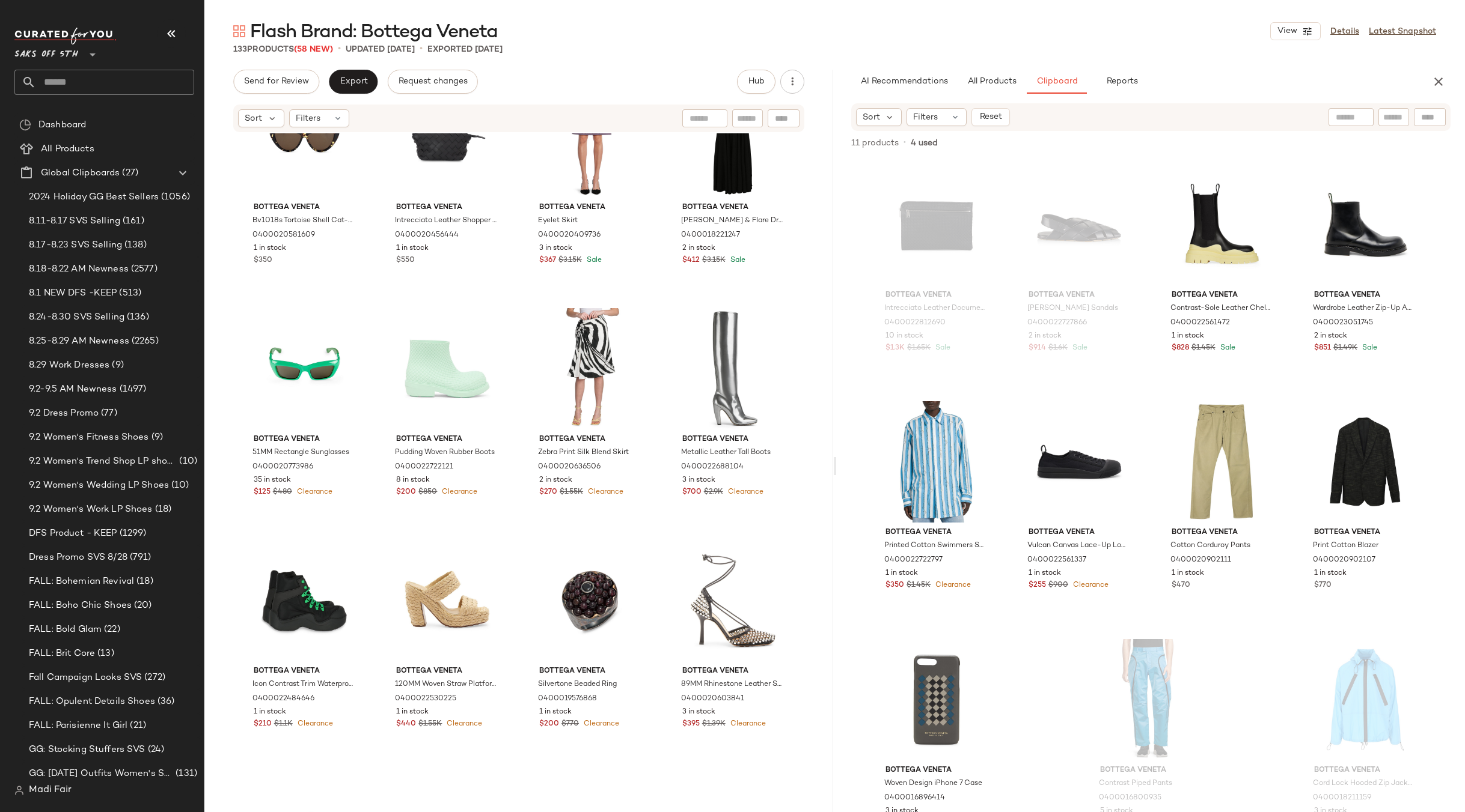
click at [832, 783] on div at bounding box center [834, 466] width 5 height 793
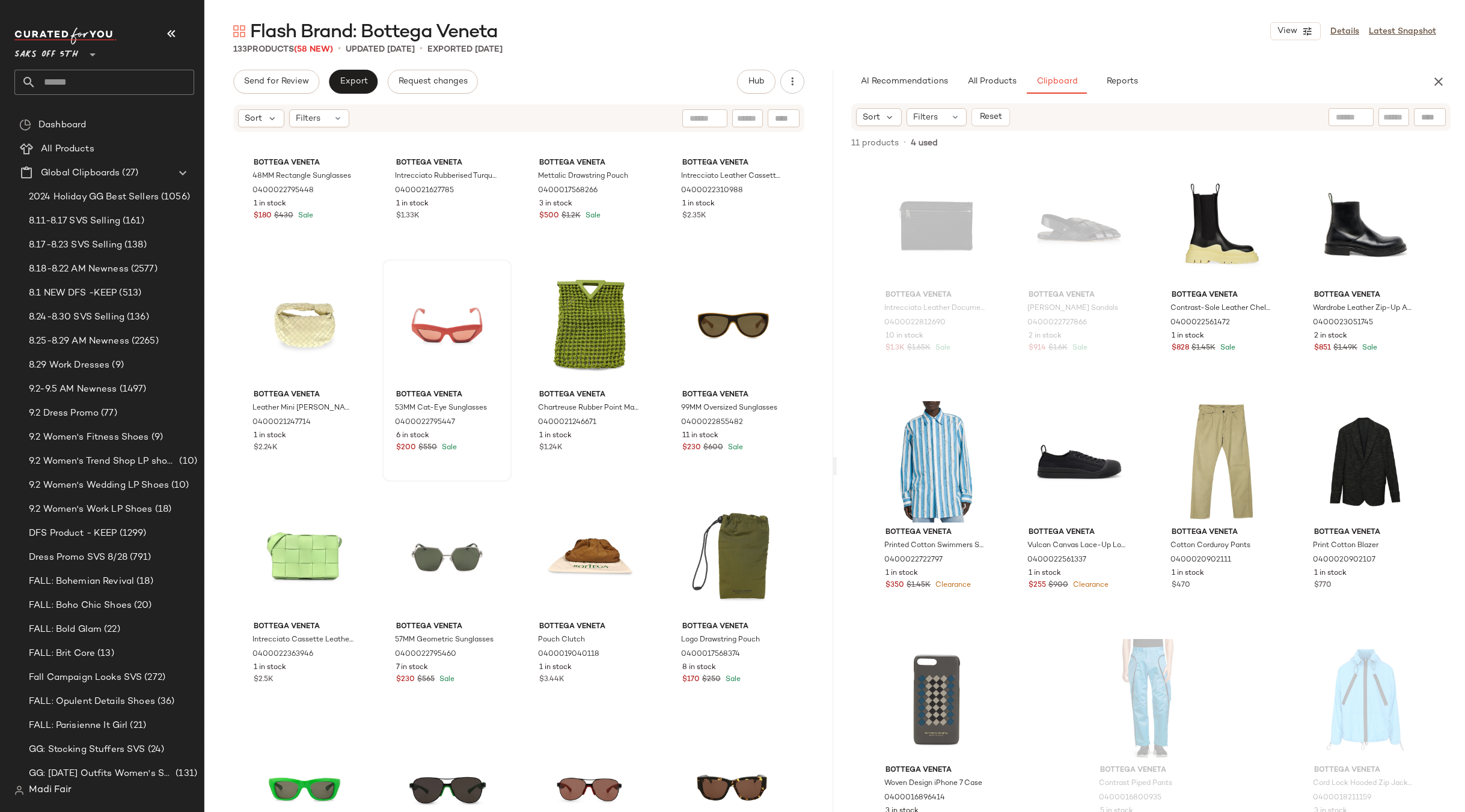
scroll to position [3121, 0]
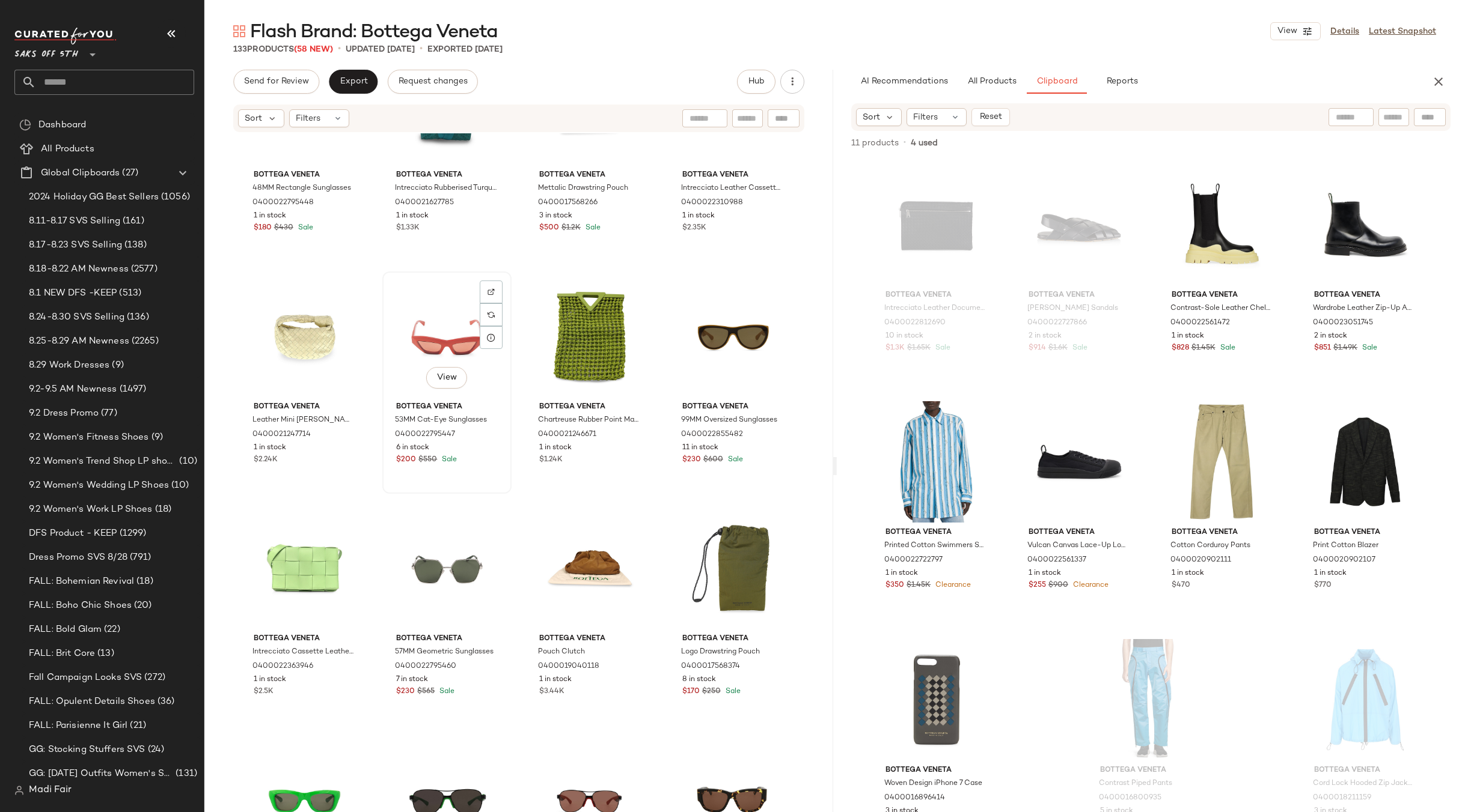
click at [414, 338] on div "View" at bounding box center [447, 336] width 121 height 122
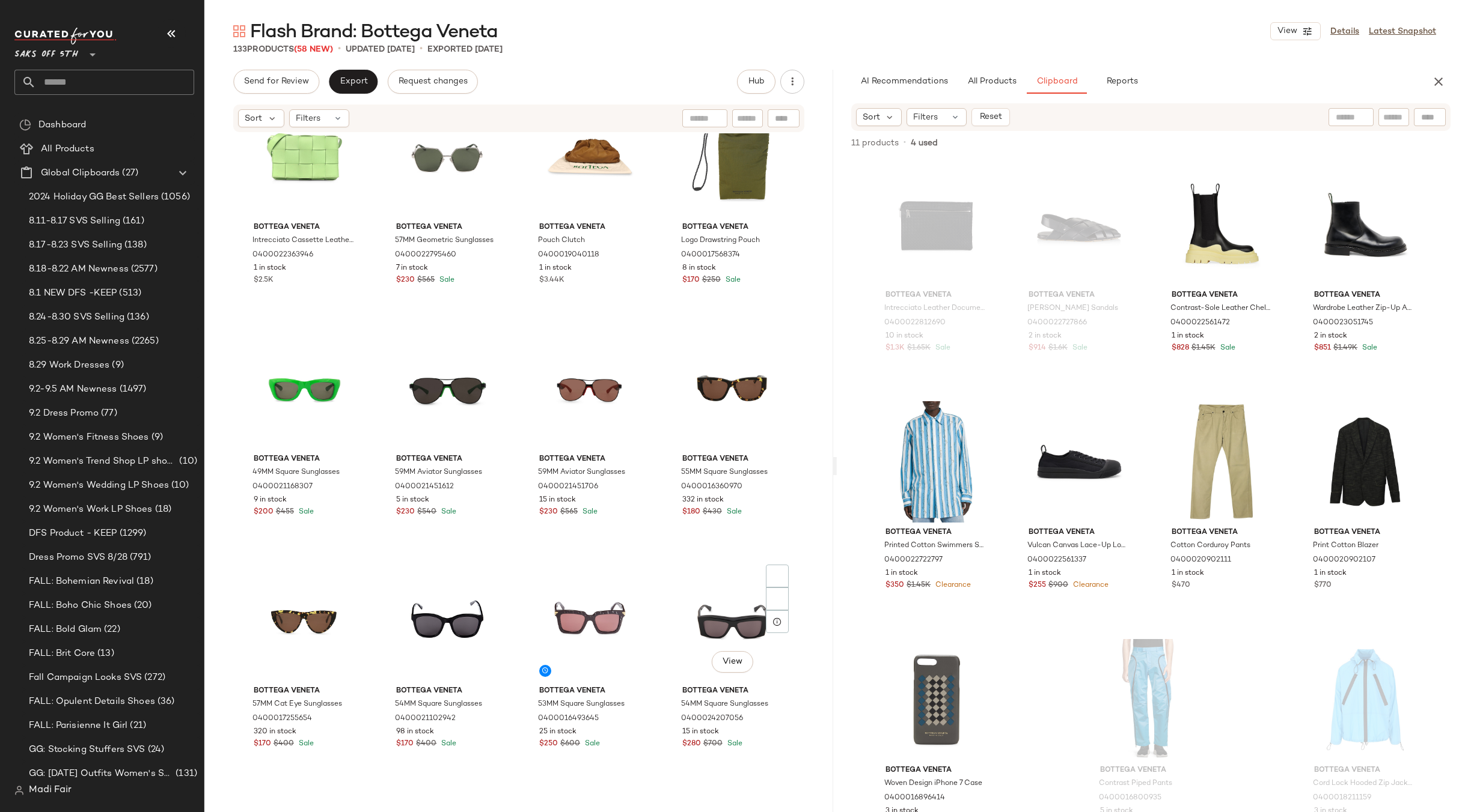
scroll to position [3722, 0]
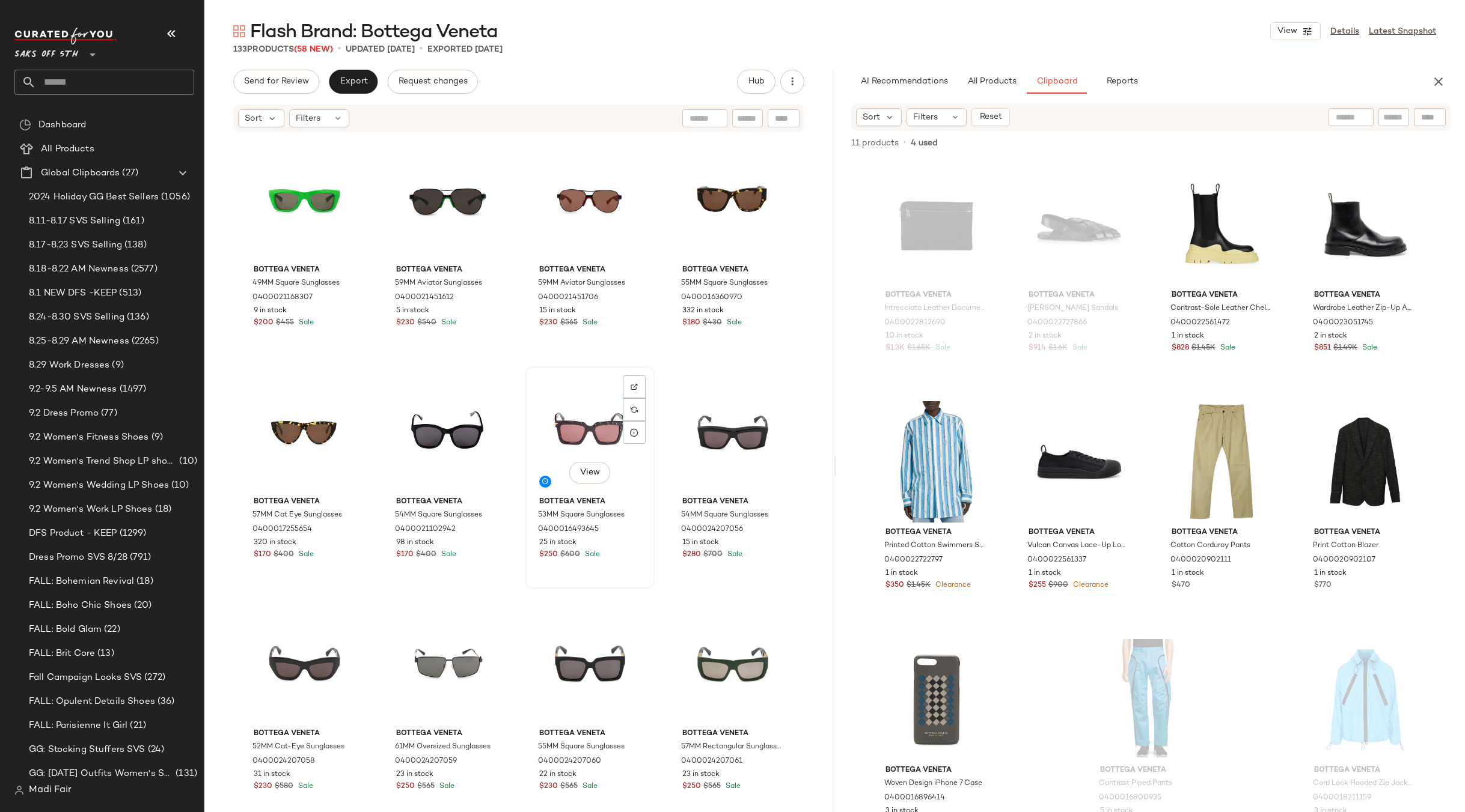
click at [588, 433] on div "View" at bounding box center [590, 431] width 121 height 122
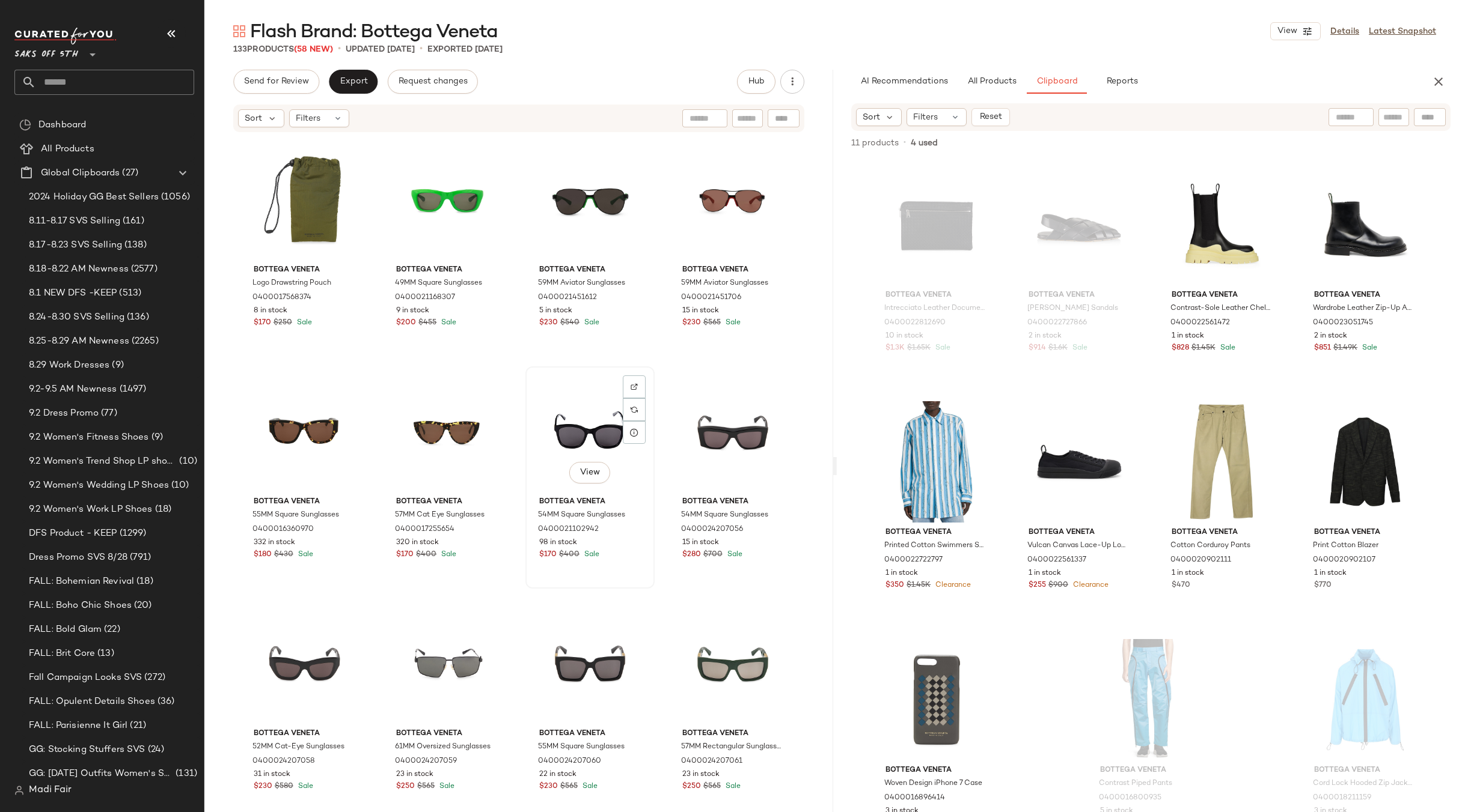
click at [572, 428] on div "View" at bounding box center [590, 431] width 121 height 122
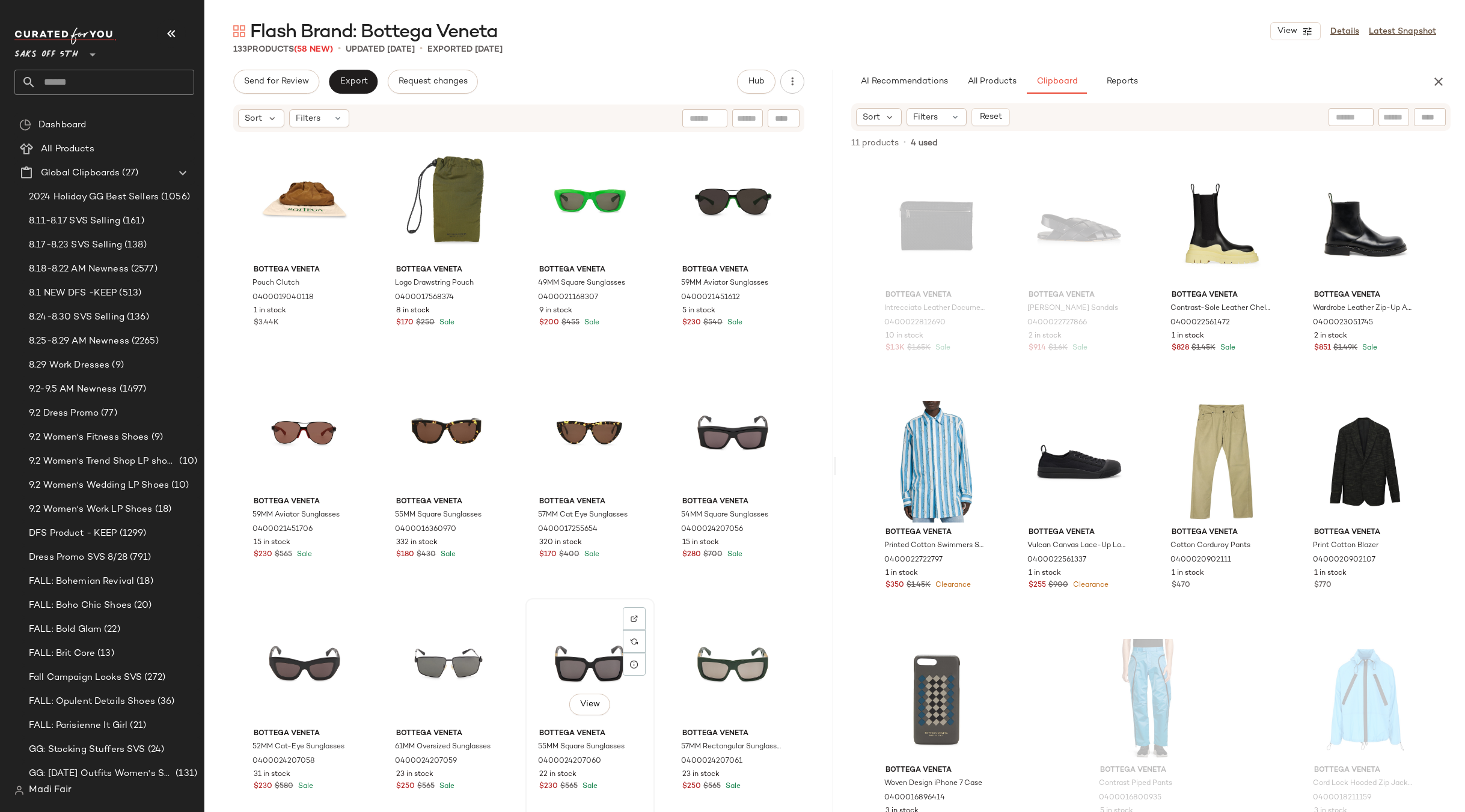
click at [573, 666] on div "View" at bounding box center [590, 663] width 121 height 122
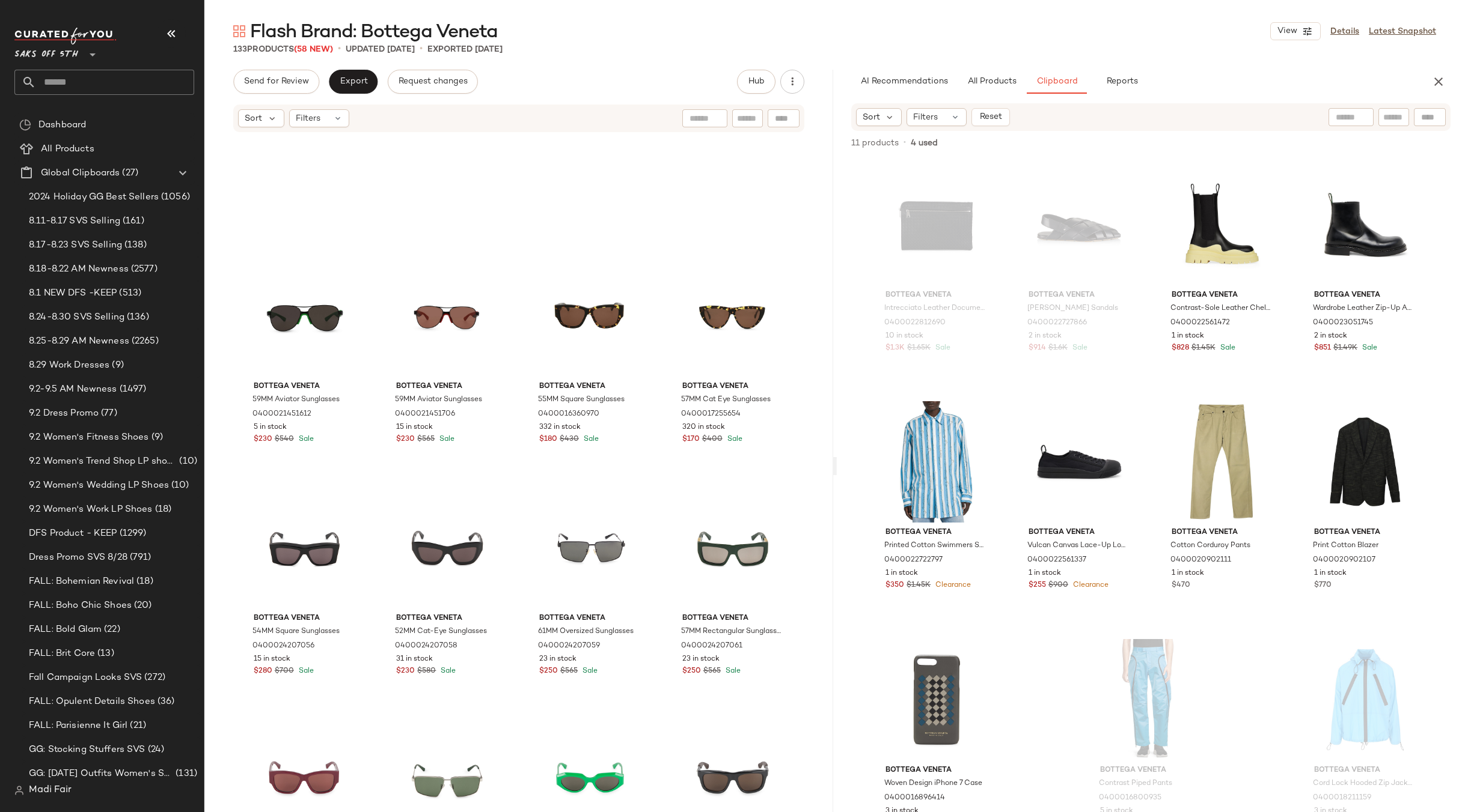
scroll to position [4083, 0]
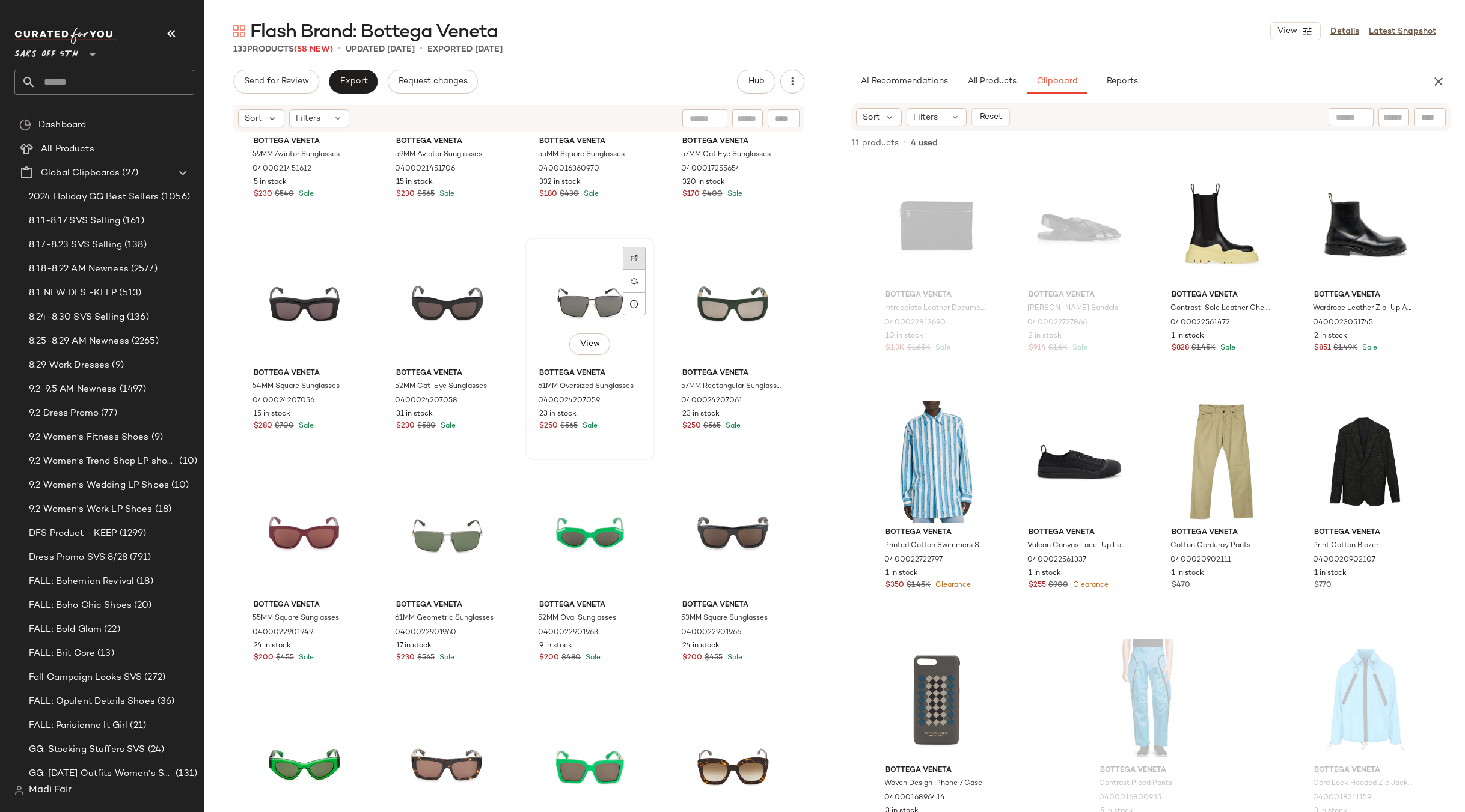
click at [623, 269] on div at bounding box center [634, 280] width 23 height 23
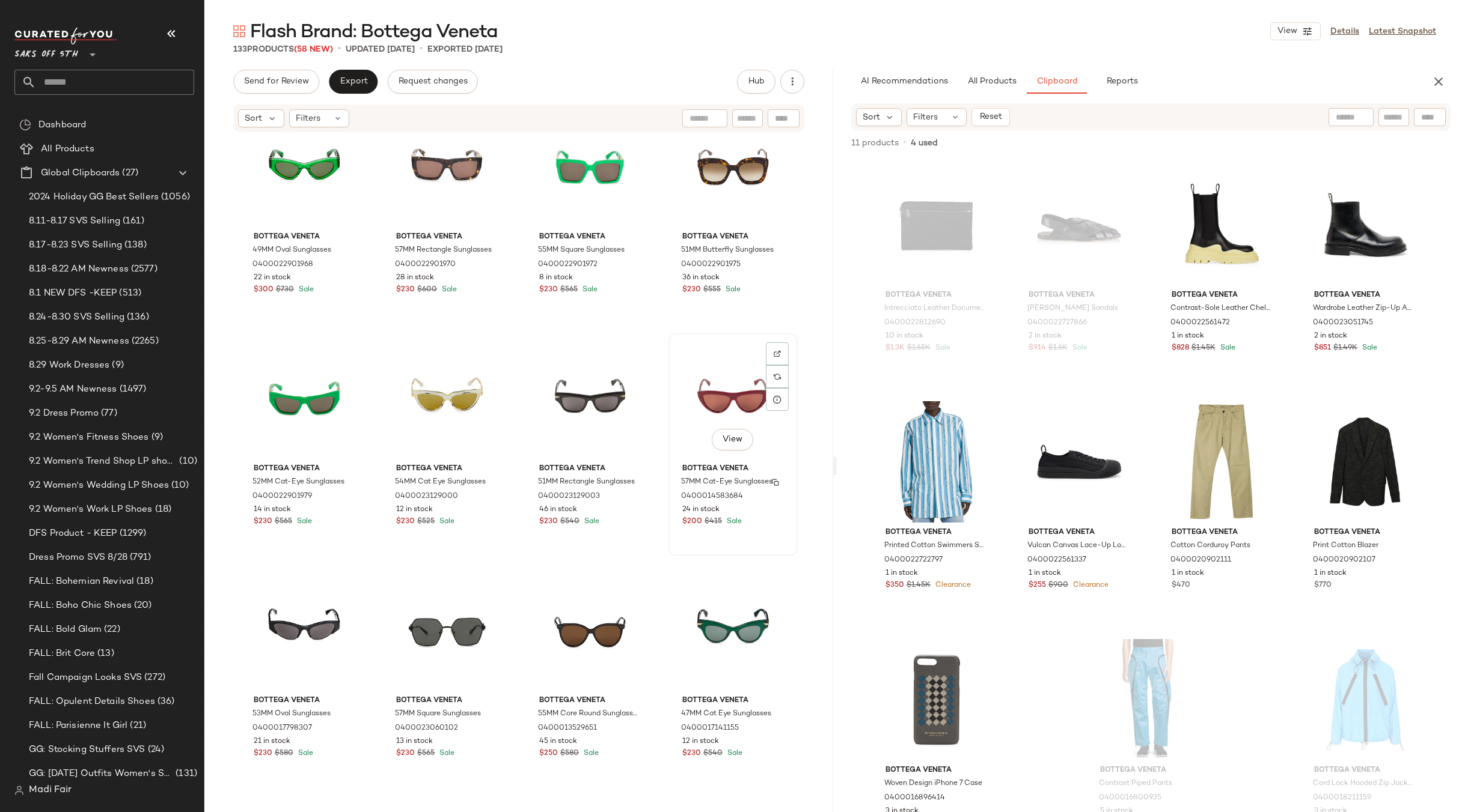
scroll to position [4684, 0]
click at [711, 373] on div "View" at bounding box center [733, 397] width 121 height 122
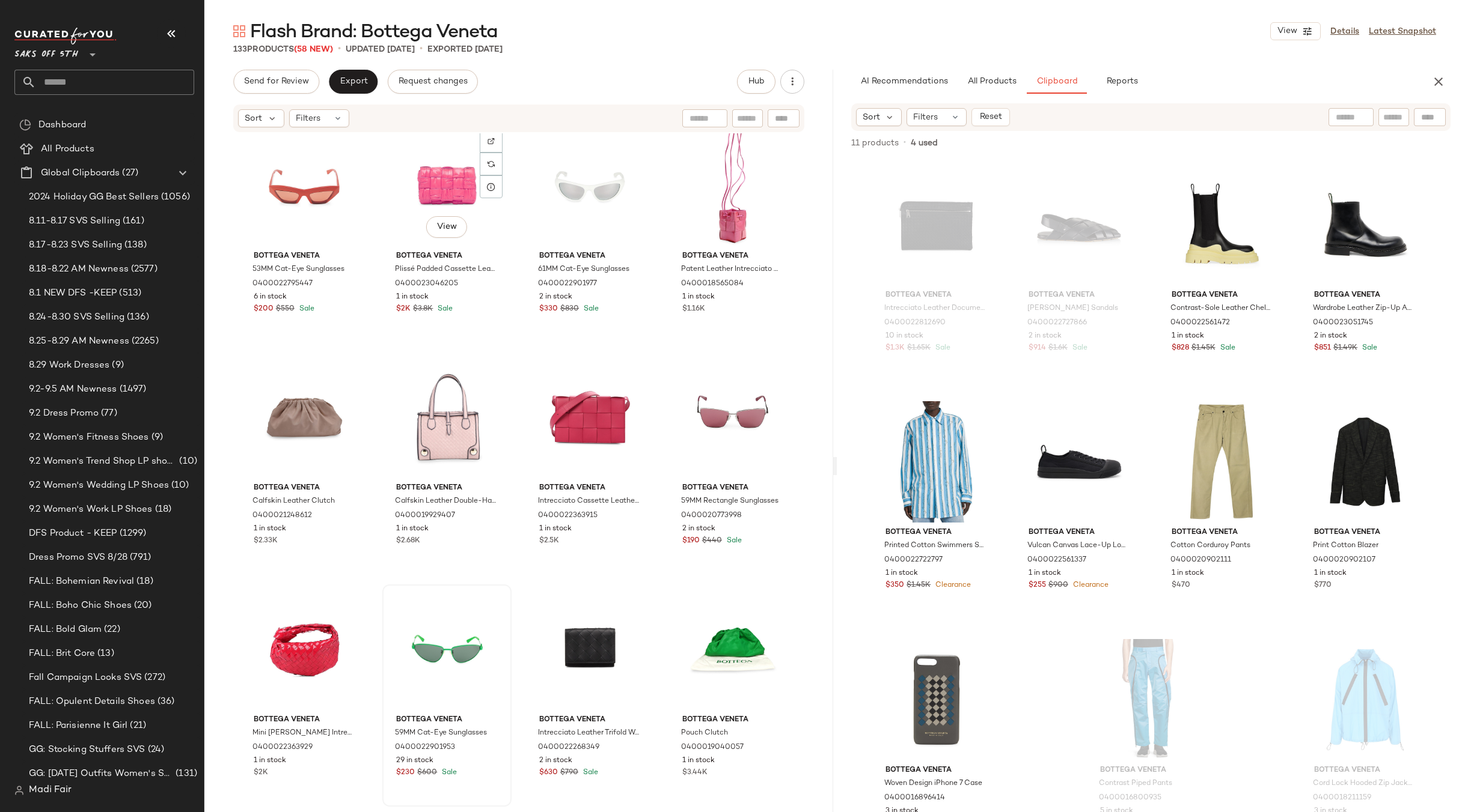
scroll to position [430, 0]
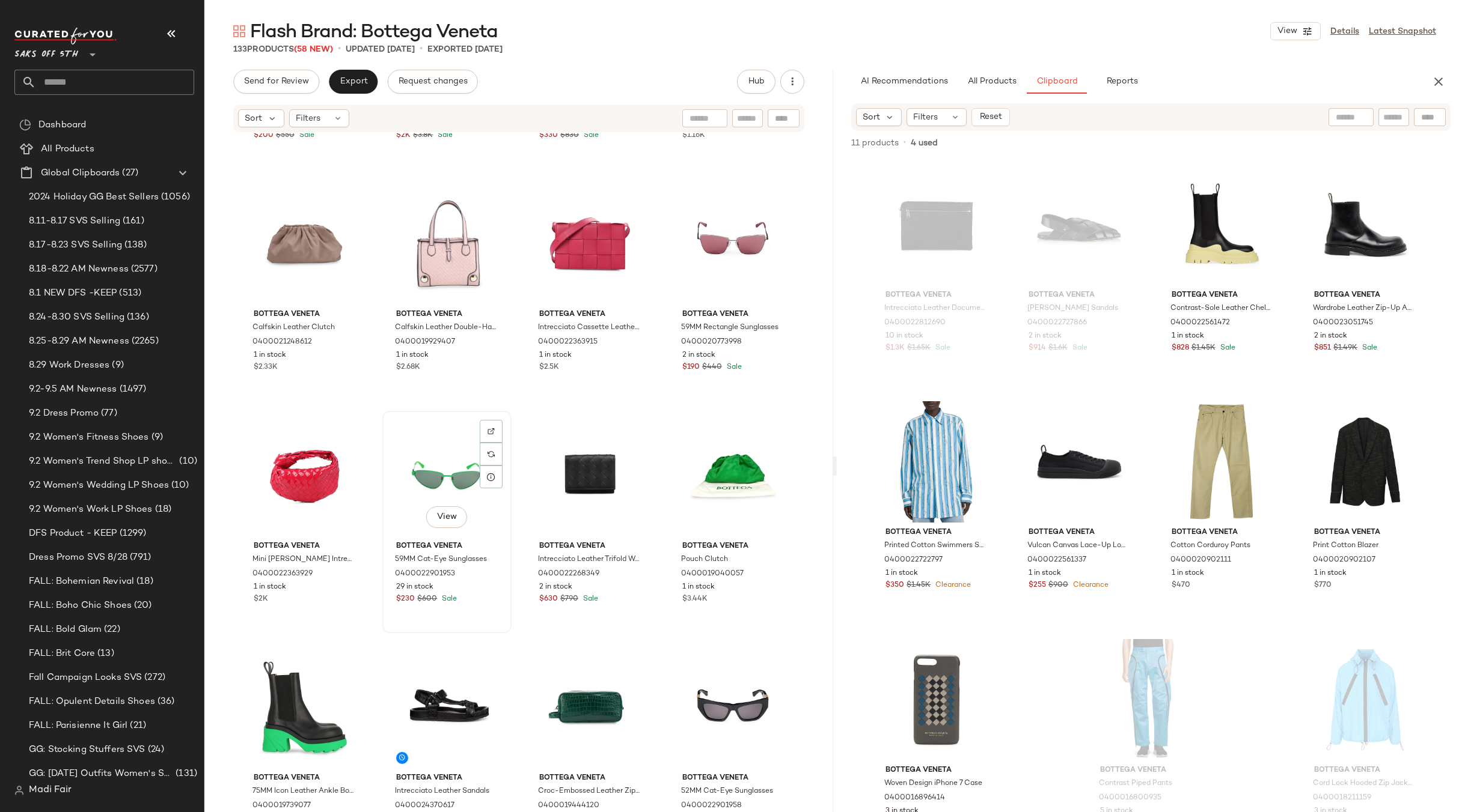
click at [455, 476] on div "View" at bounding box center [447, 476] width 121 height 122
click at [634, 430] on img at bounding box center [634, 432] width 7 height 7
click at [432, 450] on div "View" at bounding box center [447, 476] width 121 height 122
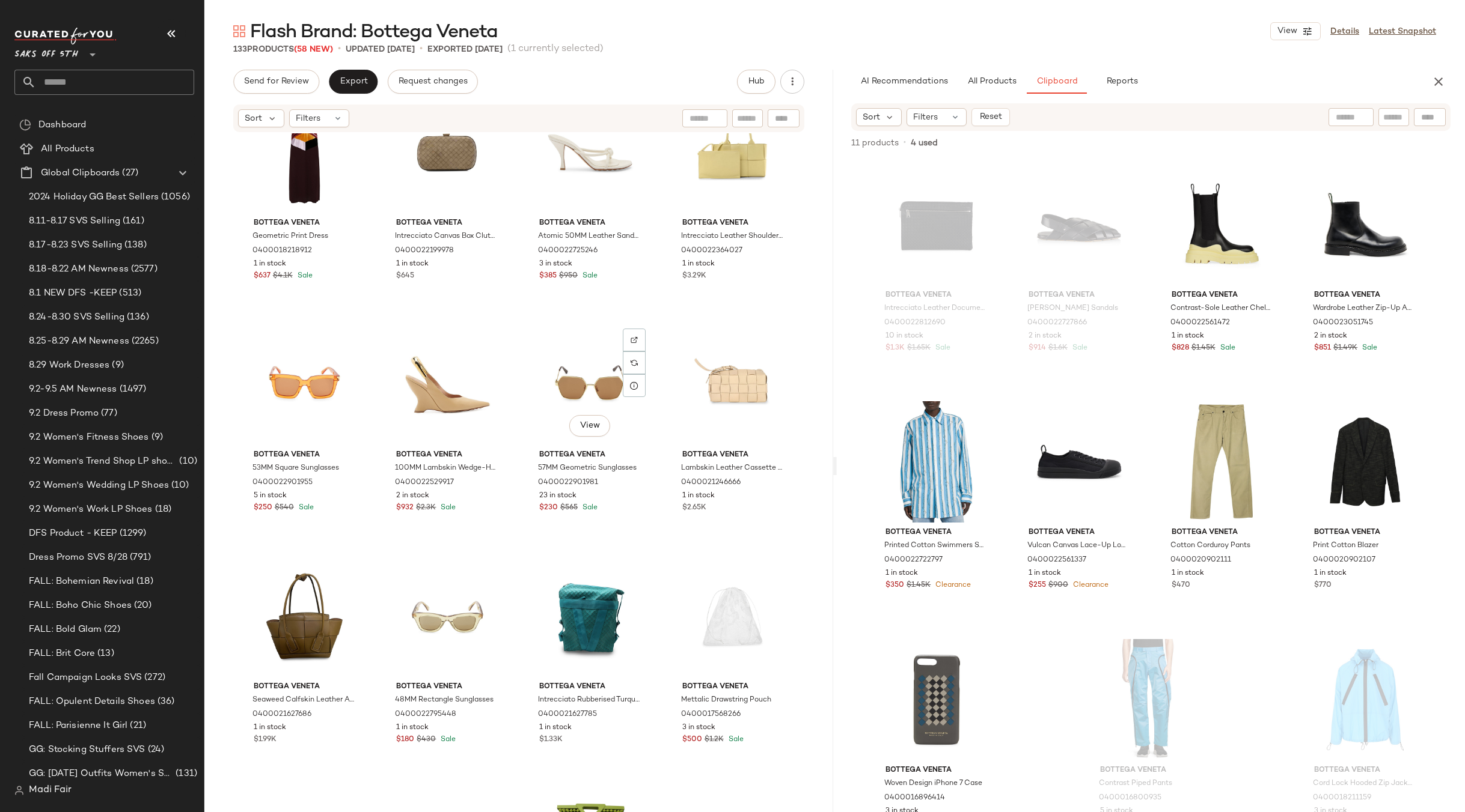
scroll to position [2894, 0]
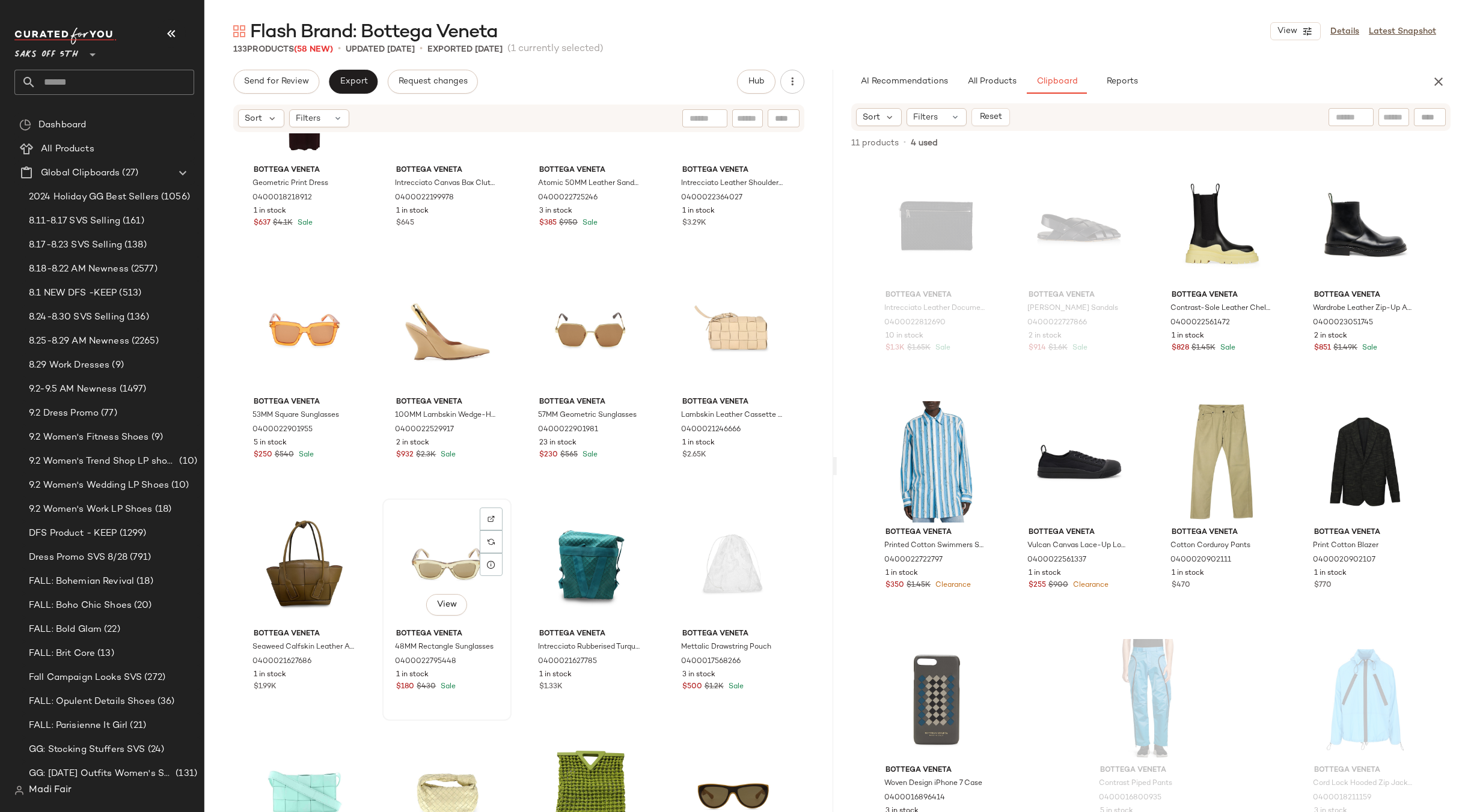
click at [455, 555] on div "View" at bounding box center [447, 563] width 121 height 122
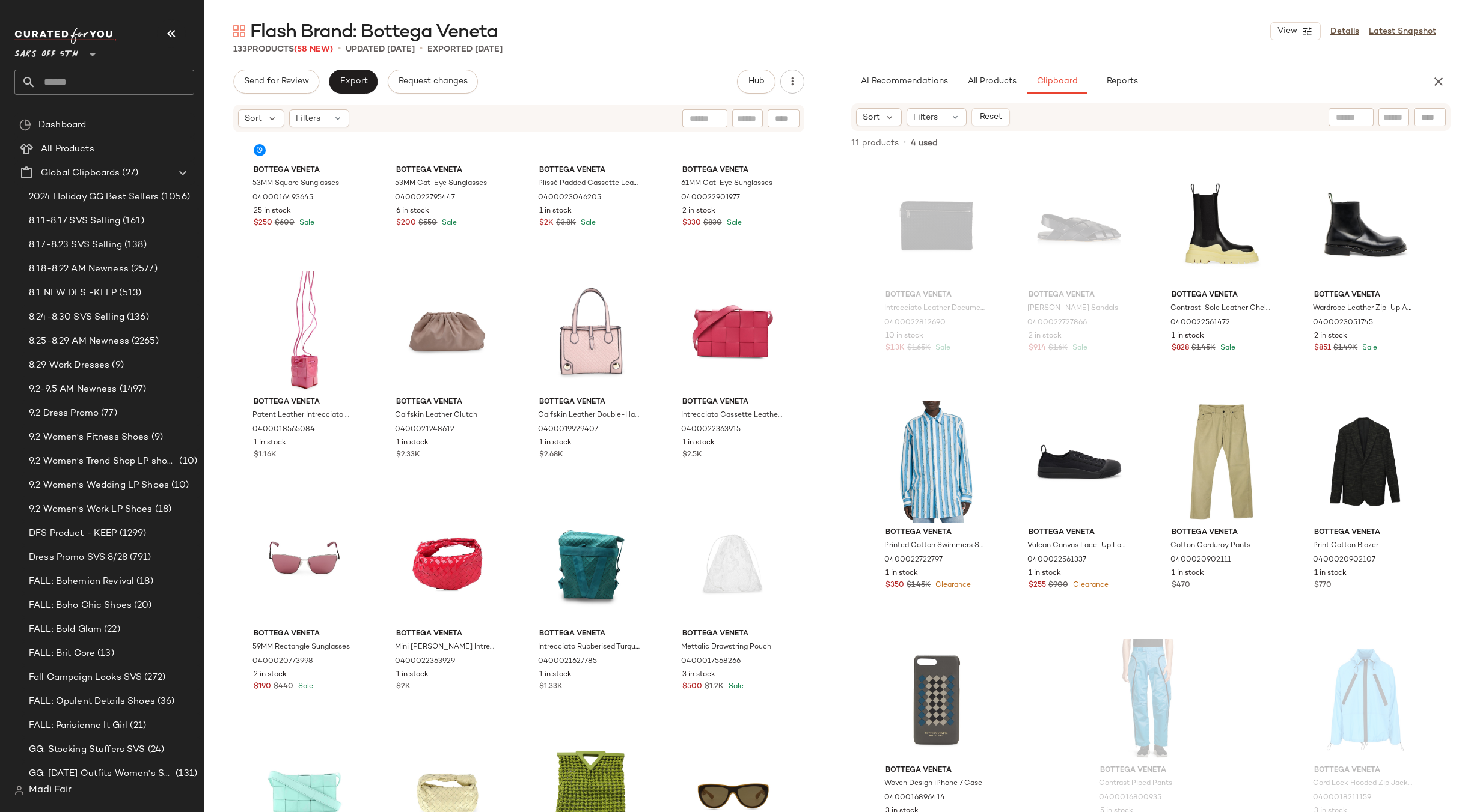
click at [657, 505] on div "Bottega Veneta 53MM Square Sunglasses 0400016493645 25 in stock $250 $600 Sale …" at bounding box center [518, 490] width 628 height 715
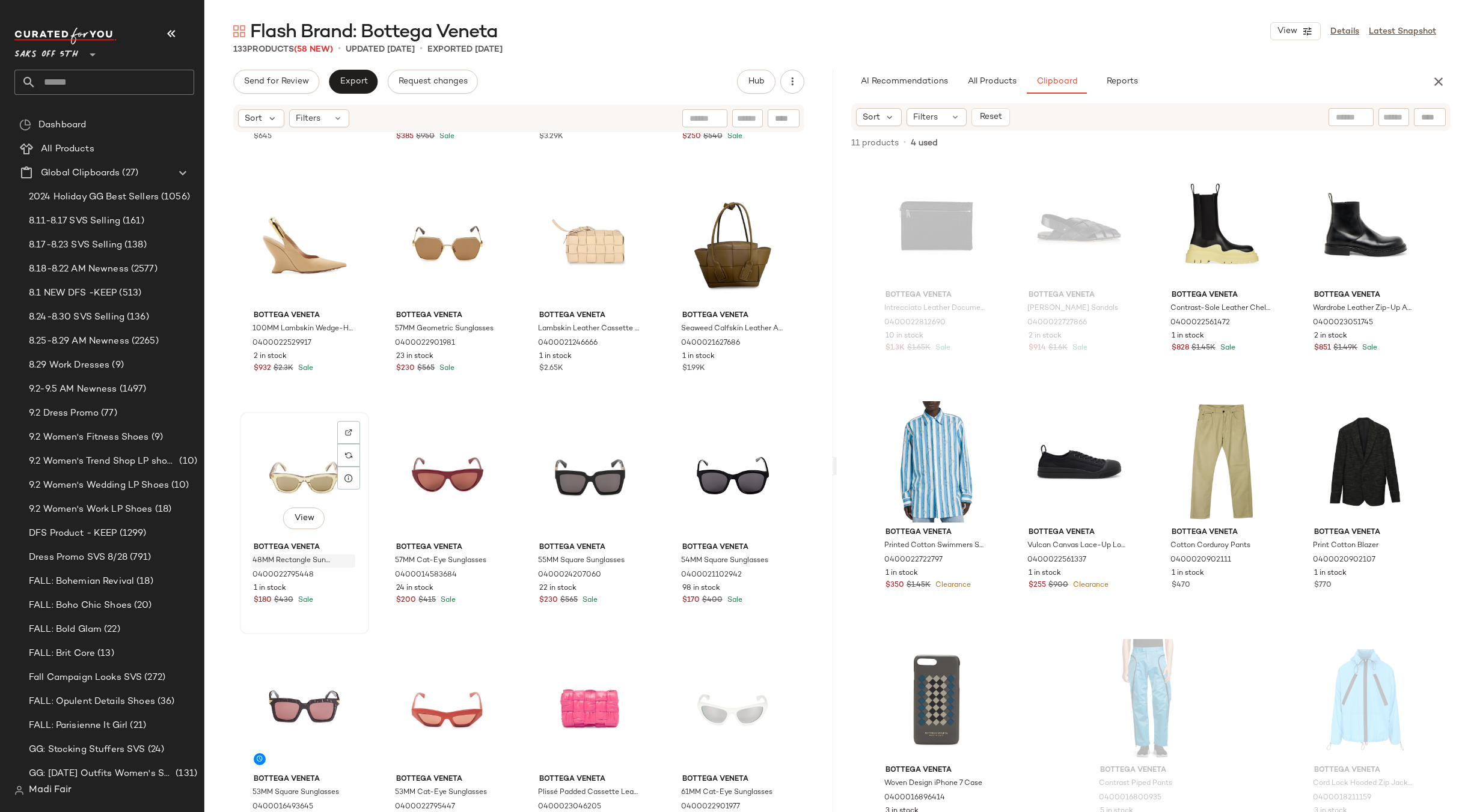
scroll to position [2293, 0]
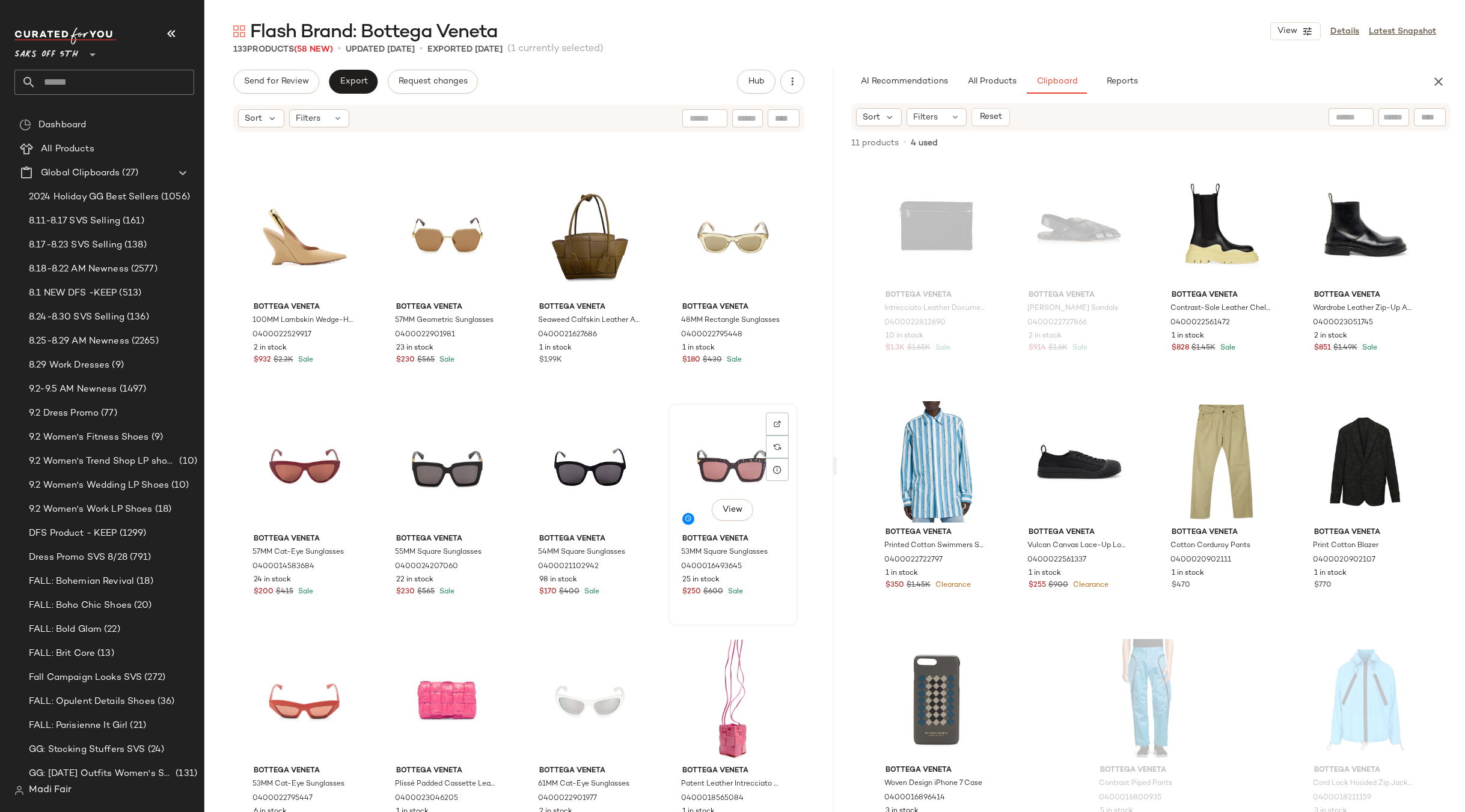
scroll to position [1993, 0]
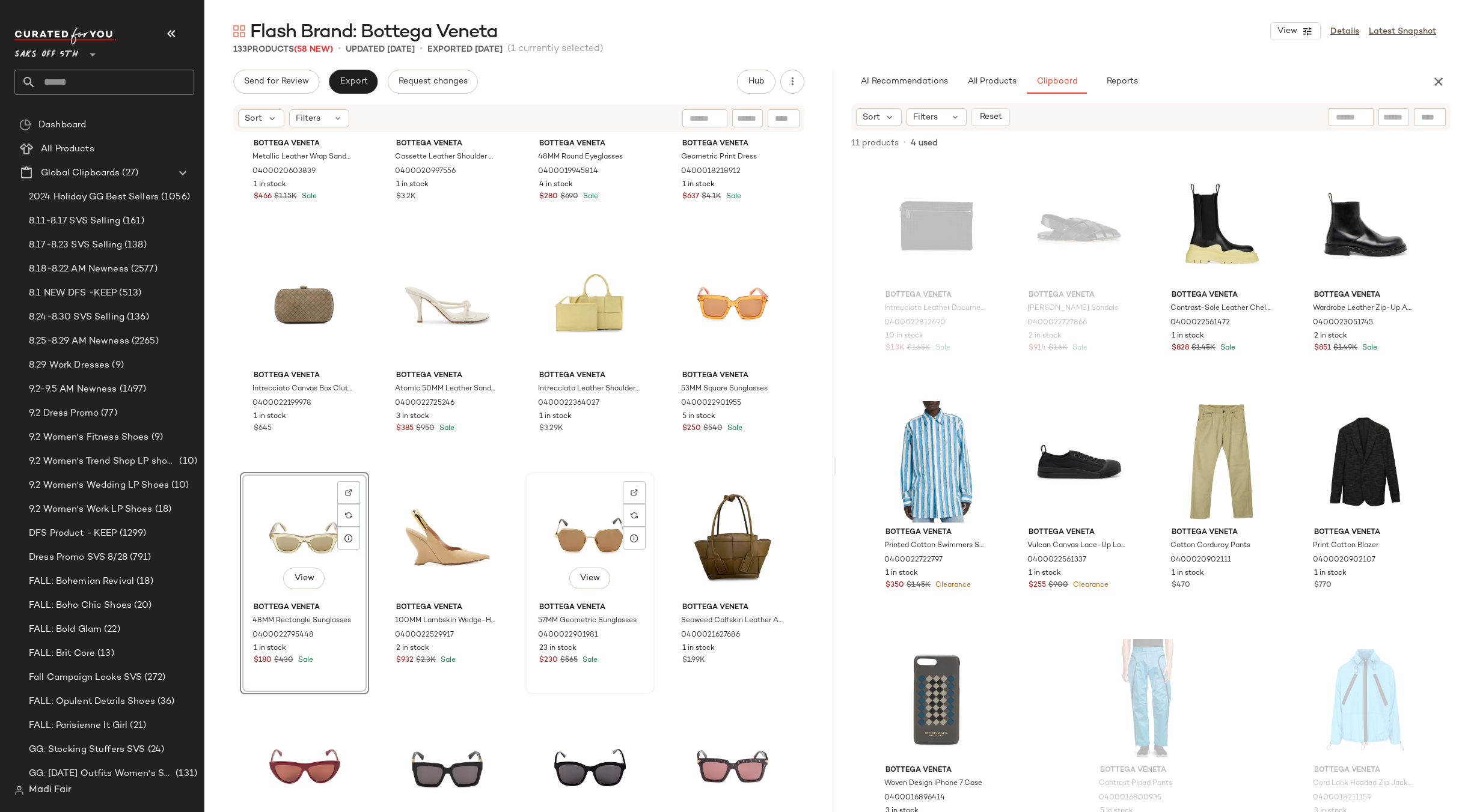
click at [649, 479] on div "View Bottega Veneta 57MM Geometric Sunglasses 0400022901981 23 in stock $230 $5…" at bounding box center [590, 583] width 127 height 220
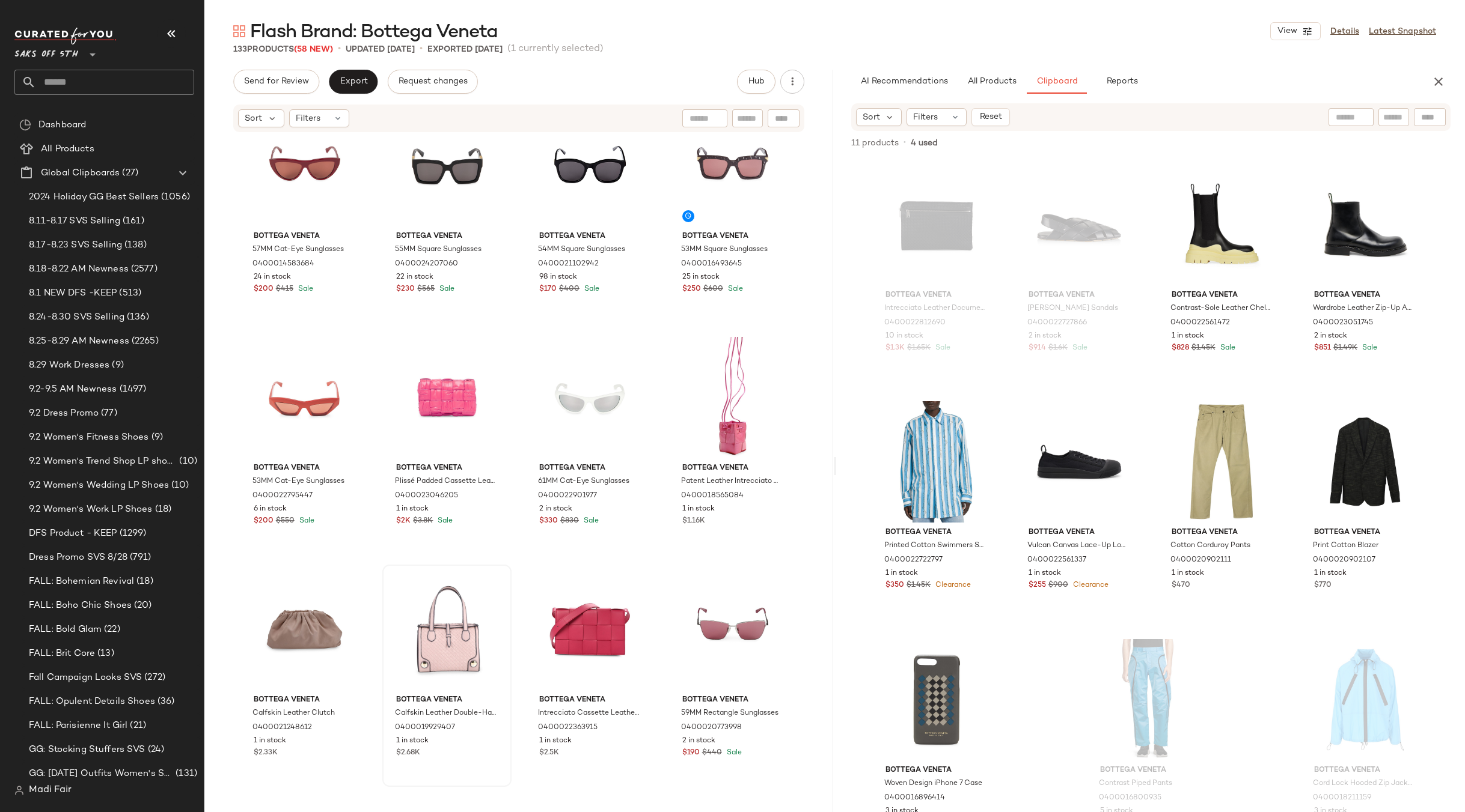
scroll to position [2594, 0]
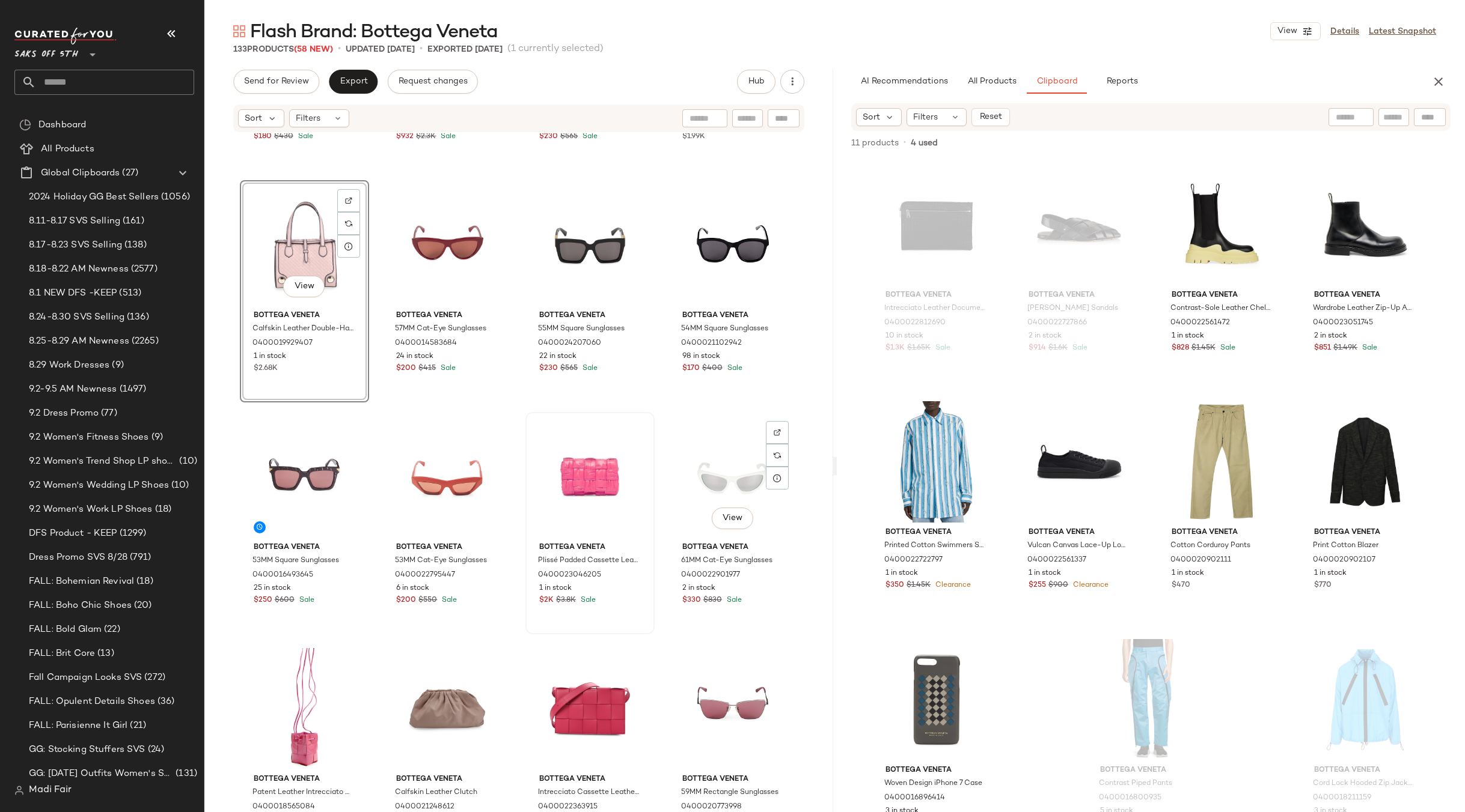
scroll to position [2413, 0]
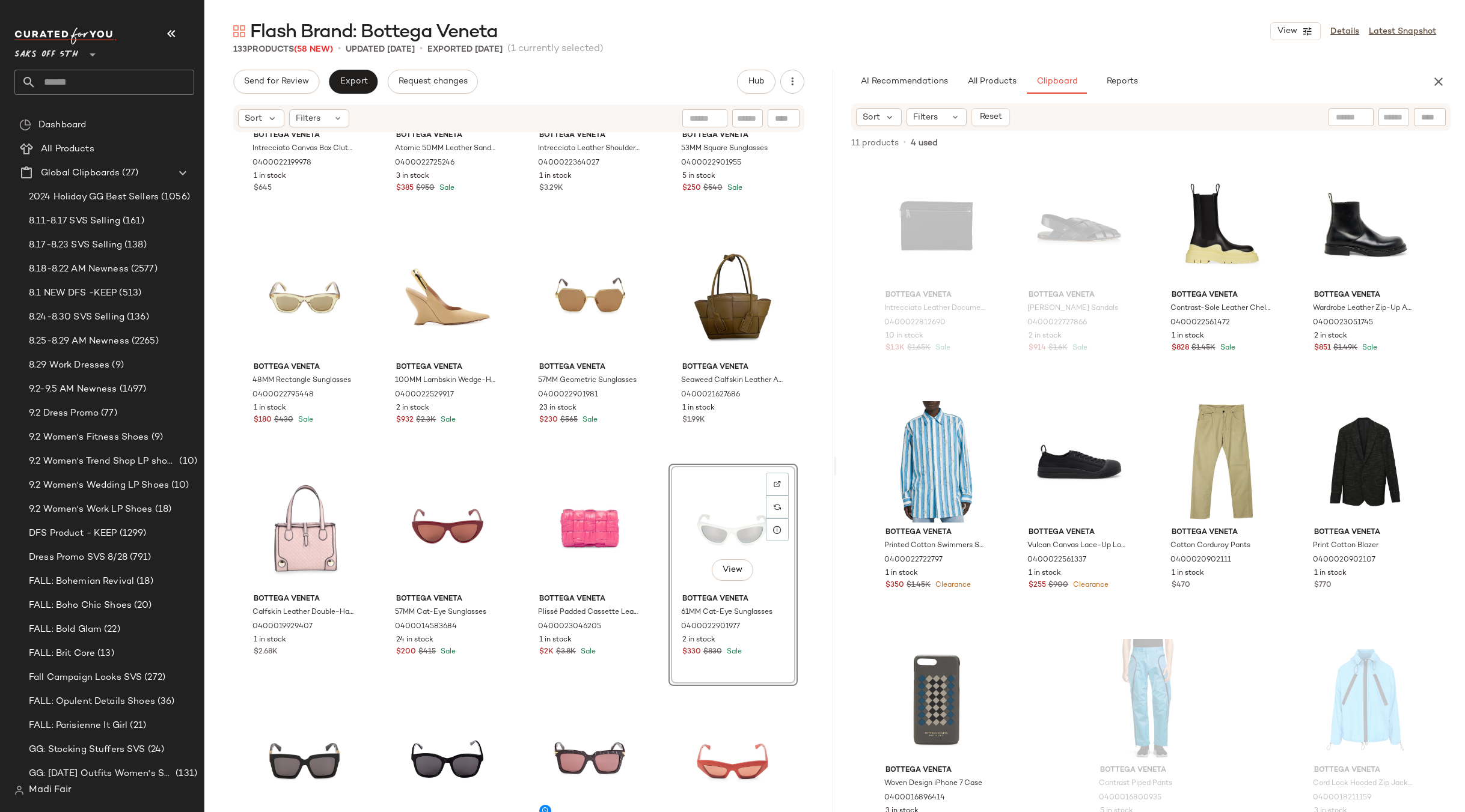
click at [654, 463] on div "Bottega Veneta Intrecciato Canvas Box Clutch 0400022199978 1 in stock $645 Bott…" at bounding box center [518, 490] width 628 height 715
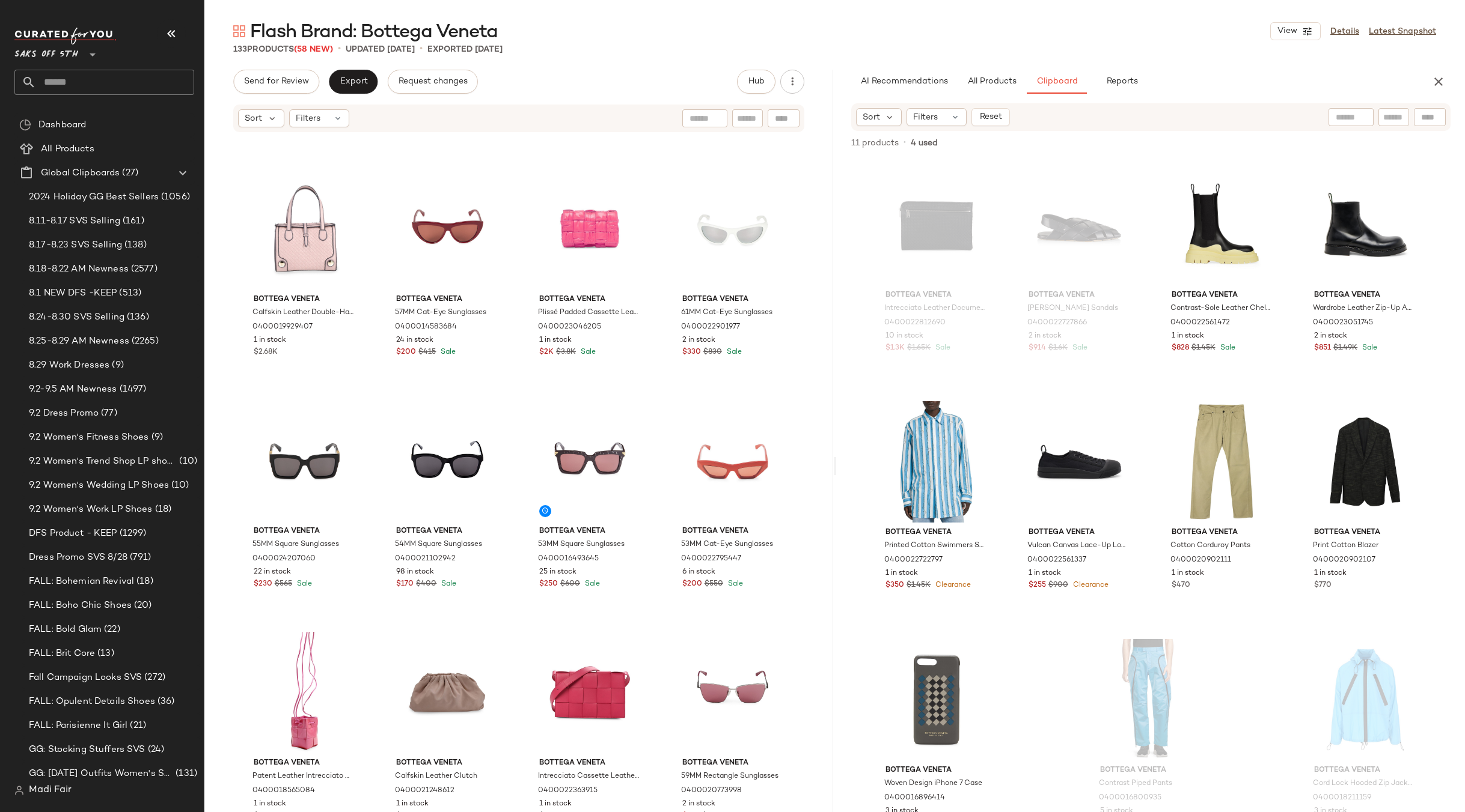
scroll to position [2533, 0]
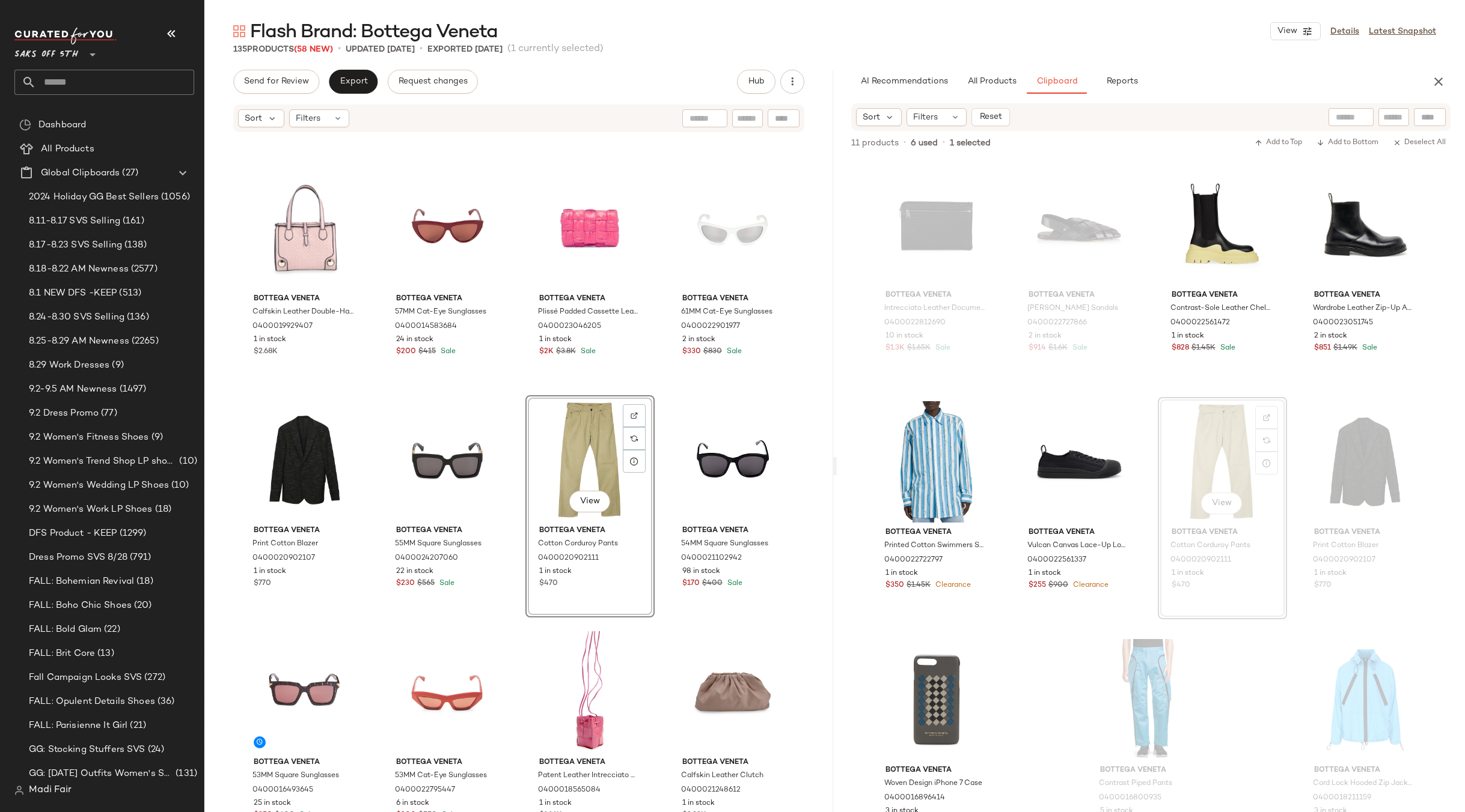
click at [664, 389] on div "Bottega Veneta 48MM Rectangle Sunglasses 0400022795448 1 in stock $180 $430 Sal…" at bounding box center [518, 490] width 628 height 715
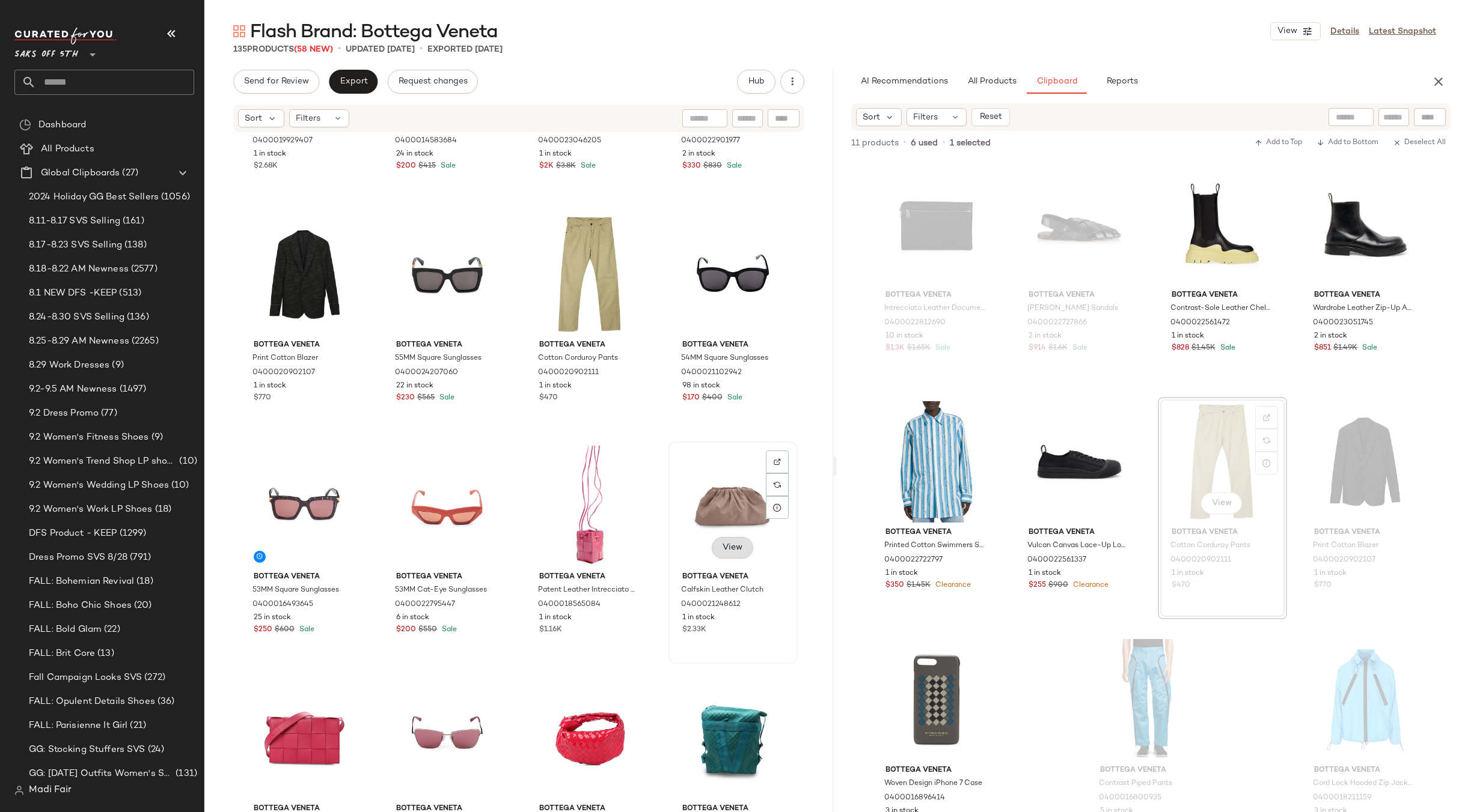
scroll to position [2834, 0]
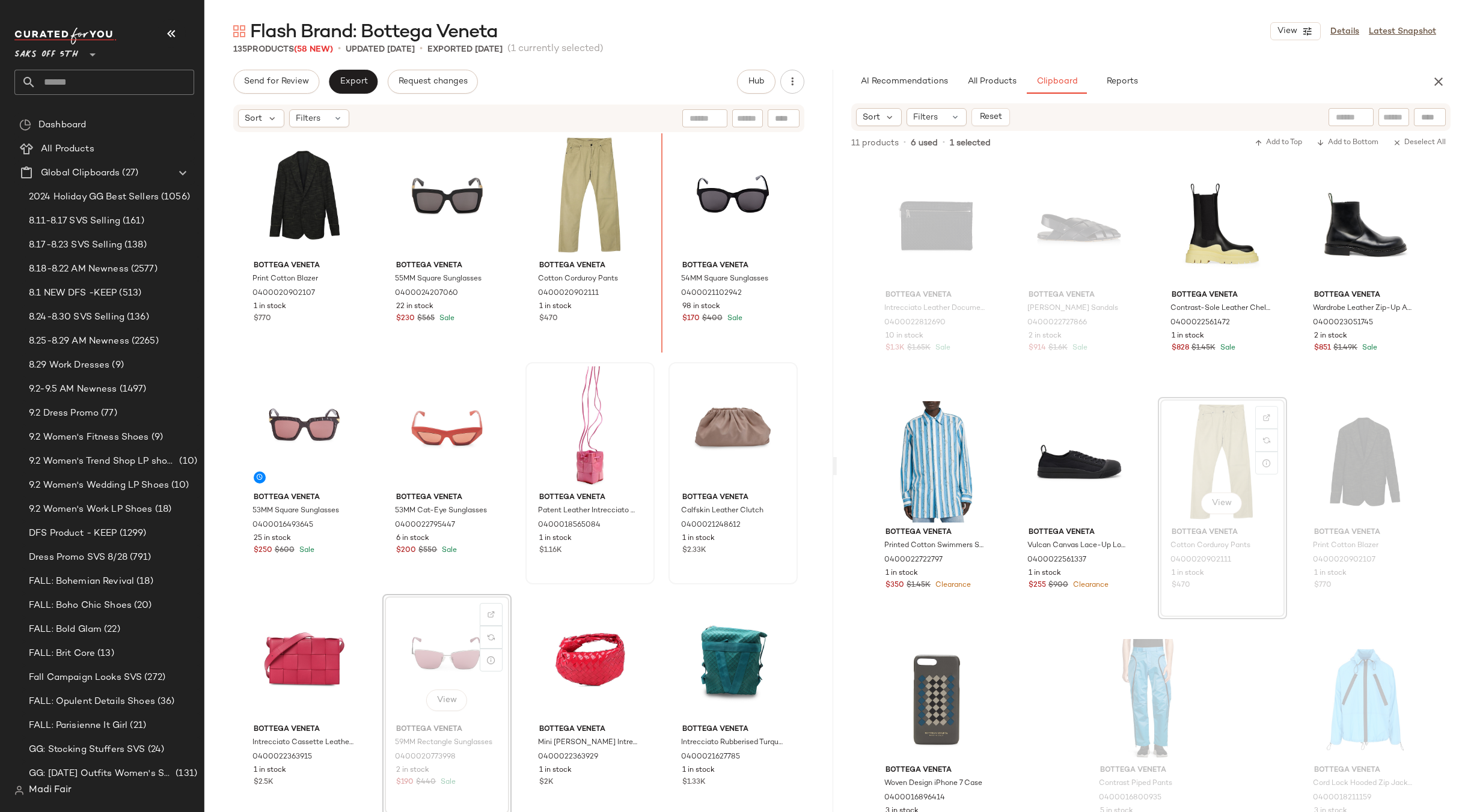
scroll to position [2796, 0]
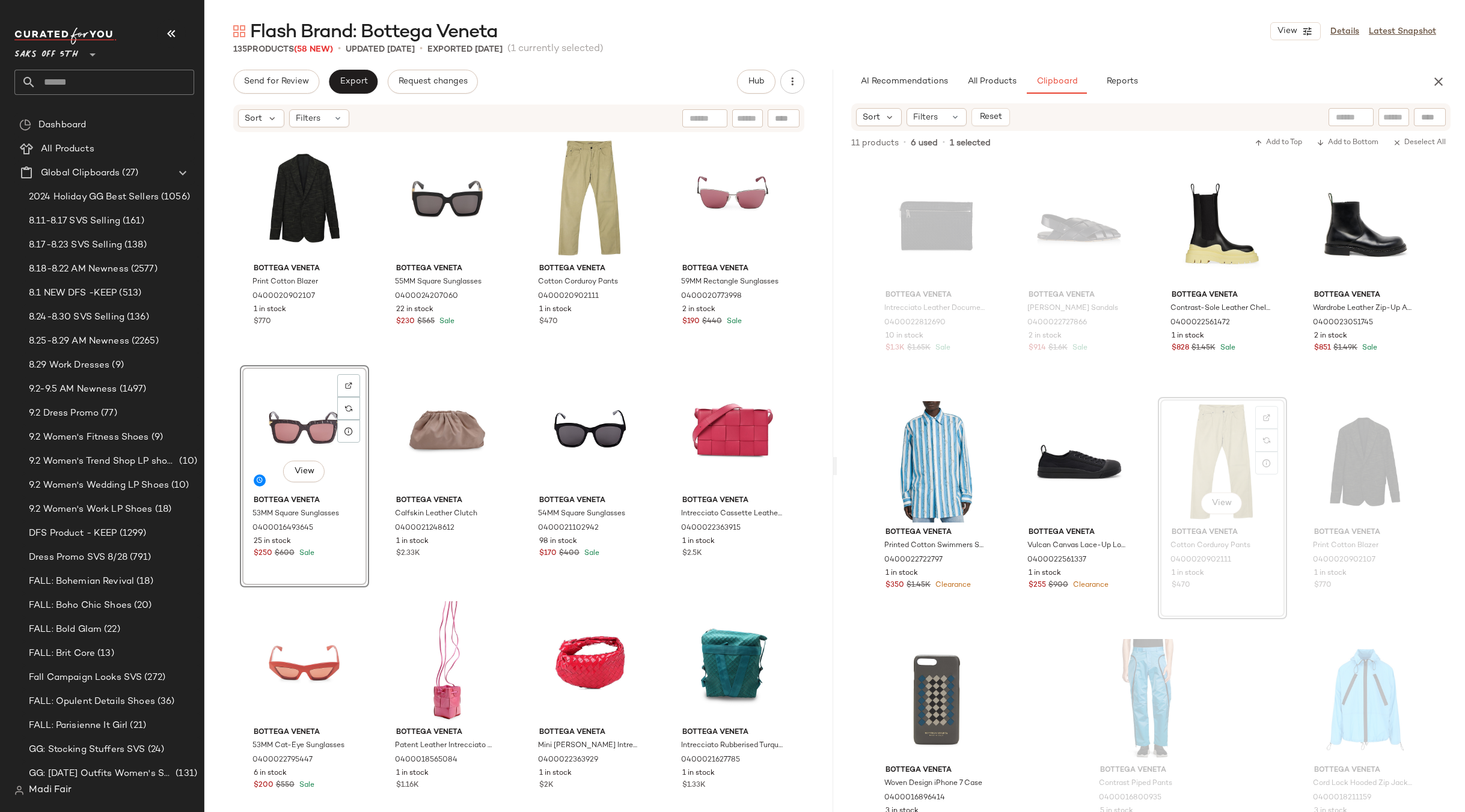
click at [657, 372] on div "Bottega Veneta Calfskin Leather Double-Handle Woven Tote Bag 0400019929407 1 in…" at bounding box center [518, 490] width 628 height 715
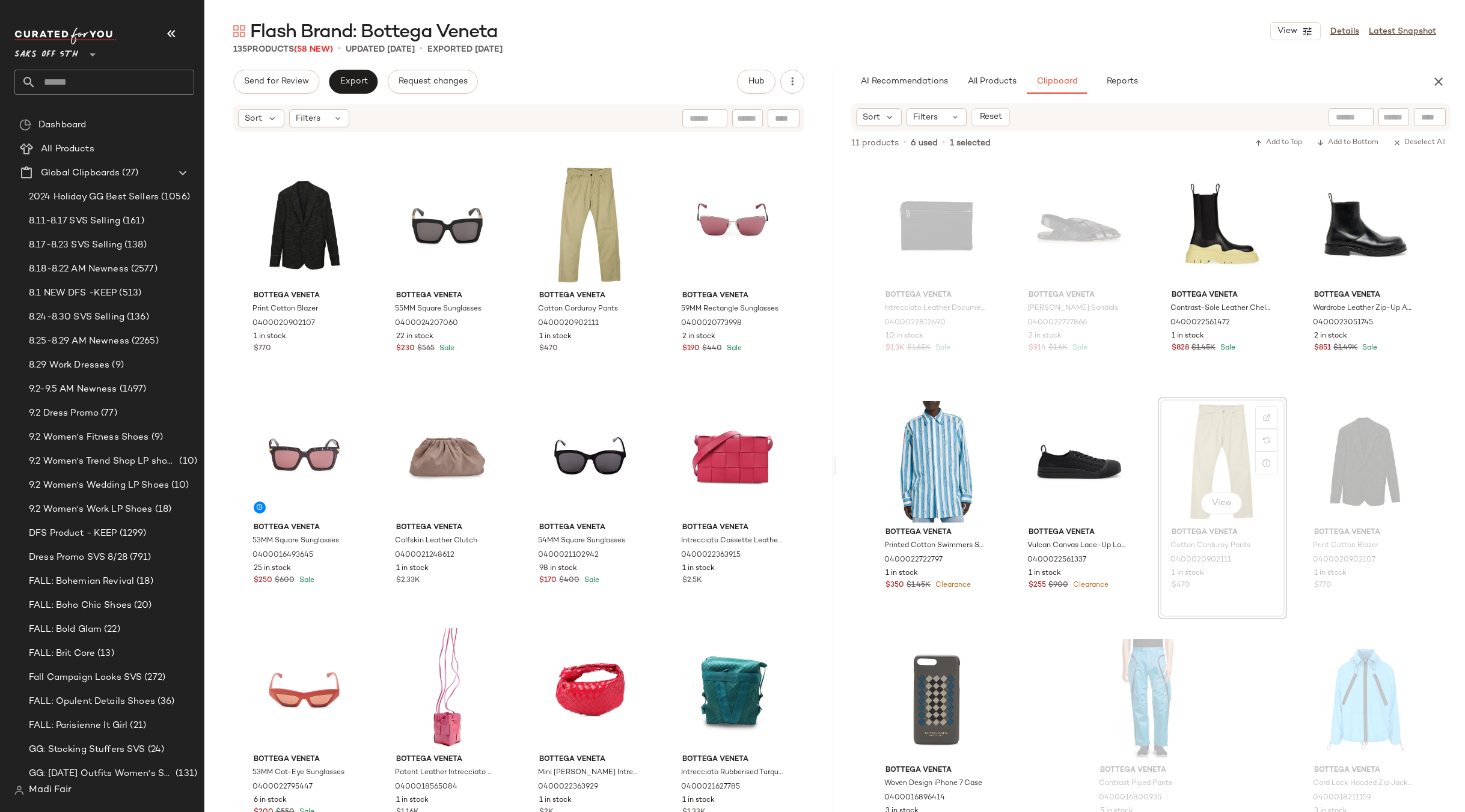
scroll to position [3036, 0]
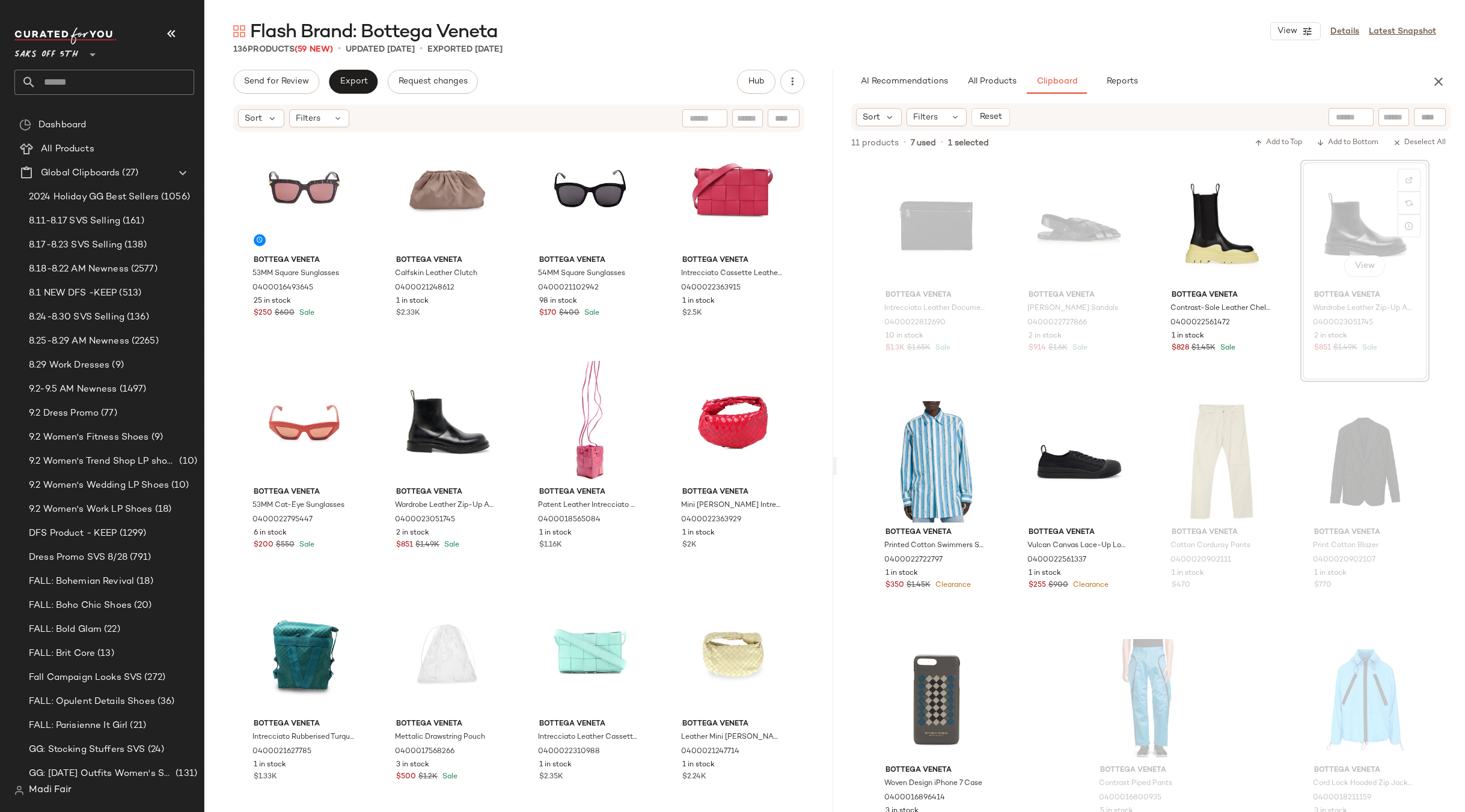
click at [652, 351] on div "Bottega Veneta Print Cotton Blazer 0400020902107 1 in stock $770 Bottega Veneta…" at bounding box center [518, 490] width 628 height 715
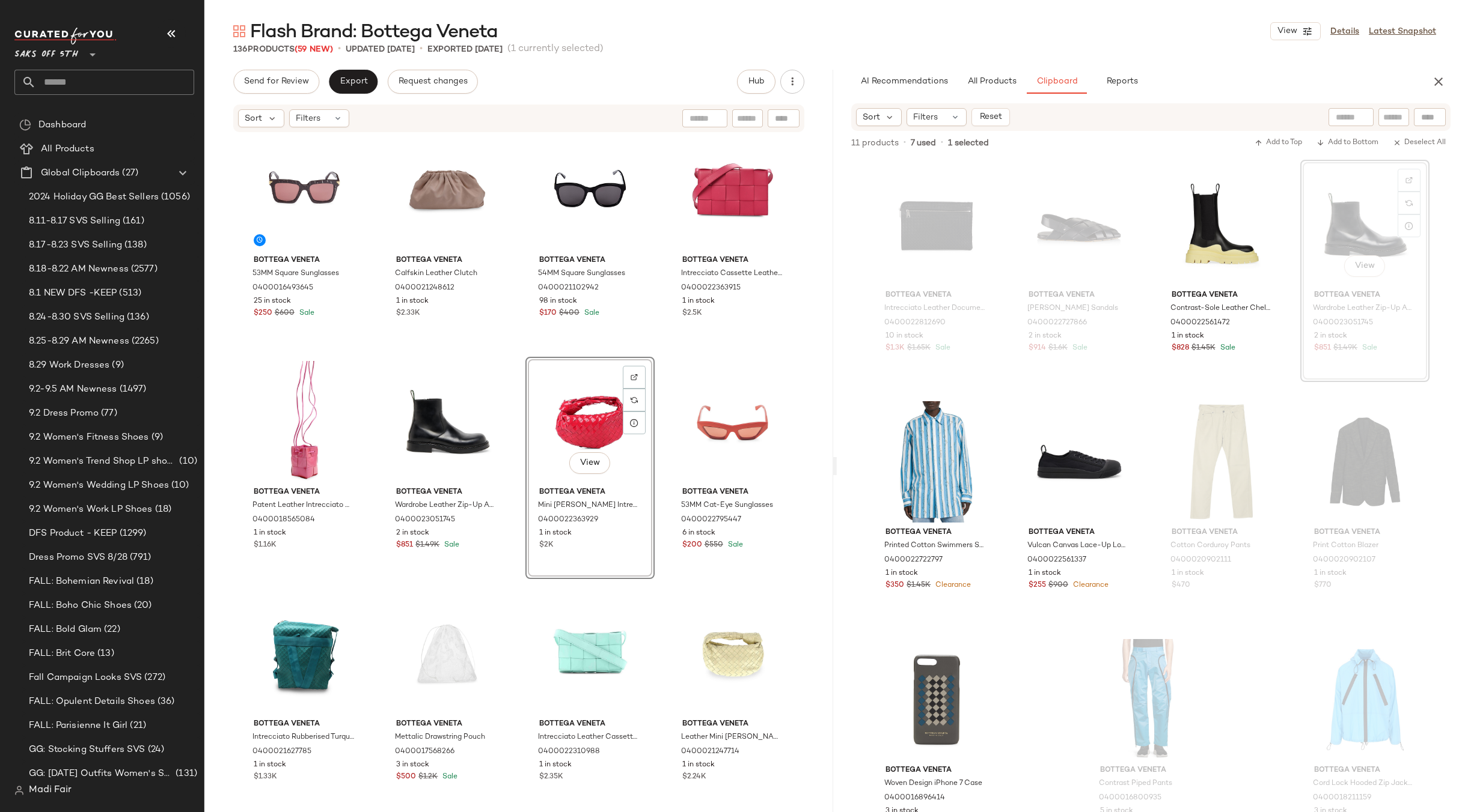
click at [652, 350] on div "Bottega Veneta Print Cotton Blazer 0400020902107 1 in stock $770 Bottega Veneta…" at bounding box center [518, 490] width 628 height 715
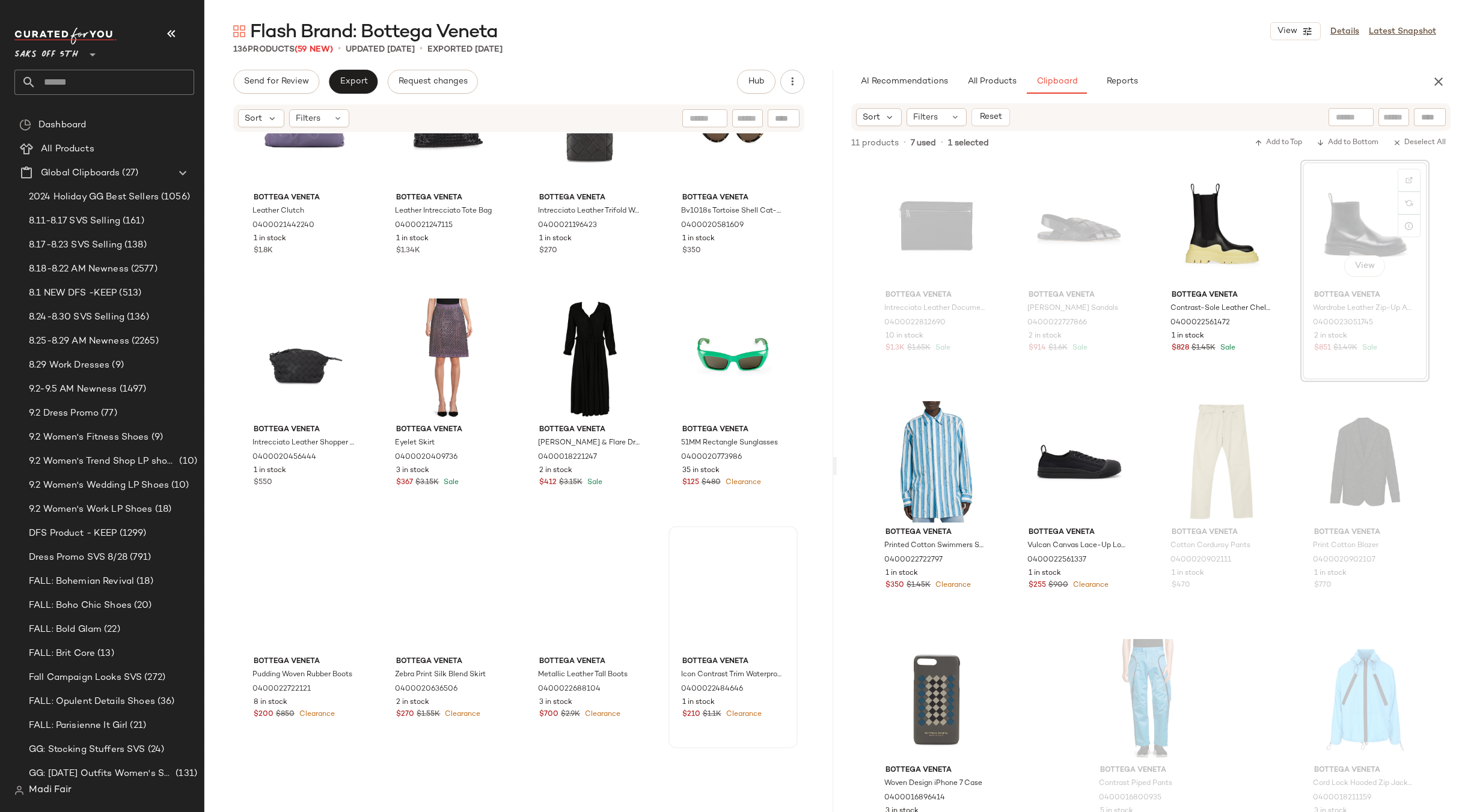
scroll to position [7174, 0]
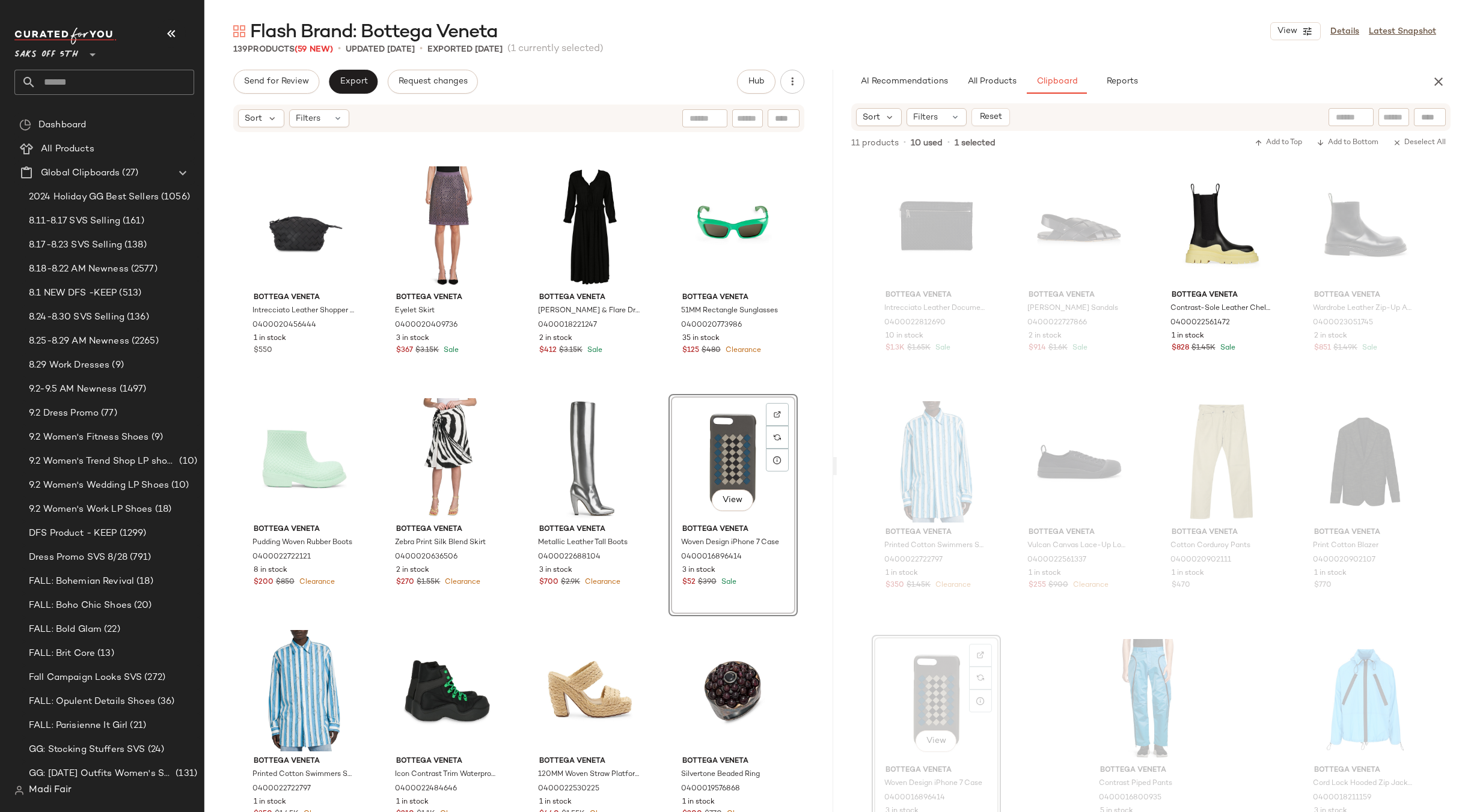
click at [734, 455] on div "View" at bounding box center [733, 459] width 121 height 122
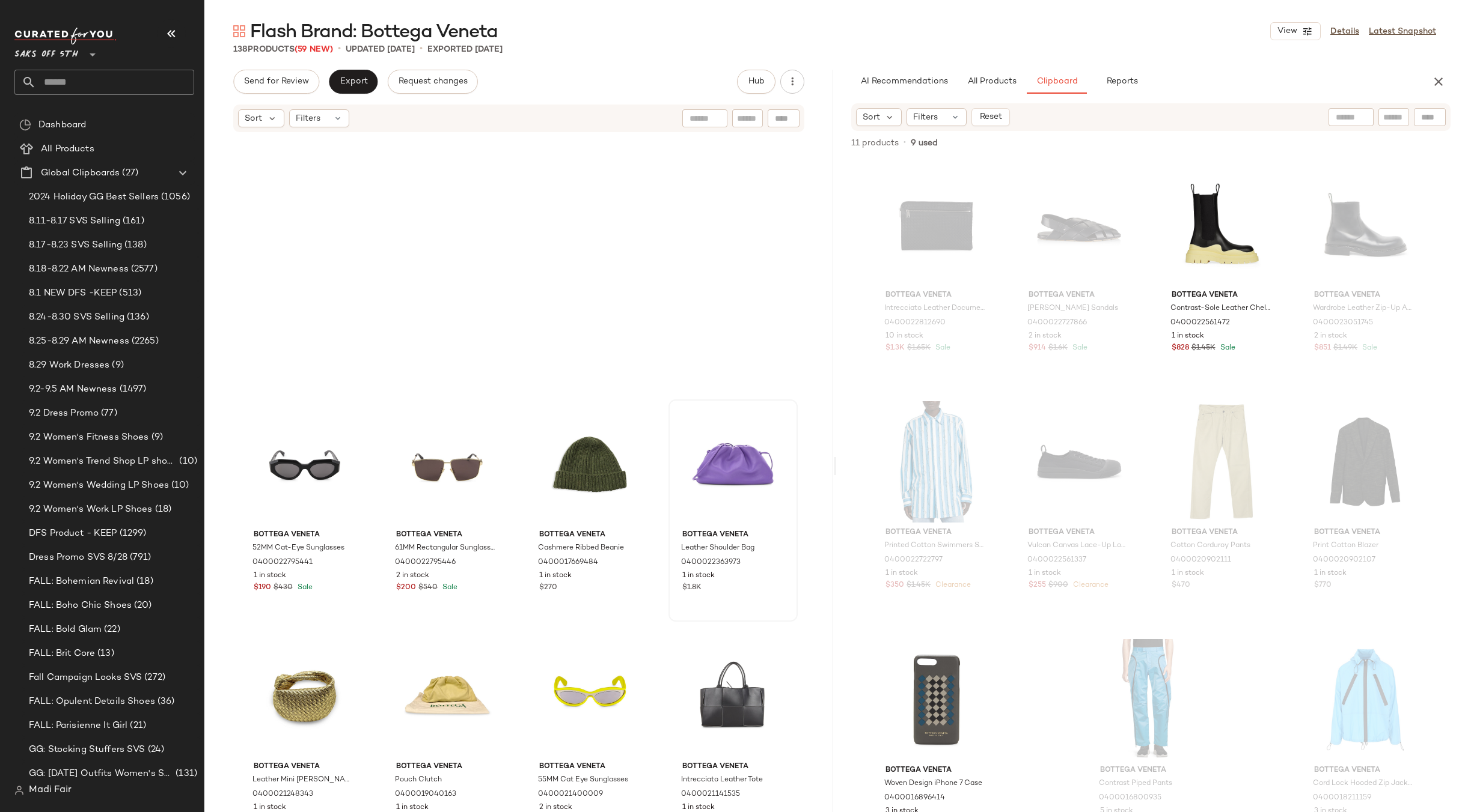
scroll to position [5543, 0]
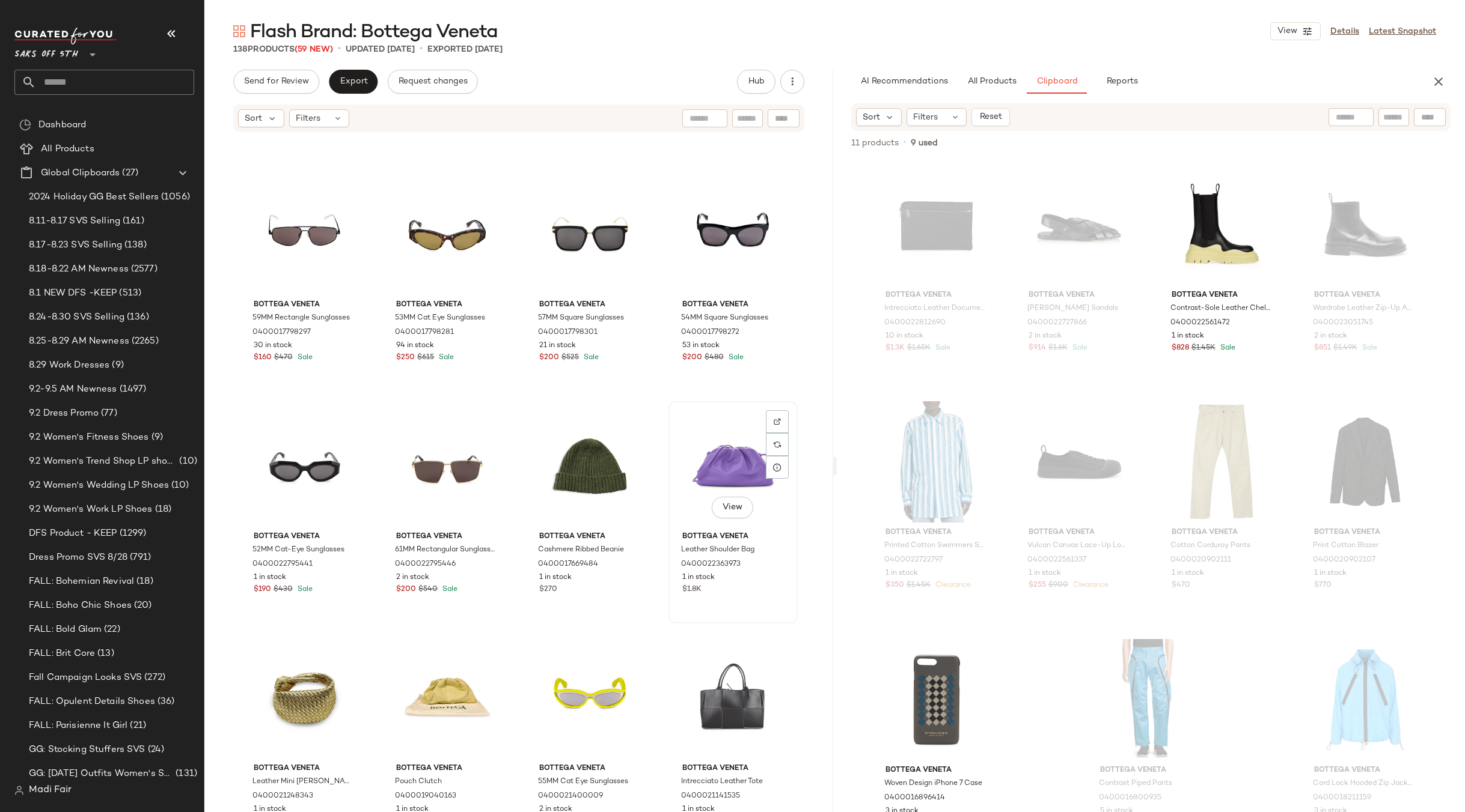
click at [738, 462] on div "View" at bounding box center [733, 466] width 121 height 122
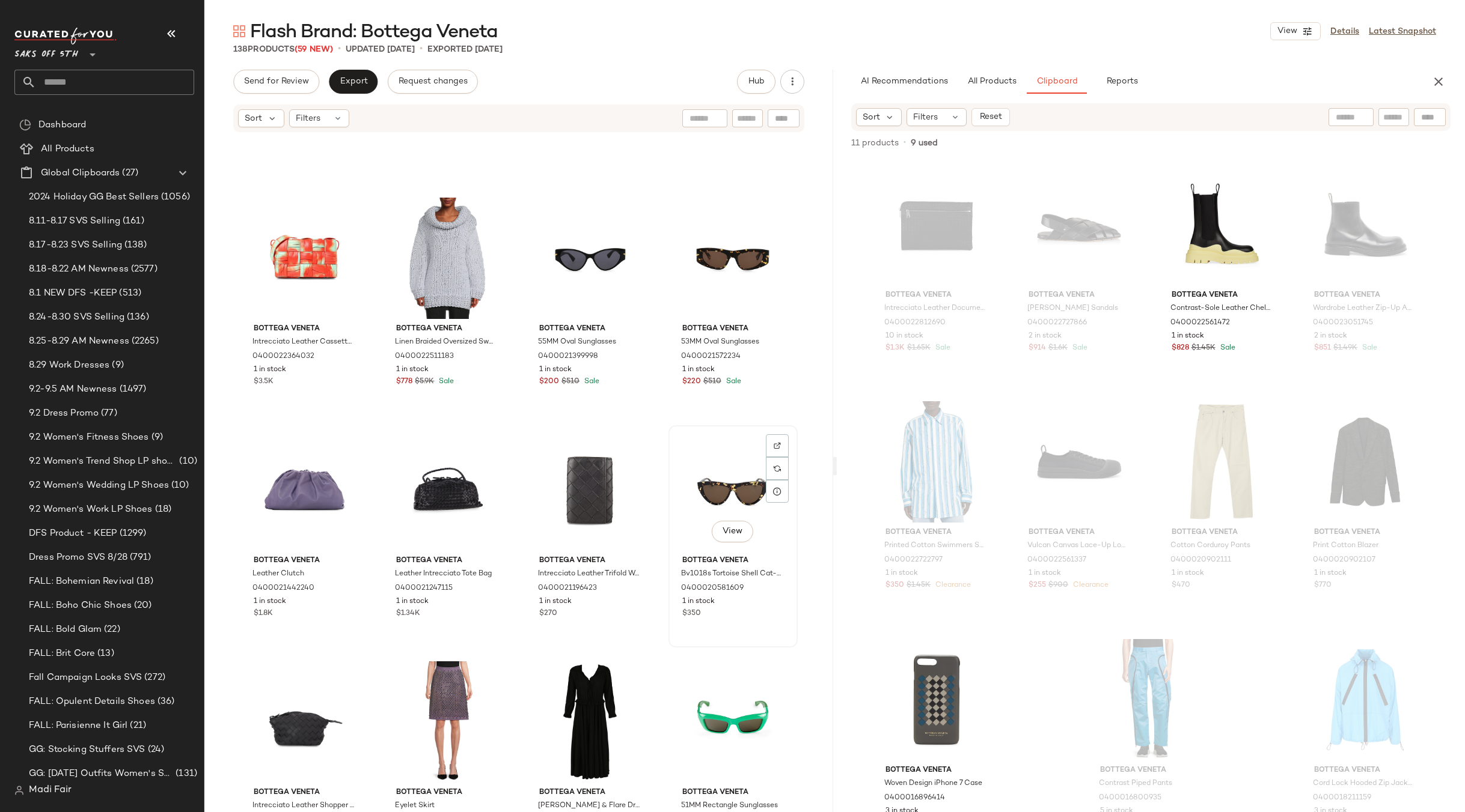
scroll to position [6745, 0]
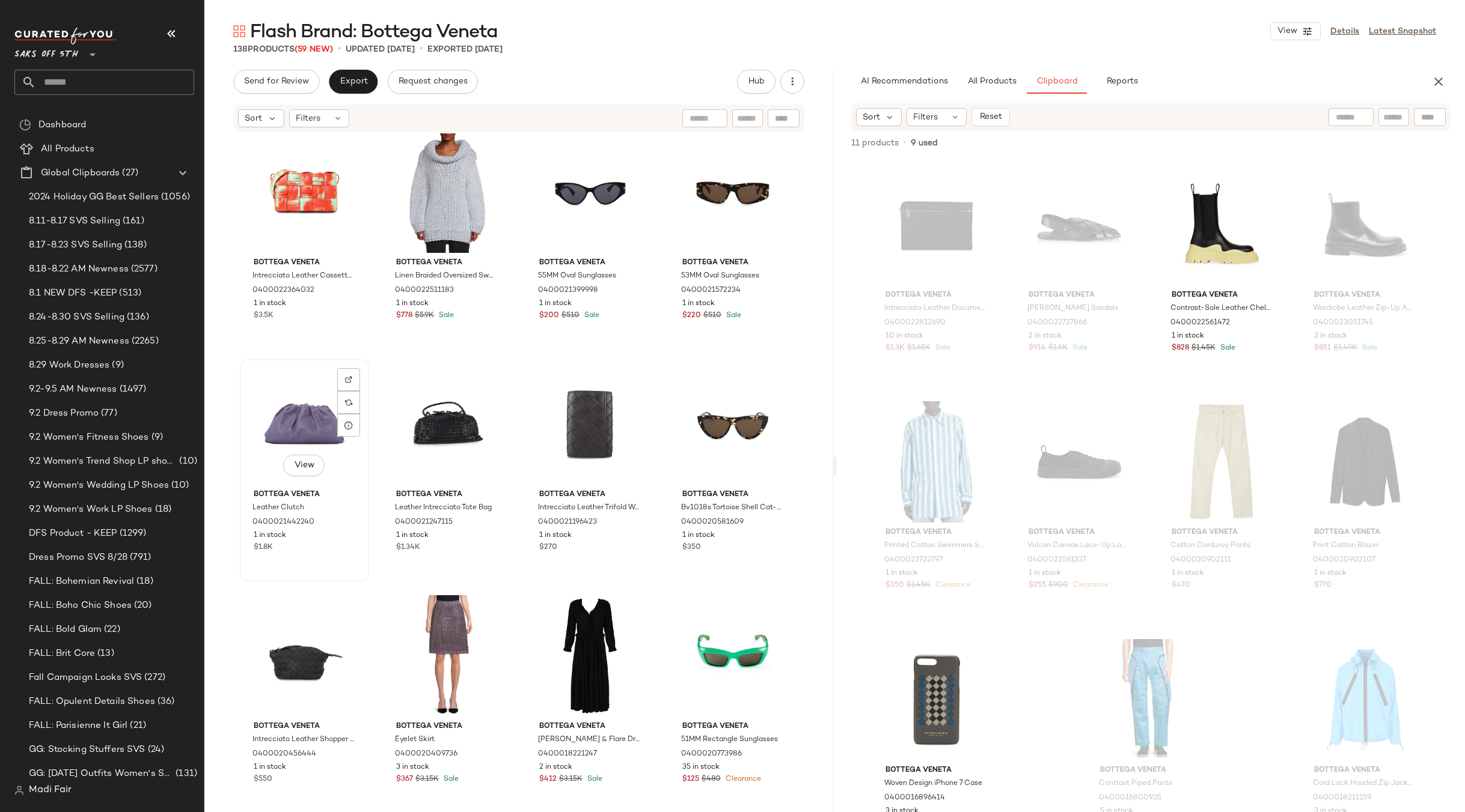
click at [285, 432] on div "View" at bounding box center [305, 424] width 121 height 122
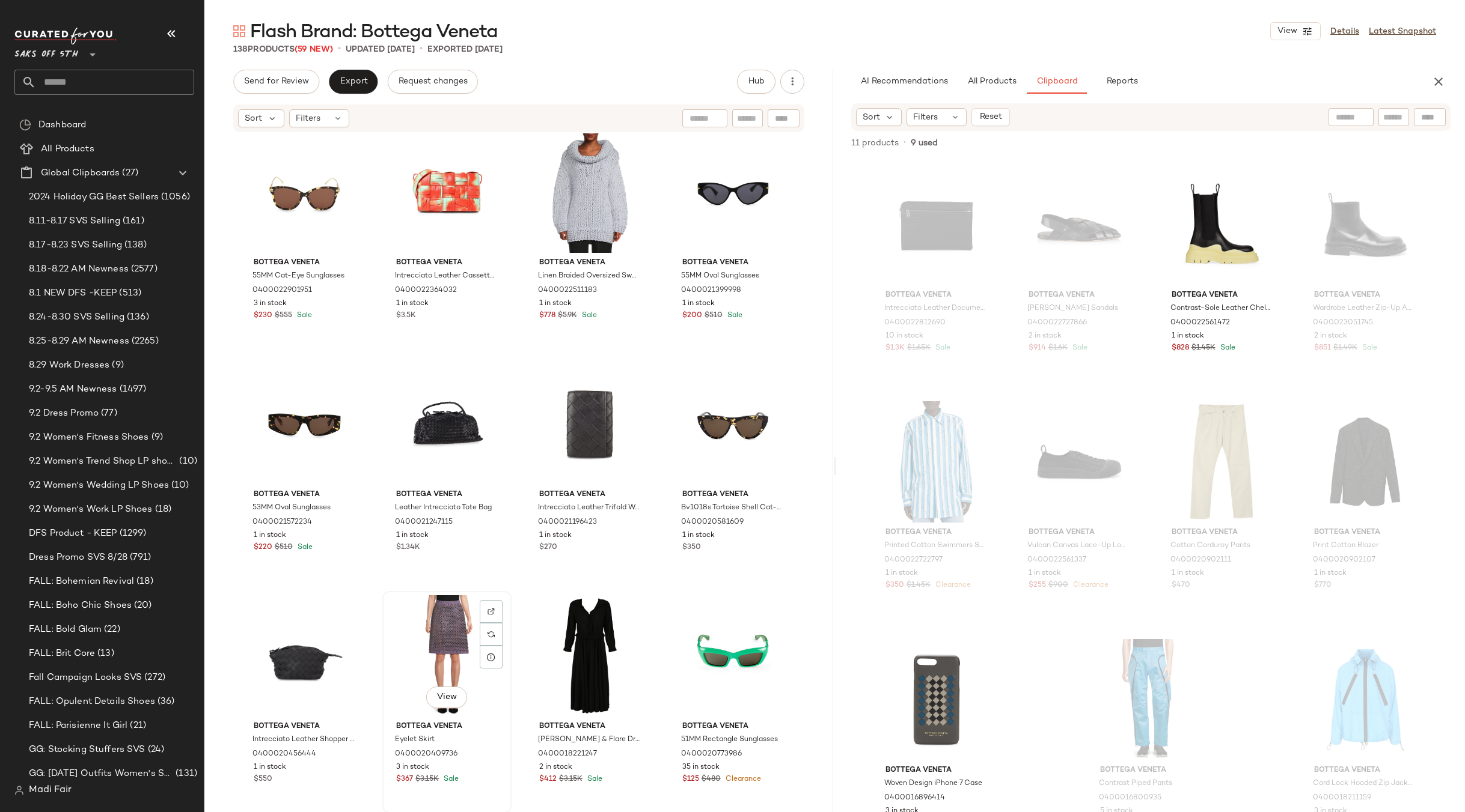
click at [414, 630] on div "View" at bounding box center [447, 656] width 121 height 122
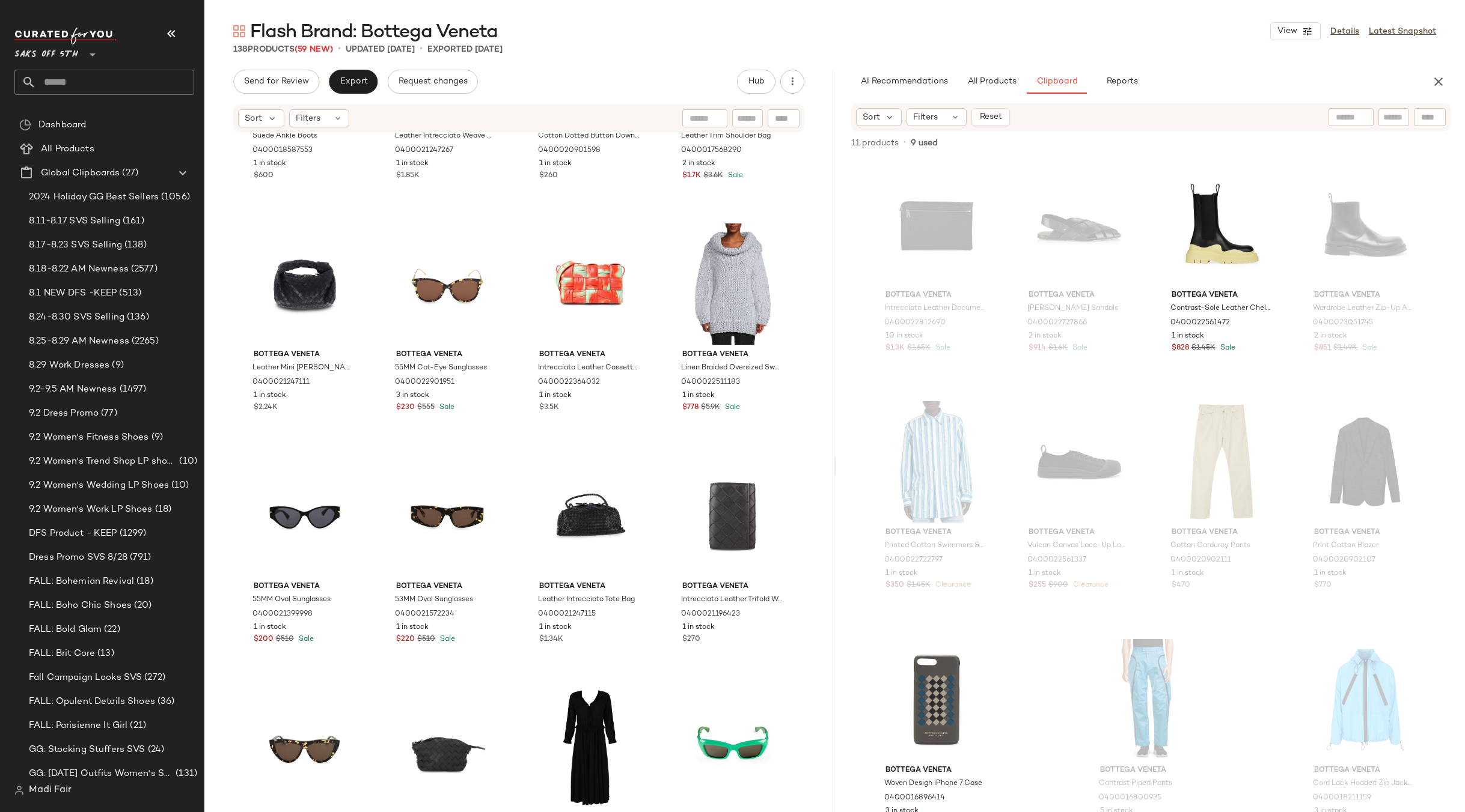
scroll to position [6684, 0]
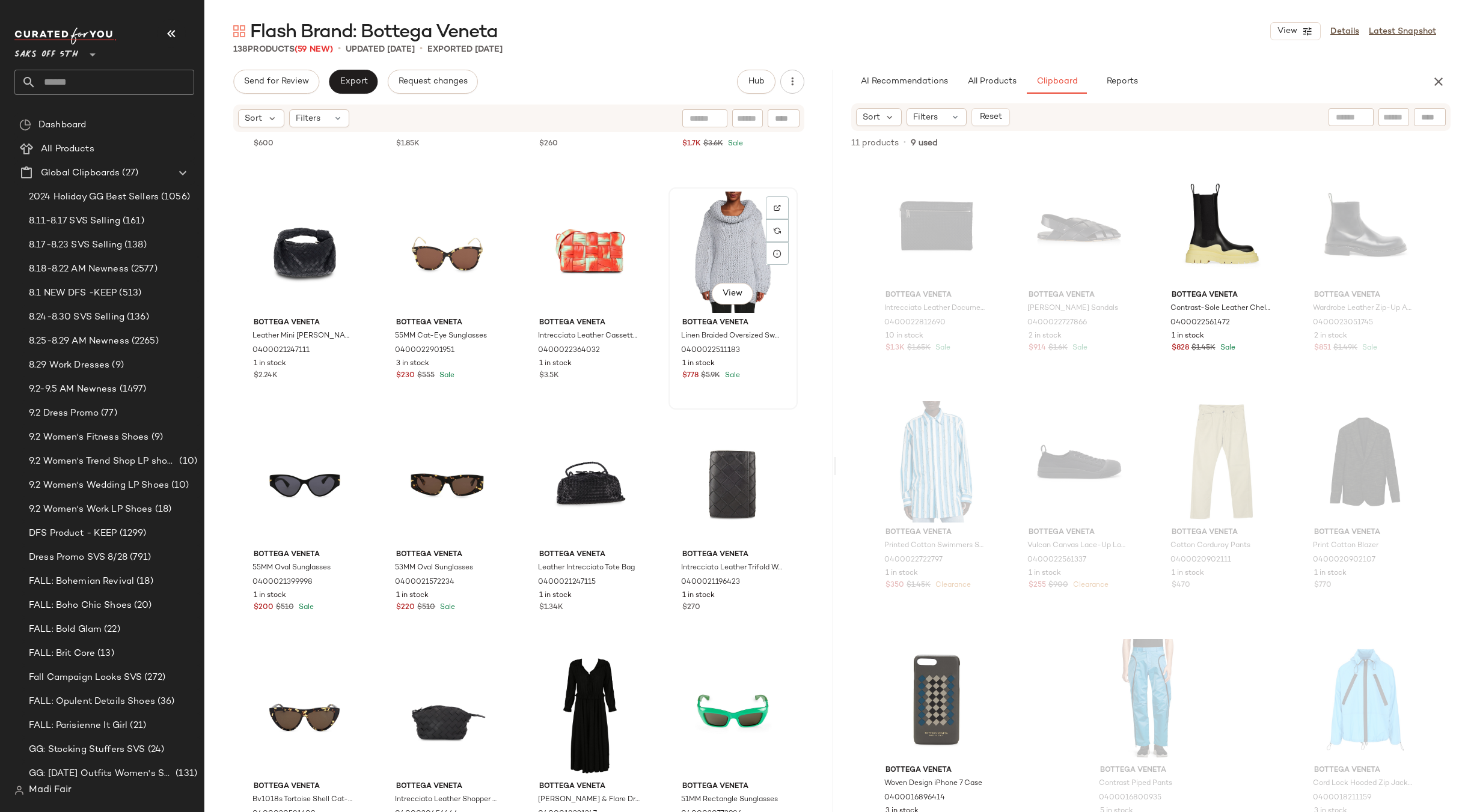
click at [733, 226] on div "View" at bounding box center [733, 252] width 121 height 122
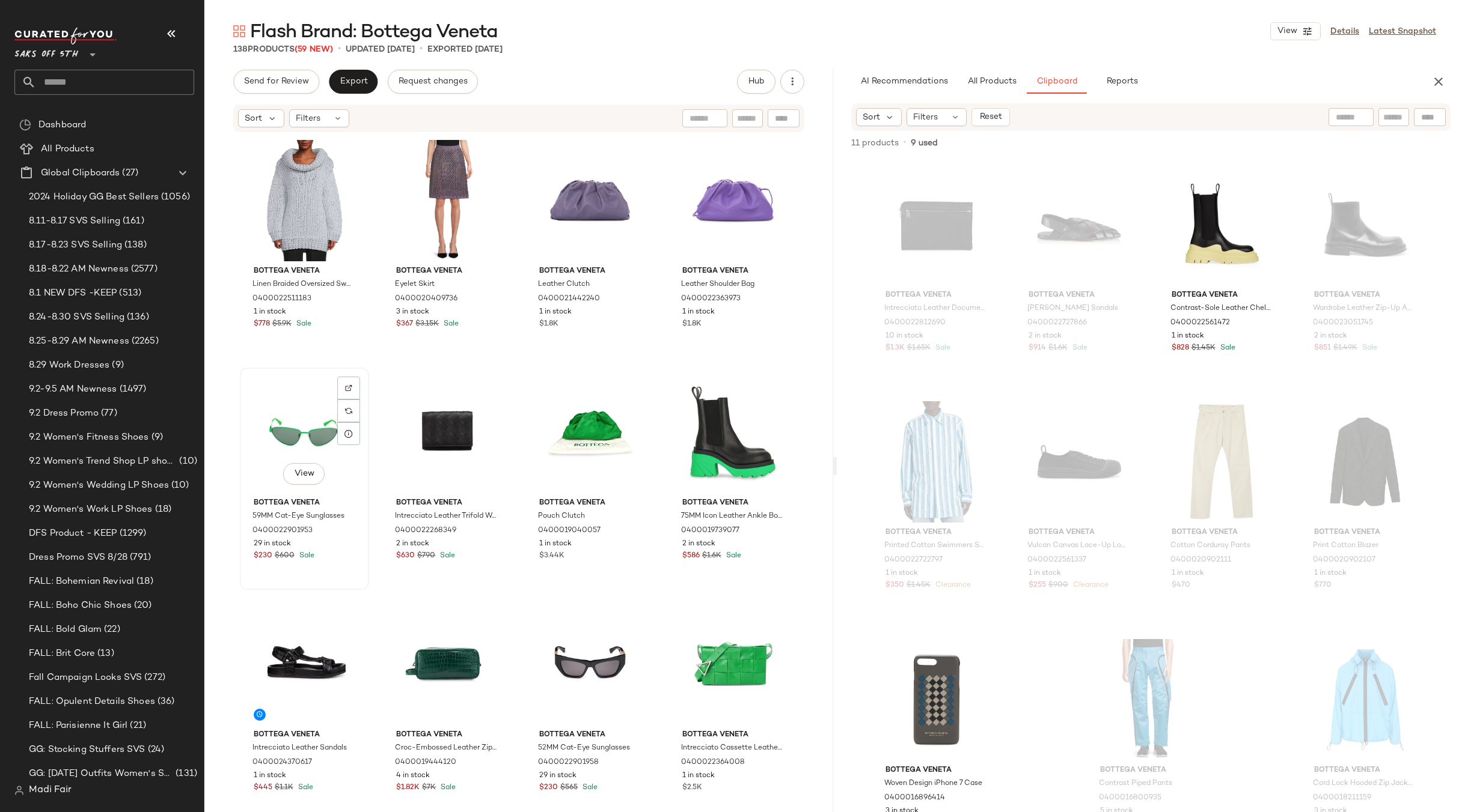
click at [279, 448] on div "View" at bounding box center [305, 433] width 121 height 122
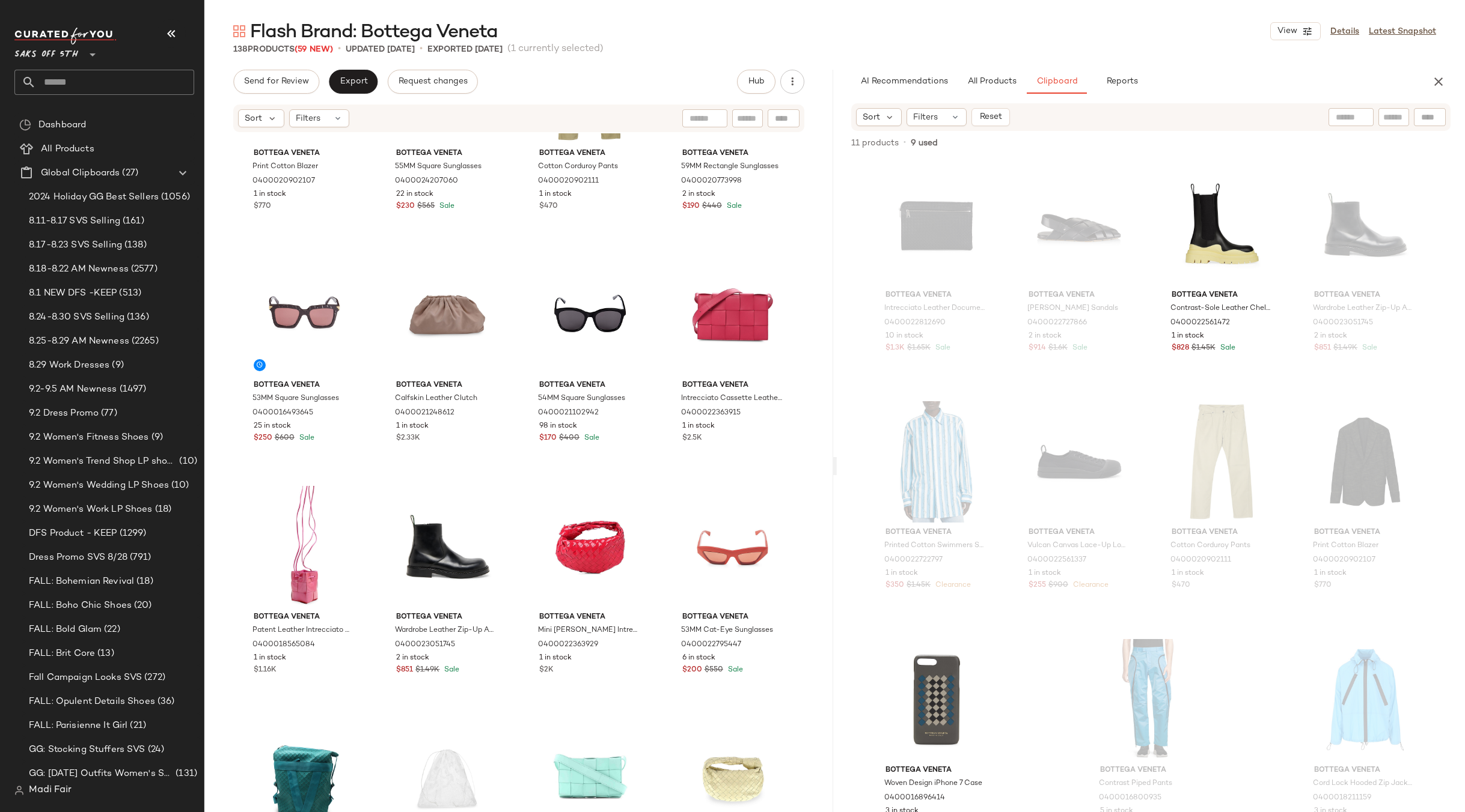
scroll to position [3375, 0]
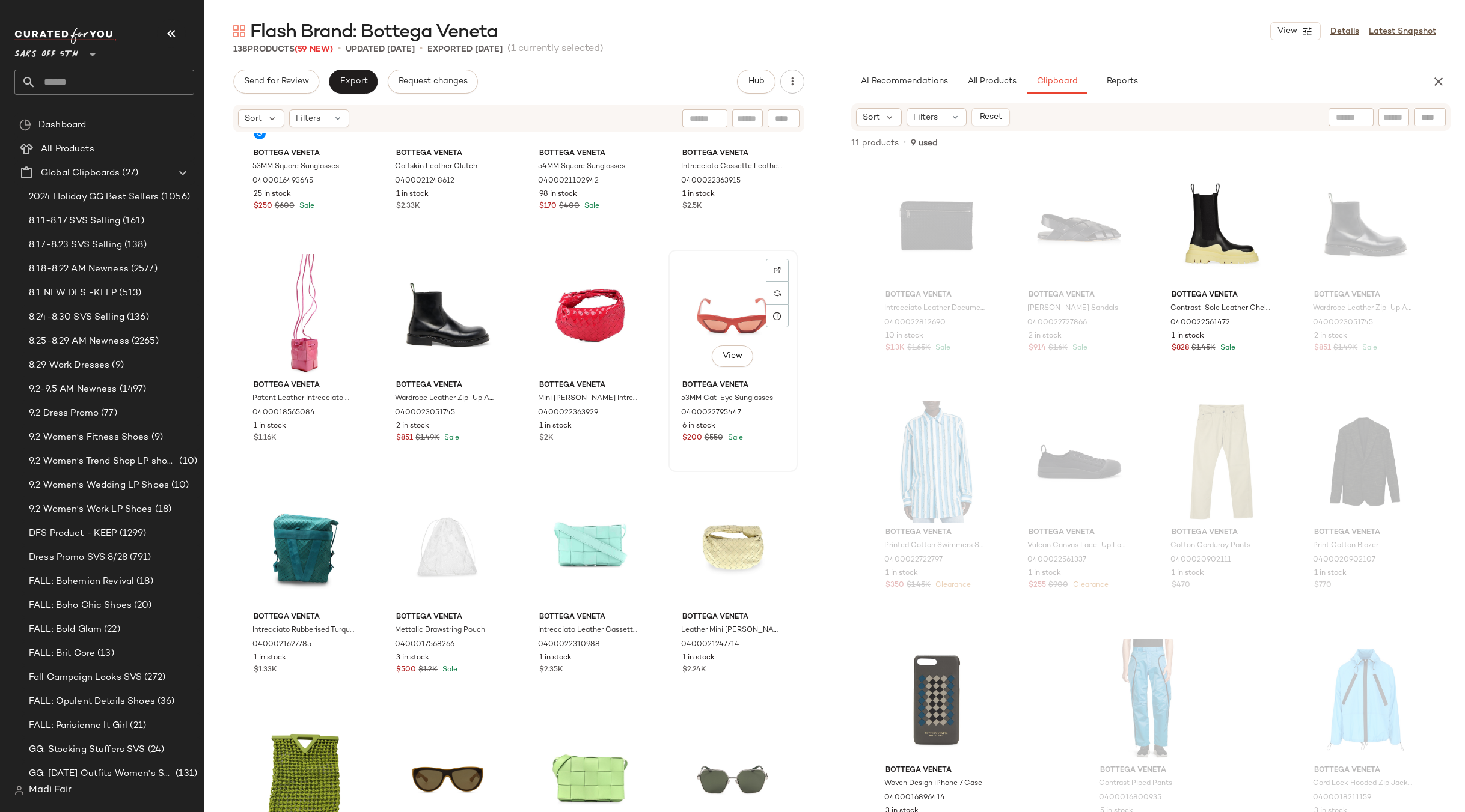
click at [710, 315] on div "View" at bounding box center [733, 315] width 121 height 122
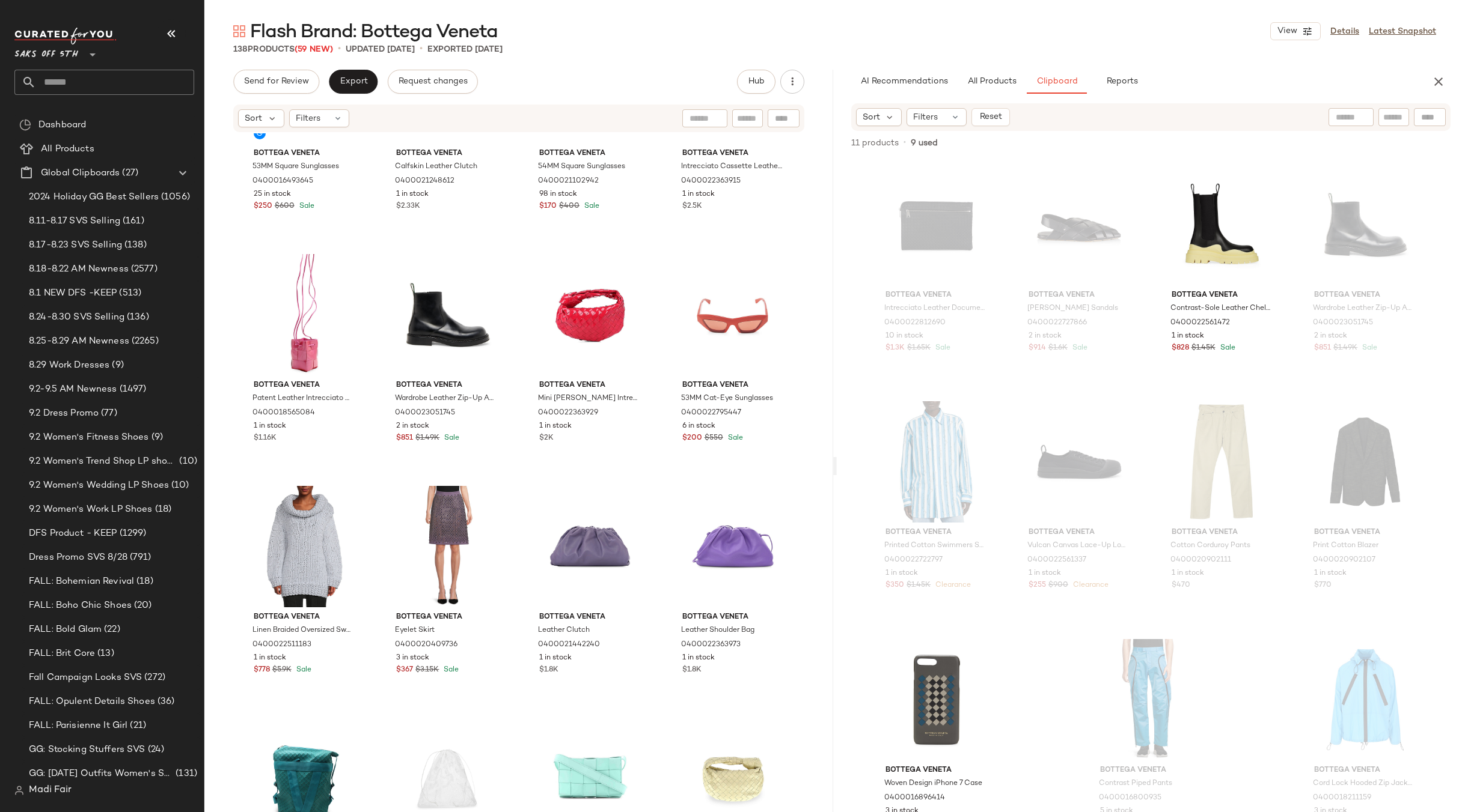
click at [663, 497] on div "Bottega Veneta 53MM Square Sunglasses 0400016493645 25 in stock $250 $600 Sale …" at bounding box center [518, 490] width 628 height 715
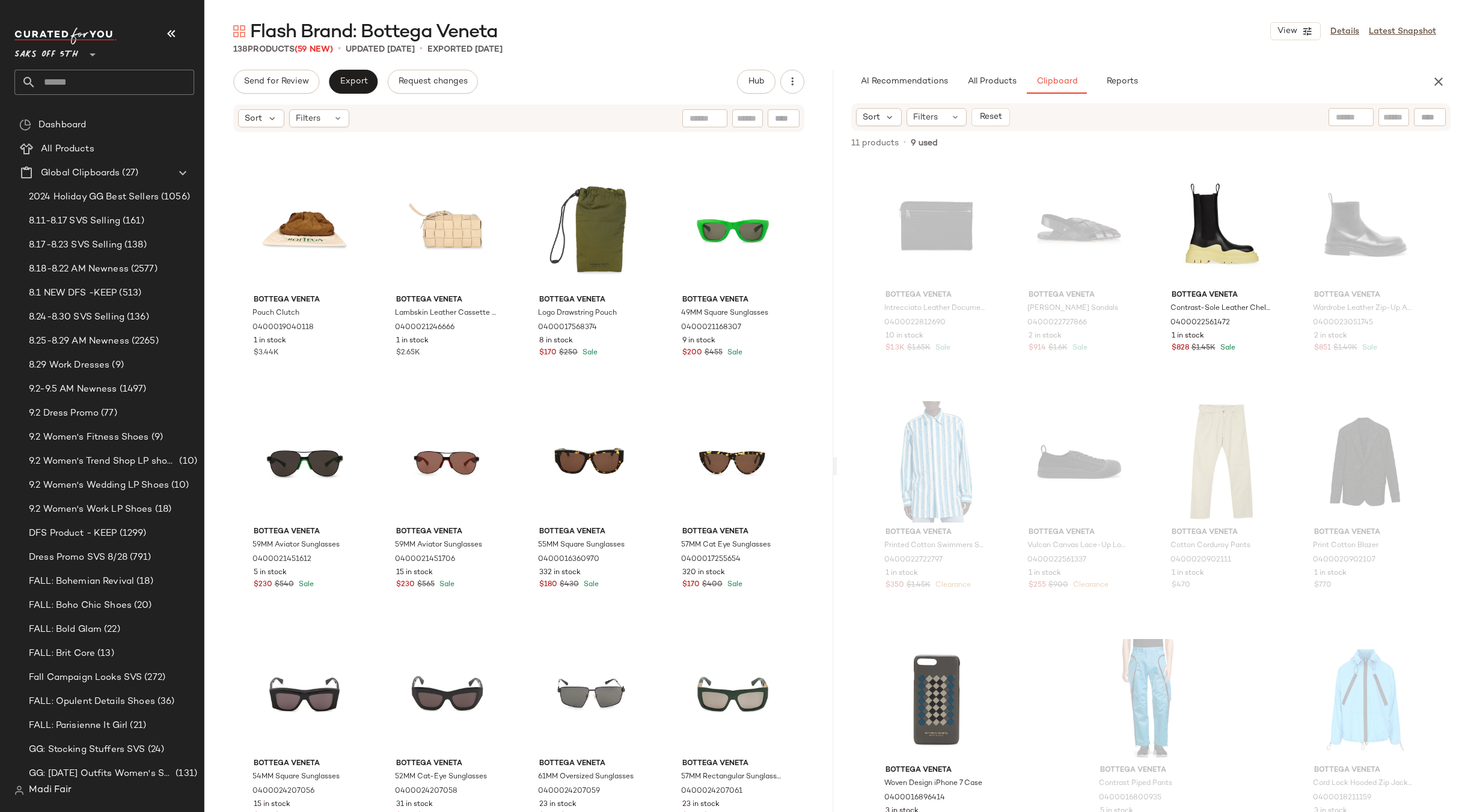
scroll to position [4165, 0]
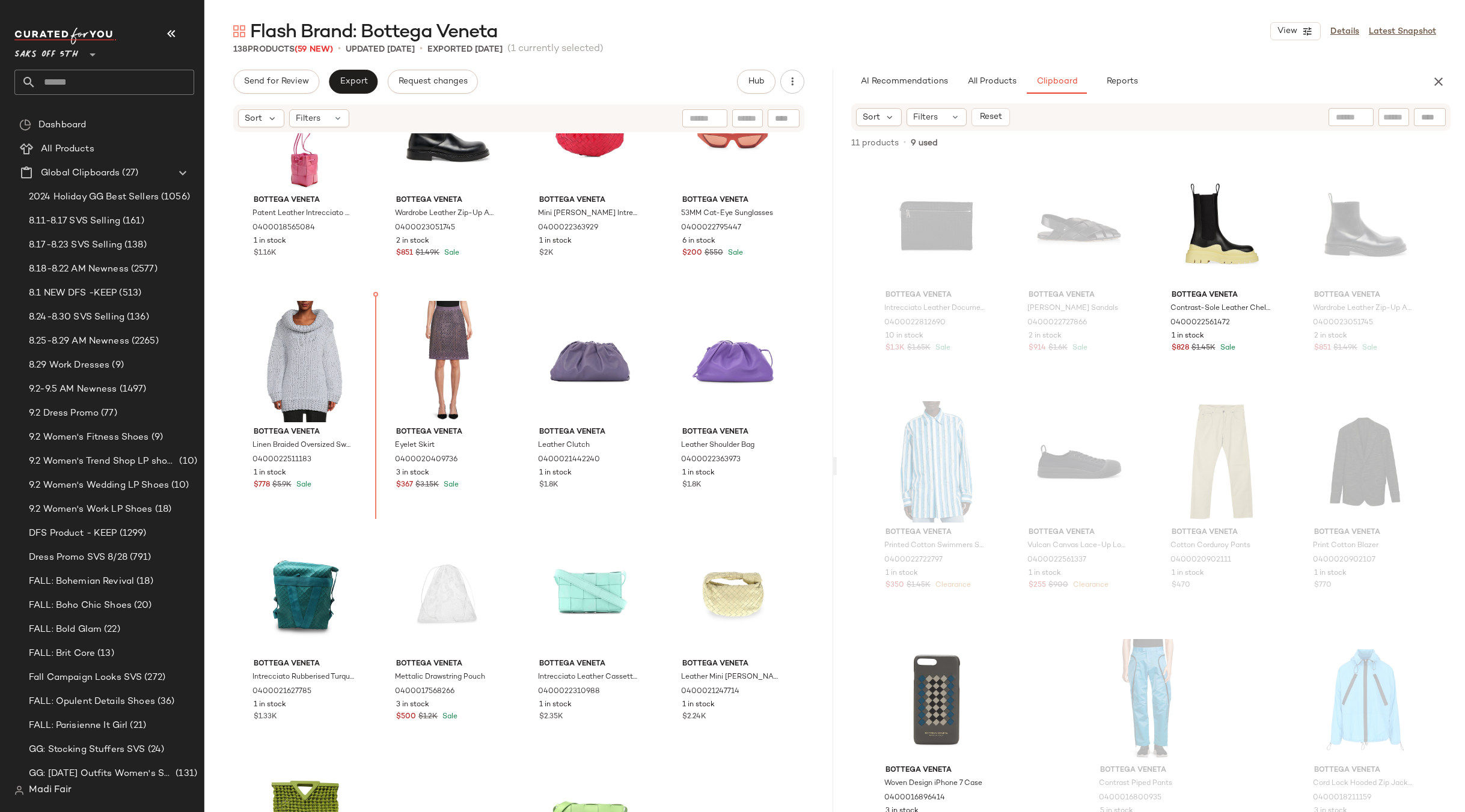
scroll to position [3327, 0]
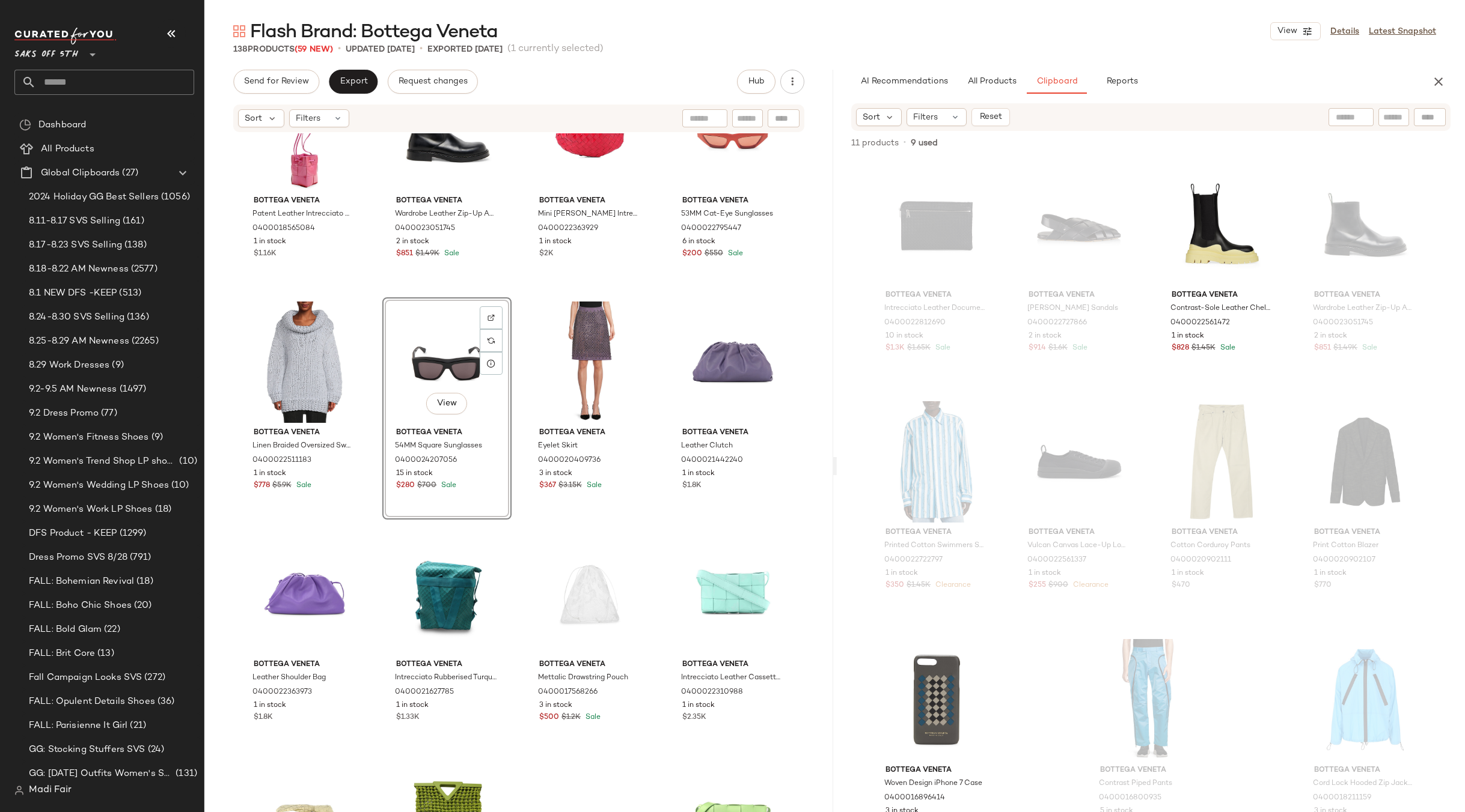
click at [662, 287] on div "Bottega Veneta Patent Leather Intrecciato Cassette Mini Crossbody Bag 040001856…" at bounding box center [518, 490] width 628 height 715
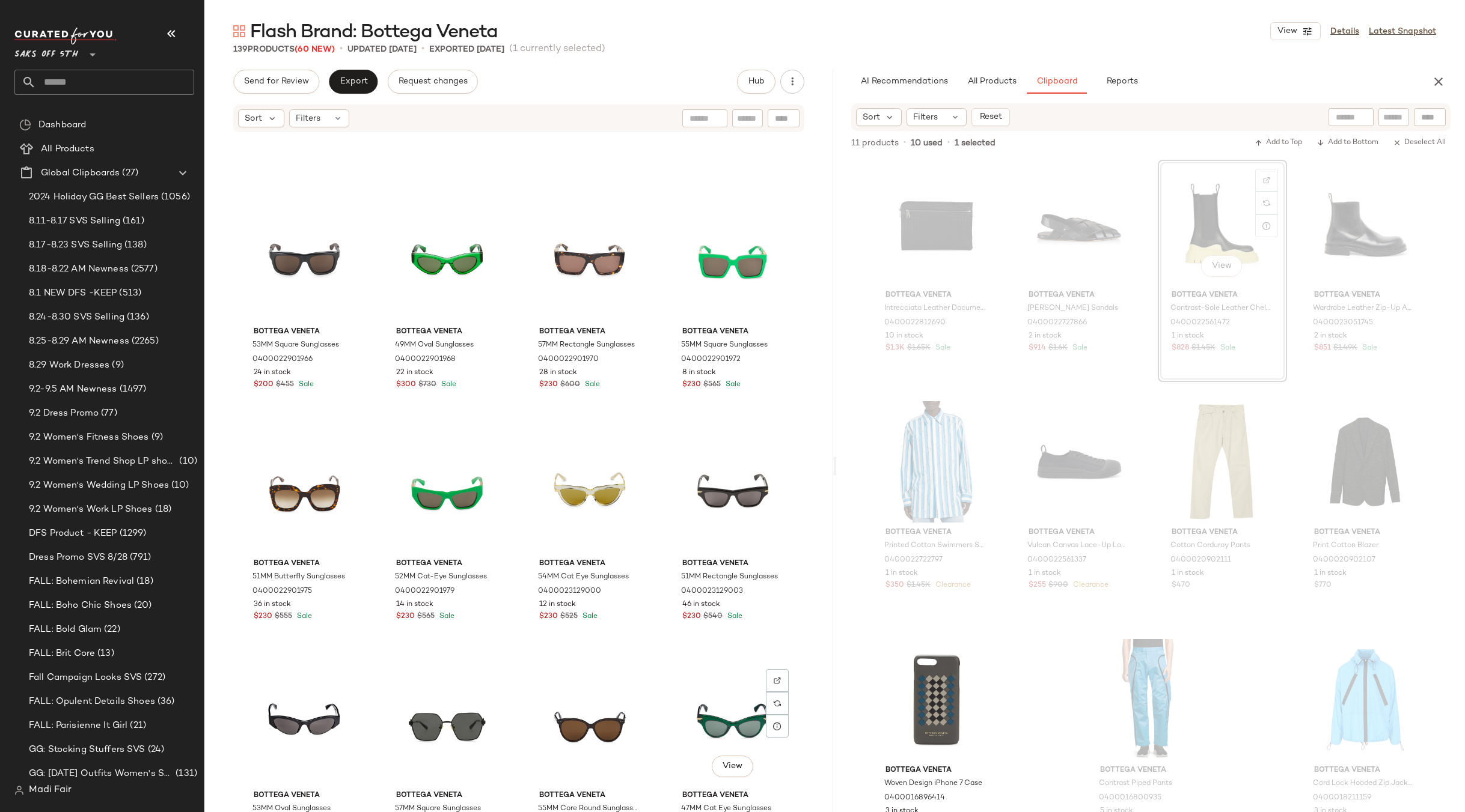
scroll to position [5190, 0]
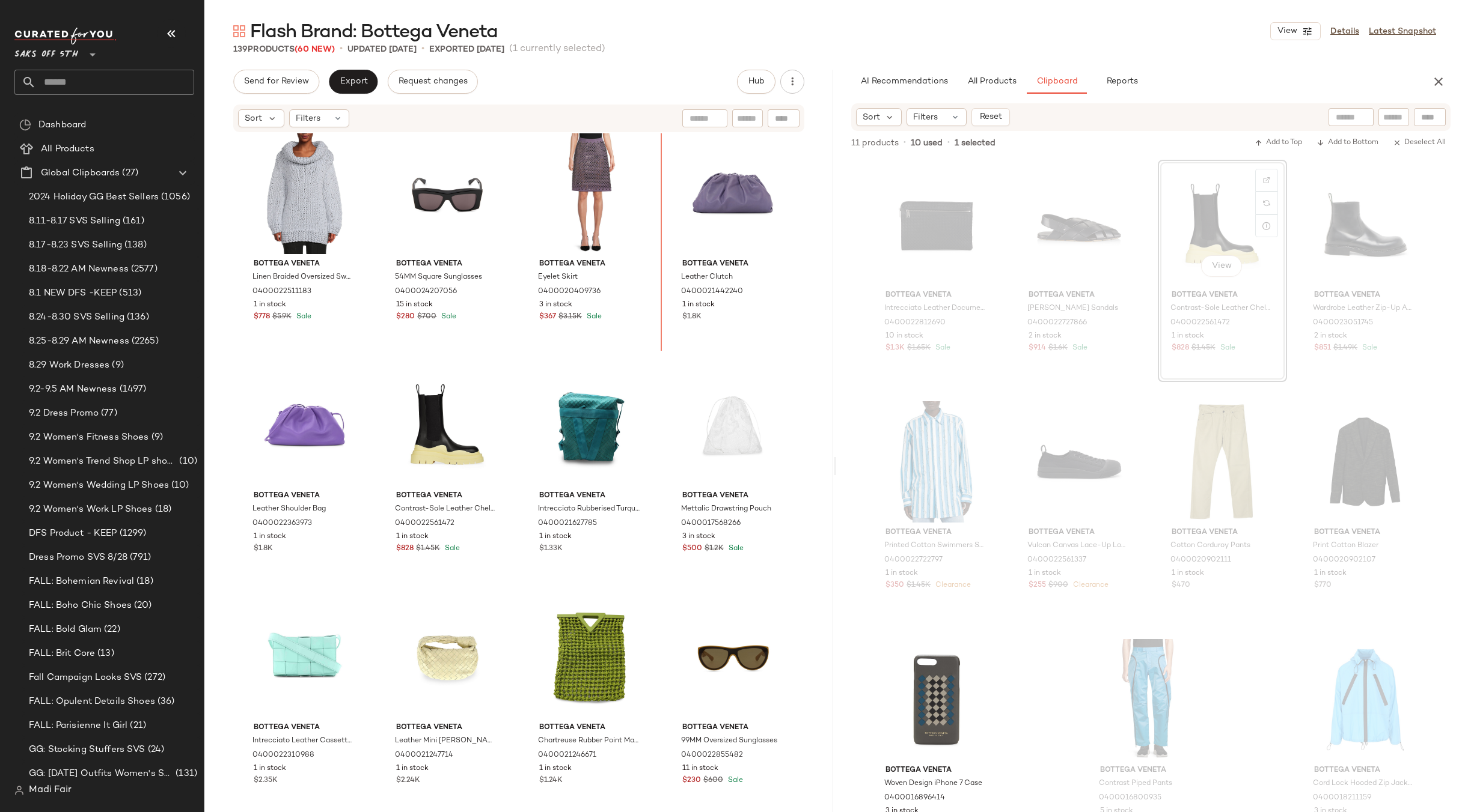
scroll to position [3494, 0]
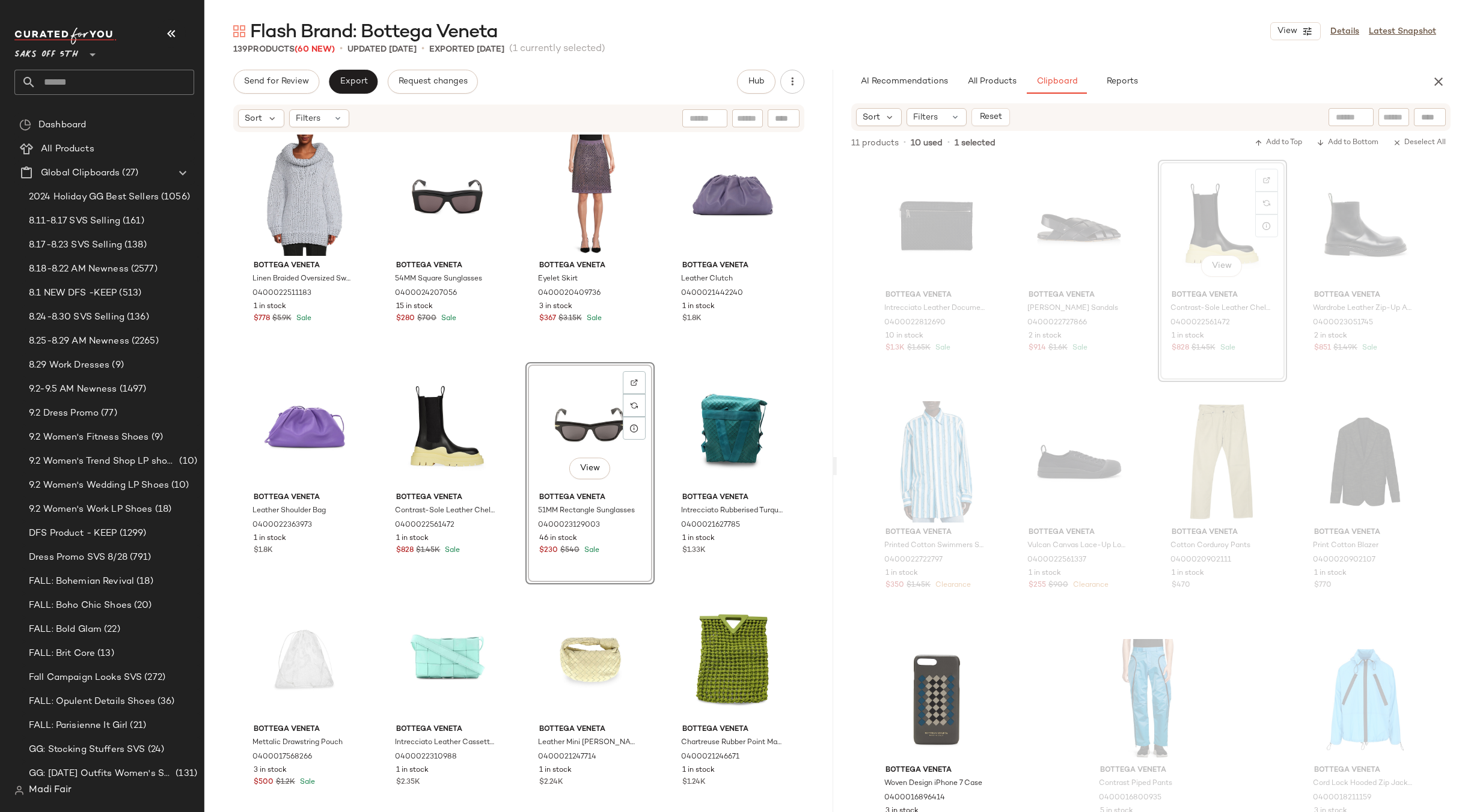
click at [649, 359] on div "Bottega Veneta Linen Braided Oversized Sweater 0400022511183 1 in stock $778 $5…" at bounding box center [518, 490] width 628 height 715
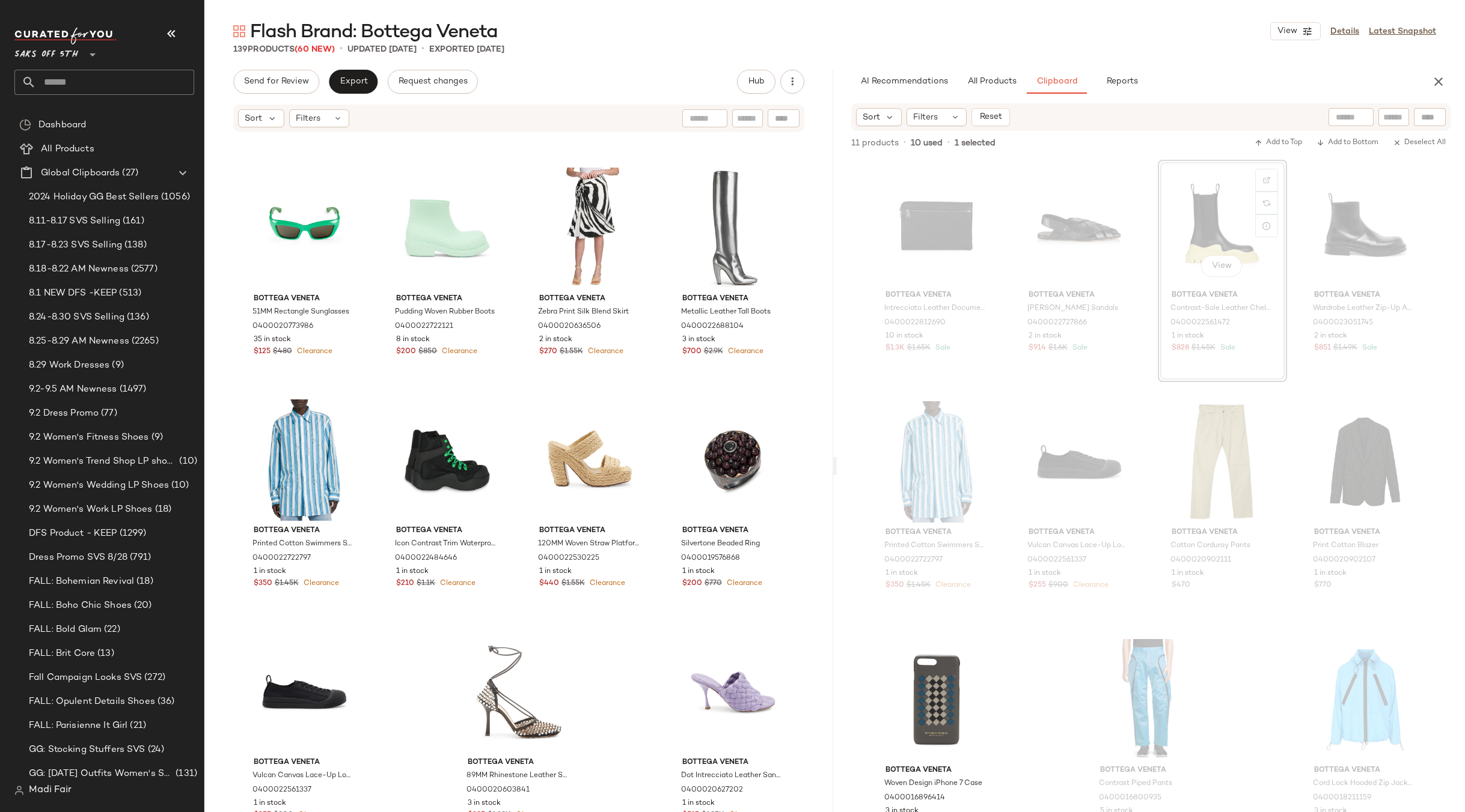
scroll to position [7405, 0]
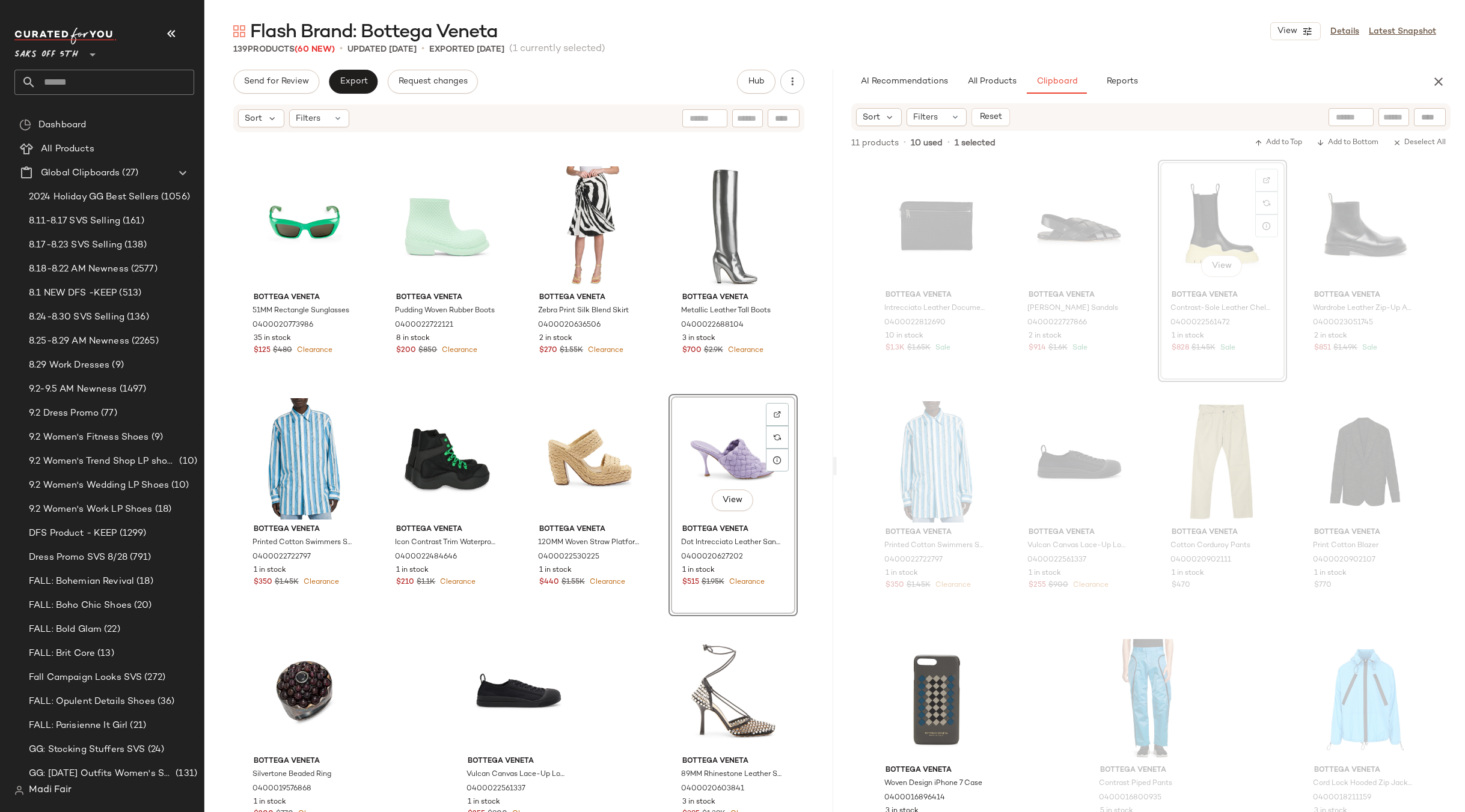
click at [726, 463] on div "View" at bounding box center [733, 459] width 121 height 122
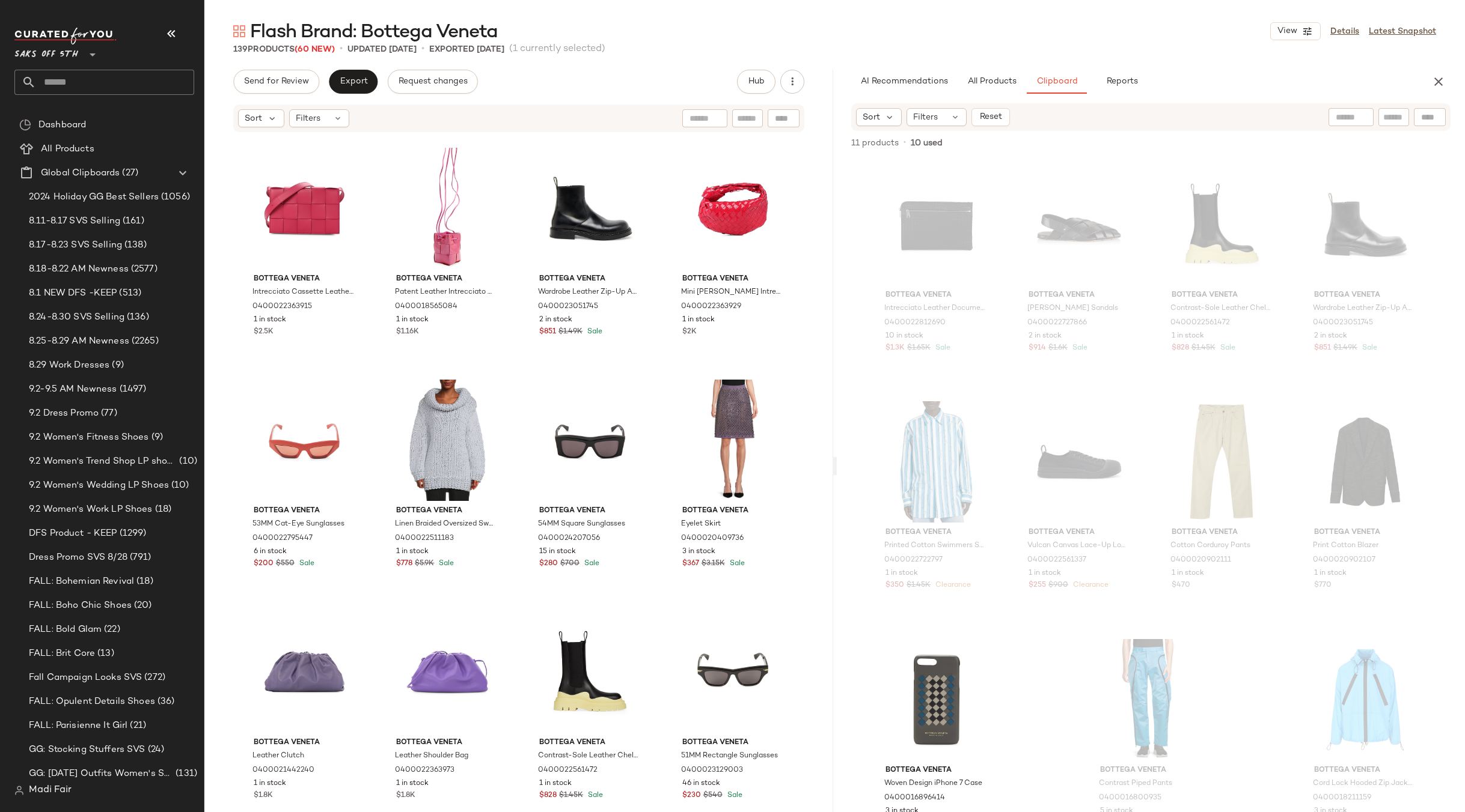
scroll to position [3332, 0]
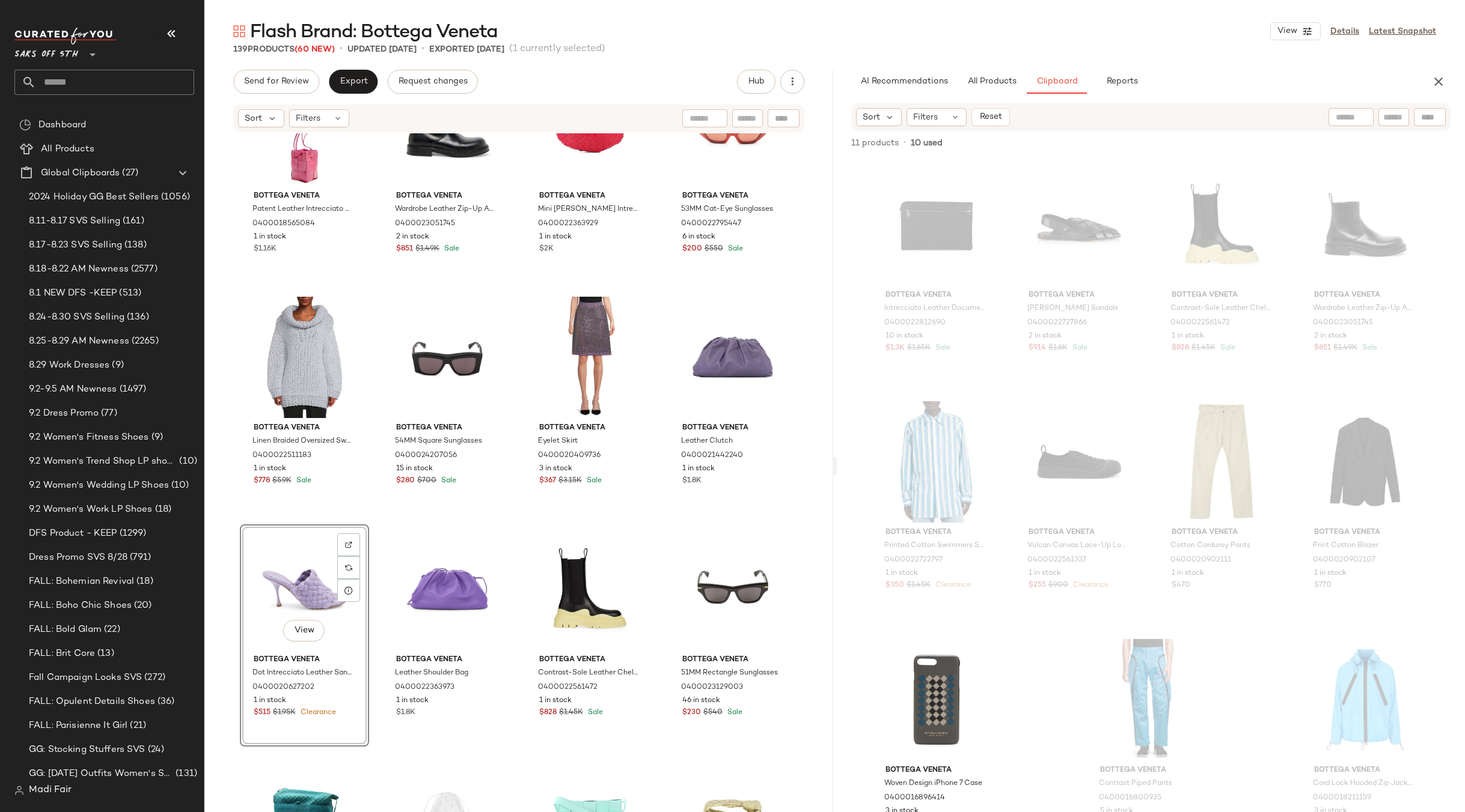
click at [650, 518] on div "Bottega Veneta Patent Leather Intrecciato Cassette Mini Crossbody Bag 040001856…" at bounding box center [518, 490] width 628 height 715
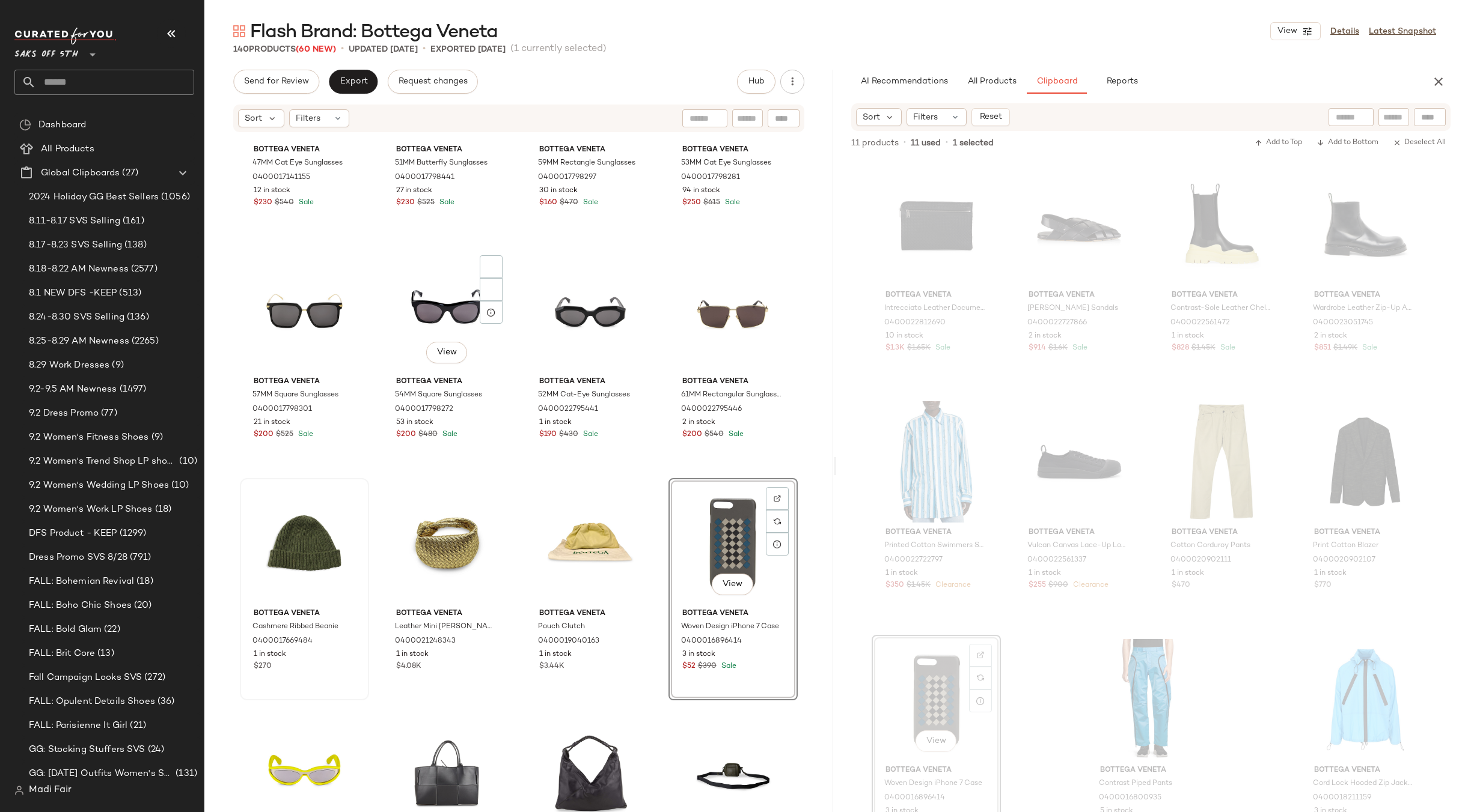
scroll to position [5959, 0]
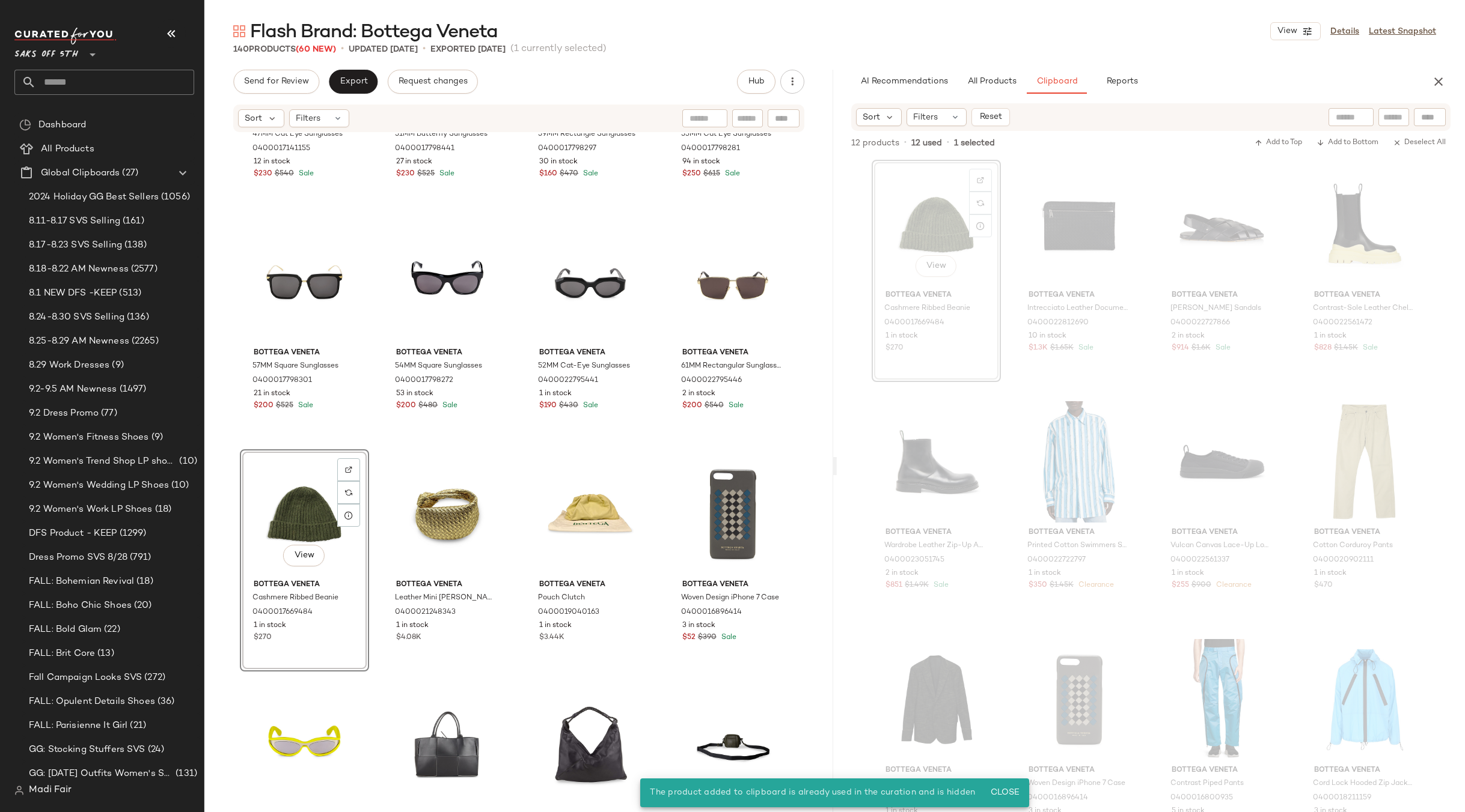
click at [302, 505] on div "View" at bounding box center [305, 514] width 121 height 122
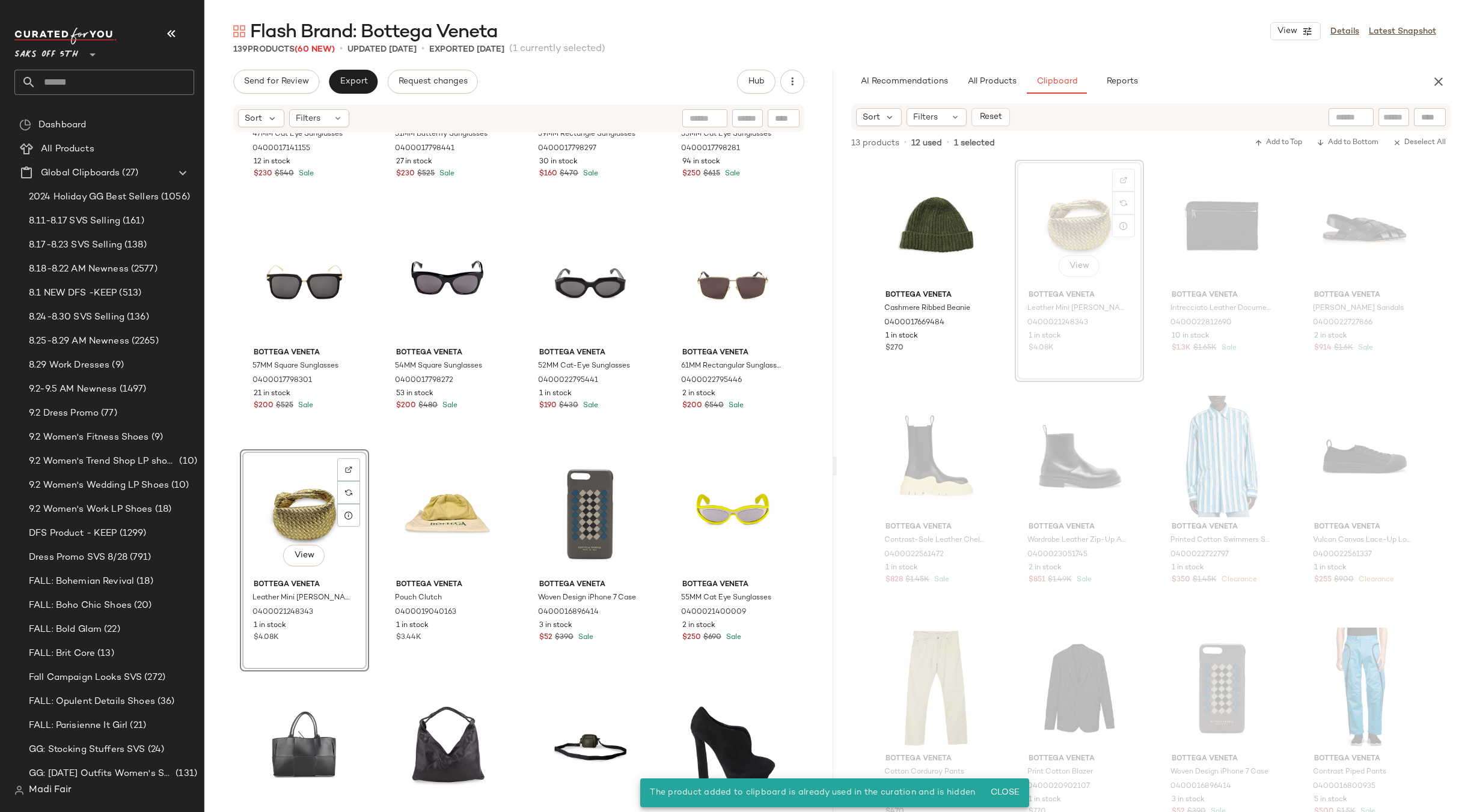
click at [284, 511] on div "View" at bounding box center [305, 514] width 121 height 122
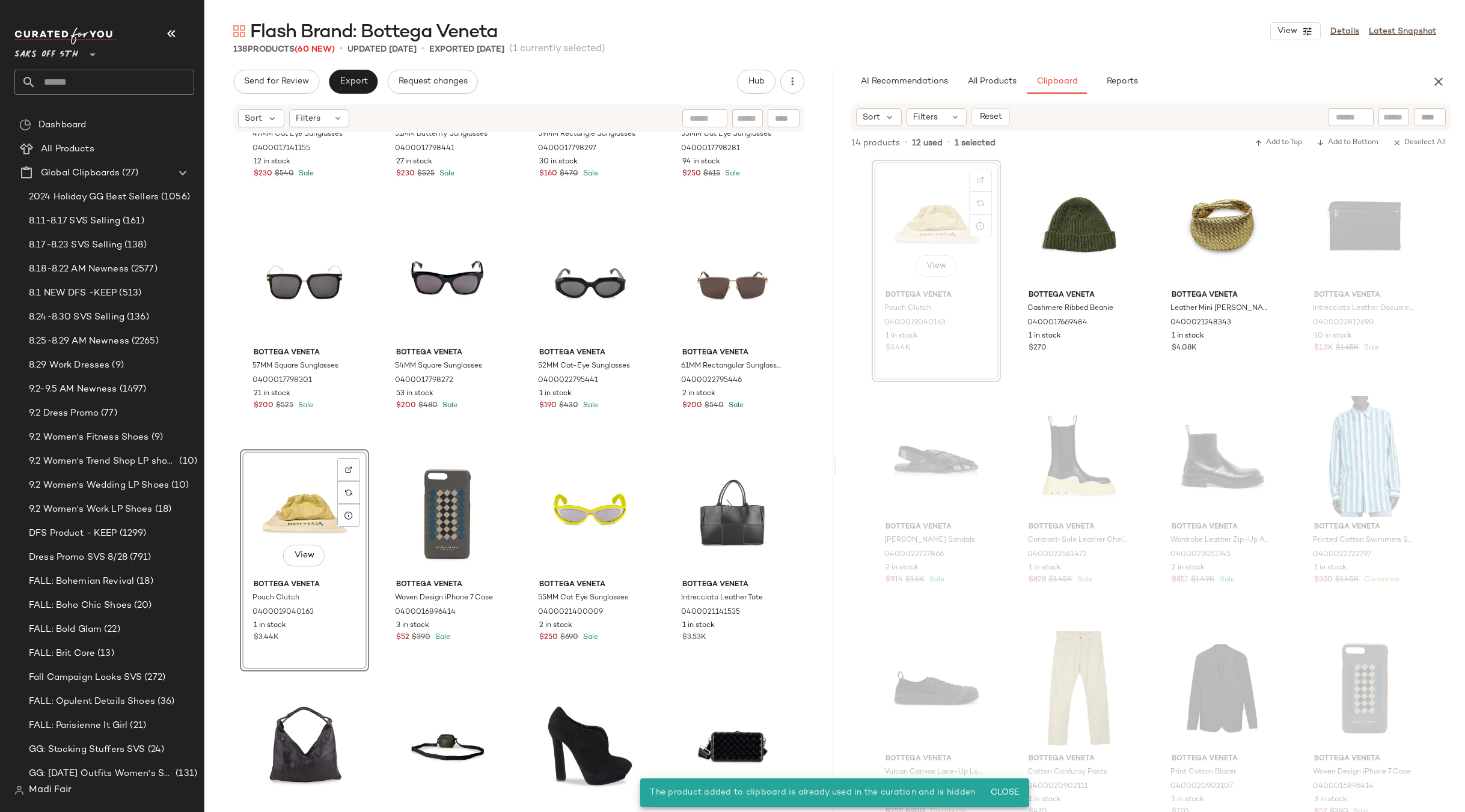
click at [289, 507] on div "View" at bounding box center [305, 514] width 121 height 122
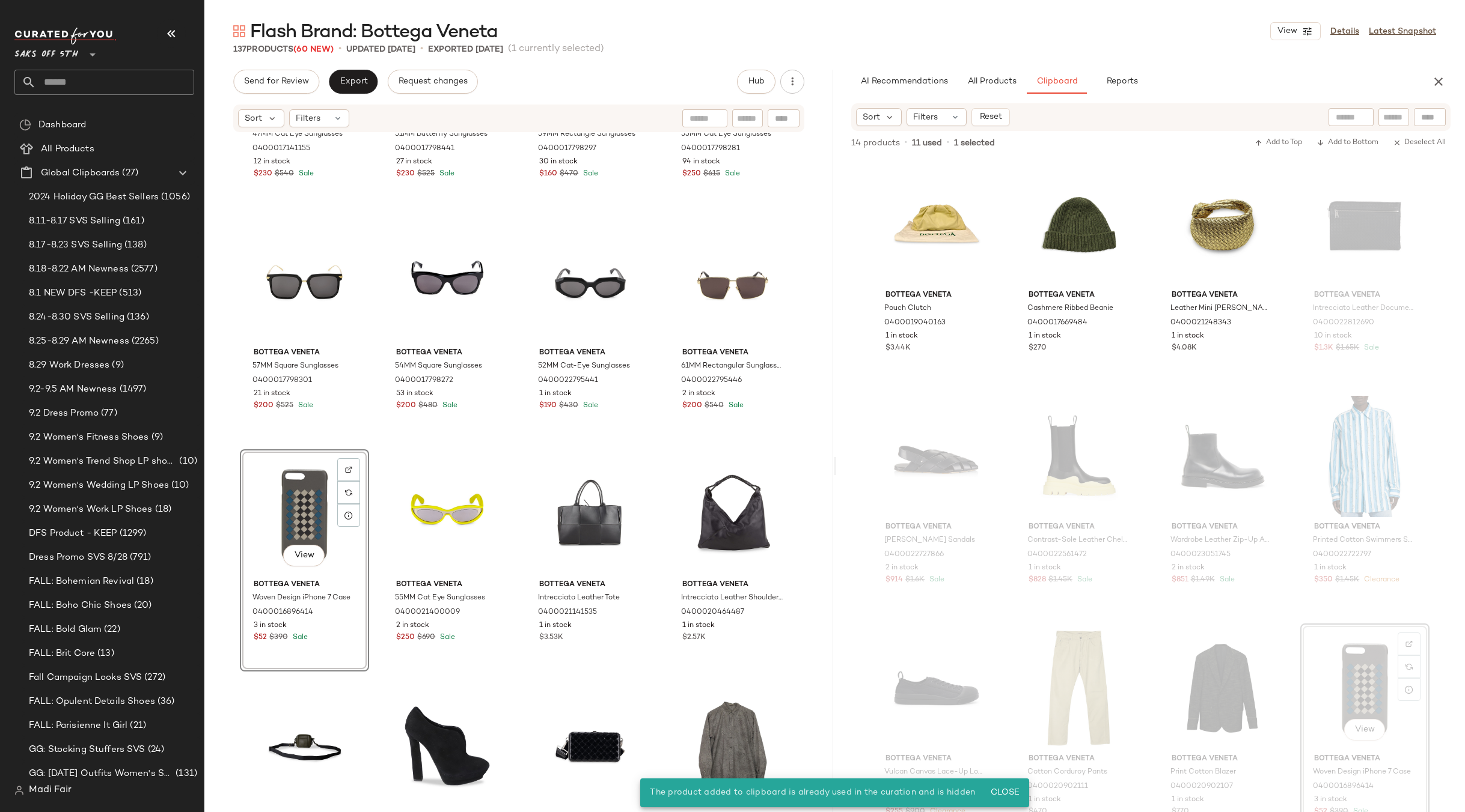
click at [296, 503] on div "View" at bounding box center [305, 514] width 121 height 122
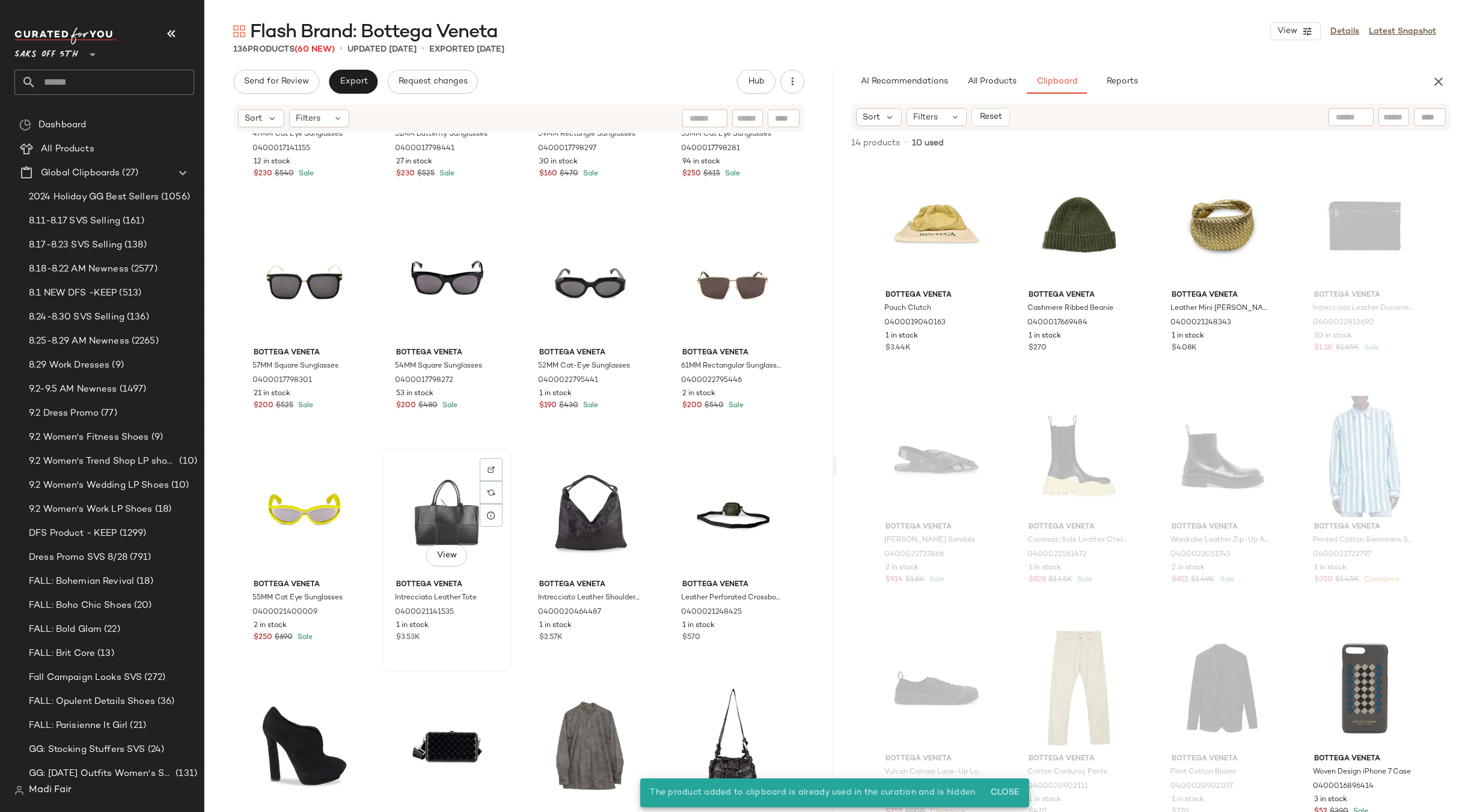
click at [448, 518] on div "View" at bounding box center [447, 514] width 121 height 122
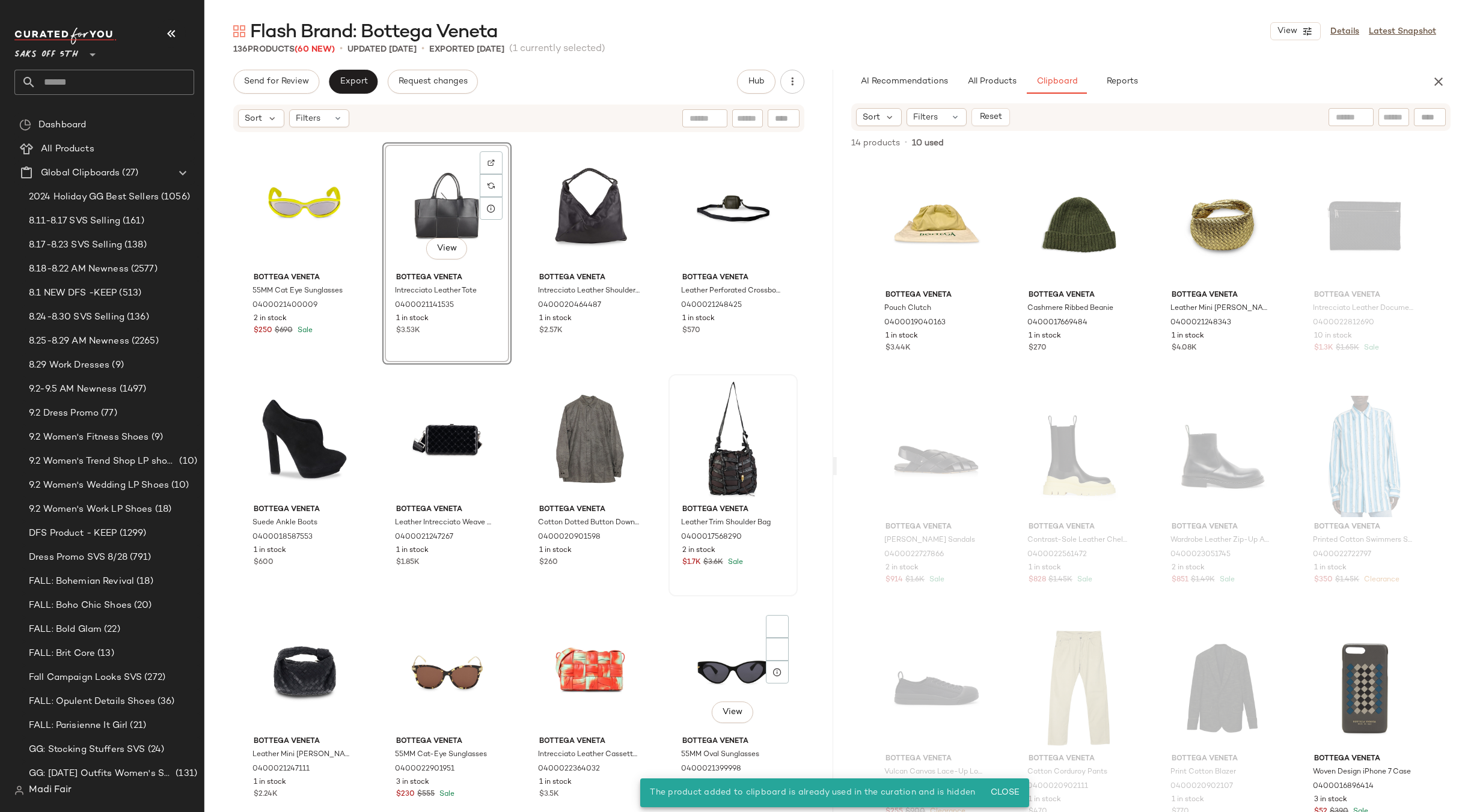
scroll to position [6380, 0]
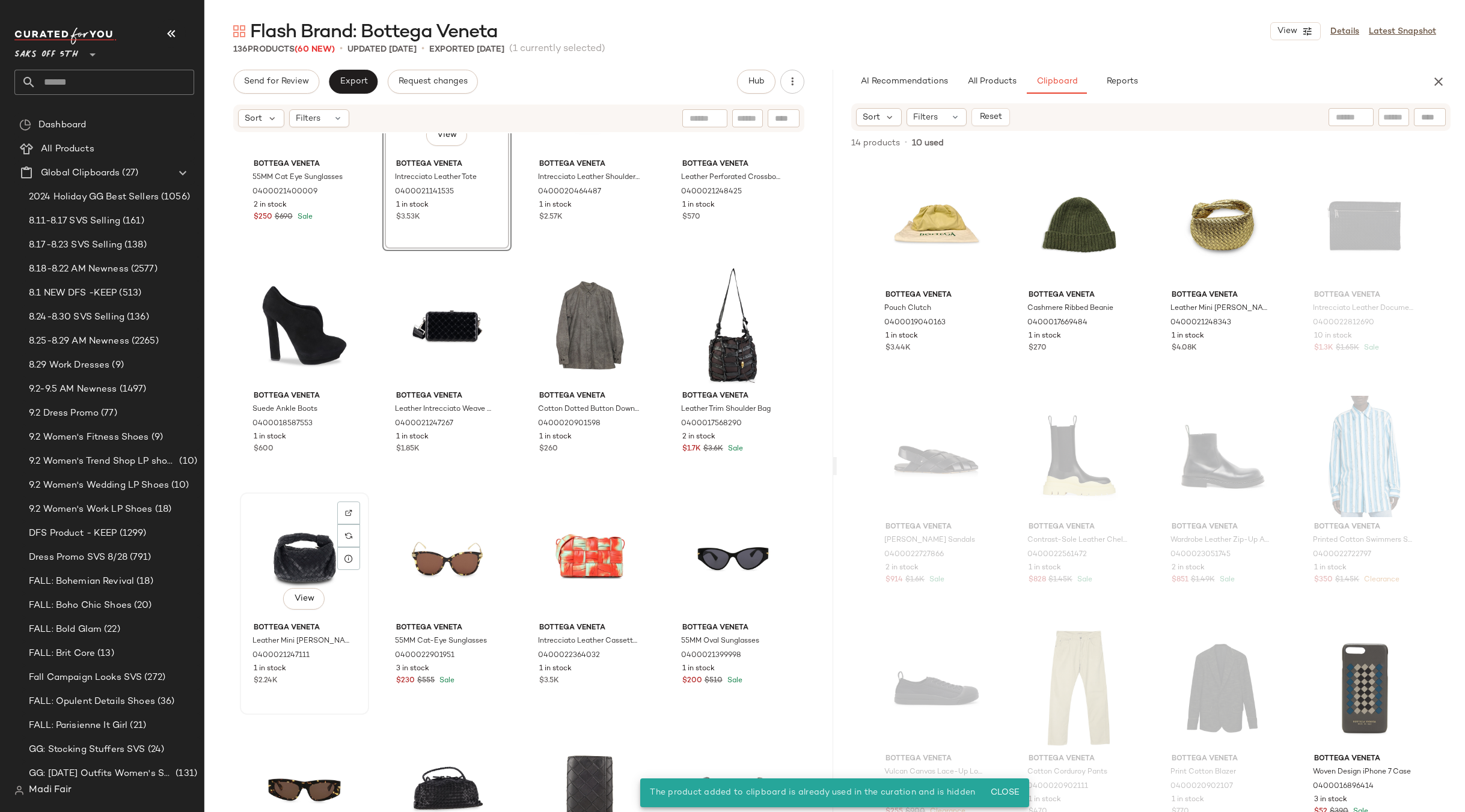
click at [298, 542] on div "View" at bounding box center [305, 557] width 121 height 122
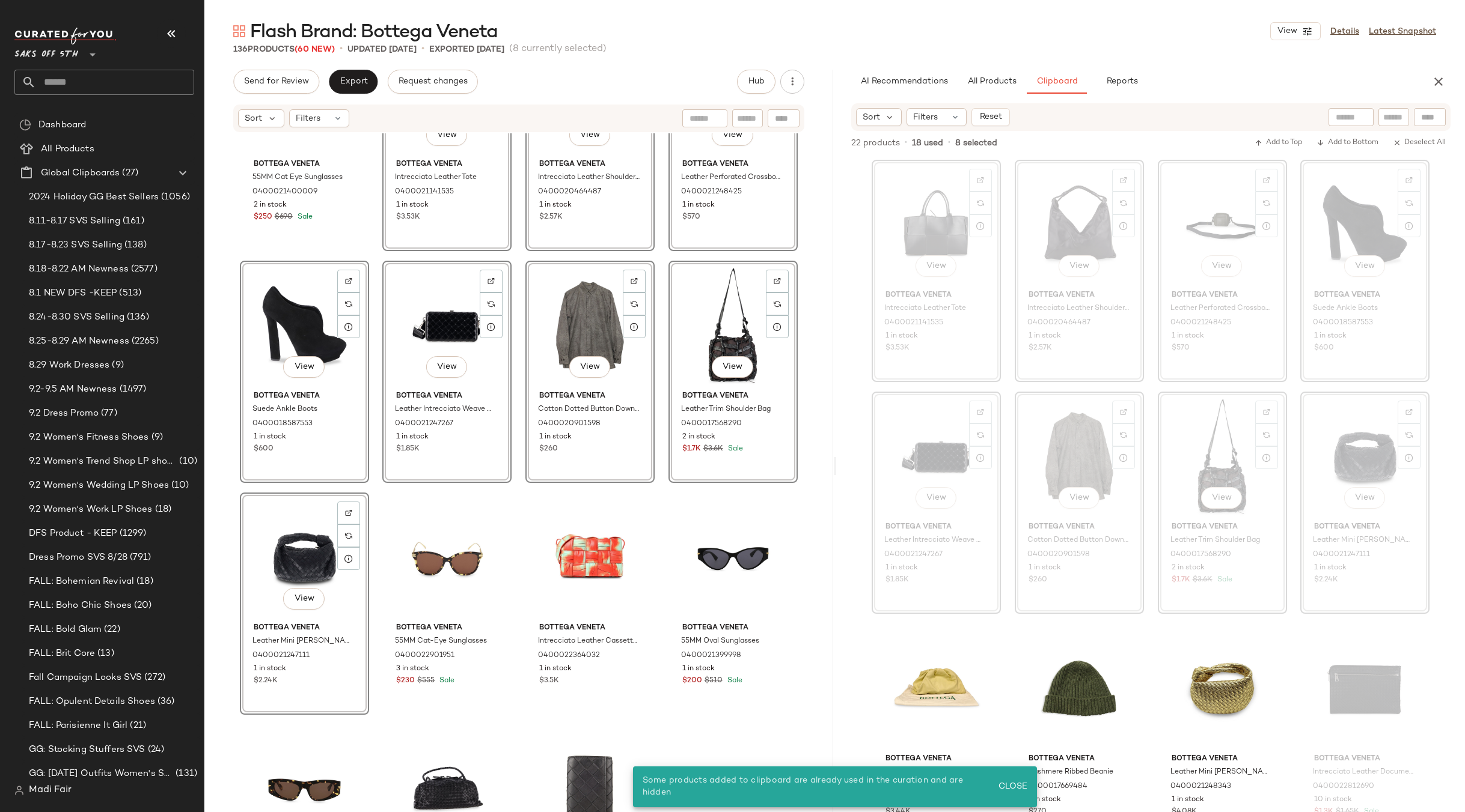
click at [282, 542] on div "View" at bounding box center [305, 557] width 121 height 122
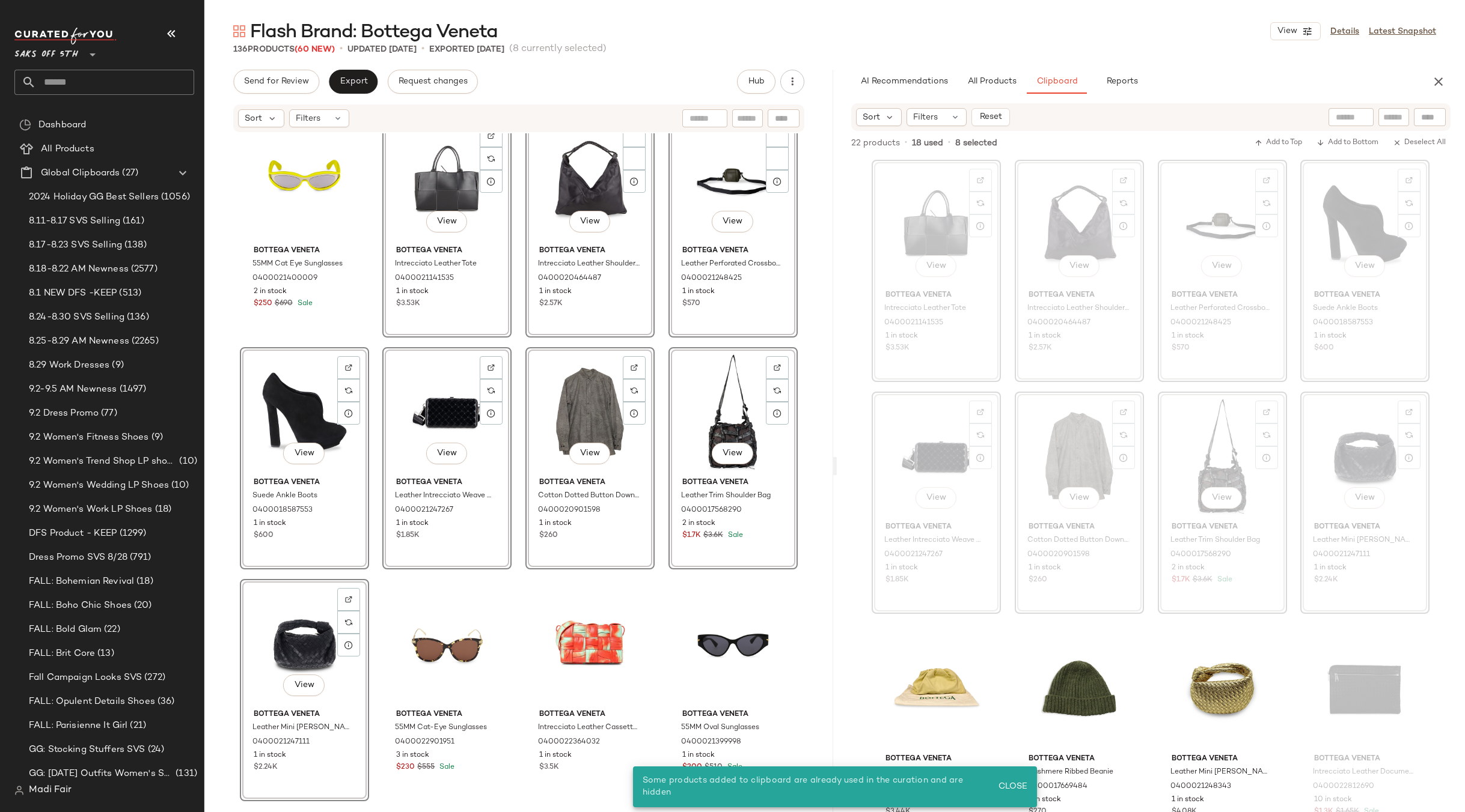
scroll to position [6139, 0]
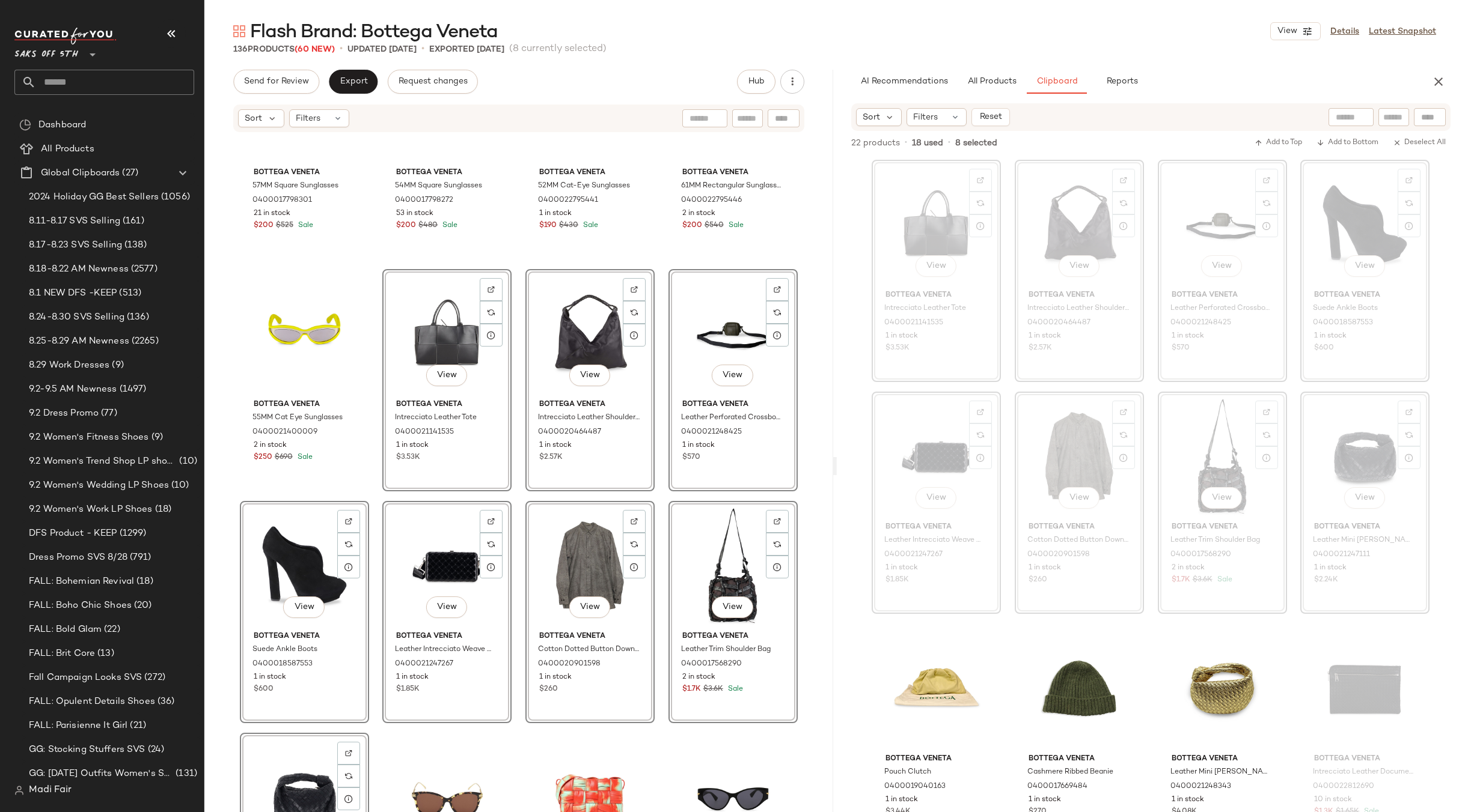
click at [427, 341] on div "View" at bounding box center [447, 333] width 121 height 122
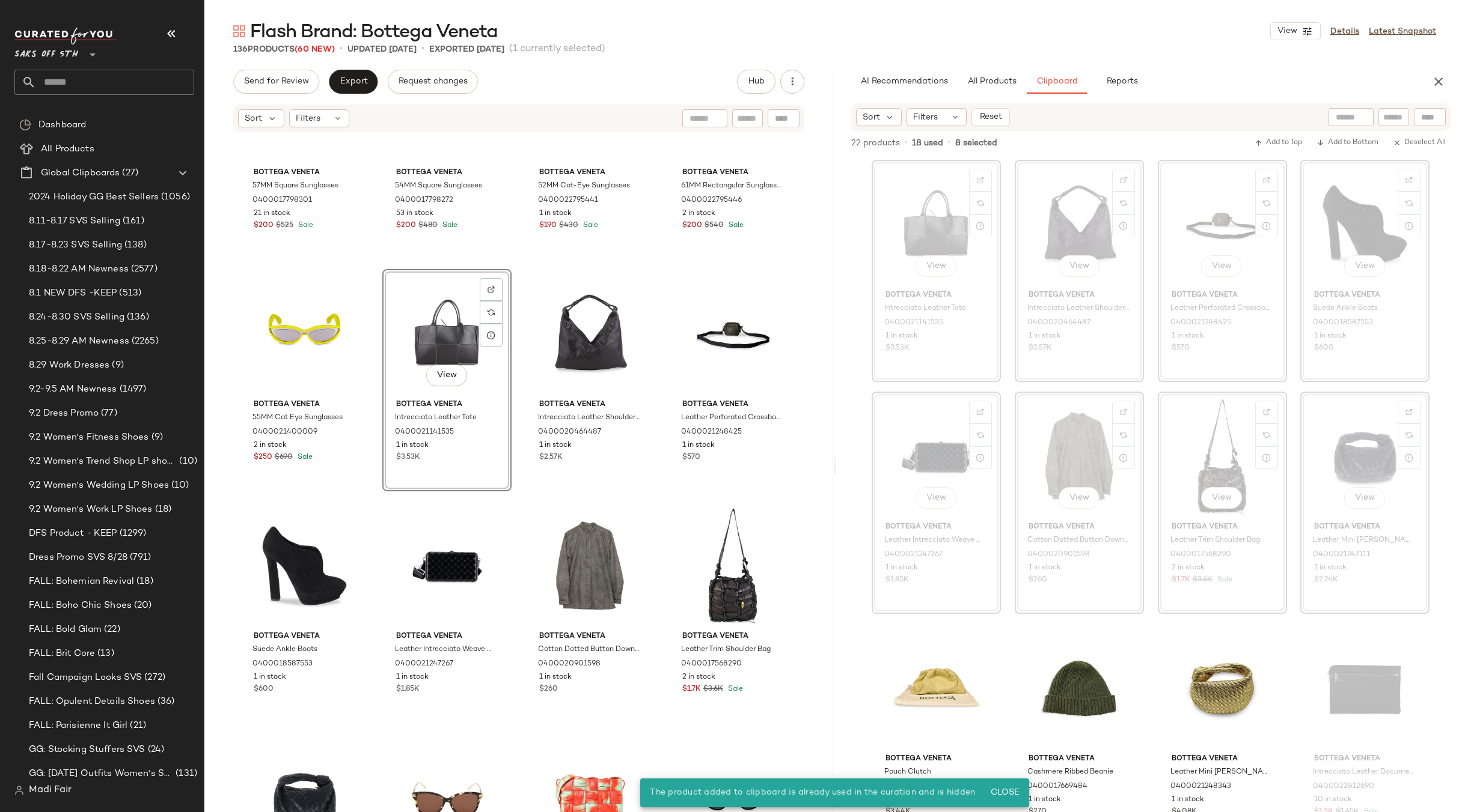
click at [429, 341] on div "View" at bounding box center [447, 333] width 121 height 122
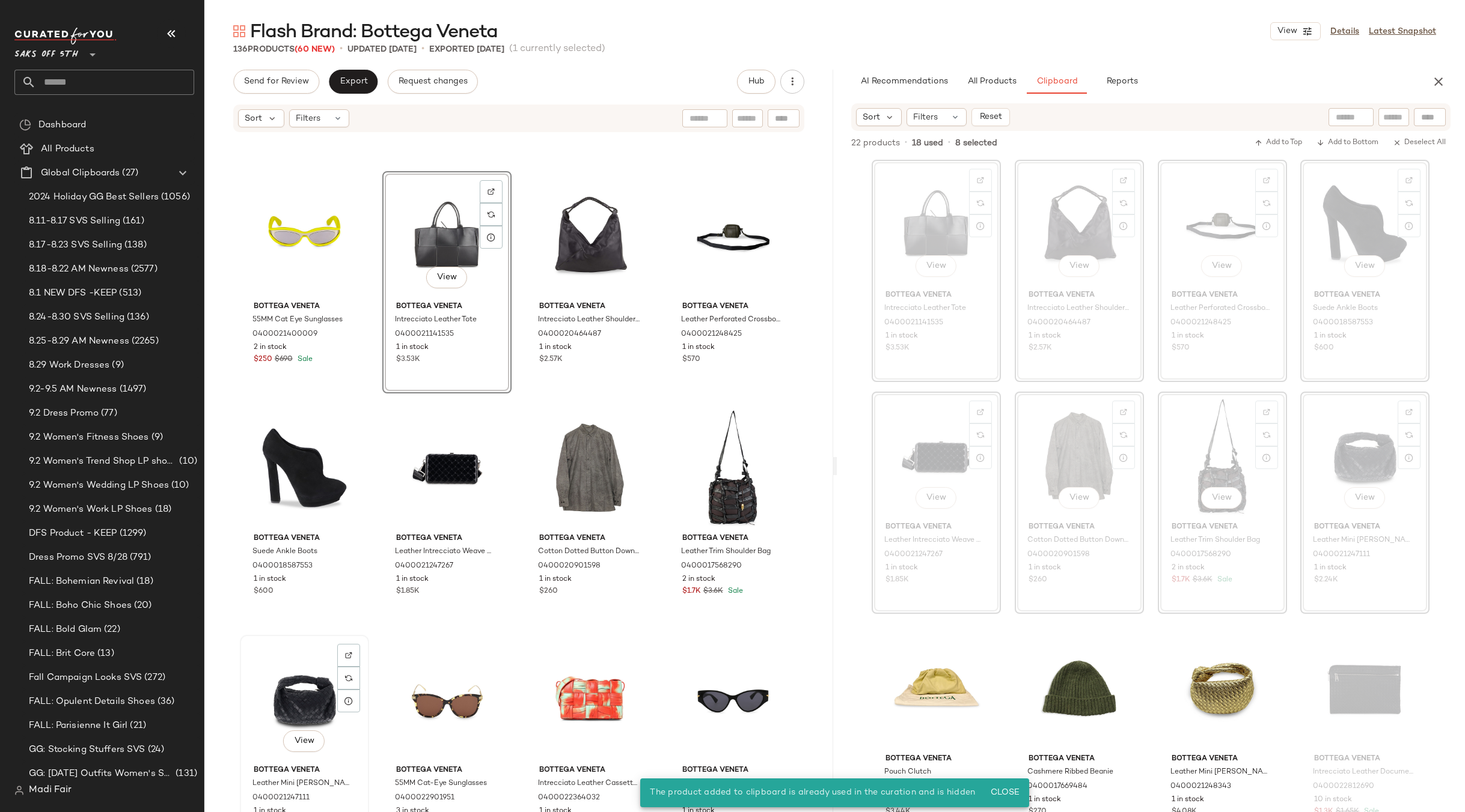
scroll to position [6319, 0]
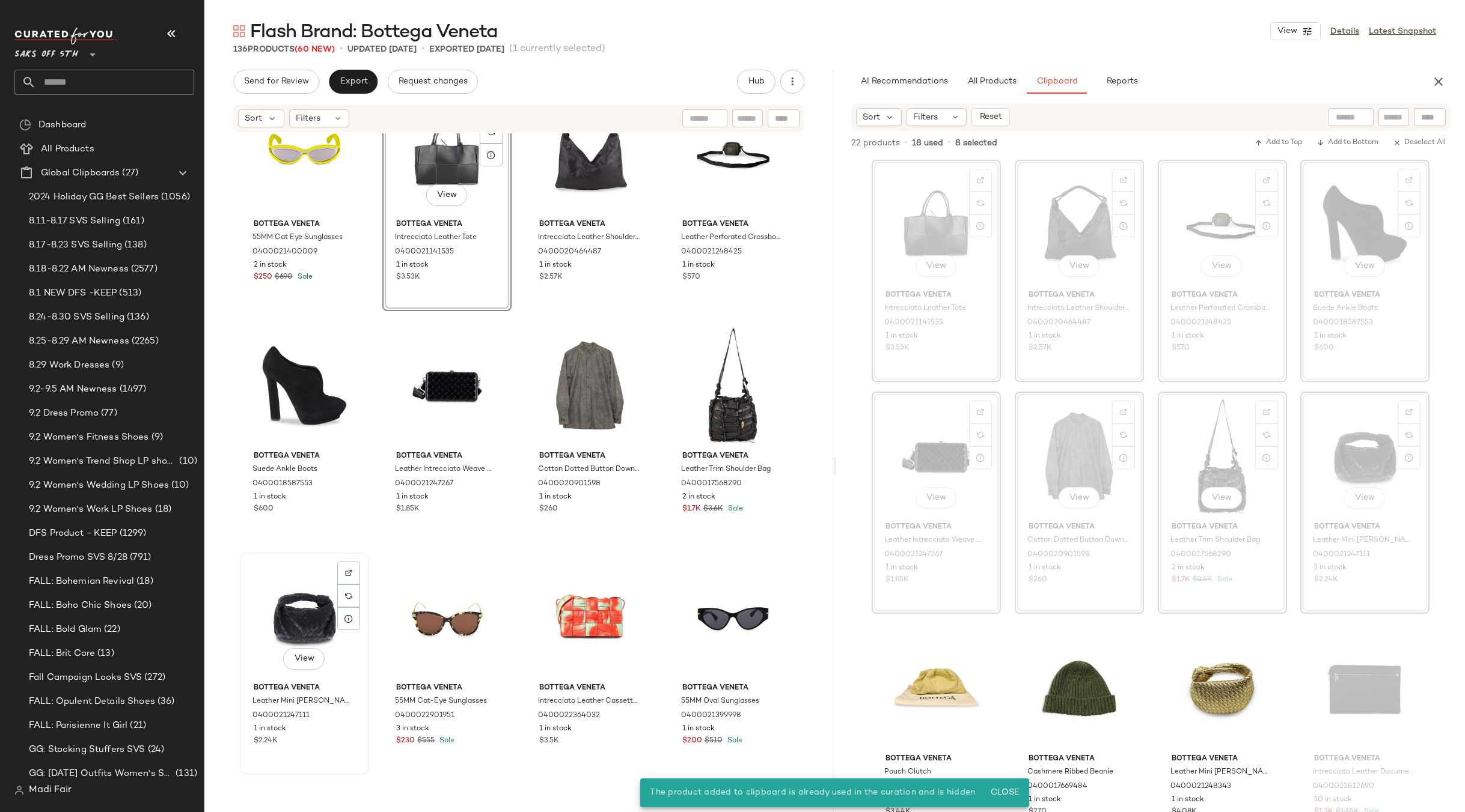
click at [297, 614] on div "View" at bounding box center [305, 617] width 121 height 122
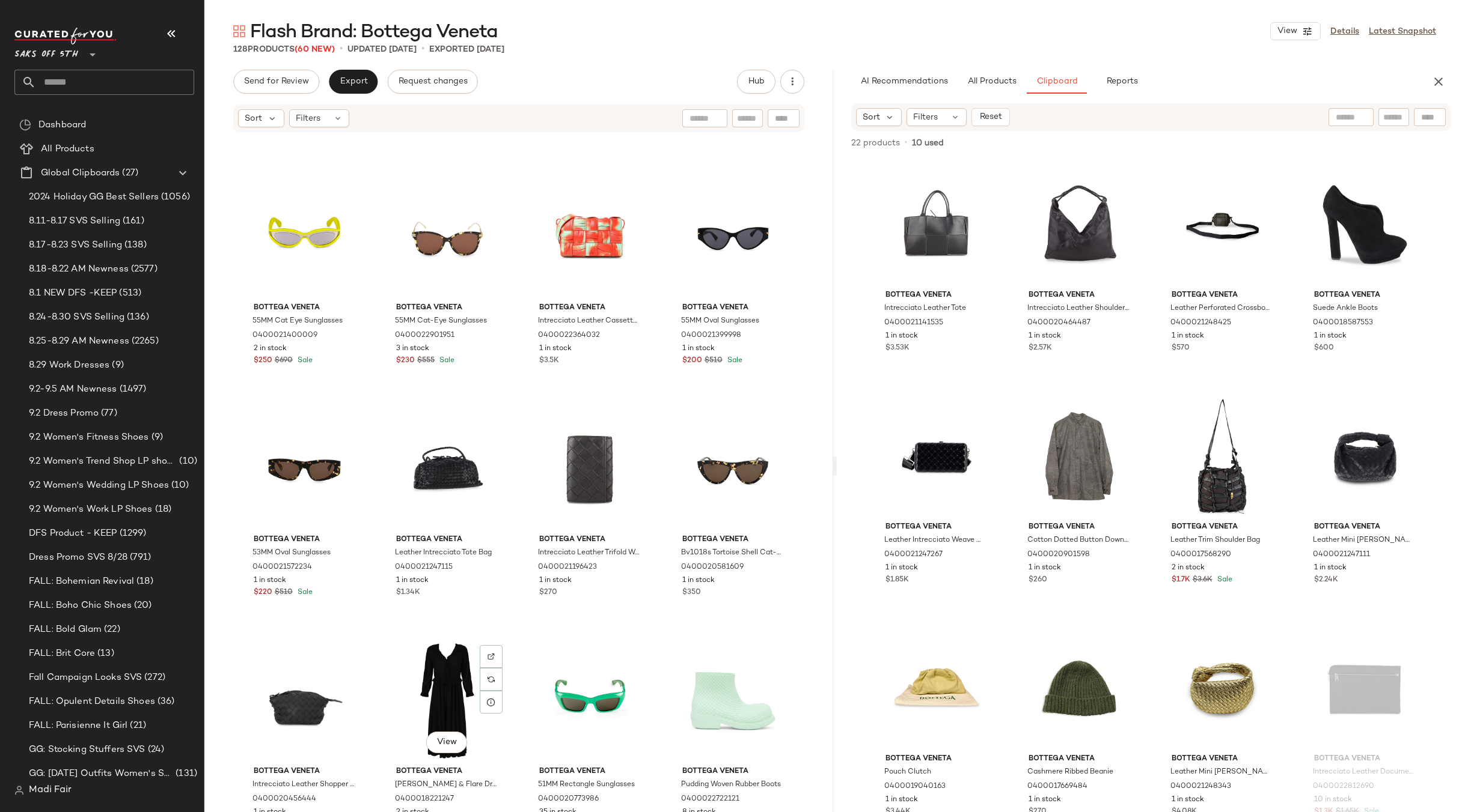
scroll to position [6079, 0]
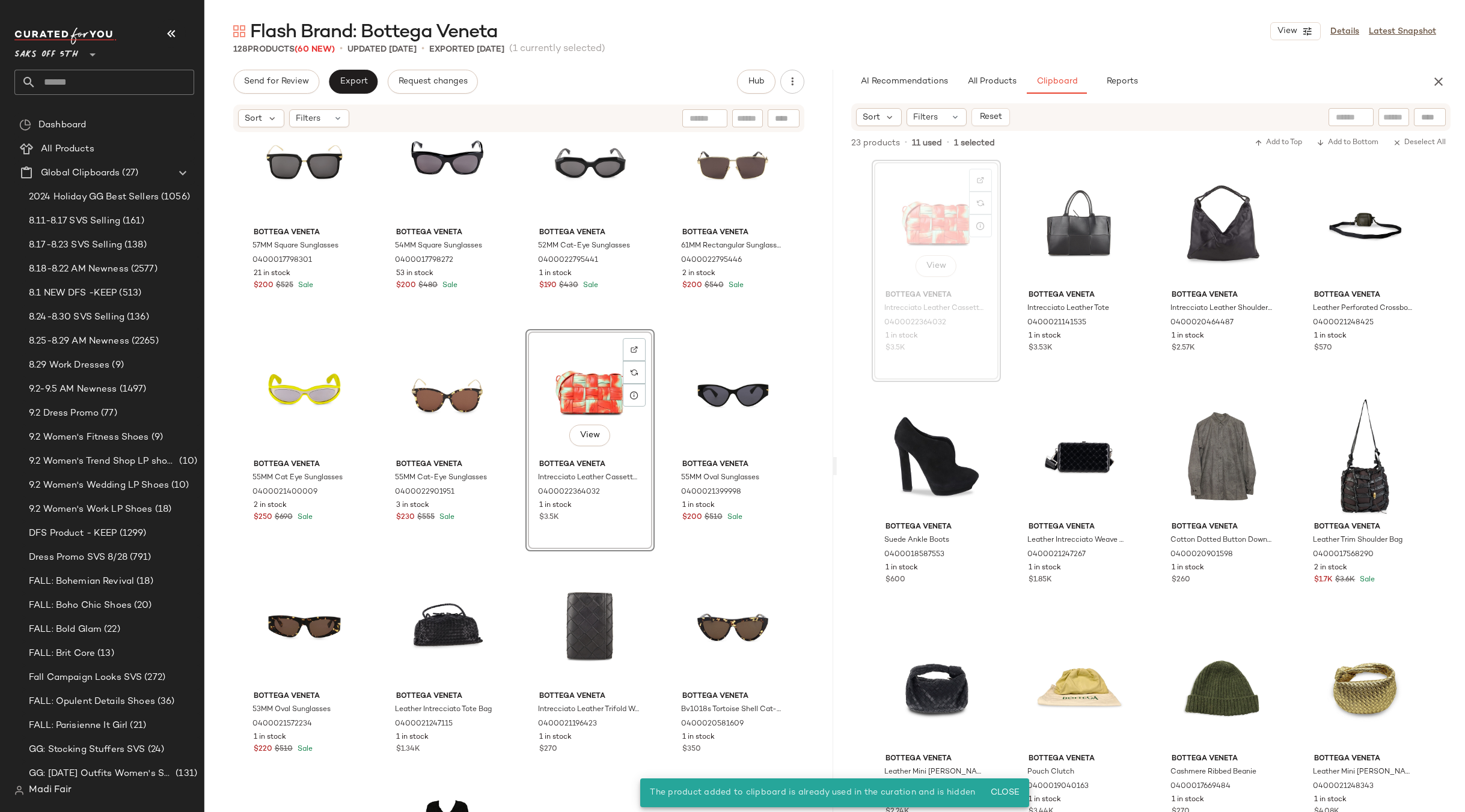
click at [561, 396] on div "View" at bounding box center [590, 394] width 121 height 122
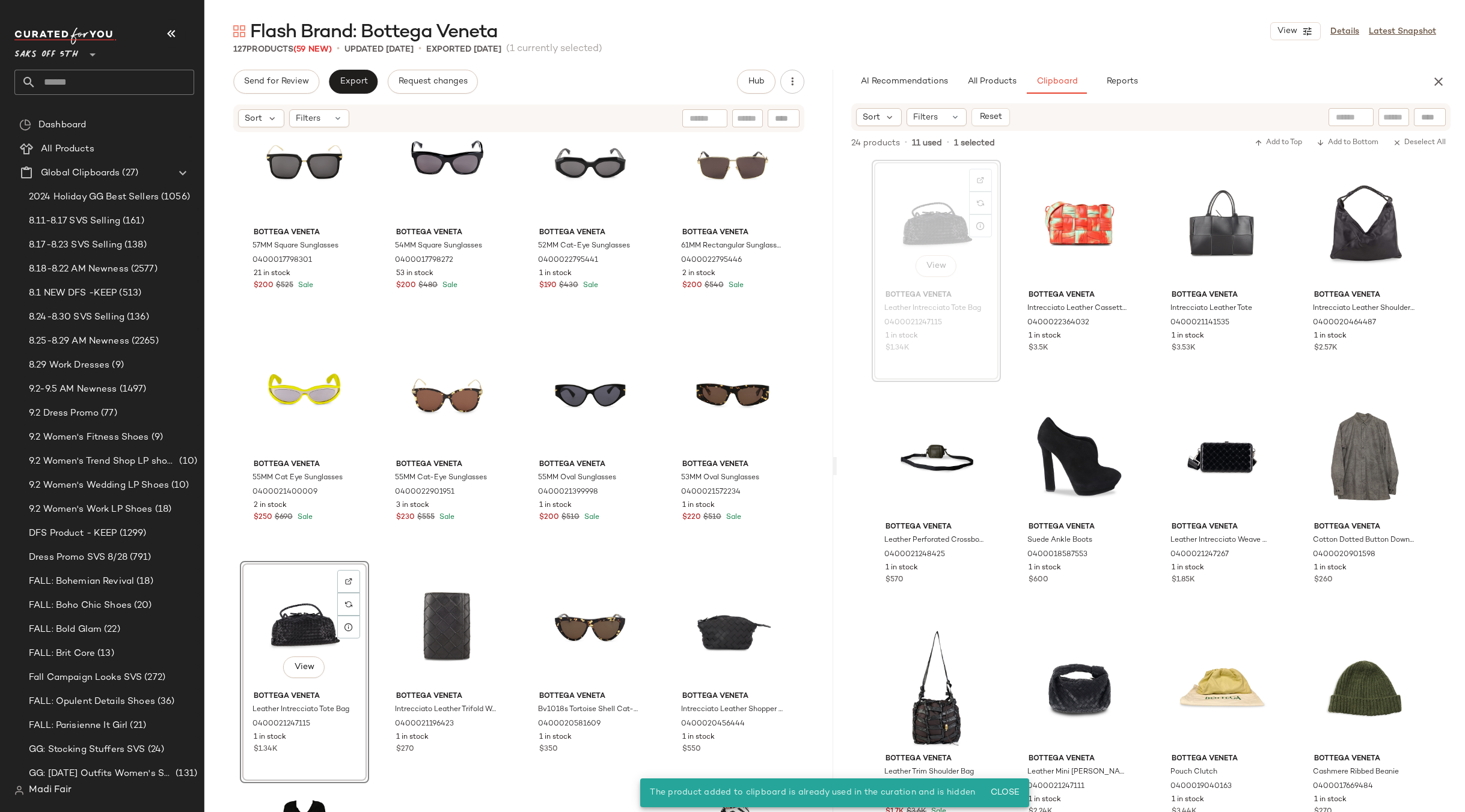
click at [286, 616] on div "View" at bounding box center [305, 625] width 121 height 122
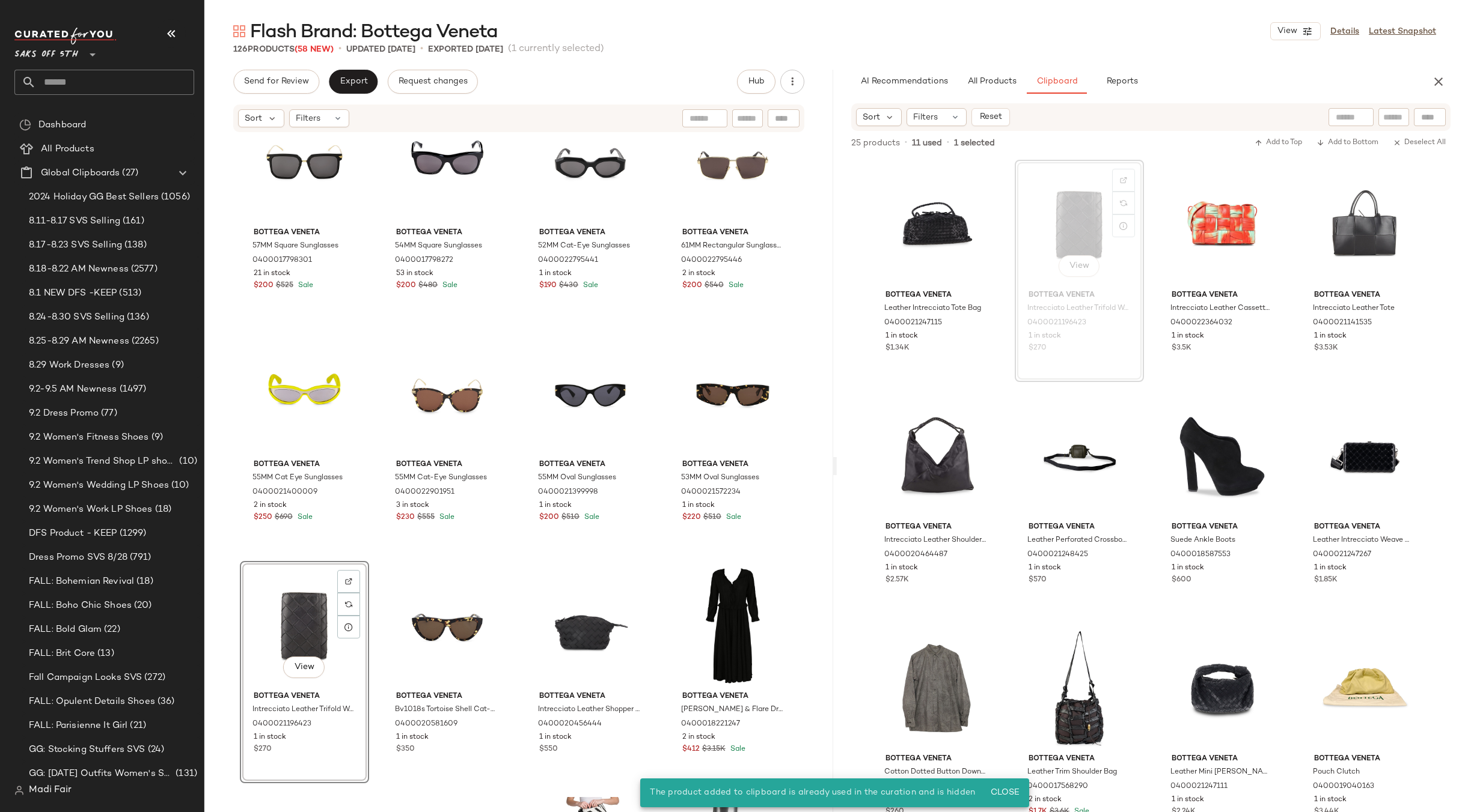
click at [298, 616] on div "View" at bounding box center [305, 625] width 121 height 122
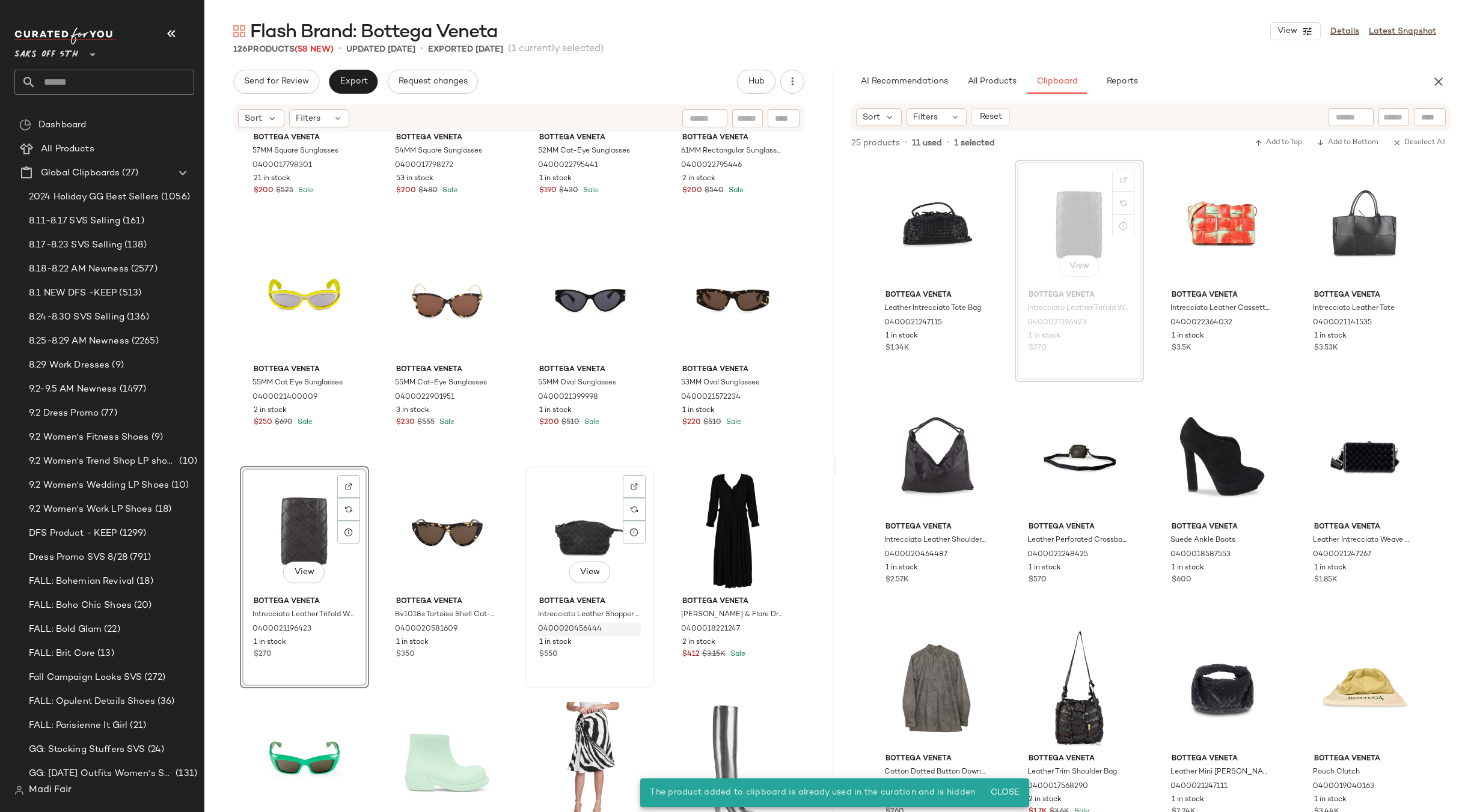
scroll to position [6259, 0]
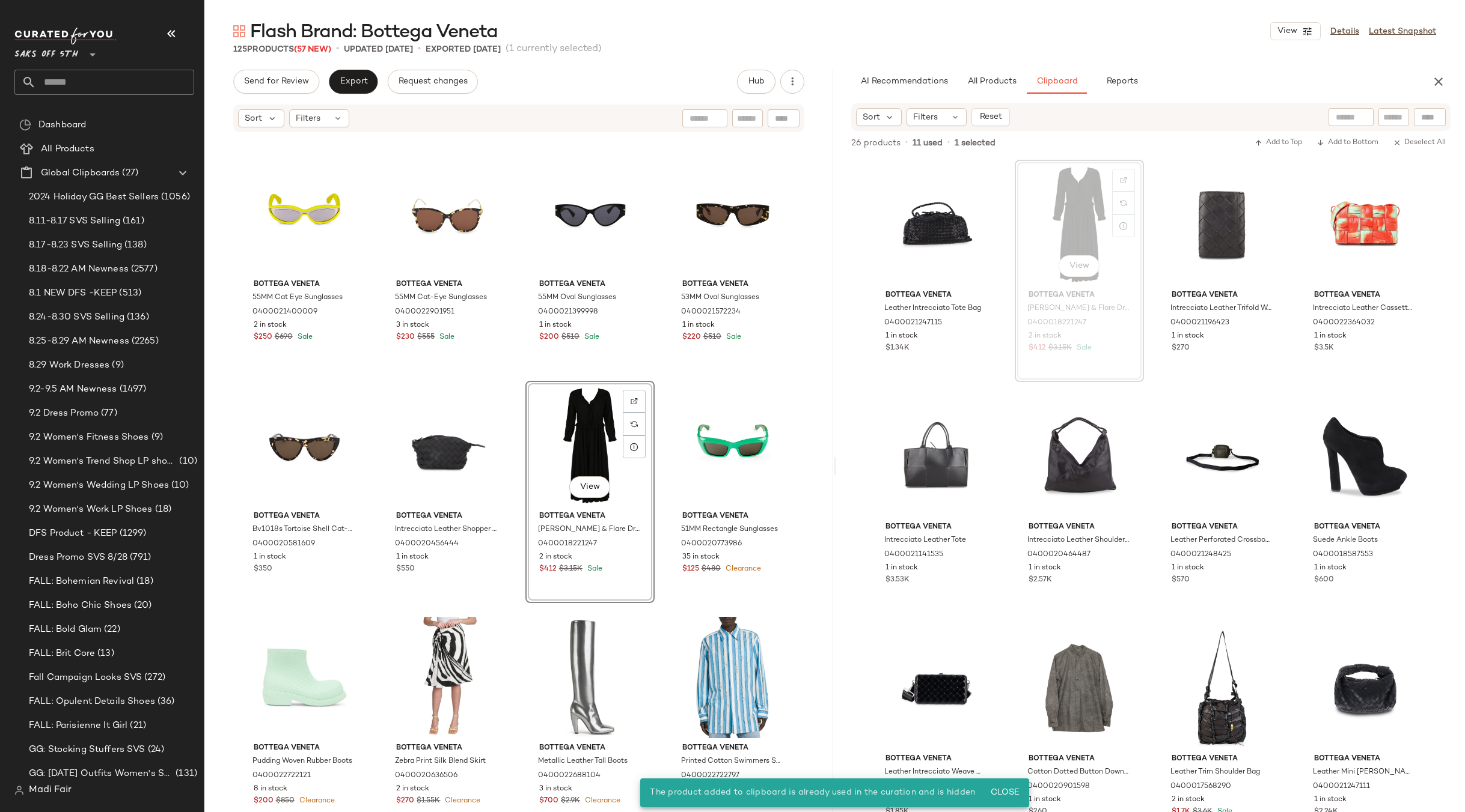
click at [592, 427] on div "View" at bounding box center [590, 445] width 121 height 122
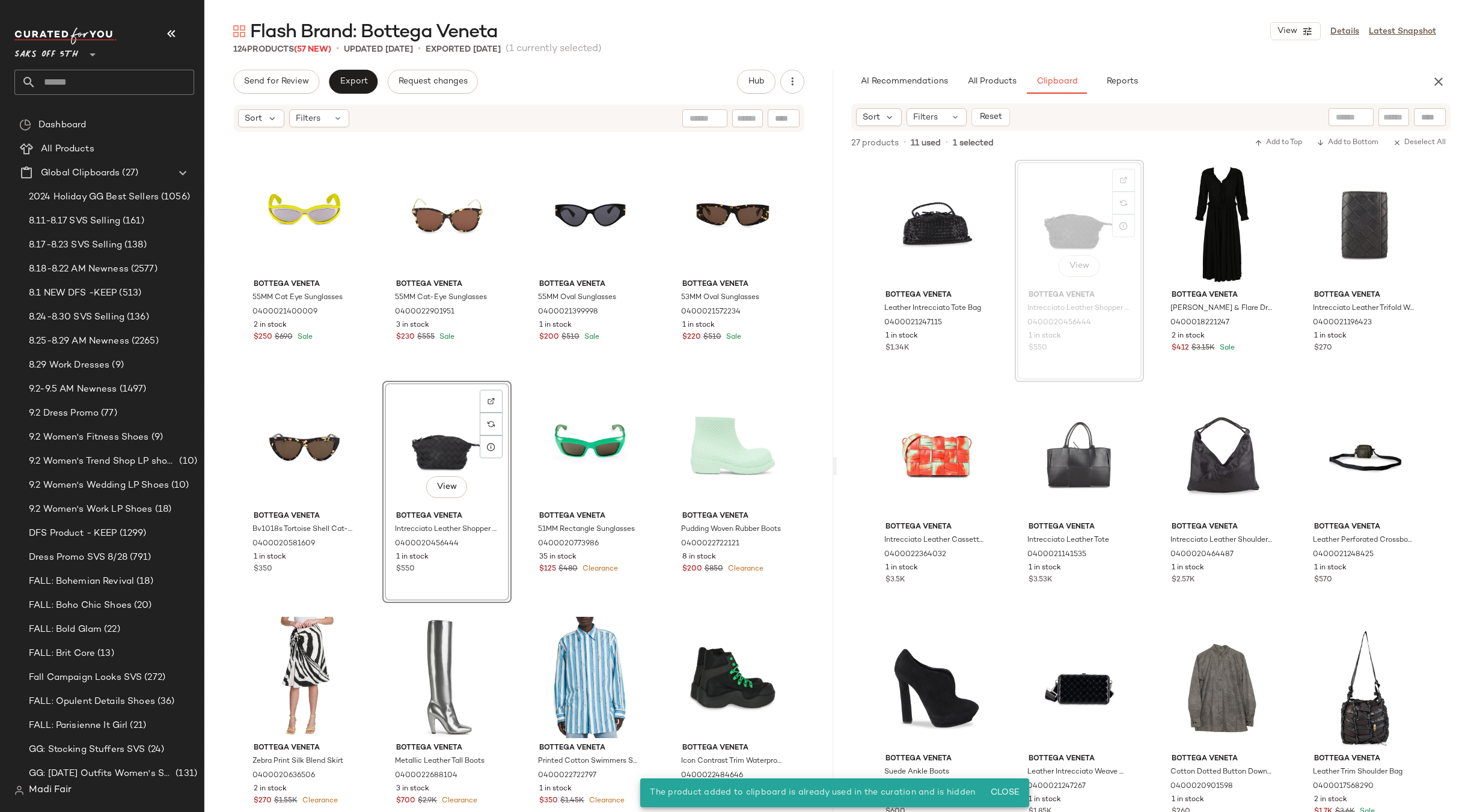
click at [413, 453] on div "View" at bounding box center [447, 445] width 121 height 122
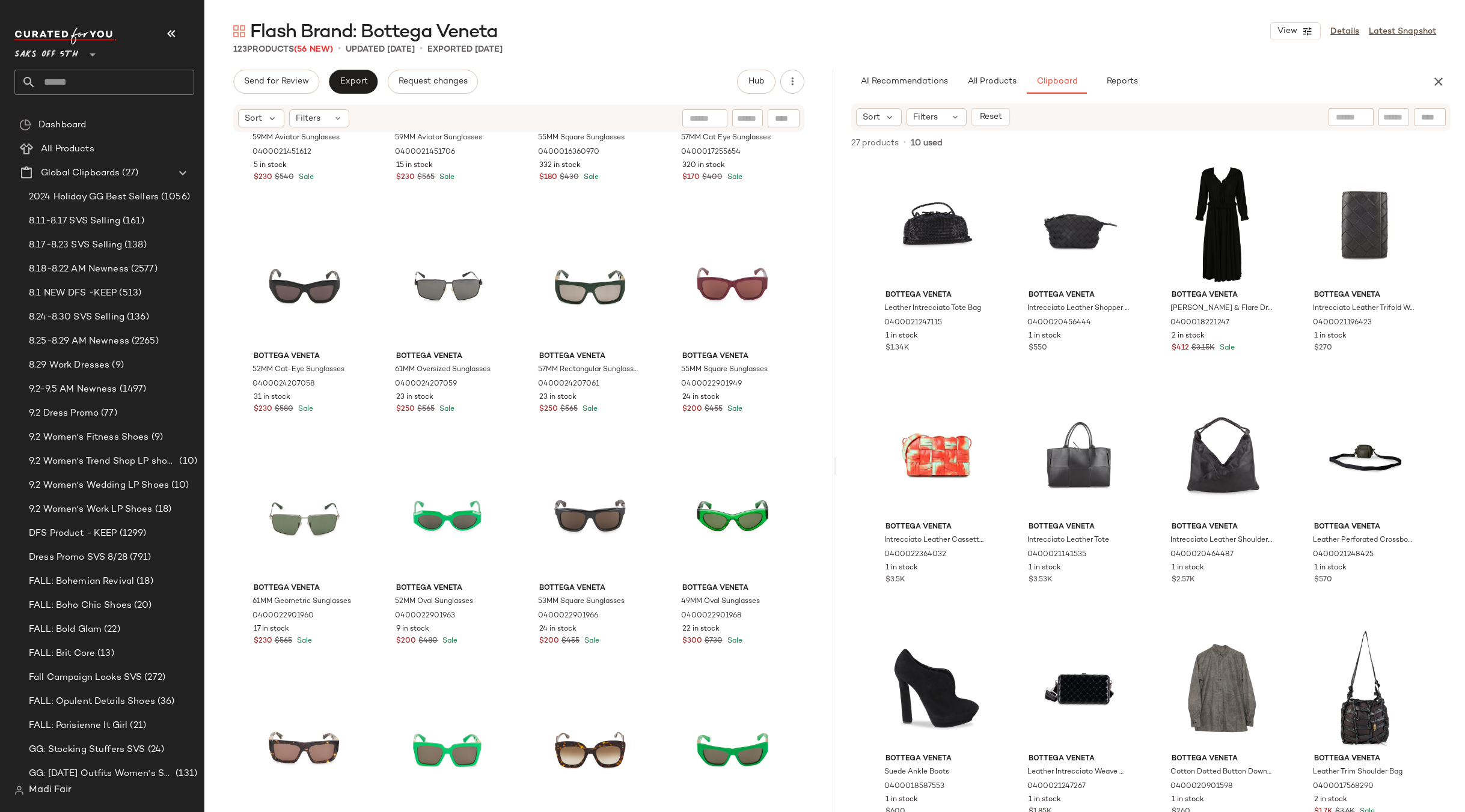
scroll to position [4856, 0]
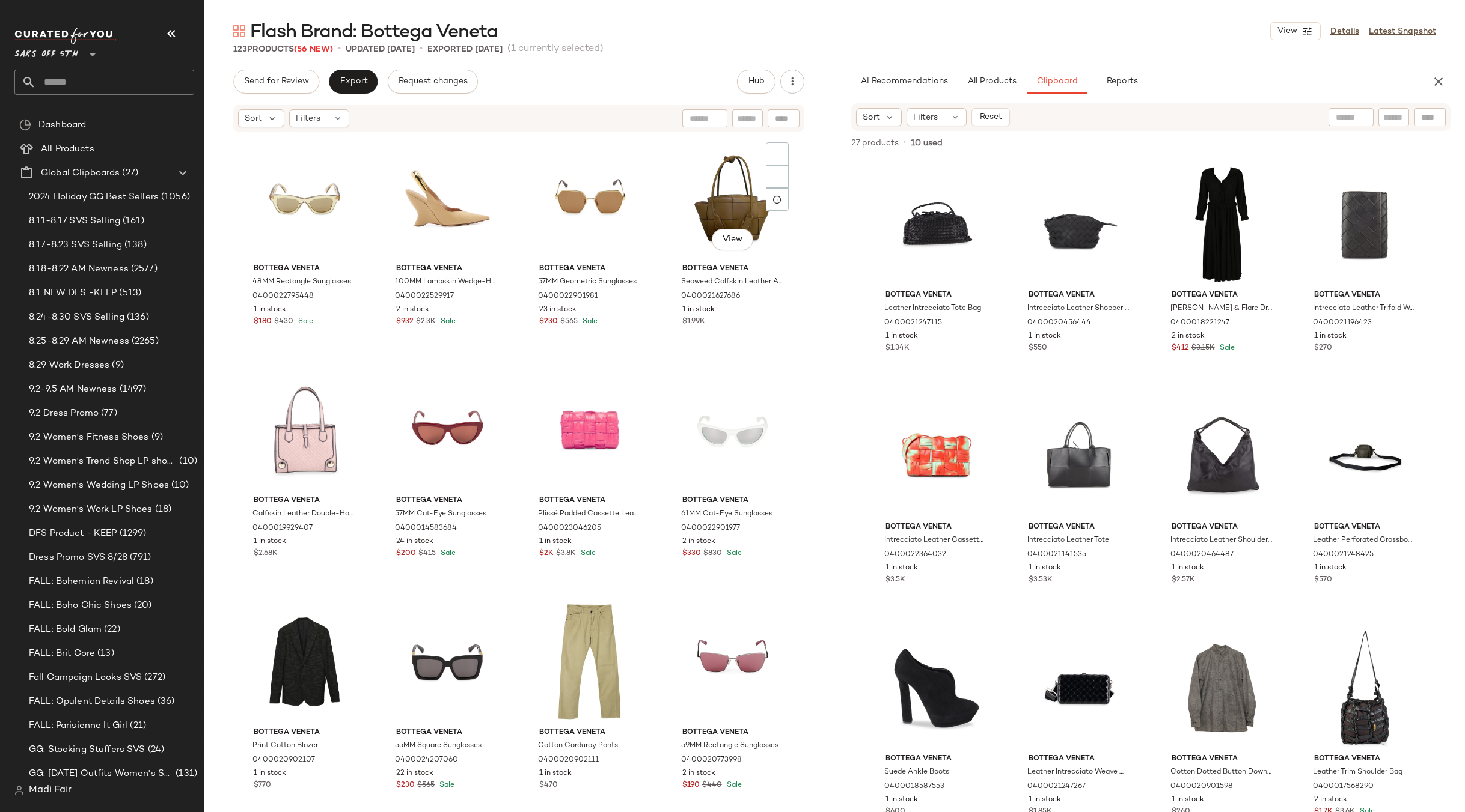
scroll to position [1610, 0]
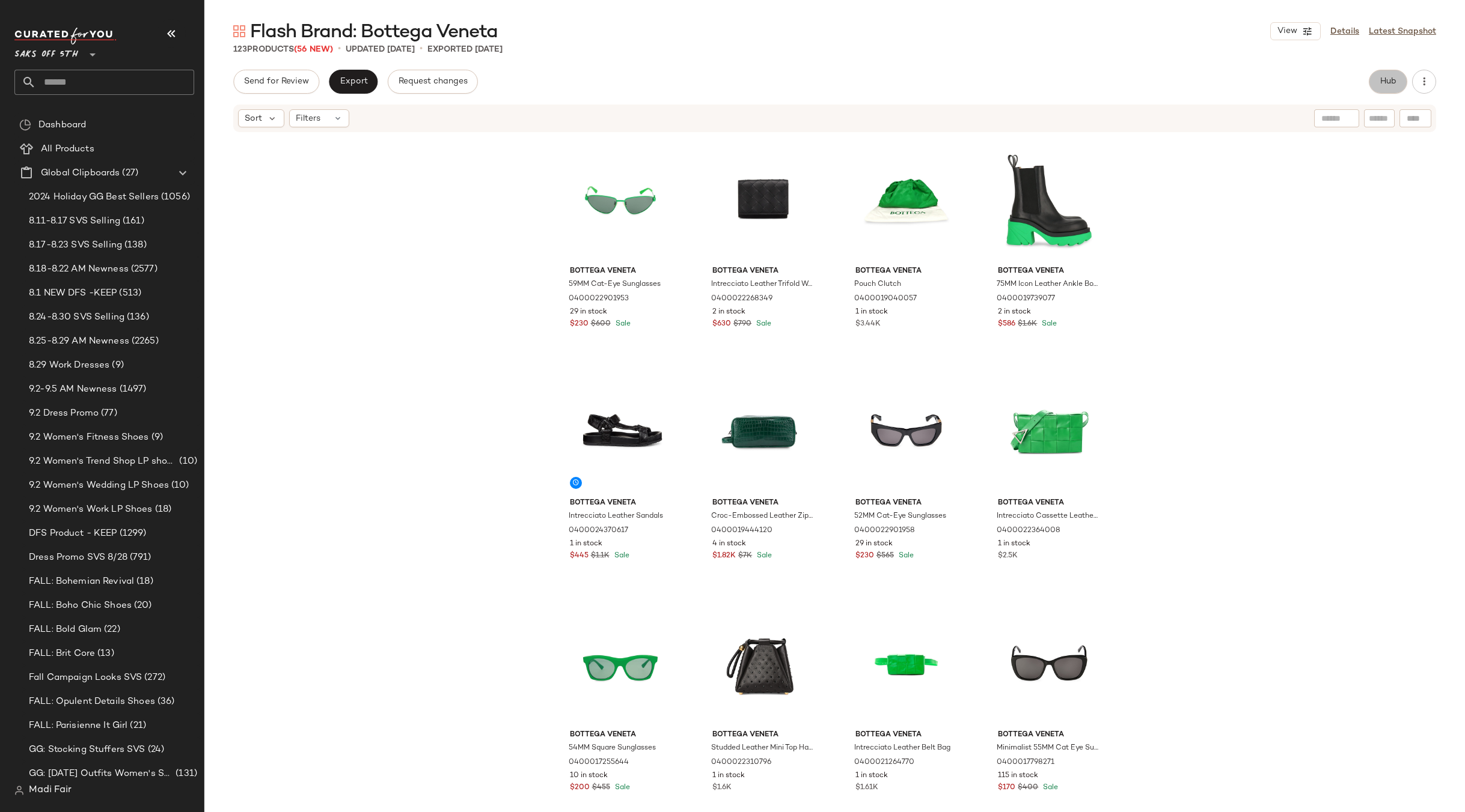
click at [1391, 73] on button "Hub" at bounding box center [1387, 81] width 39 height 24
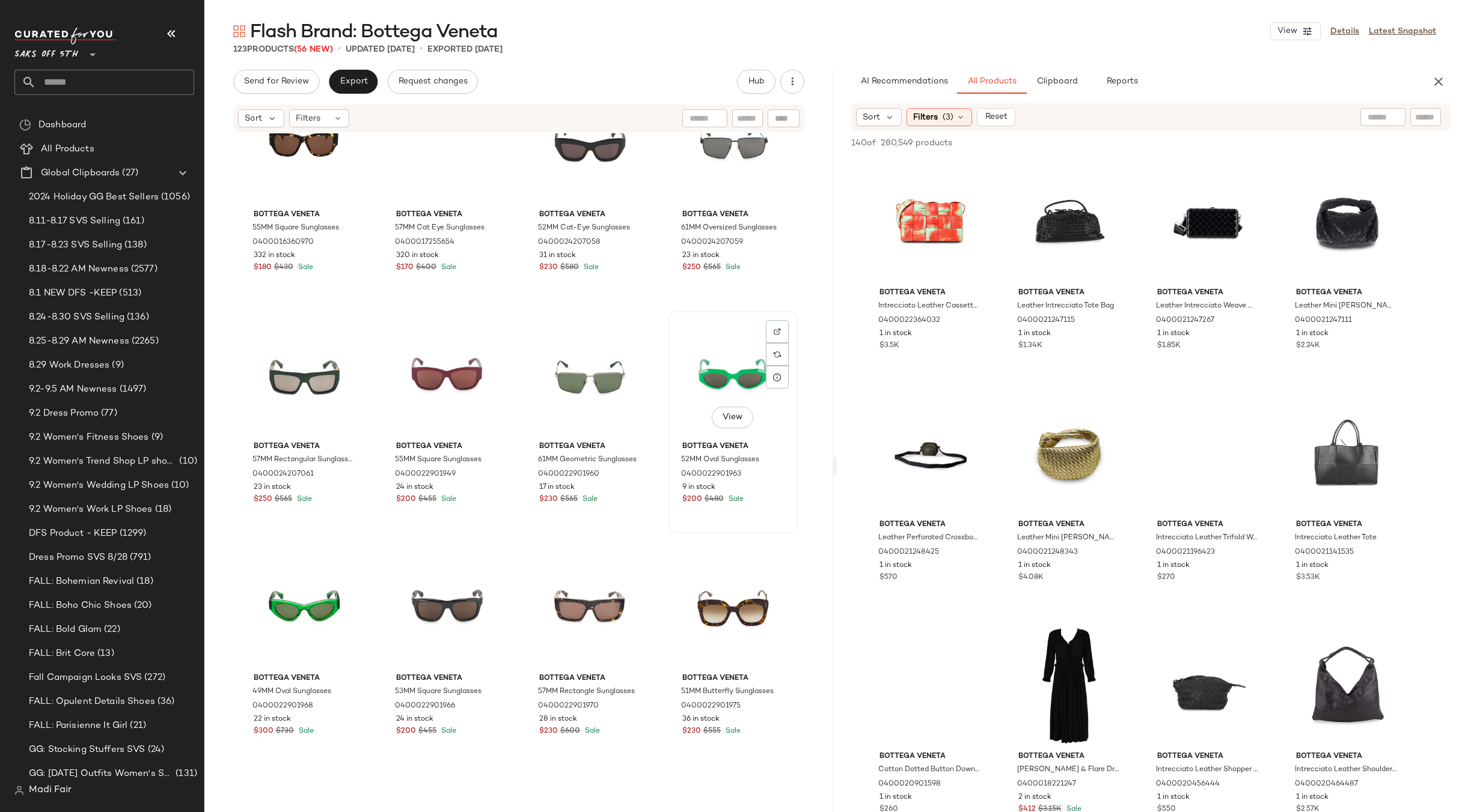
scroll to position [4997, 0]
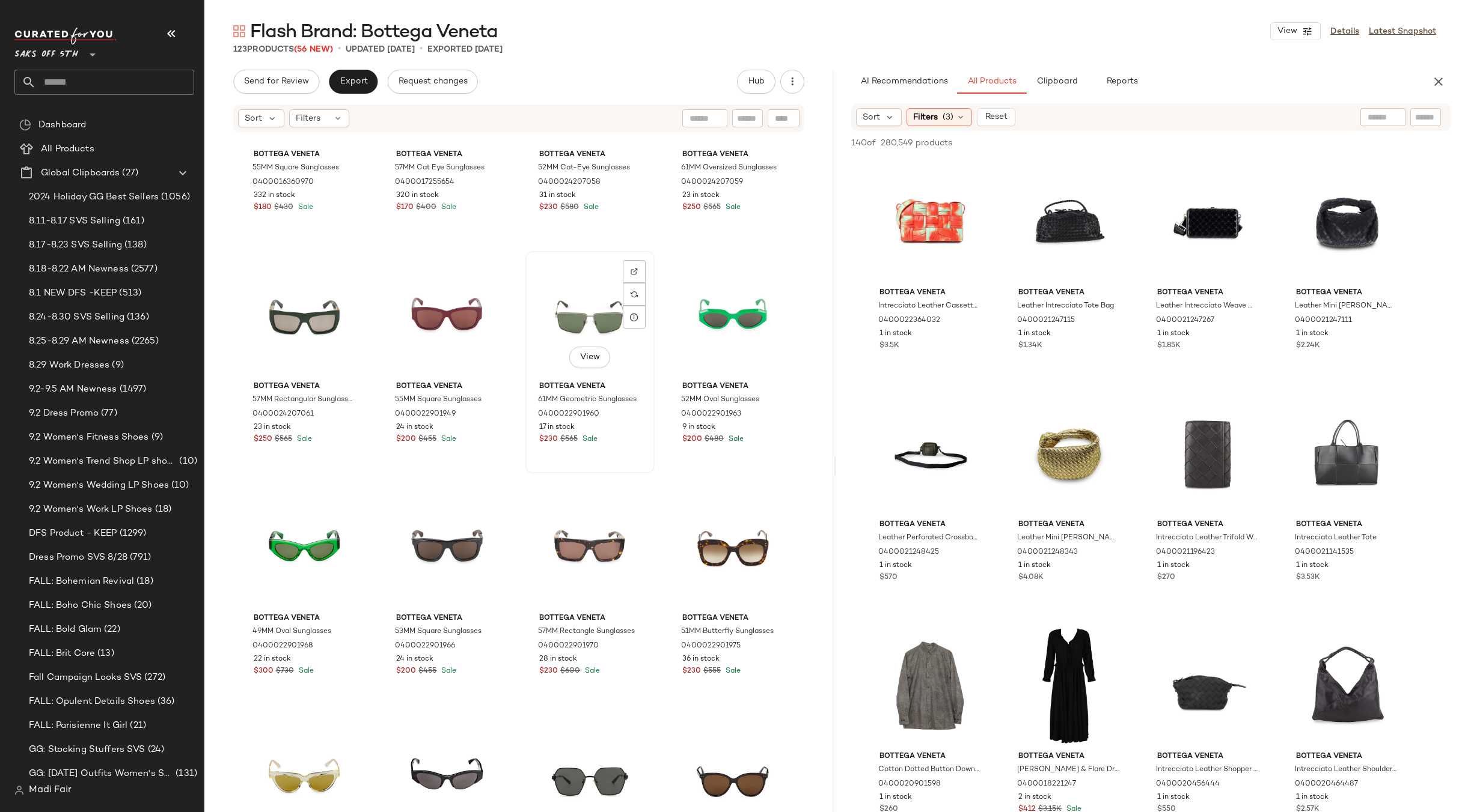
click at [565, 309] on div "View" at bounding box center [590, 315] width 121 height 122
click at [316, 525] on div "View" at bounding box center [305, 548] width 121 height 122
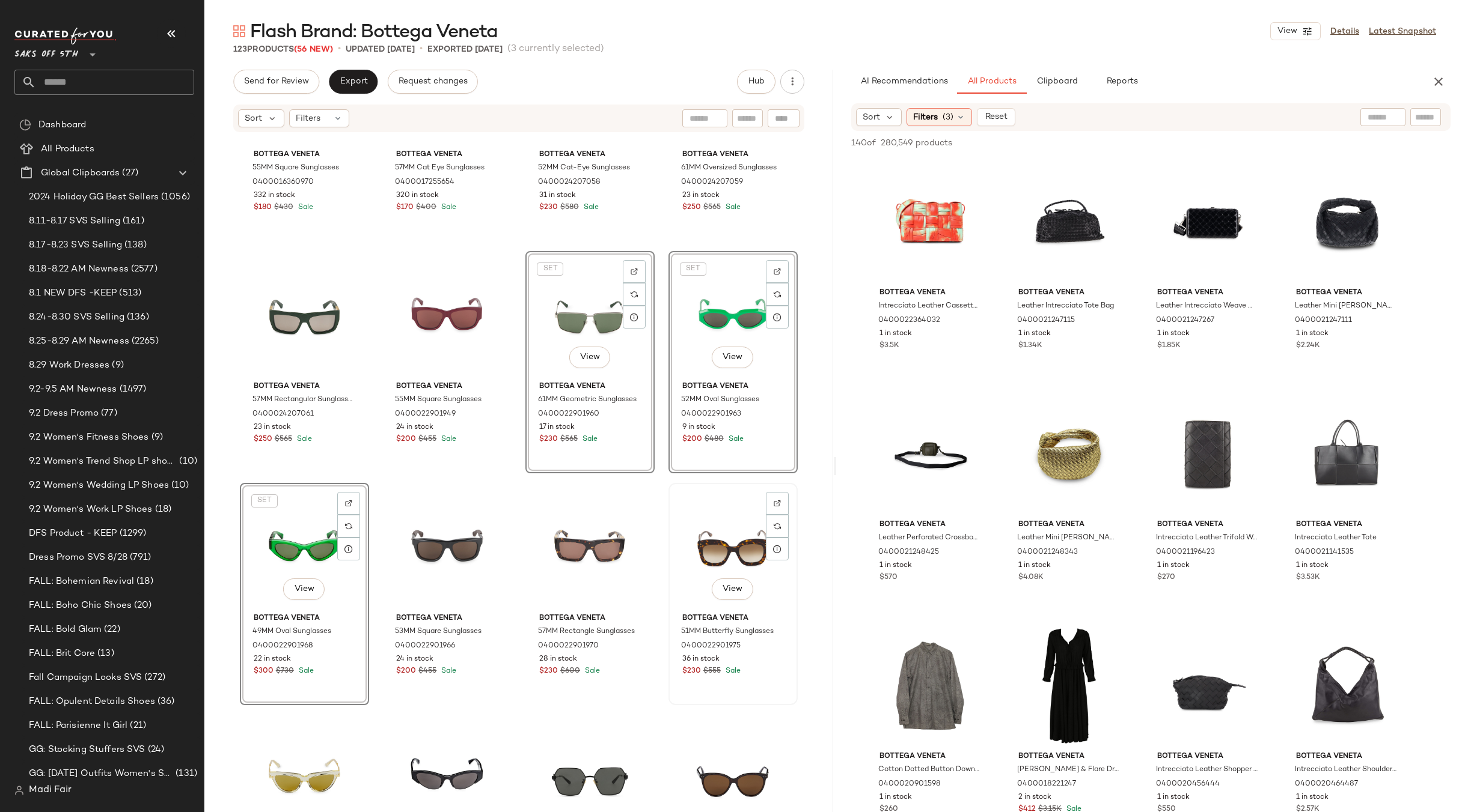
scroll to position [4576, 0]
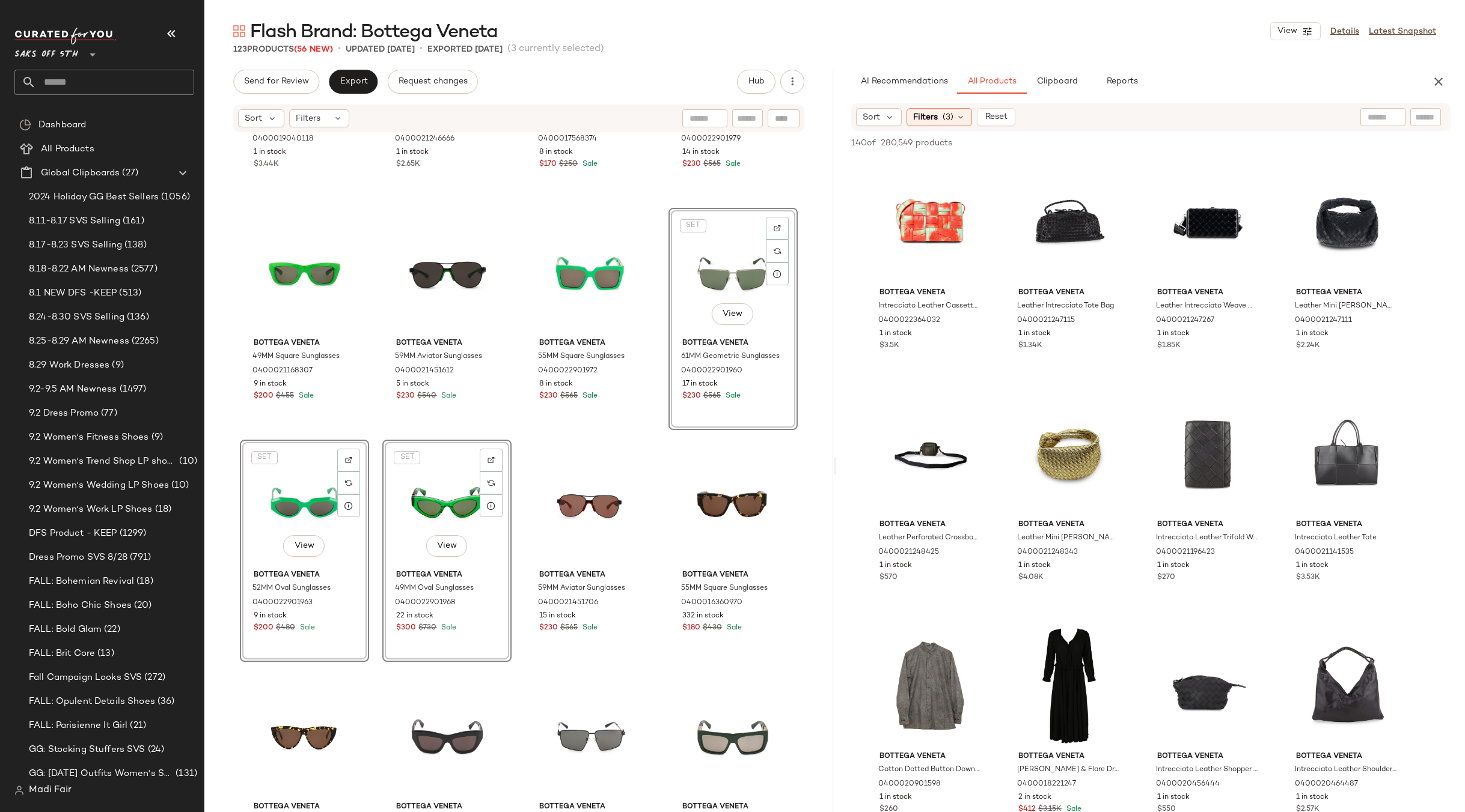
click at [652, 438] on div "Bottega Veneta Pouch Clutch 0400019040118 1 in stock $3.44K Bottega Veneta Lamb…" at bounding box center [518, 490] width 628 height 715
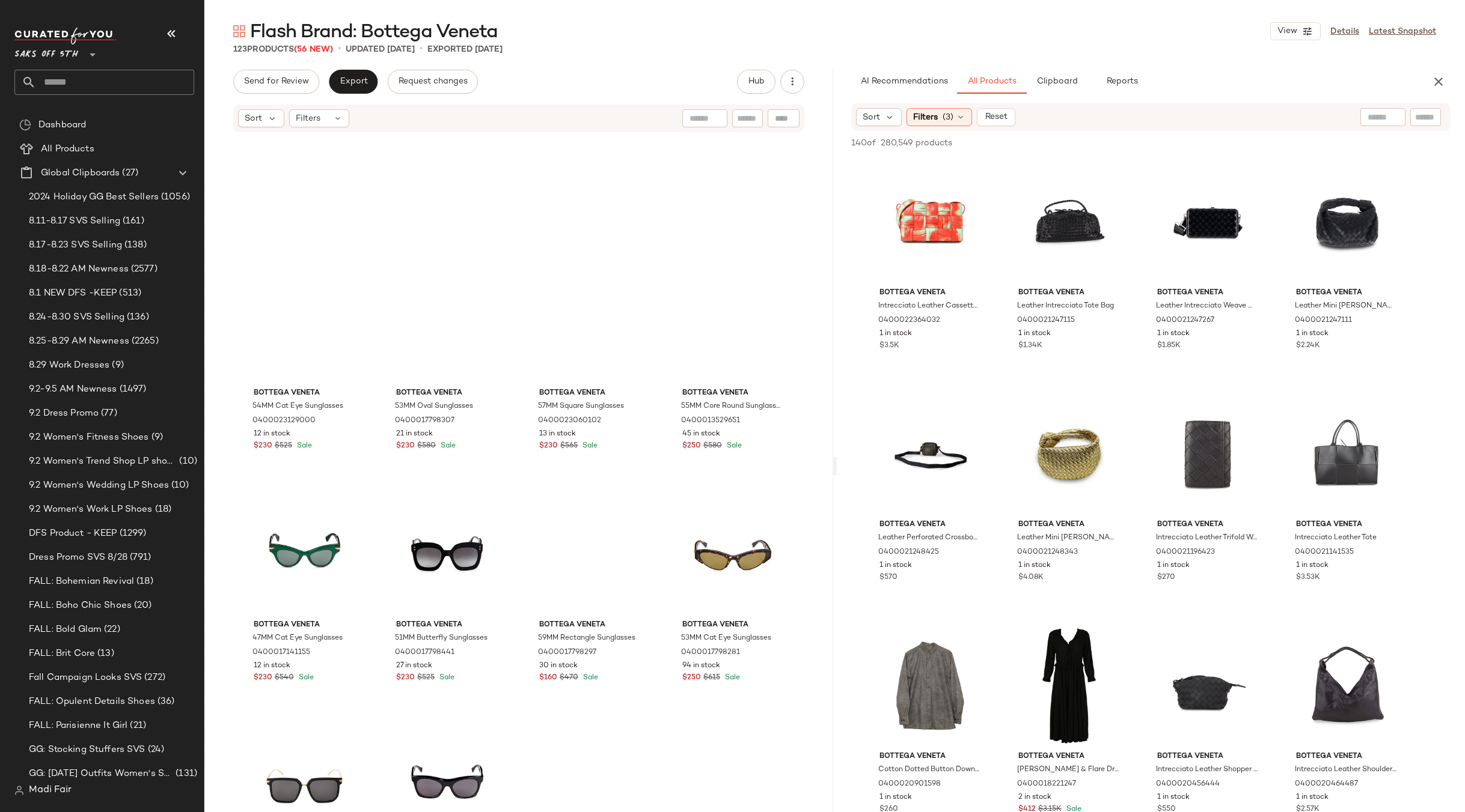
scroll to position [5358, 0]
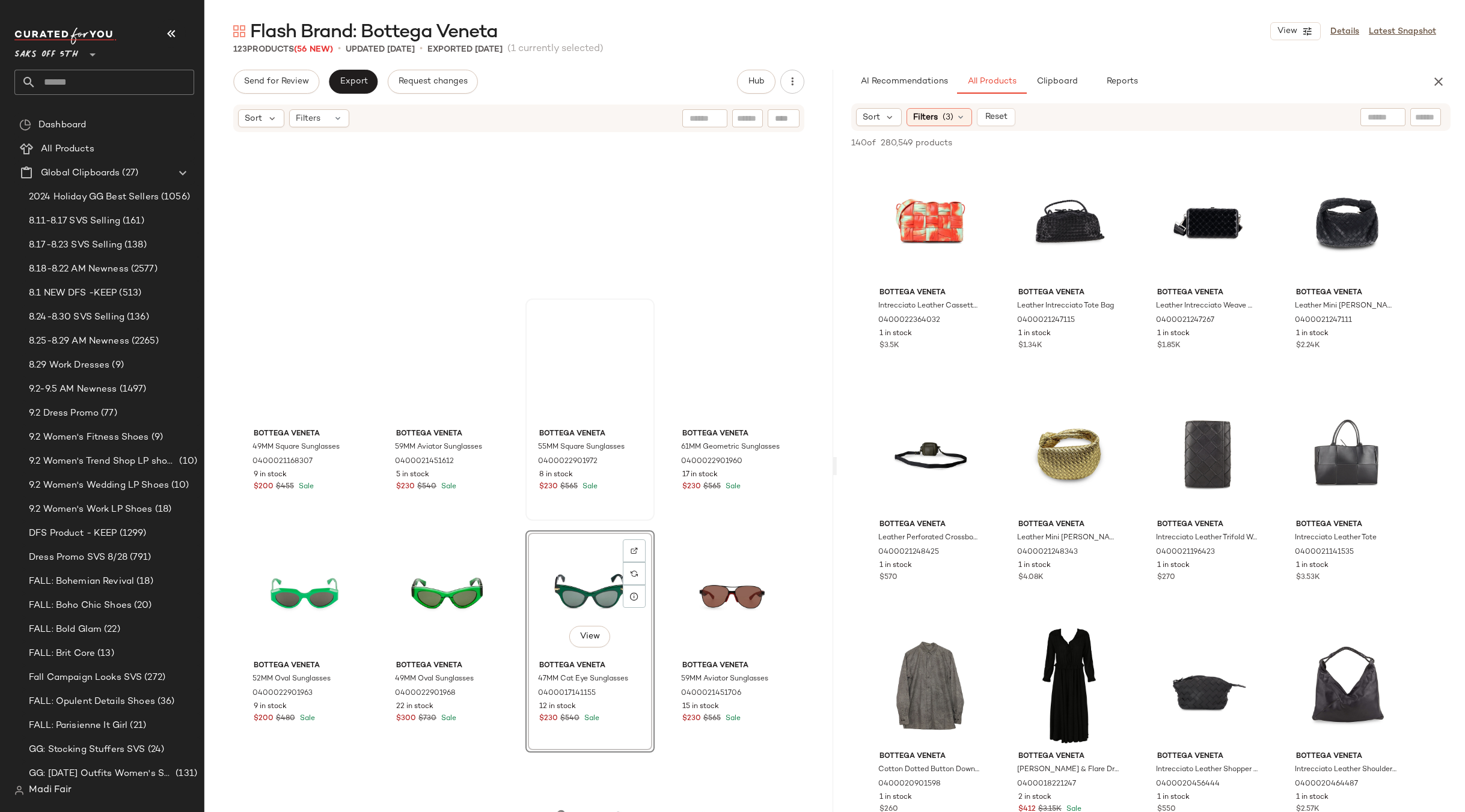
scroll to position [4457, 0]
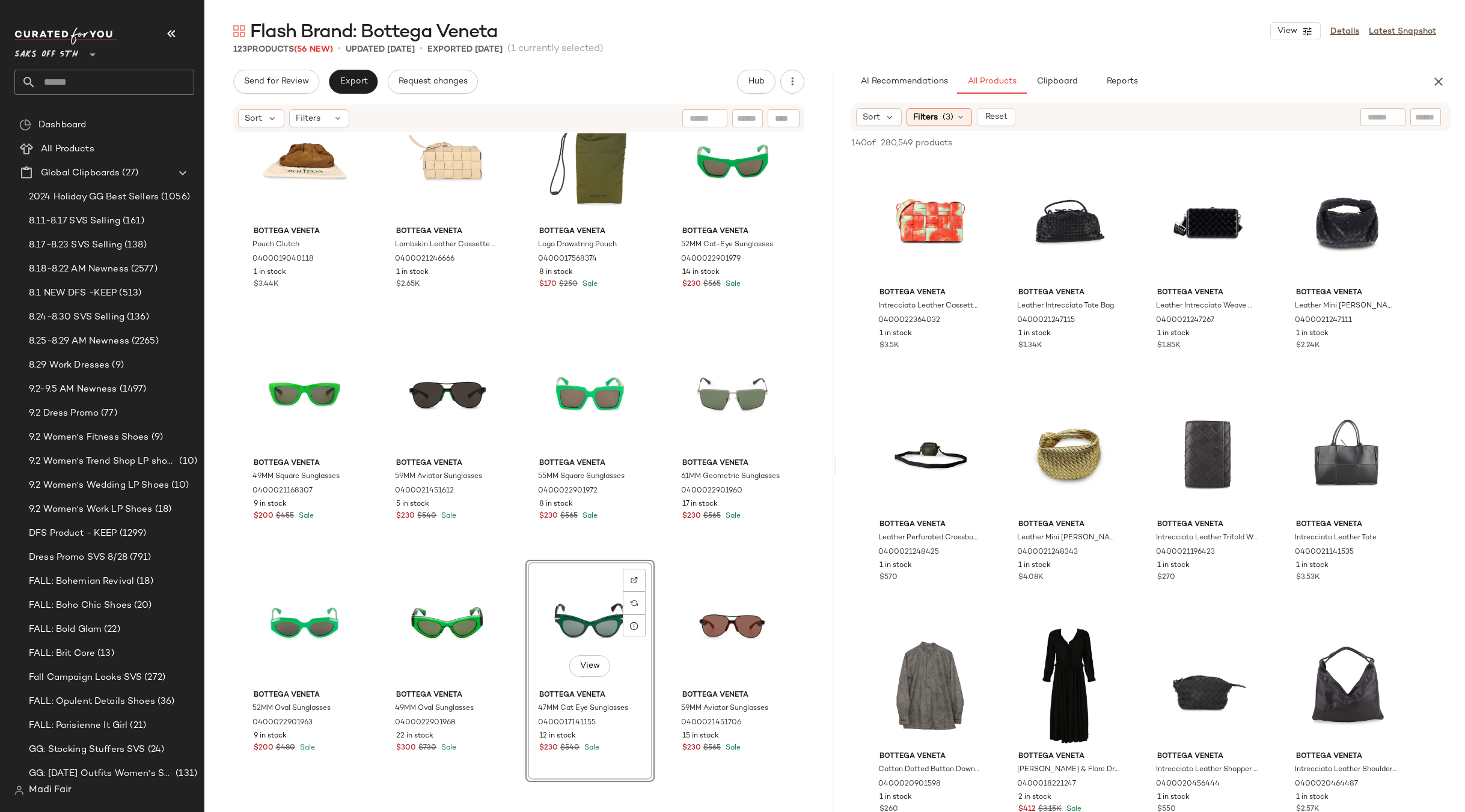
click at [664, 325] on div "Bottega Veneta Pouch Clutch 0400019040118 1 in stock $3.44K Bottega Veneta Lamb…" at bounding box center [518, 490] width 628 height 715
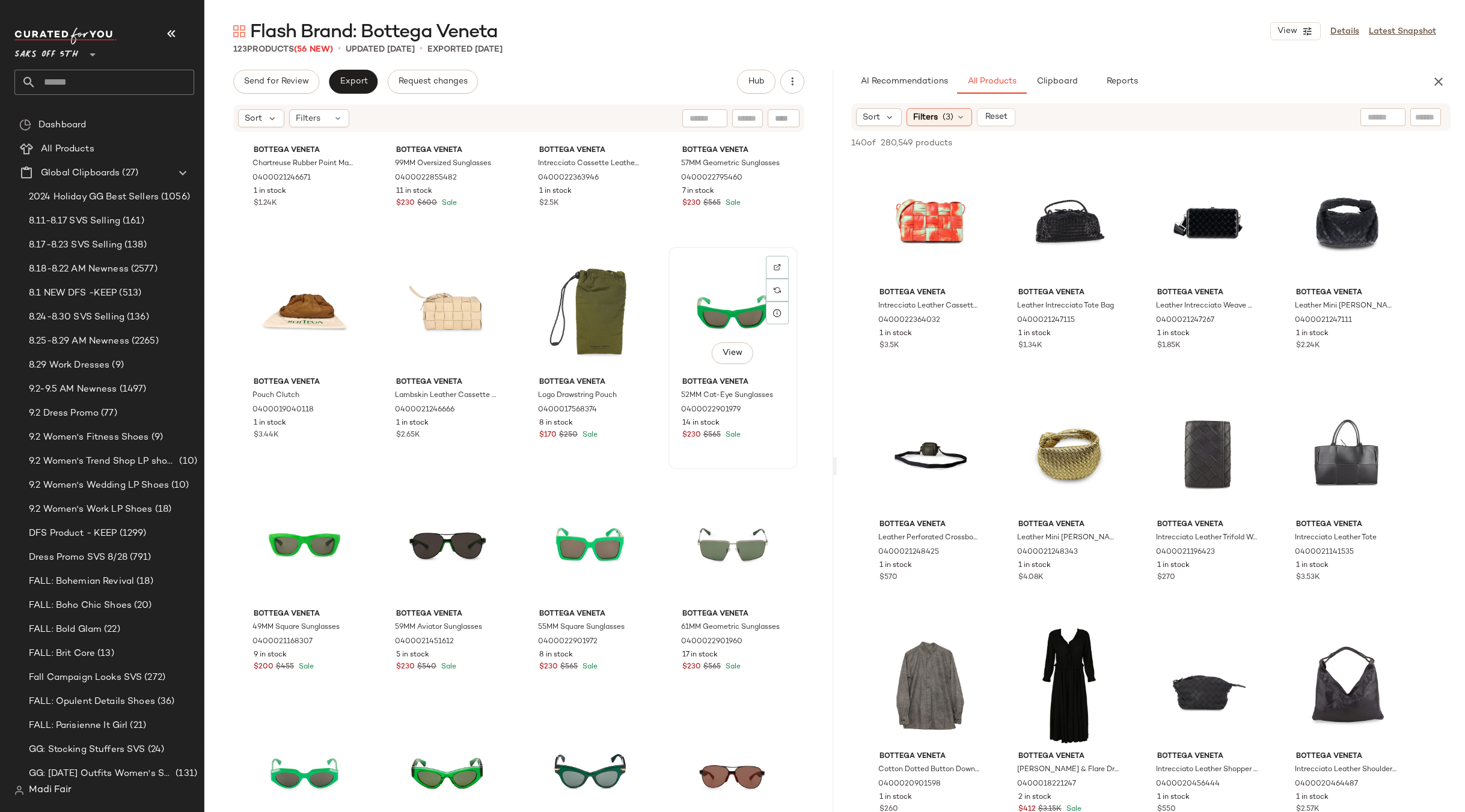
scroll to position [4156, 0]
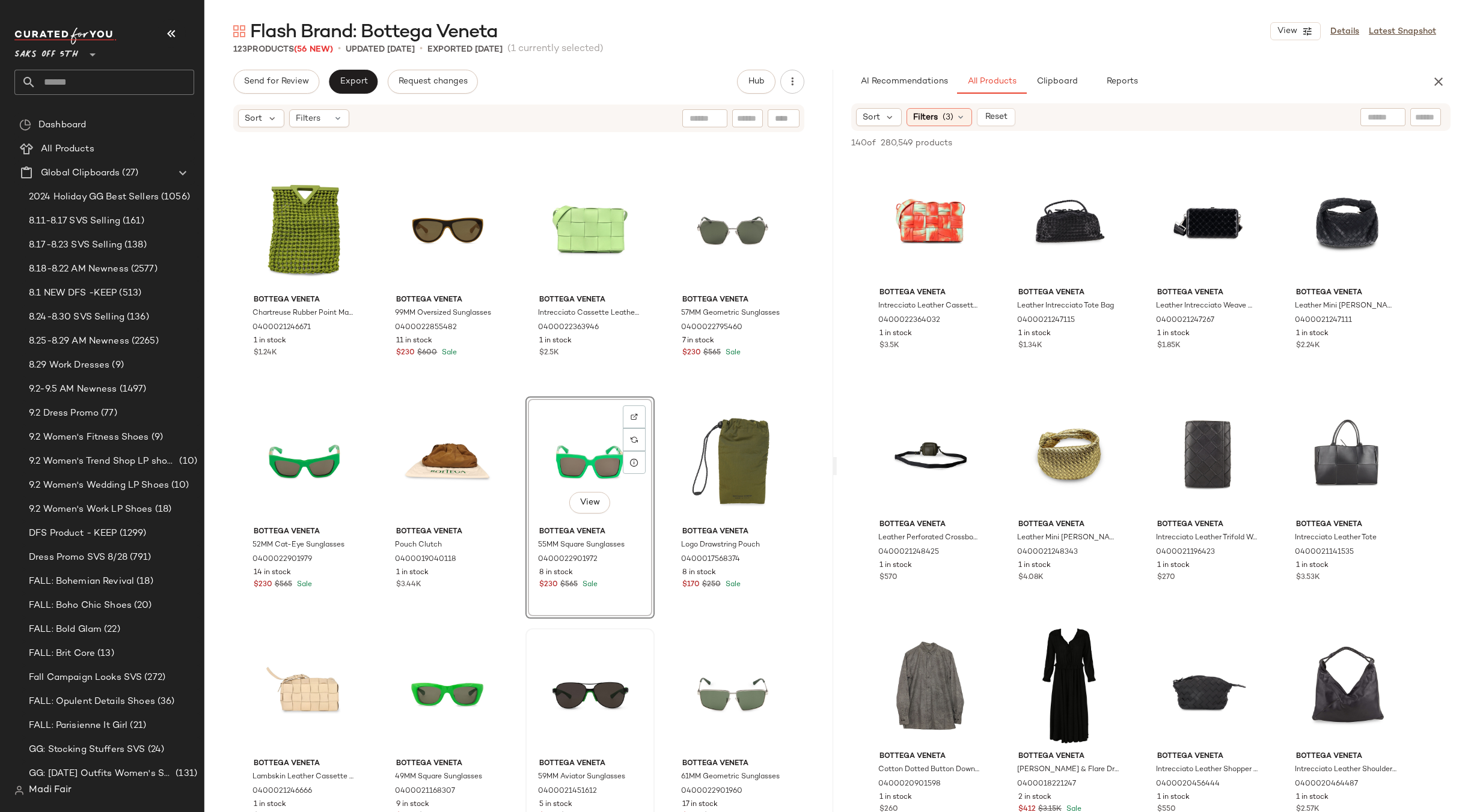
click at [657, 391] on div "Bottega Veneta Chartreuse Rubber Point Macramé Tote Bag 0400021246671 1 in stoc…" at bounding box center [518, 490] width 628 height 715
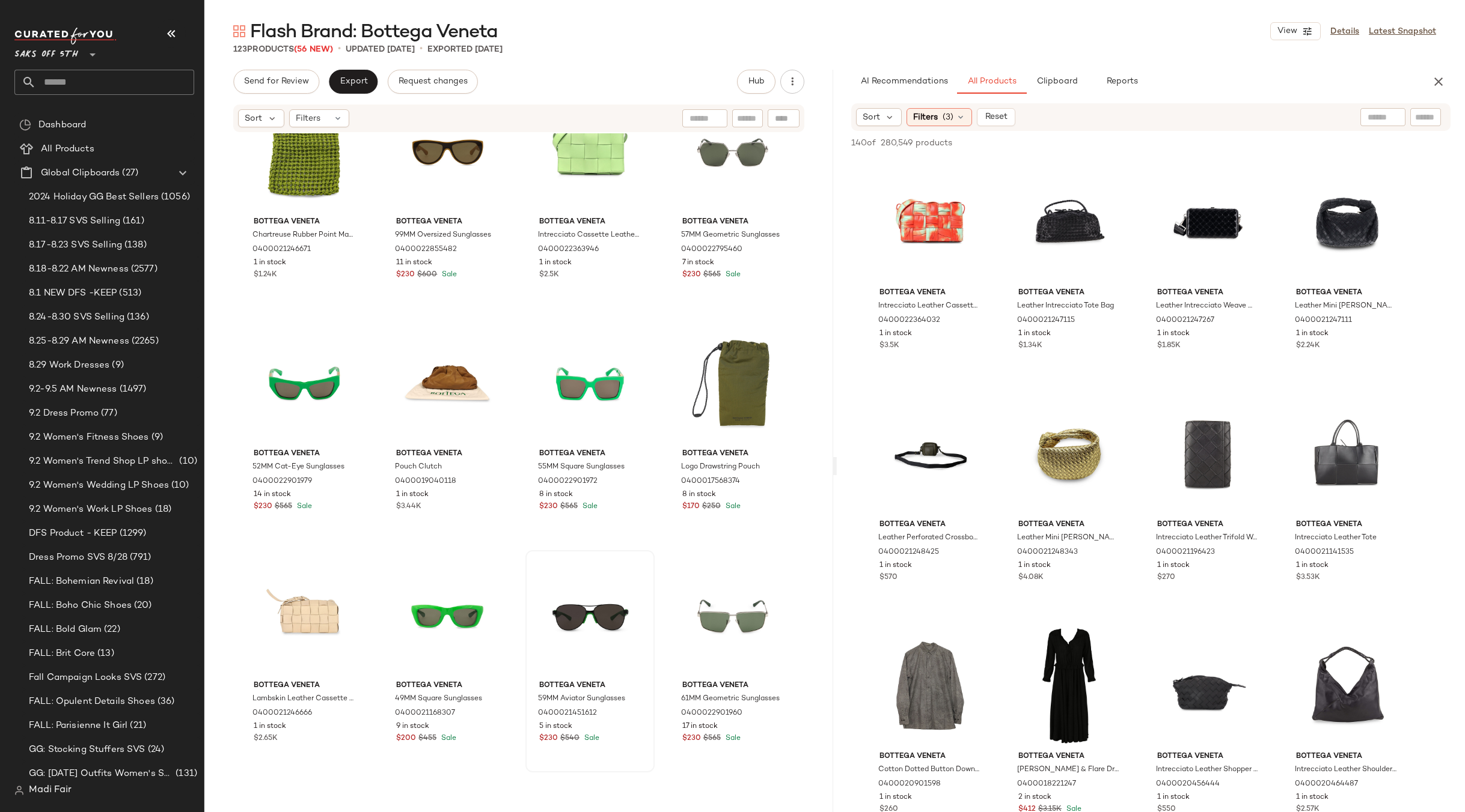
scroll to position [4457, 0]
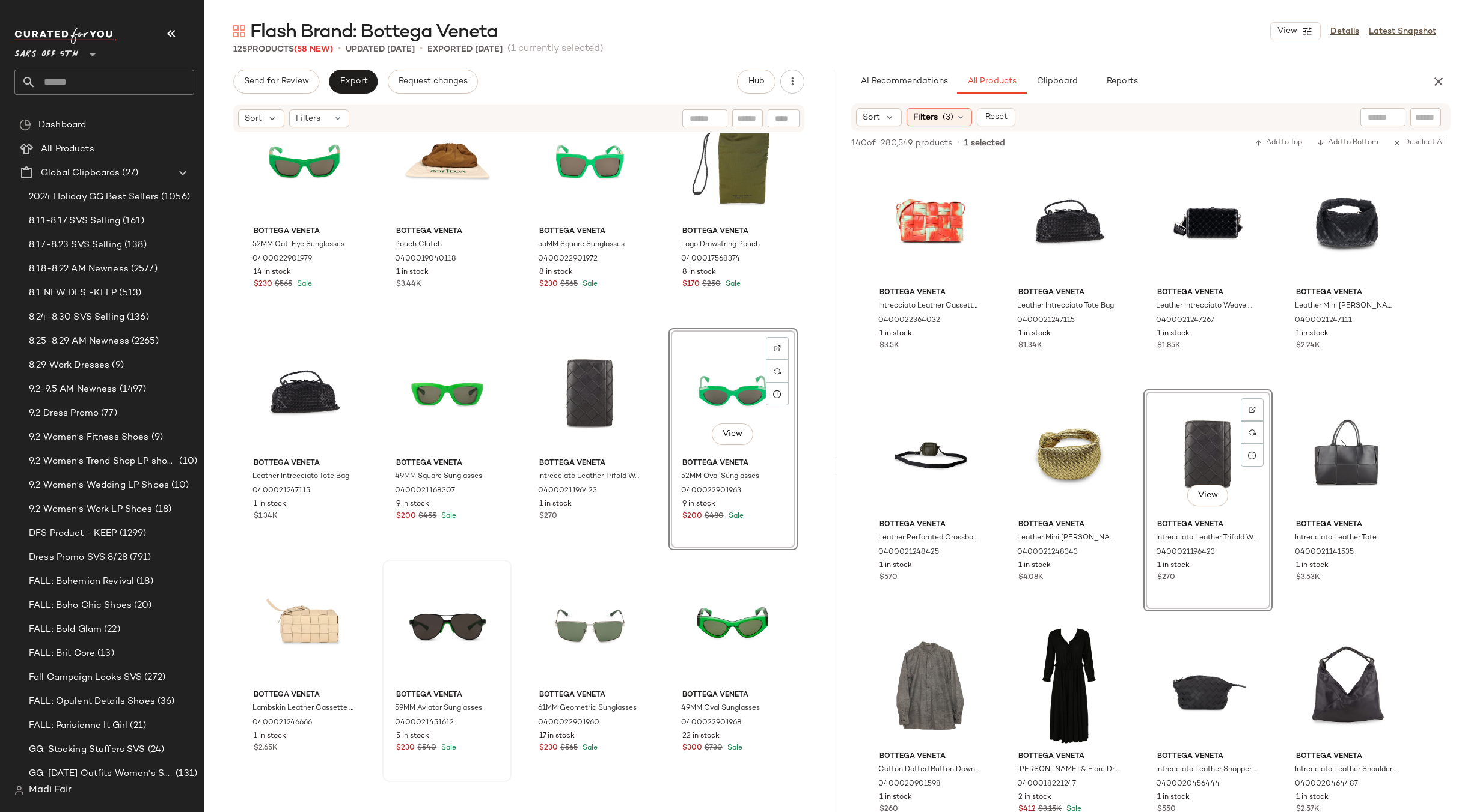
click at [656, 320] on div "Bottega Veneta Chartreuse Rubber Point Macramé Tote Bag 0400021246671 1 in stoc…" at bounding box center [518, 490] width 628 height 715
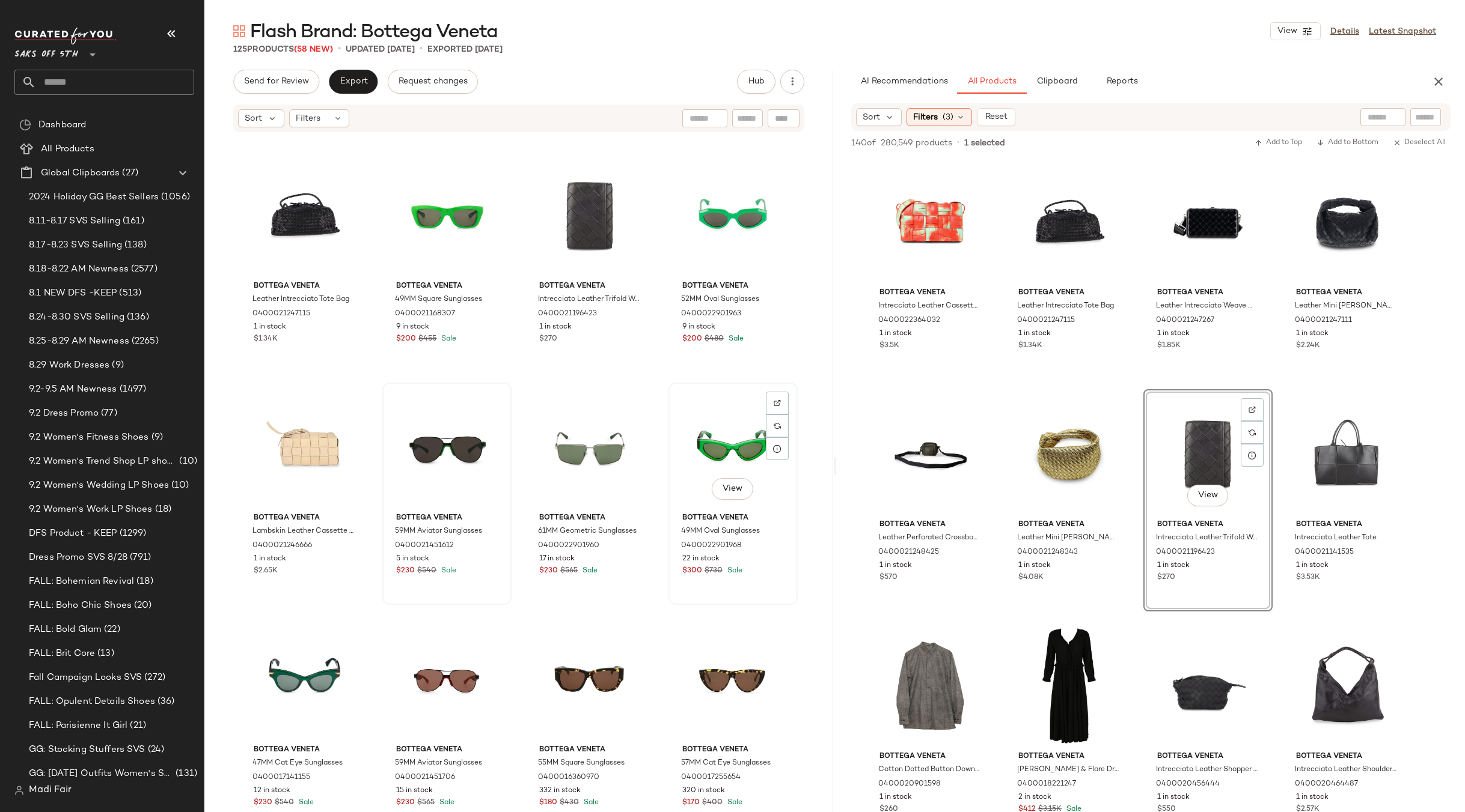
scroll to position [4637, 0]
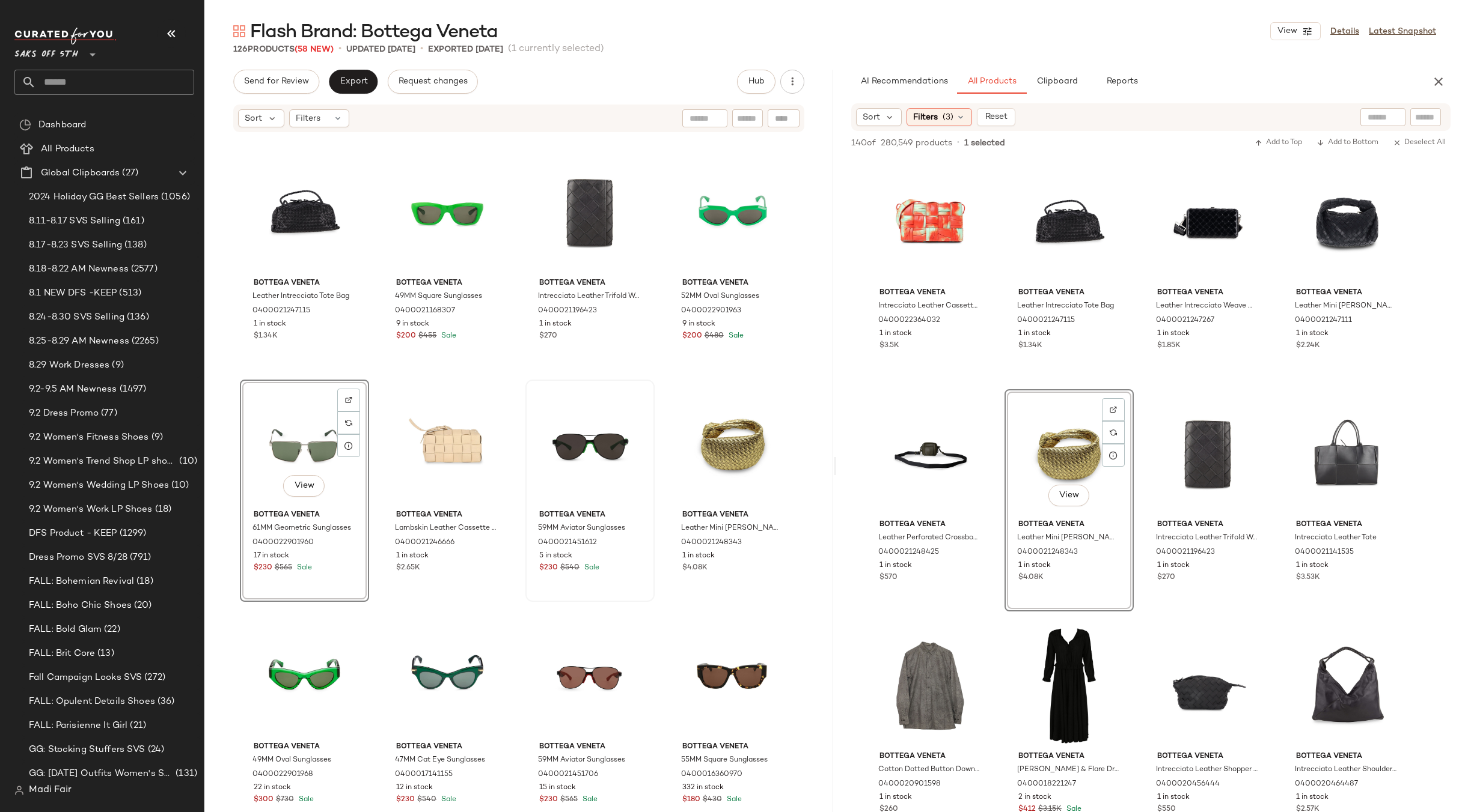
click at [661, 378] on div "Bottega Veneta 52MM Cat-Eye Sunglasses 0400022901979 14 in stock $230 $565 Sale…" at bounding box center [518, 490] width 628 height 715
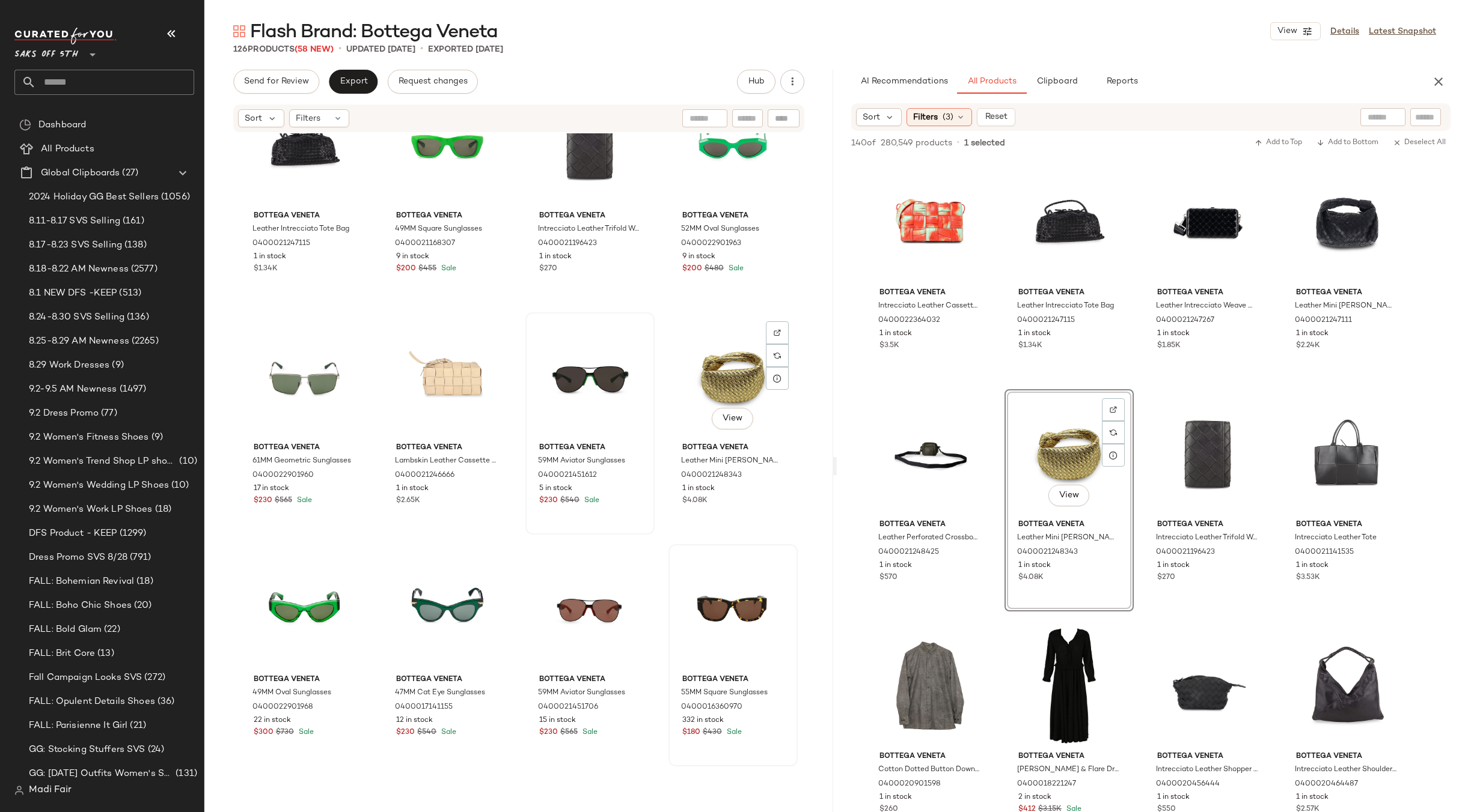
scroll to position [4877, 0]
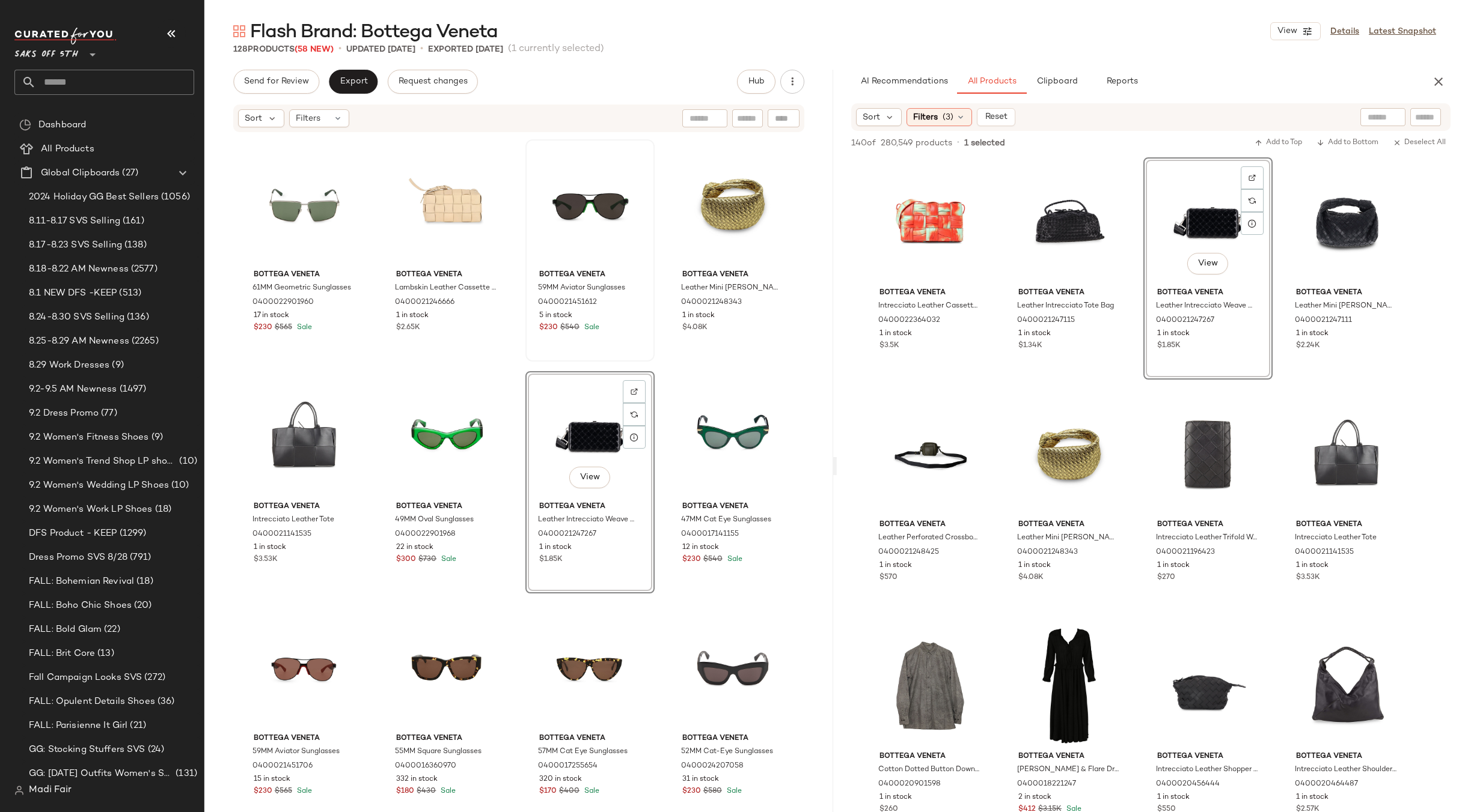
click at [657, 367] on div "Bottega Veneta Leather Intrecciato Tote Bag 0400021247115 1 in stock $1.34K Bot…" at bounding box center [518, 490] width 628 height 715
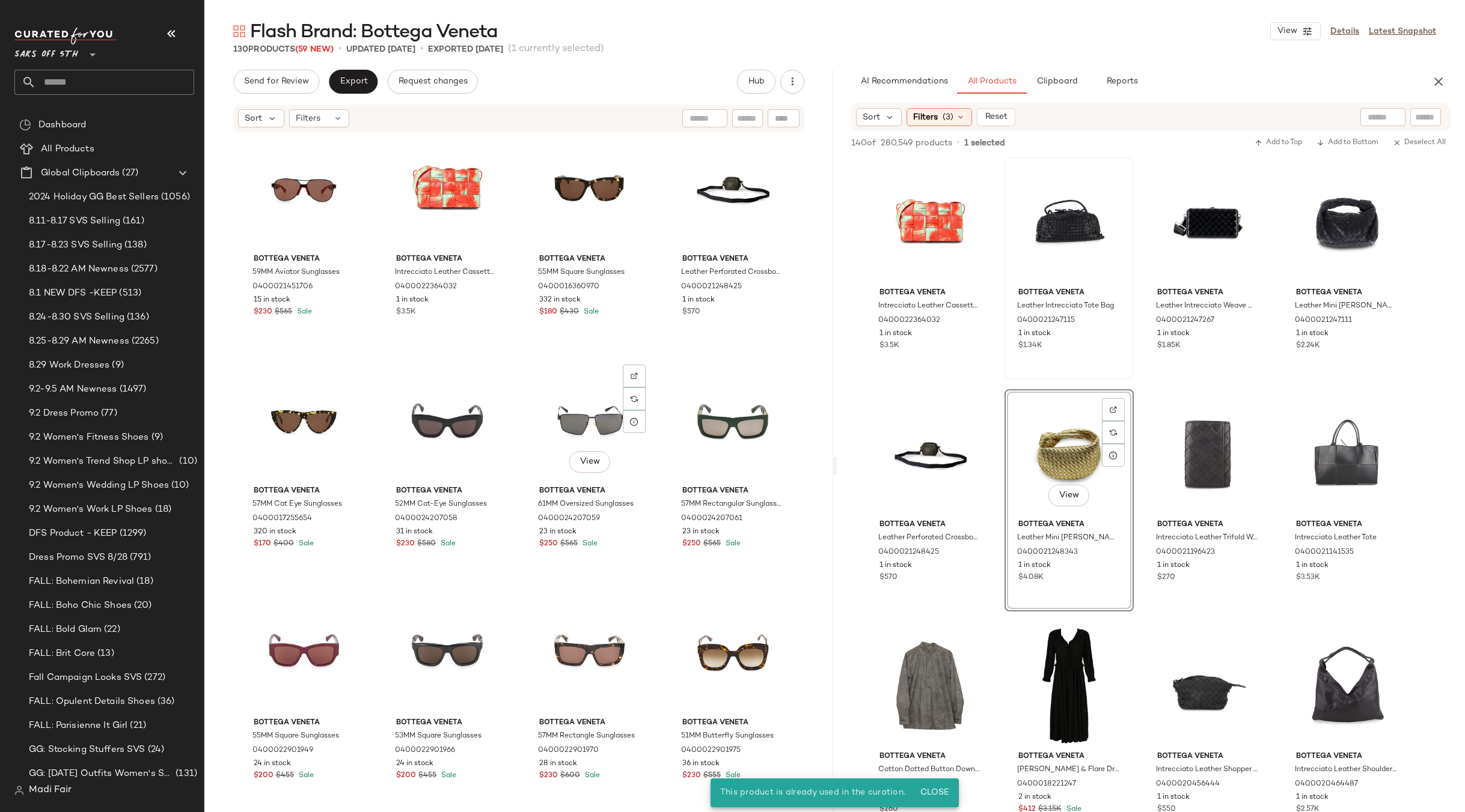
scroll to position [5238, 0]
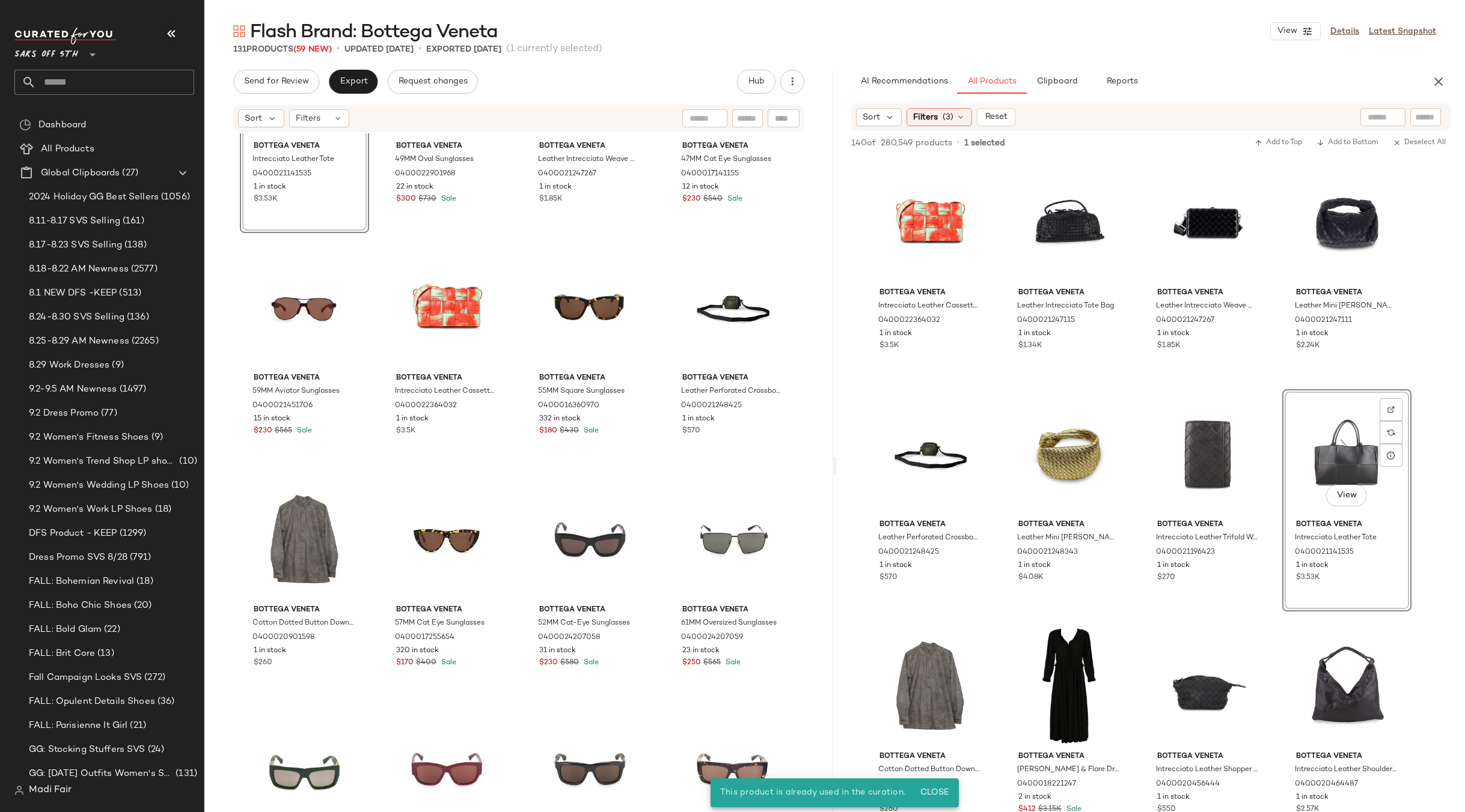
click at [652, 495] on div "View Bottega Veneta Intrecciato Leather Tote 0400021141535 1 in stock $3.53K Bo…" at bounding box center [518, 490] width 628 height 715
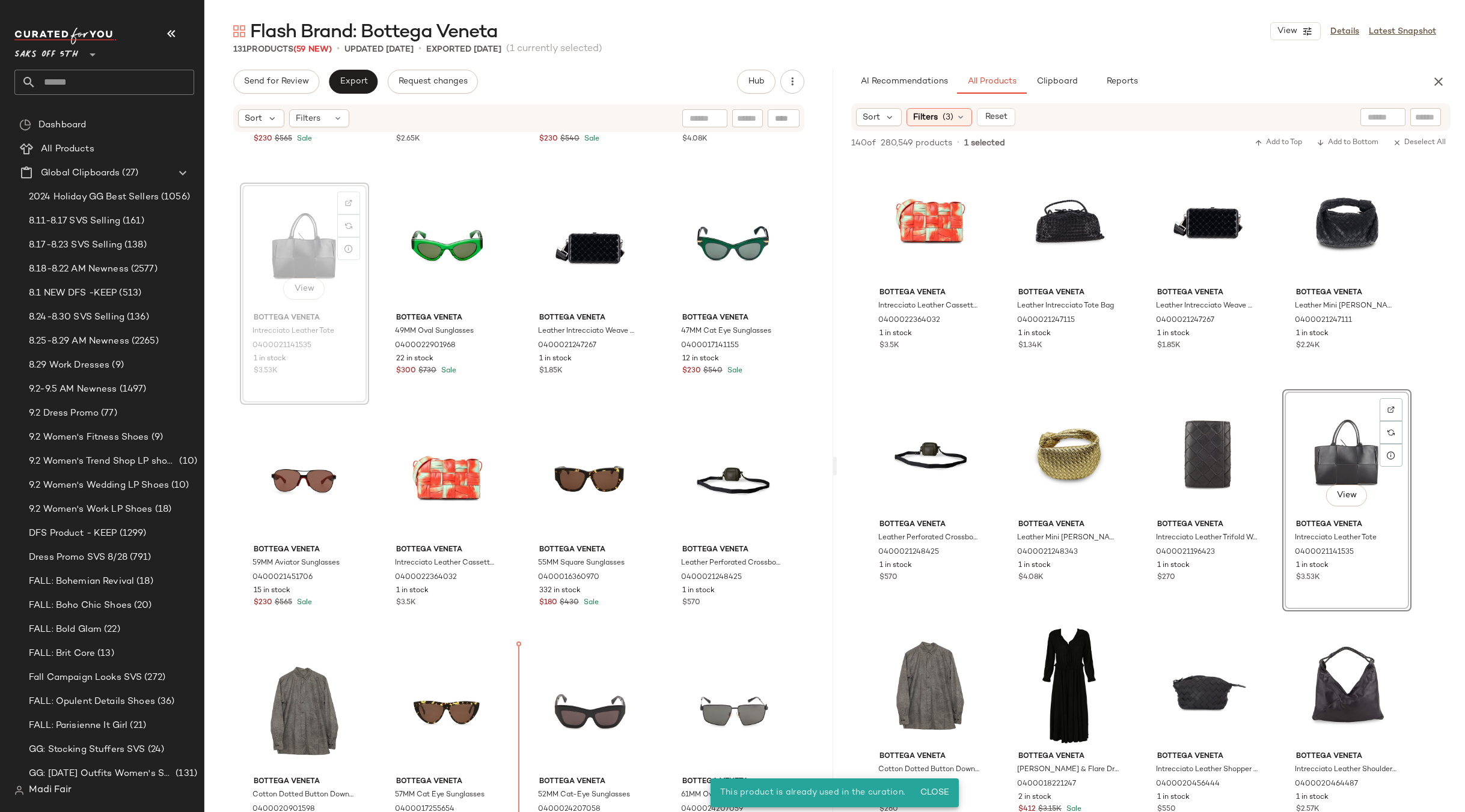
scroll to position [5085, 0]
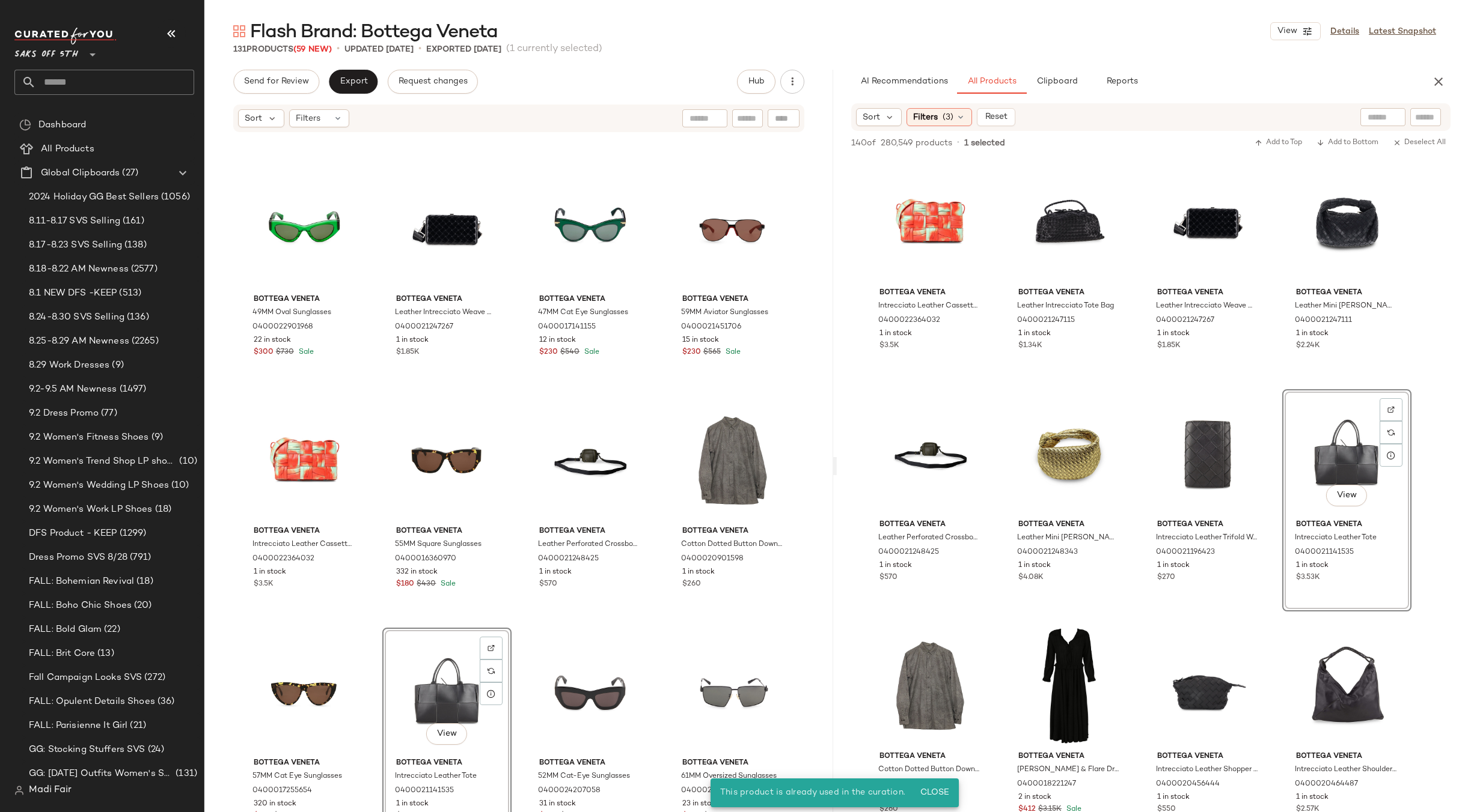
click at [661, 622] on div "Bottega Veneta 61MM Geometric Sunglasses 0400022901960 17 in stock $230 $565 Sa…" at bounding box center [518, 490] width 628 height 715
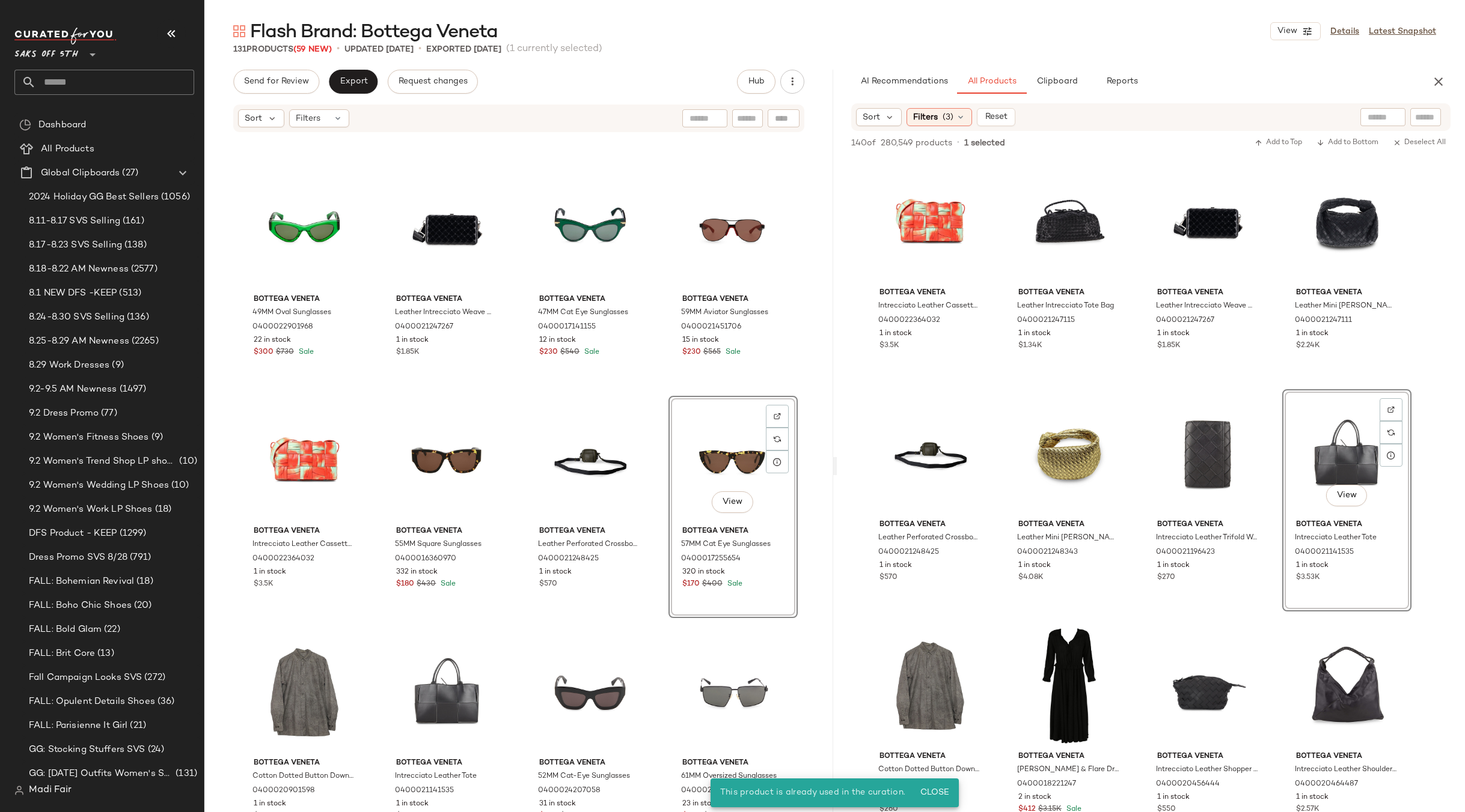
click at [658, 388] on div "Bottega Veneta 61MM Geometric Sunglasses 0400022901960 17 in stock $230 $565 Sa…" at bounding box center [518, 490] width 628 height 715
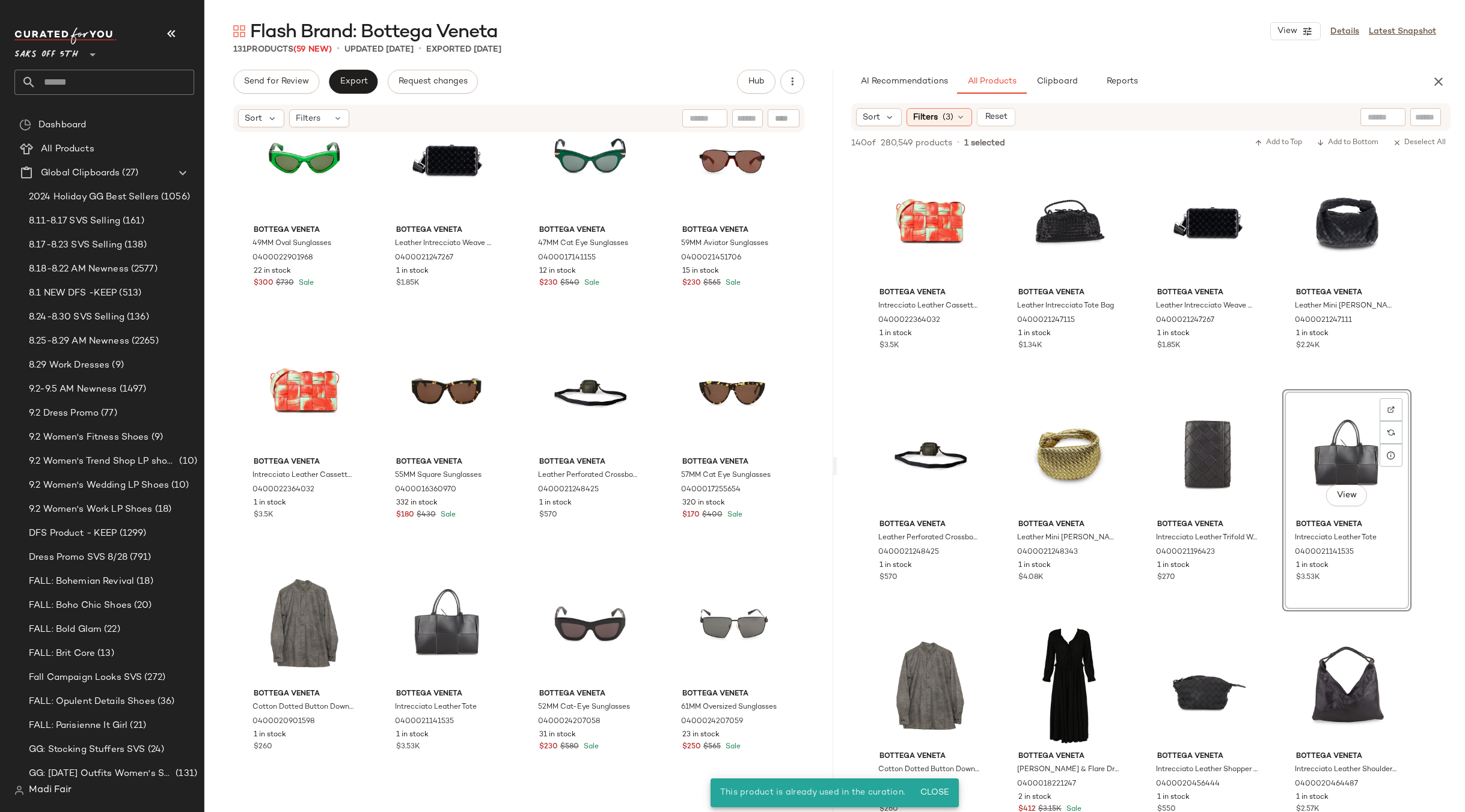
scroll to position [5324, 0]
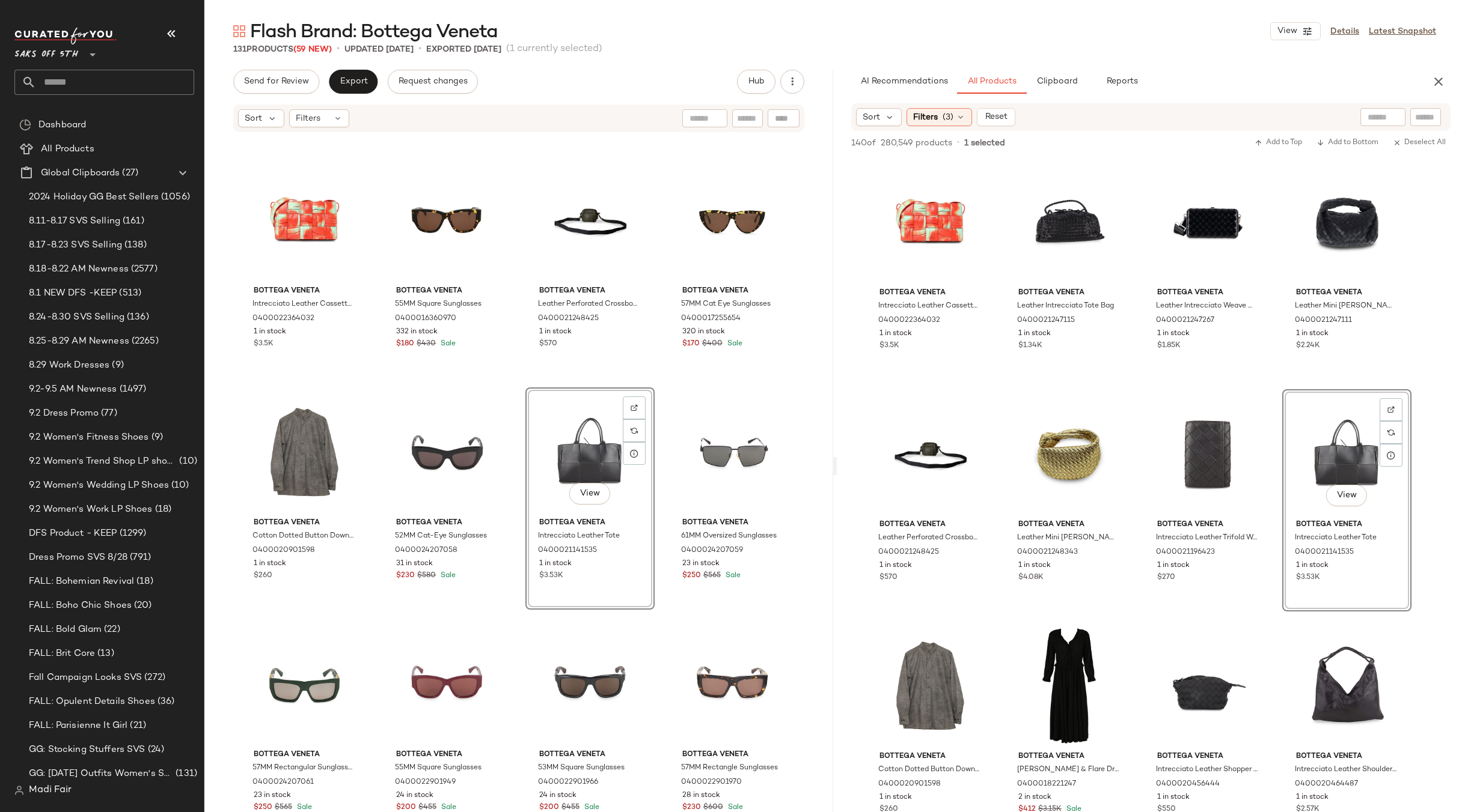
click at [659, 374] on div "Bottega Veneta 49MM Oval Sunglasses 0400022901968 22 in stock $300 $730 Sale Bo…" at bounding box center [518, 490] width 628 height 715
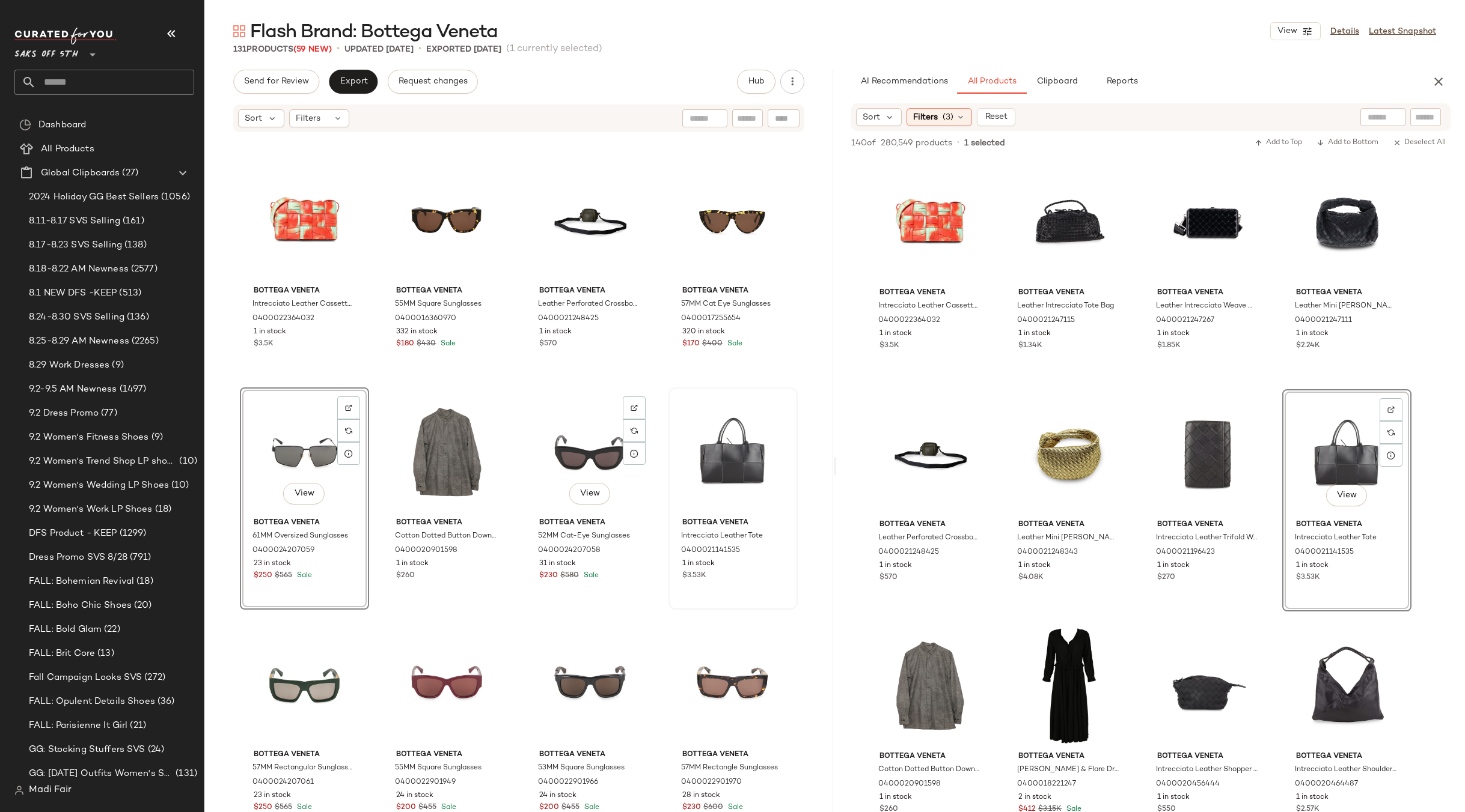
click at [670, 391] on div "Bottega Veneta Intrecciato Leather Tote 0400021141535 1 in stock $3.53K" at bounding box center [733, 498] width 127 height 220
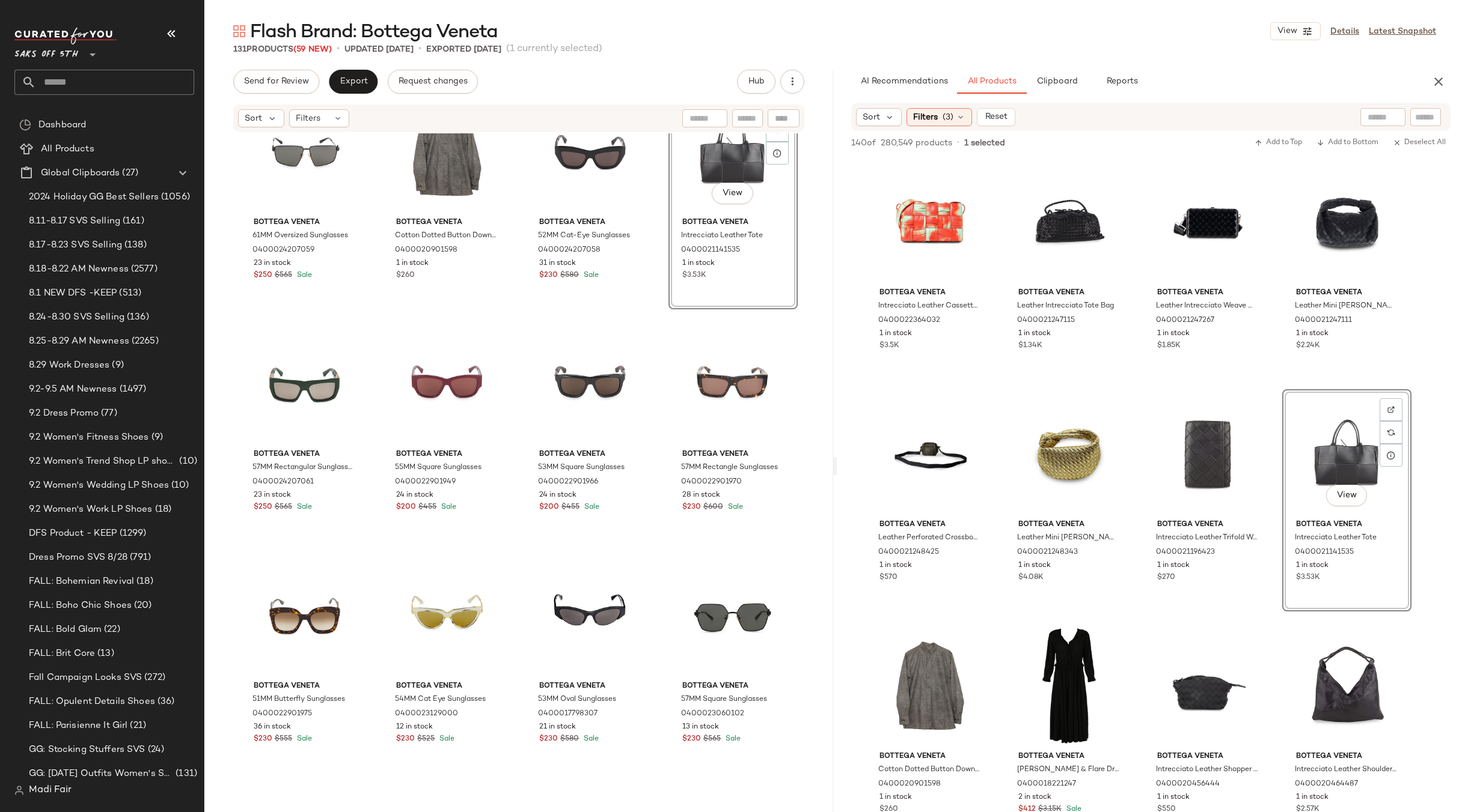
click at [661, 358] on div "Bottega Veneta Intrecciato Leather Cassette Crossbody Bag 0400022364032 1 in st…" at bounding box center [518, 490] width 628 height 715
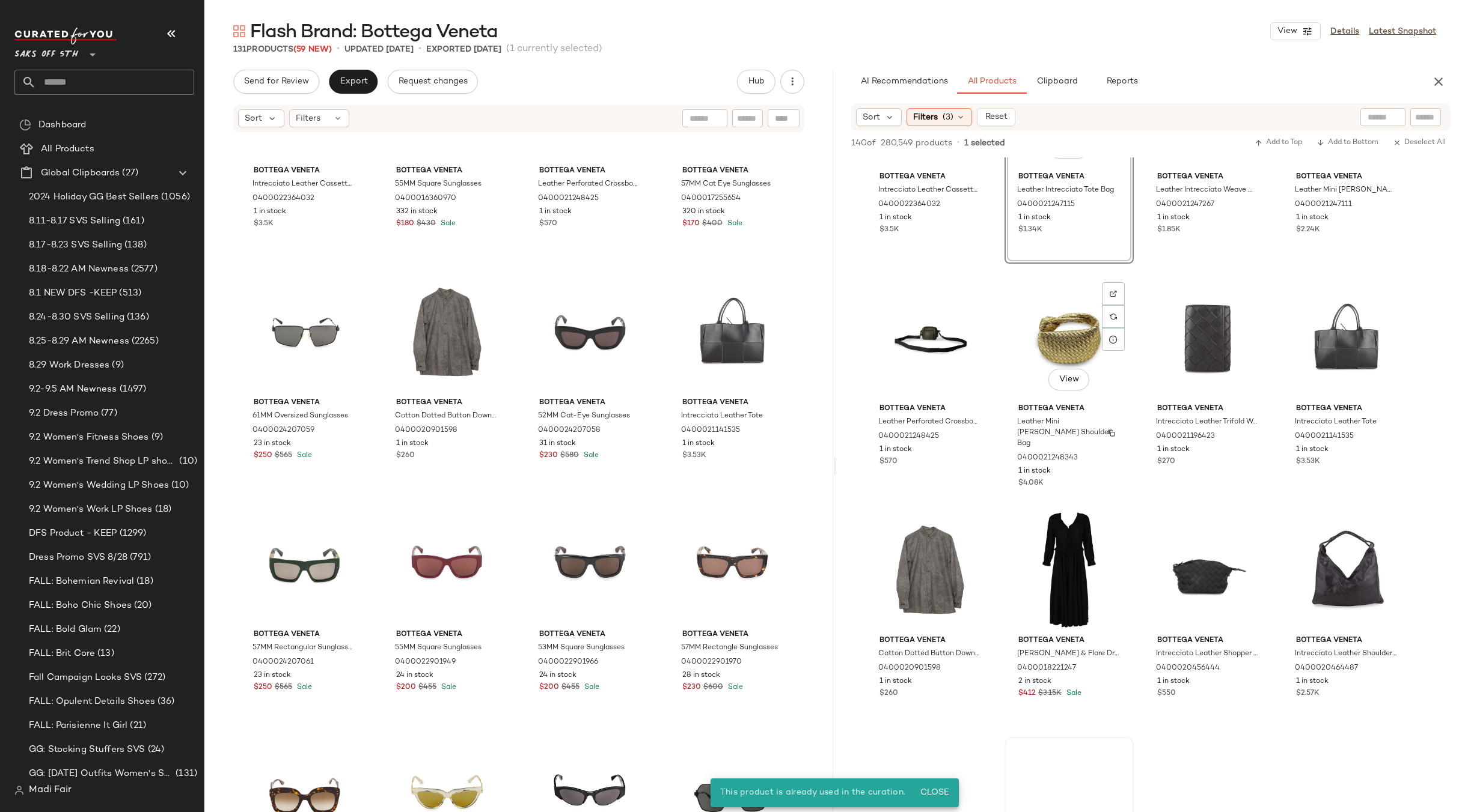
scroll to position [480, 0]
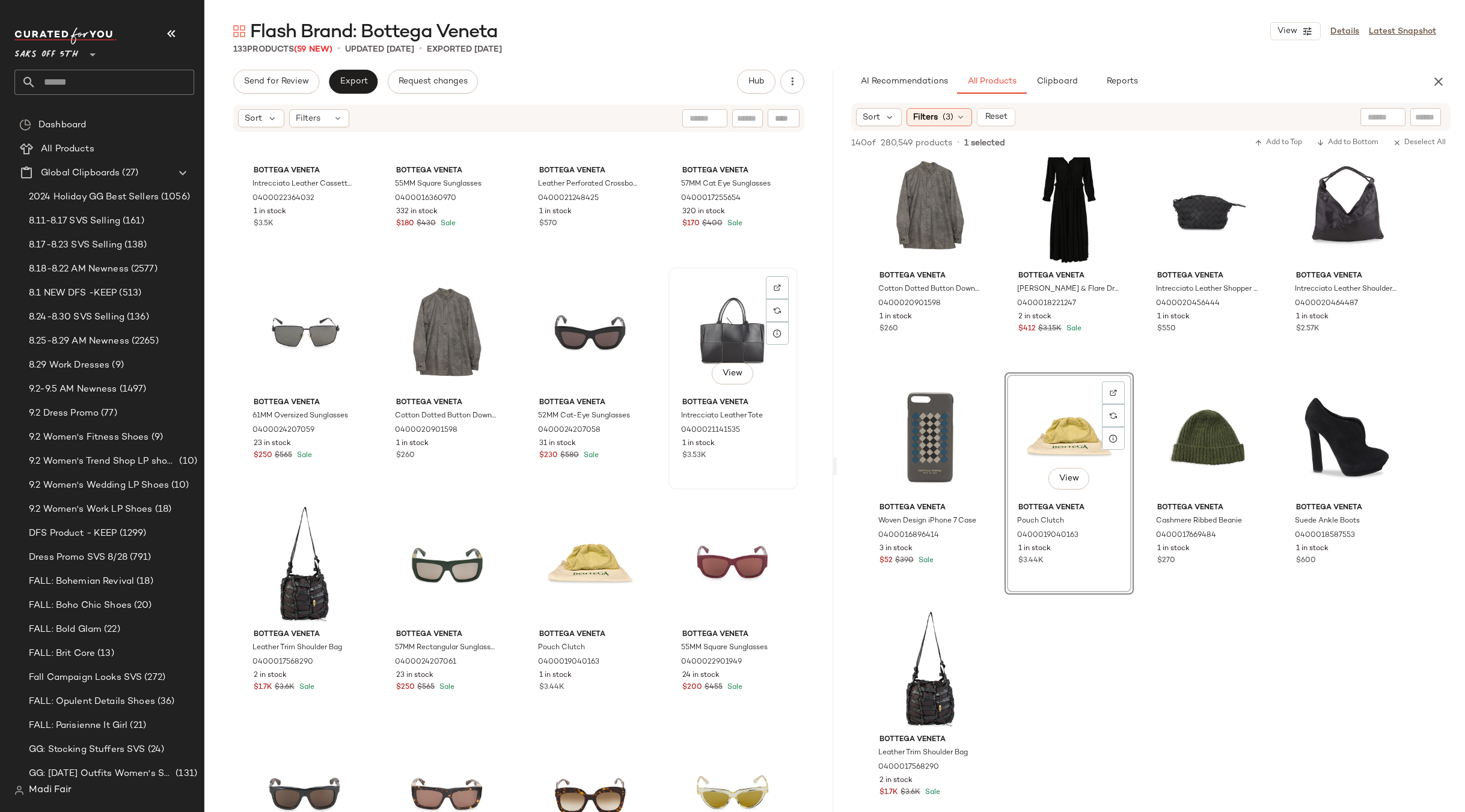
click at [670, 484] on div "View Bottega Veneta Intrecciato Leather Tote 0400021141535 1 in stock $3.53K" at bounding box center [733, 379] width 127 height 220
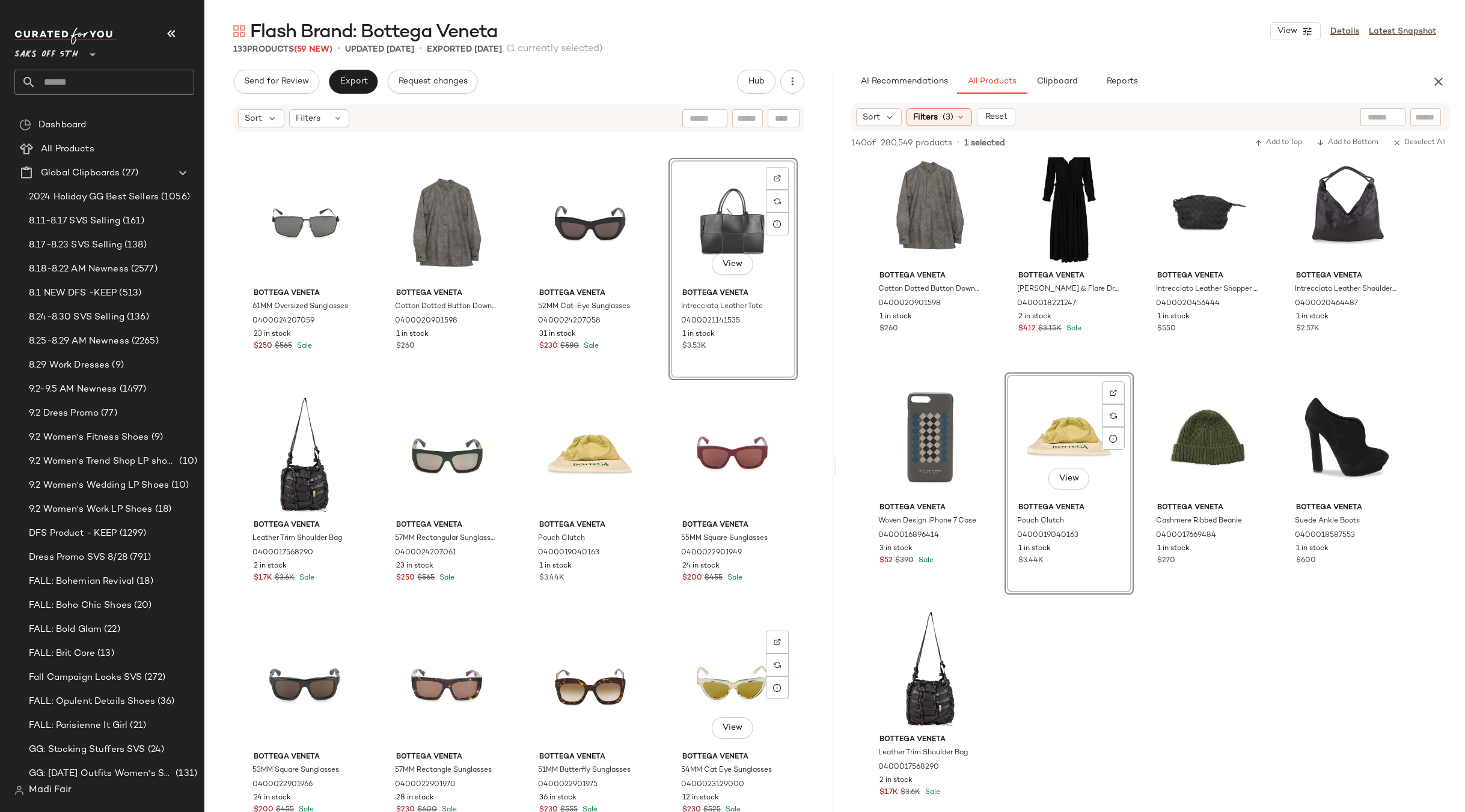
scroll to position [5685, 0]
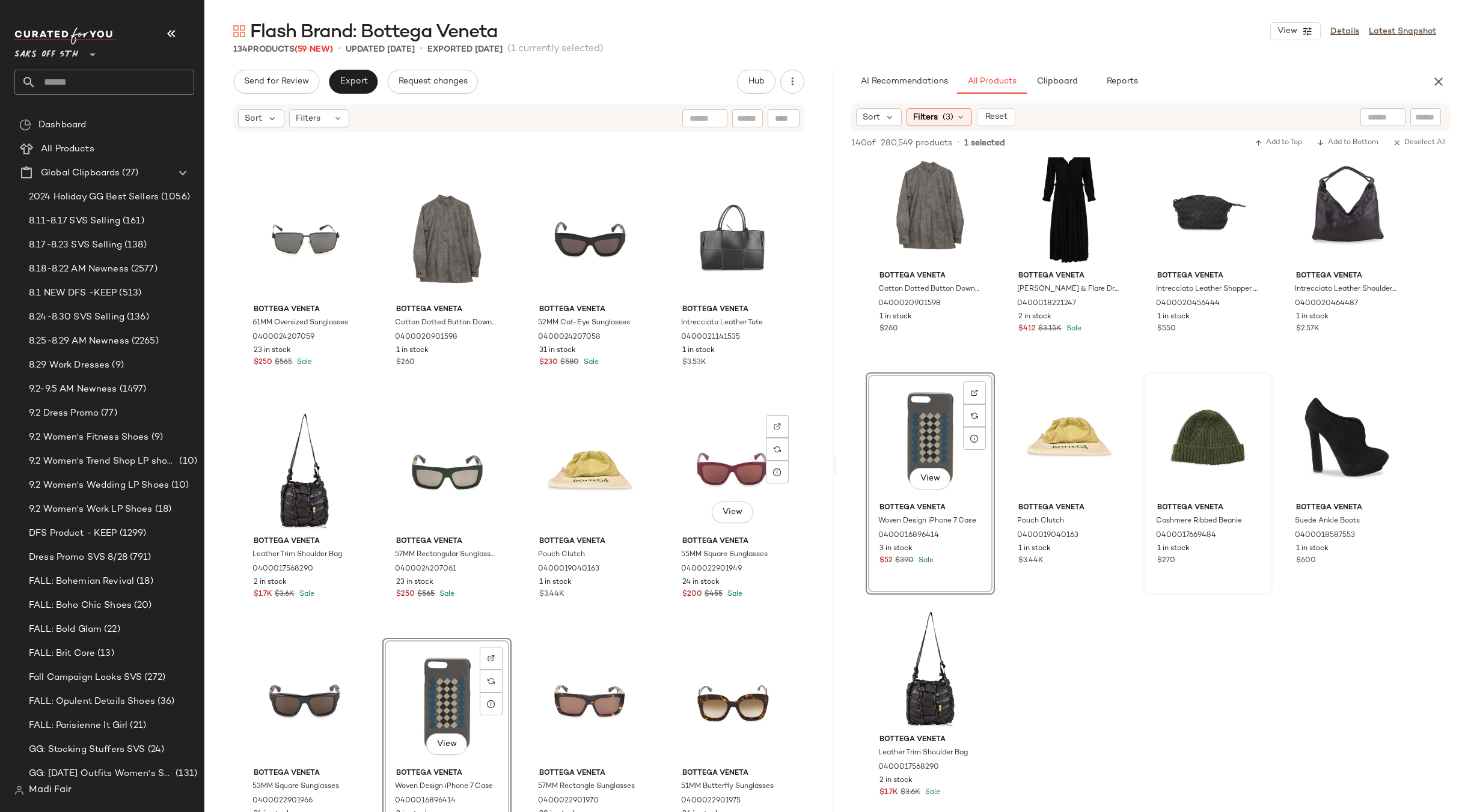
scroll to position [5745, 0]
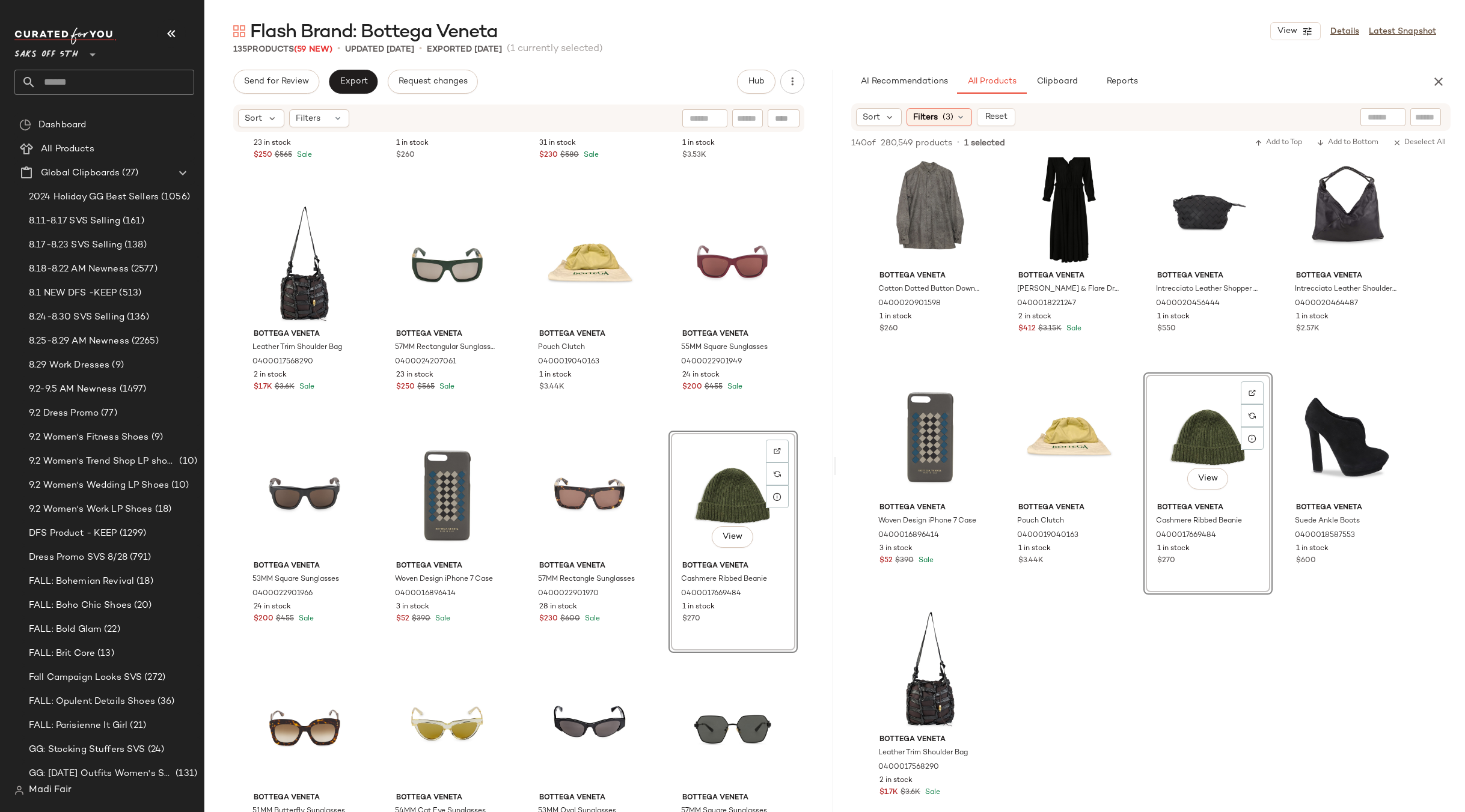
click at [657, 433] on div "Bottega Veneta 61MM Oversized Sunglasses 0400024207059 23 in stock $250 $565 Sa…" at bounding box center [518, 490] width 628 height 715
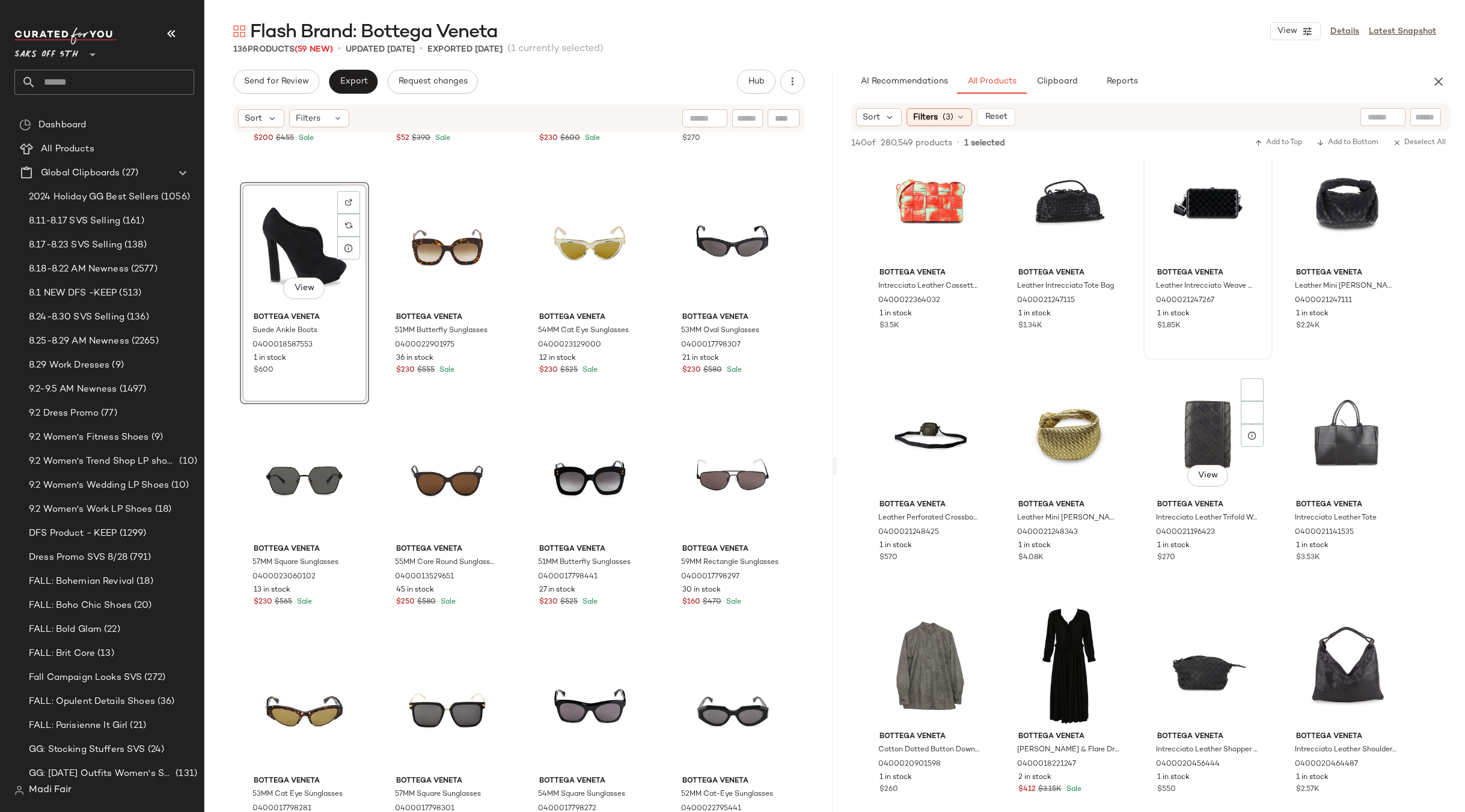
scroll to position [0, 0]
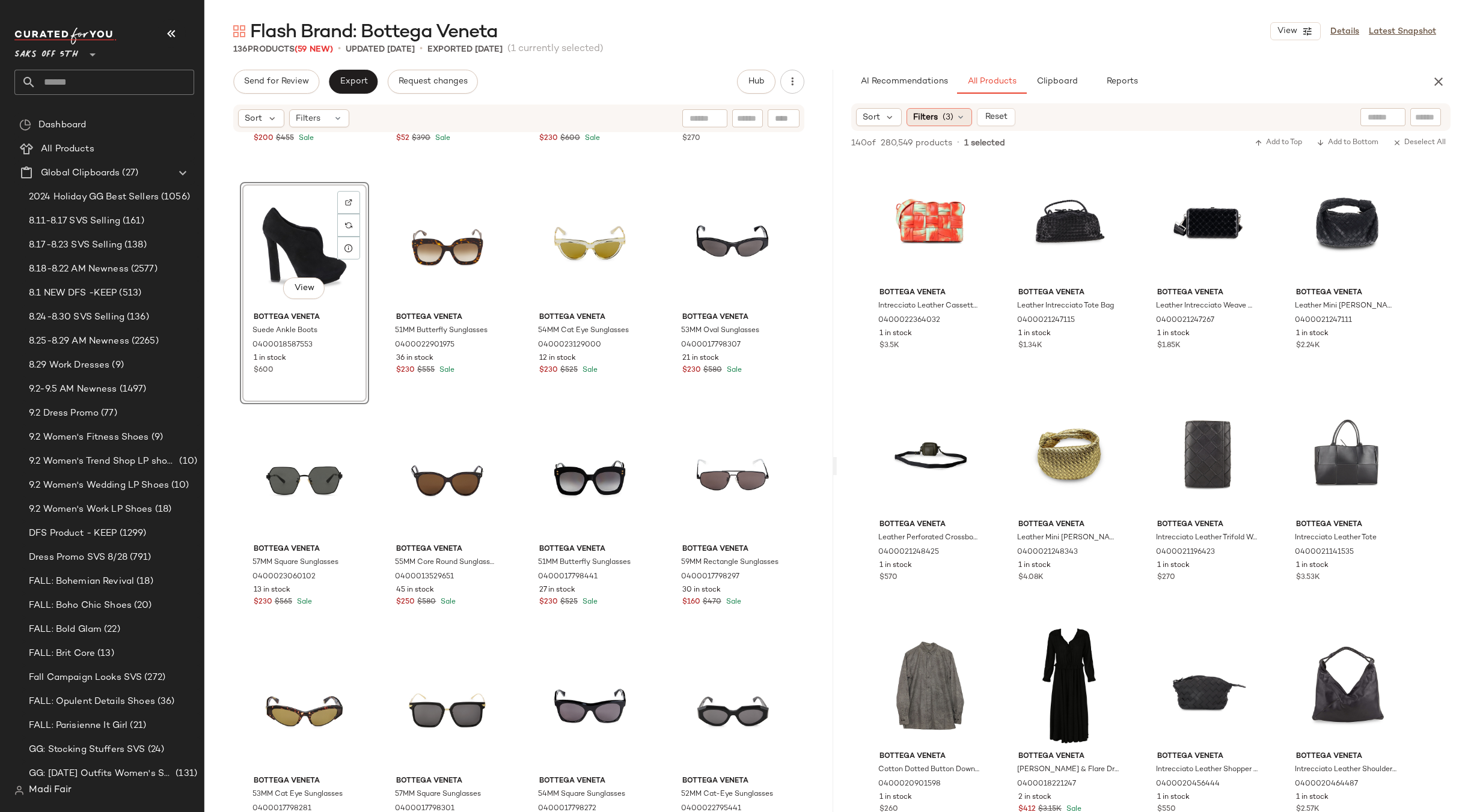
click at [938, 122] on div "Filters (3)" at bounding box center [939, 117] width 66 height 18
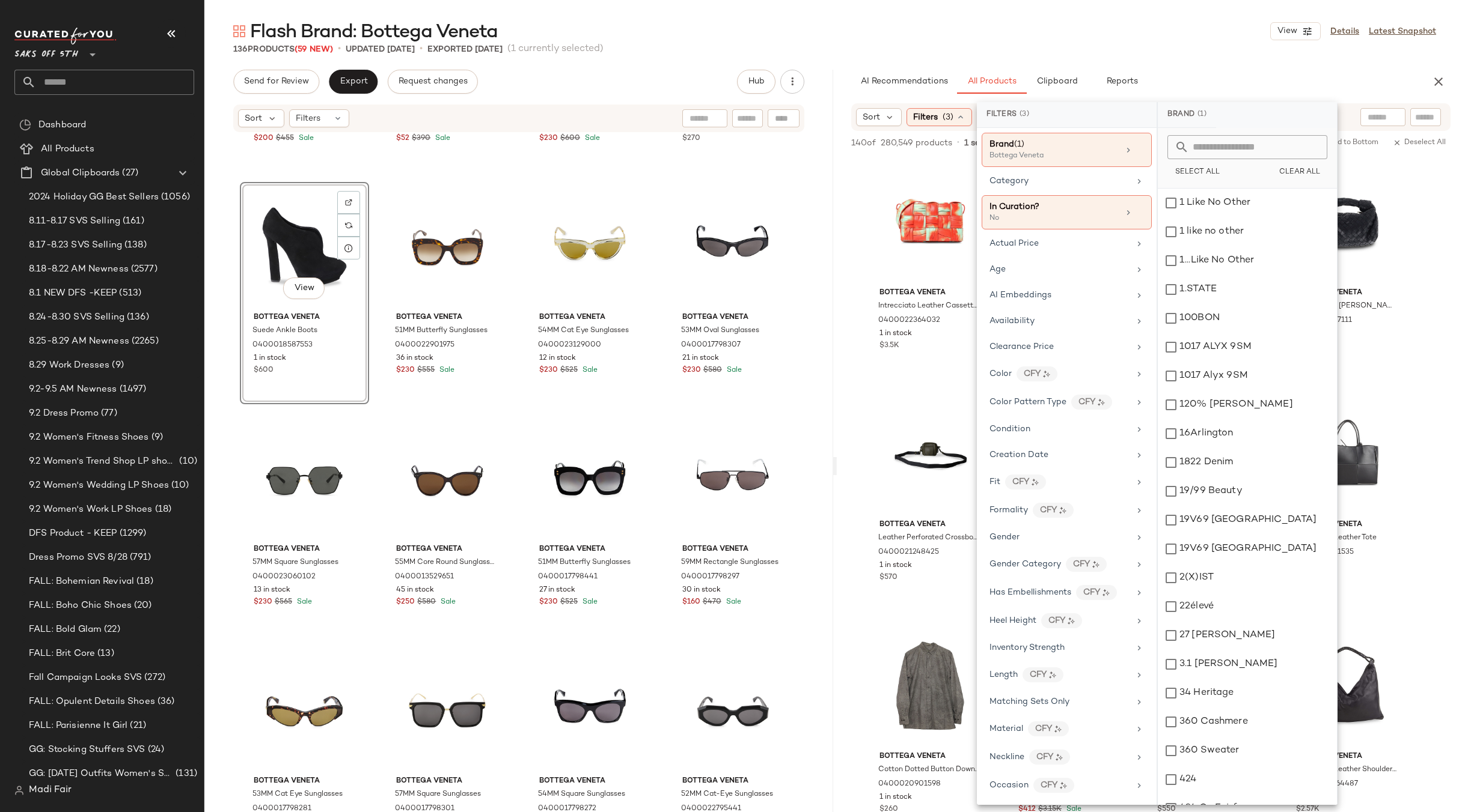
click at [1153, 58] on div "Flash Brand: Bottega Veneta View Details Latest Snapshot 136 Products (59 New) …" at bounding box center [835, 415] width 1260 height 793
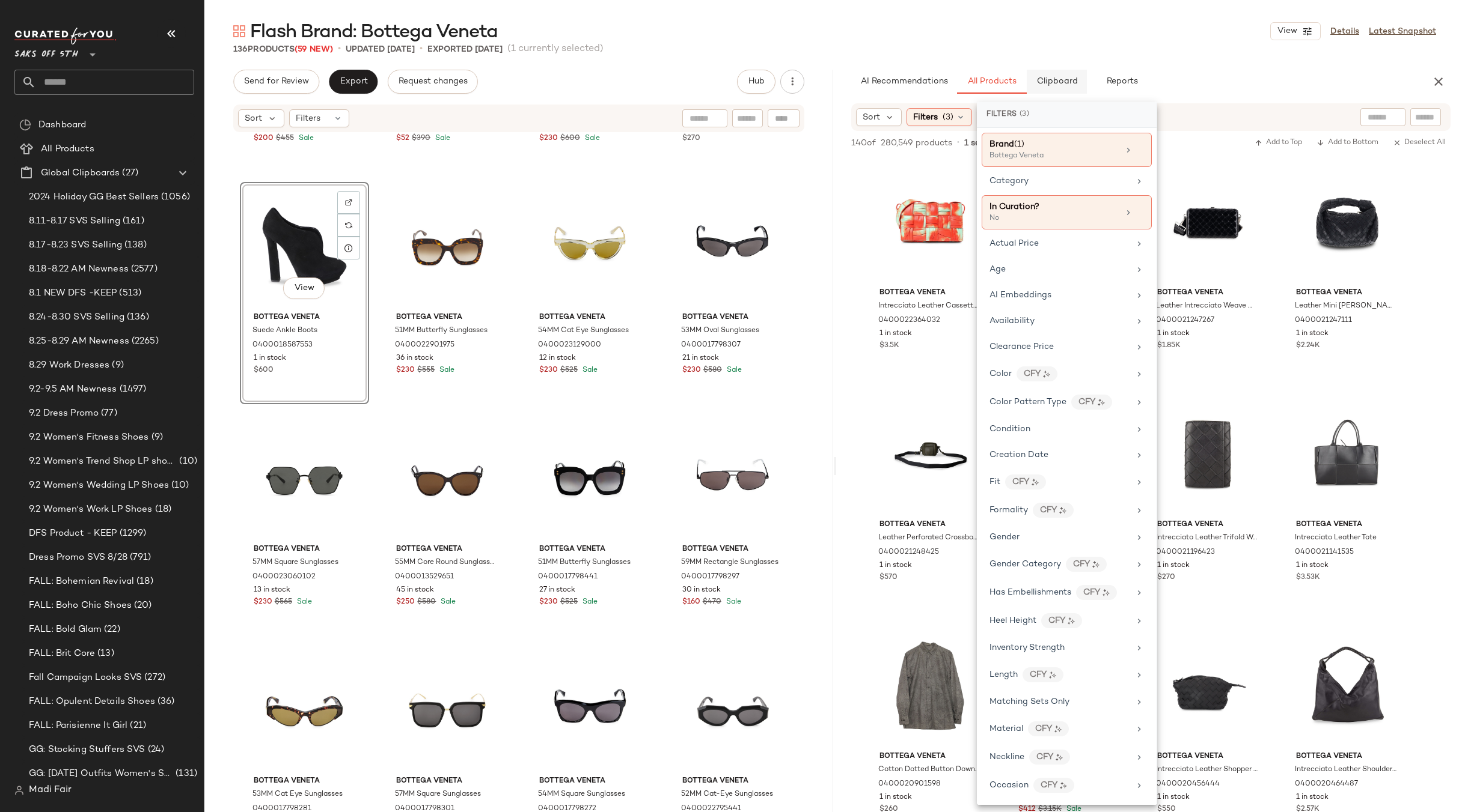
click at [1063, 84] on span "Clipboard" at bounding box center [1057, 81] width 41 height 10
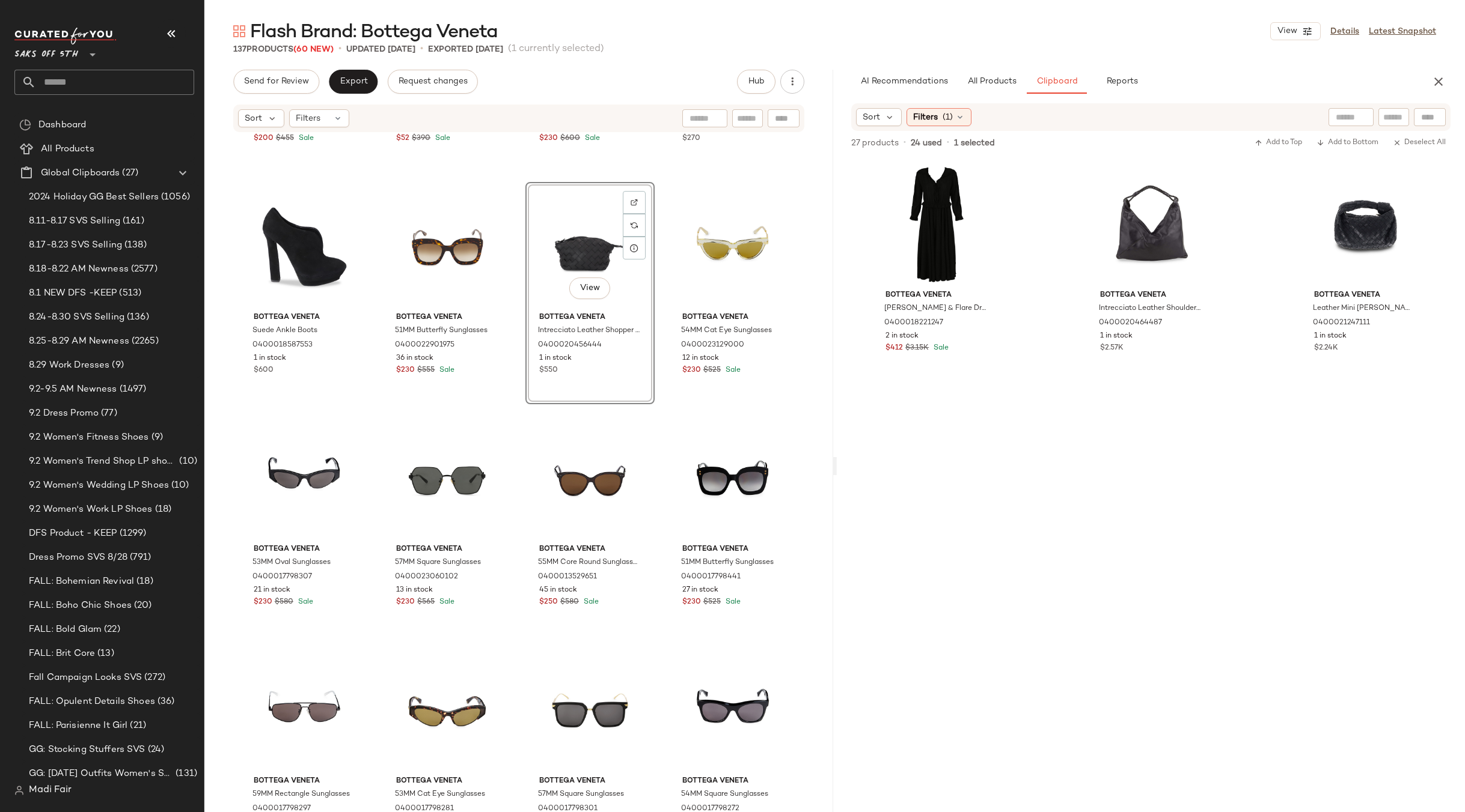
click at [662, 428] on div "Bottega Veneta 53MM Square Sunglasses 0400022901966 24 in stock $200 $455 Sale …" at bounding box center [518, 490] width 628 height 715
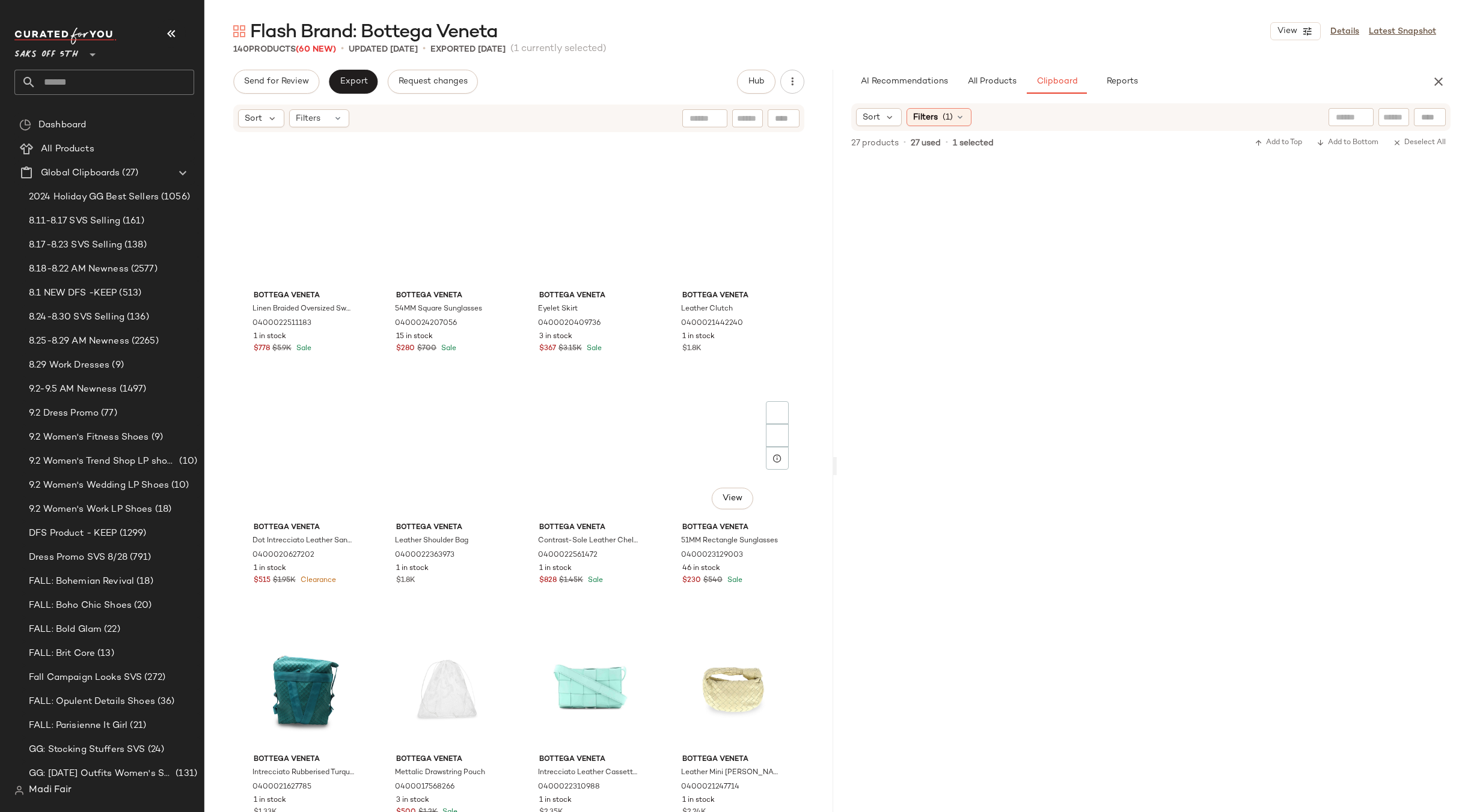
scroll to position [3462, 0]
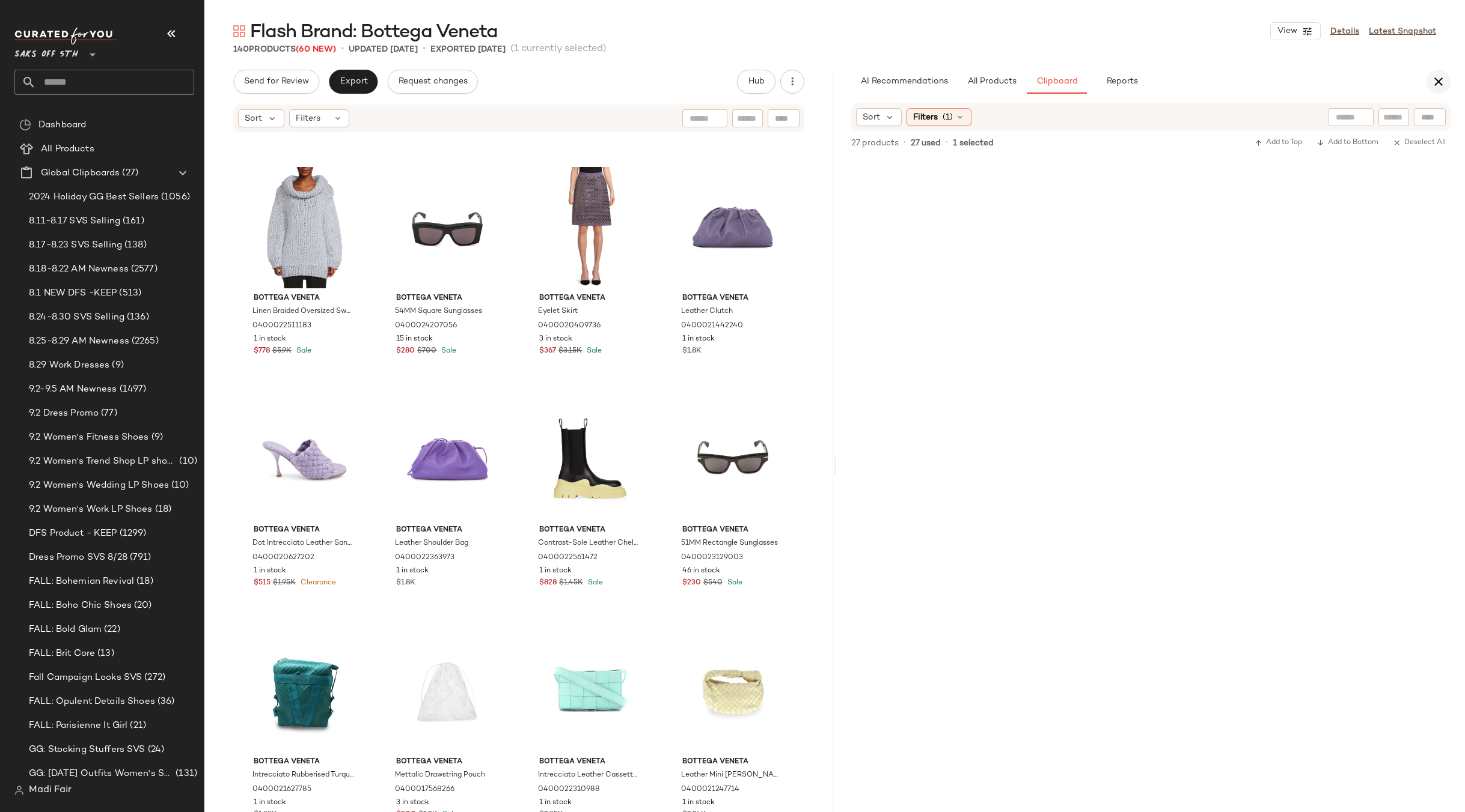
click at [1439, 78] on icon "button" at bounding box center [1439, 82] width 14 height 14
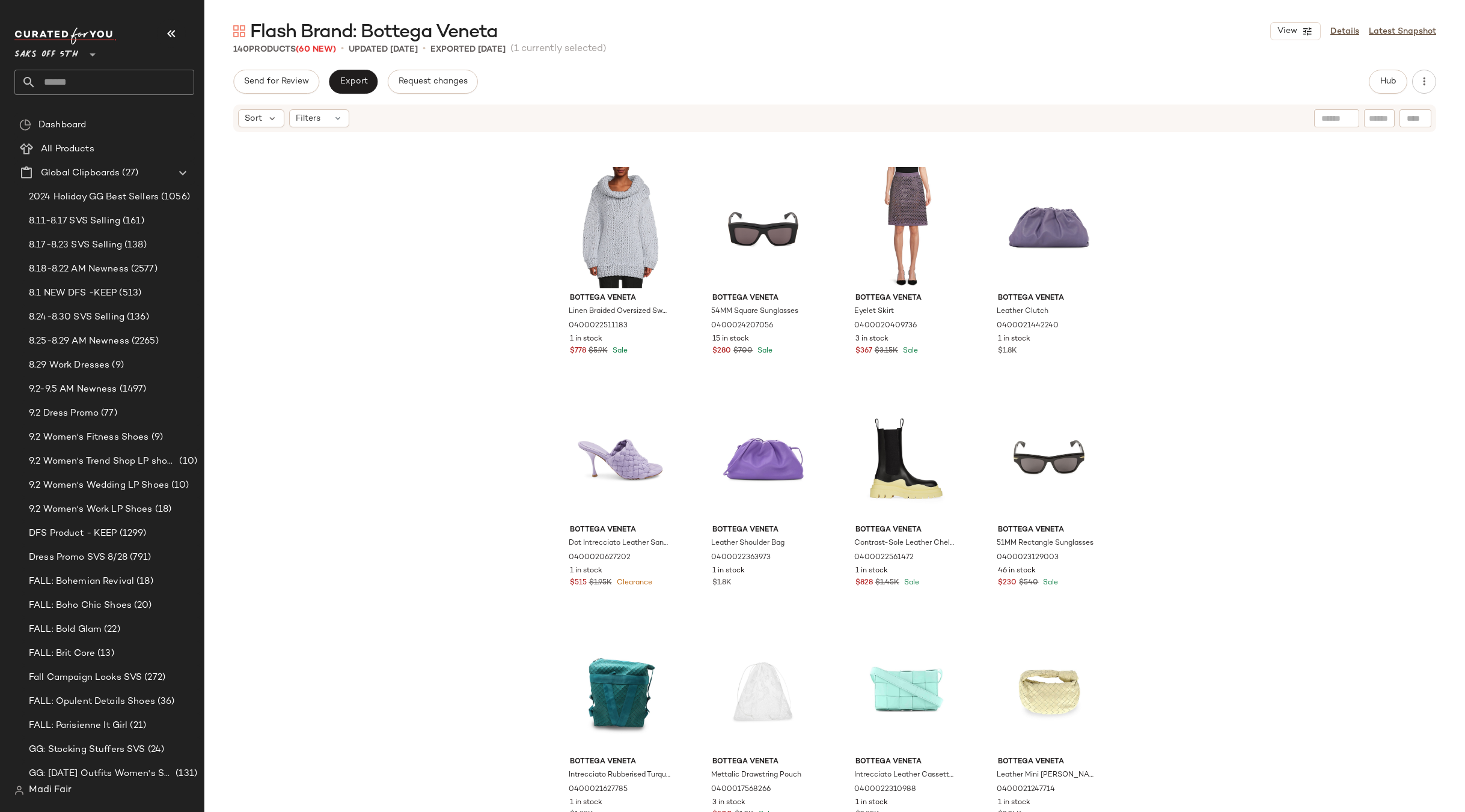
drag, startPoint x: 426, startPoint y: 212, endPoint x: 485, endPoint y: 205, distance: 59.4
click at [426, 211] on div "Bottega Veneta Linen Braided Oversized Sweater 0400022511183 1 in stock $778 $5…" at bounding box center [835, 490] width 1260 height 715
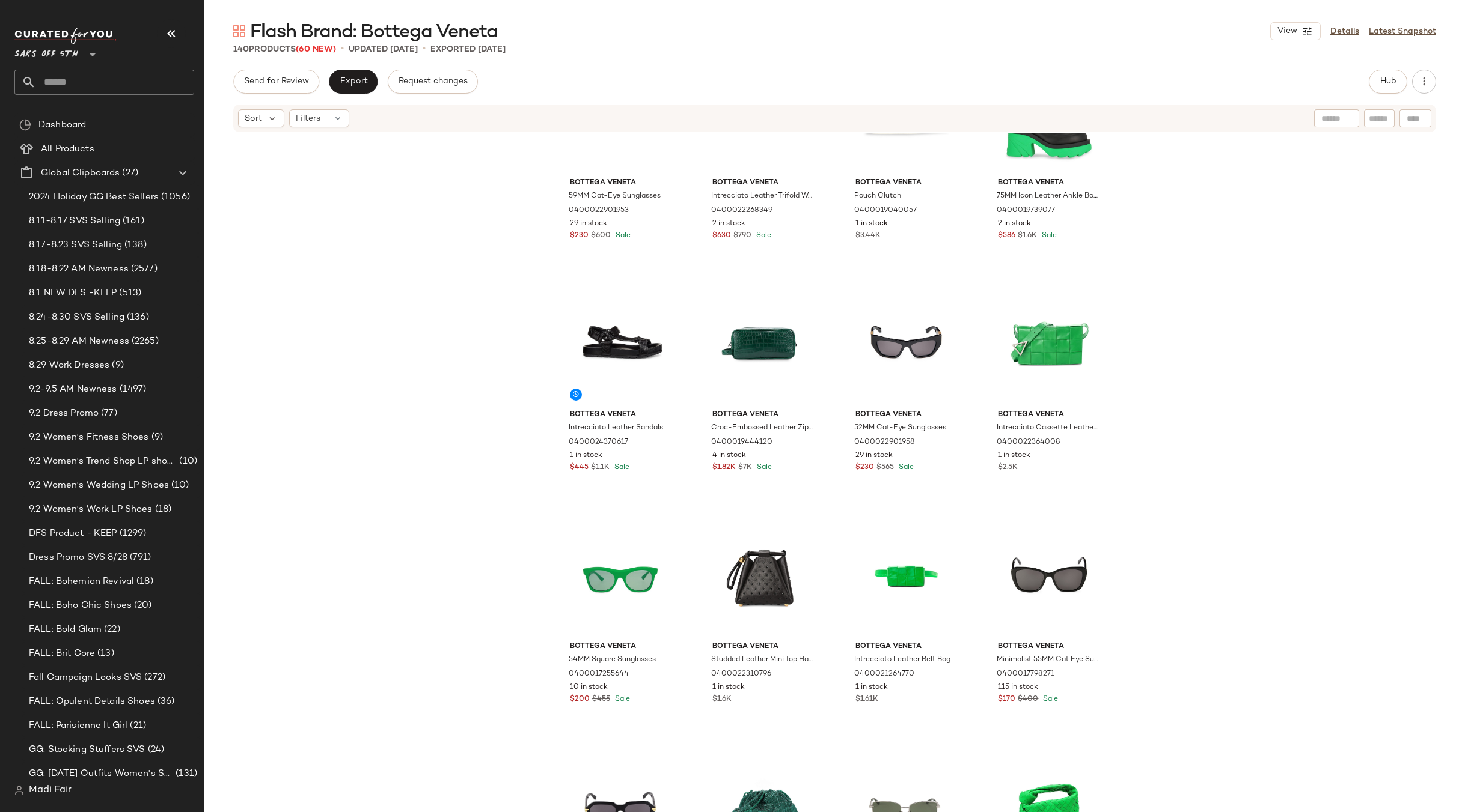
scroll to position [0, 0]
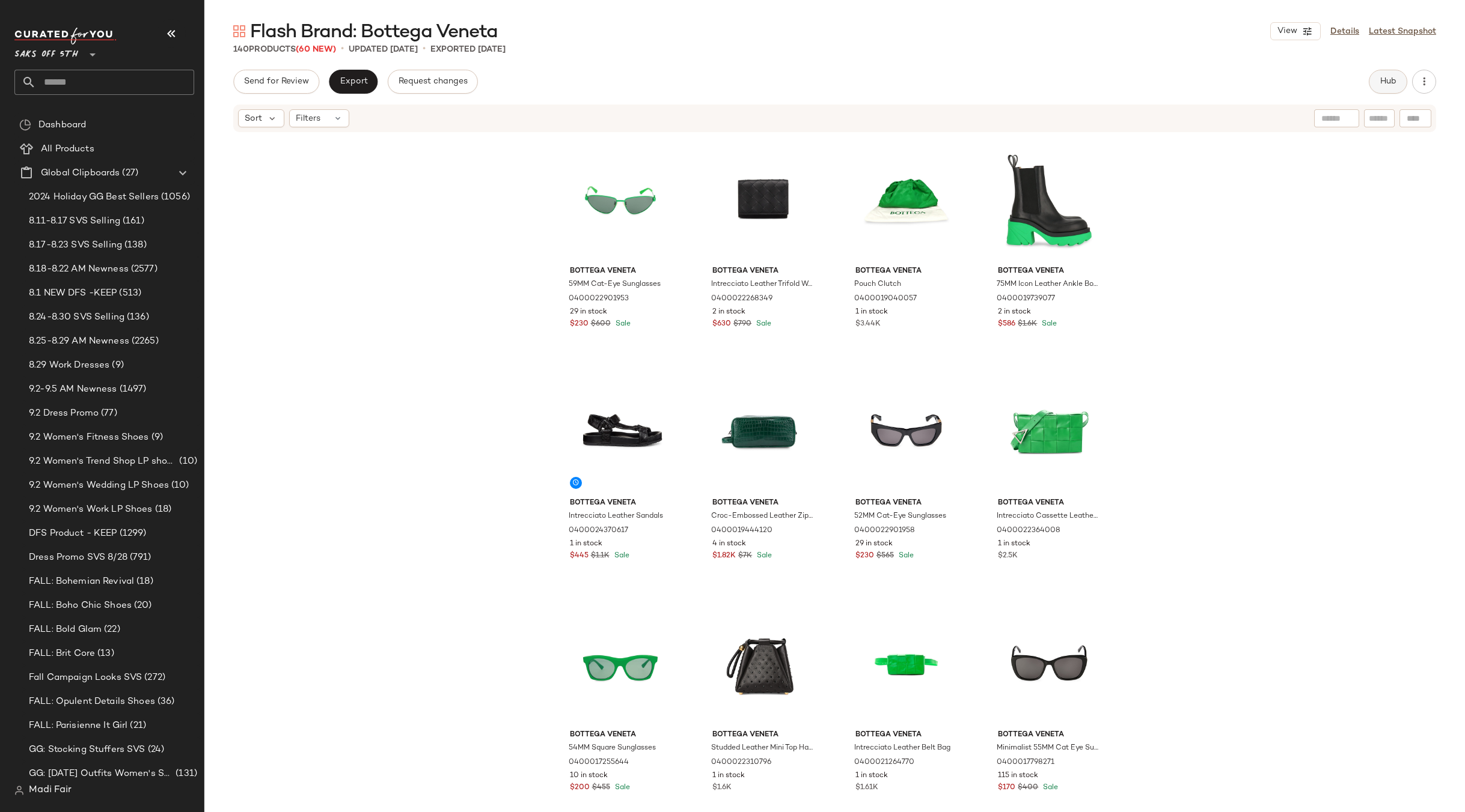
click at [1386, 92] on button "Hub" at bounding box center [1387, 81] width 39 height 24
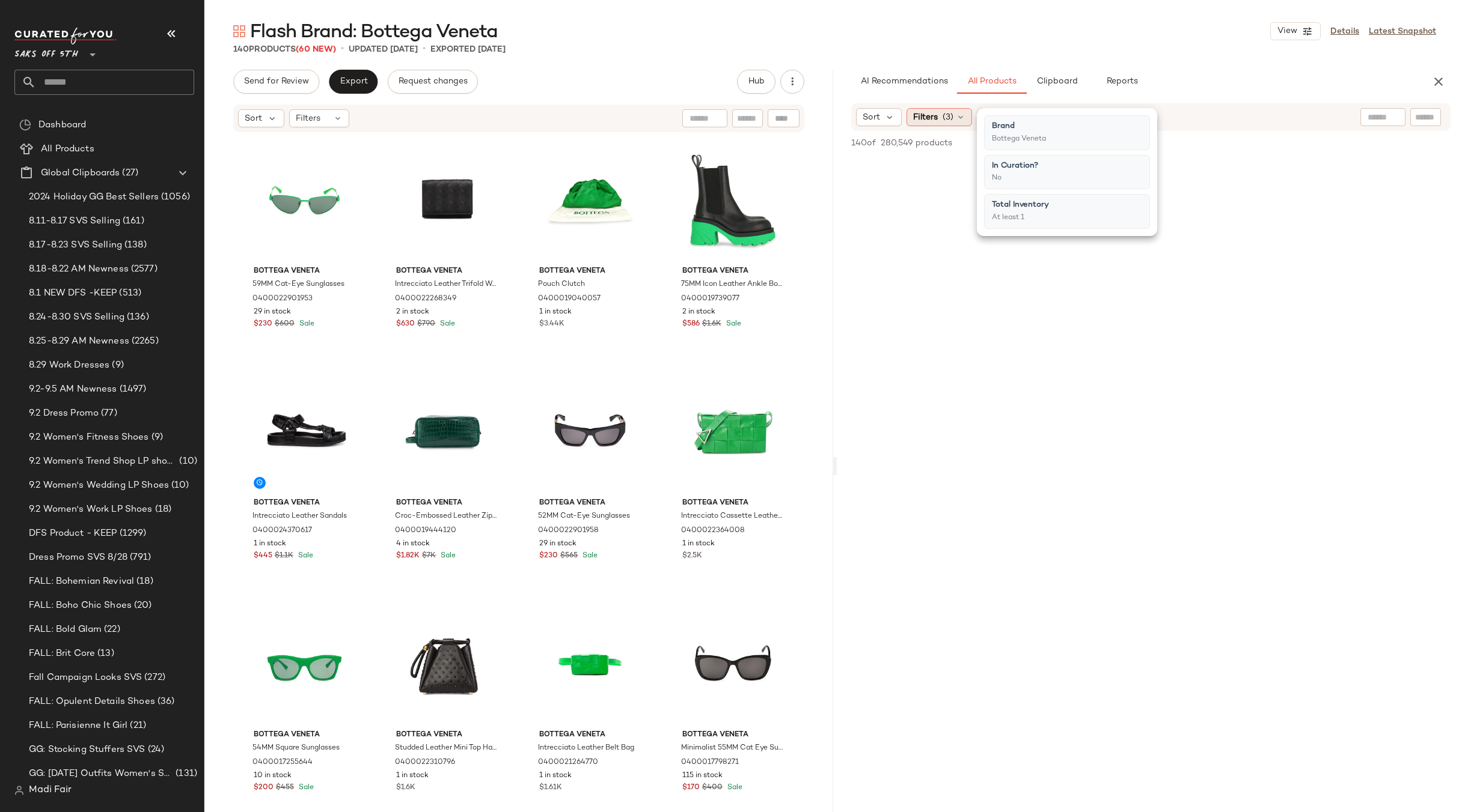
click at [918, 114] on span "Filters" at bounding box center [925, 117] width 24 height 13
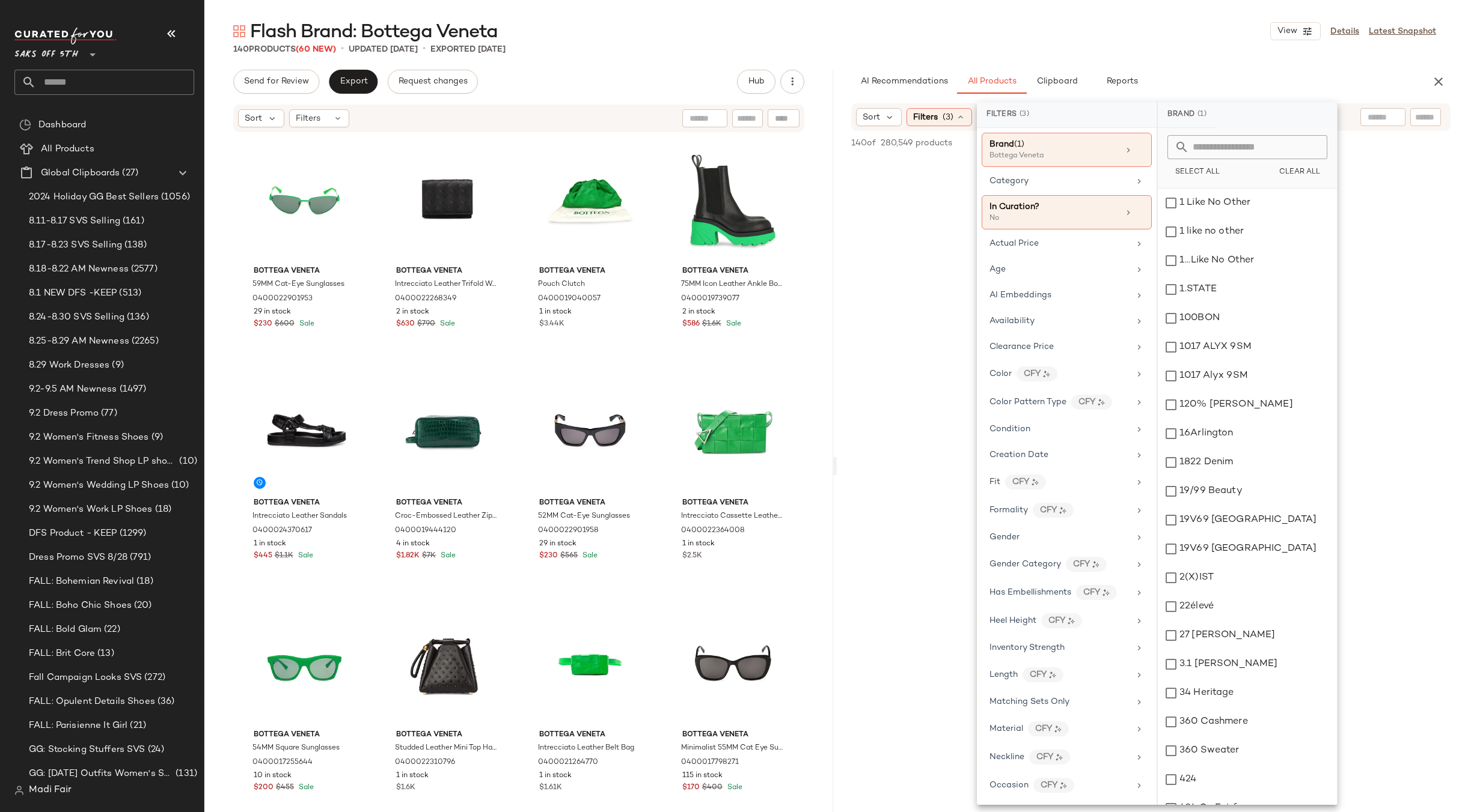
scroll to position [367, 0]
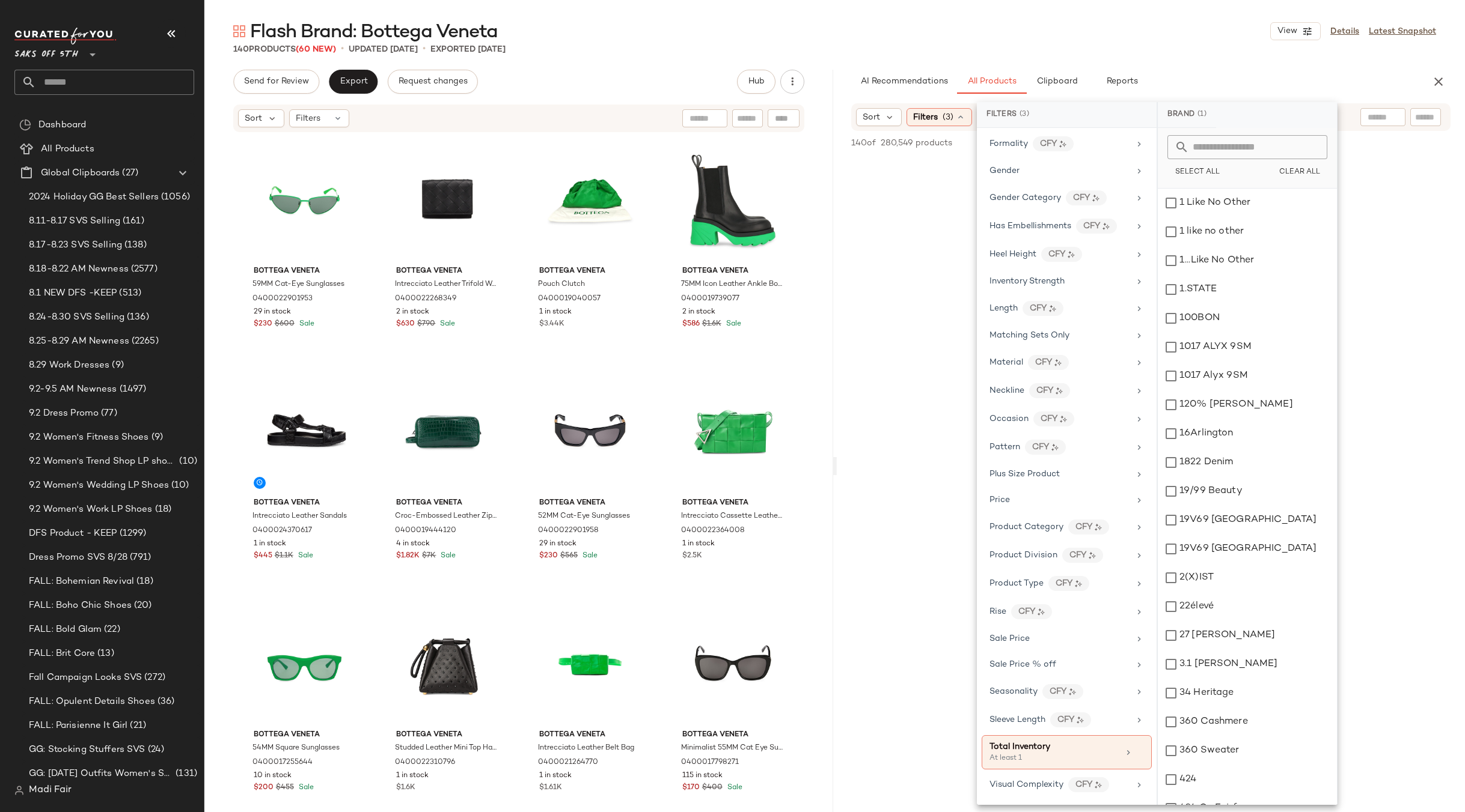
click at [1113, 46] on div "140 Products (60 New) • updated [DATE] • Exported [DATE]" at bounding box center [835, 49] width 1260 height 12
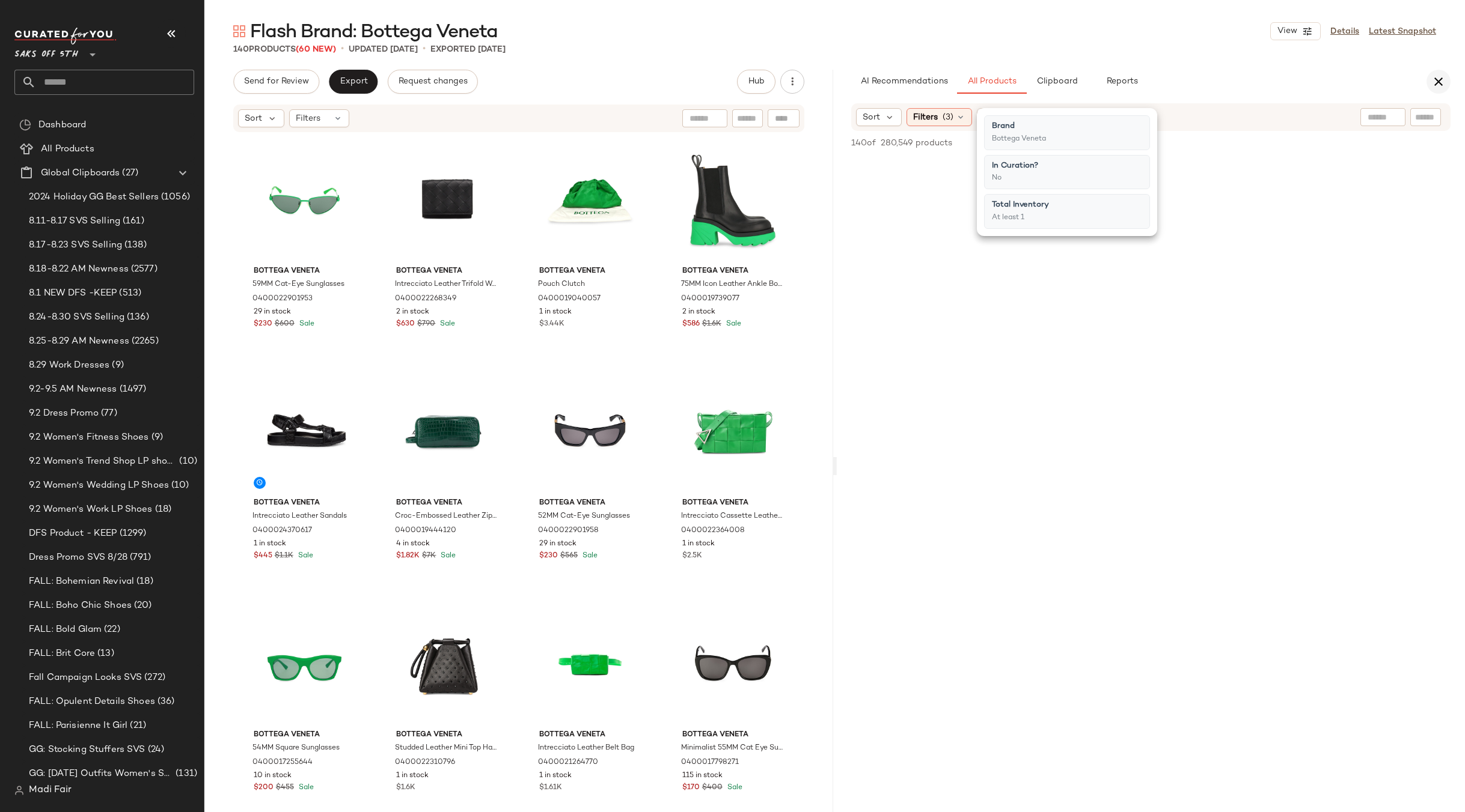
click at [1436, 79] on icon "button" at bounding box center [1439, 82] width 14 height 14
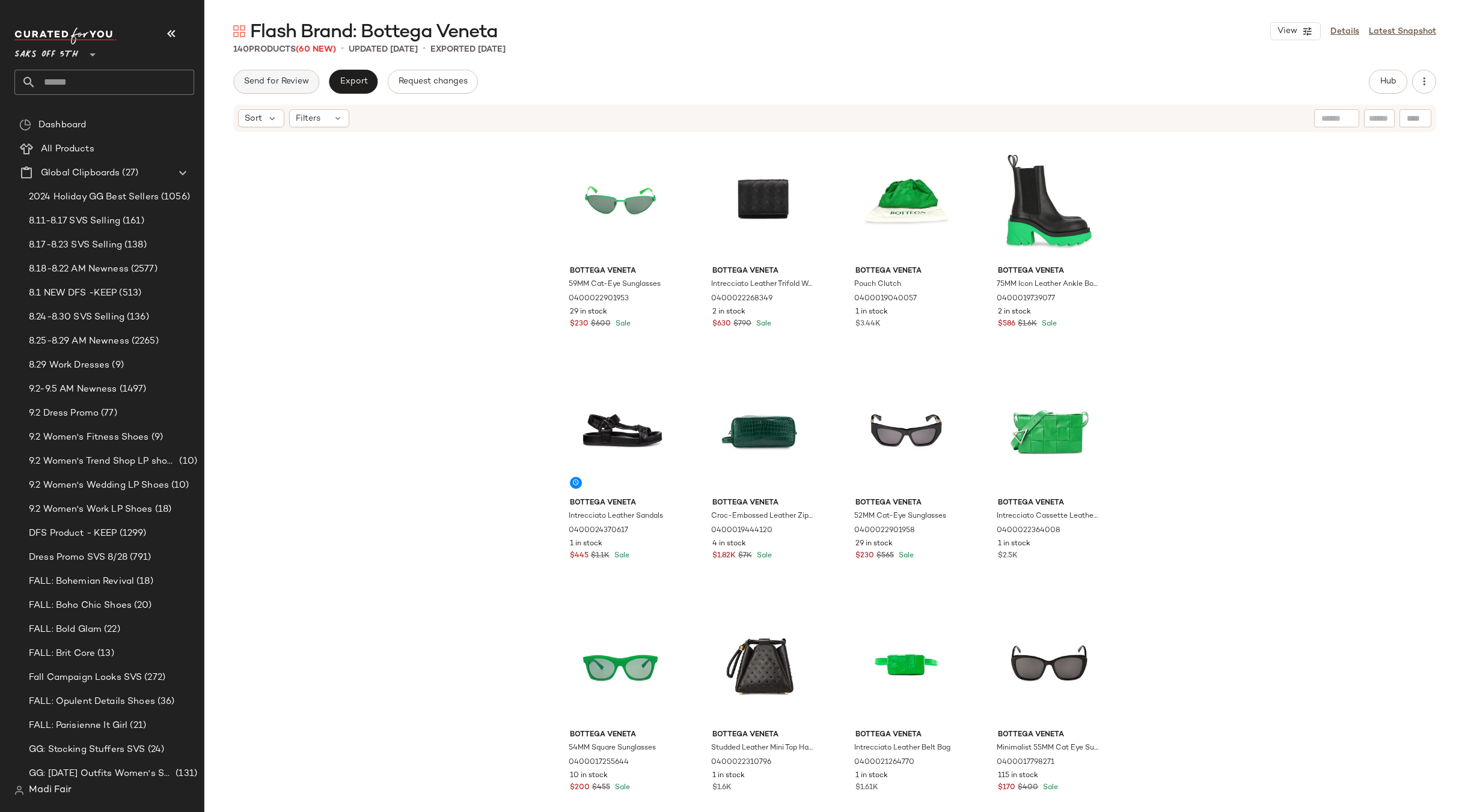
click at [281, 91] on button "Send for Review" at bounding box center [276, 81] width 86 height 24
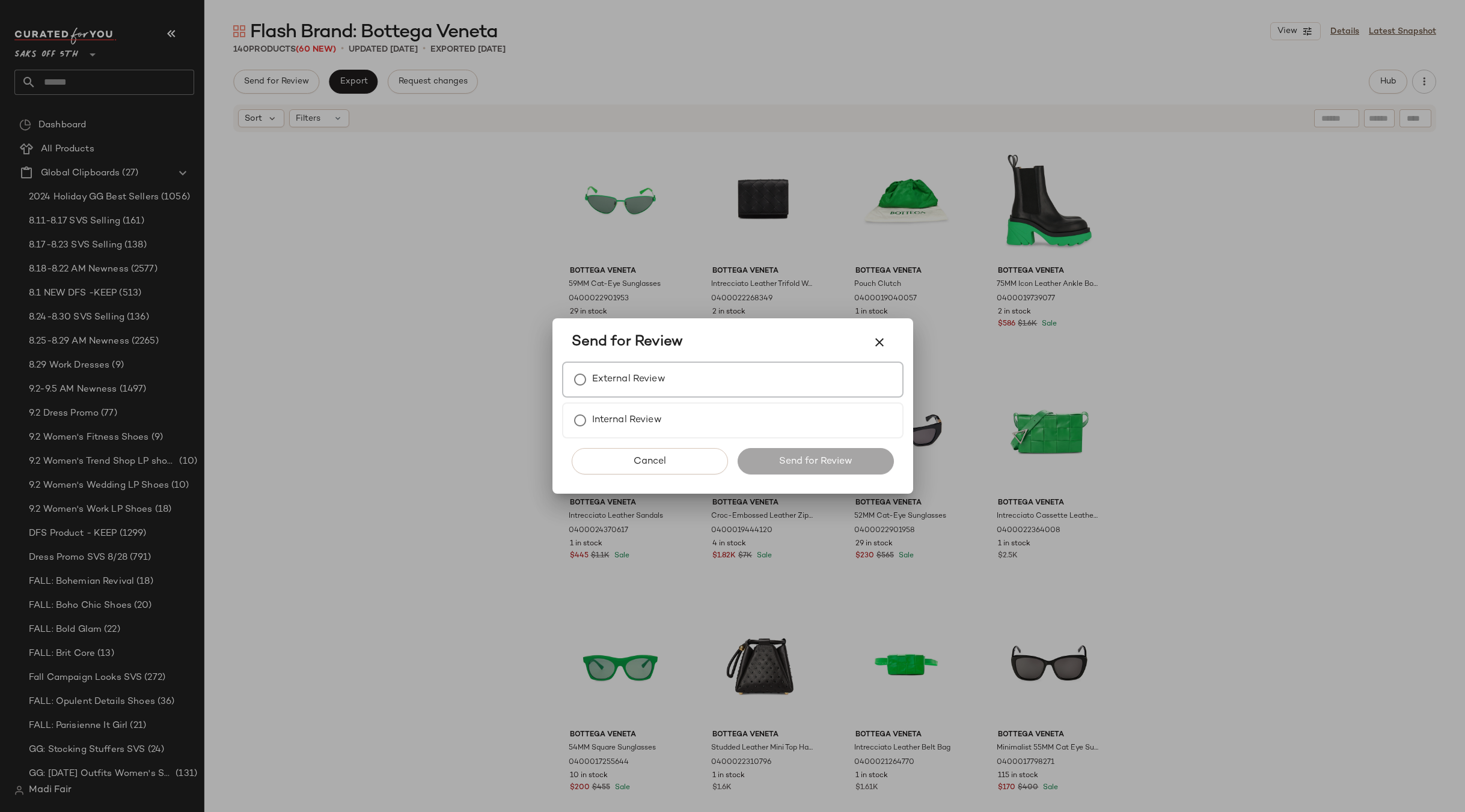
click at [637, 376] on label "External Review" at bounding box center [628, 379] width 73 height 24
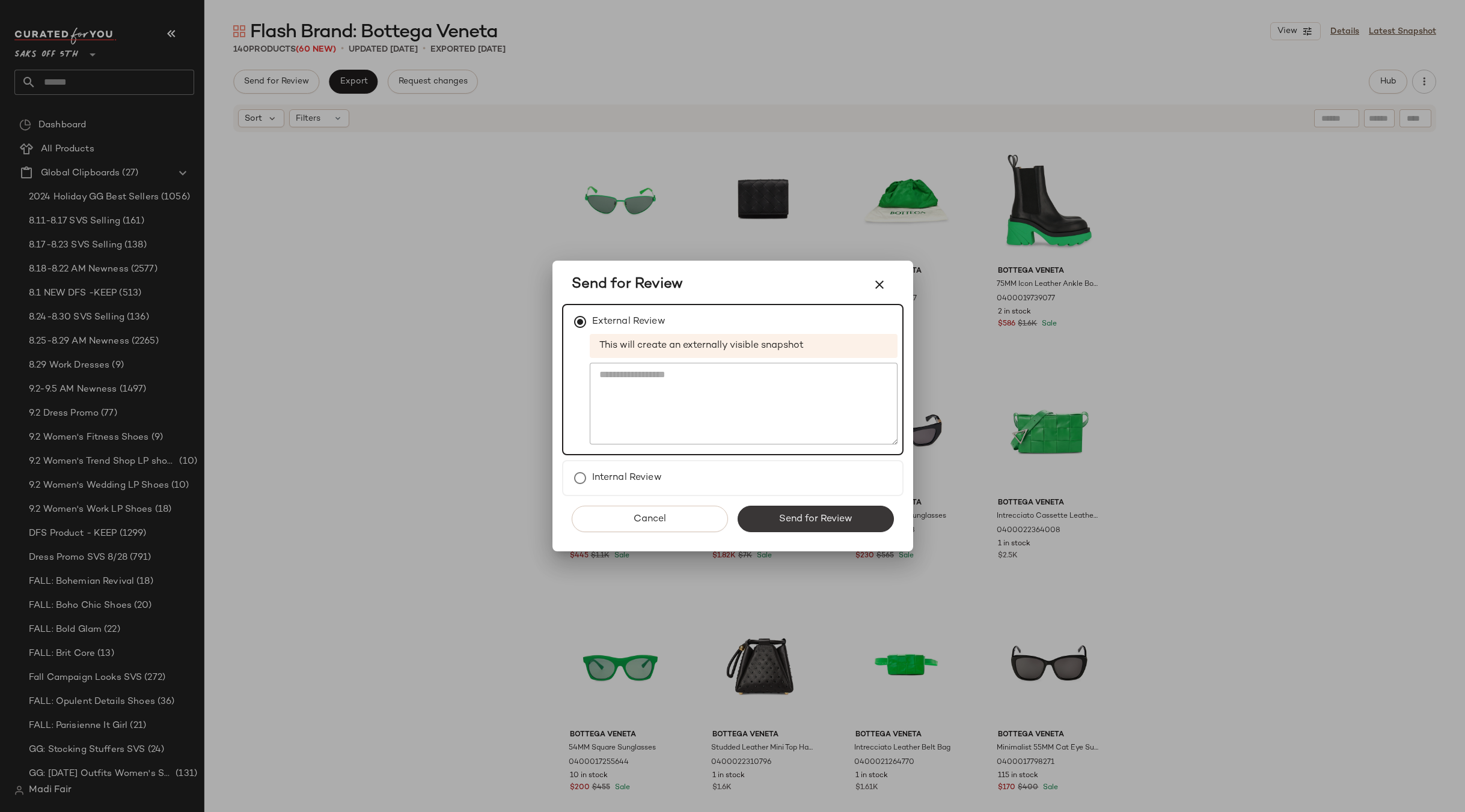
click at [767, 510] on button "Send for Review" at bounding box center [815, 518] width 156 height 26
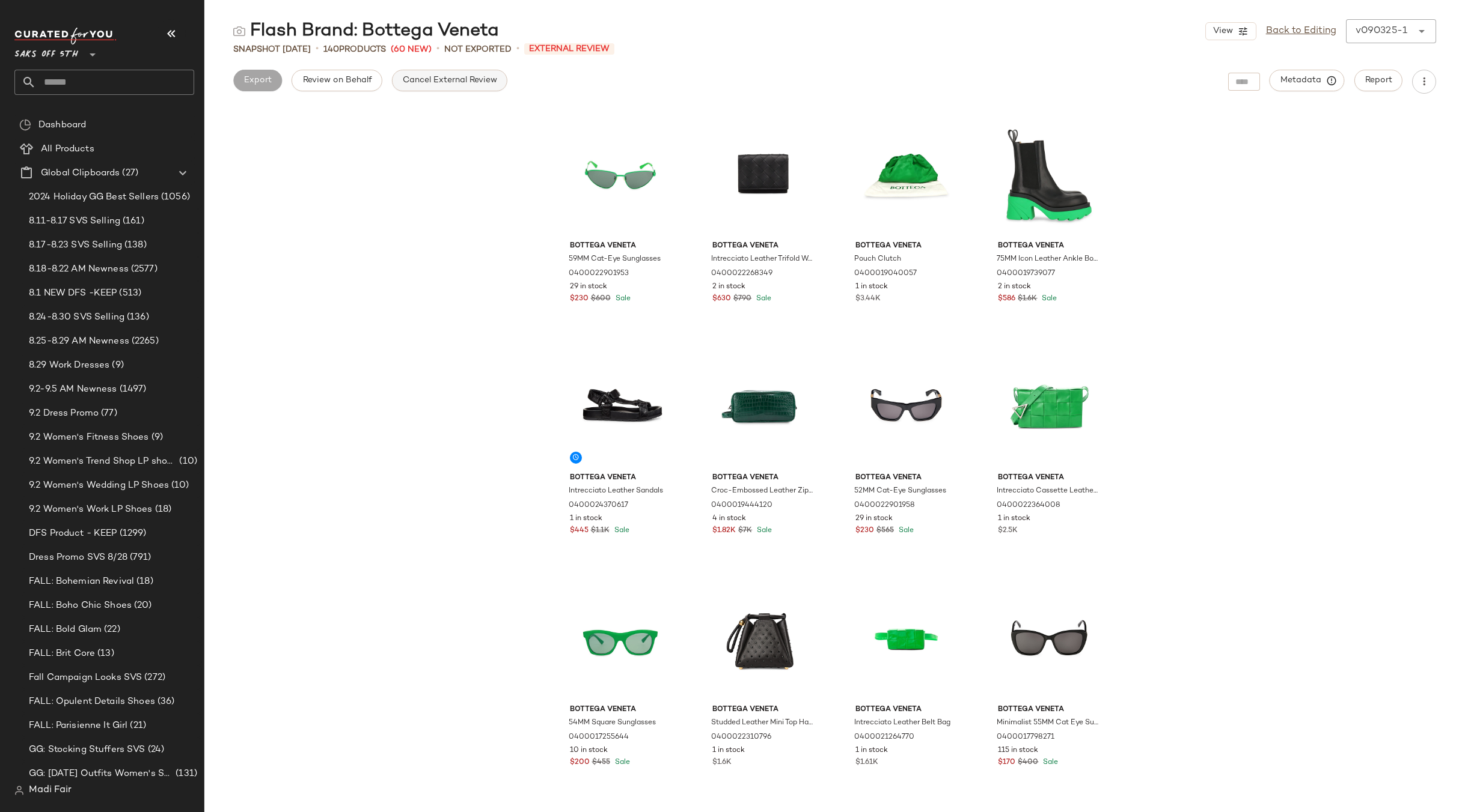
click at [447, 84] on span "Cancel External Review" at bounding box center [449, 80] width 95 height 10
click at [1314, 32] on link "Back to Editing" at bounding box center [1301, 32] width 70 height 14
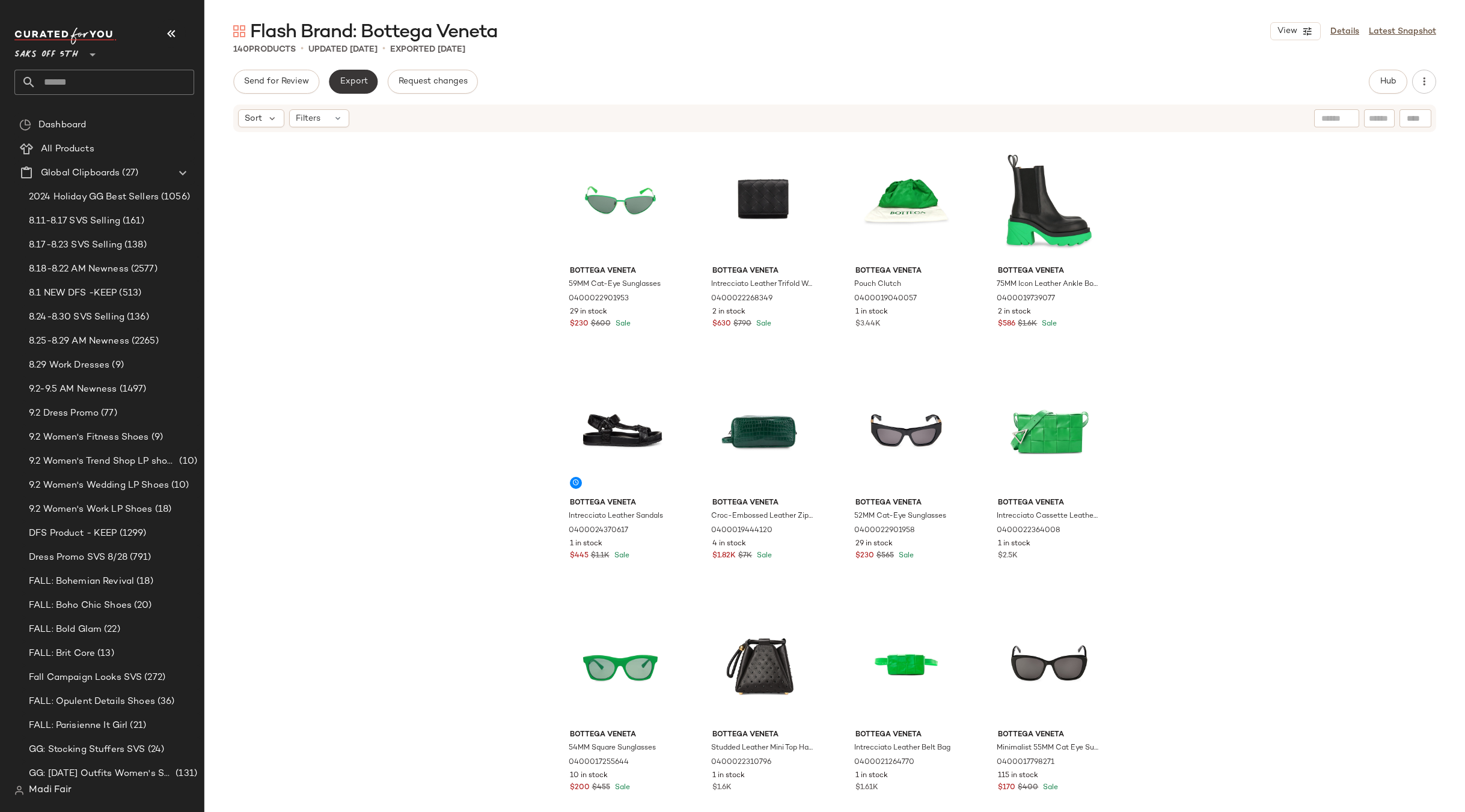
click at [351, 80] on span "Export" at bounding box center [353, 81] width 28 height 10
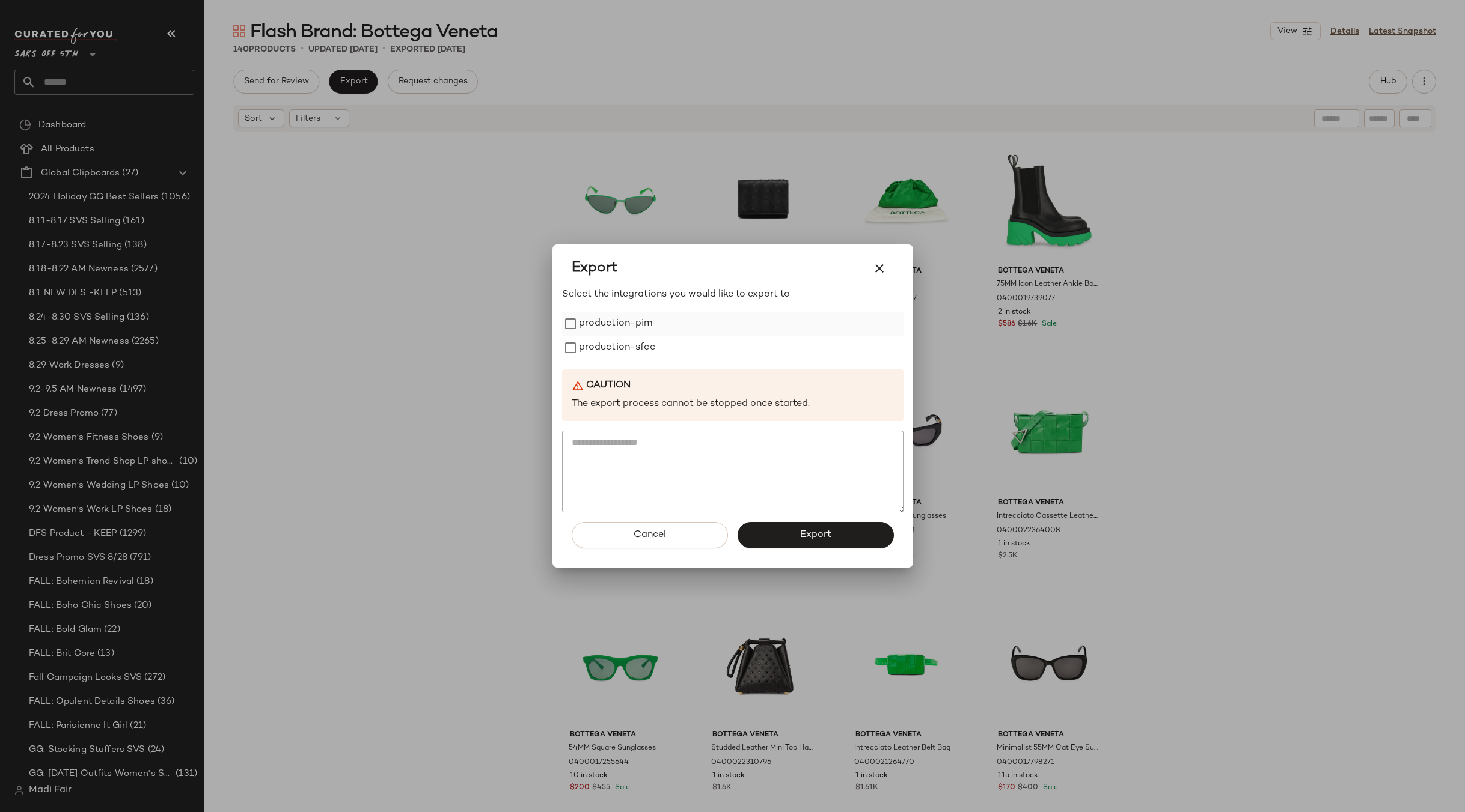
click at [587, 331] on label "production-pim" at bounding box center [616, 324] width 74 height 24
click at [595, 352] on label "production-sfcc" at bounding box center [617, 348] width 77 height 24
click at [776, 537] on button "Export" at bounding box center [815, 534] width 156 height 26
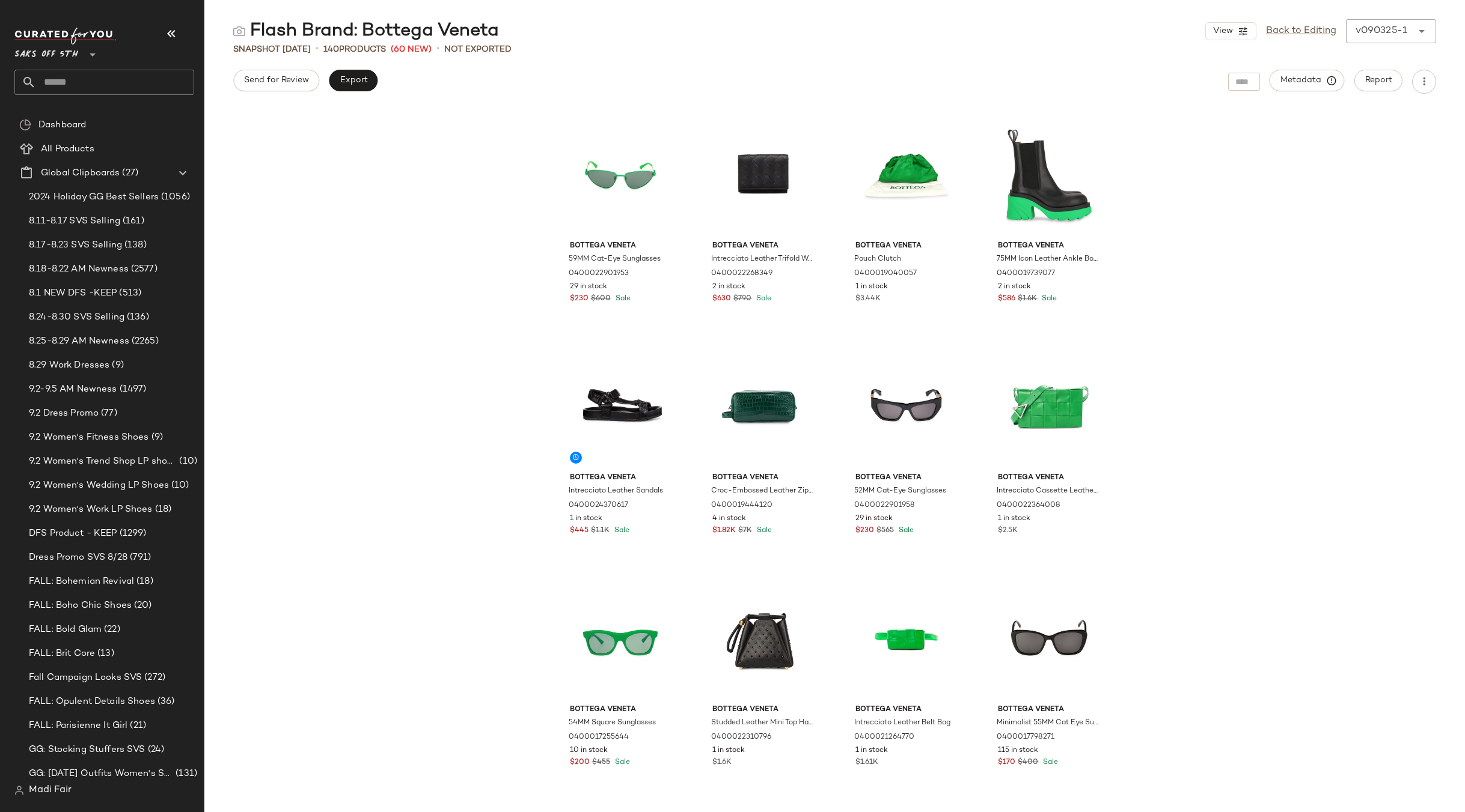
click at [75, 80] on input "text" at bounding box center [114, 82] width 158 height 25
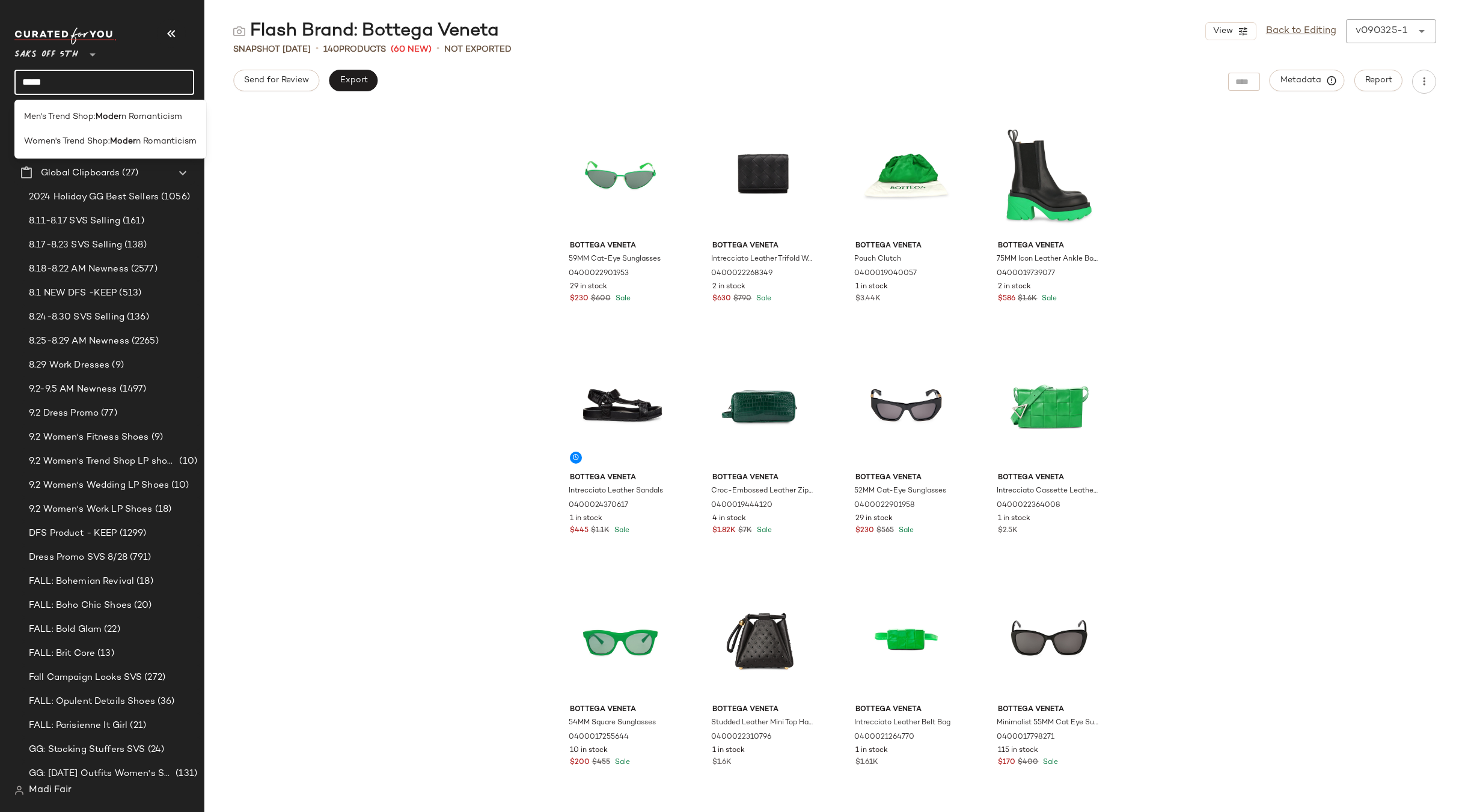
type input "*****"
click at [74, 96] on div "Men's Trend Shop: Moder n Romanticism Women's Trend Shop: Moder n Romanticism" at bounding box center [110, 126] width 192 height 64
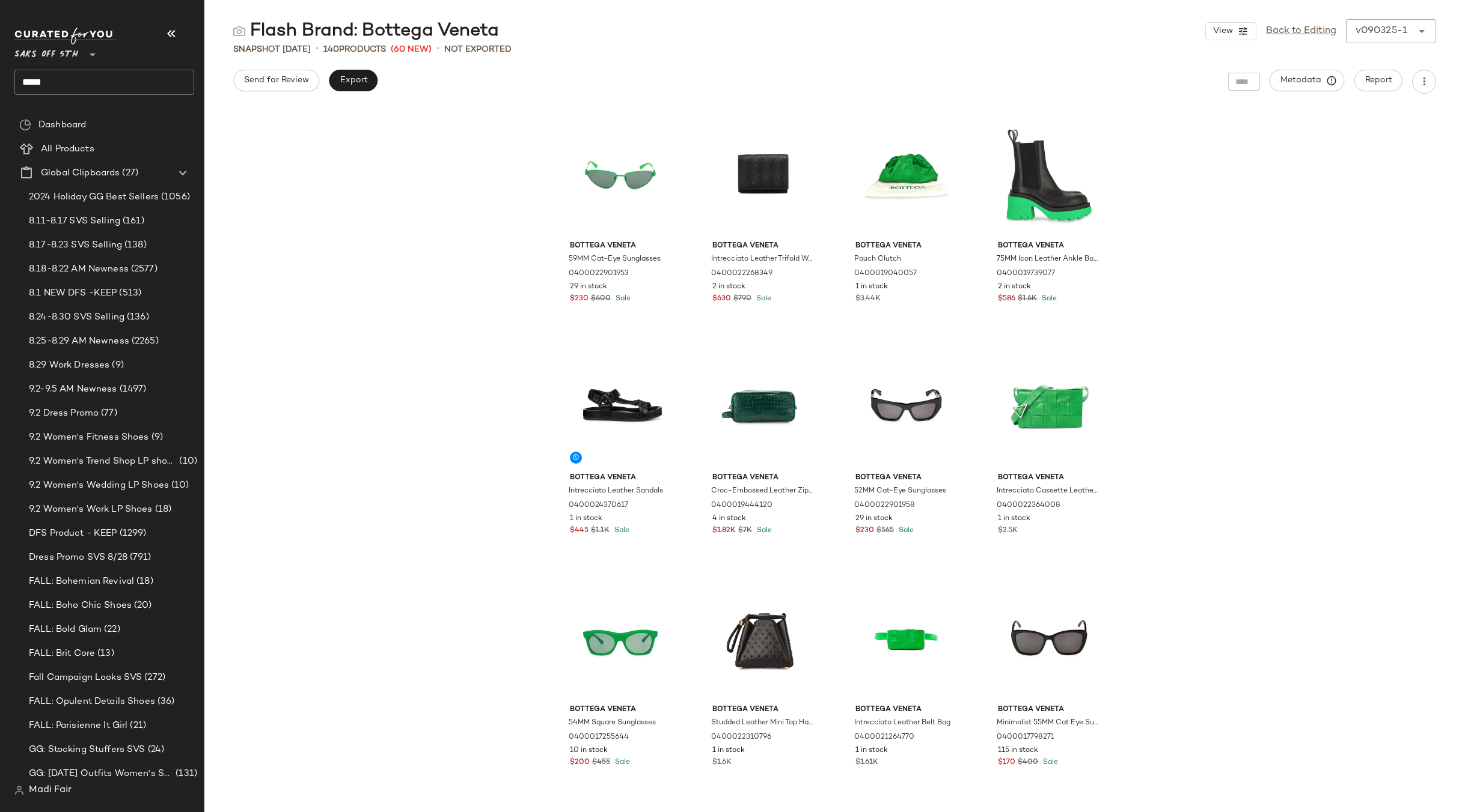
click at [69, 85] on input "*****" at bounding box center [104, 82] width 179 height 25
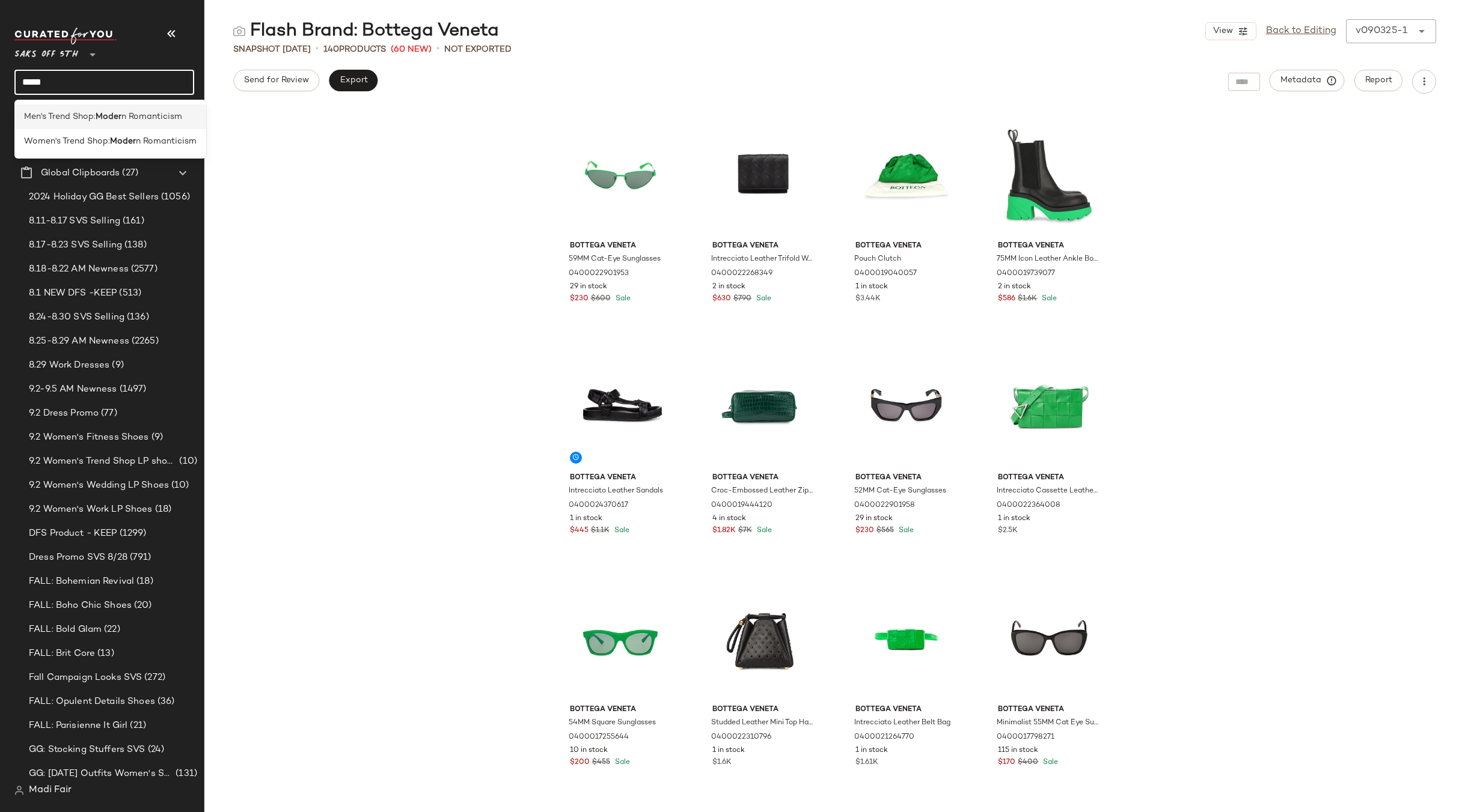
click at [78, 116] on span "Men's Trend Shop:" at bounding box center [60, 117] width 71 height 13
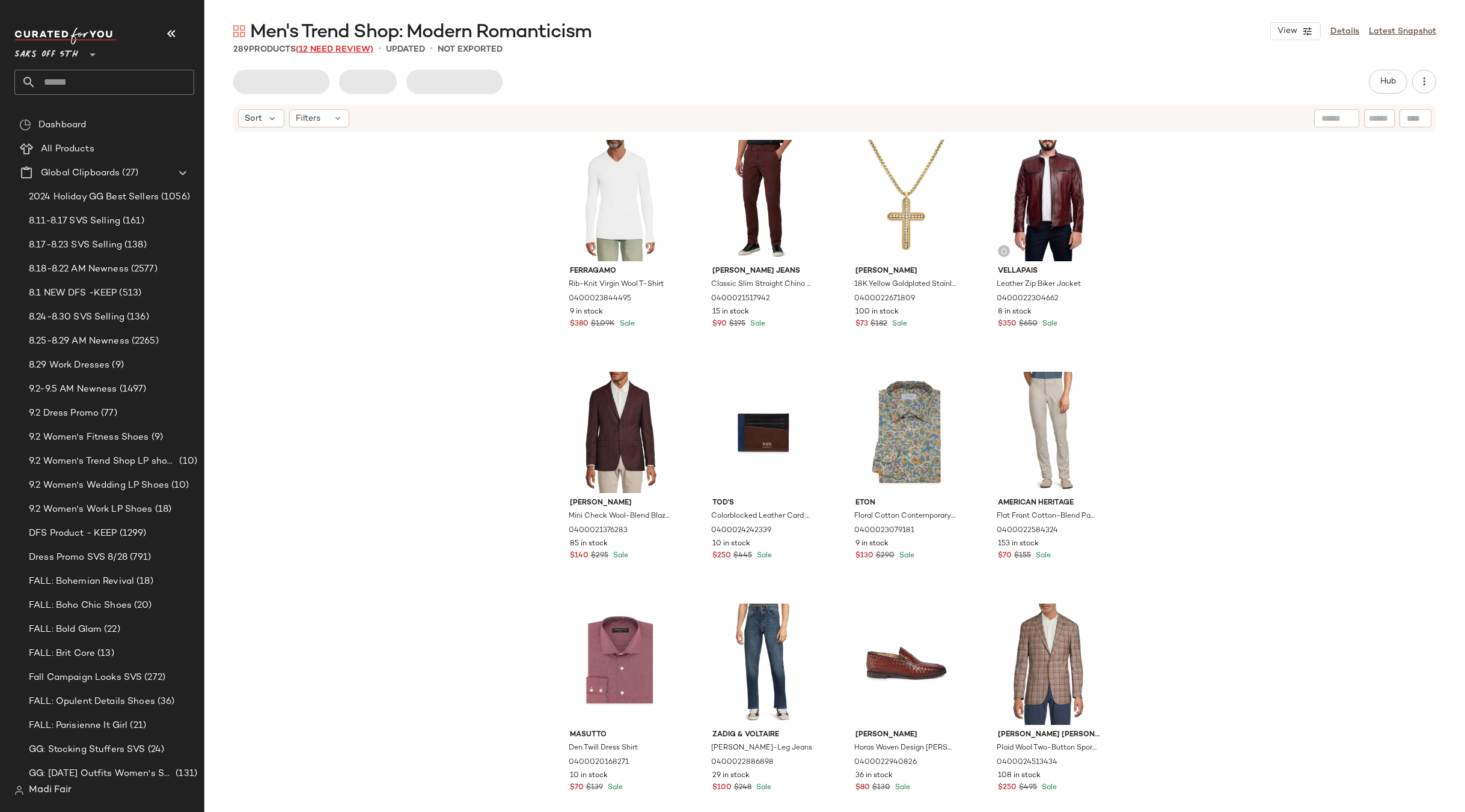
click at [331, 48] on span "(12 Need Review)" at bounding box center [334, 50] width 78 height 9
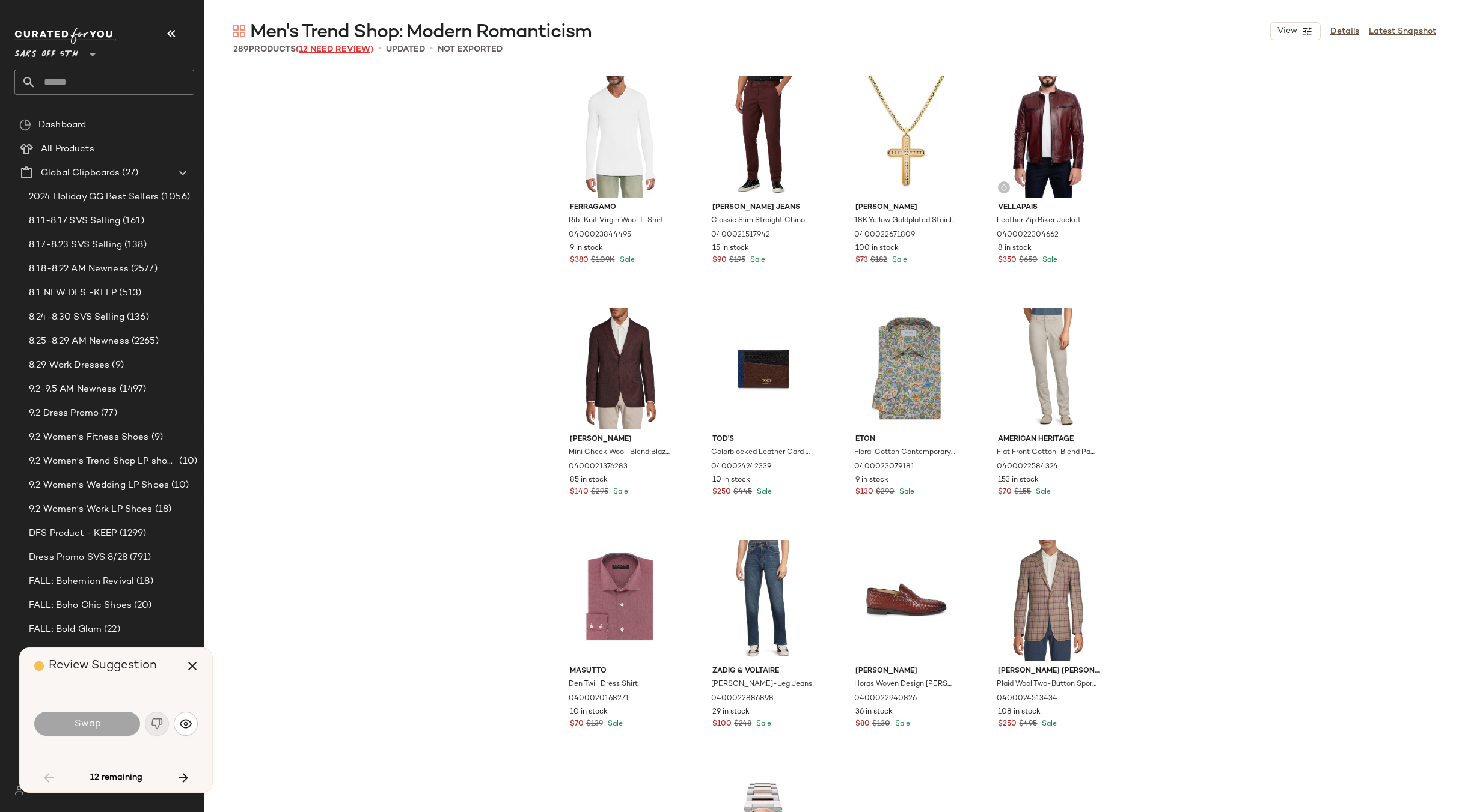
scroll to position [3247, 0]
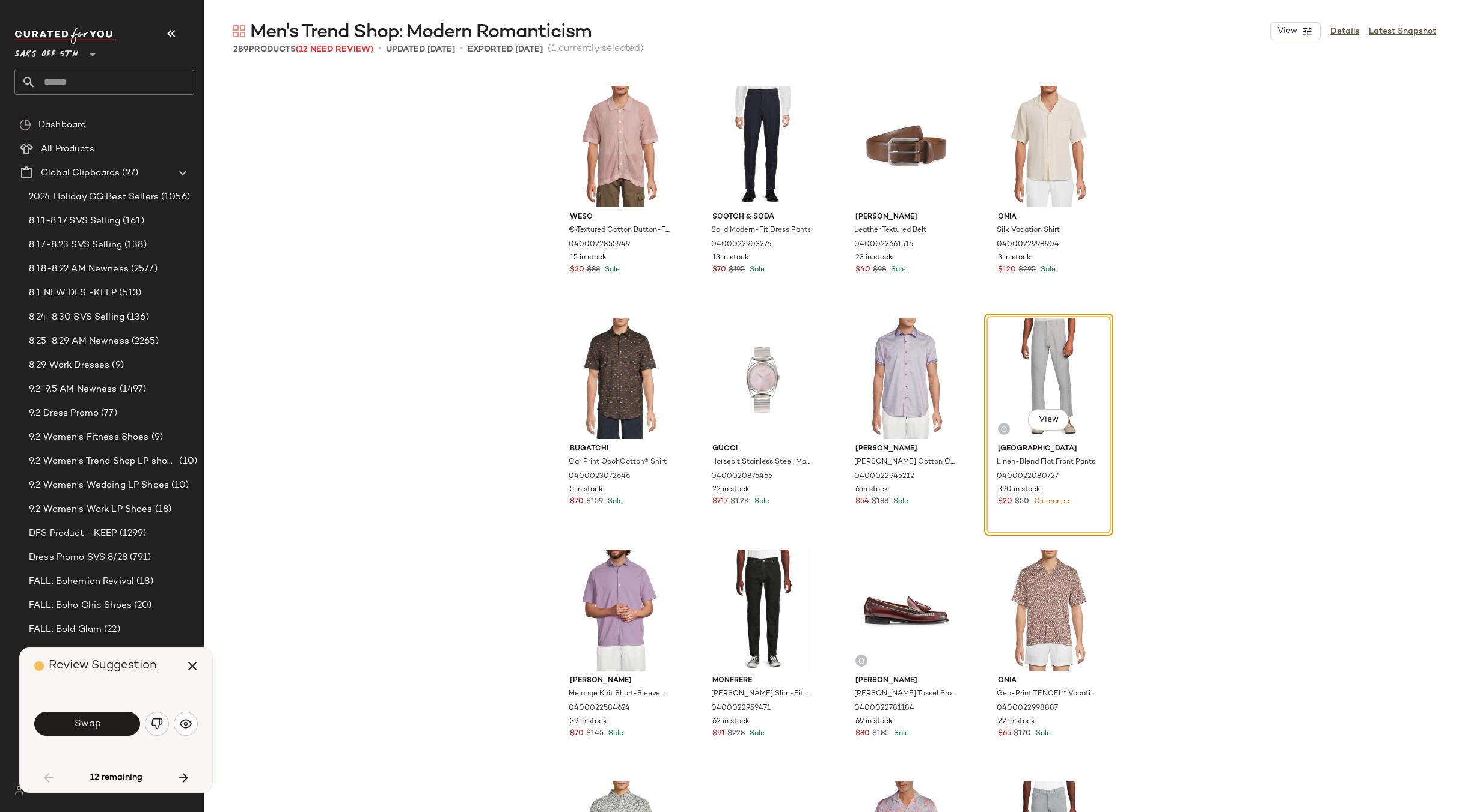
click at [160, 727] on img "button" at bounding box center [156, 724] width 12 height 12
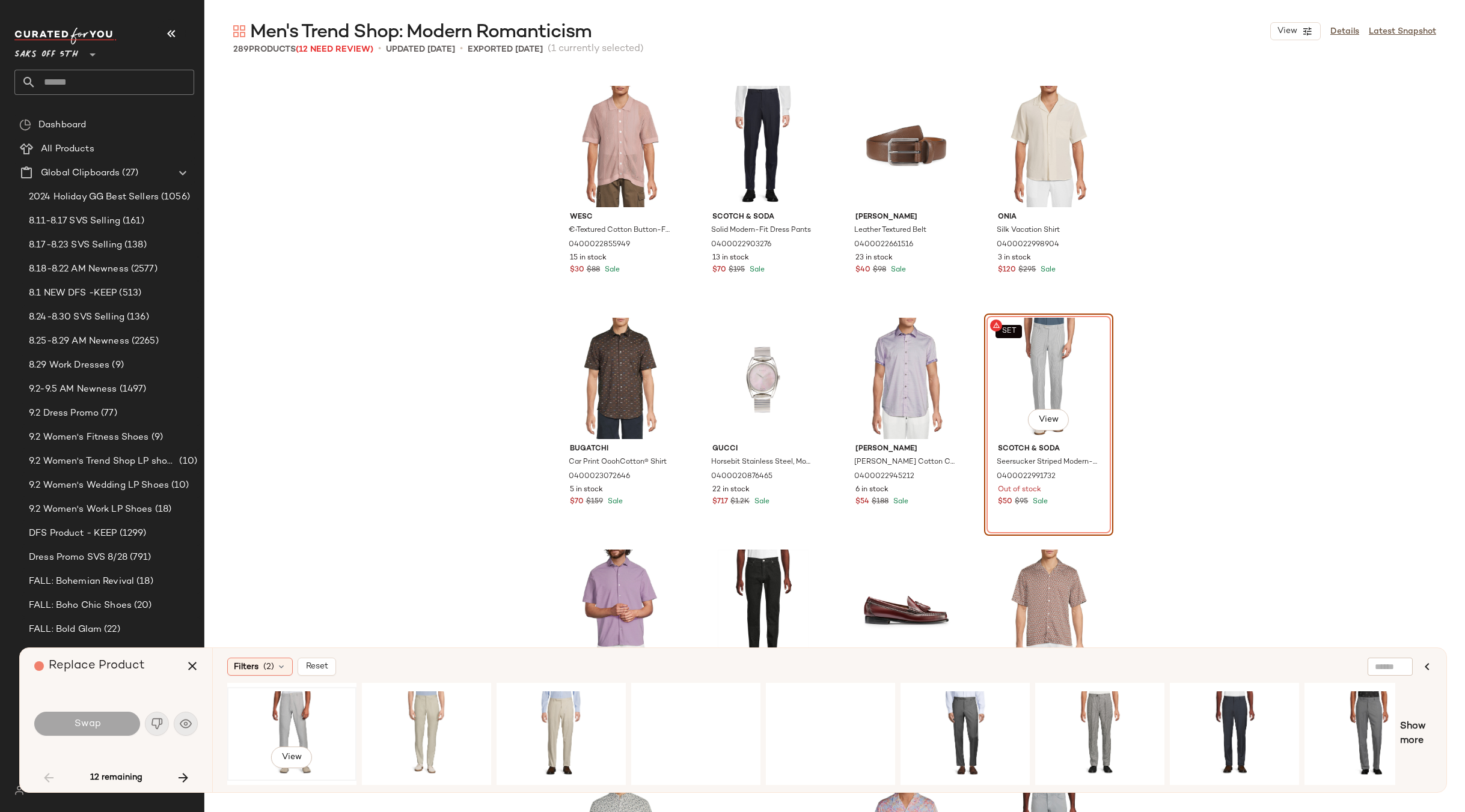
click at [304, 711] on div "View" at bounding box center [292, 734] width 121 height 86
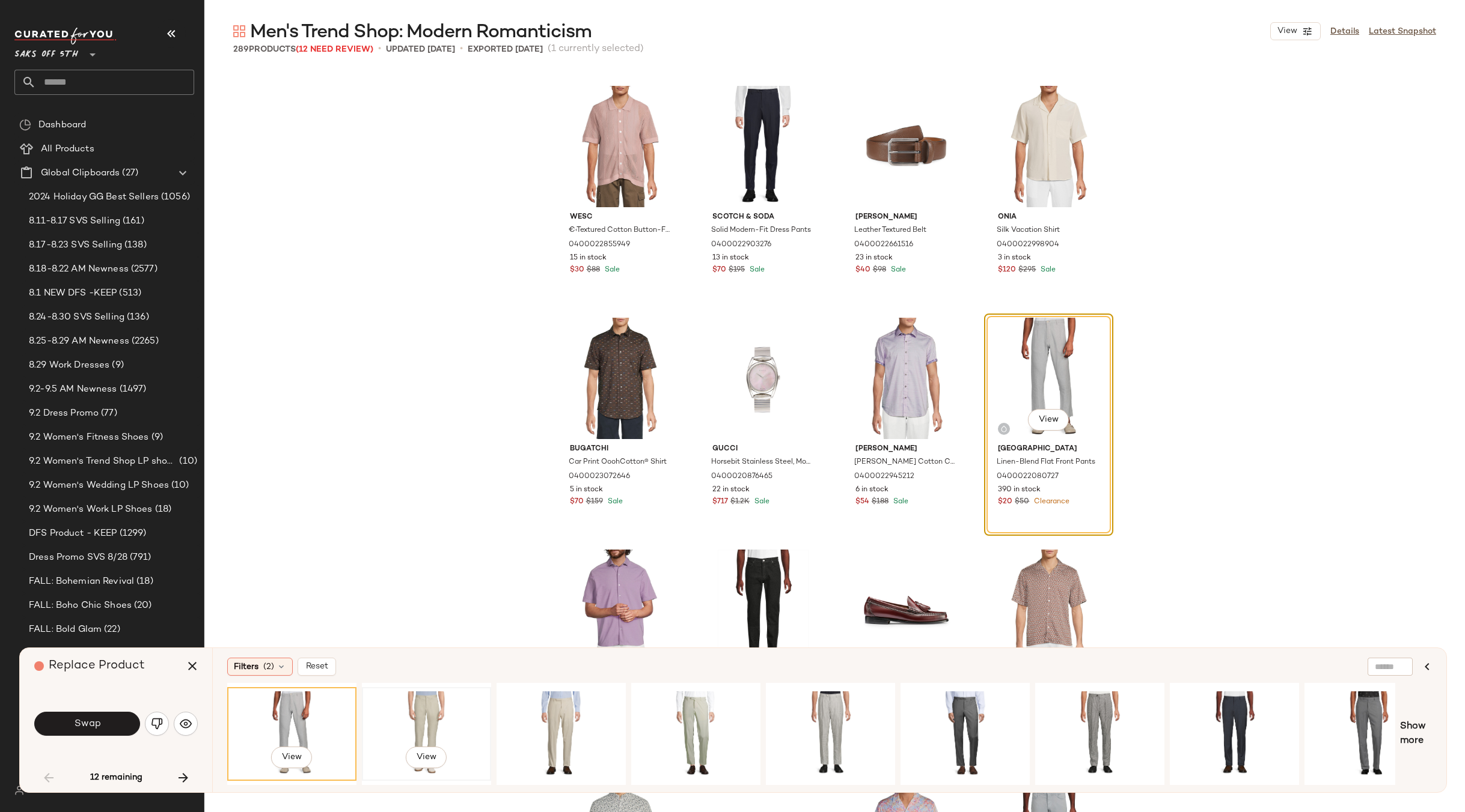
click at [443, 706] on div "View" at bounding box center [426, 734] width 121 height 86
click at [833, 698] on div "View" at bounding box center [830, 734] width 121 height 86
click at [100, 721] on button "Swap" at bounding box center [87, 724] width 105 height 24
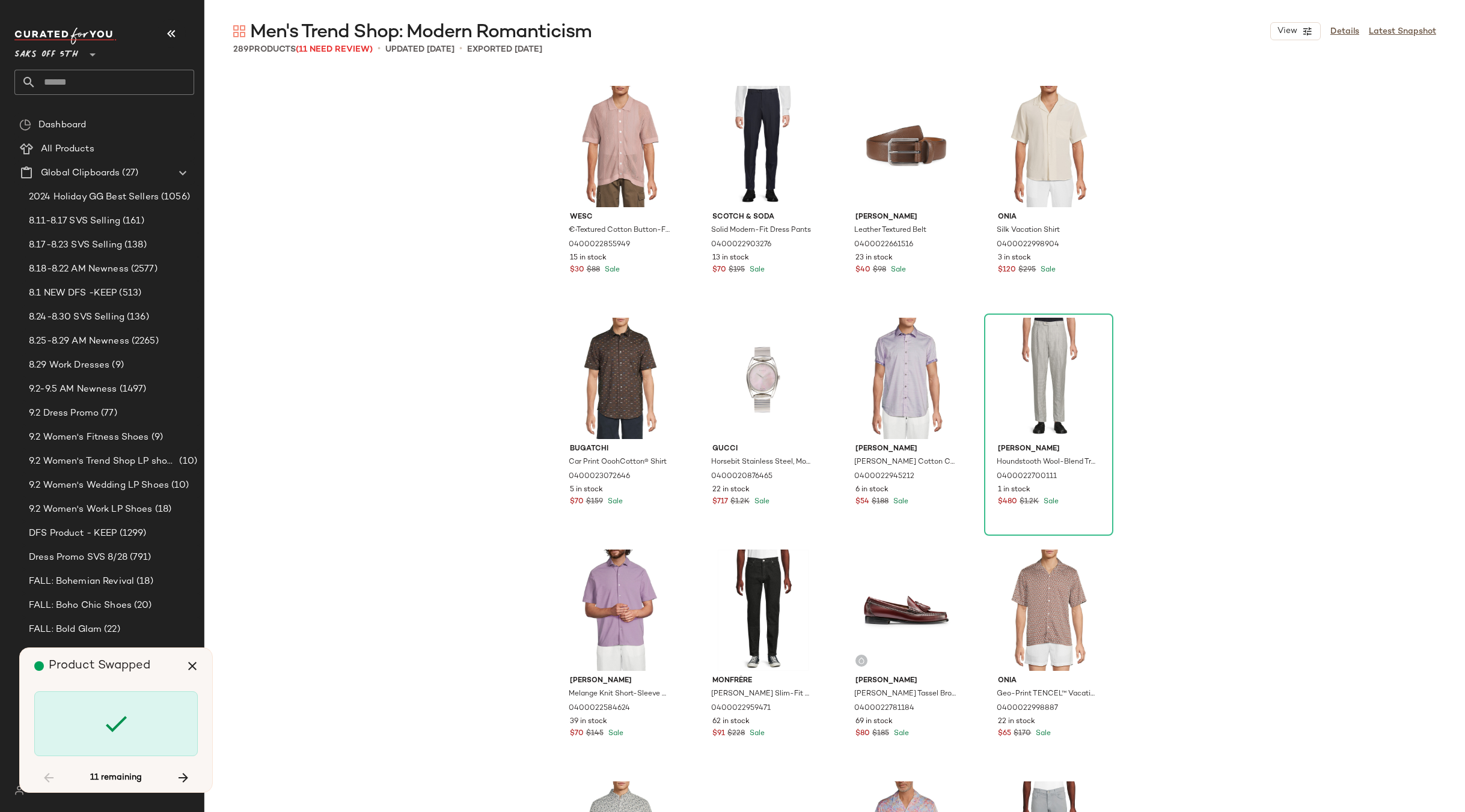
scroll to position [4407, 0]
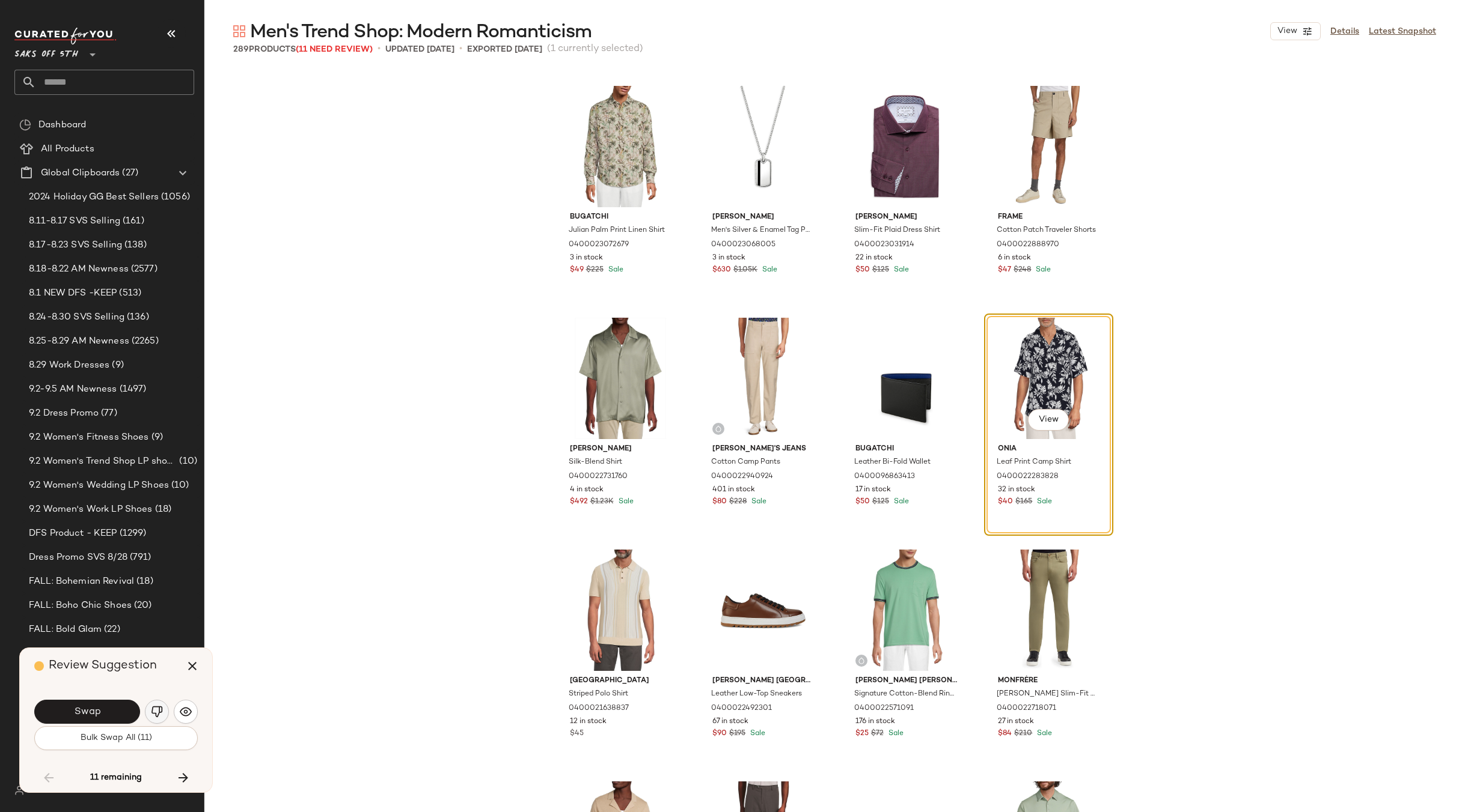
click at [158, 716] on img "button" at bounding box center [156, 711] width 12 height 12
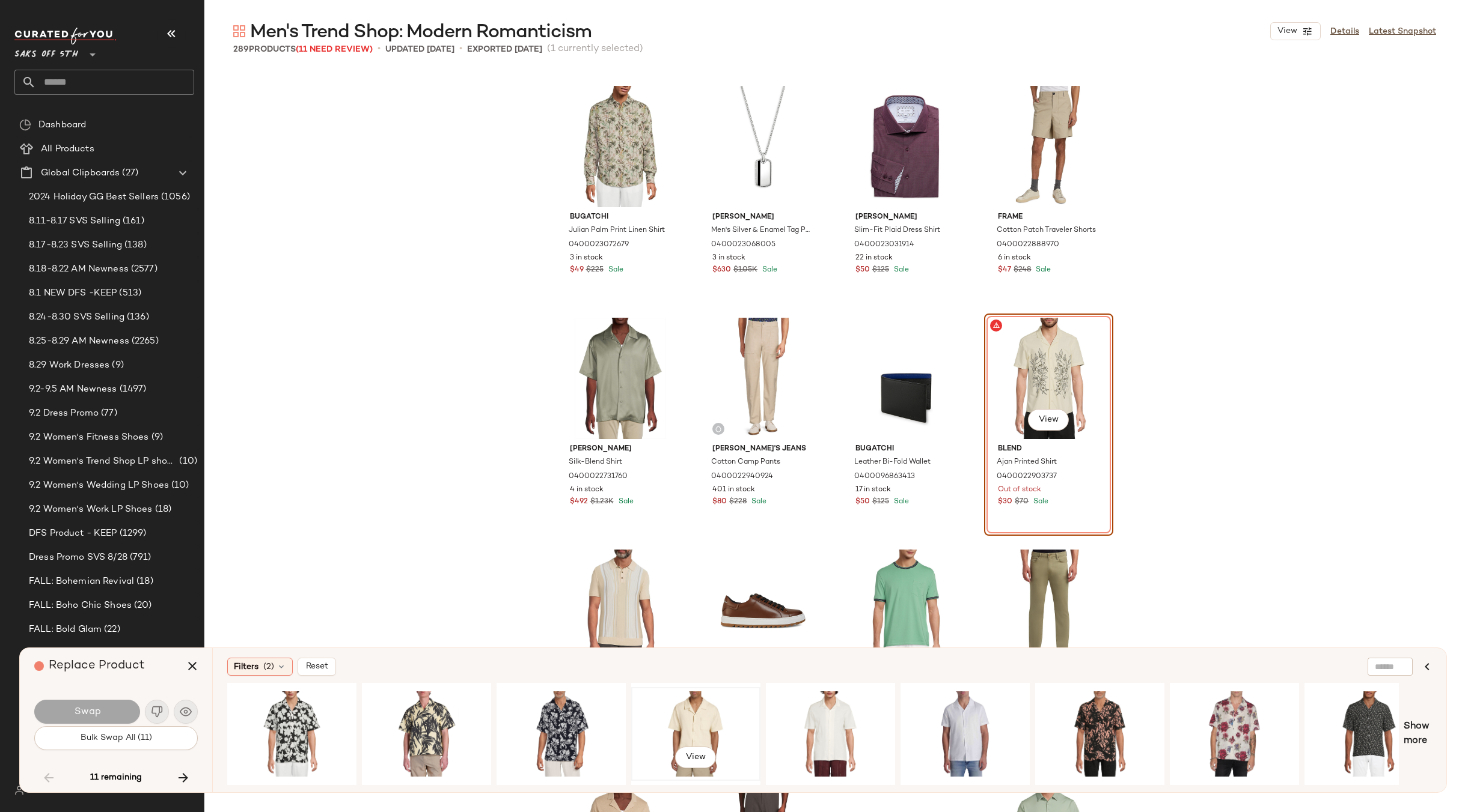
click at [708, 705] on div "View" at bounding box center [696, 734] width 121 height 86
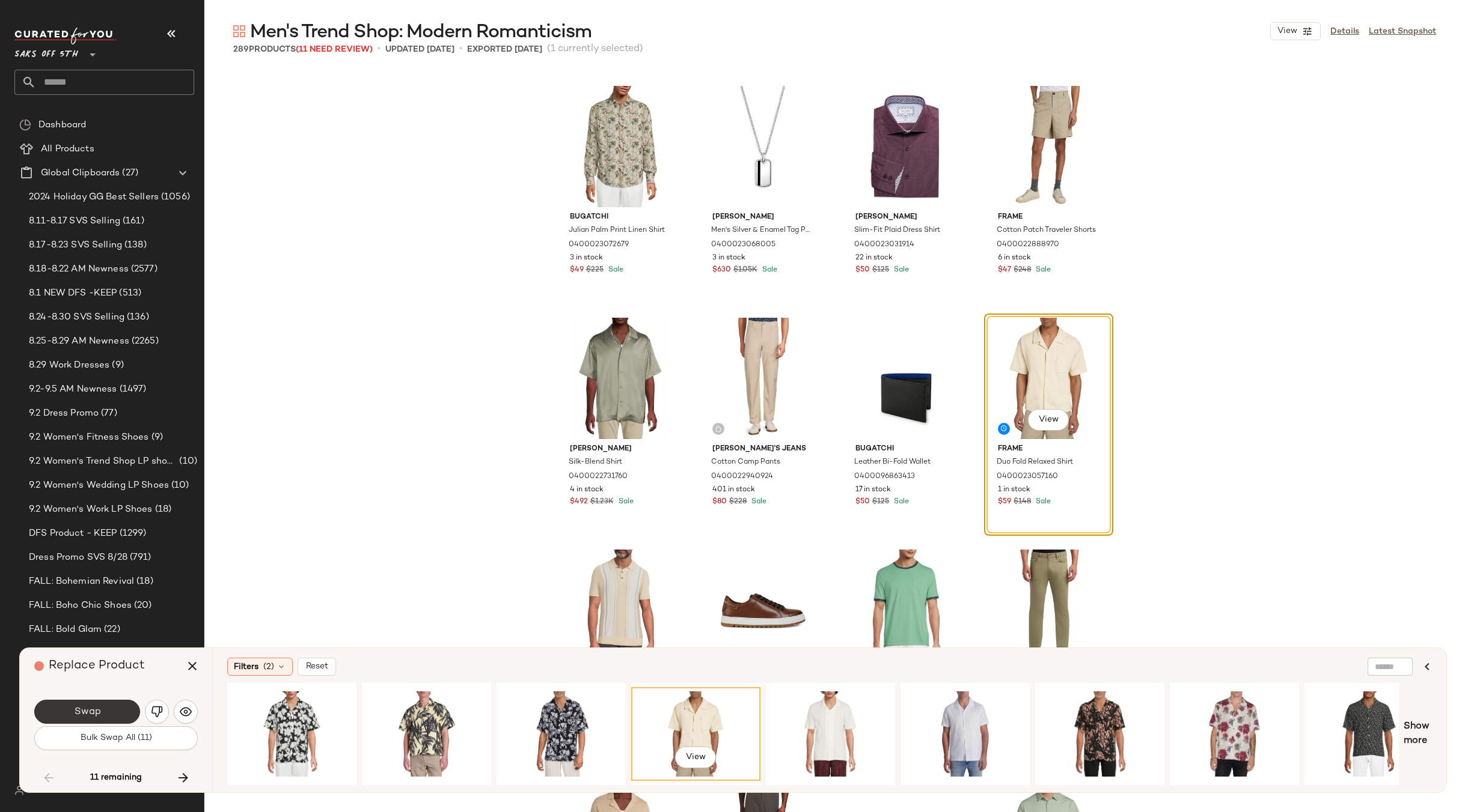
click at [109, 702] on button "Swap" at bounding box center [87, 712] width 105 height 24
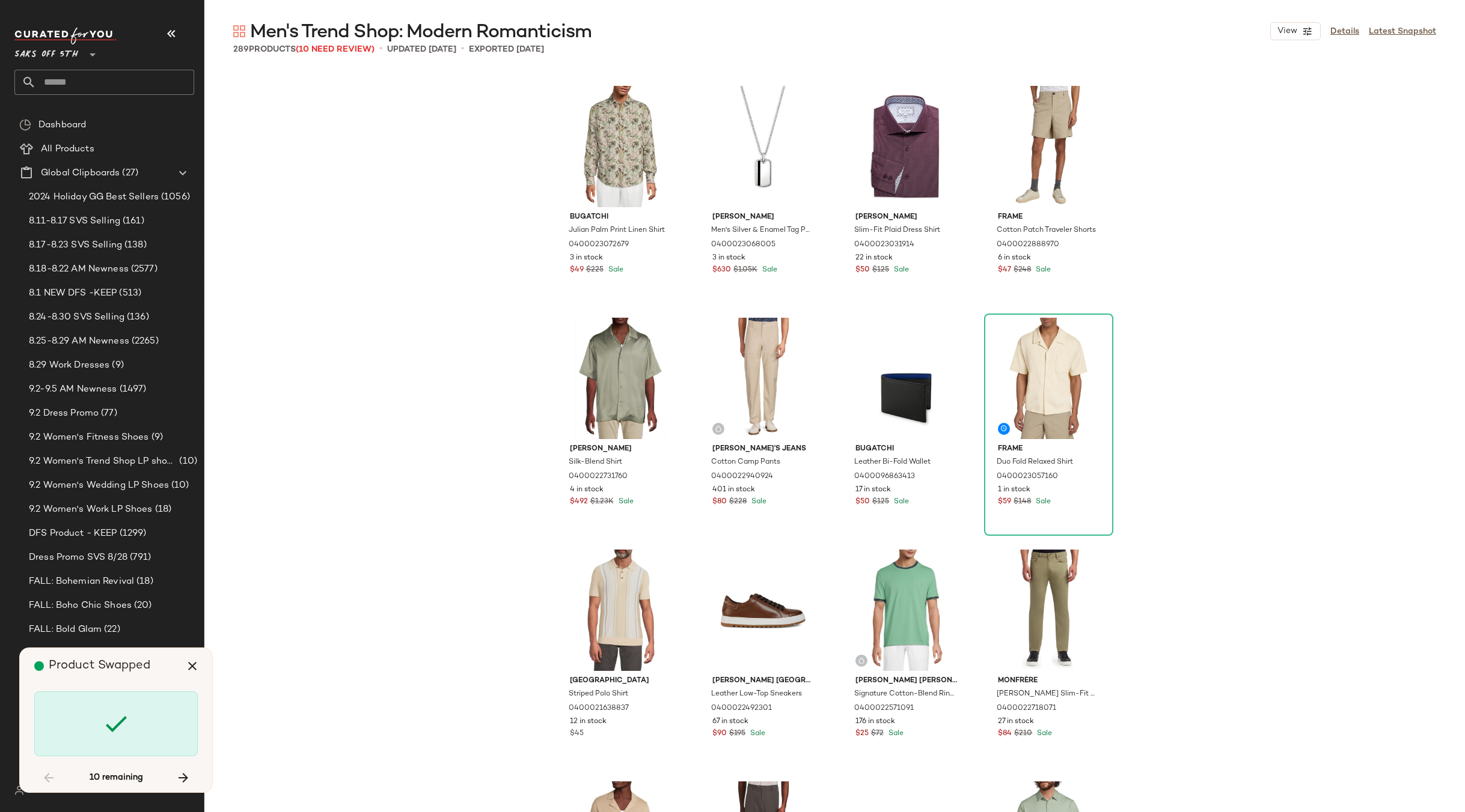
scroll to position [5103, 0]
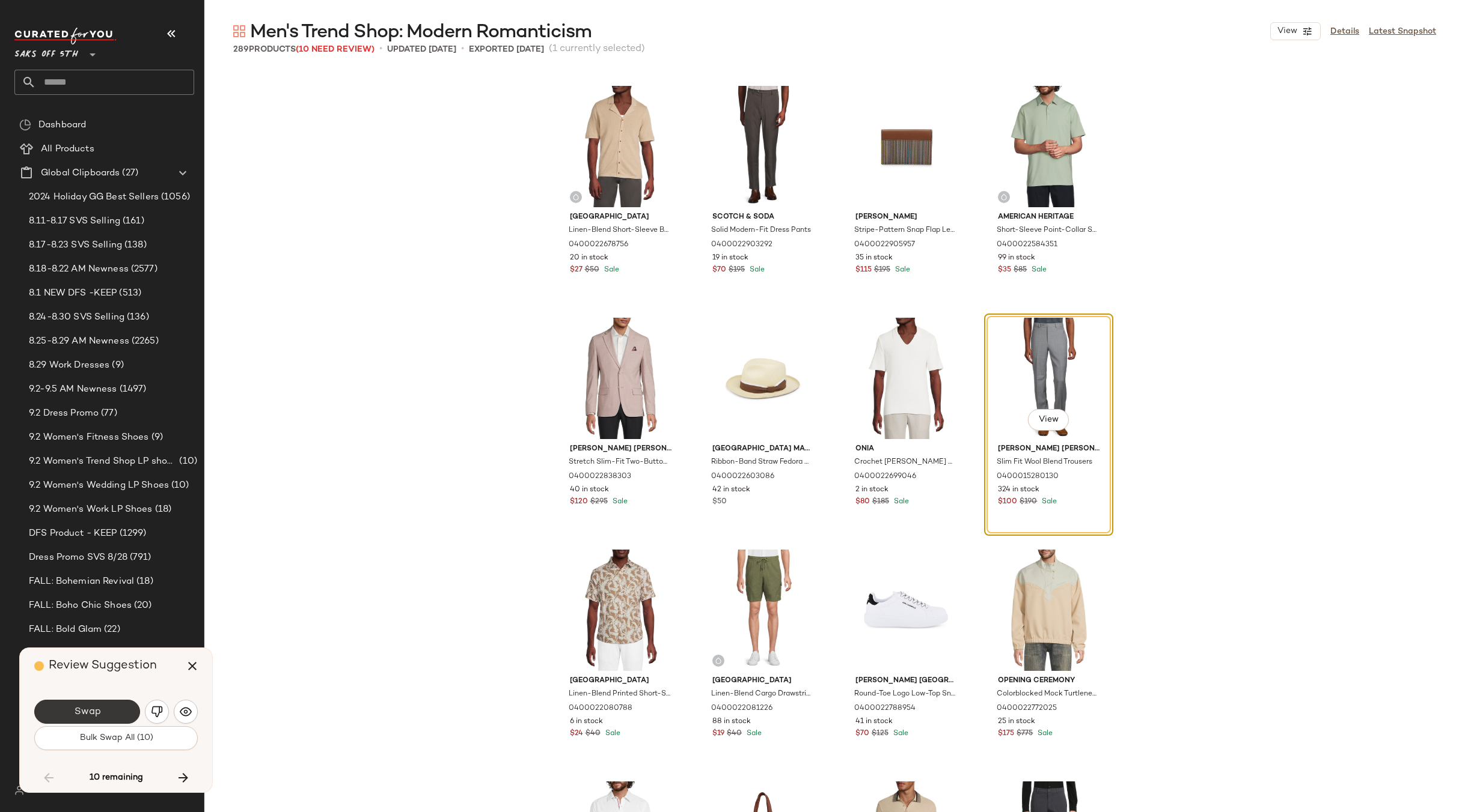
click at [108, 710] on button "Swap" at bounding box center [87, 712] width 105 height 24
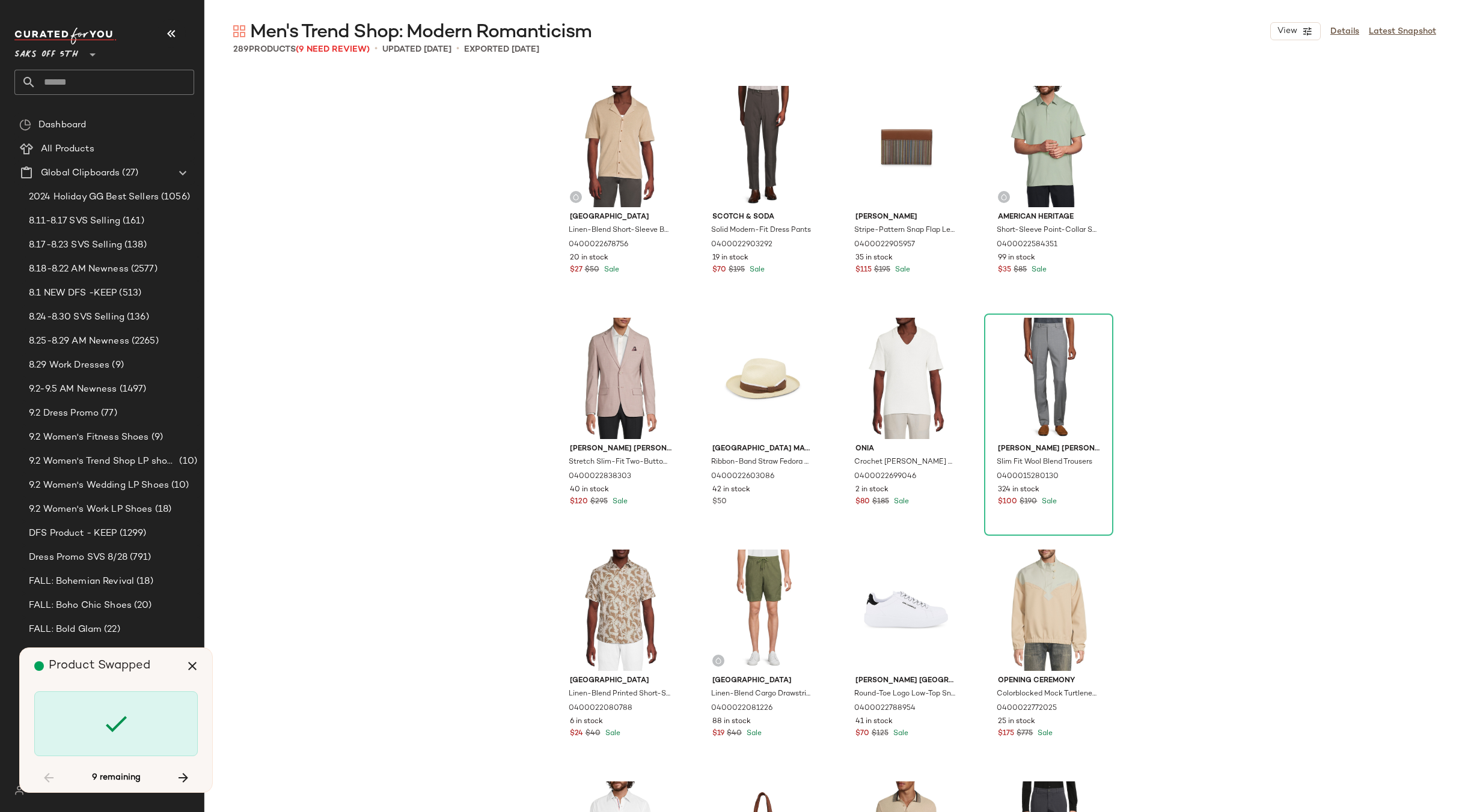
scroll to position [11598, 0]
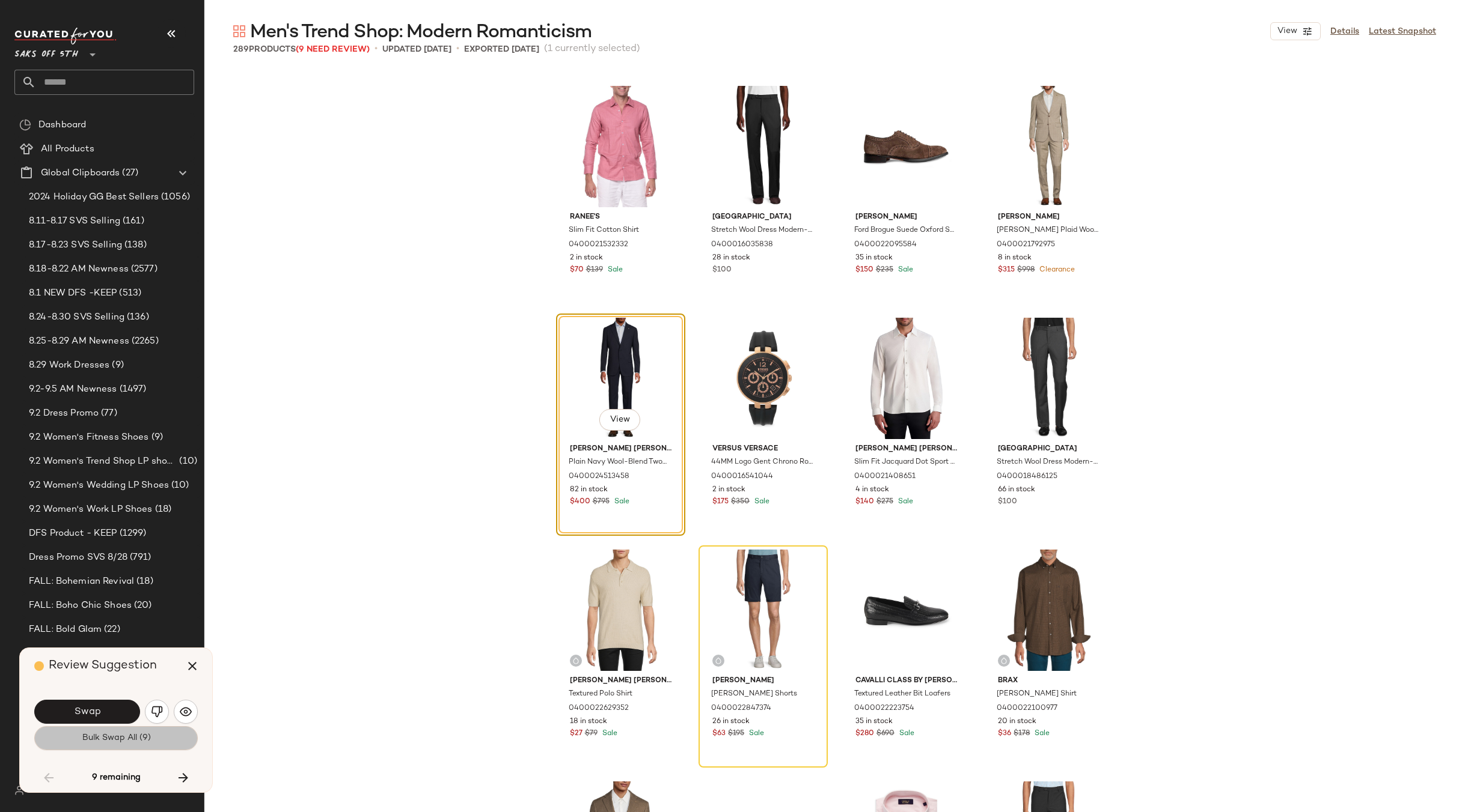
click at [116, 744] on button "Bulk Swap All (9)" at bounding box center [115, 738] width 163 height 24
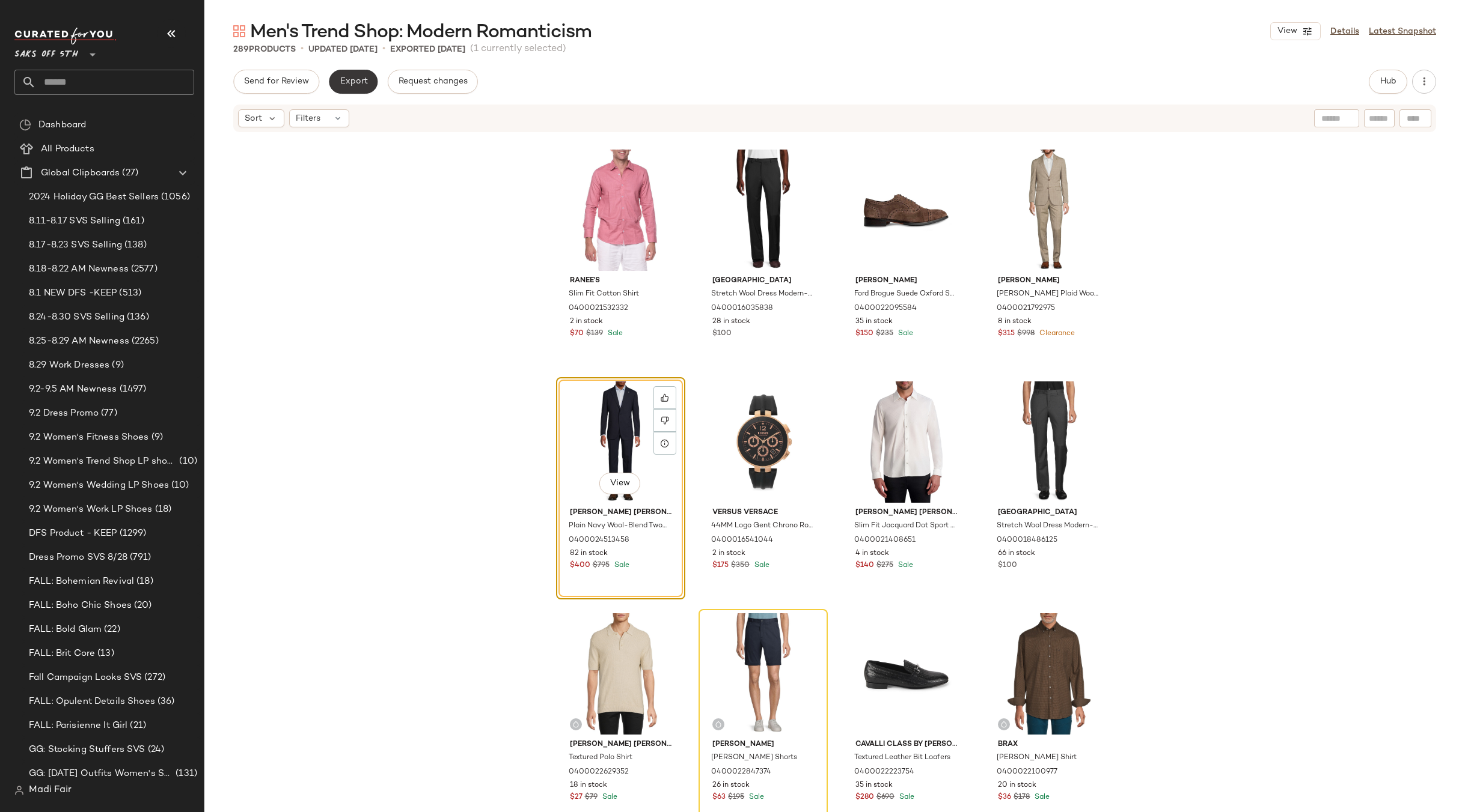
click at [347, 82] on span "Export" at bounding box center [353, 81] width 28 height 10
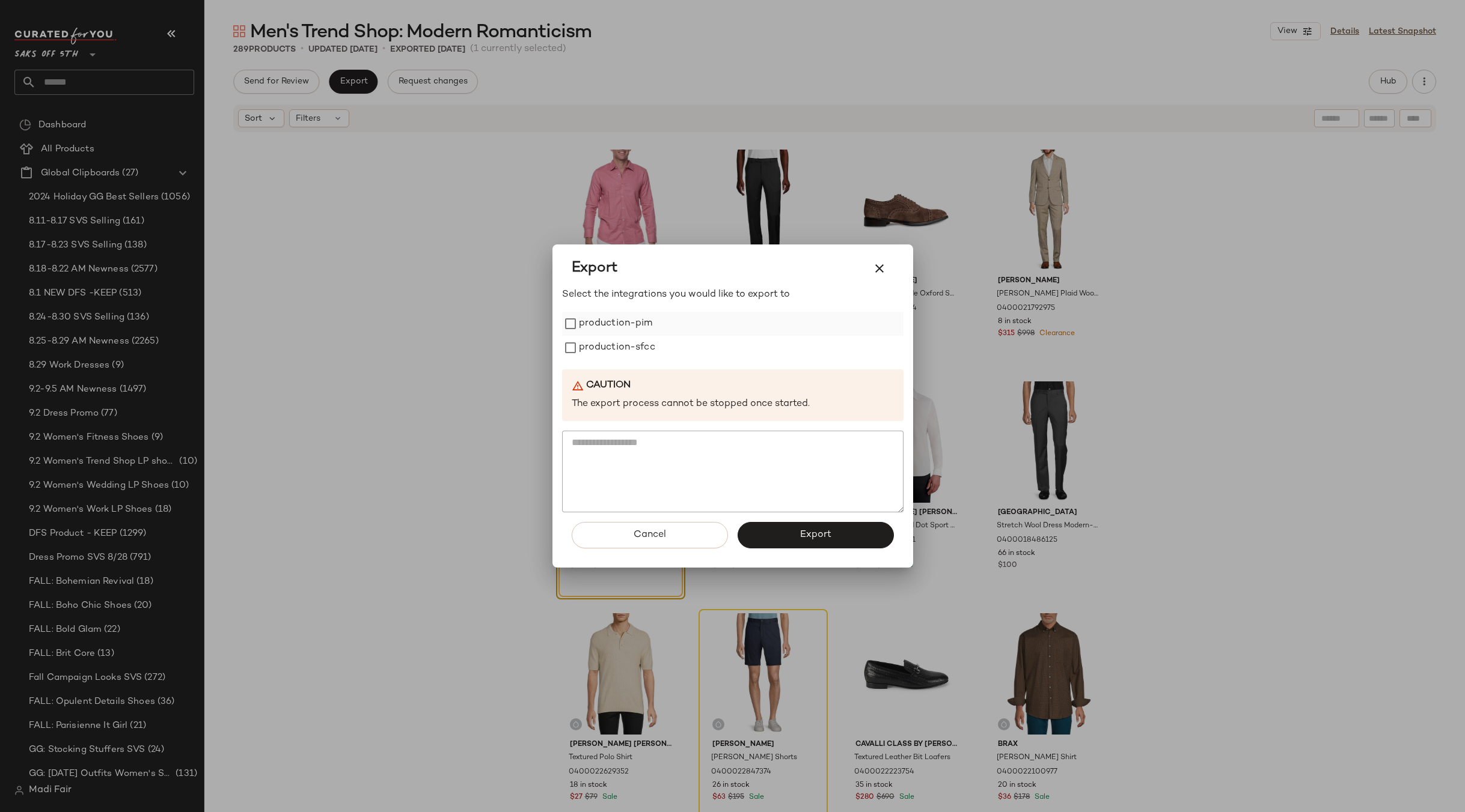
click at [598, 320] on label "production-pim" at bounding box center [616, 324] width 74 height 24
click at [603, 350] on label "production-sfcc" at bounding box center [617, 348] width 77 height 24
click at [788, 534] on button "Export" at bounding box center [815, 534] width 156 height 26
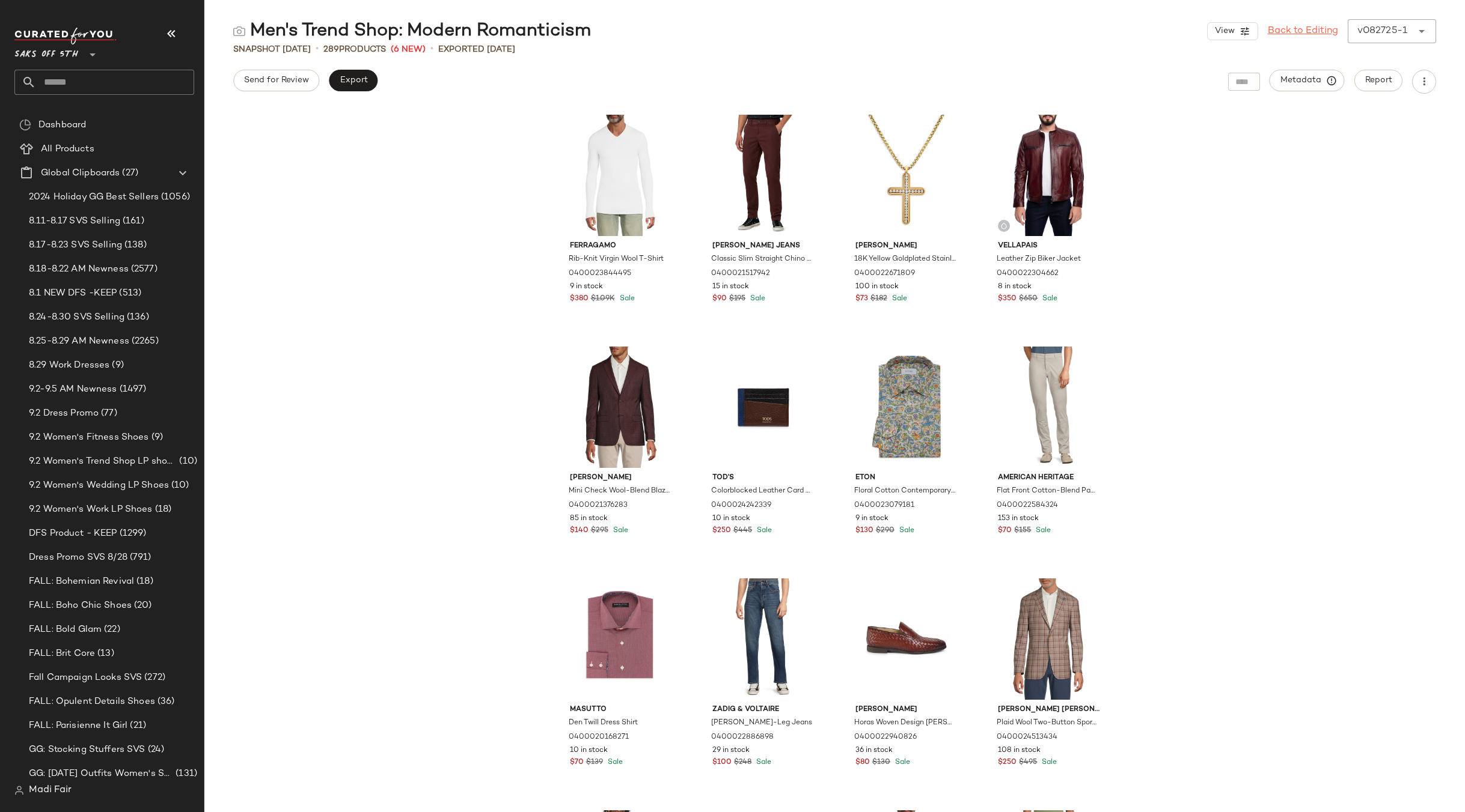
click at [1286, 33] on link "Back to Editing" at bounding box center [1303, 32] width 70 height 14
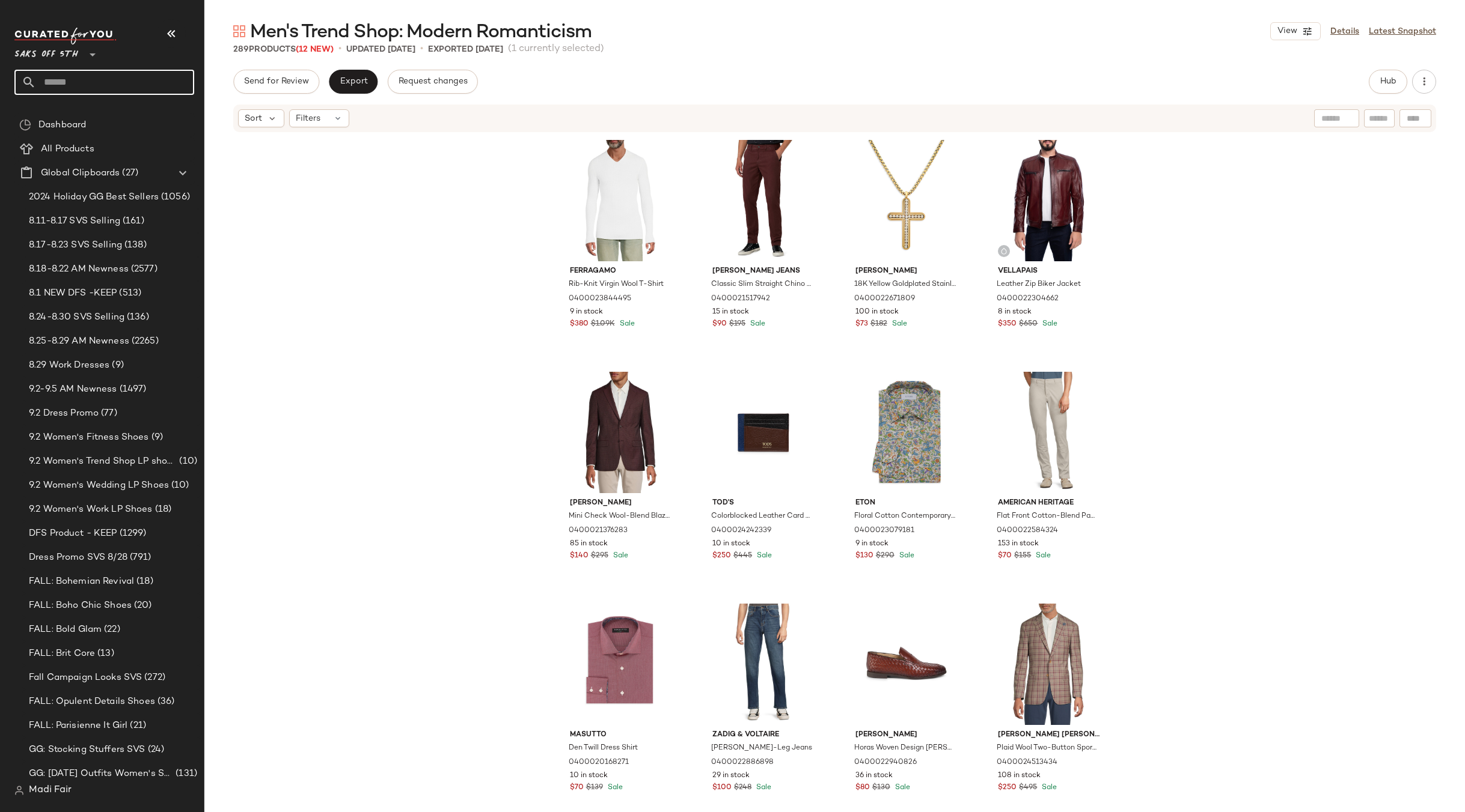
click at [146, 80] on input "text" at bounding box center [114, 82] width 158 height 25
type input "****"
click at [134, 118] on span "t Luxury" at bounding box center [131, 117] width 33 height 13
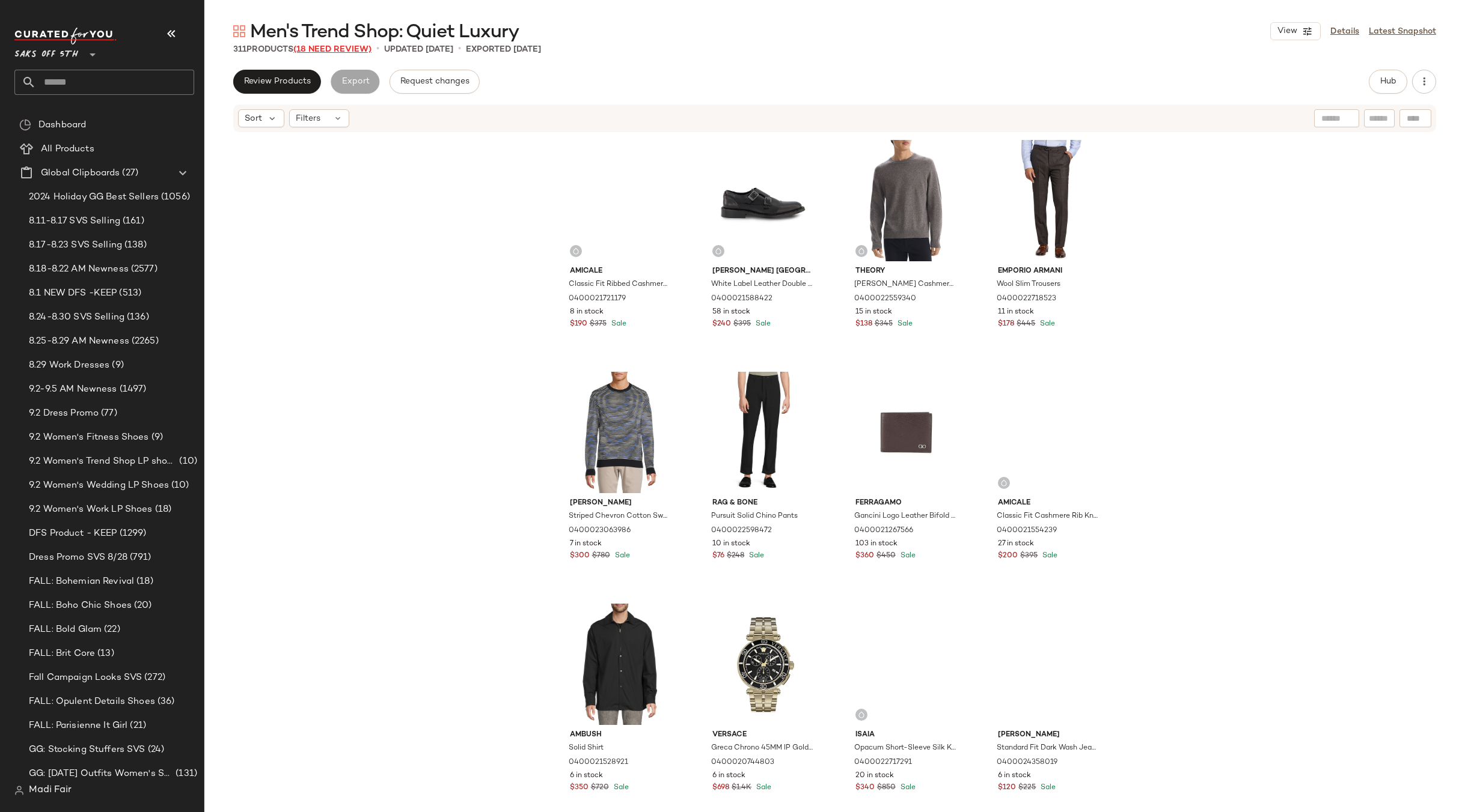
click at [336, 45] on span "(18 Need Review)" at bounding box center [332, 50] width 78 height 9
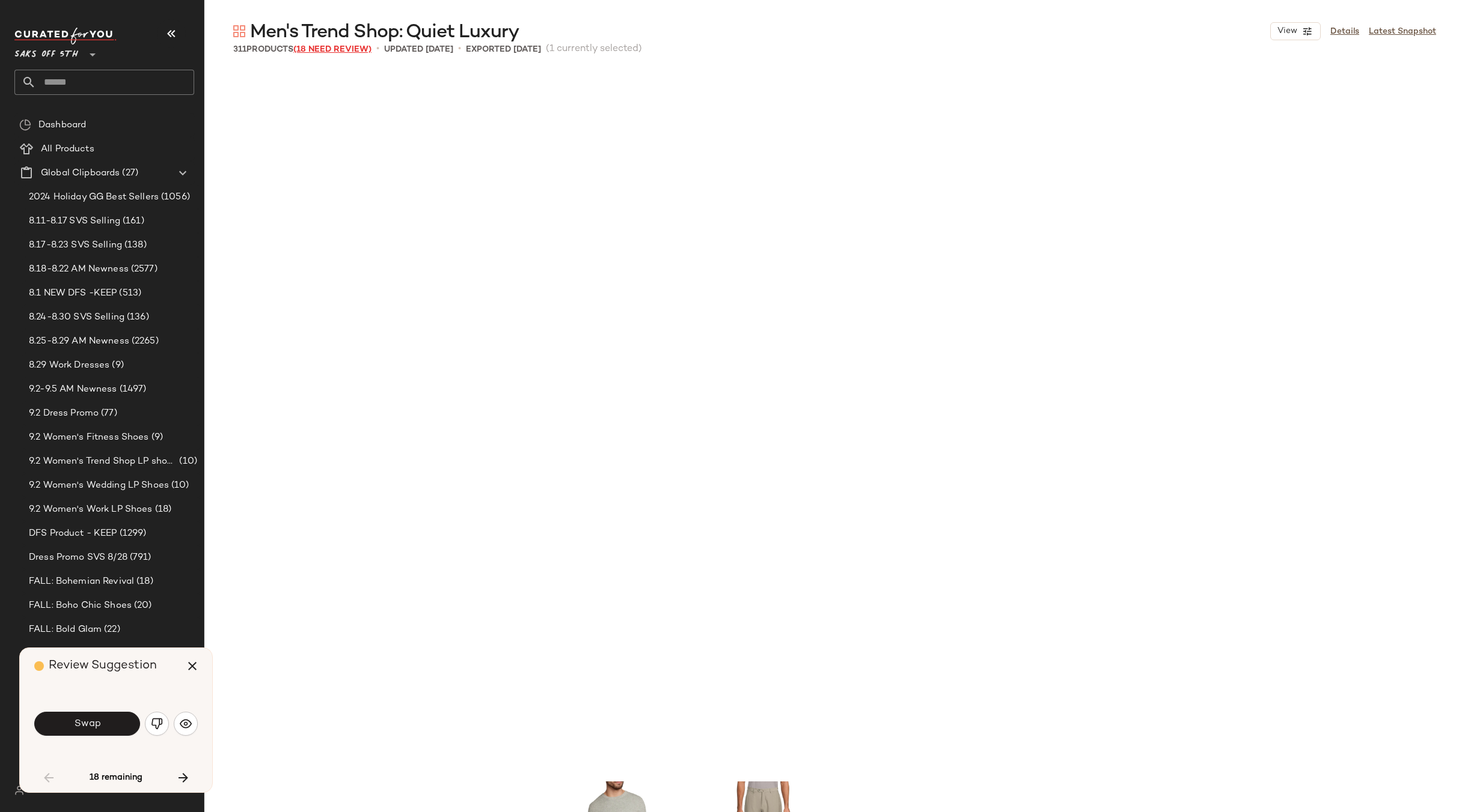
scroll to position [706, 0]
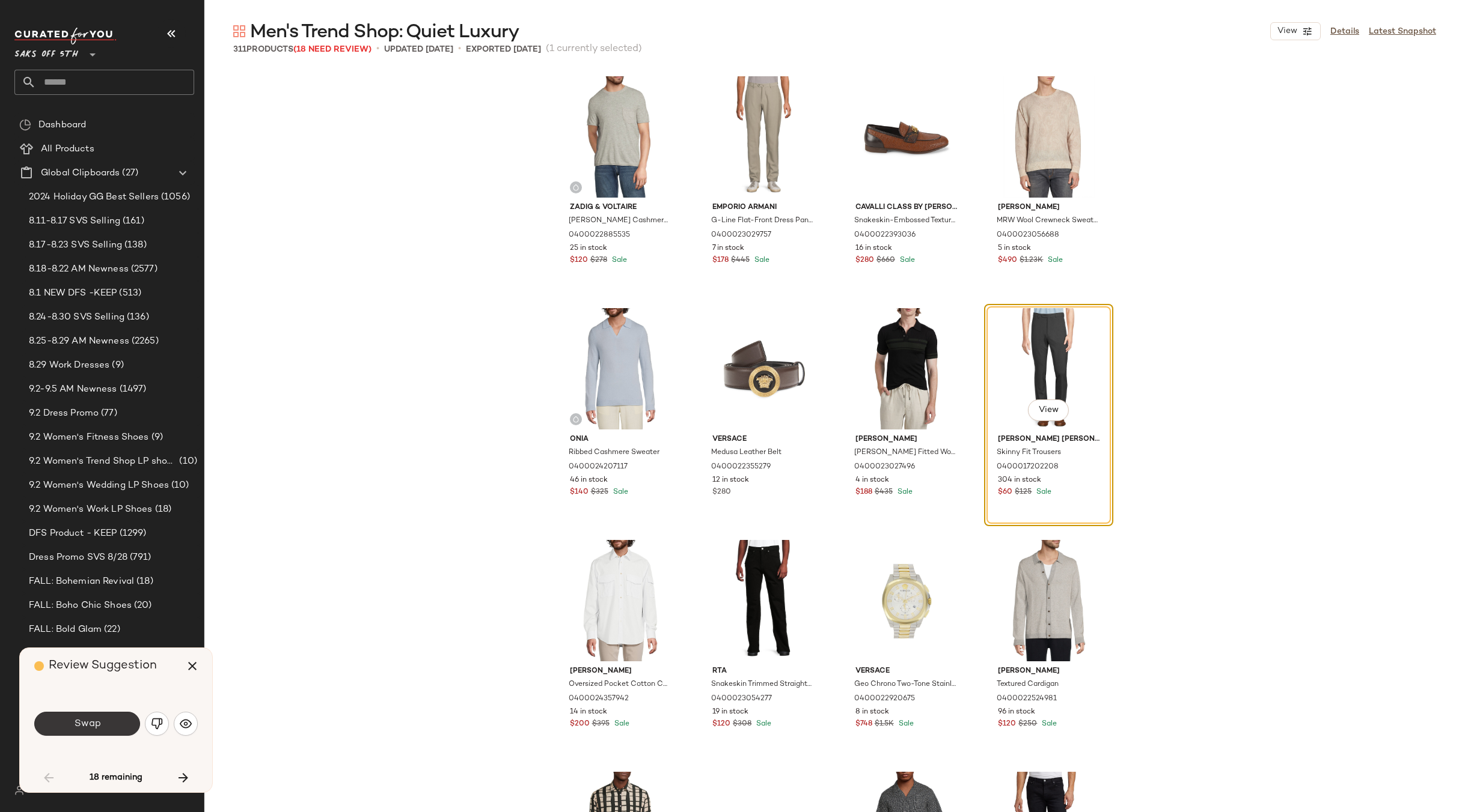
click at [108, 724] on button "Swap" at bounding box center [87, 724] width 105 height 24
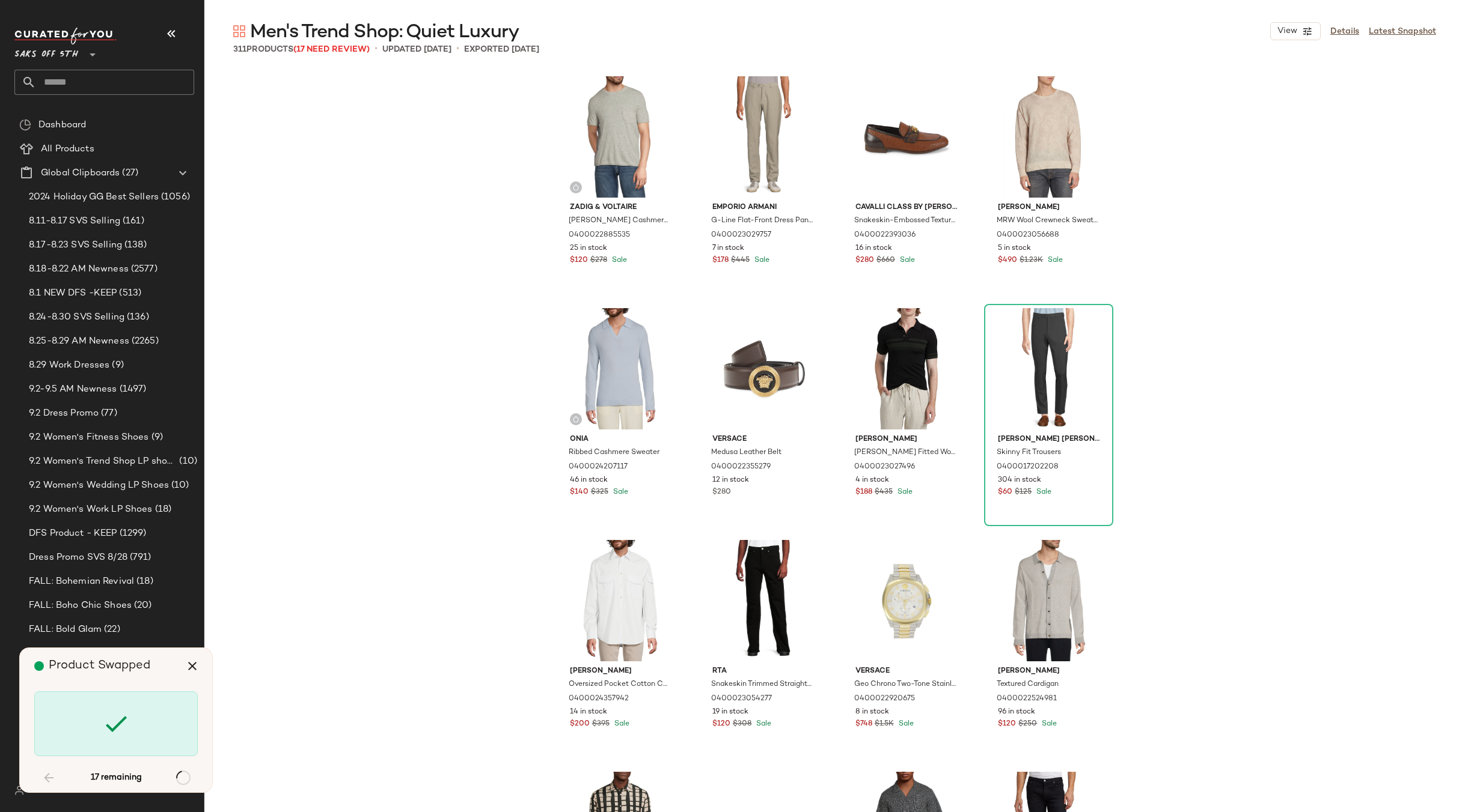
scroll to position [2087, 0]
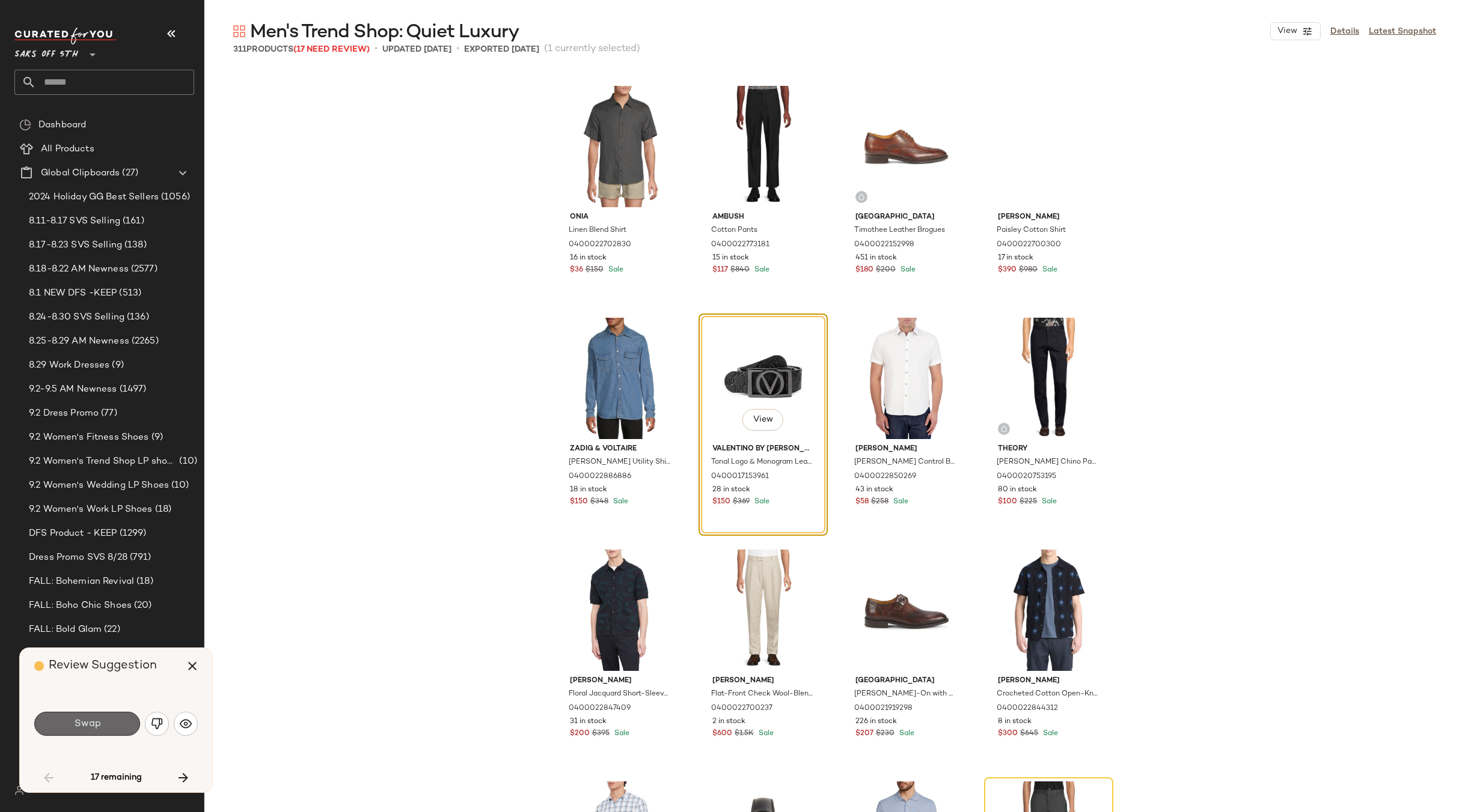
click at [96, 722] on span "Swap" at bounding box center [87, 724] width 27 height 12
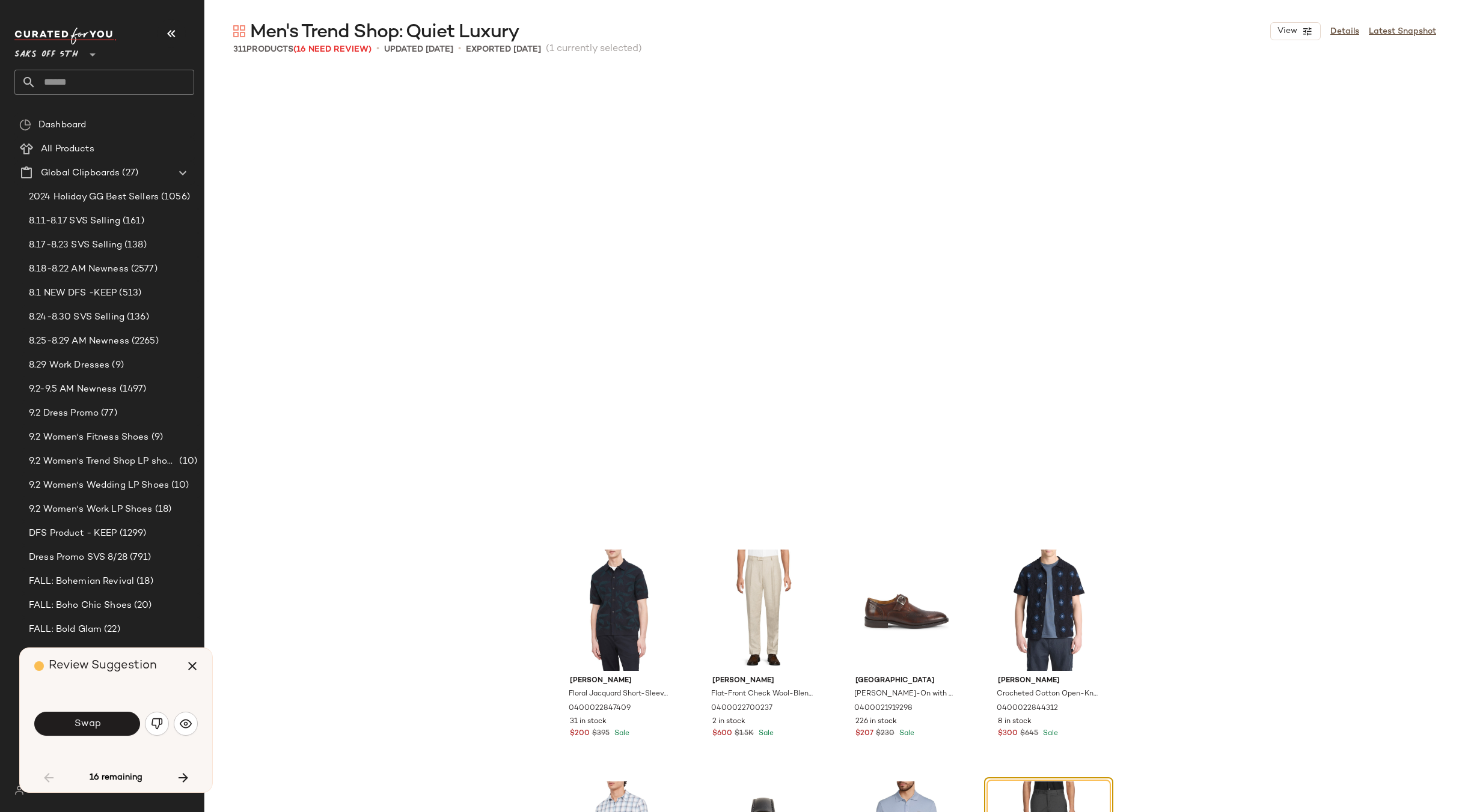
scroll to position [2551, 0]
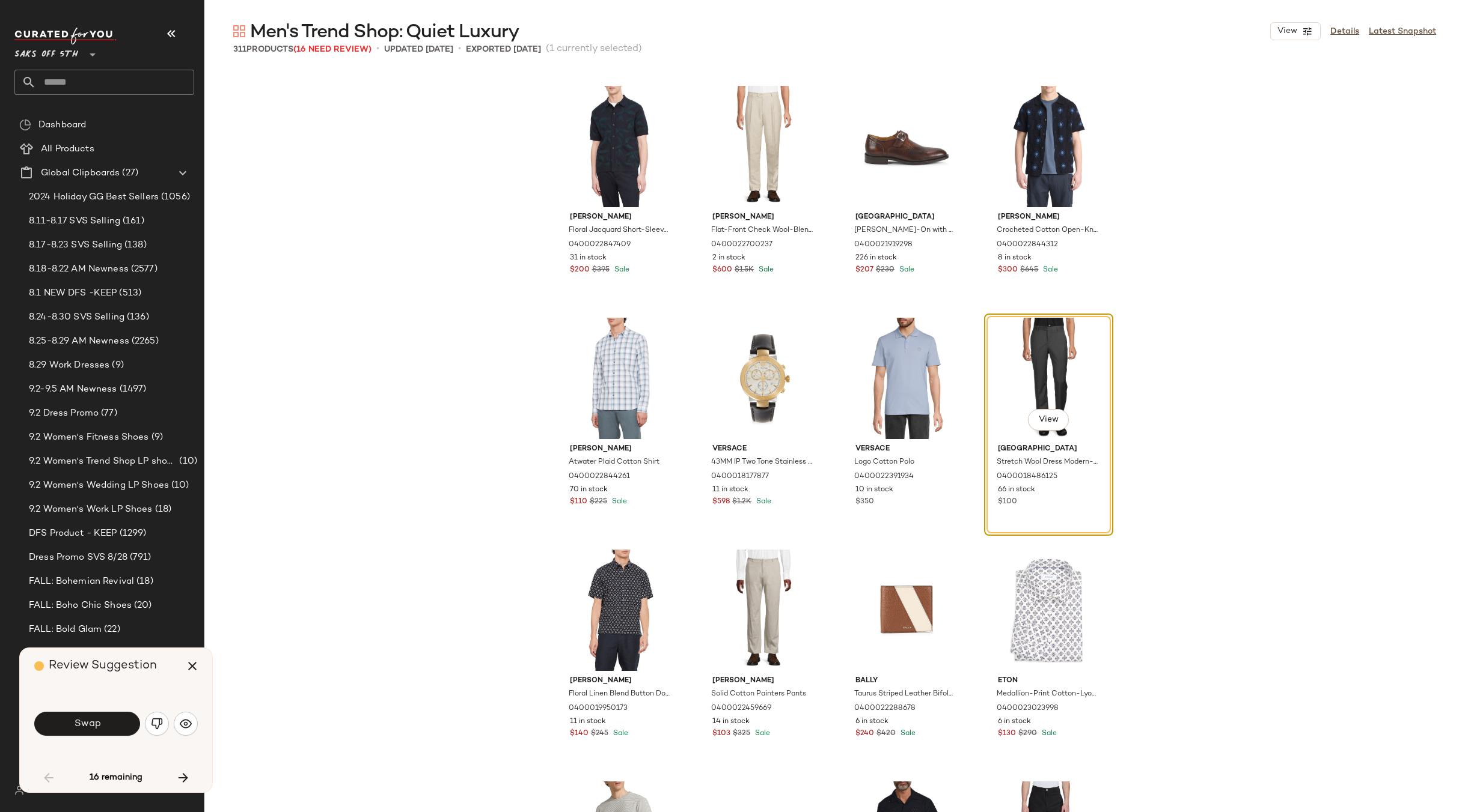
click at [96, 722] on span "Swap" at bounding box center [87, 724] width 27 height 12
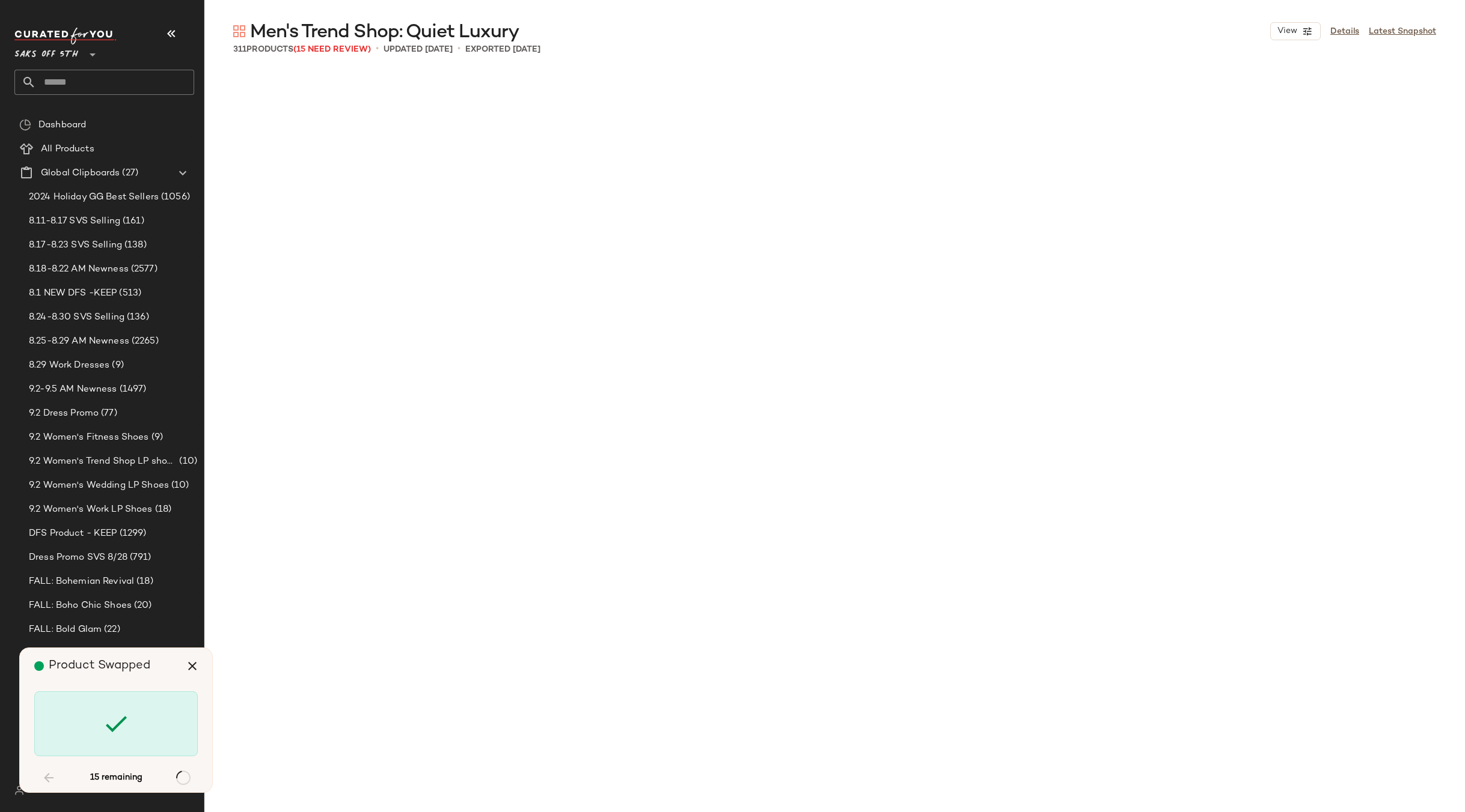
scroll to position [4407, 0]
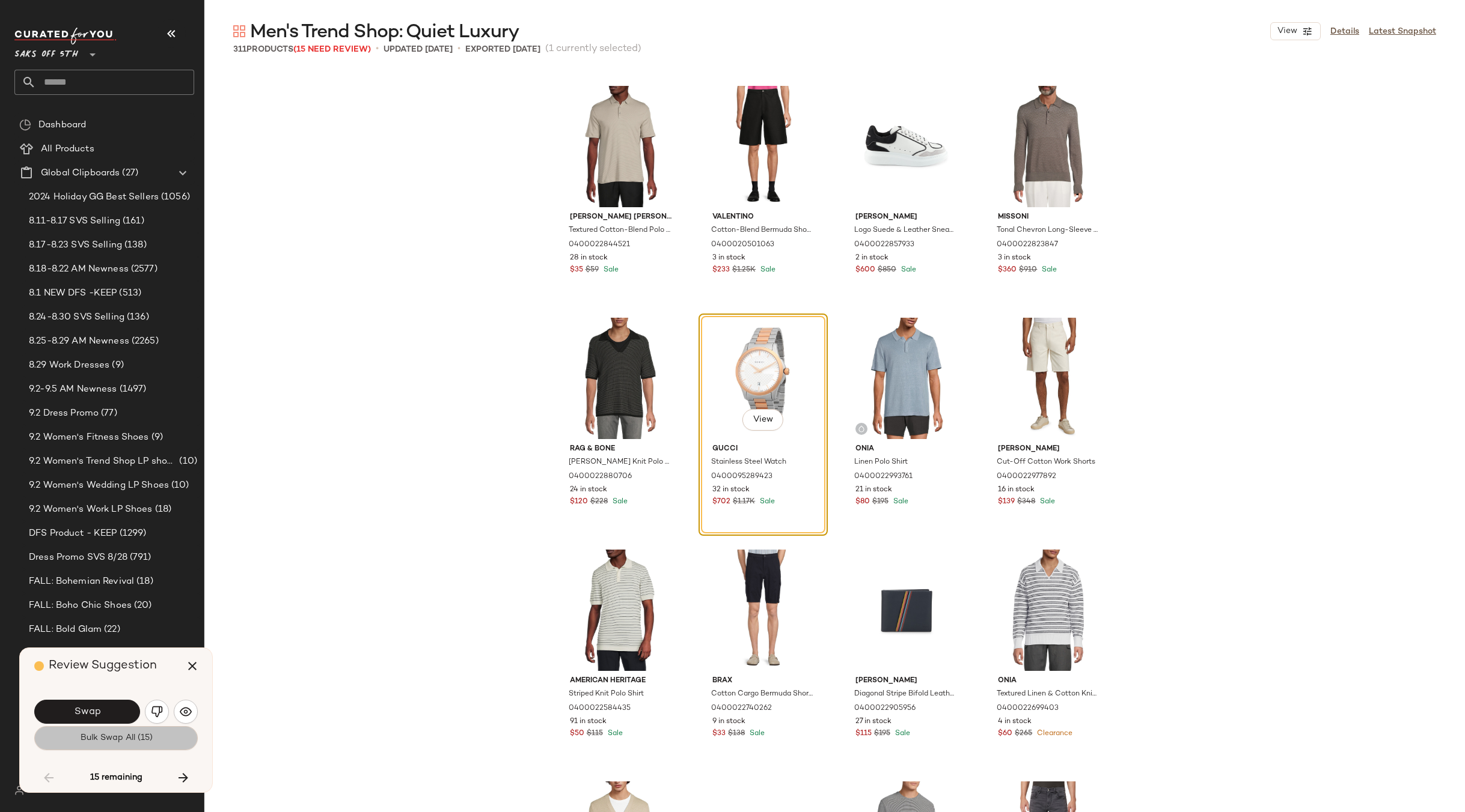
click at [102, 738] on span "Bulk Swap All (15)" at bounding box center [115, 738] width 73 height 10
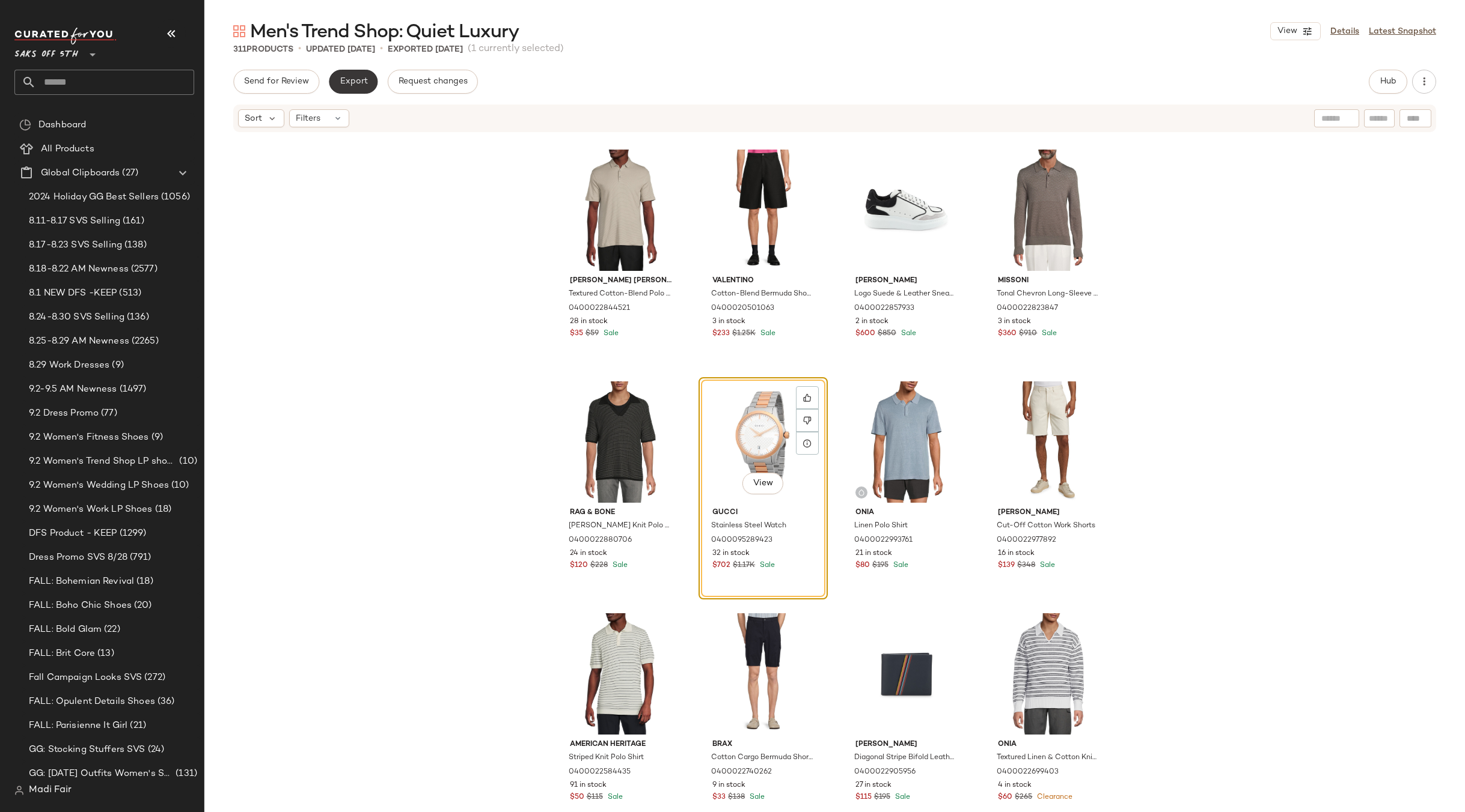
click at [354, 87] on span "Export" at bounding box center [353, 81] width 28 height 10
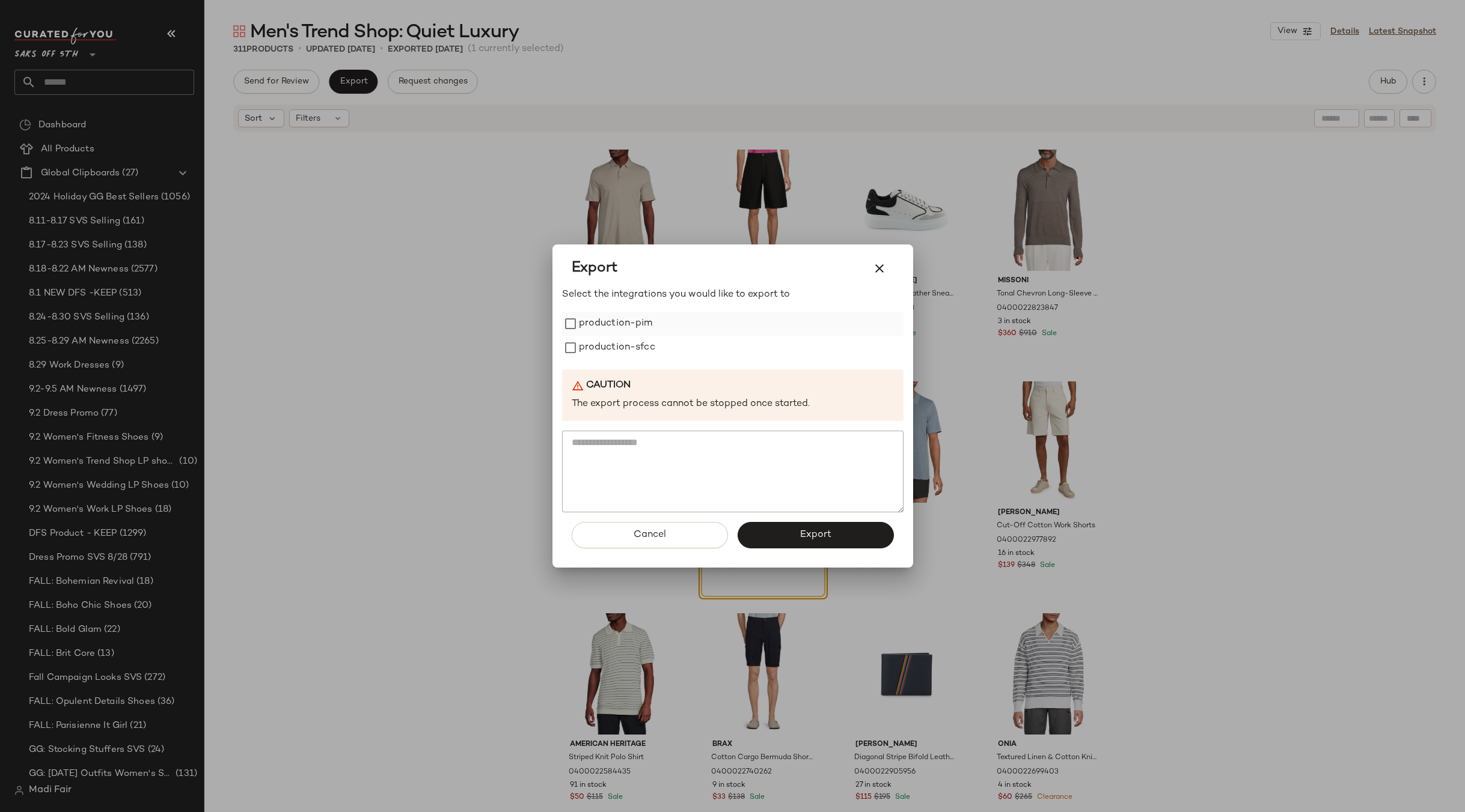
click at [664, 328] on div "production-pim" at bounding box center [732, 324] width 342 height 24
click at [643, 347] on label "production-sfcc" at bounding box center [617, 348] width 77 height 24
click at [635, 316] on label "production-pim" at bounding box center [616, 324] width 74 height 24
click at [788, 536] on button "Export" at bounding box center [815, 534] width 156 height 26
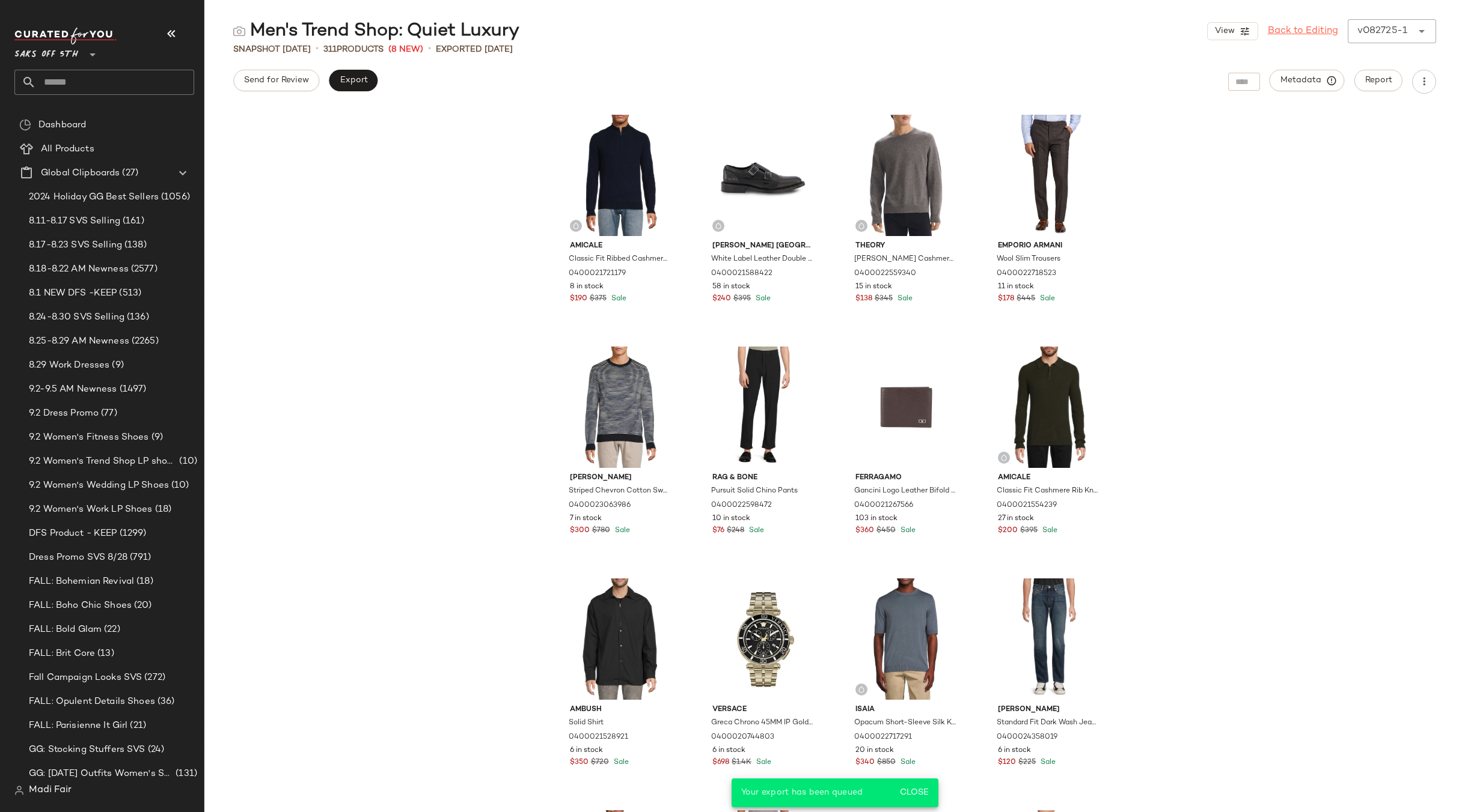
click at [1305, 31] on link "Back to Editing" at bounding box center [1303, 32] width 70 height 14
